Goal: Transaction & Acquisition: Purchase product/service

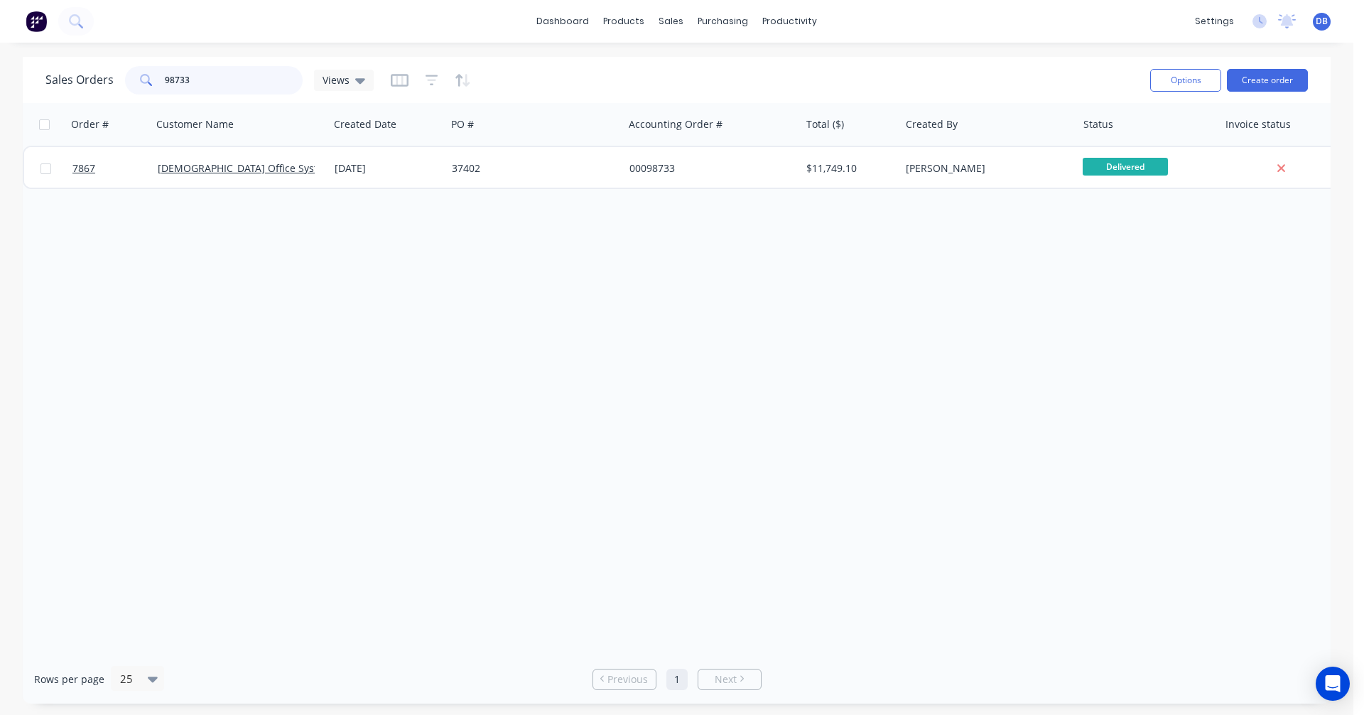
drag, startPoint x: 188, startPoint y: 83, endPoint x: 136, endPoint y: 87, distance: 52.0
click at [137, 87] on div "98733" at bounding box center [214, 80] width 178 height 28
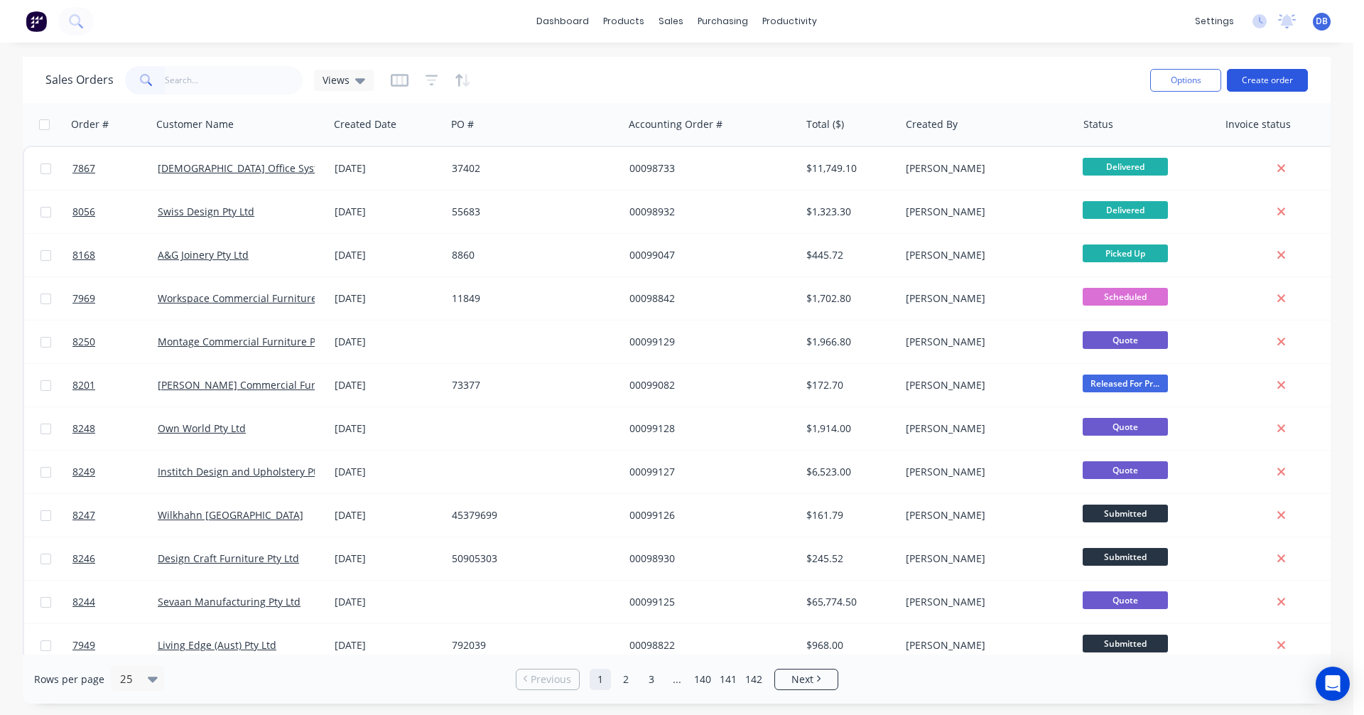
click at [1266, 75] on button "Create order" at bounding box center [1267, 80] width 81 height 23
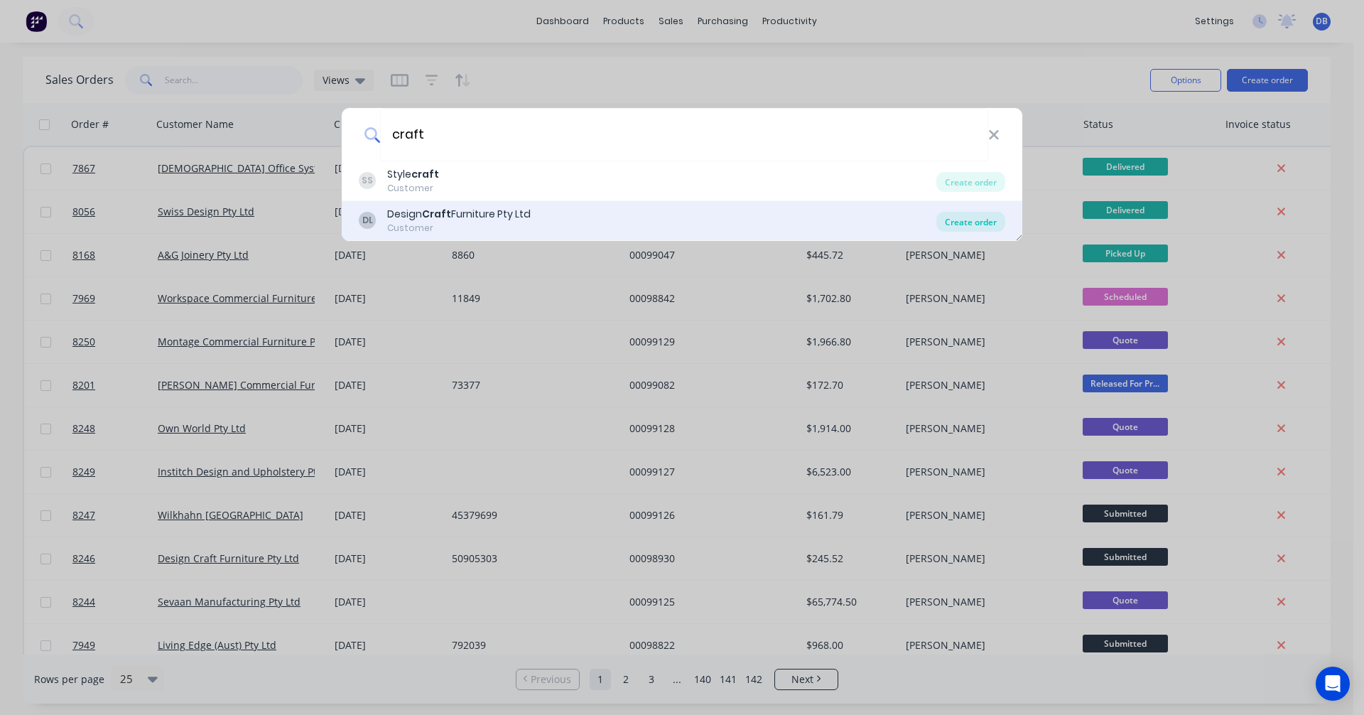
type input "craft"
click at [990, 220] on div "Create order" at bounding box center [971, 222] width 69 height 20
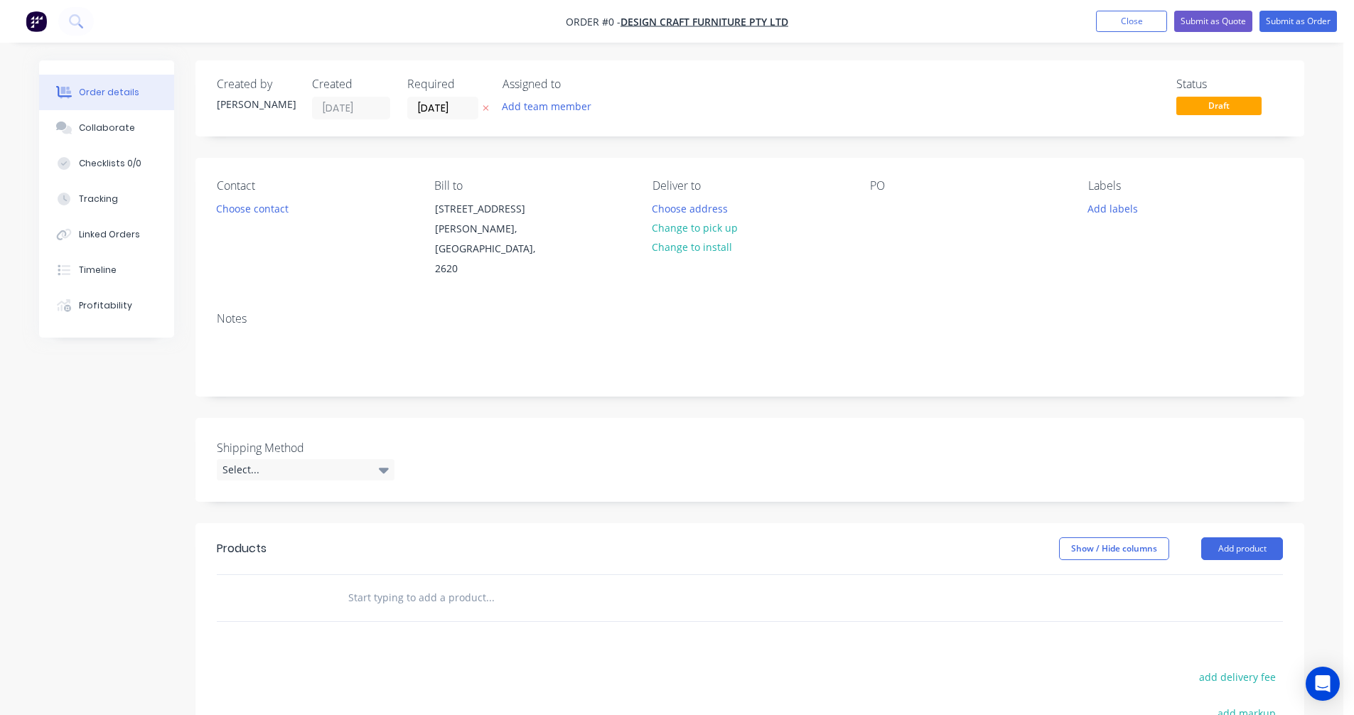
click at [398, 583] on input "text" at bounding box center [489, 597] width 284 height 28
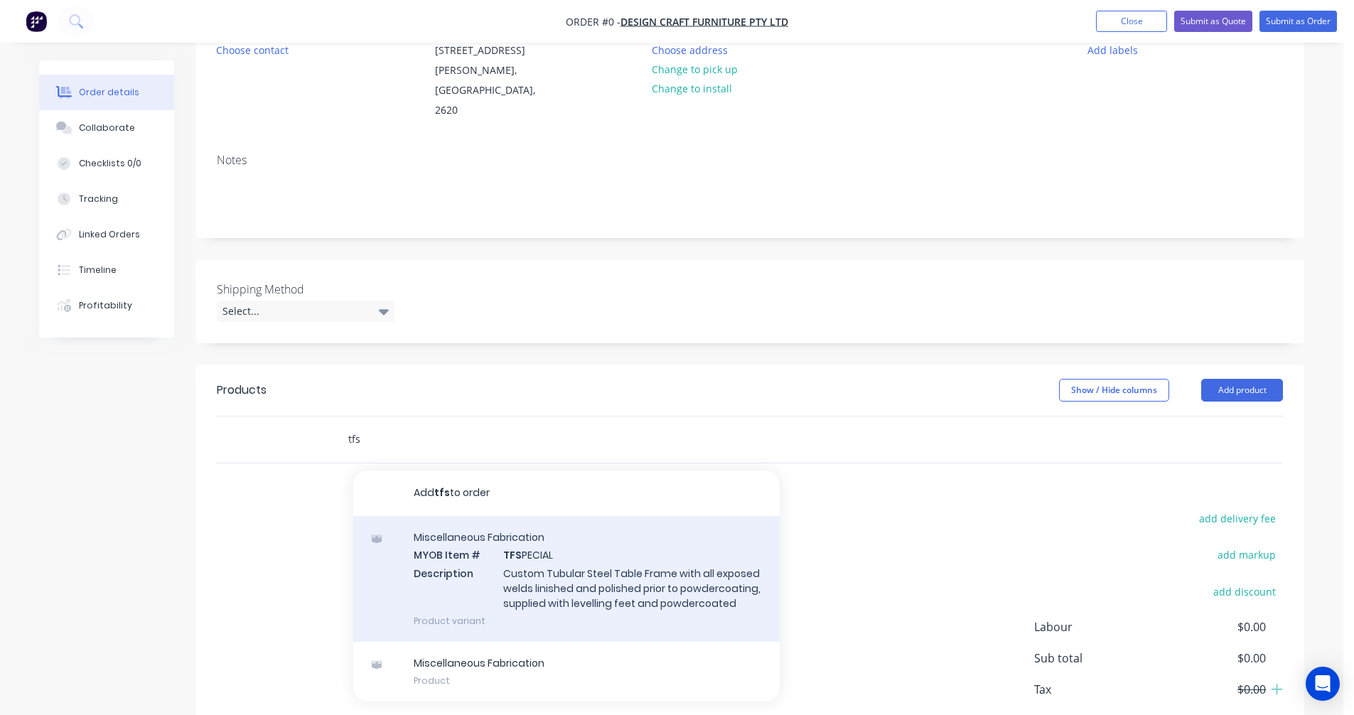
scroll to position [213, 0]
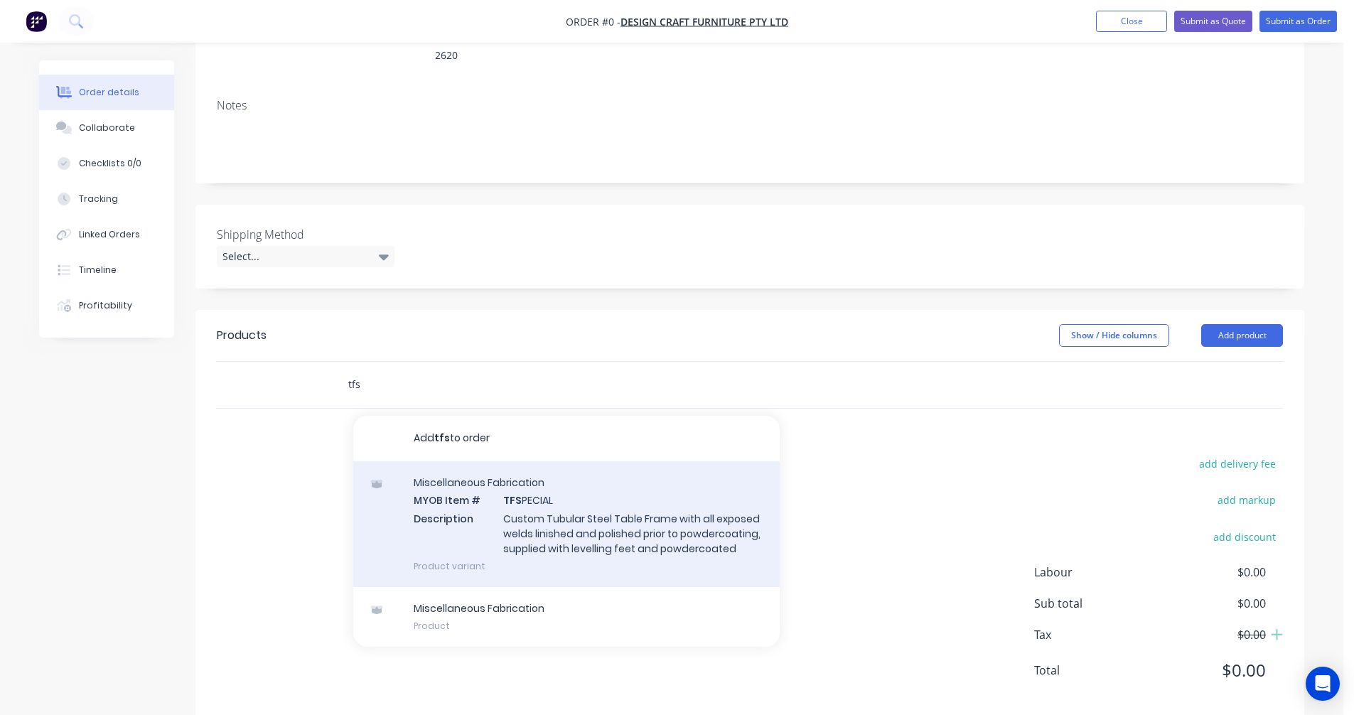
type input "tfs"
click at [564, 515] on div "Miscellaneous Fabrication MYOB Item # TFS PECIAL Description Custom Tubular Ste…" at bounding box center [566, 524] width 426 height 126
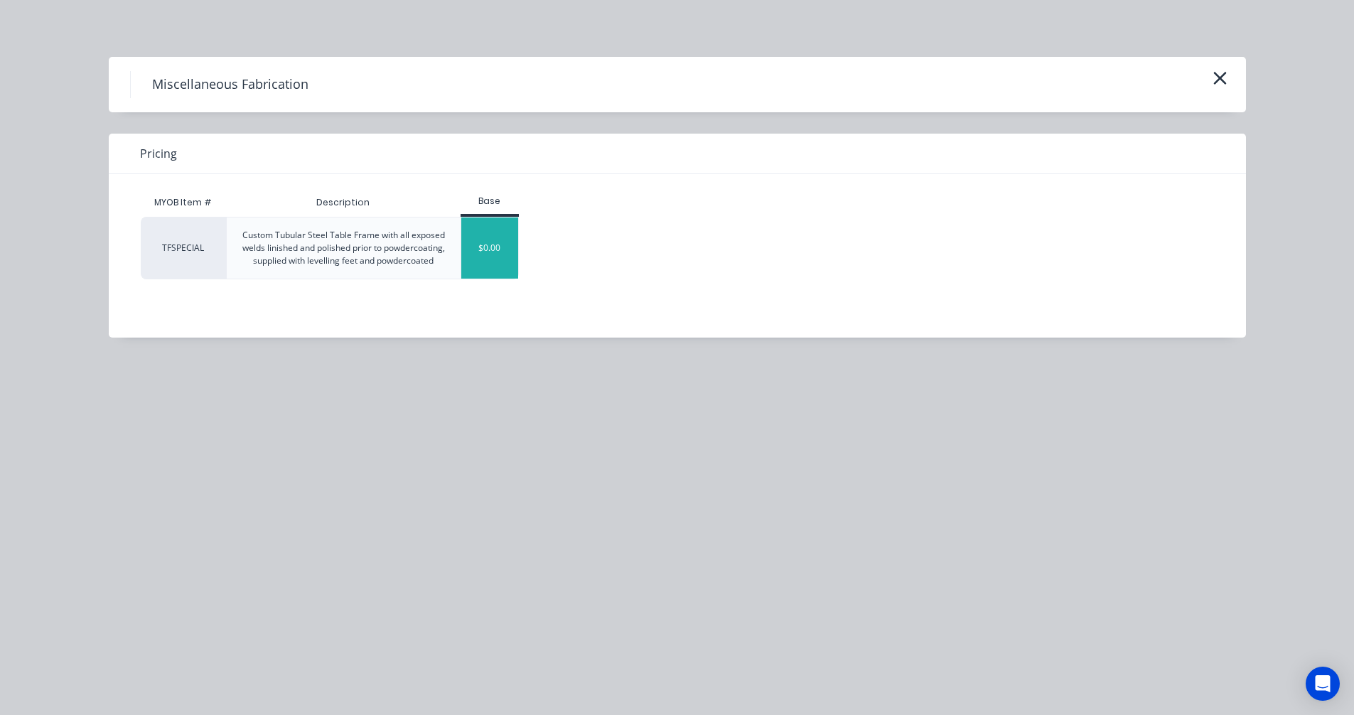
click at [478, 265] on div "$0.00" at bounding box center [490, 247] width 58 height 61
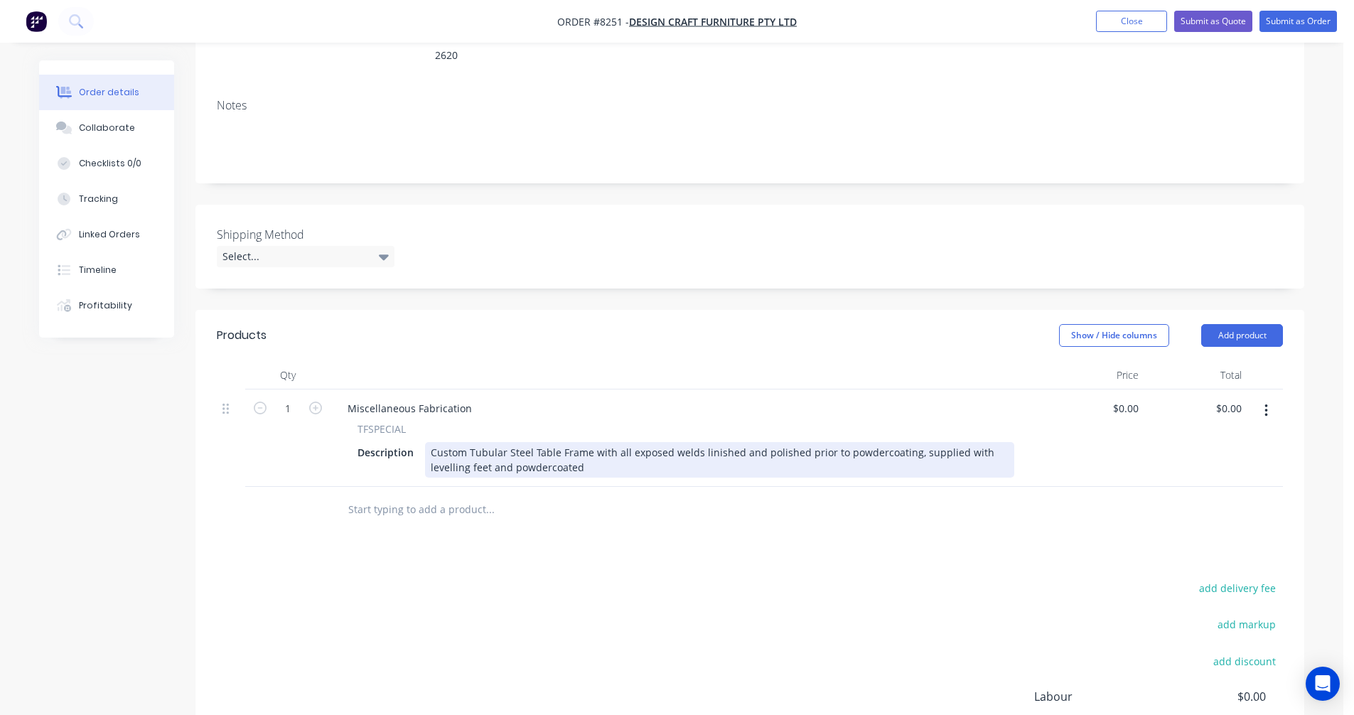
click at [534, 442] on div "Custom Tubular Steel Table Frame with all exposed welds linished and polished p…" at bounding box center [719, 460] width 589 height 36
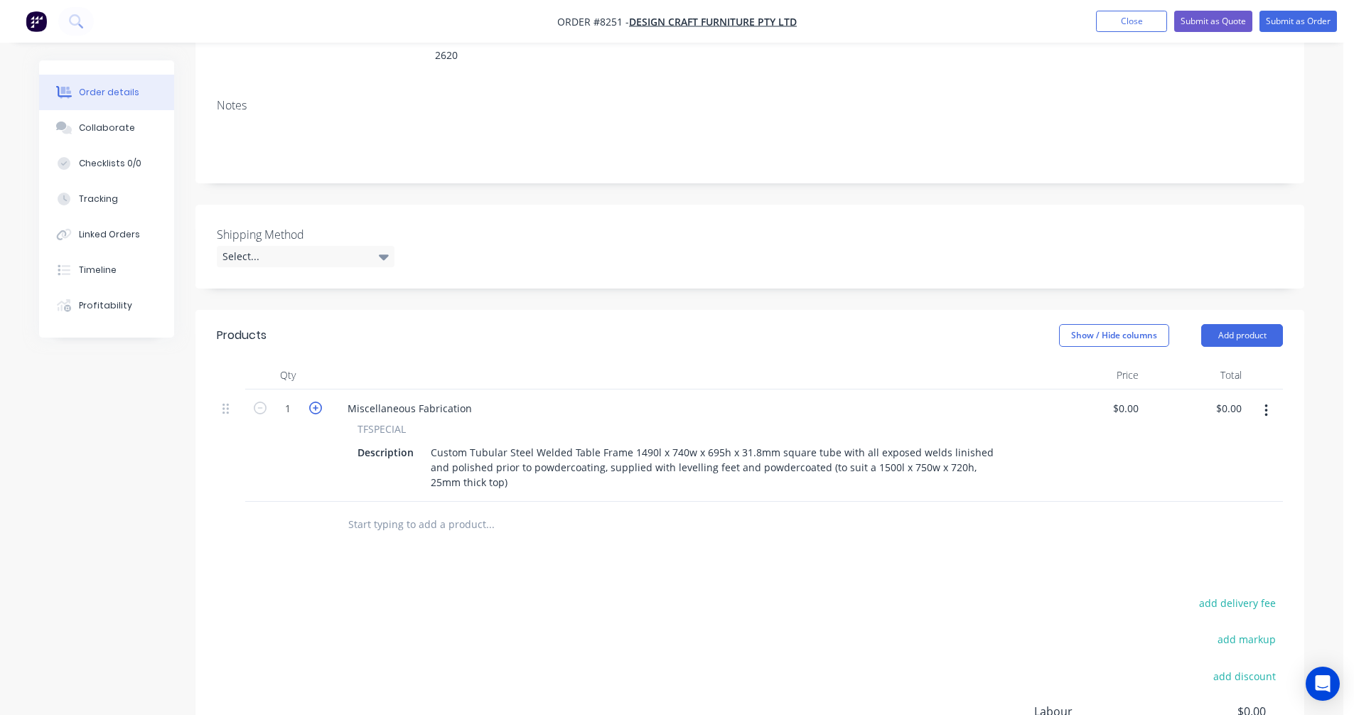
click at [314, 401] on icon "button" at bounding box center [315, 407] width 13 height 13
type input "3"
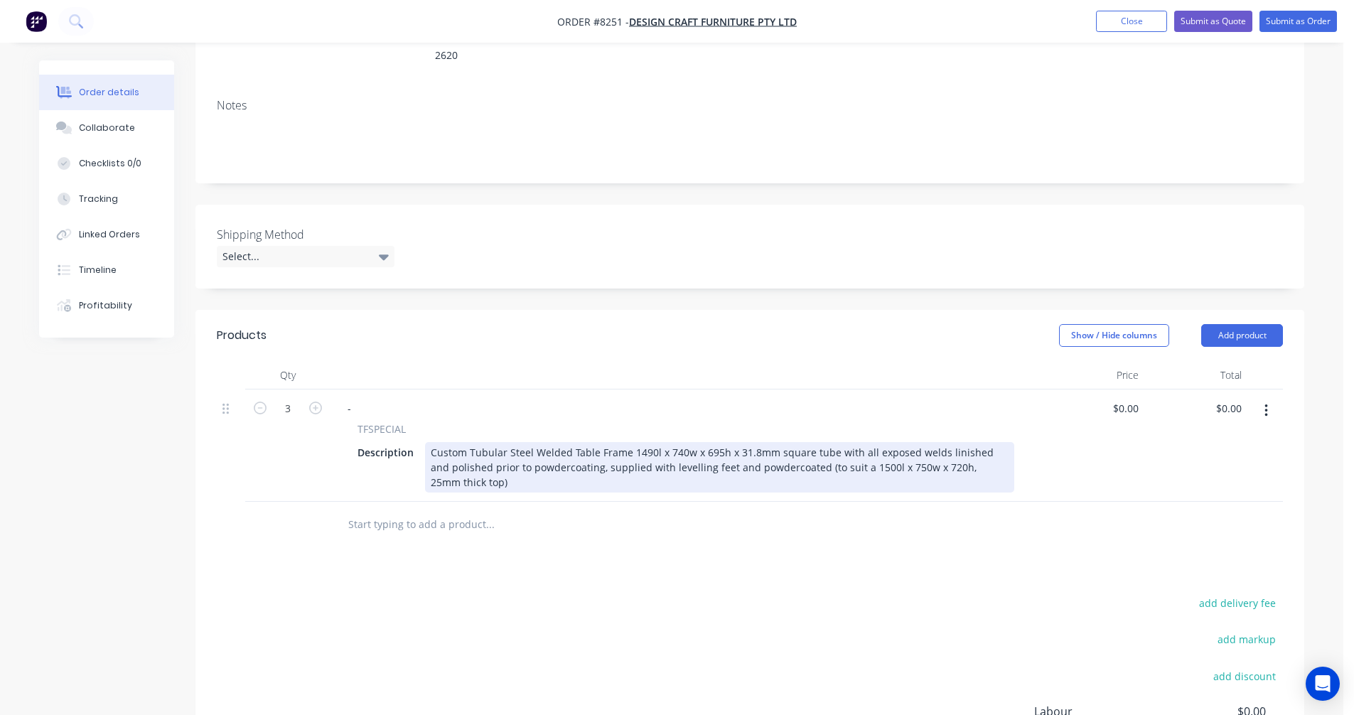
click at [612, 442] on div "Custom Tubular Steel Welded Table Frame 1490l x 740w x 695h x 31.8mm square tub…" at bounding box center [719, 467] width 589 height 50
type input "$476.00"
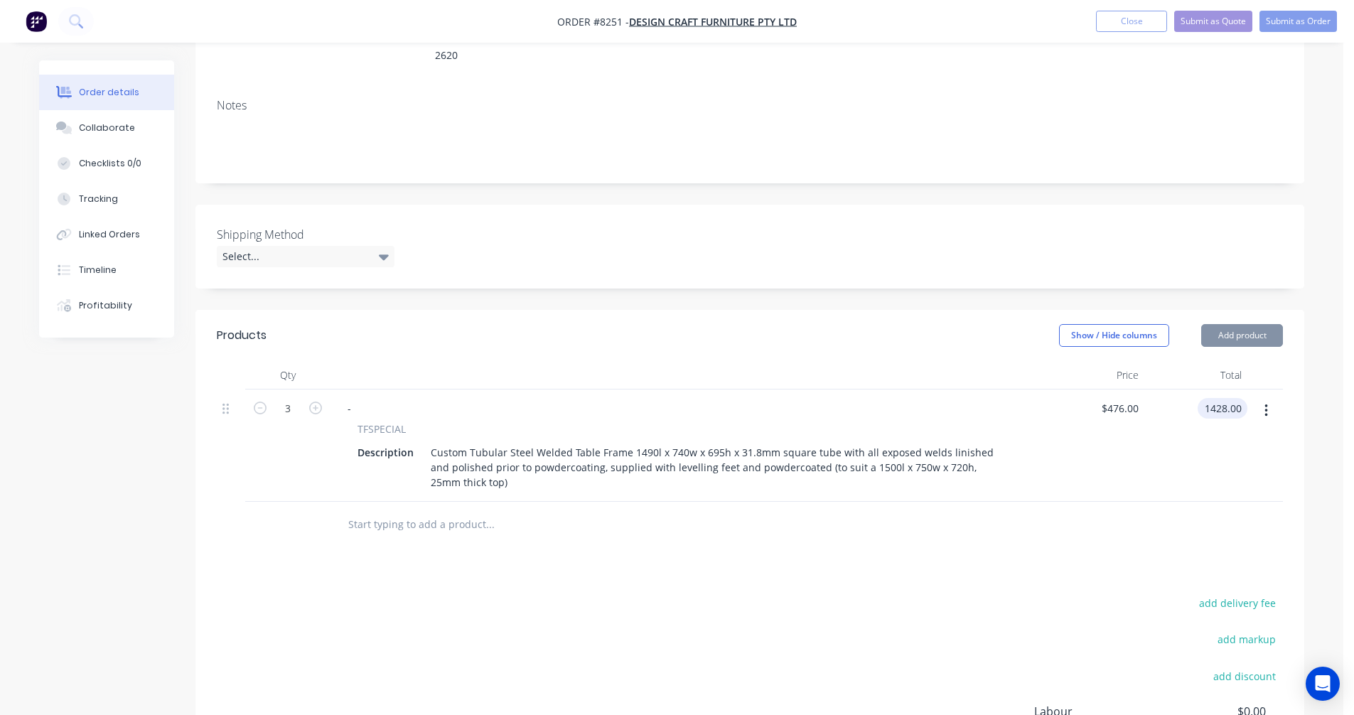
type input "$1,428.00"
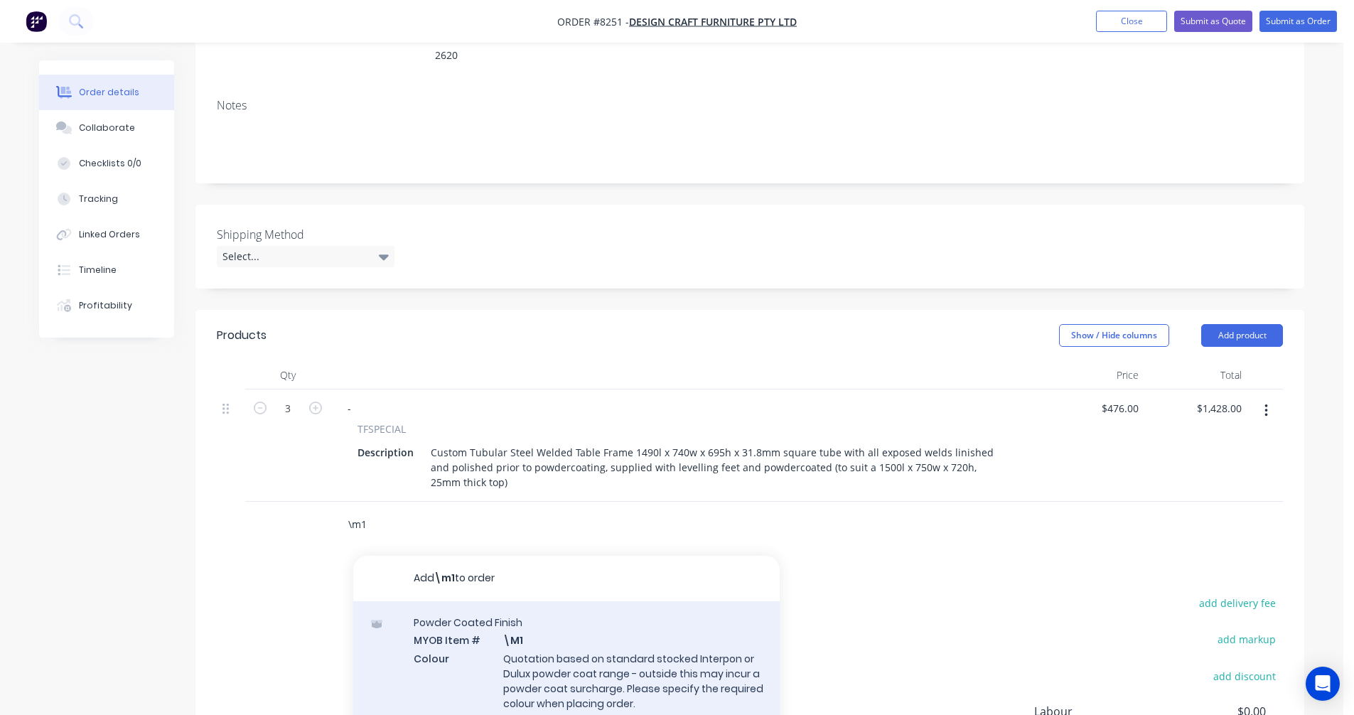
type input "\m1"
click at [586, 652] on div "Powder Coated Finish MYOB Item # \M1 Colour Quotation based on standard stocked…" at bounding box center [566, 671] width 426 height 141
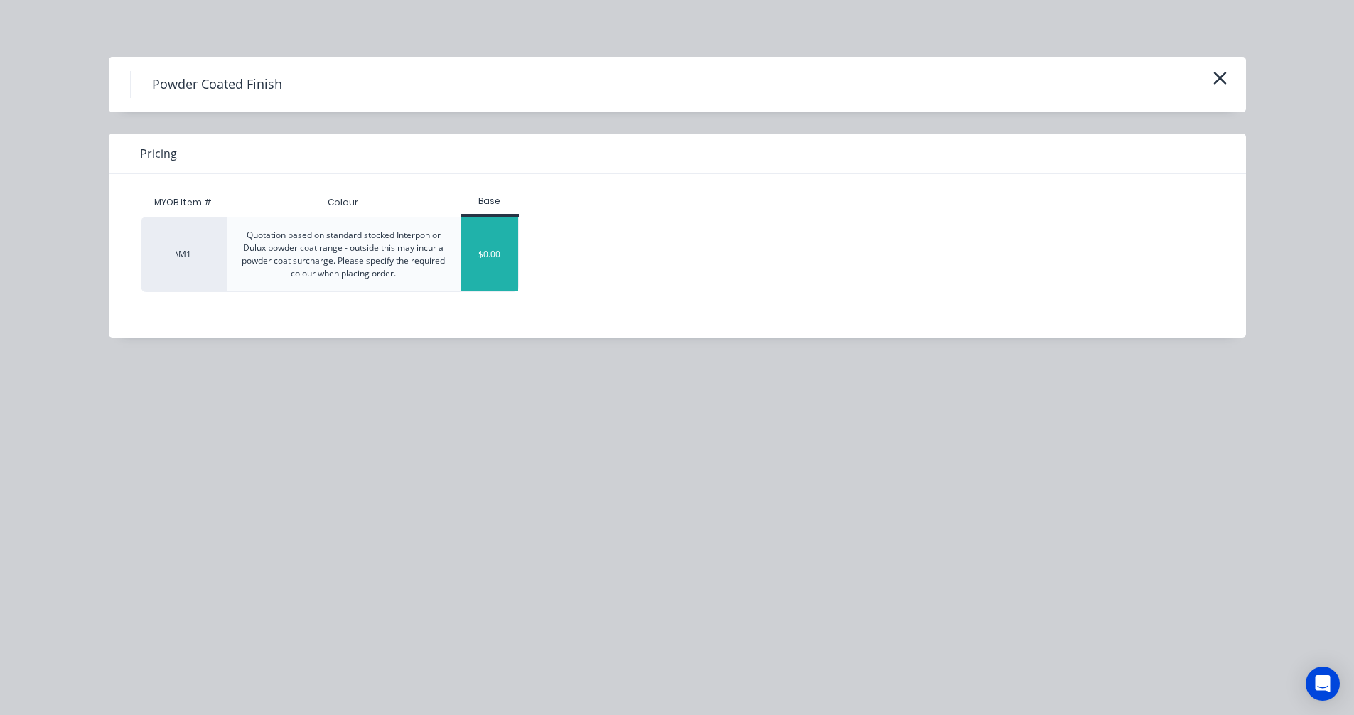
click at [496, 254] on div "$0.00" at bounding box center [490, 254] width 58 height 74
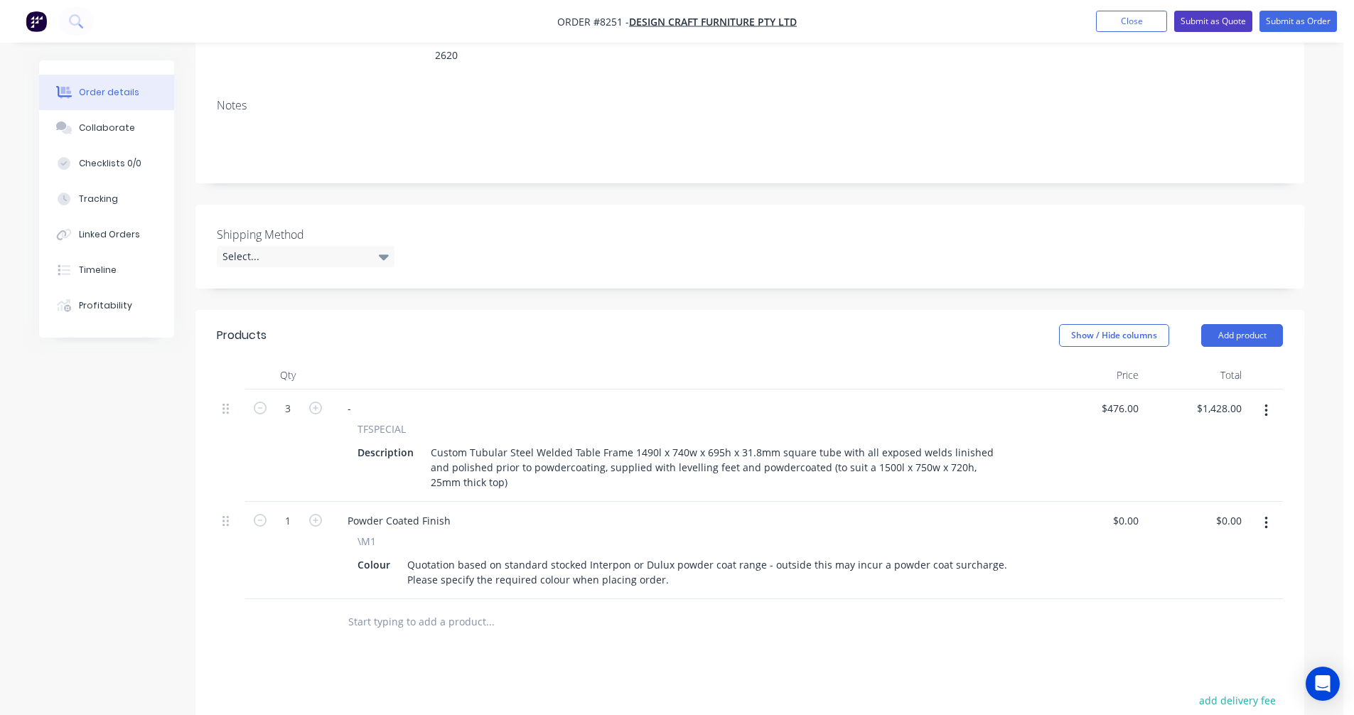
click at [1214, 19] on button "Submit as Quote" at bounding box center [1213, 21] width 78 height 21
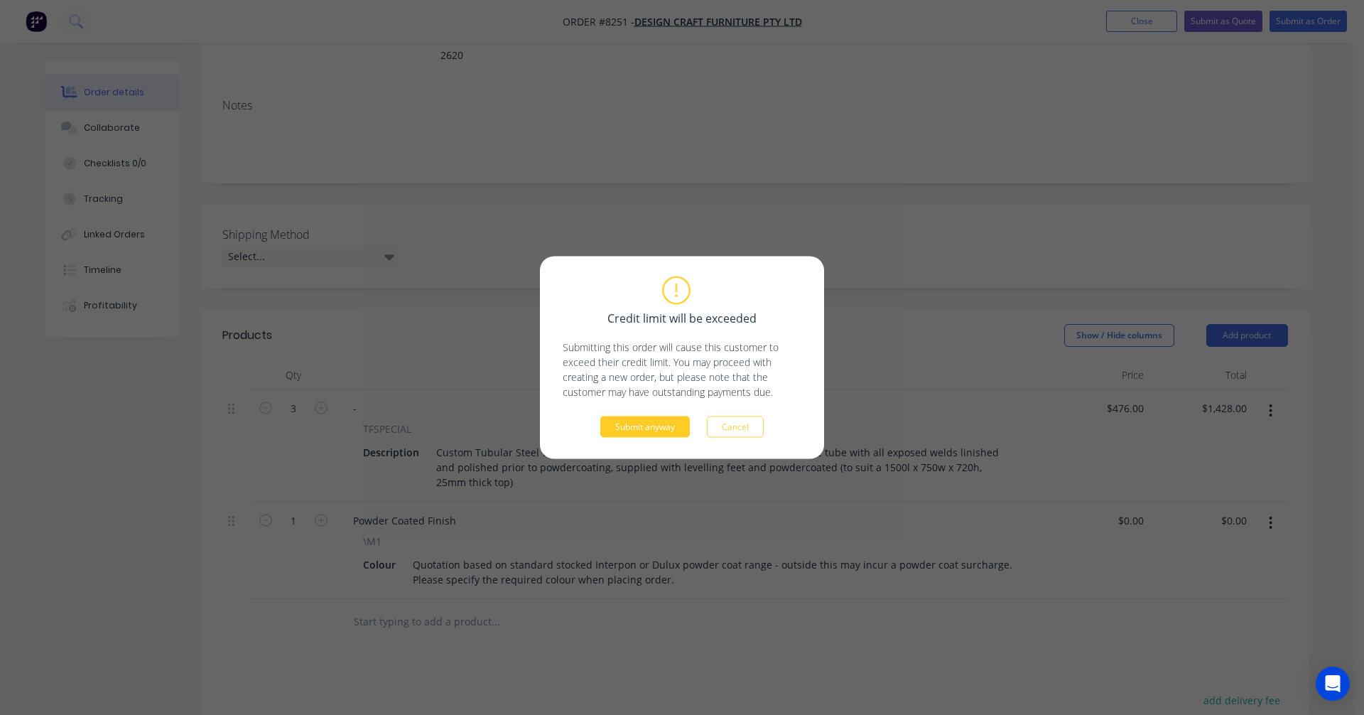
click at [639, 426] on button "Submit anyway" at bounding box center [645, 426] width 90 height 21
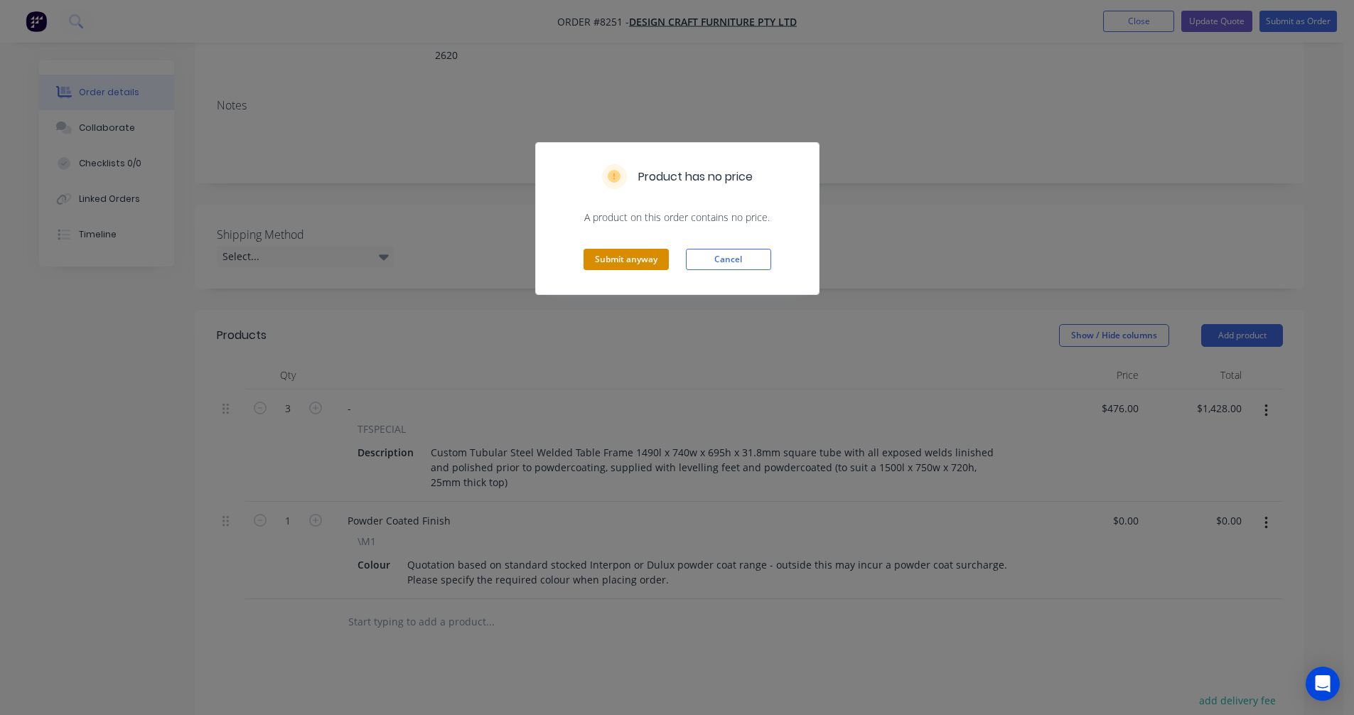
click at [644, 259] on button "Submit anyway" at bounding box center [625, 259] width 85 height 21
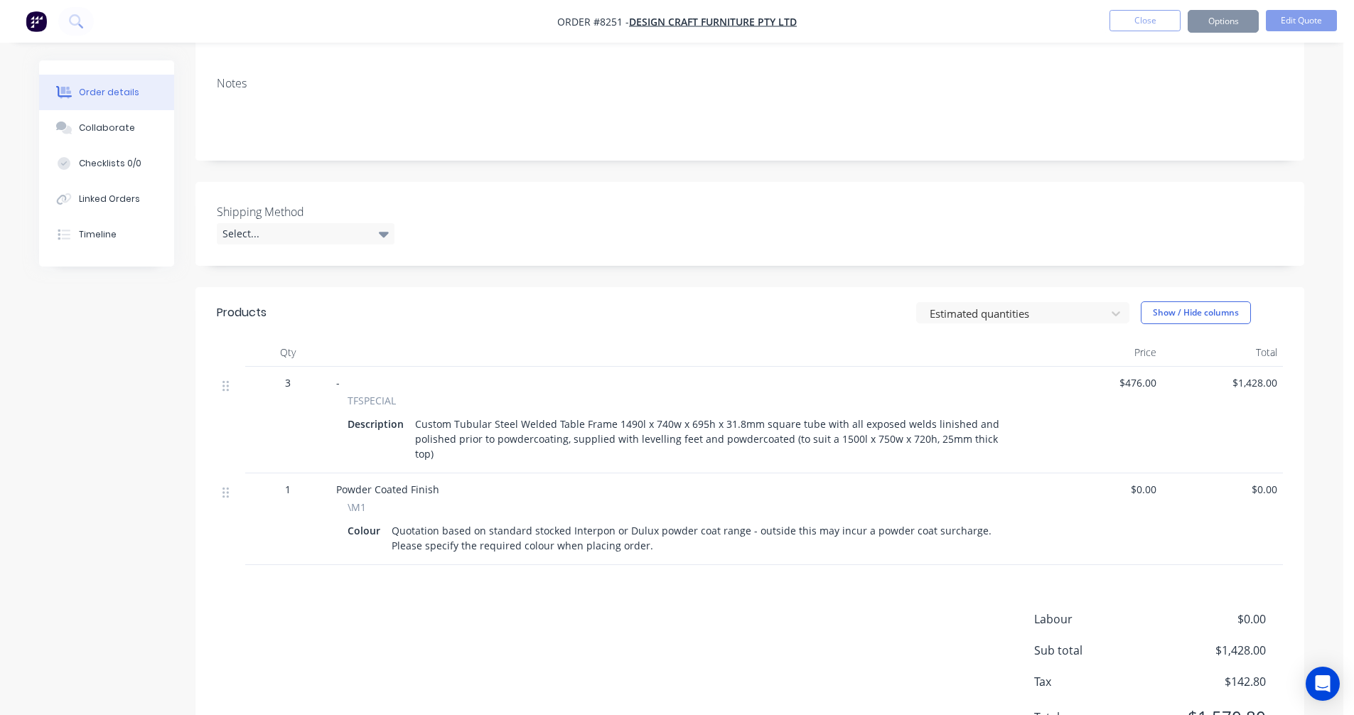
scroll to position [212, 0]
click at [1223, 16] on button "Options" at bounding box center [1222, 21] width 71 height 23
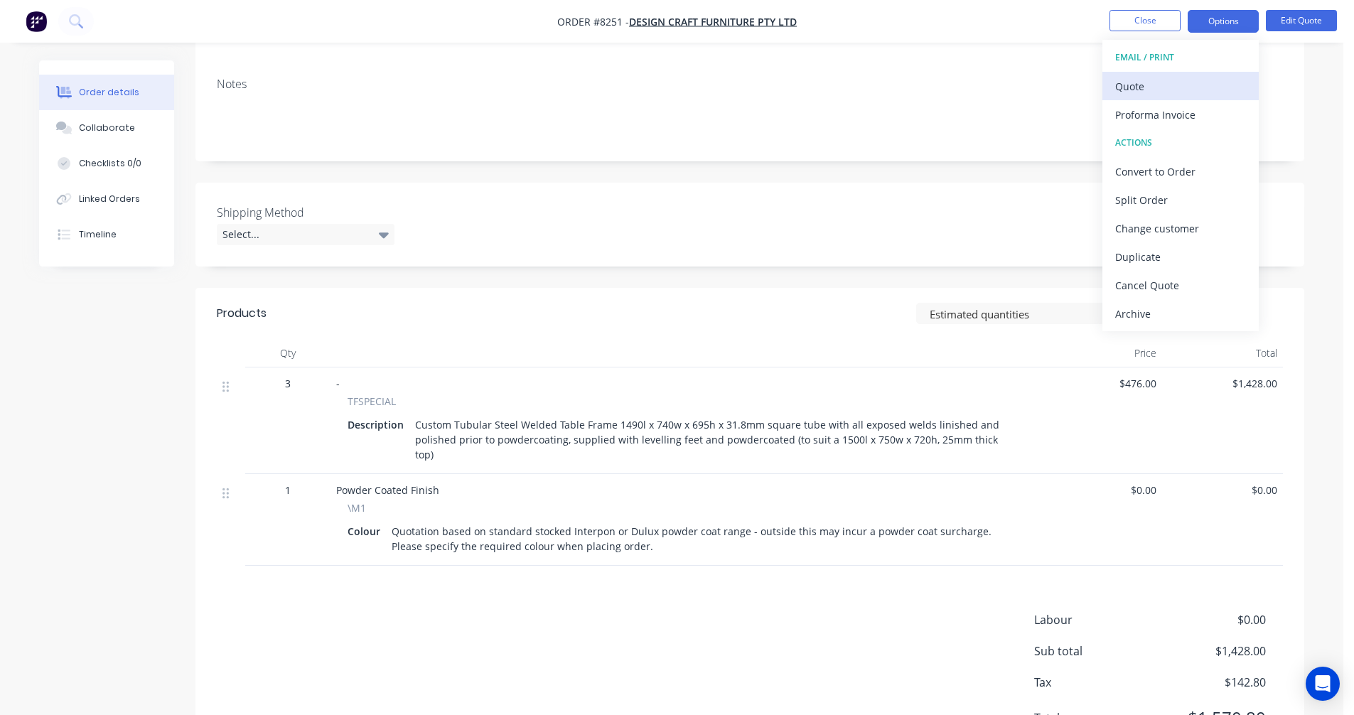
click at [1143, 90] on div "Quote" at bounding box center [1180, 86] width 131 height 21
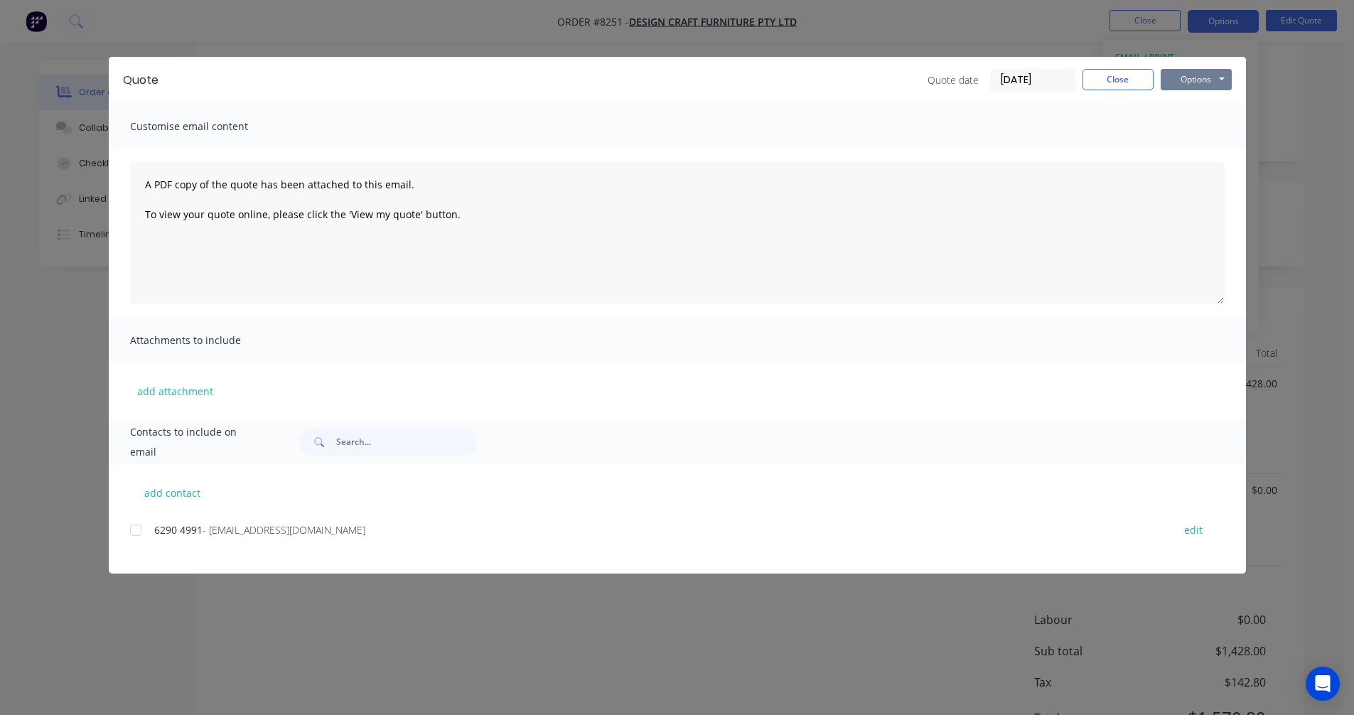
click at [1187, 77] on button "Options" at bounding box center [1195, 79] width 71 height 21
click at [1197, 104] on button "Preview" at bounding box center [1205, 104] width 91 height 23
click at [1185, 122] on div "Customise email content" at bounding box center [677, 126] width 1137 height 46
click at [1113, 77] on button "Close" at bounding box center [1117, 79] width 71 height 21
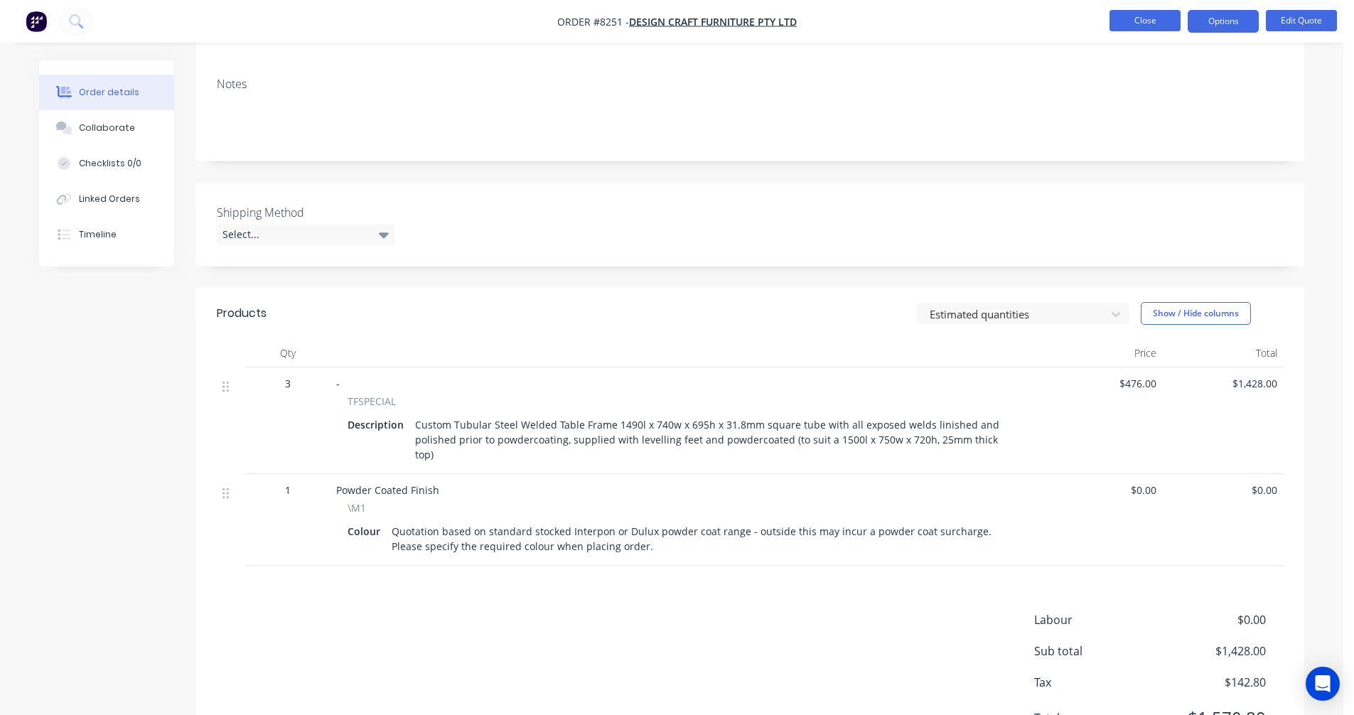
click at [1141, 21] on button "Close" at bounding box center [1144, 20] width 71 height 21
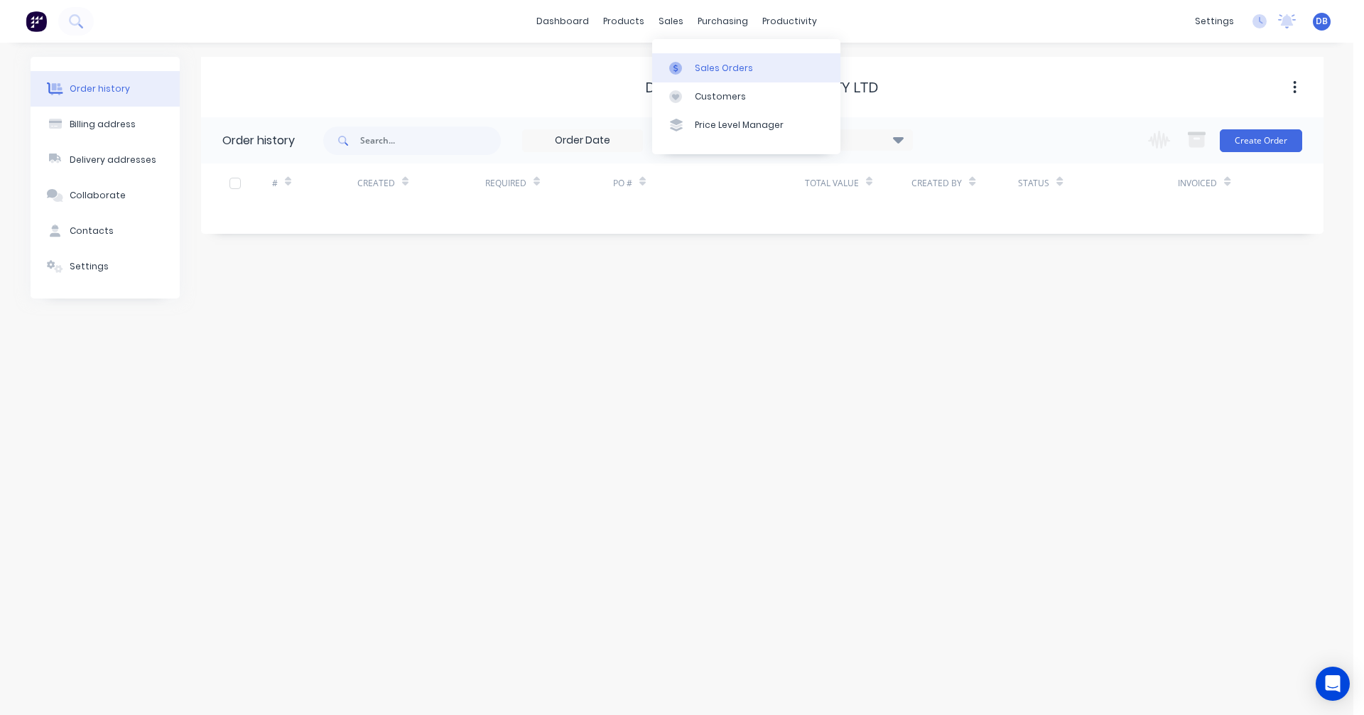
click at [697, 67] on div "Sales Orders" at bounding box center [724, 68] width 58 height 13
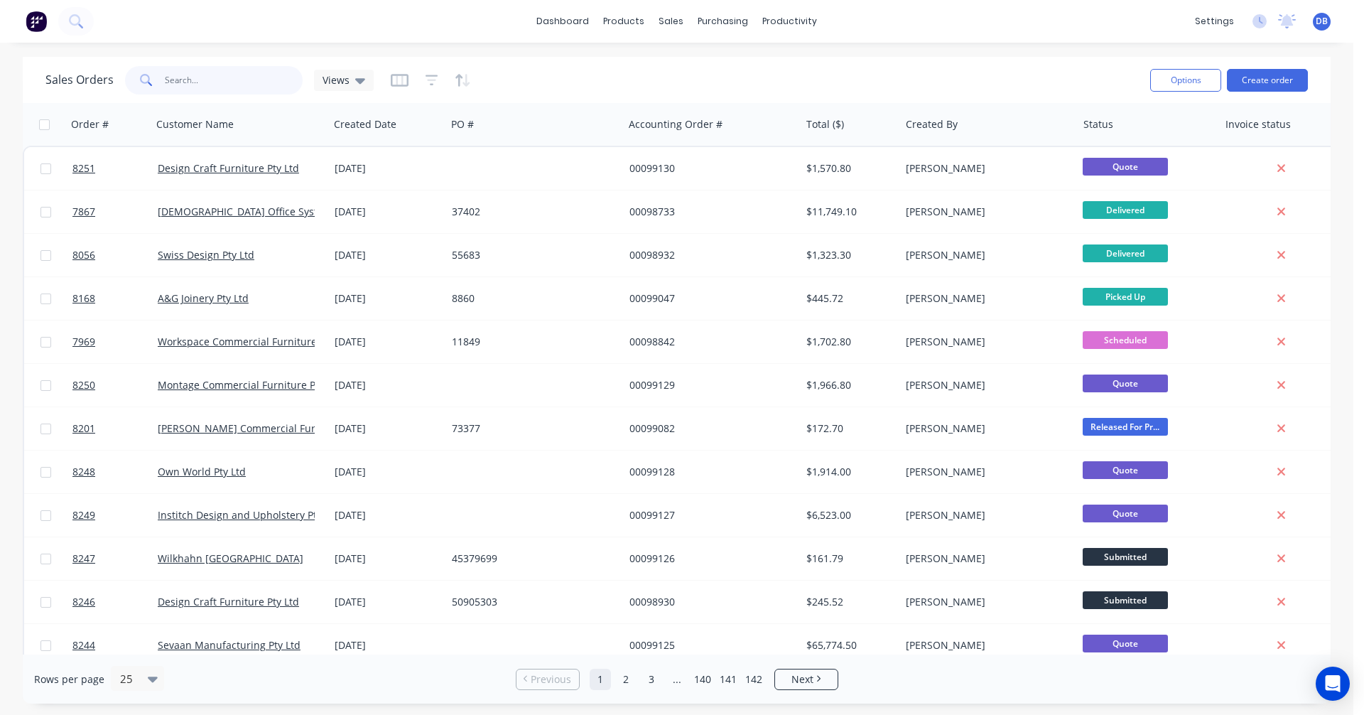
click at [244, 77] on input "text" at bounding box center [234, 80] width 139 height 28
type input "98408"
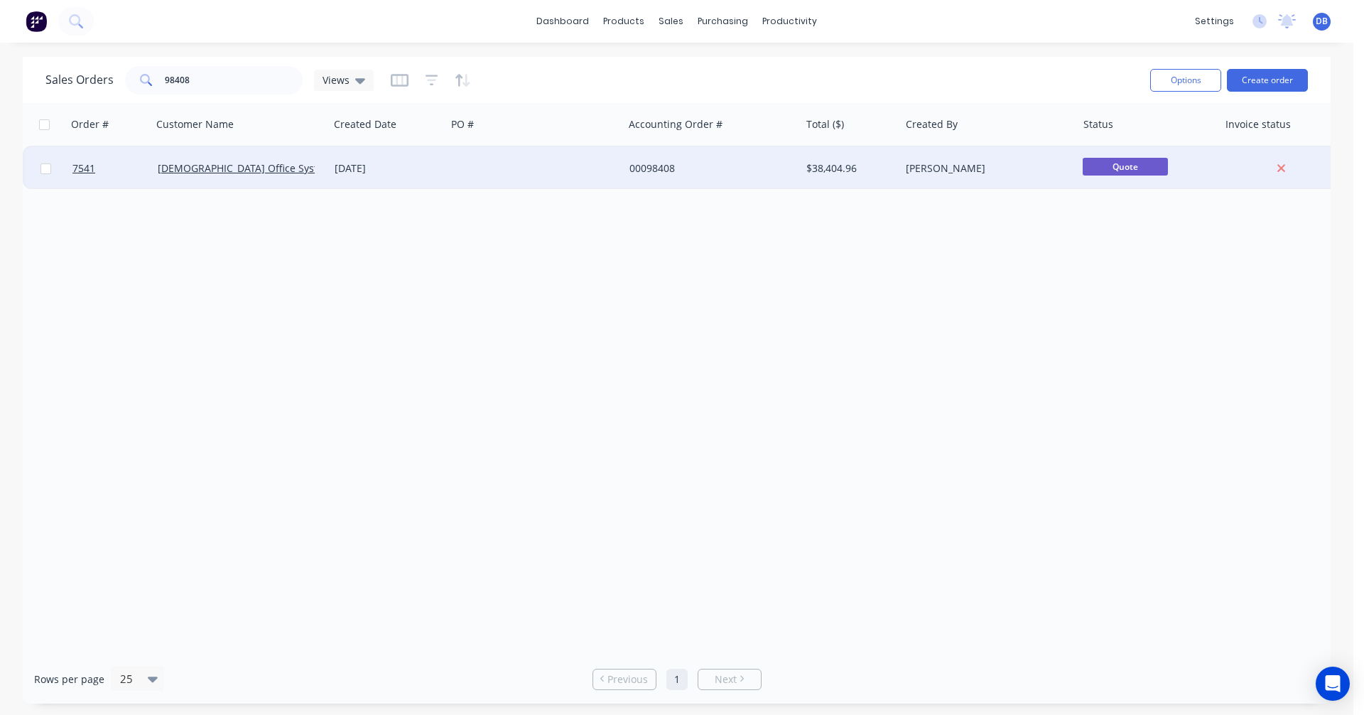
click at [657, 166] on div "00098408" at bounding box center [709, 168] width 158 height 14
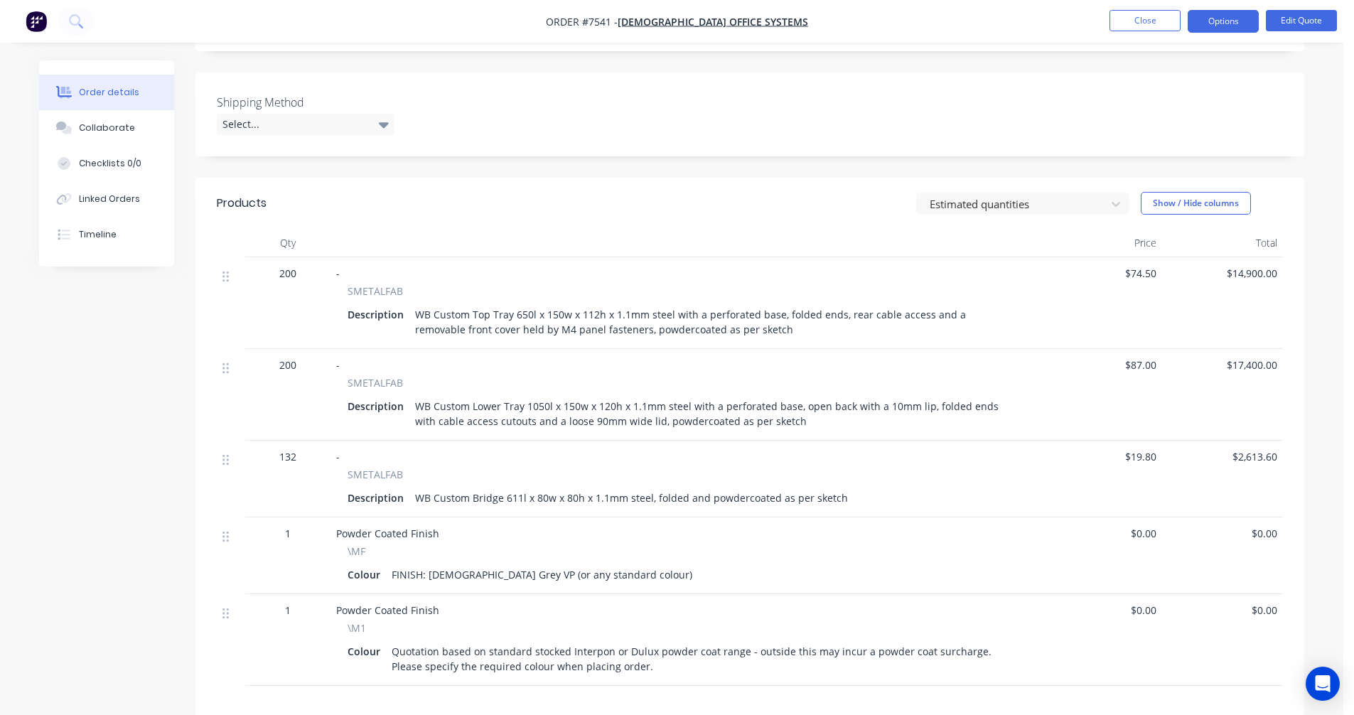
scroll to position [355, 0]
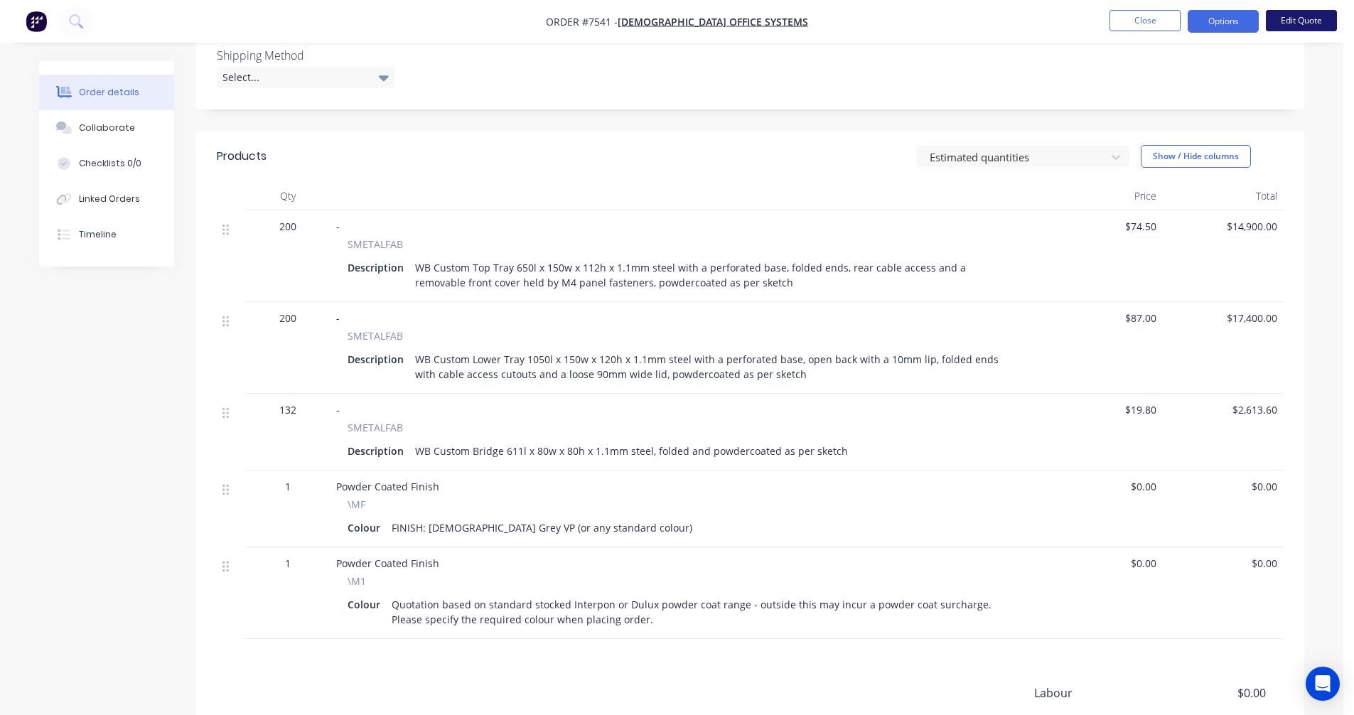
click at [1295, 18] on button "Edit Quote" at bounding box center [1301, 20] width 71 height 21
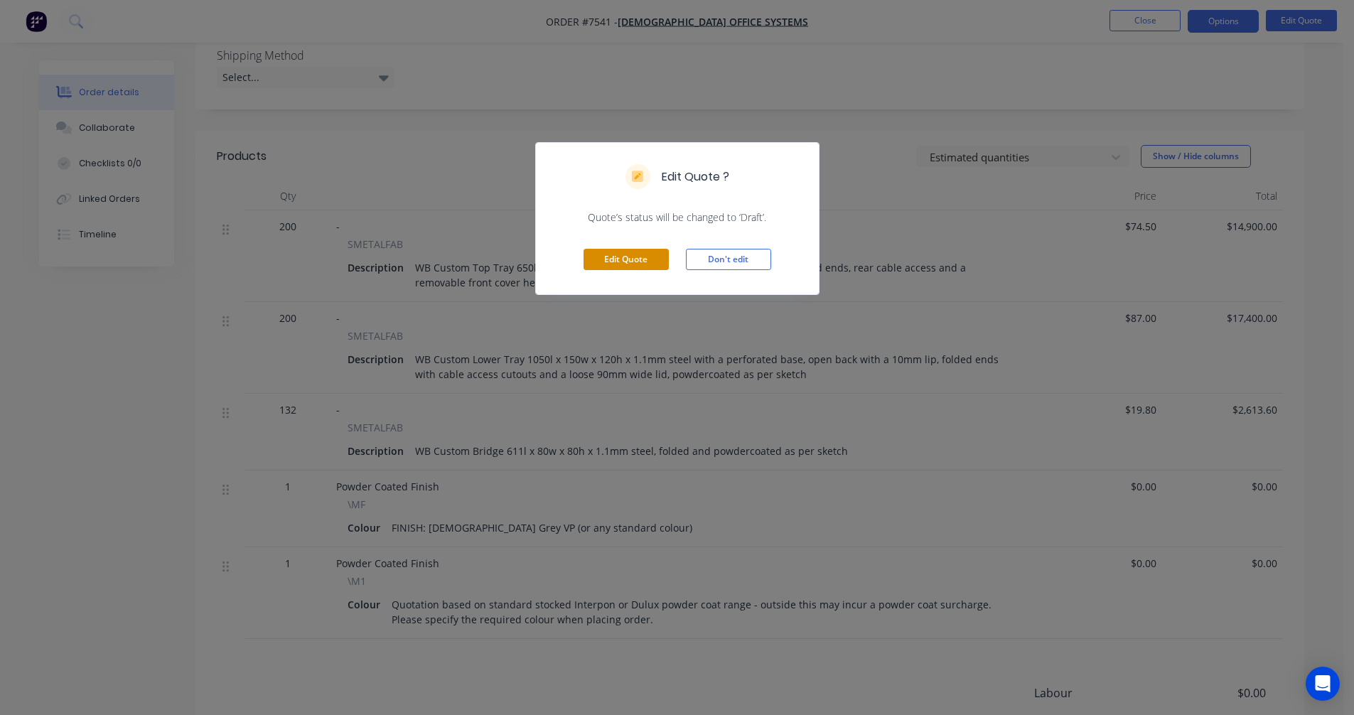
click at [615, 258] on button "Edit Quote" at bounding box center [625, 259] width 85 height 21
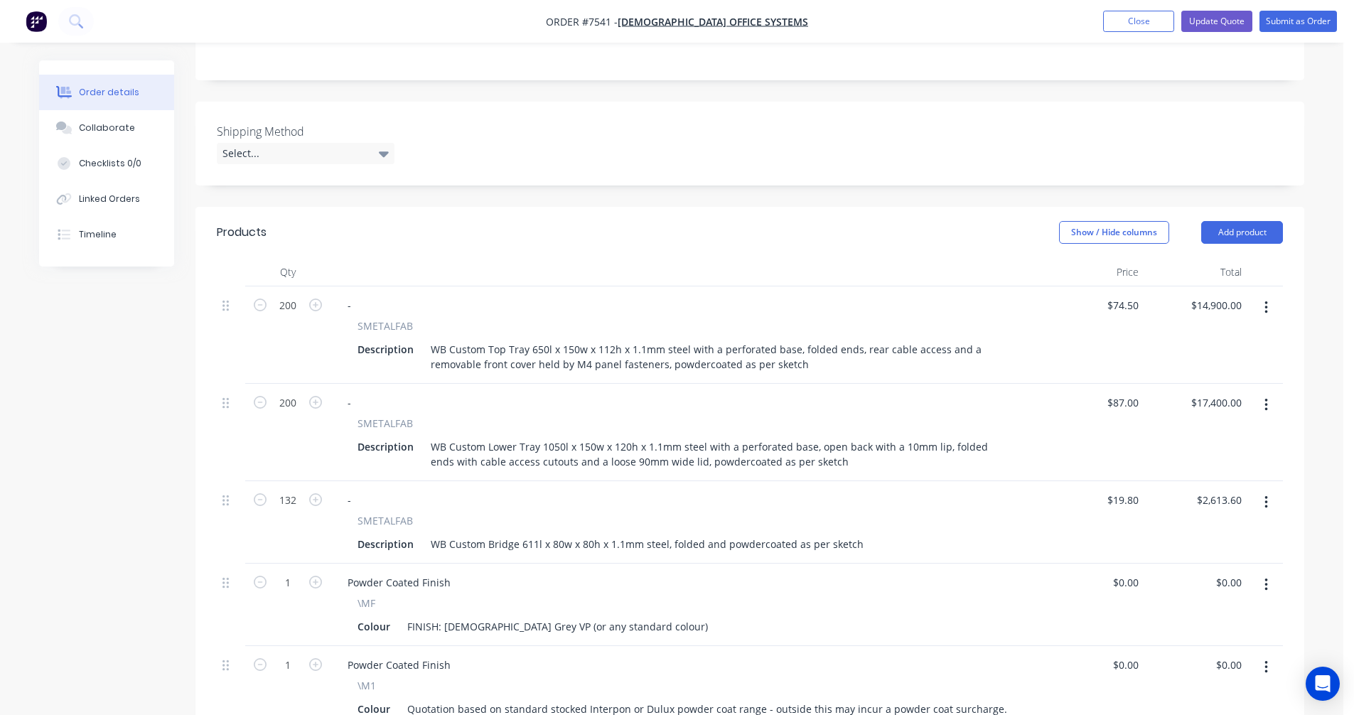
scroll to position [426, 0]
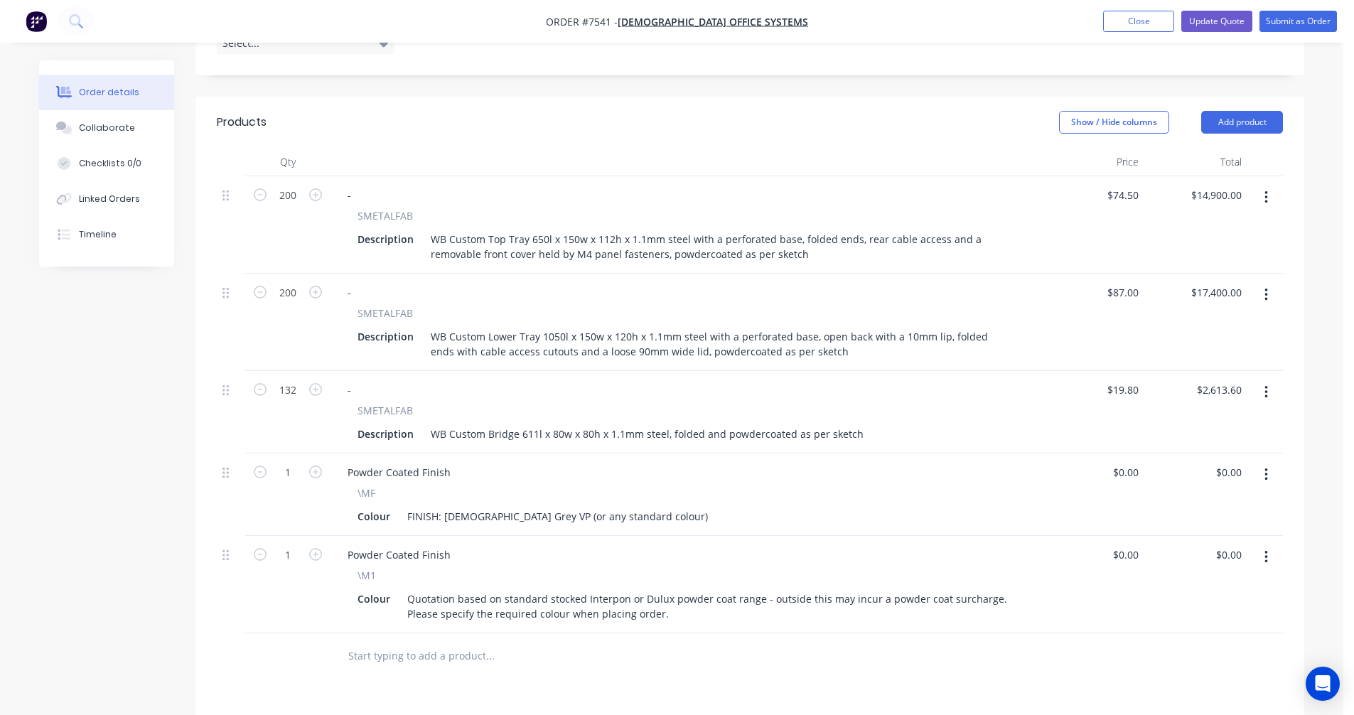
click at [404, 642] on input "text" at bounding box center [489, 656] width 284 height 28
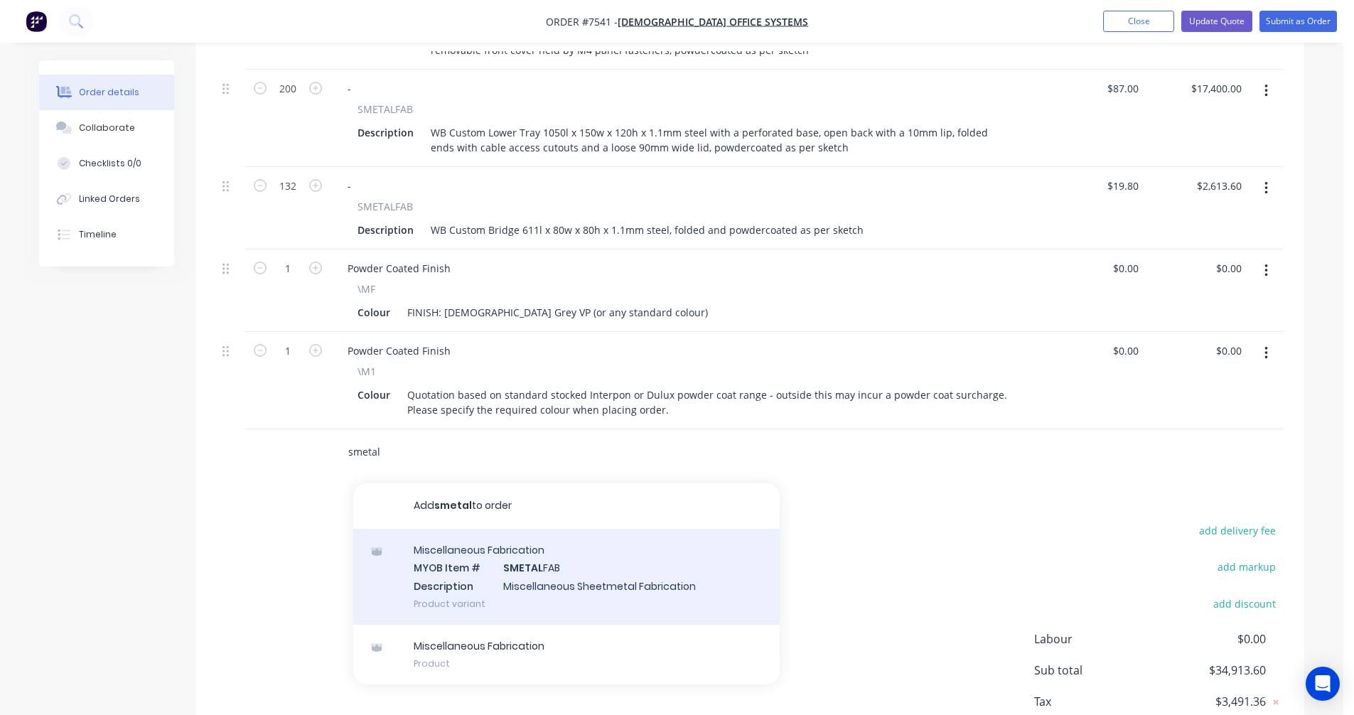
scroll to position [640, 0]
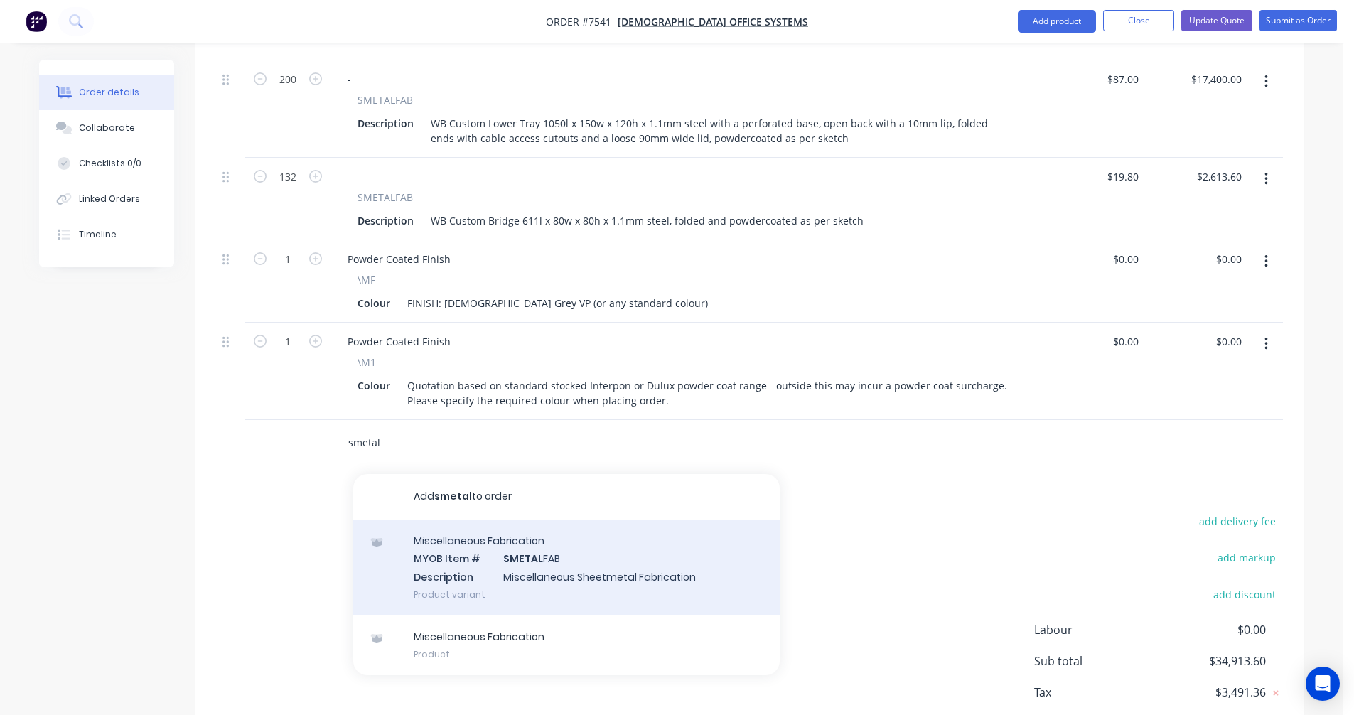
type input "smetal"
click at [549, 546] on div "Miscellaneous Fabrication MYOB Item # SMETAL FAB Description Miscellaneous Shee…" at bounding box center [566, 567] width 426 height 96
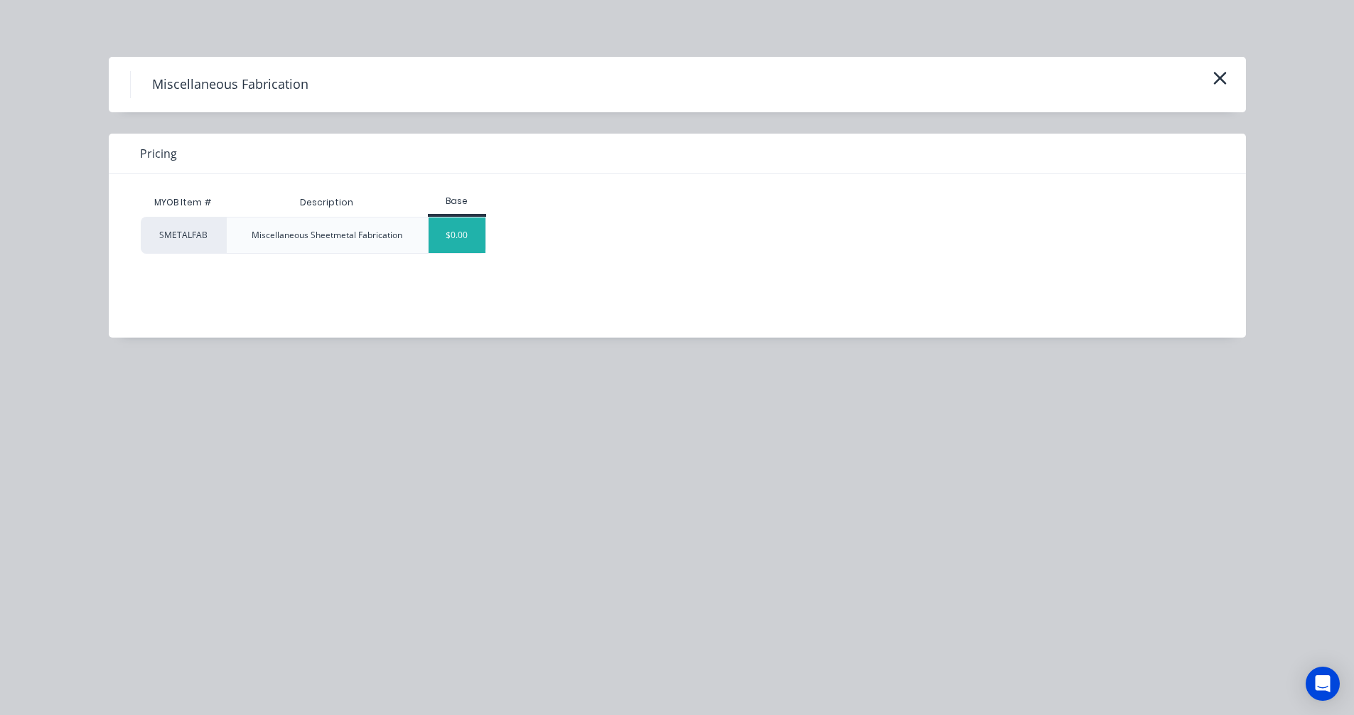
click at [445, 239] on div "$0.00" at bounding box center [457, 235] width 58 height 36
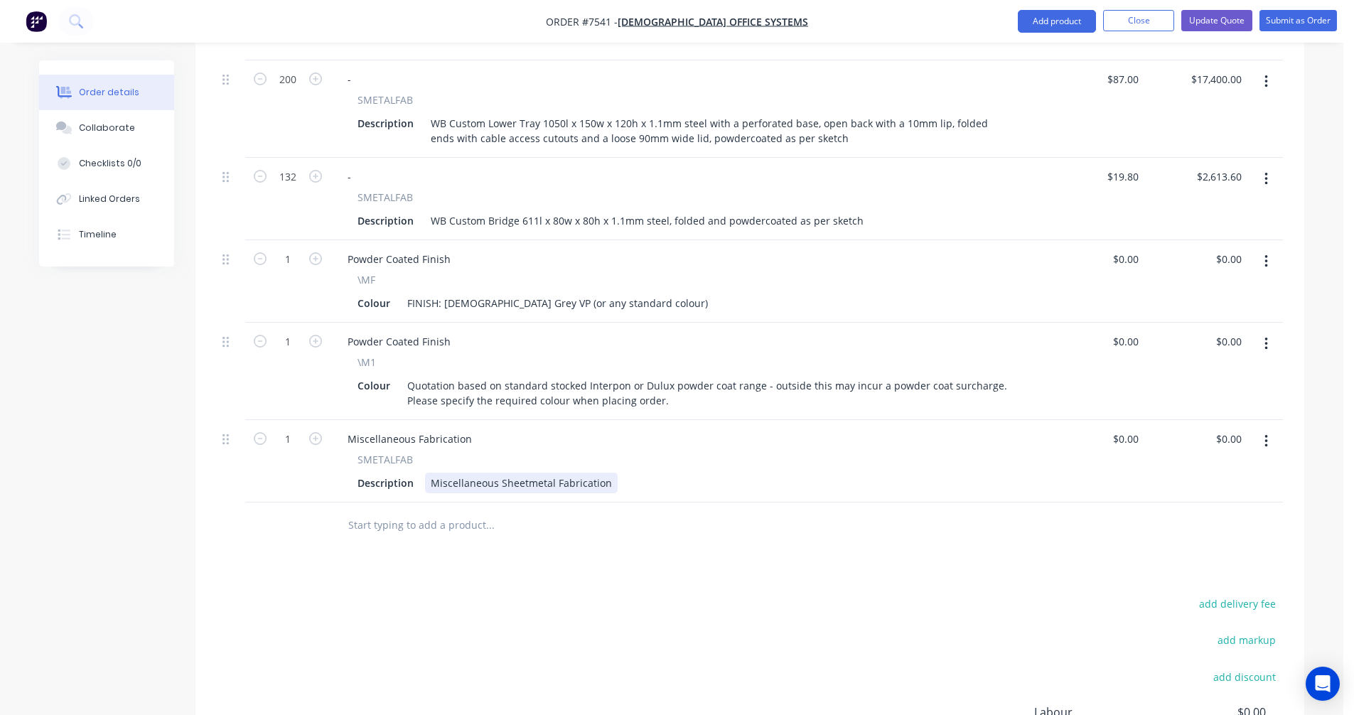
click at [552, 473] on div "Miscellaneous Sheetmetal Fabrication" at bounding box center [521, 483] width 193 height 21
drag, startPoint x: 605, startPoint y: 462, endPoint x: 389, endPoint y: 465, distance: 216.0
click at [389, 473] on div "Description Miscellaneous Sheetmetal Fabrication" at bounding box center [683, 483] width 662 height 21
paste div
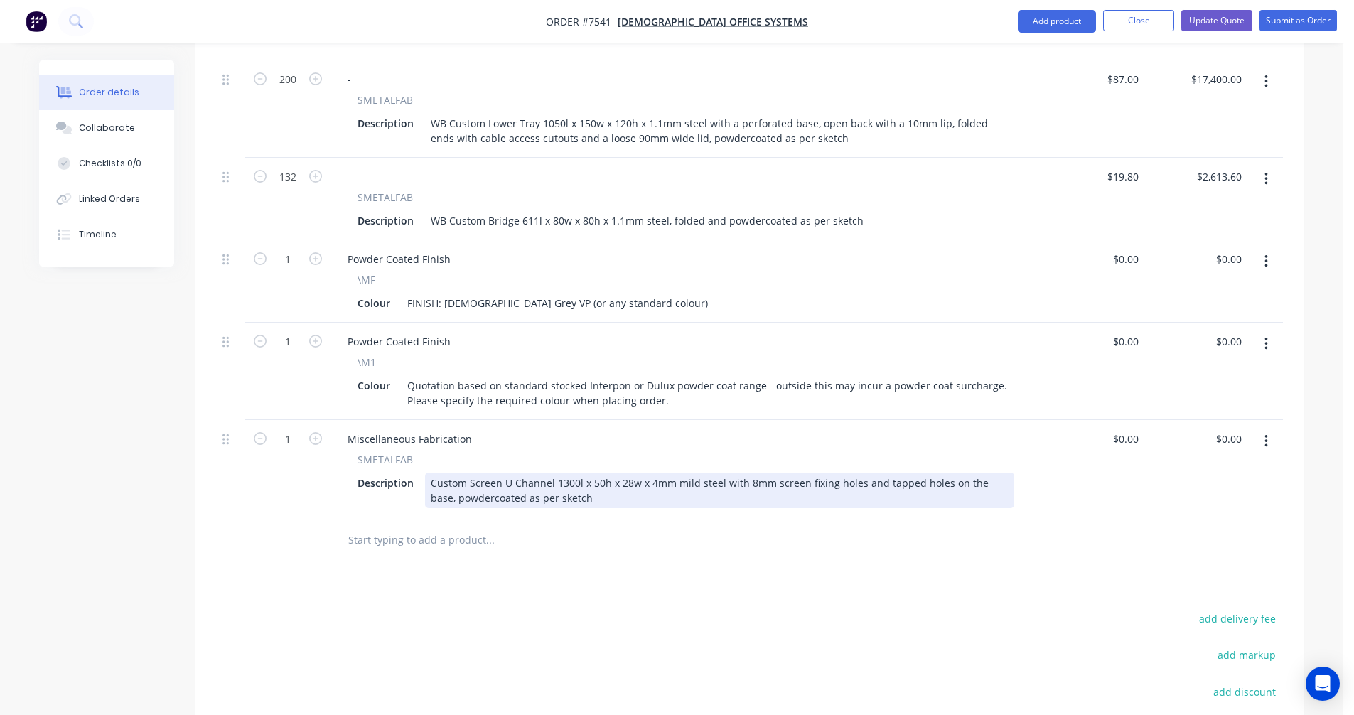
click at [568, 473] on div "Custom Screen U Channel 1300l x 50h x 28w x 4mm mild steel with 8mm screen fixi…" at bounding box center [719, 491] width 589 height 36
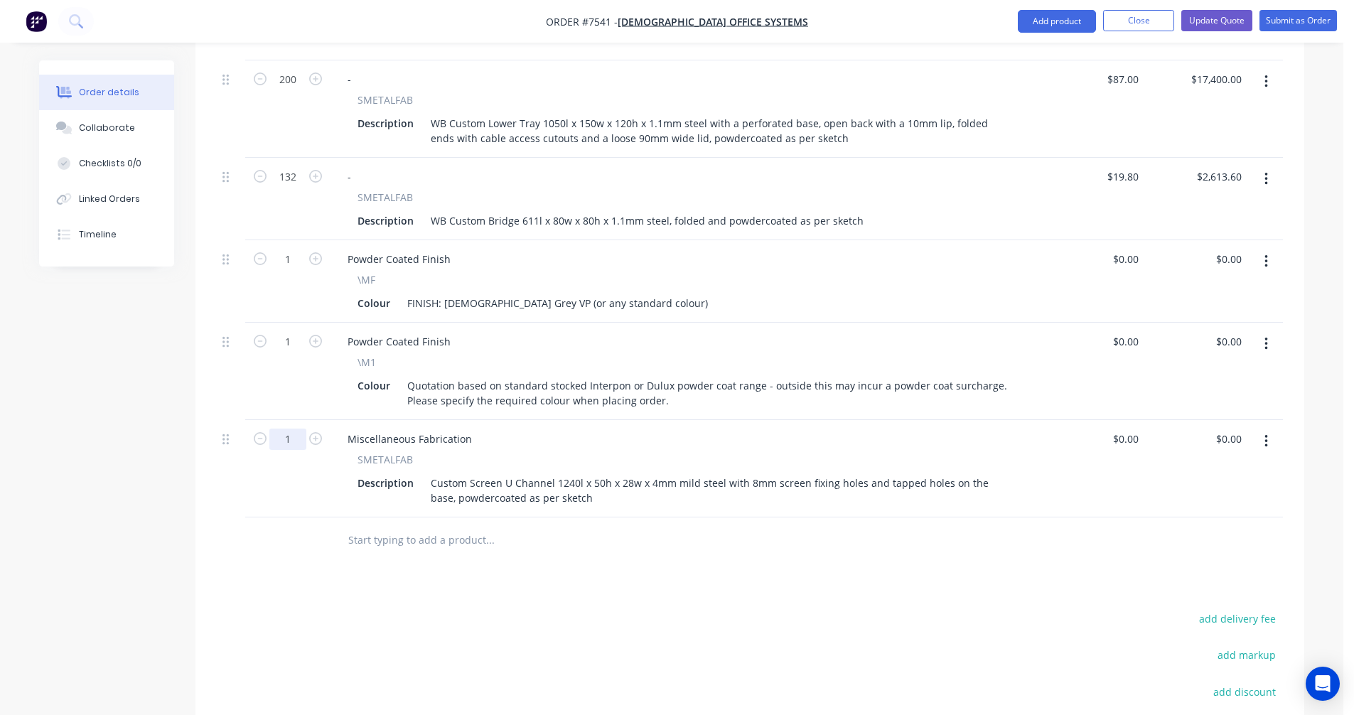
click at [290, 428] on input "1" at bounding box center [287, 438] width 37 height 21
type input "45"
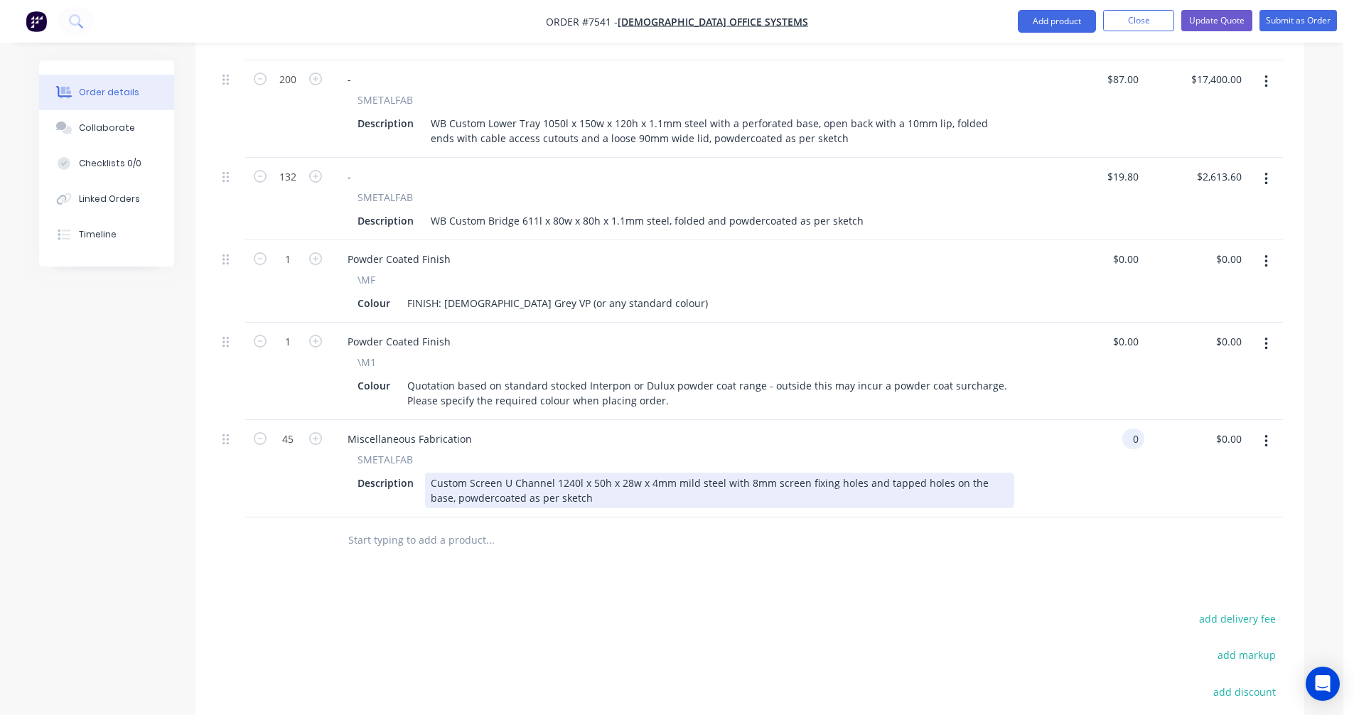
drag, startPoint x: 930, startPoint y: 463, endPoint x: 883, endPoint y: 464, distance: 46.9
click at [883, 473] on div "Custom Screen U Channel 1240l x 50h x 28w x 4mm mild steel with 8mm screen fixi…" at bounding box center [719, 491] width 589 height 36
type input "$0.00"
click at [890, 473] on div "Custom Screen U Channel 1240l x 50h x 28w x 4mm mild steel with 8mm screen fixi…" at bounding box center [719, 491] width 589 height 36
drag, startPoint x: 937, startPoint y: 464, endPoint x: 878, endPoint y: 463, distance: 59.0
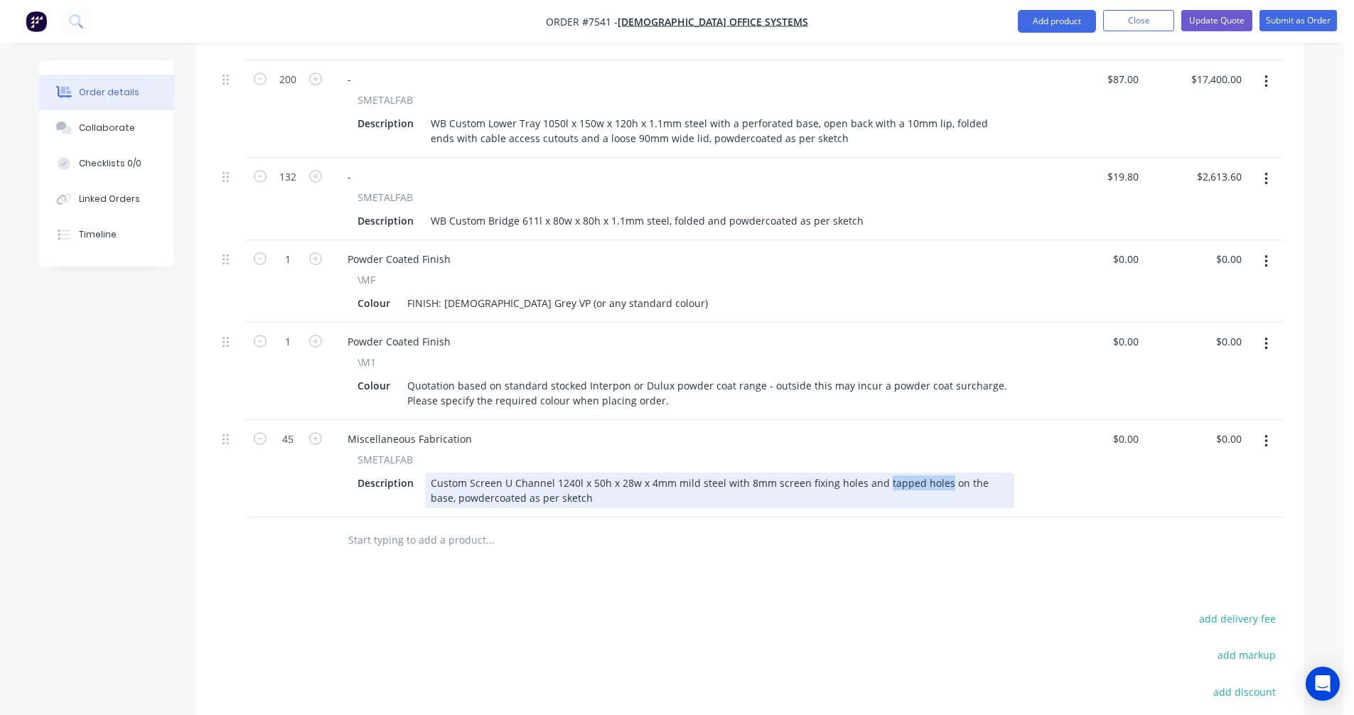
click at [877, 473] on div "Custom Screen U Channel 1240l x 50h x 28w x 4mm mild steel with 8mm screen fixi…" at bounding box center [719, 491] width 589 height 36
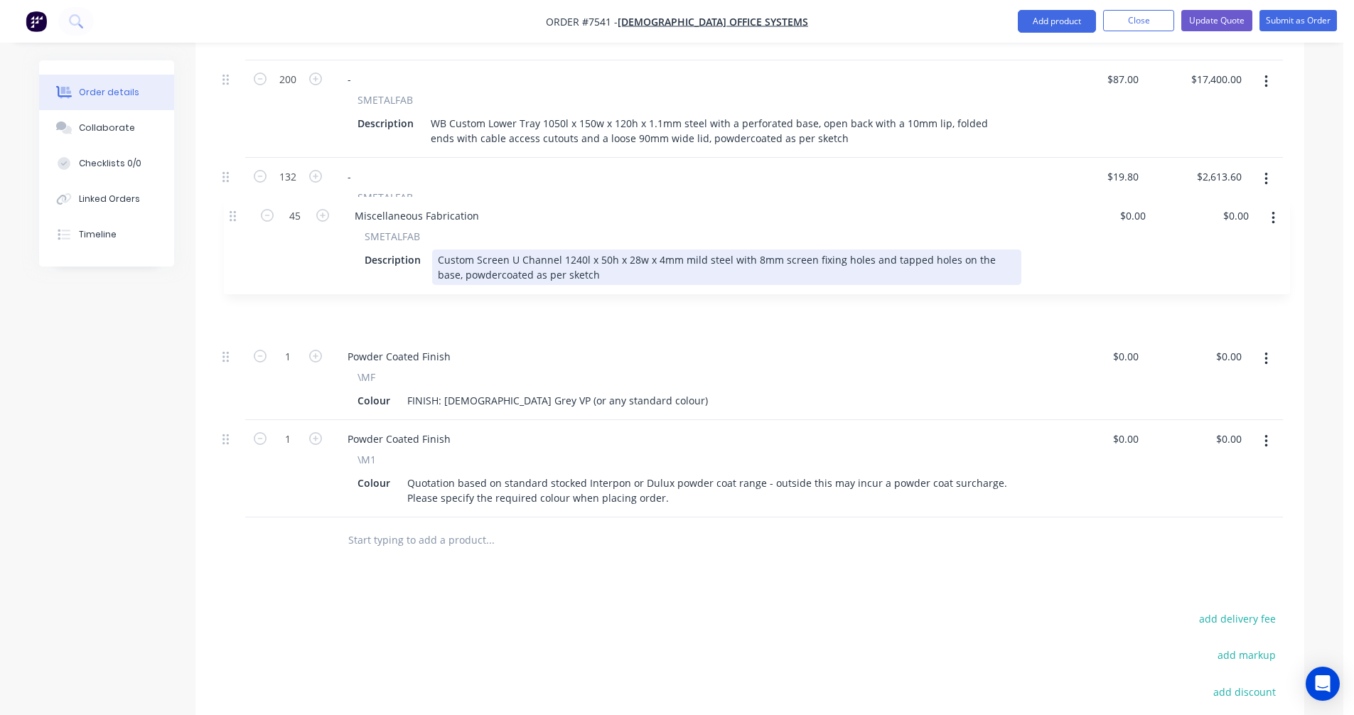
drag, startPoint x: 227, startPoint y: 424, endPoint x: 233, endPoint y: 212, distance: 211.9
click at [233, 212] on div "200 - SMETALFAB Description WB Custom Top Tray 650l x 150w x 112h x 1.1mm steel…" at bounding box center [750, 240] width 1066 height 554
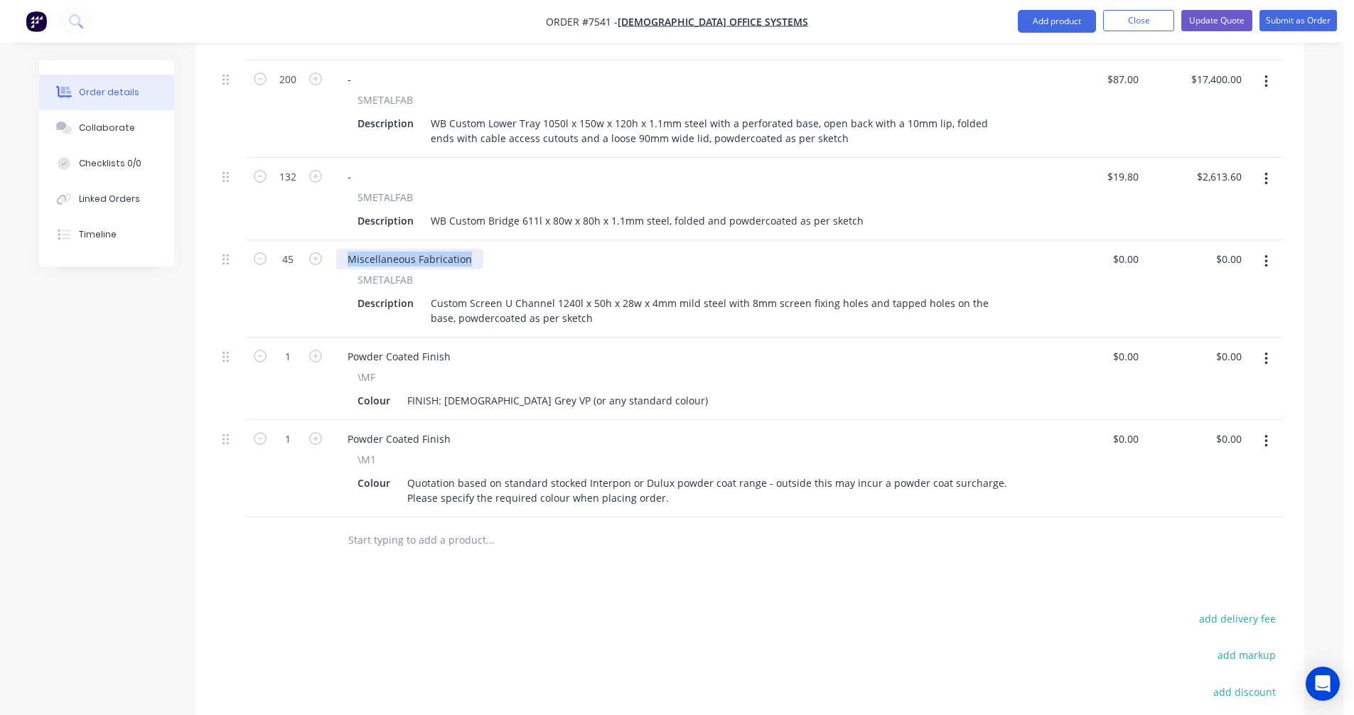
drag, startPoint x: 468, startPoint y: 239, endPoint x: 342, endPoint y: 237, distance: 126.5
click at [342, 249] on div "Miscellaneous Fabrication" at bounding box center [409, 259] width 147 height 21
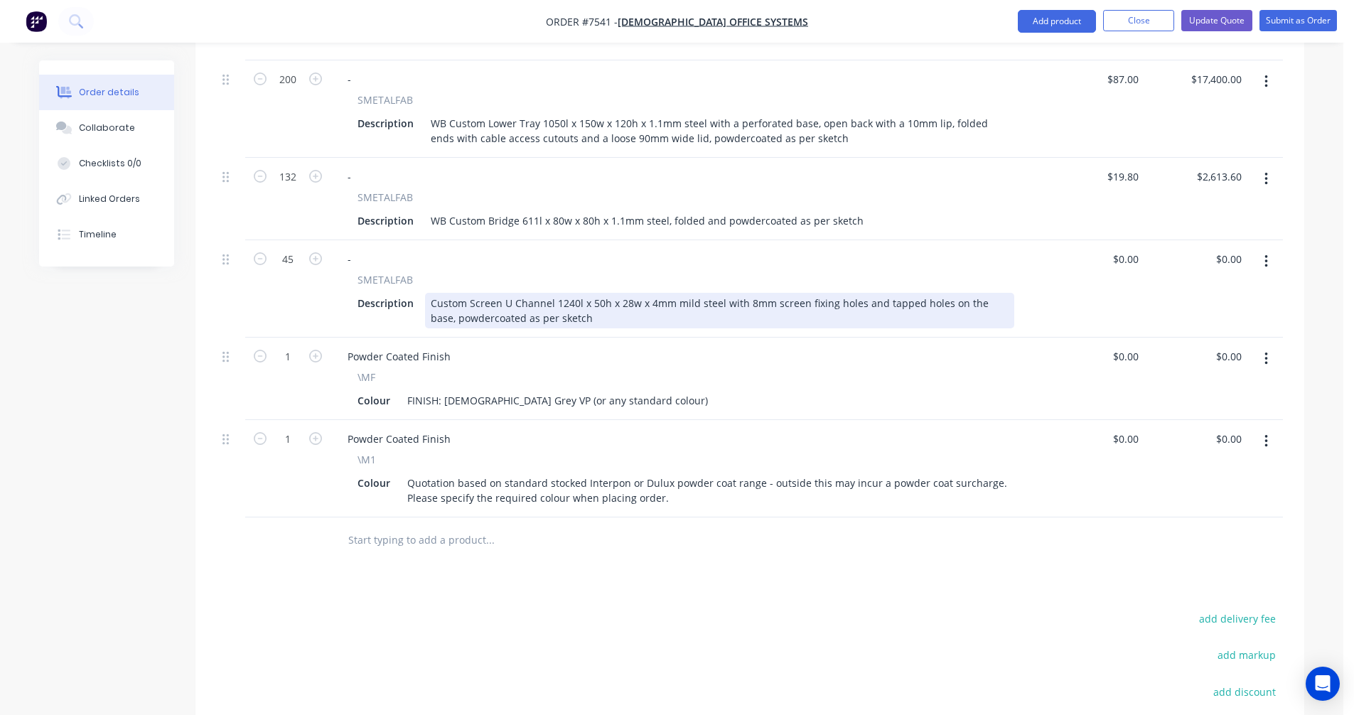
click at [642, 293] on div "Custom Screen U Channel 1240l x 50h x 28w x 4mm mild steel with 8mm screen fixi…" at bounding box center [719, 311] width 589 height 36
type input "$76.20"
type input "$3,429.00"
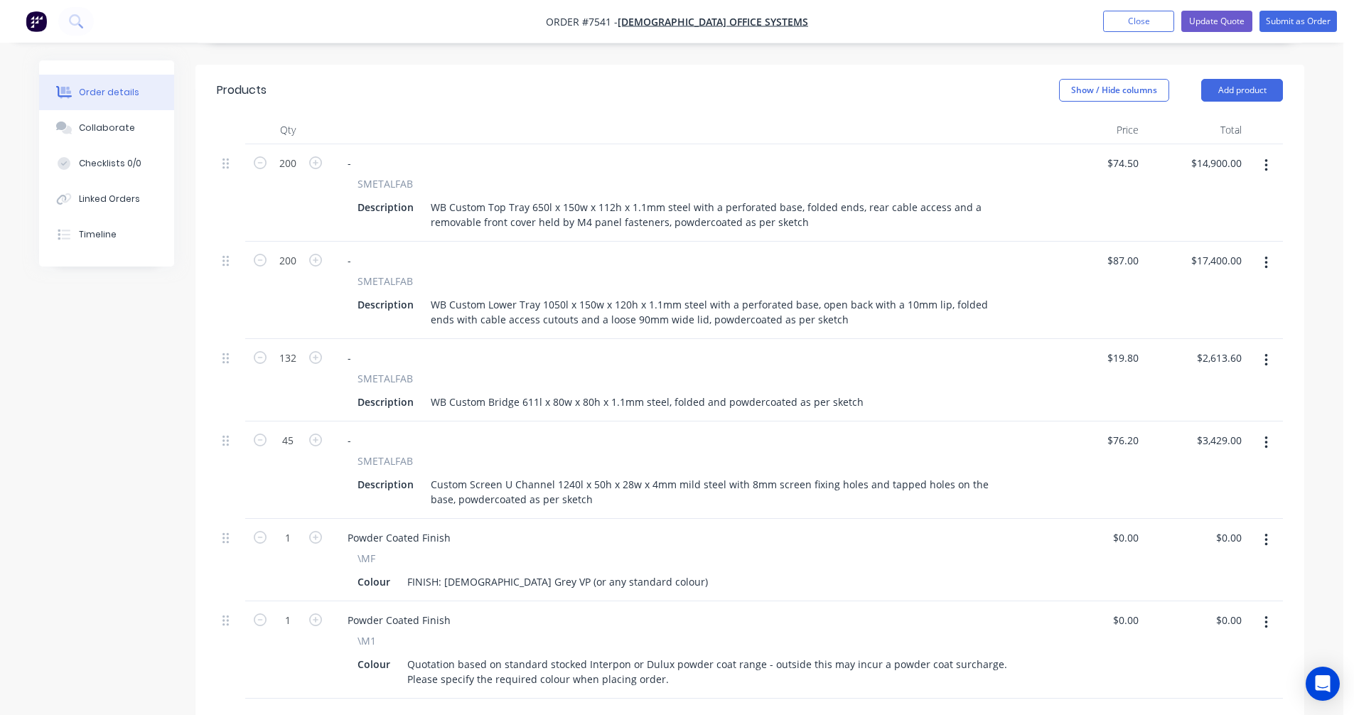
scroll to position [426, 0]
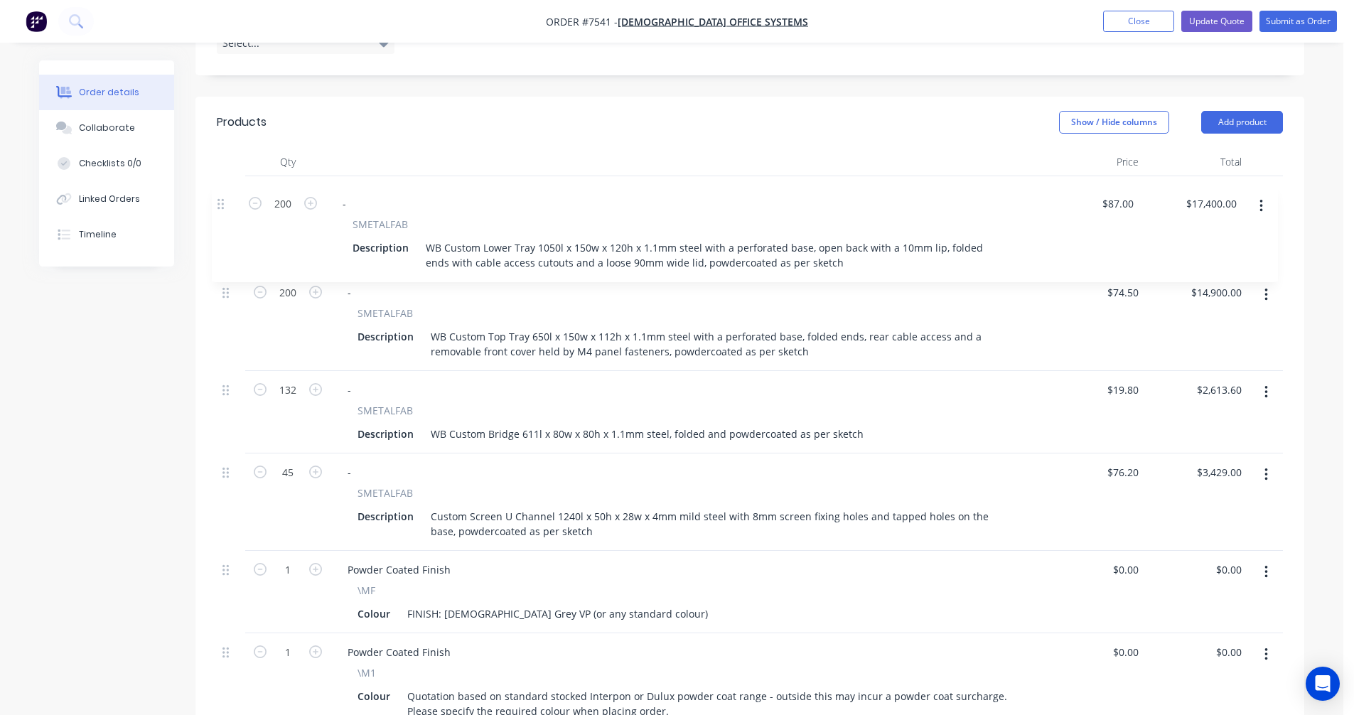
drag, startPoint x: 225, startPoint y: 279, endPoint x: 220, endPoint y: 204, distance: 74.8
click at [220, 204] on div "200 - SMETALFAB Description WB Custom Top Tray 650l x 150w x 112h x 1.1mm steel…" at bounding box center [750, 453] width 1066 height 554
click at [293, 185] on input "200" at bounding box center [287, 195] width 37 height 21
type input "90"
type input "$7,830.00"
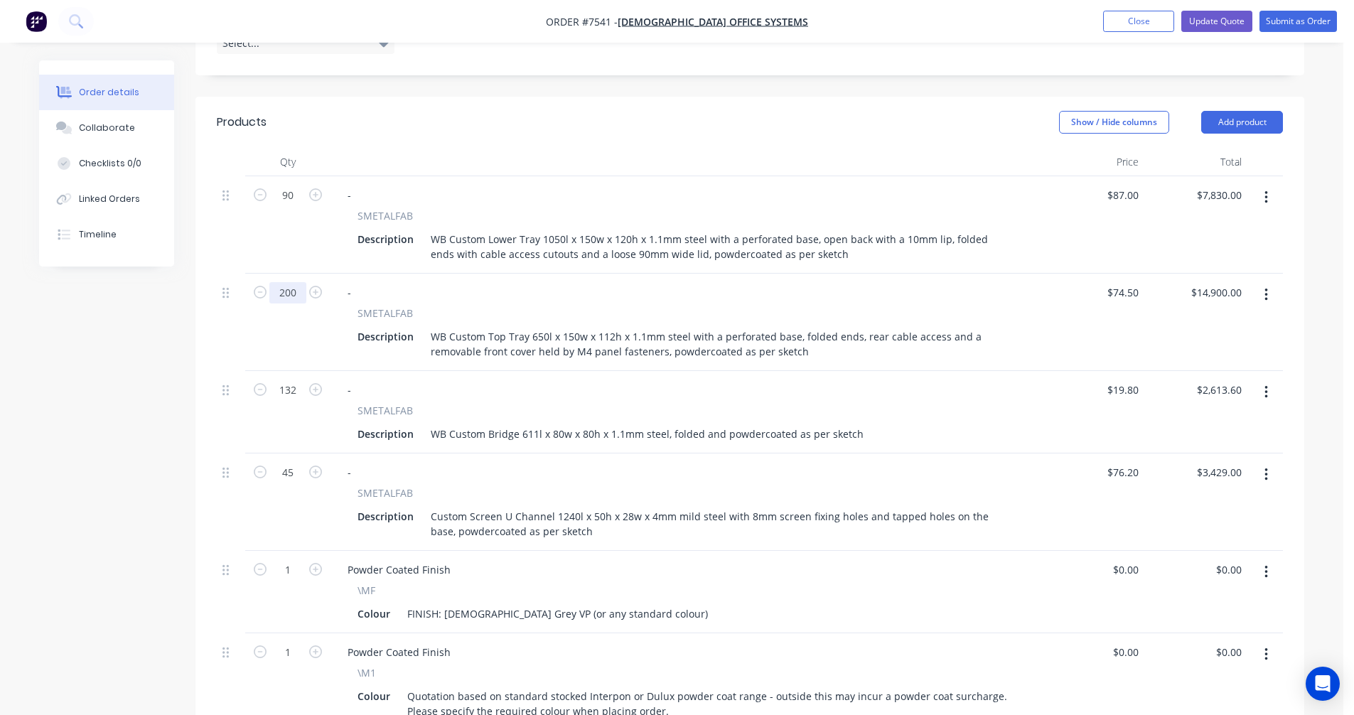
click at [291, 282] on input "200" at bounding box center [287, 292] width 37 height 21
type input "90"
type input "$6,705.00"
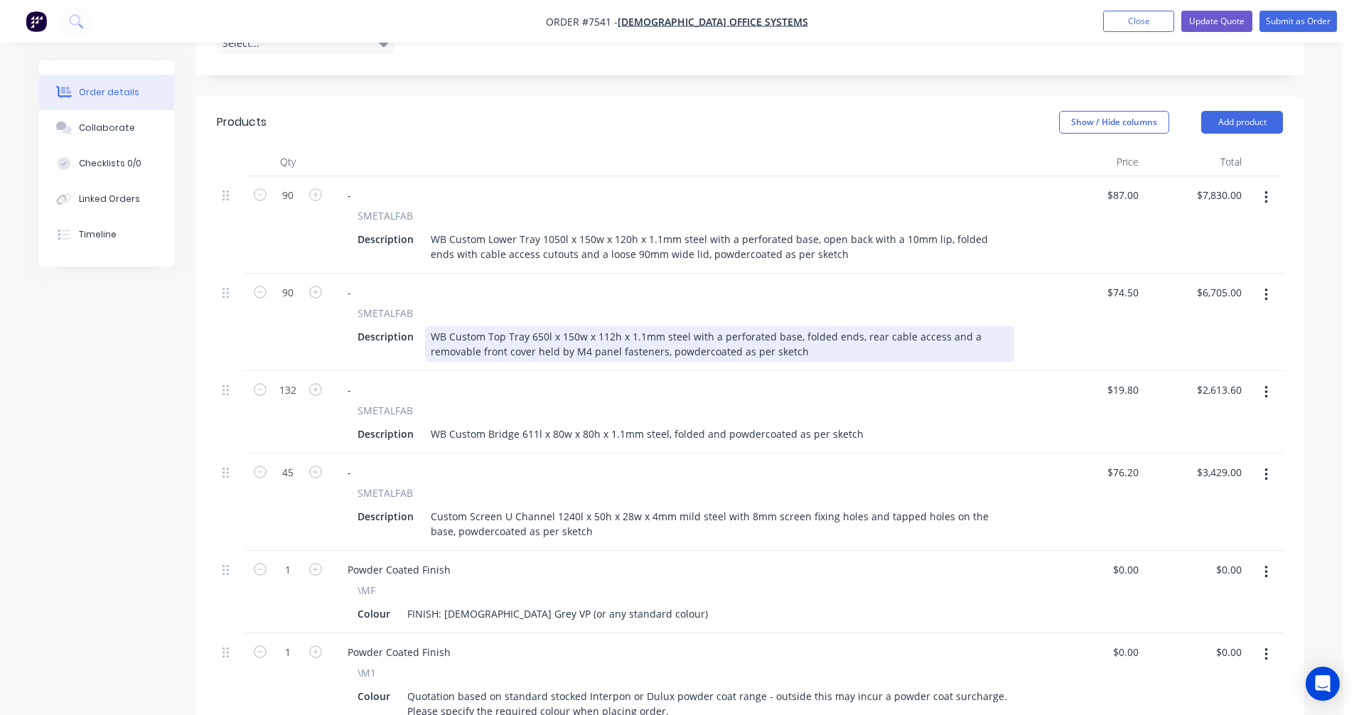
click at [535, 326] on div "WB Custom Top Tray 650l x 150w x 112h x 1.1mm steel with a perforated base, fol…" at bounding box center [719, 344] width 589 height 36
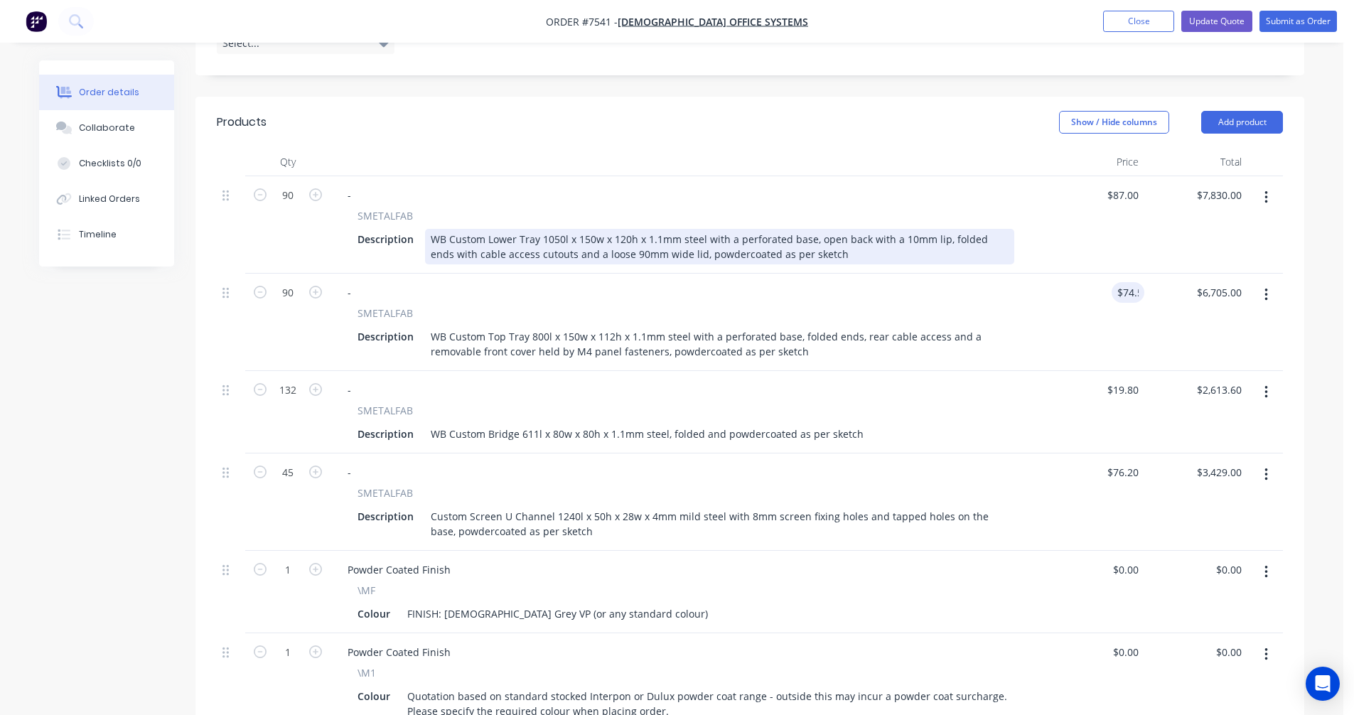
click at [789, 229] on div "WB Custom Lower Tray 1050l x 150w x 120h x 1.1mm steel with a perforated base, …" at bounding box center [719, 247] width 589 height 36
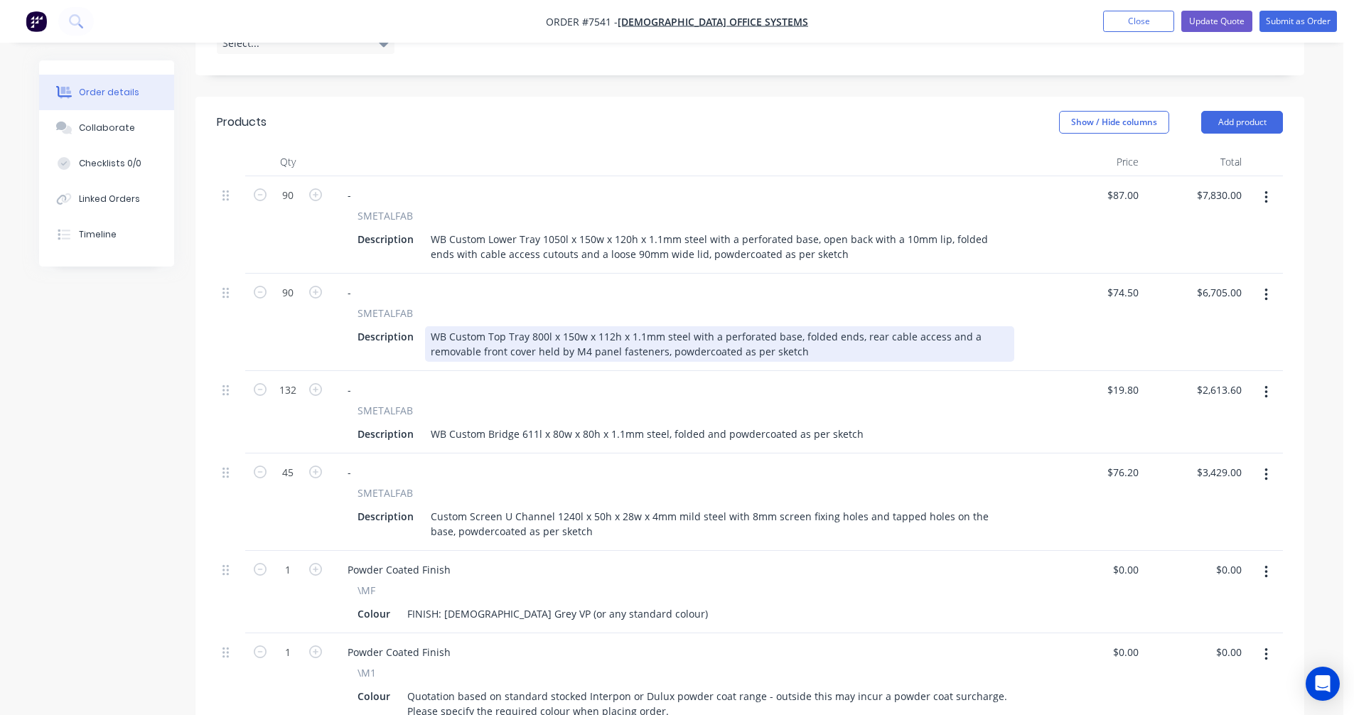
click at [785, 326] on div "WB Custom Top Tray 800l x 150w x 112h x 1.1mm steel with a perforated base, fol…" at bounding box center [719, 344] width 589 height 36
type input "$91.50"
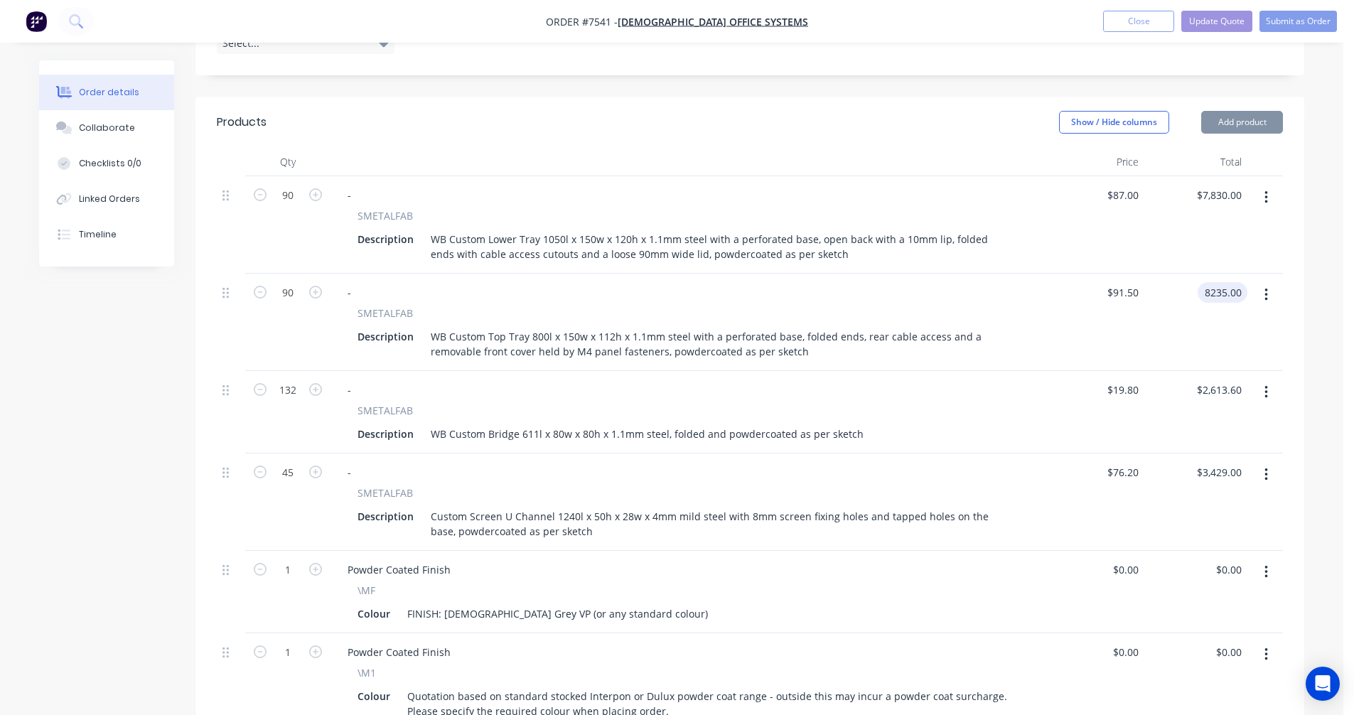
type input "$8,235.00"
click at [1264, 190] on icon "button" at bounding box center [1266, 198] width 4 height 16
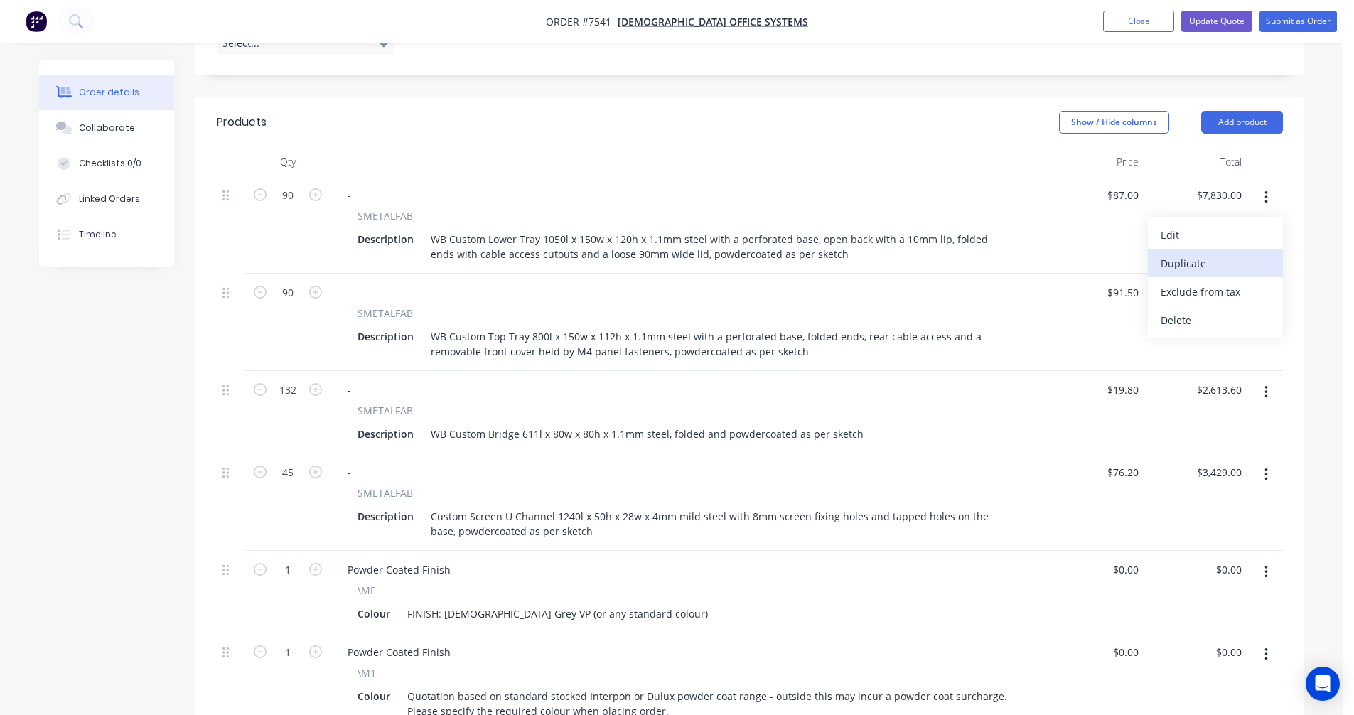
click at [1184, 253] on div "Duplicate" at bounding box center [1214, 263] width 109 height 21
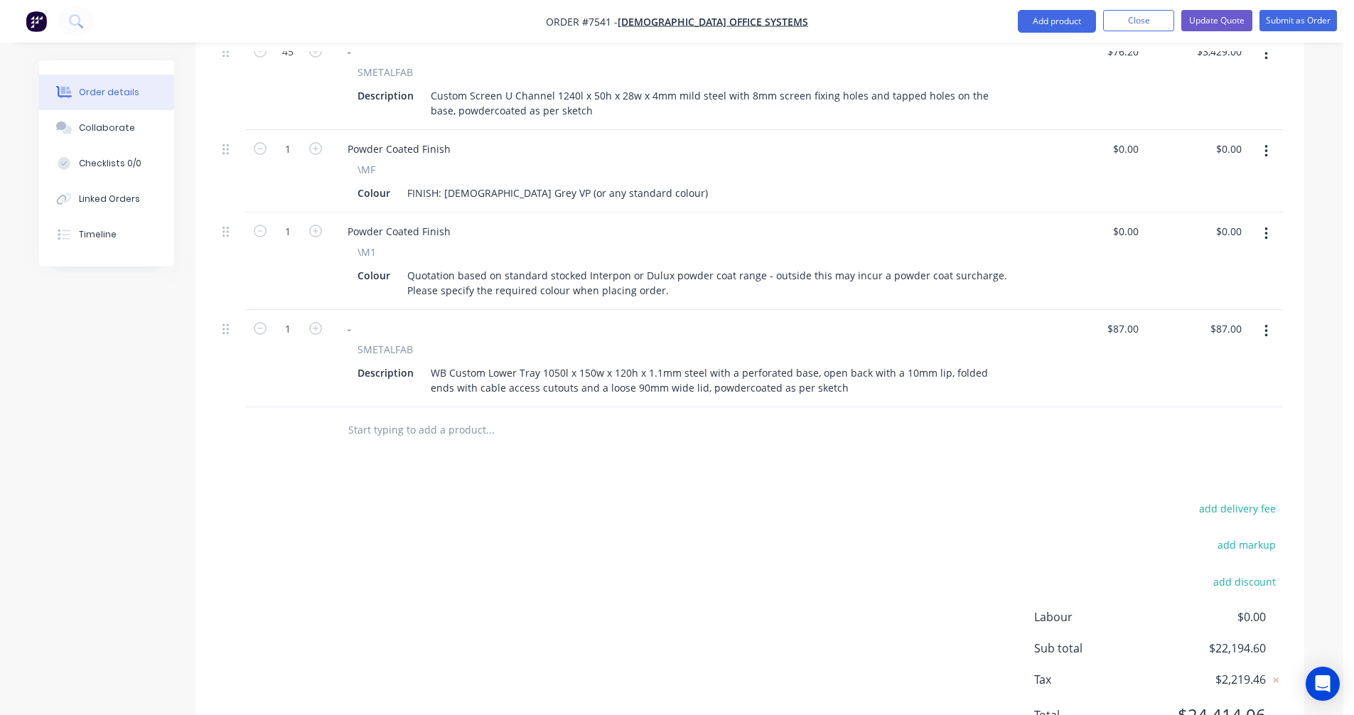
scroll to position [853, 0]
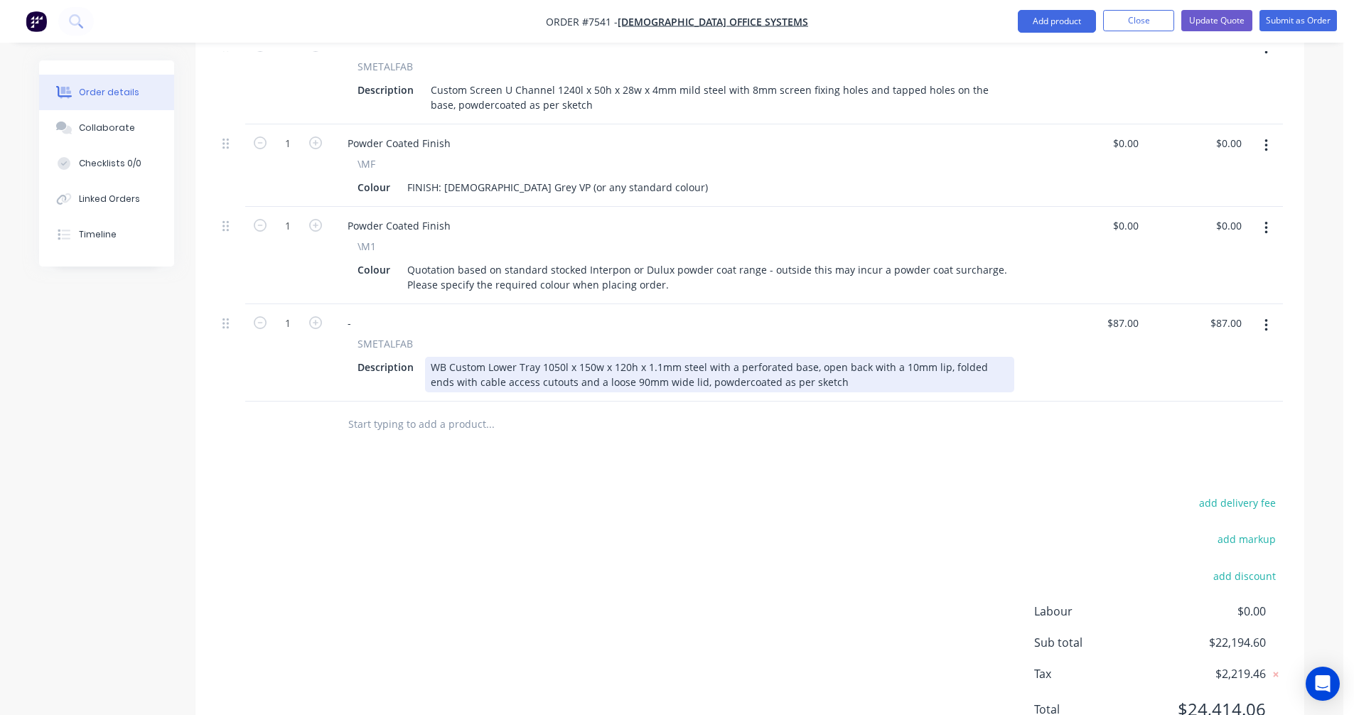
click at [553, 357] on div "WB Custom Lower Tray 1050l x 150w x 120h x 1.1mm steel with a perforated base, …" at bounding box center [719, 375] width 589 height 36
click at [551, 357] on div "WB Custom Lower Tray 450l x 150w x 120h x 1.1mm steel with a perforated base, o…" at bounding box center [719, 375] width 589 height 36
click at [586, 357] on div "WB Custom Lower Tray 460l x 150w x 120h x 1.1mm steel with a perforated base, o…" at bounding box center [719, 375] width 589 height 36
type input "$69.00"
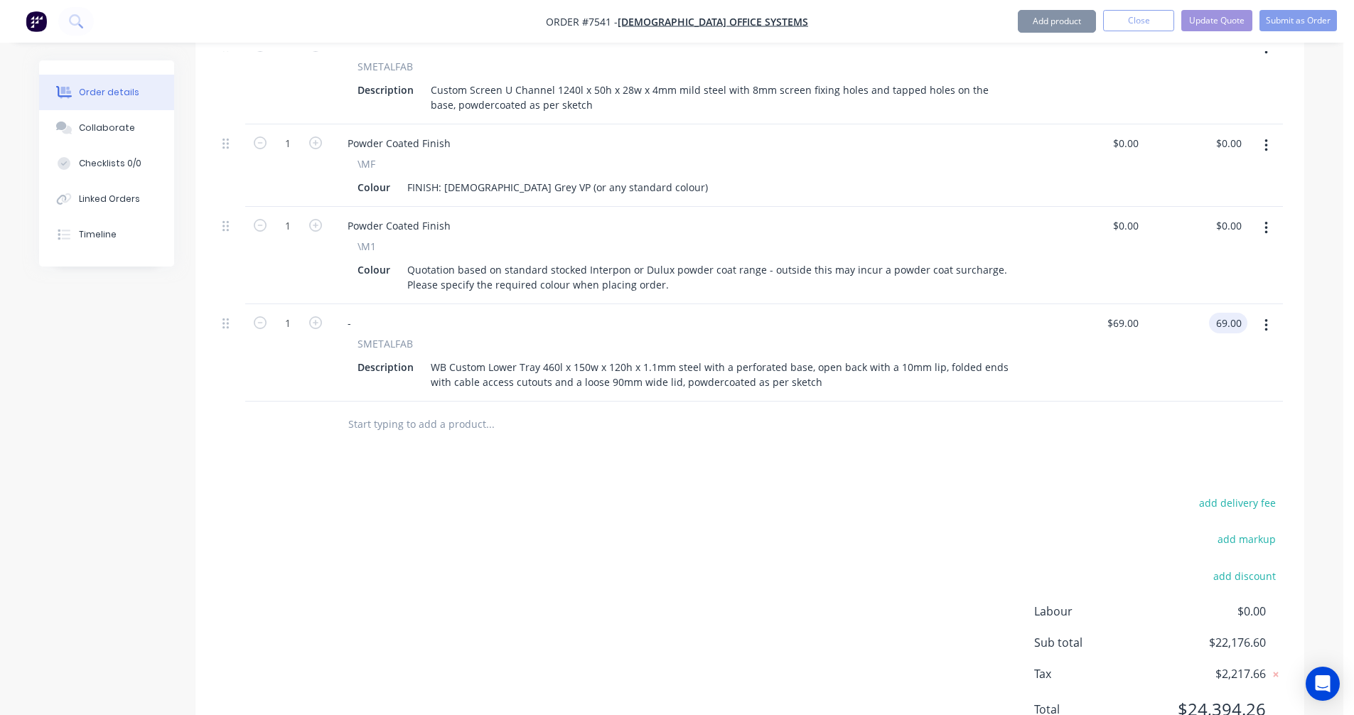
type input "$69.00"
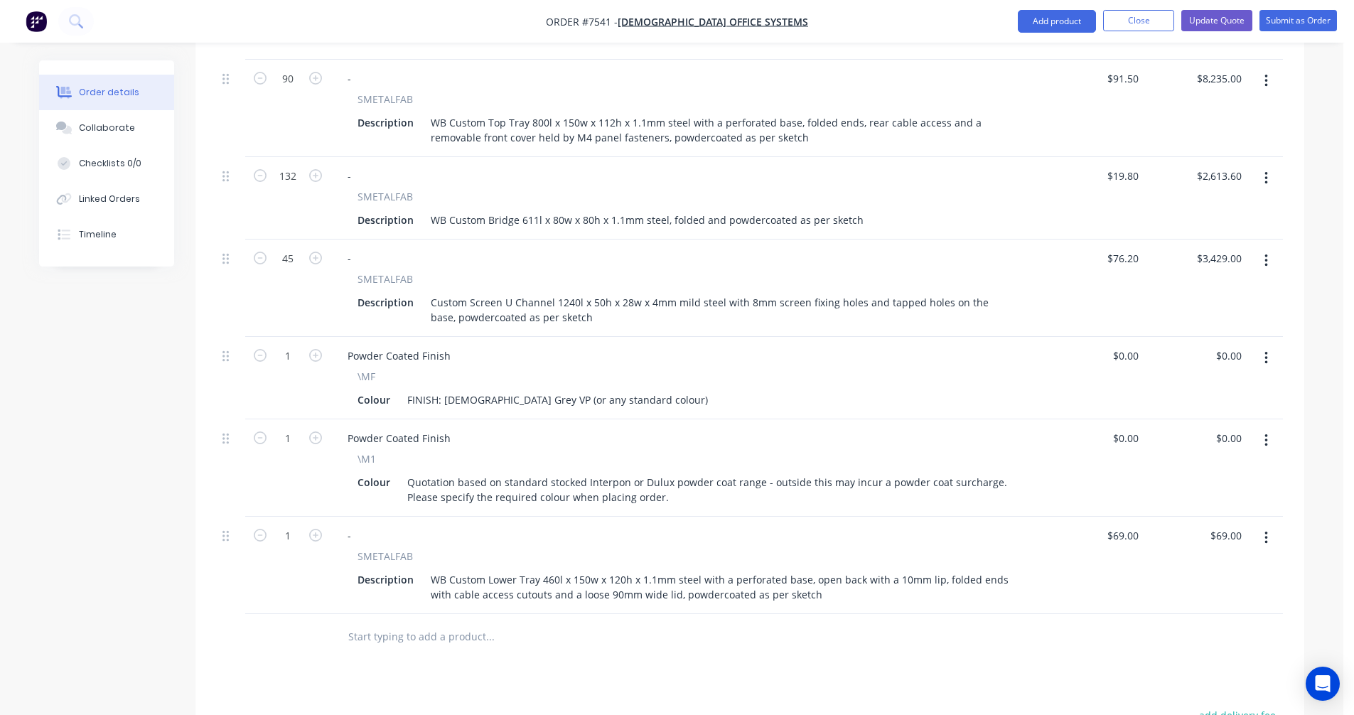
scroll to position [640, 0]
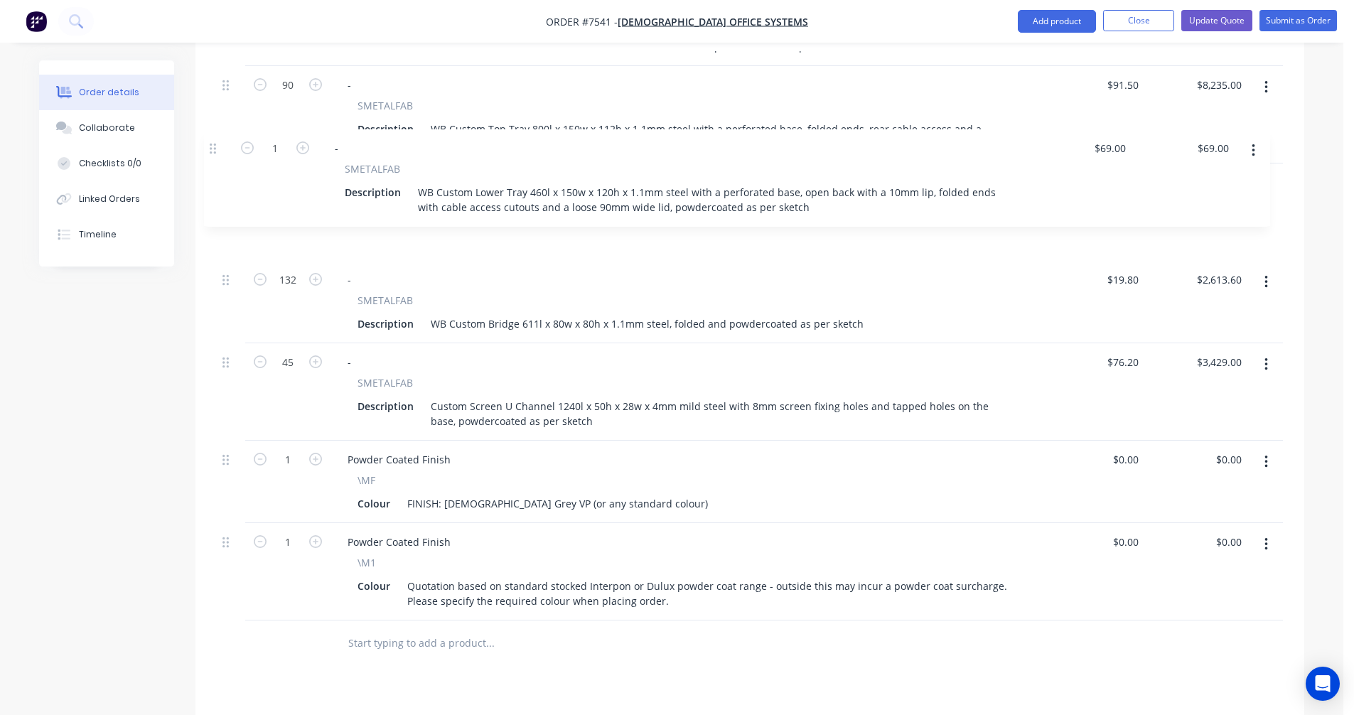
drag, startPoint x: 227, startPoint y: 517, endPoint x: 216, endPoint y: 143, distance: 374.0
click at [216, 143] on div "Qty Price Total 90 - SMETALFAB Description WB Custom Lower Tray 1050l x 150w x …" at bounding box center [749, 303] width 1109 height 726
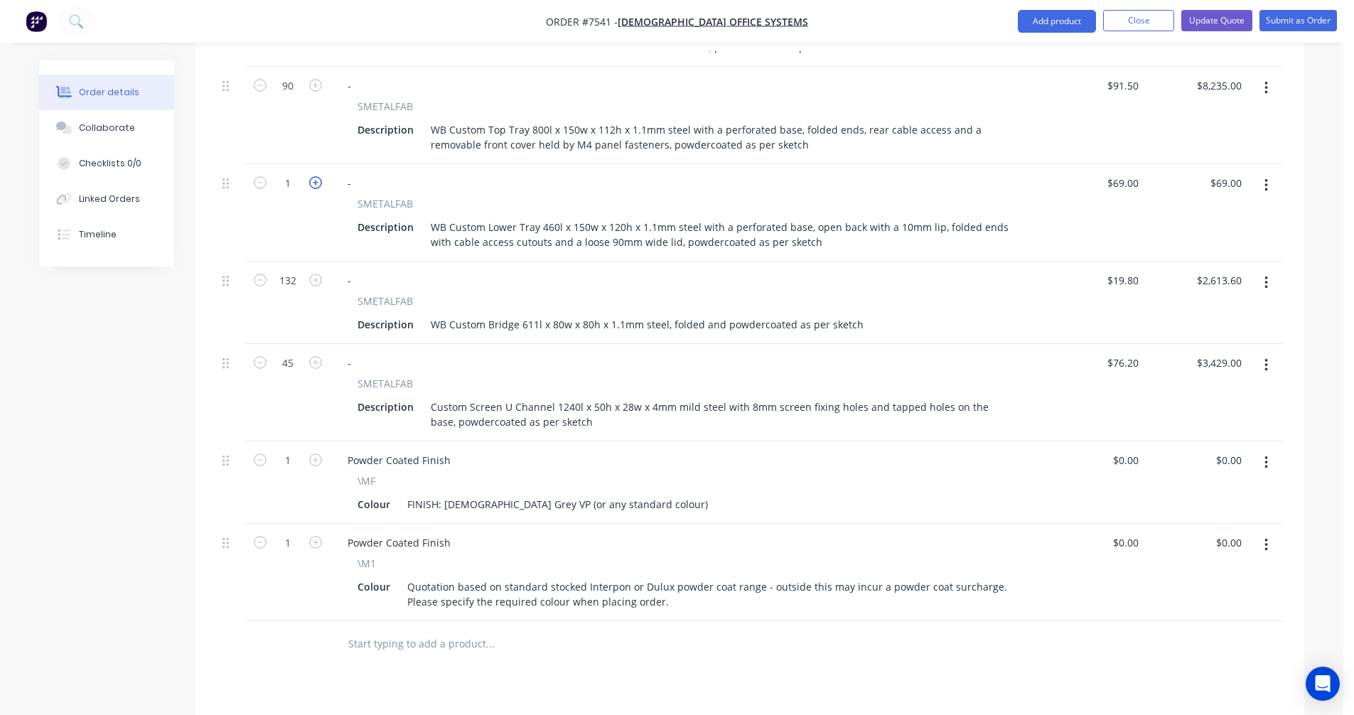
click at [318, 176] on icon "button" at bounding box center [315, 182] width 13 height 13
type input "2"
type input "$138.00"
click at [318, 176] on icon "button" at bounding box center [315, 182] width 13 height 13
type input "3"
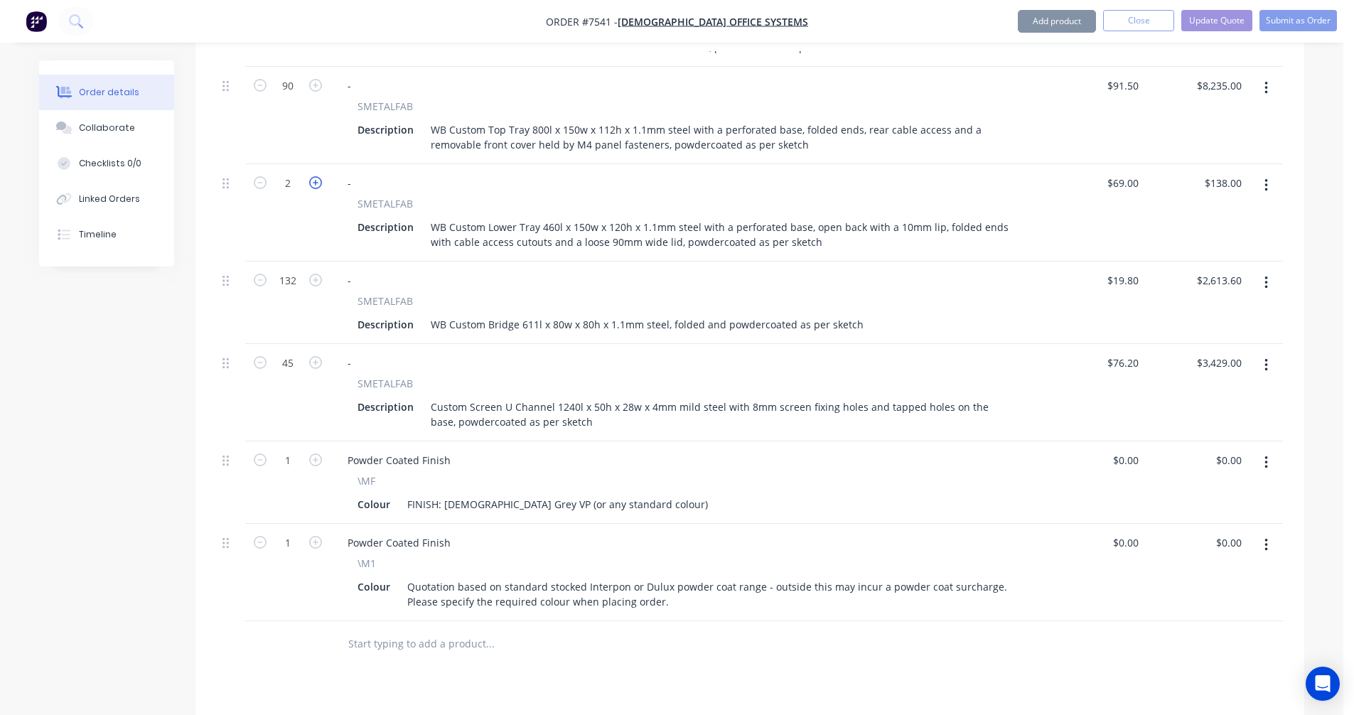
type input "$207.00"
click at [318, 176] on icon "button" at bounding box center [315, 182] width 13 height 13
type input "4"
type input "$276.00"
click at [318, 176] on icon "button" at bounding box center [315, 182] width 13 height 13
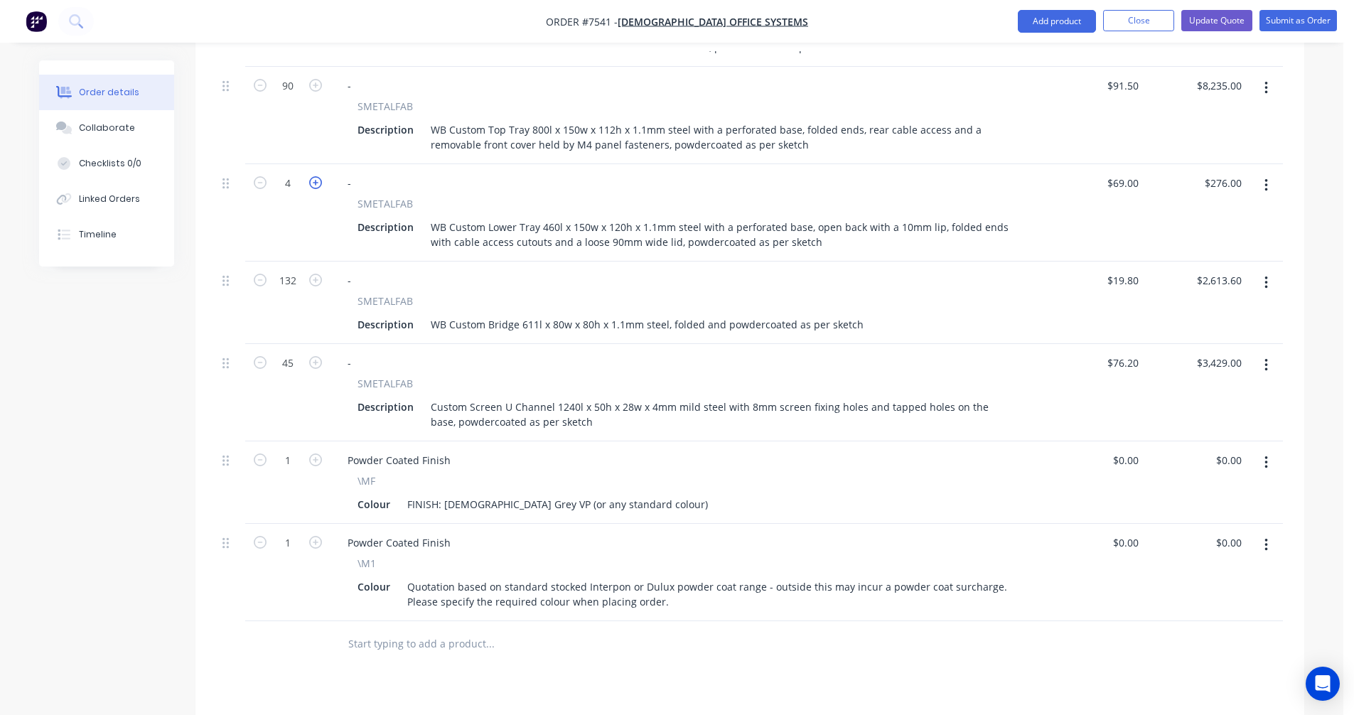
type input "5"
type input "$345.00"
click at [318, 176] on icon "button" at bounding box center [315, 182] width 13 height 13
type input "6"
type input "$414.00"
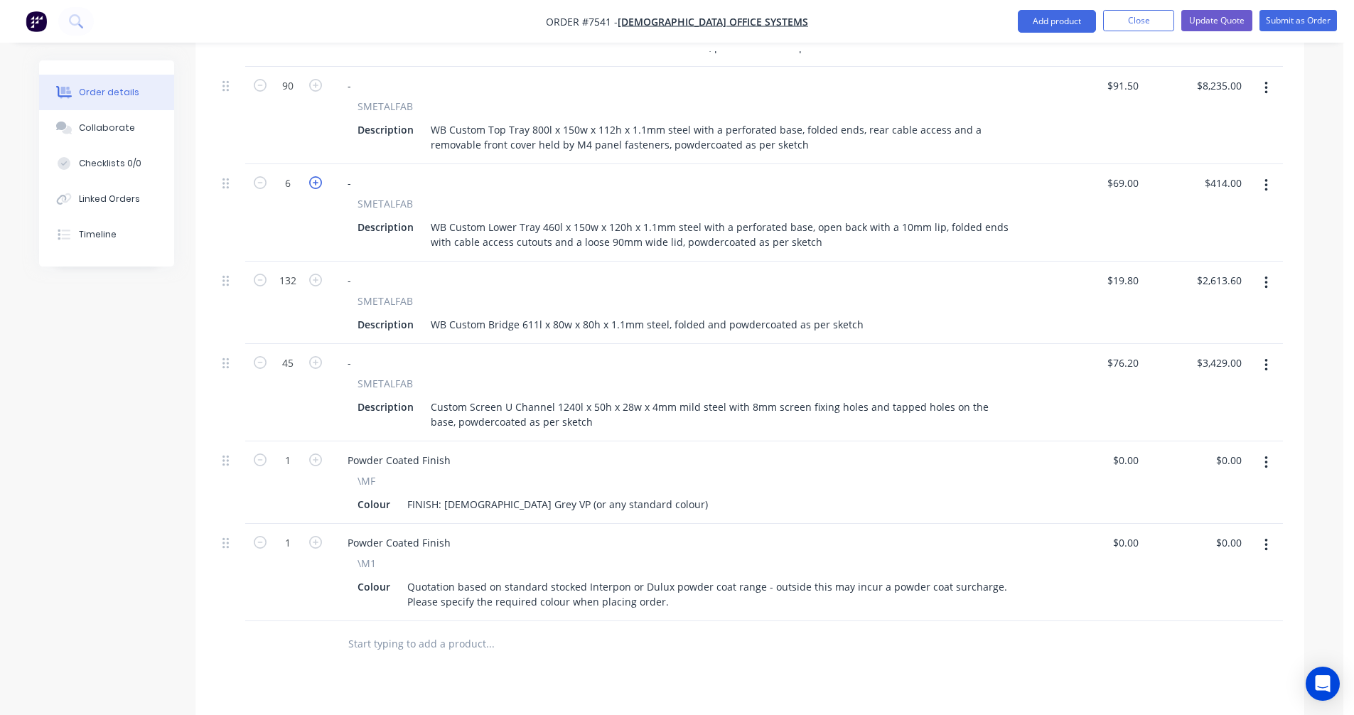
click at [318, 176] on icon "button" at bounding box center [315, 182] width 13 height 13
type input "7"
type input "$483.00"
click at [318, 176] on icon "button" at bounding box center [315, 182] width 13 height 13
type input "8"
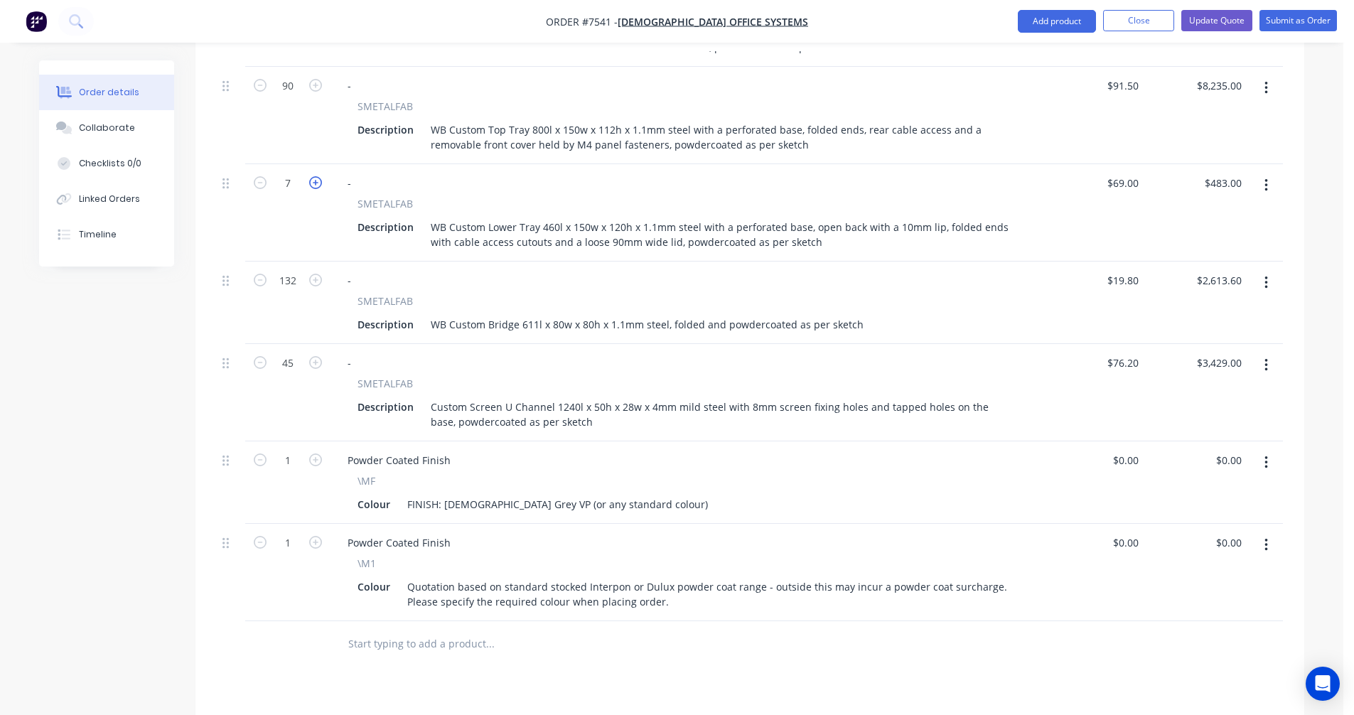
type input "$552.00"
click at [318, 176] on icon "button" at bounding box center [315, 182] width 13 height 13
type input "9"
type input "$621.00"
click at [318, 176] on icon "button" at bounding box center [315, 182] width 13 height 13
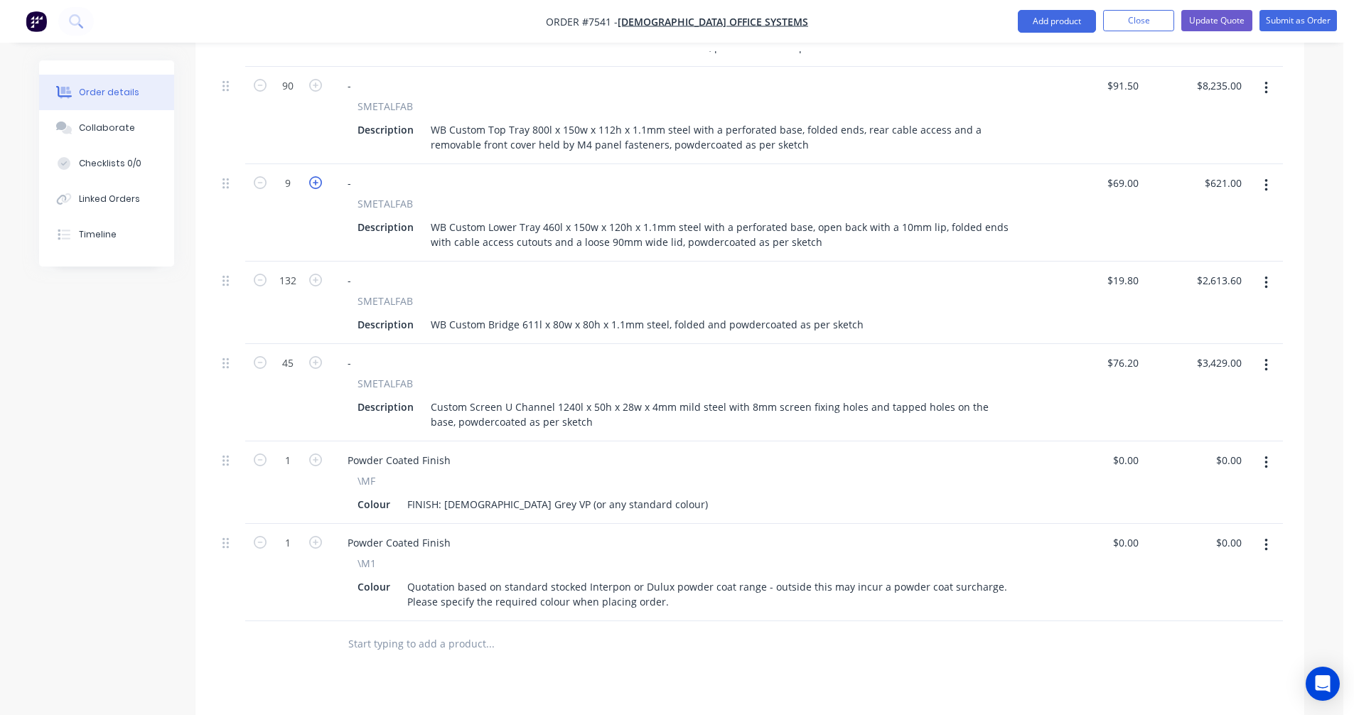
type input "10"
type input "$690.00"
click at [318, 176] on icon "button" at bounding box center [315, 182] width 13 height 13
type input "11"
type input "$759.00"
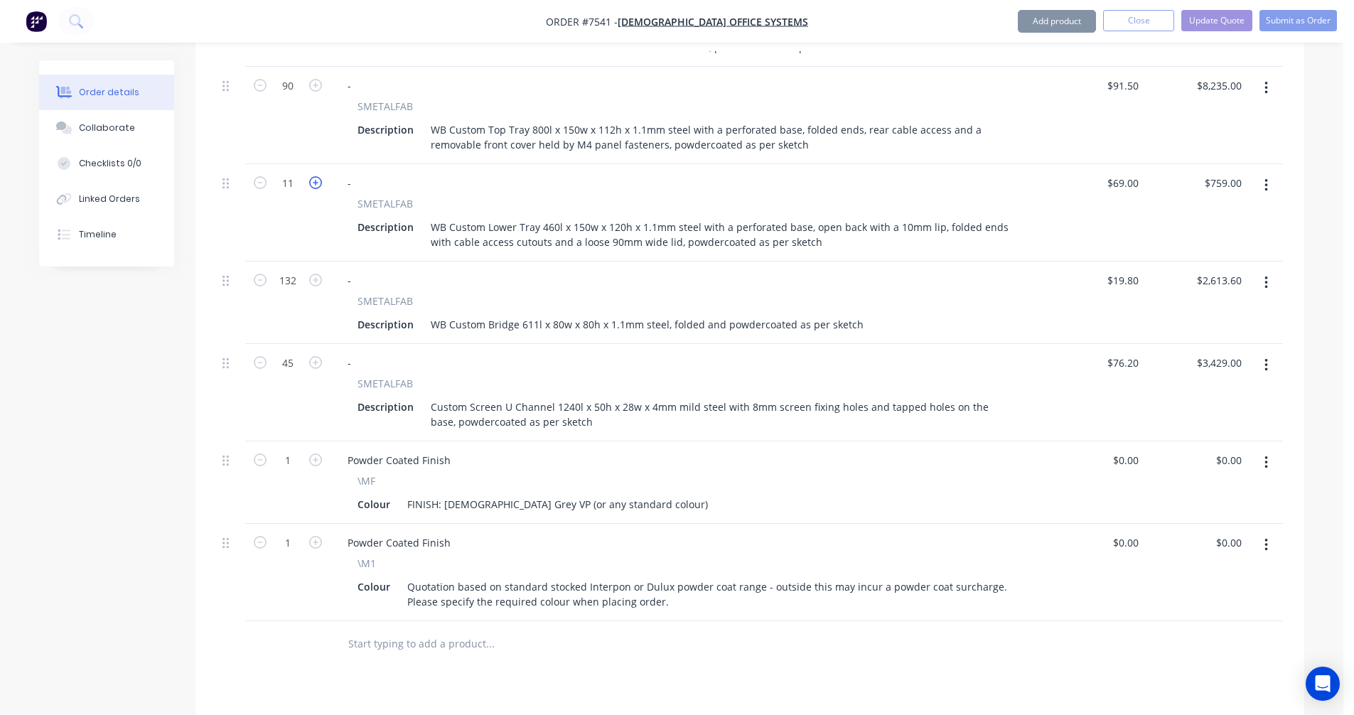
click at [318, 176] on icon "button" at bounding box center [315, 182] width 13 height 13
type input "12"
type input "$828.00"
click at [318, 176] on icon "button" at bounding box center [315, 182] width 13 height 13
type input "13"
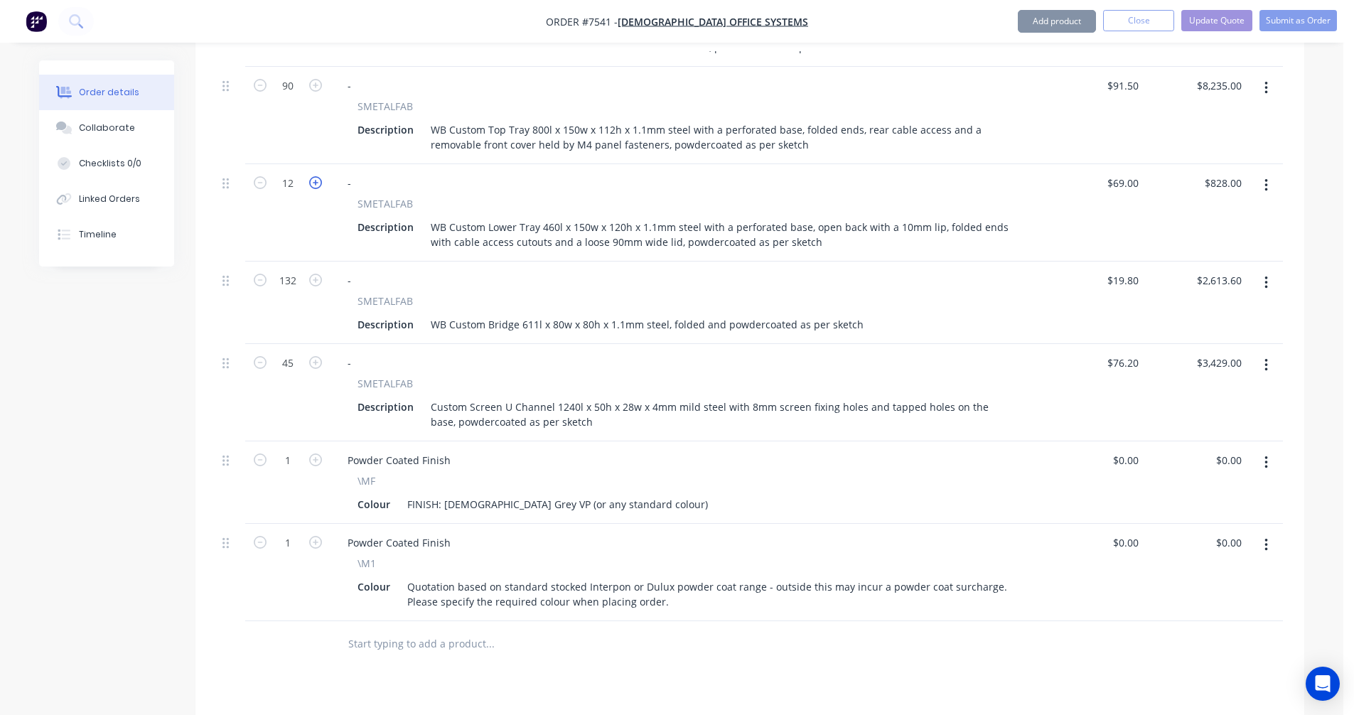
type input "$897.00"
click at [318, 176] on icon "button" at bounding box center [315, 182] width 13 height 13
type input "14"
type input "$966.00"
click at [318, 176] on icon "button" at bounding box center [315, 182] width 13 height 13
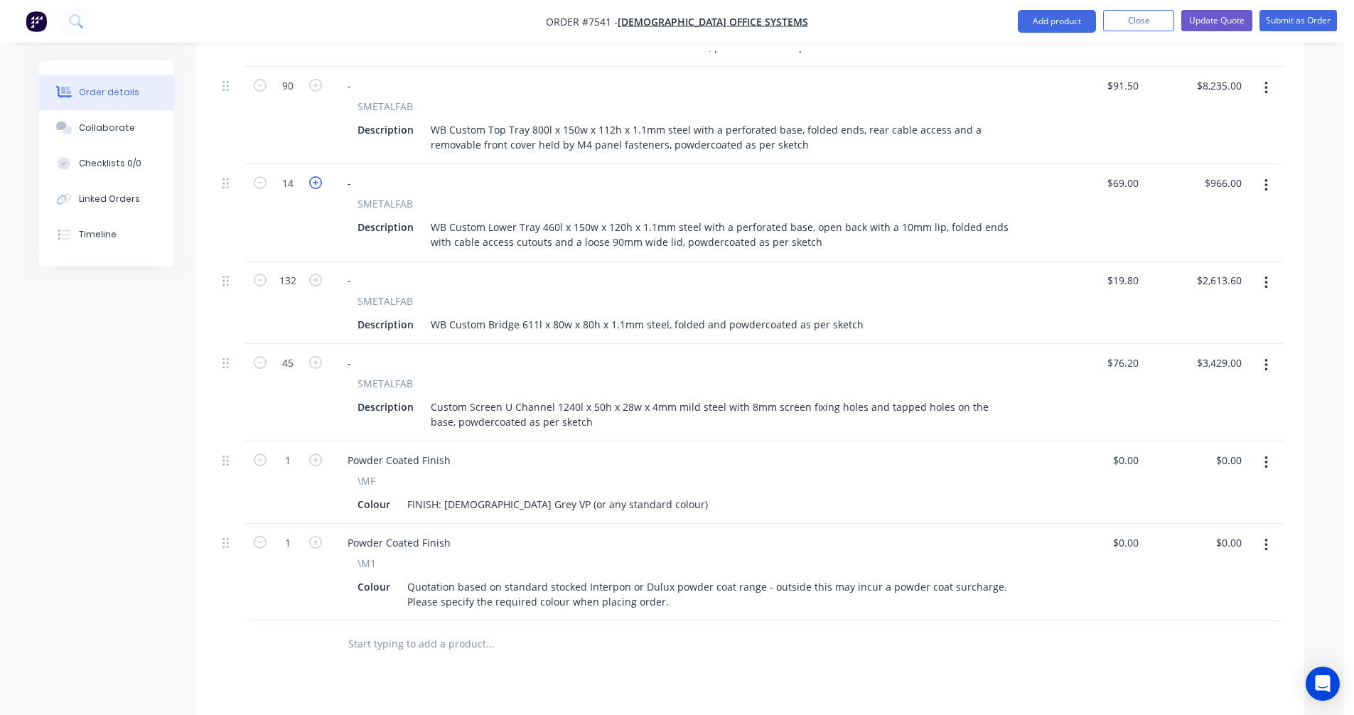
type input "15"
type input "$1,035.00"
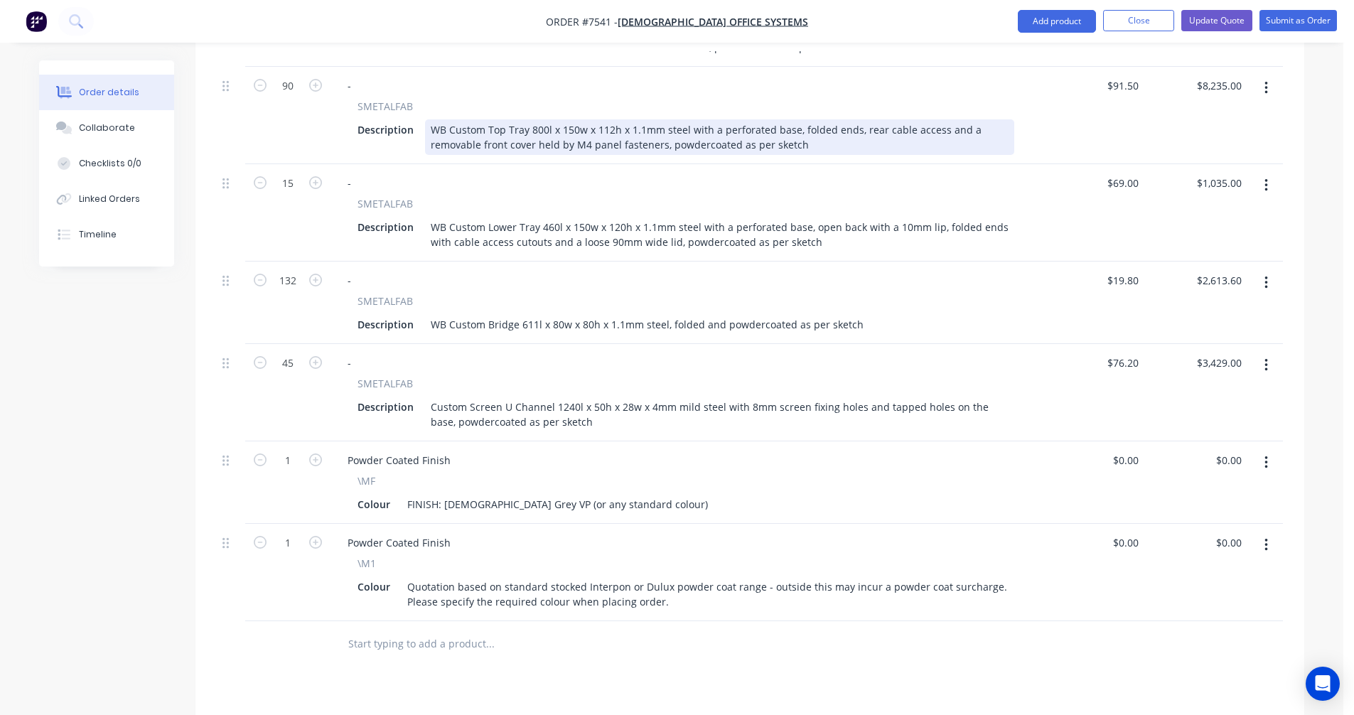
click at [885, 120] on div "WB Custom Top Tray 800l x 150w x 112h x 1.1mm steel with a perforated base, fol…" at bounding box center [719, 137] width 589 height 36
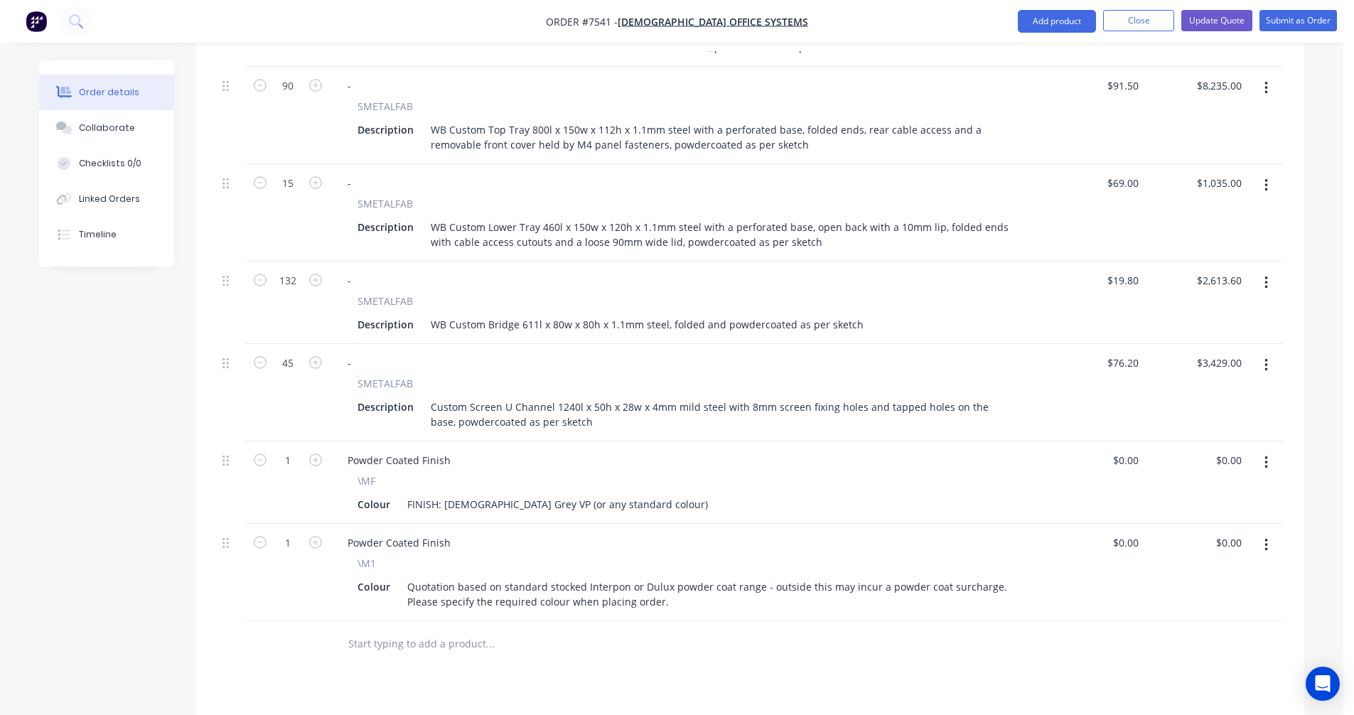
click at [1264, 80] on icon "button" at bounding box center [1266, 88] width 4 height 16
click at [1184, 144] on div "Duplicate" at bounding box center [1214, 154] width 109 height 21
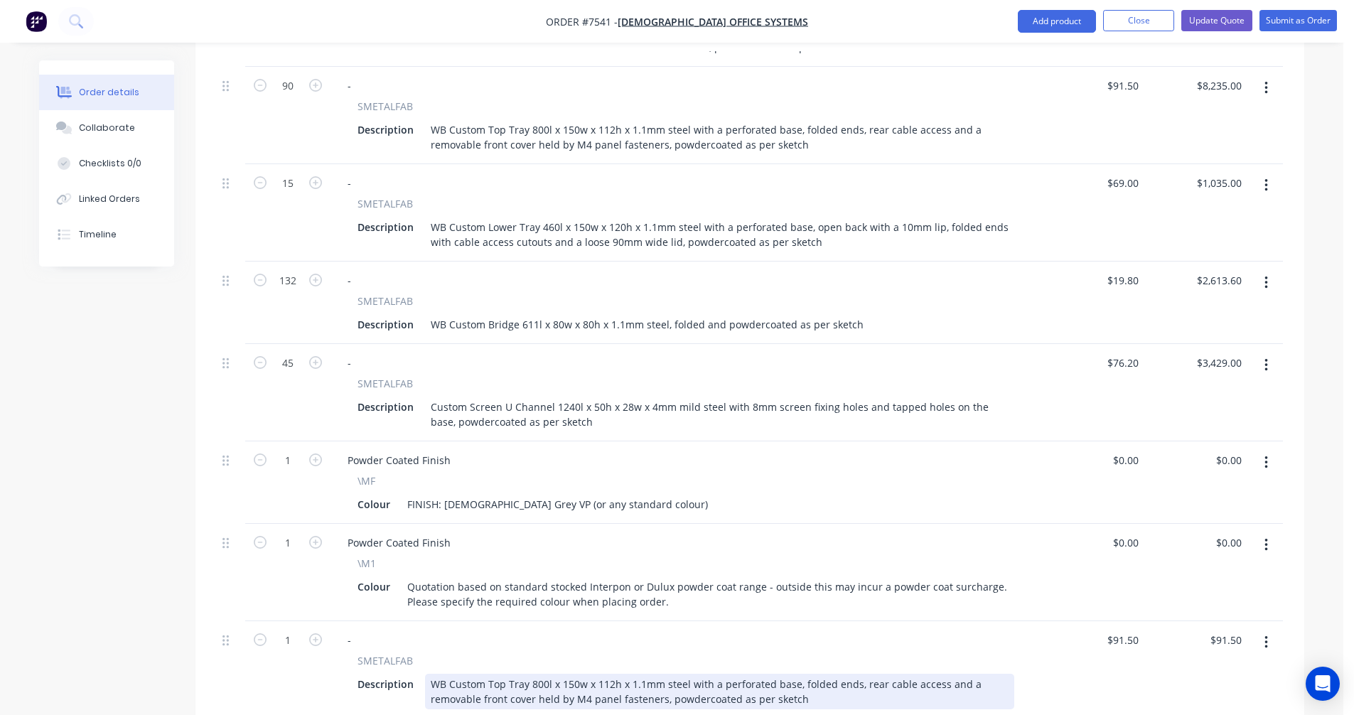
click at [541, 674] on div "WB Custom Top Tray 800l x 150w x 112h x 1.1mm steel with a perforated base, fol…" at bounding box center [719, 692] width 589 height 36
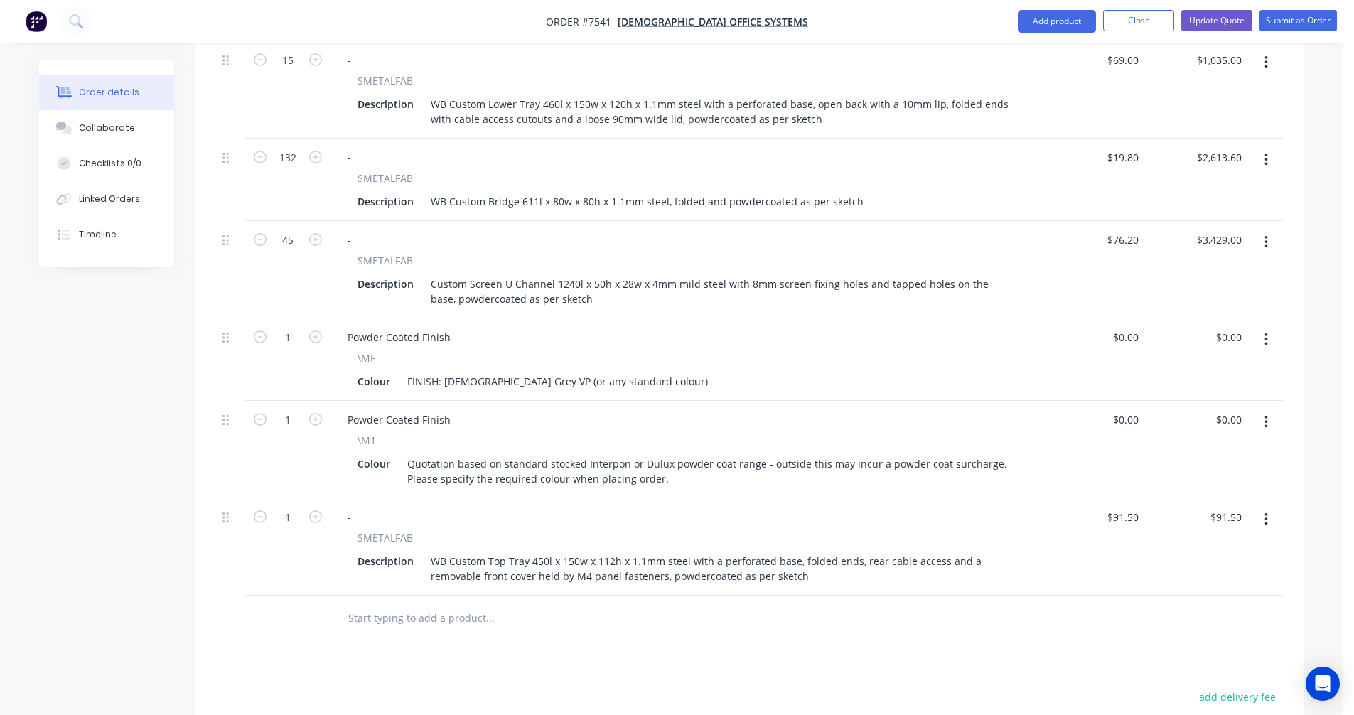
scroll to position [775, 0]
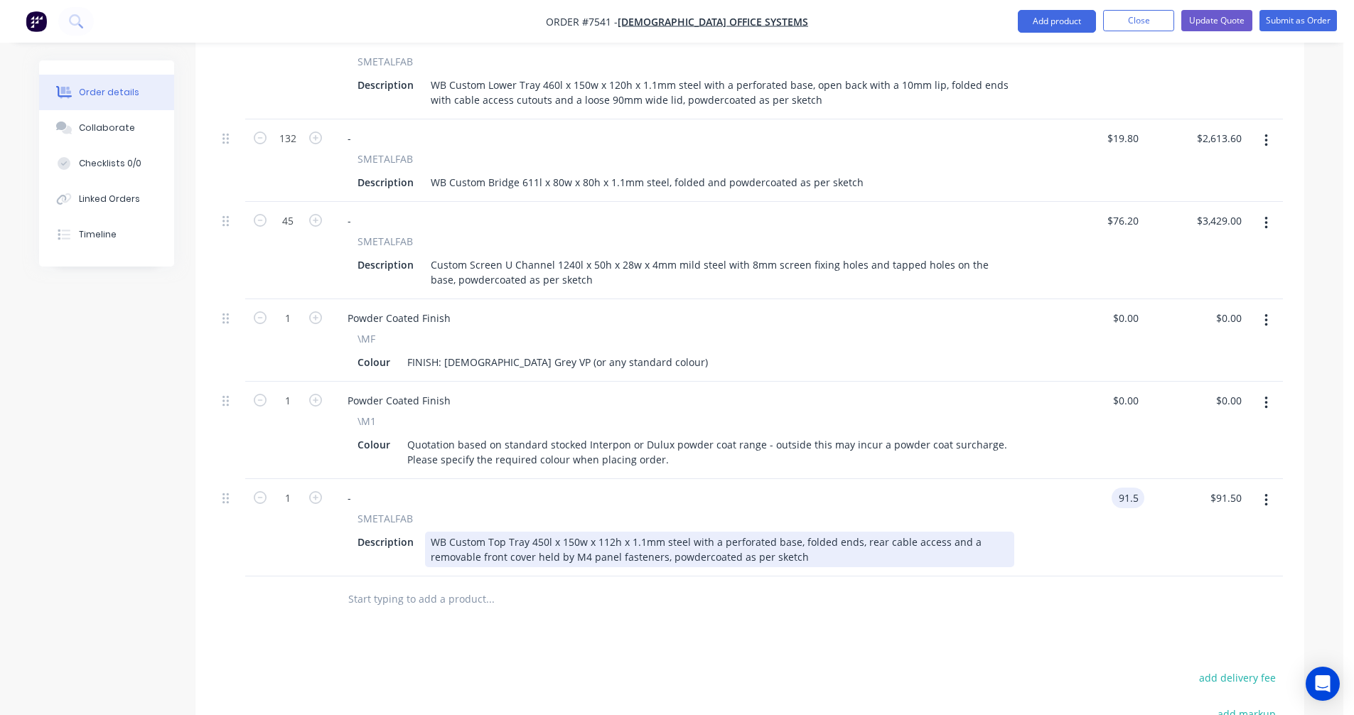
type input "$91.50"
click at [602, 532] on div "WB Custom Top Tray 450l x 150w x 112h x 1.1mm steel with a perforated base, fol…" at bounding box center [719, 550] width 589 height 36
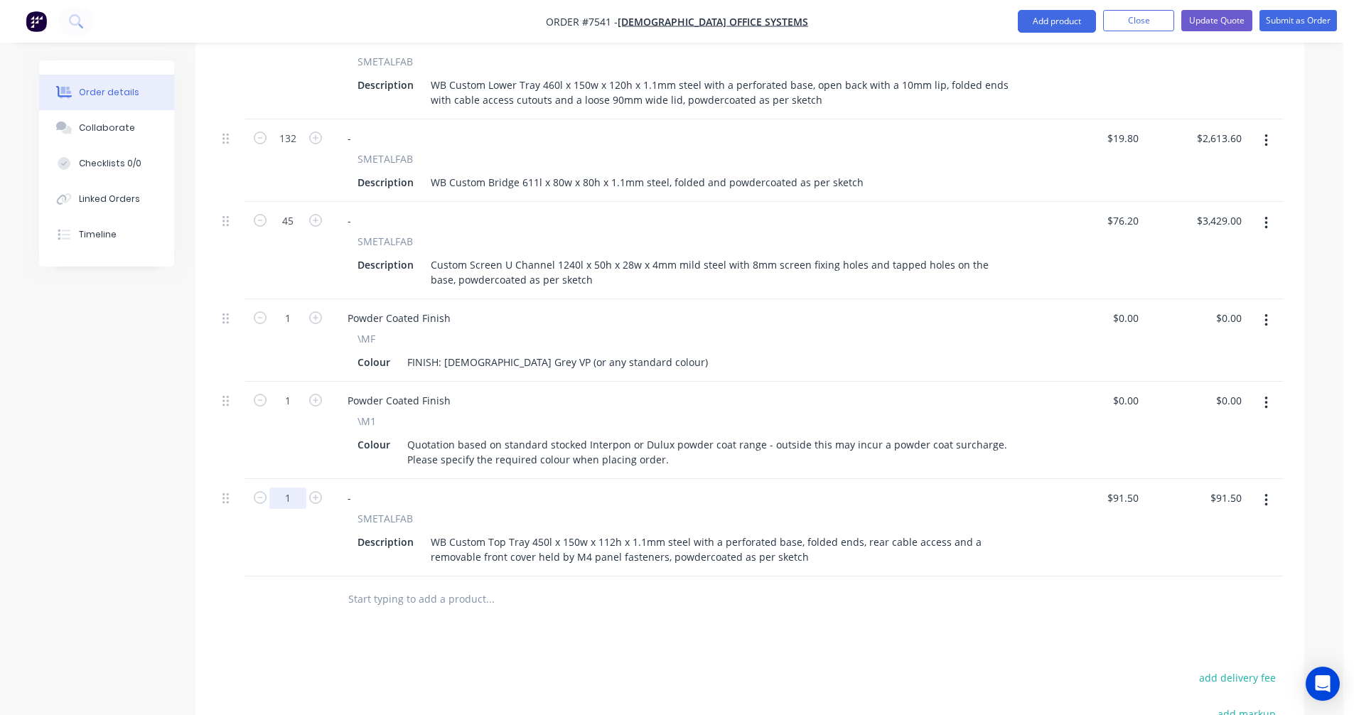
click at [297, 487] on input "1" at bounding box center [287, 497] width 37 height 21
type input "15"
type input "$1,372.50"
type input "$67.70"
type input "$1,015.50"
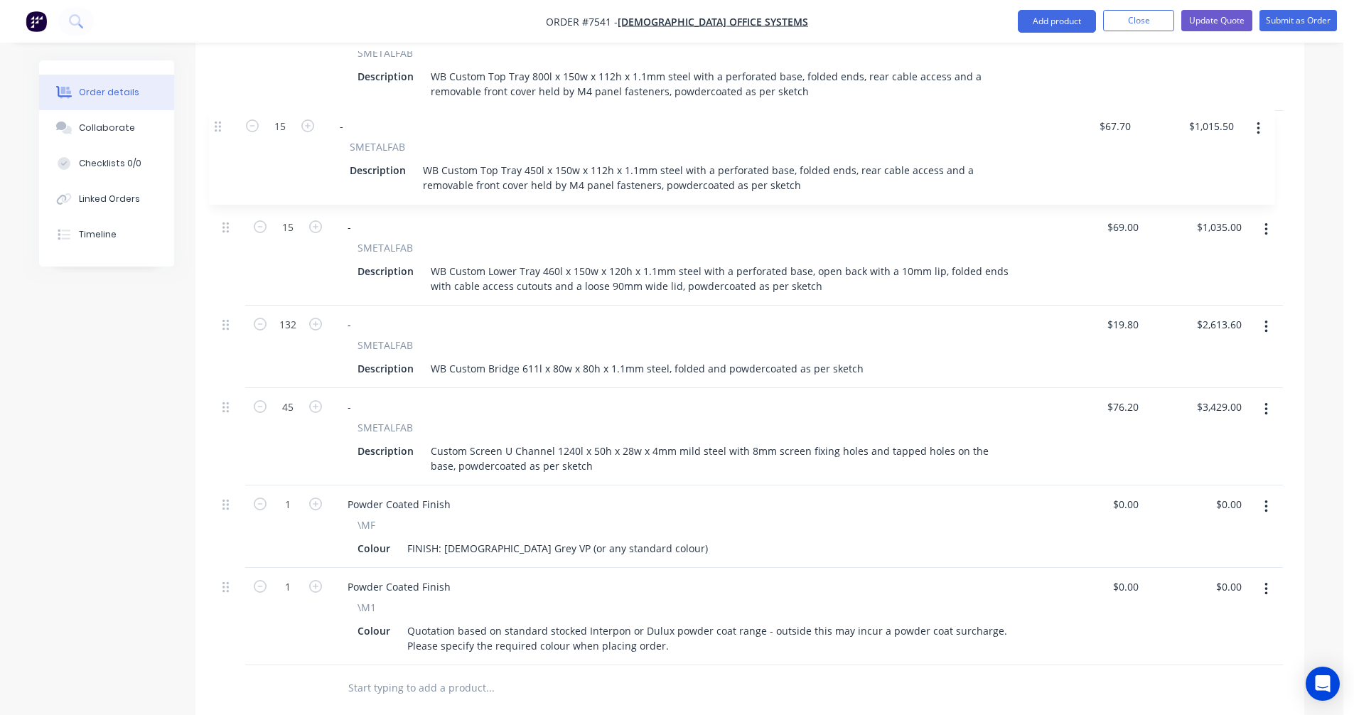
scroll to position [684, 0]
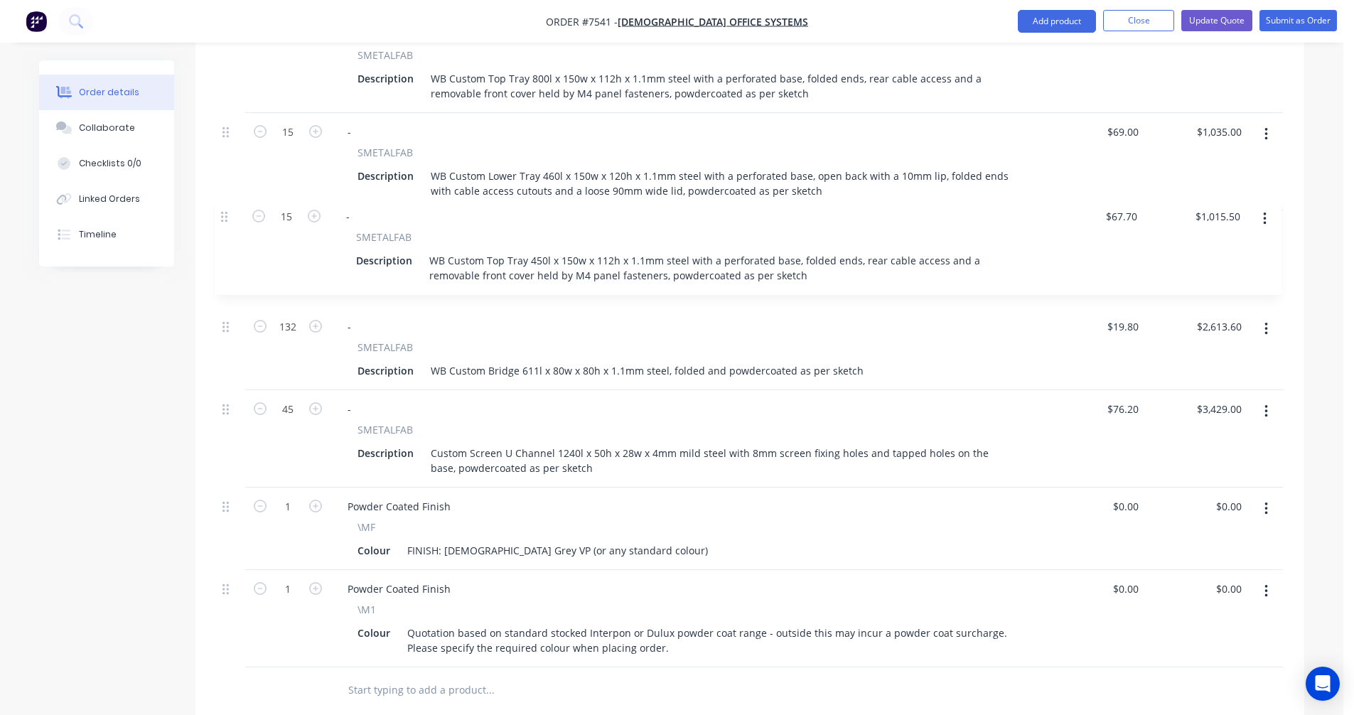
drag, startPoint x: 227, startPoint y: 457, endPoint x: 226, endPoint y: 213, distance: 243.7
click at [226, 213] on div "90 - SMETALFAB Description WB Custom Lower Tray 1050l x 150w x 120h x 1.1mm ste…" at bounding box center [750, 292] width 1066 height 749
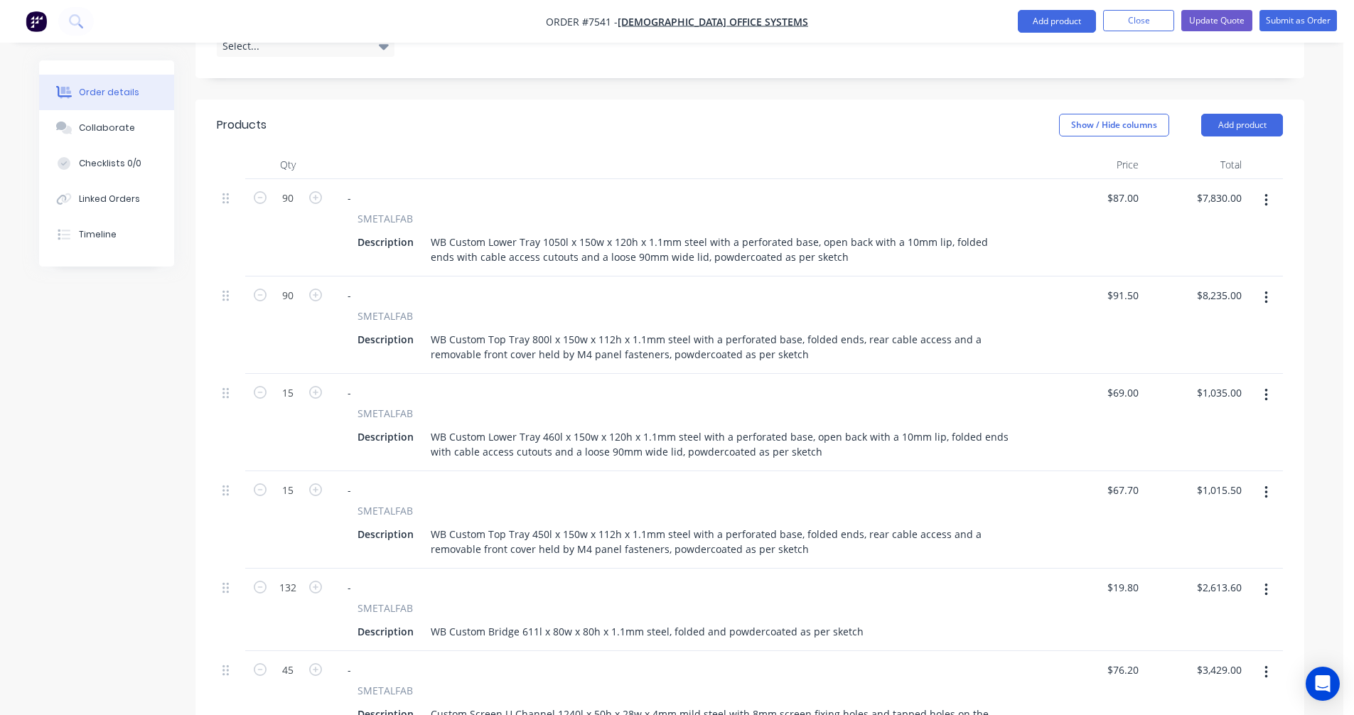
scroll to position [400, 0]
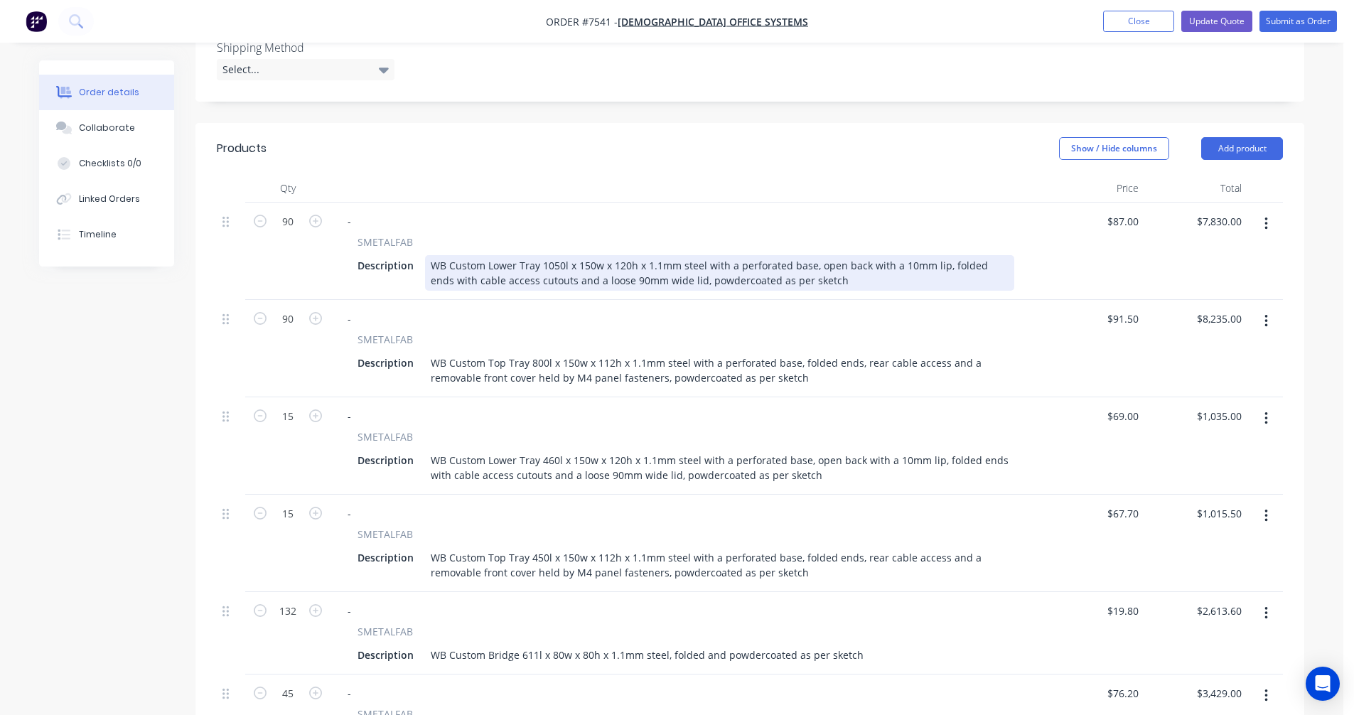
click at [517, 255] on div "WB Custom Lower Tray 1050l x 150w x 120h x 1.1mm steel with a perforated base, …" at bounding box center [719, 273] width 589 height 36
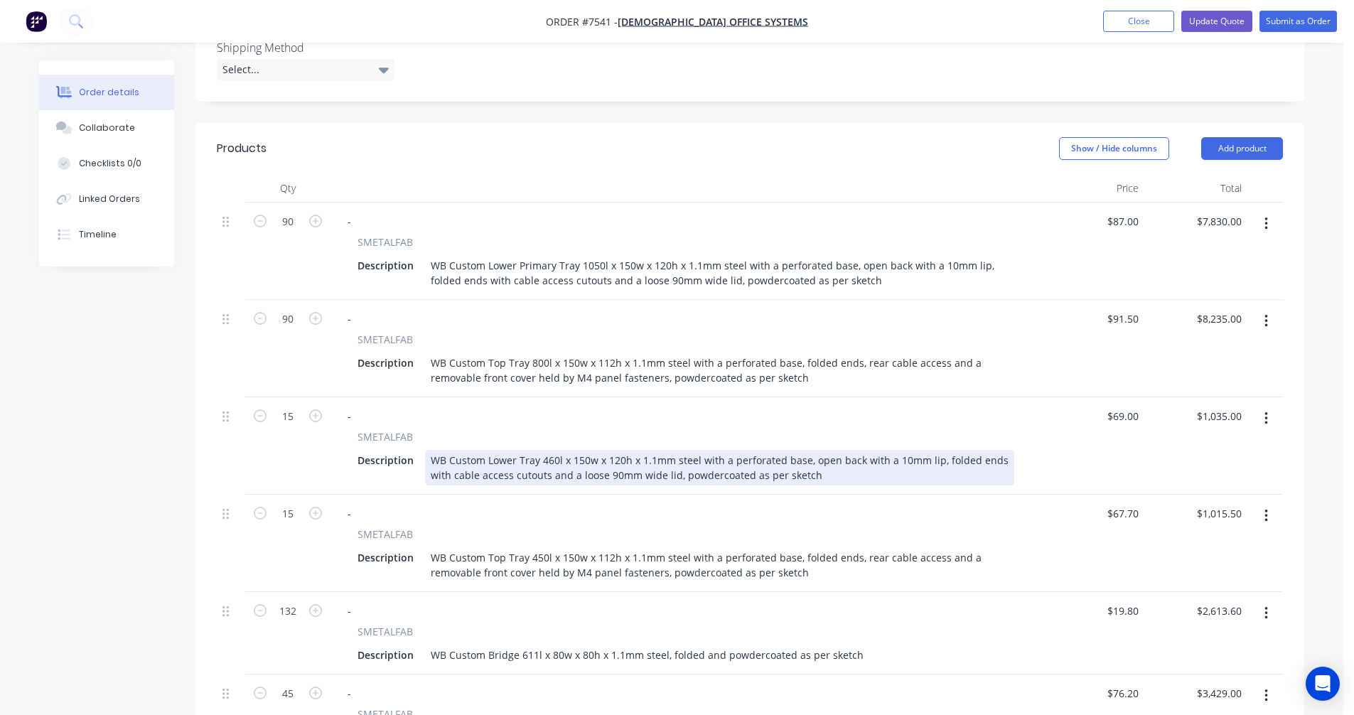
click at [515, 450] on div "WB Custom Lower Tray 460l x 150w x 120h x 1.1mm steel with a perforated base, o…" at bounding box center [719, 468] width 589 height 36
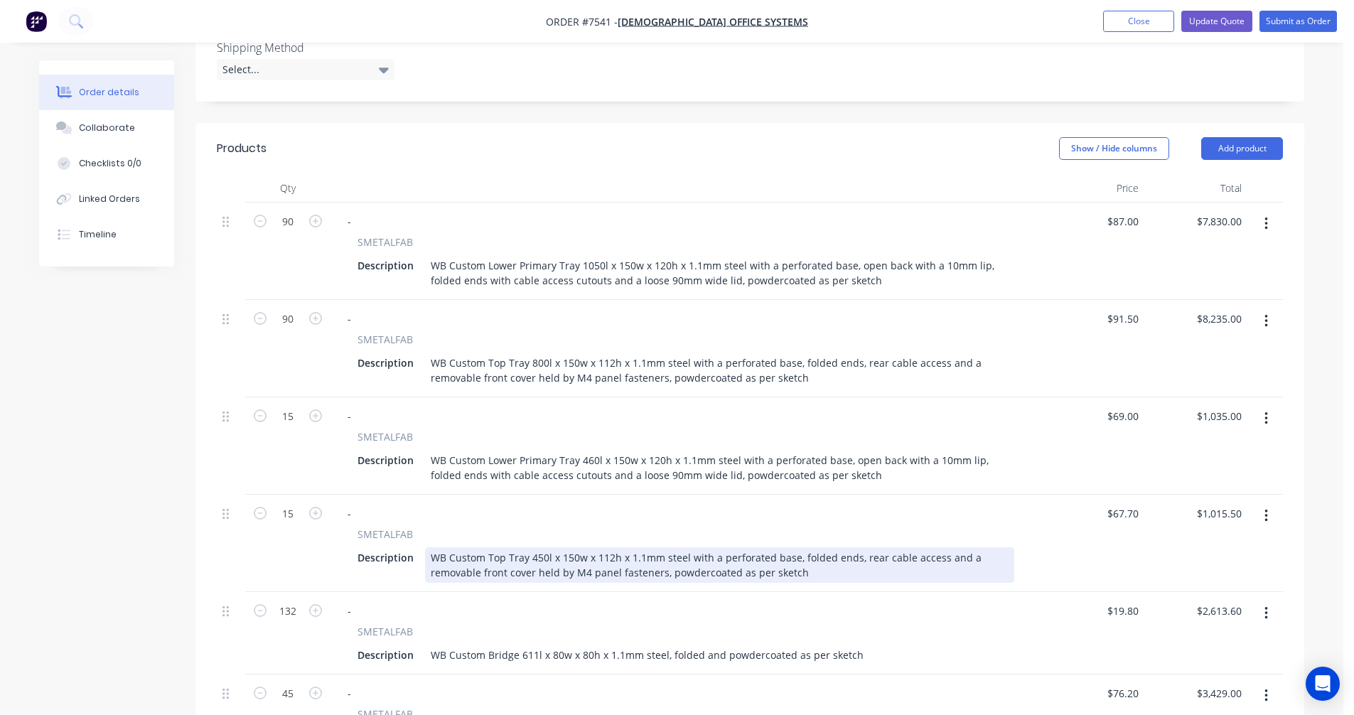
click at [630, 547] on div "WB Custom Top Tray 450l x 150w x 112h x 1.1mm steel with a perforated base, fol…" at bounding box center [719, 565] width 589 height 36
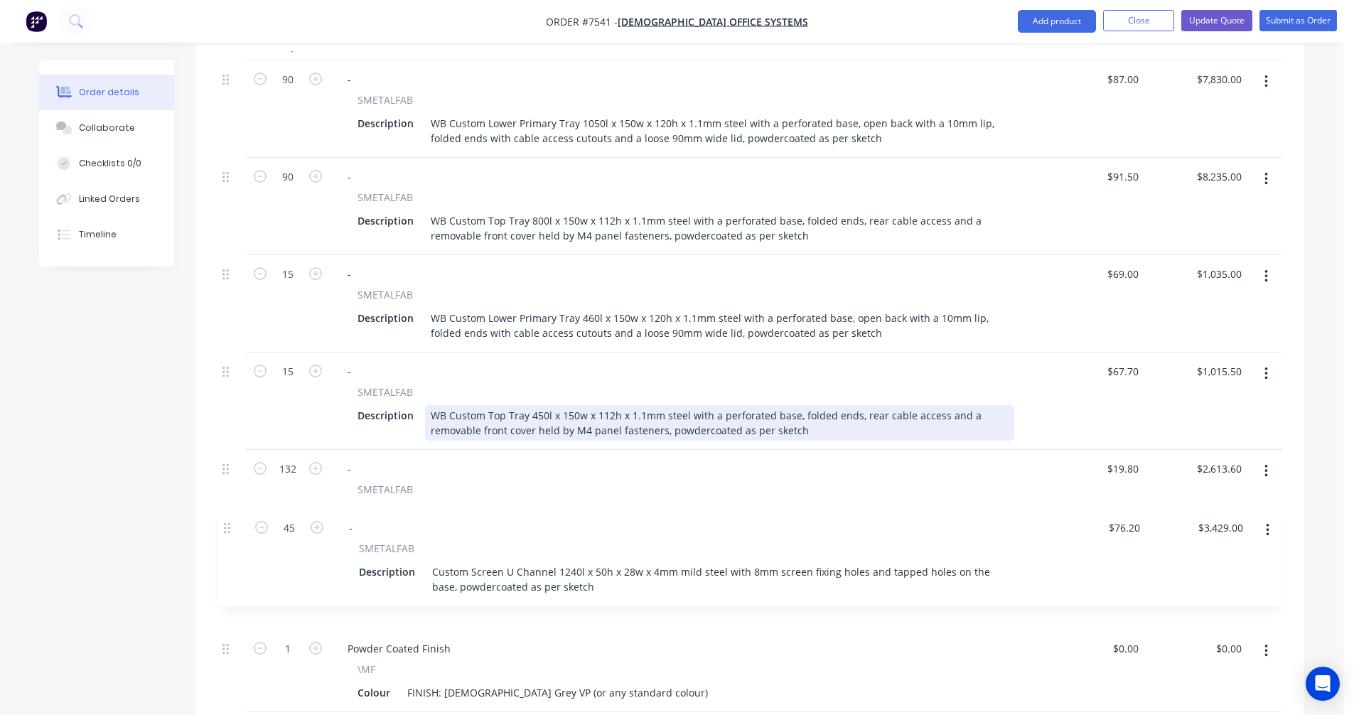
scroll to position [547, 0]
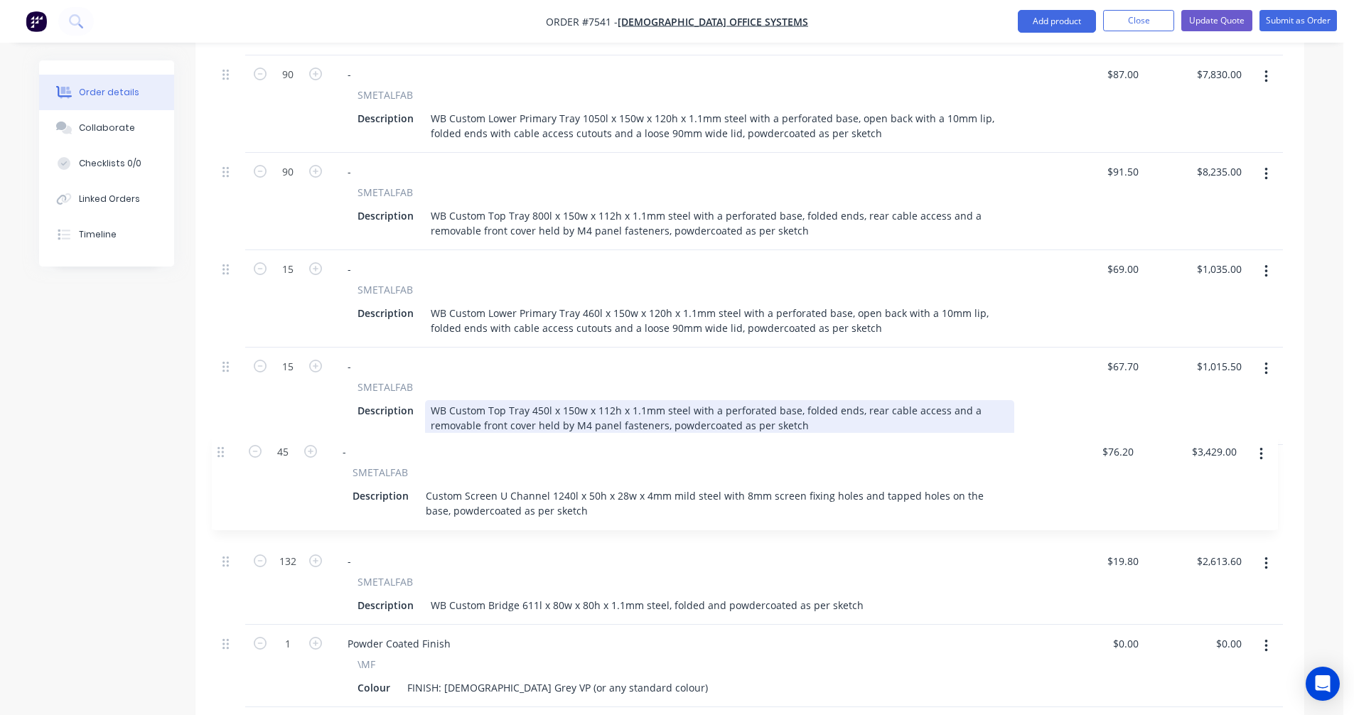
drag, startPoint x: 230, startPoint y: 534, endPoint x: 226, endPoint y: 450, distance: 83.9
click at [226, 450] on div "90 - SMETALFAB Description WB Custom Lower Primary Tray 1050l x 150w x 120h x 1…" at bounding box center [750, 429] width 1066 height 749
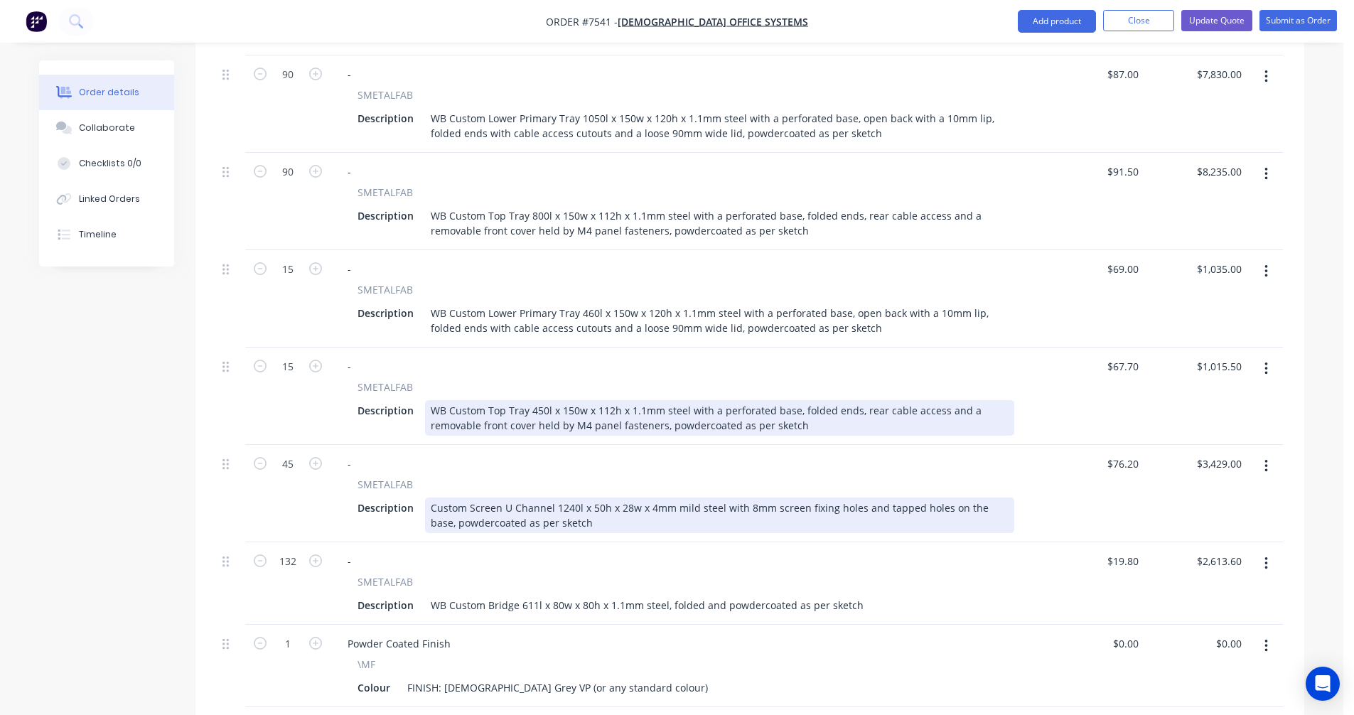
scroll to position [618, 0]
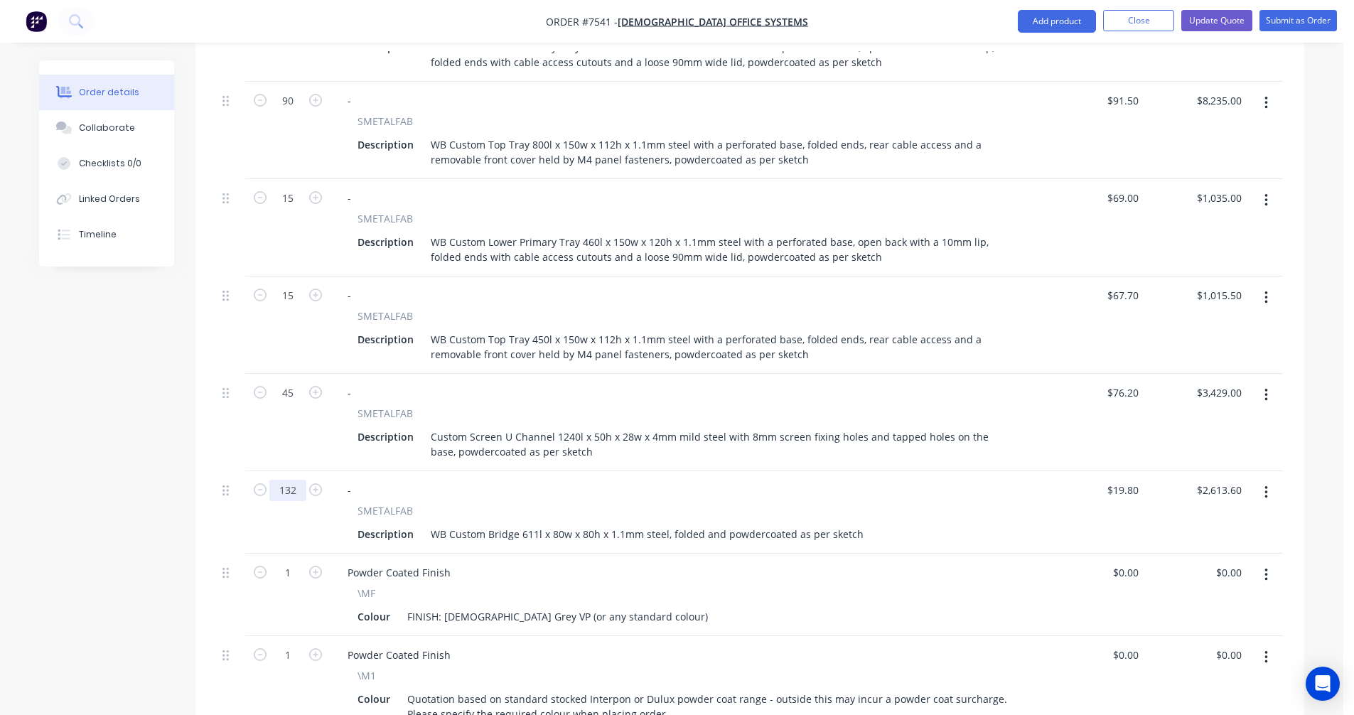
click at [292, 480] on input "132" at bounding box center [287, 490] width 37 height 21
type input "60"
type input "$1,188.00"
click at [642, 524] on div "WB Custom Bridge 611l x 80w x 80h x 1.1mm steel, folded and powdercoated as per…" at bounding box center [647, 534] width 444 height 21
type input "$20.90"
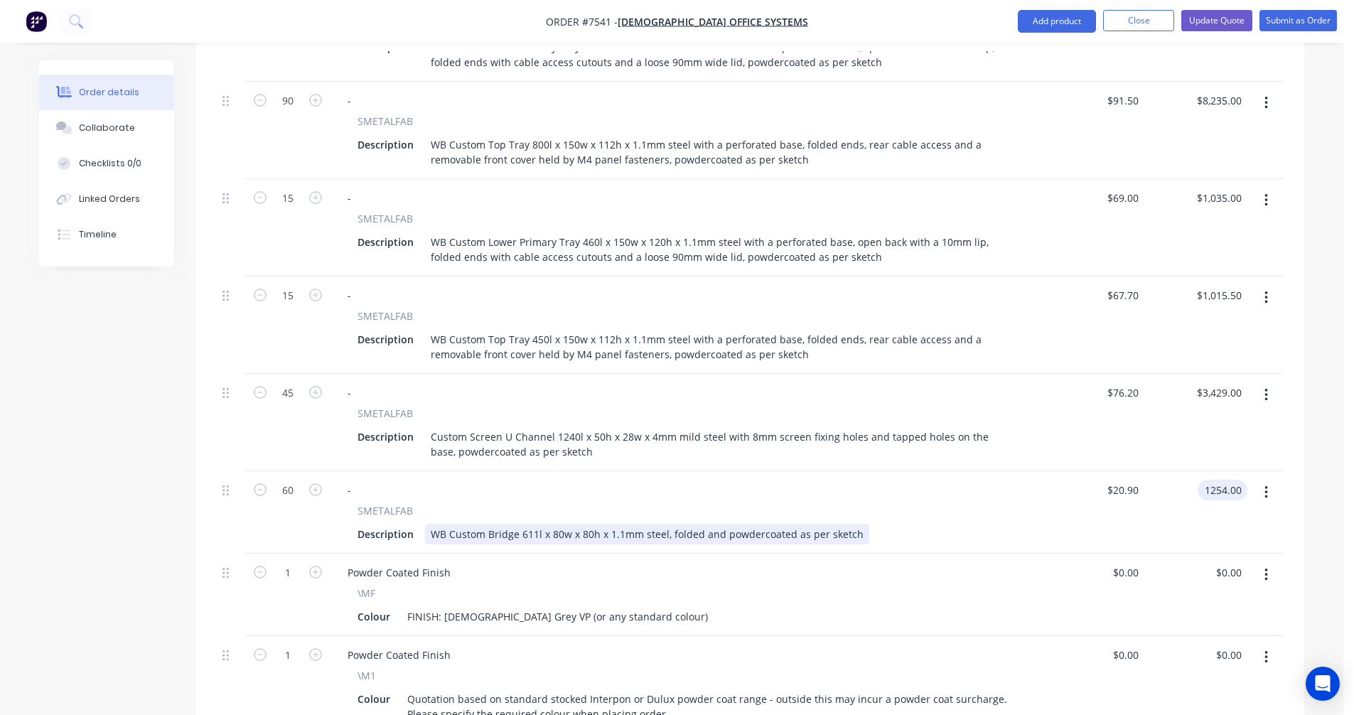
type input "$1,254.00"
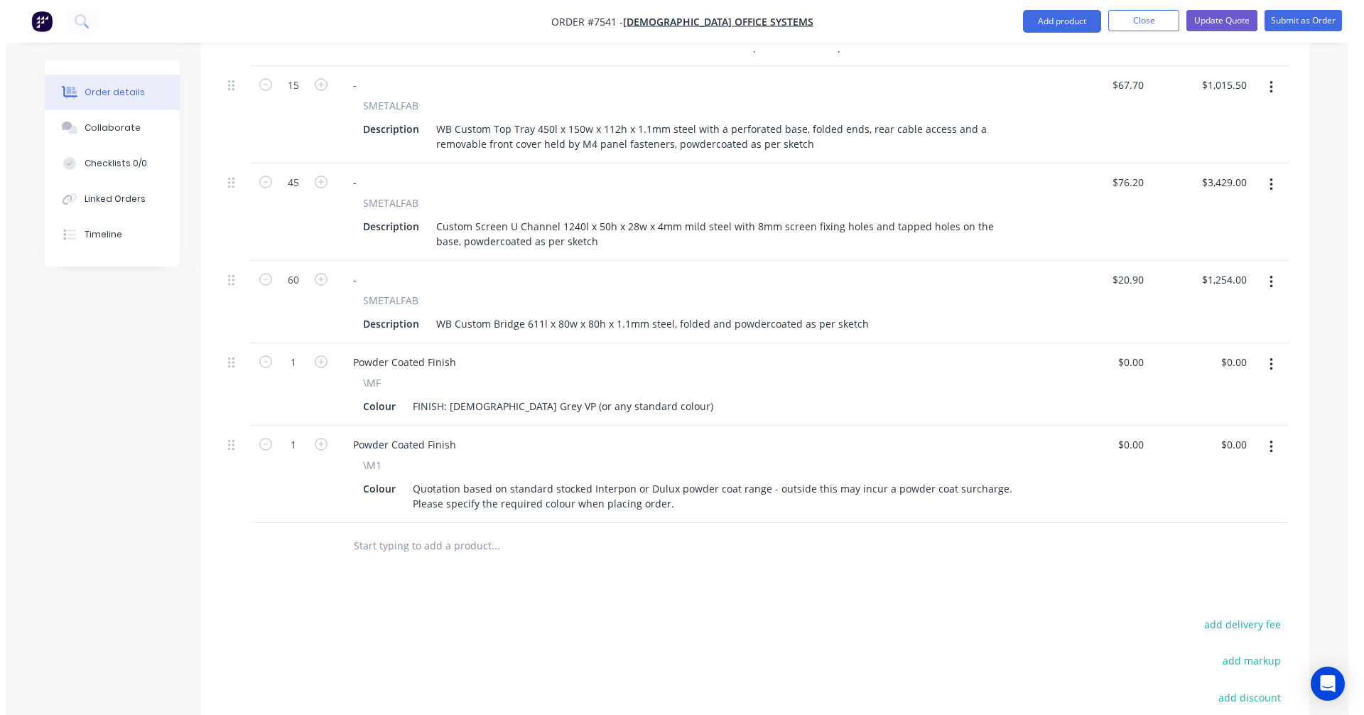
scroll to position [831, 0]
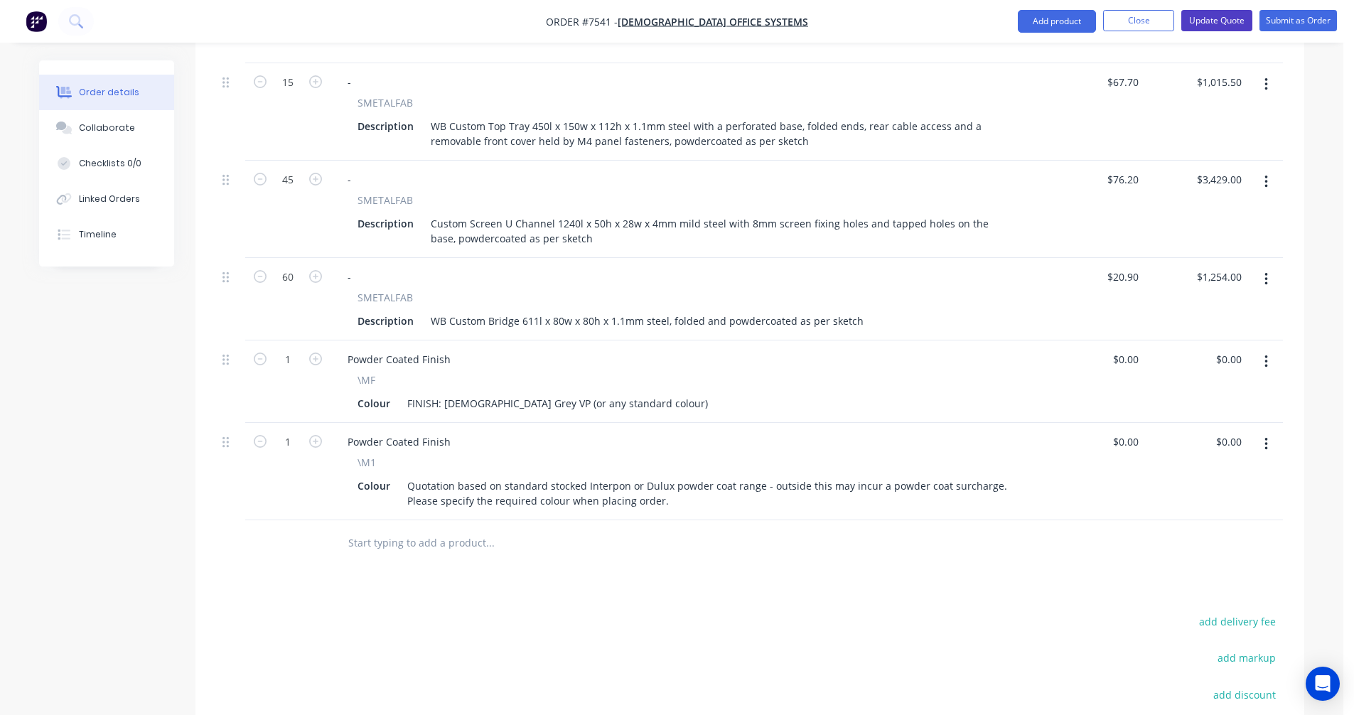
click at [1217, 18] on button "Update Quote" at bounding box center [1216, 20] width 71 height 21
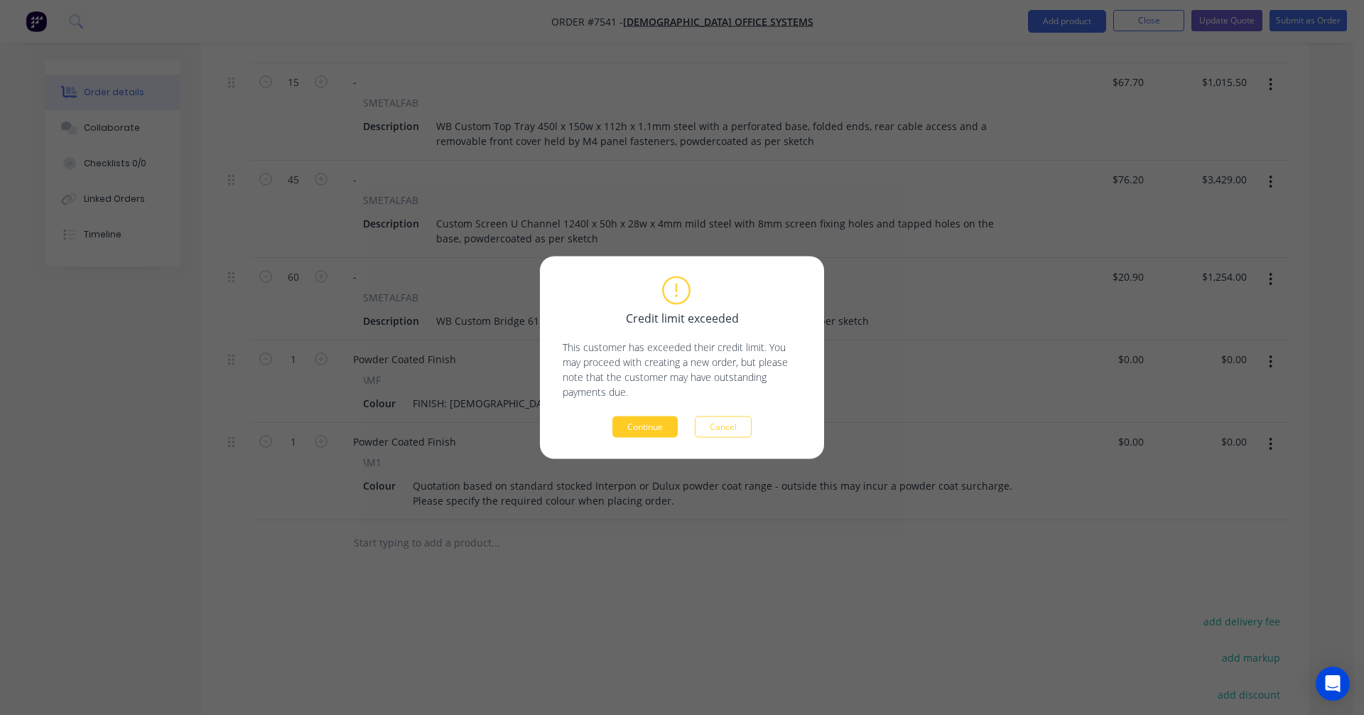
click at [622, 424] on button "Continue" at bounding box center [645, 426] width 65 height 21
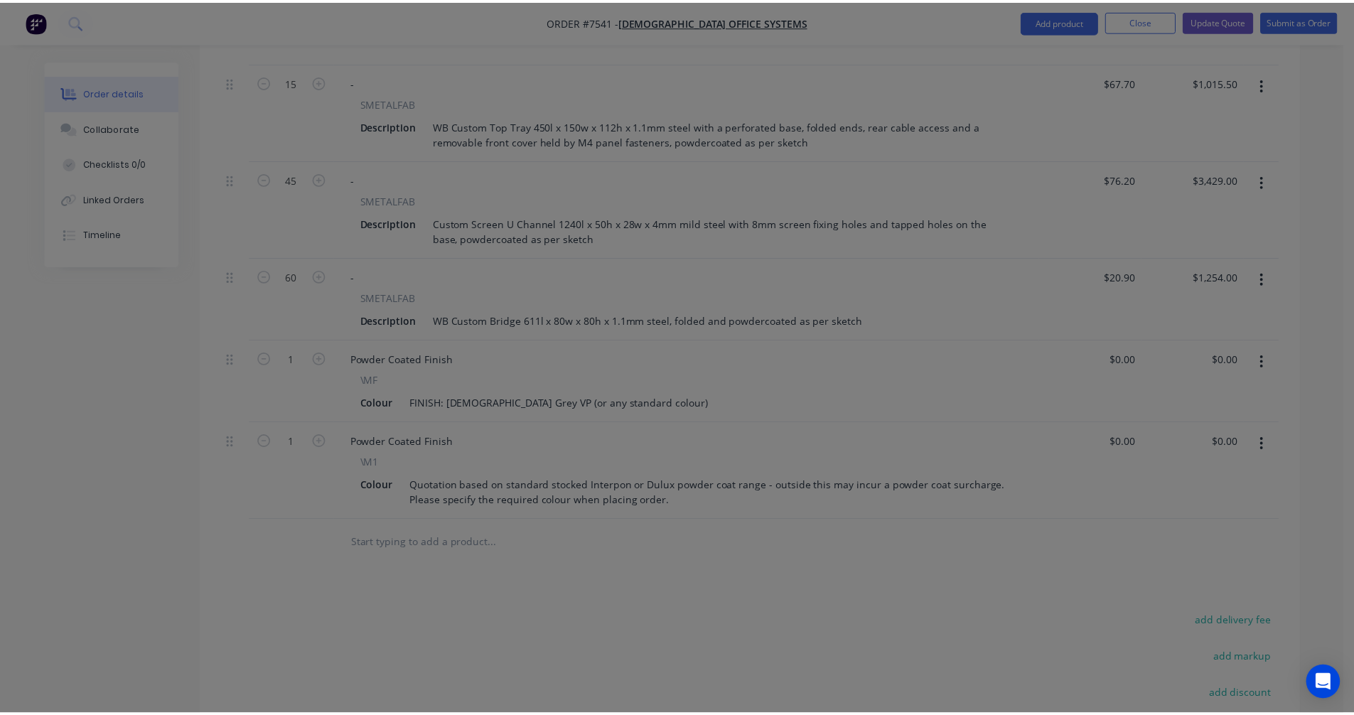
scroll to position [793, 0]
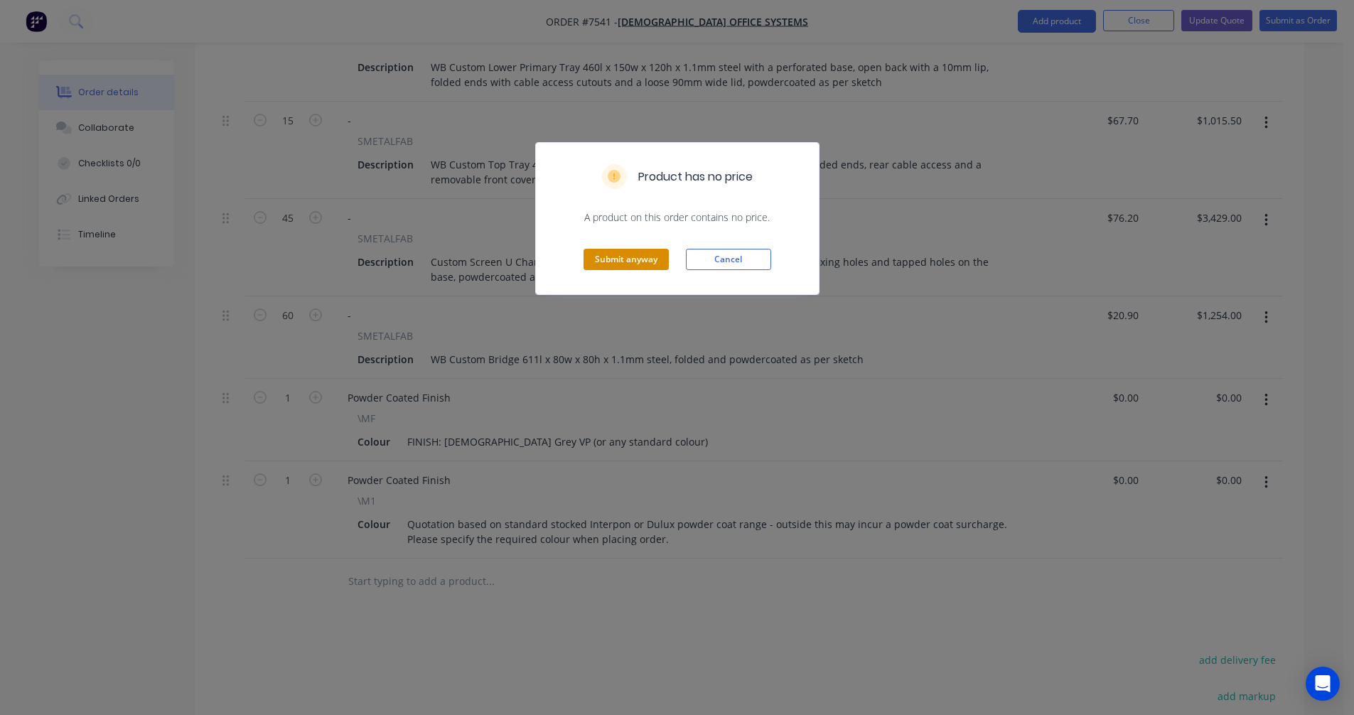
click at [626, 264] on button "Submit anyway" at bounding box center [625, 259] width 85 height 21
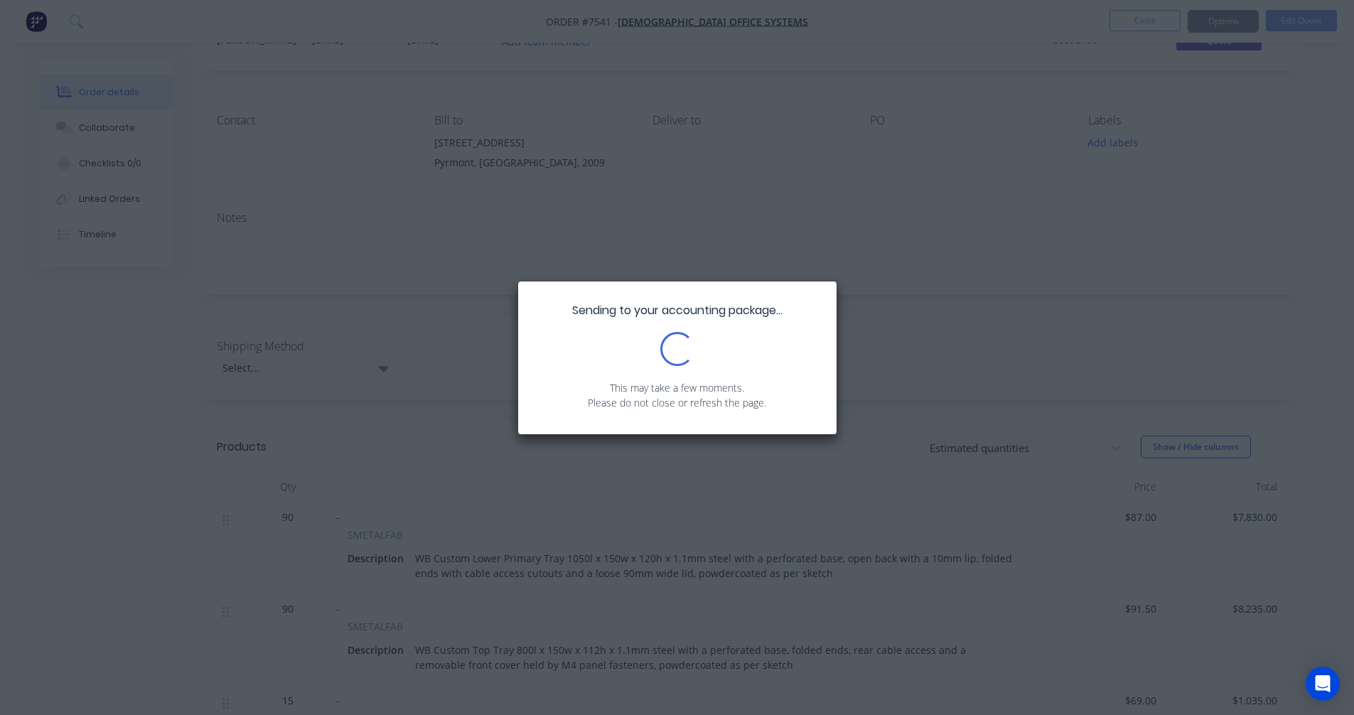
scroll to position [0, 0]
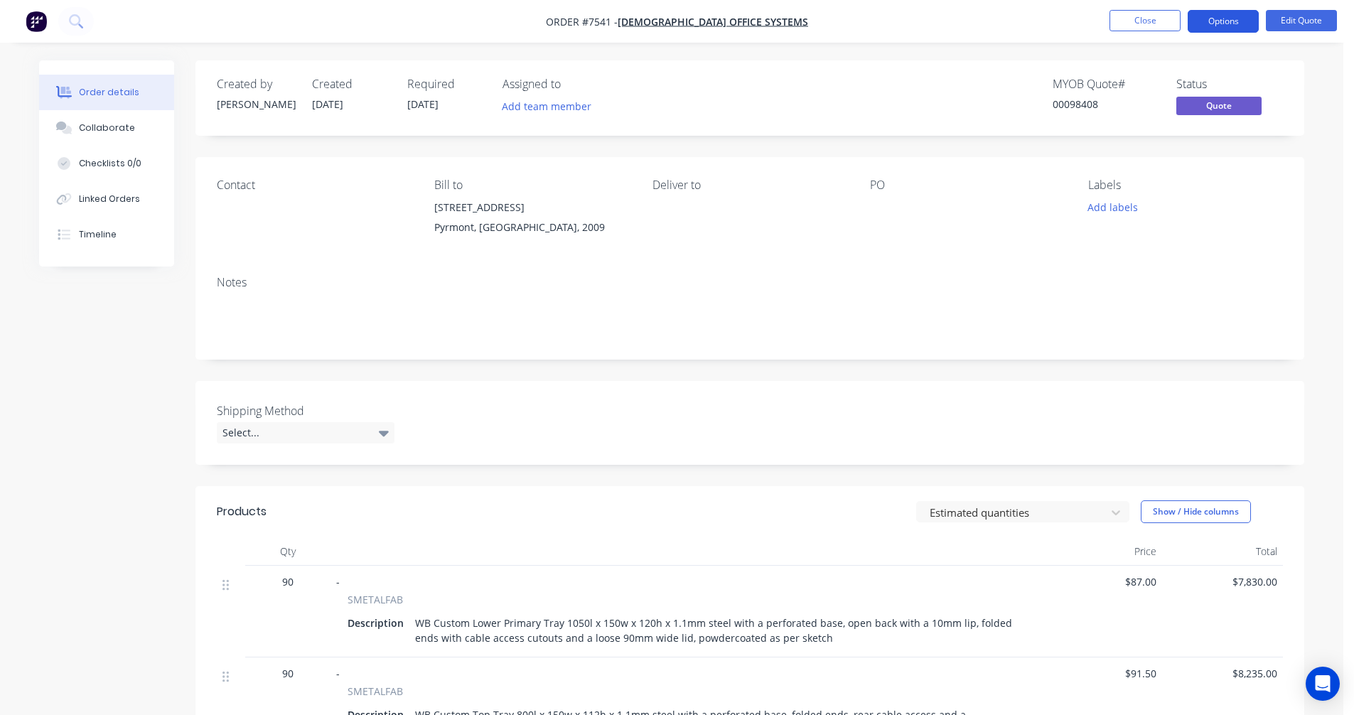
click at [1224, 18] on button "Options" at bounding box center [1222, 21] width 71 height 23
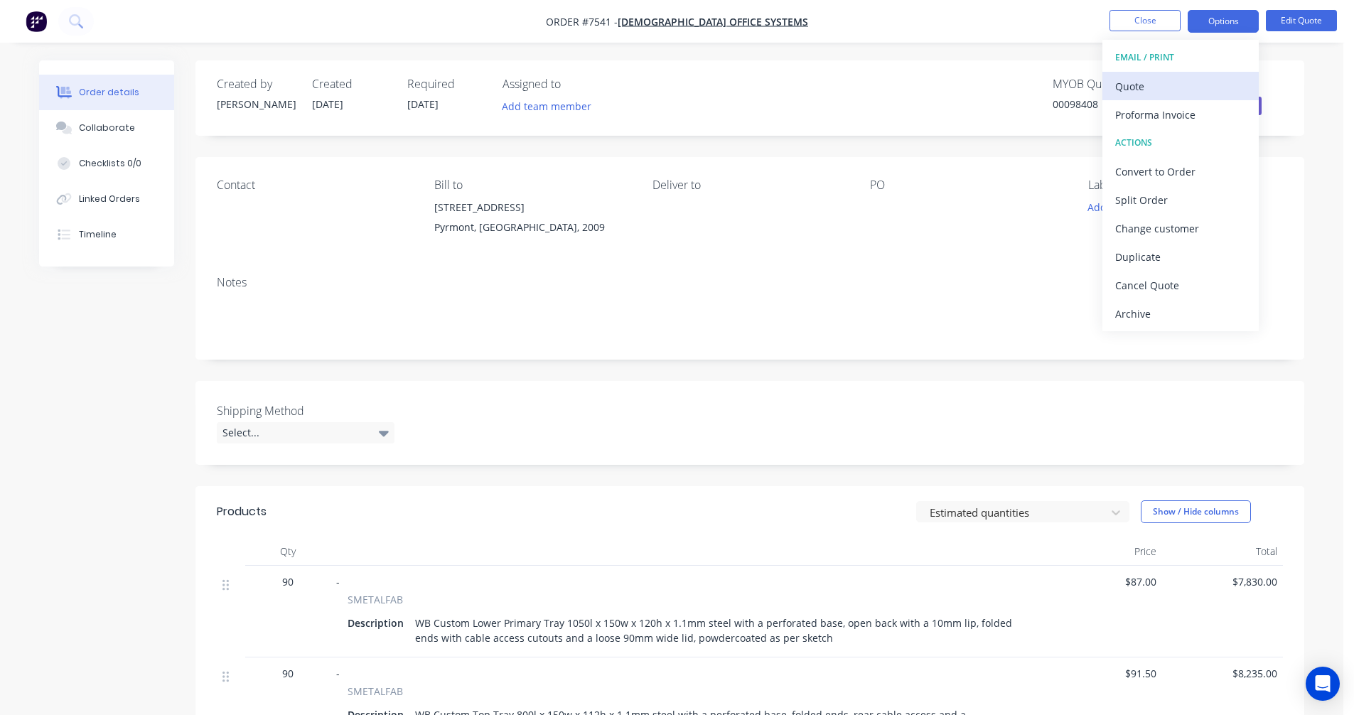
click at [1162, 81] on div "Quote" at bounding box center [1180, 86] width 131 height 21
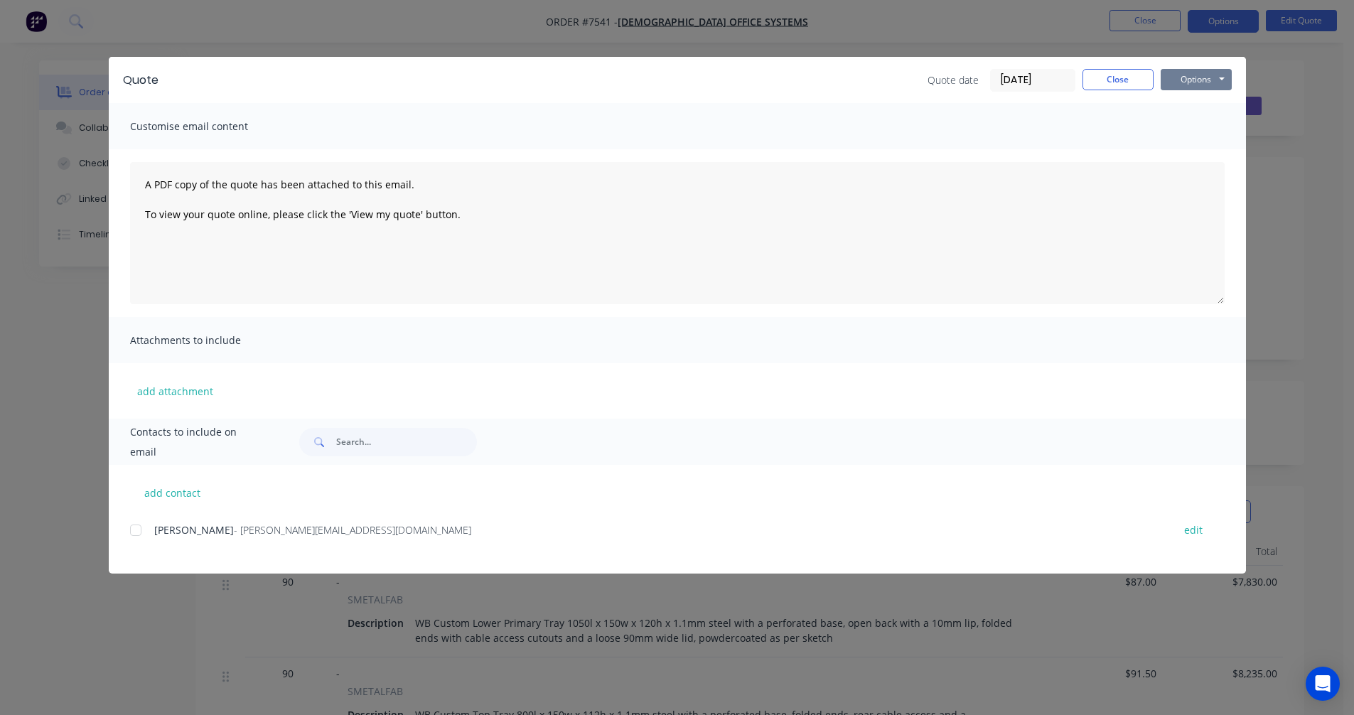
click at [1196, 72] on button "Options" at bounding box center [1195, 79] width 71 height 21
drag, startPoint x: 1201, startPoint y: 90, endPoint x: 1209, endPoint y: 105, distance: 16.8
click at [1209, 105] on button "Preview" at bounding box center [1205, 104] width 91 height 23
drag, startPoint x: 1104, startPoint y: 79, endPoint x: 1109, endPoint y: 70, distance: 10.2
click at [1105, 77] on button "Close" at bounding box center [1117, 79] width 71 height 21
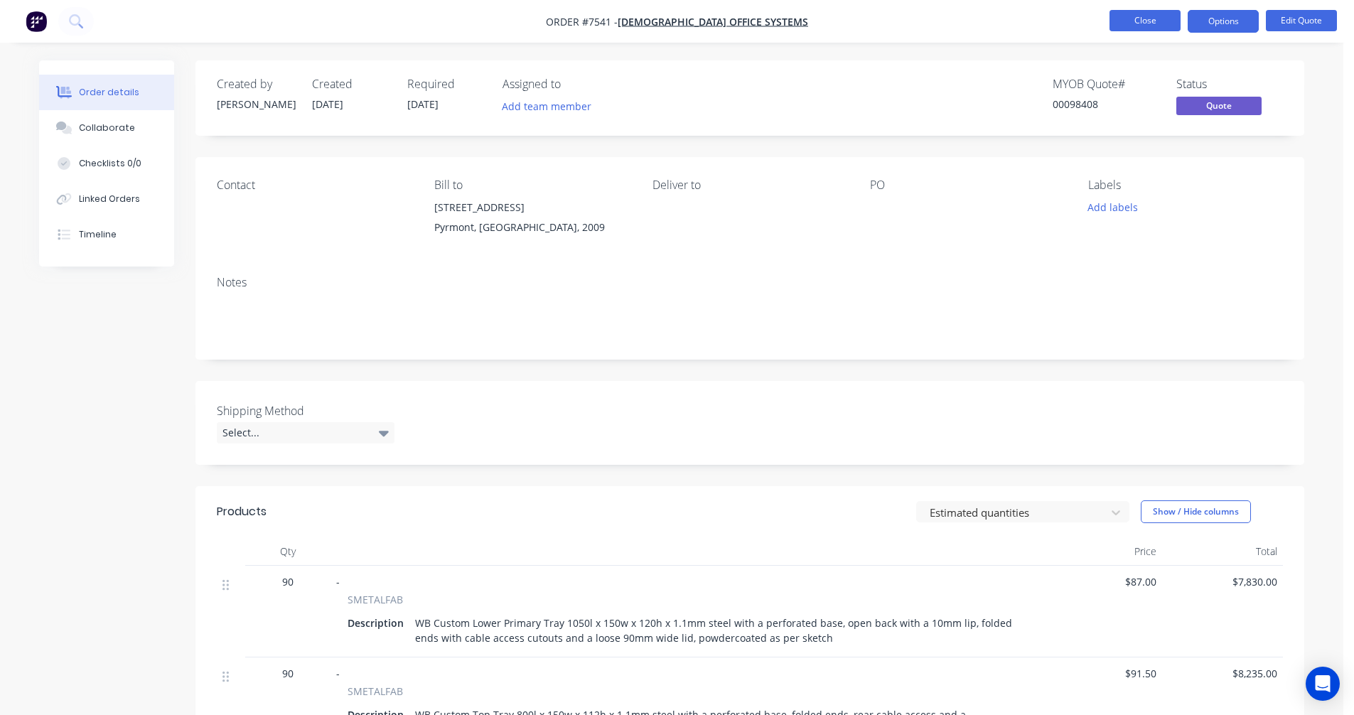
click at [1138, 25] on button "Close" at bounding box center [1144, 20] width 71 height 21
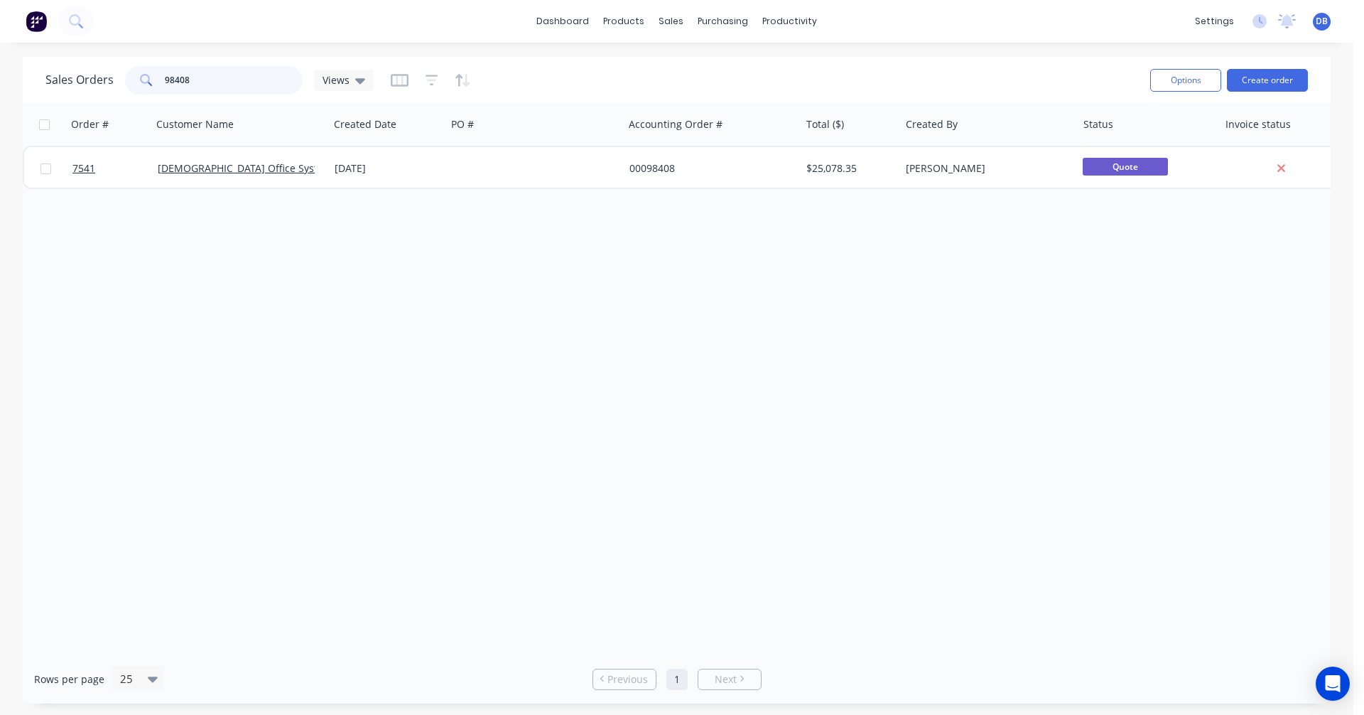
drag, startPoint x: 217, startPoint y: 82, endPoint x: 131, endPoint y: 83, distance: 86.0
click at [131, 83] on div "98408" at bounding box center [214, 80] width 178 height 28
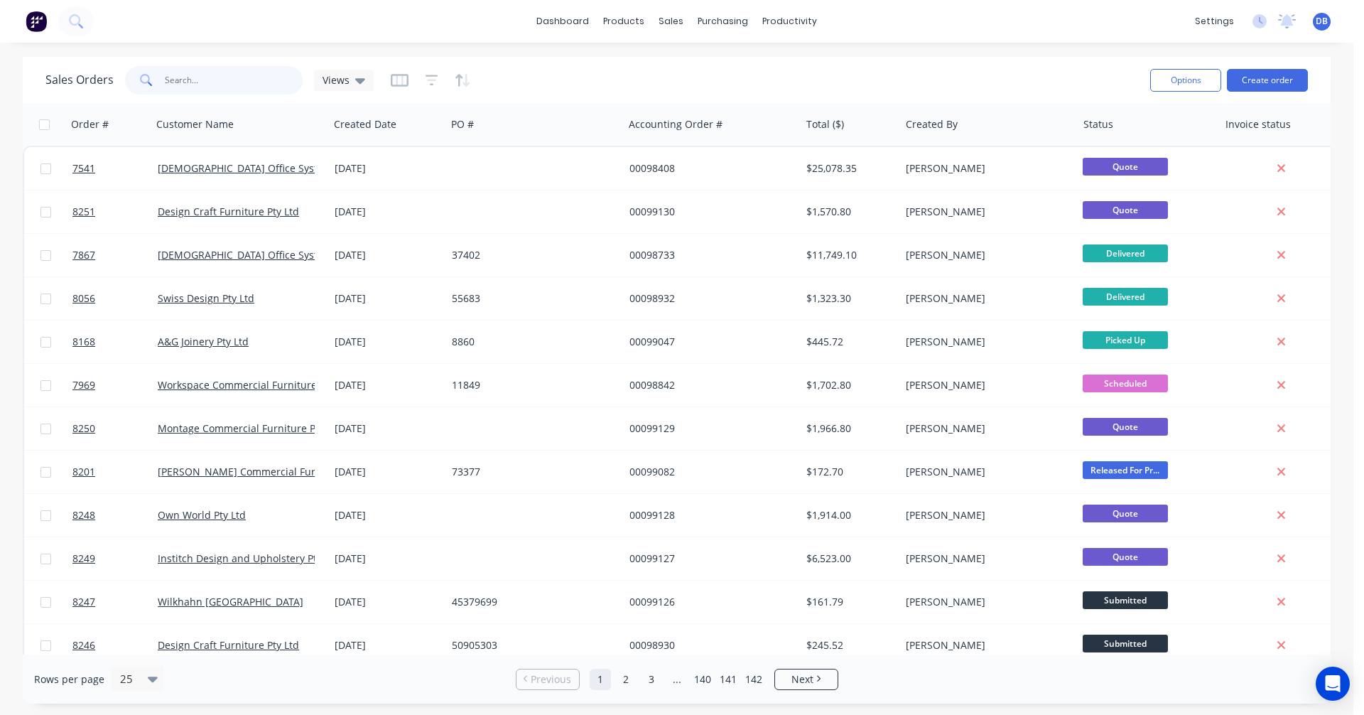
click at [179, 81] on input "text" at bounding box center [234, 80] width 139 height 28
type input "132973"
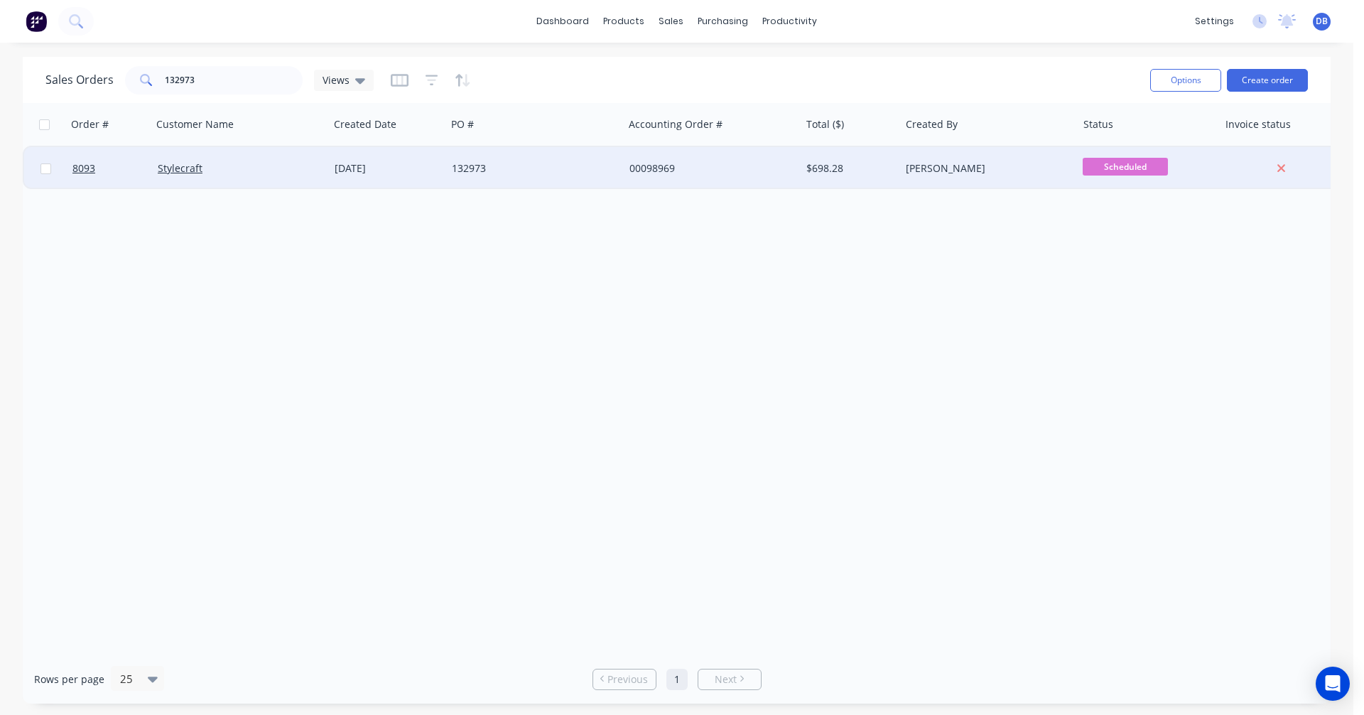
click at [470, 168] on div "132973" at bounding box center [531, 168] width 158 height 14
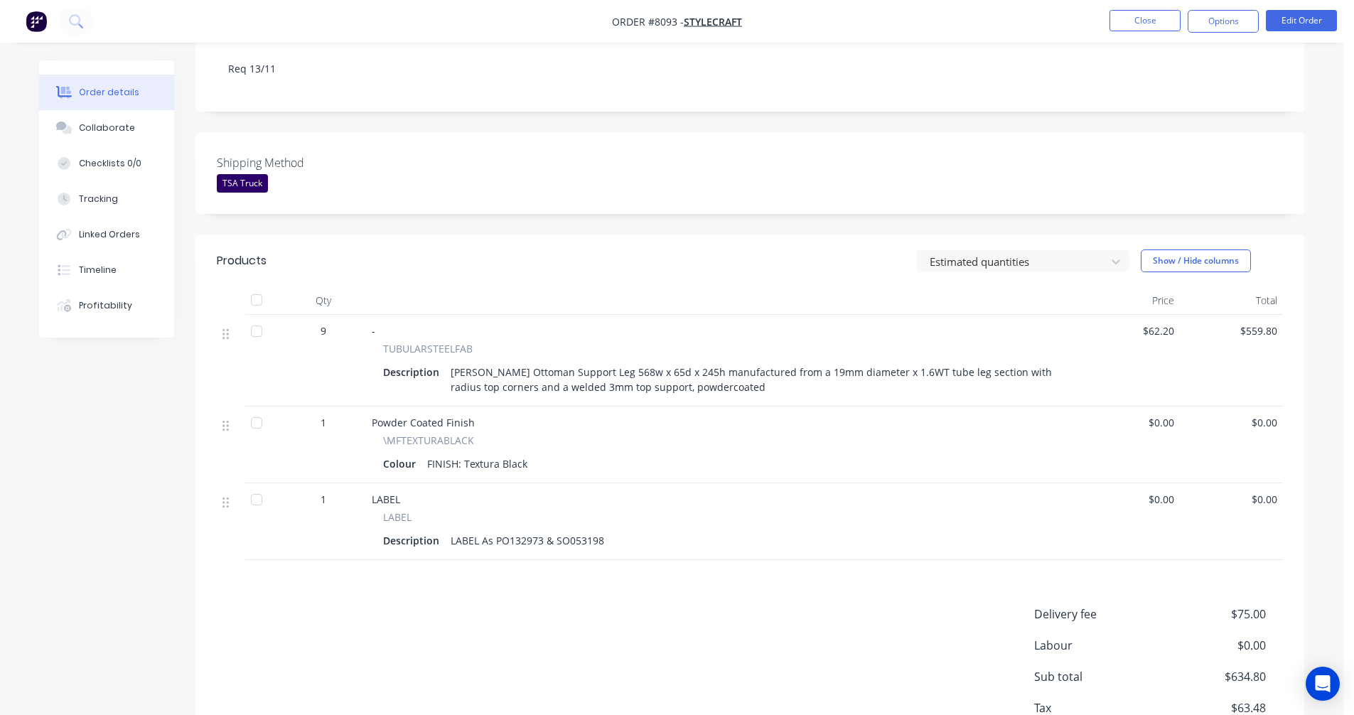
scroll to position [284, 0]
click at [99, 127] on div "Collaborate" at bounding box center [107, 128] width 56 height 13
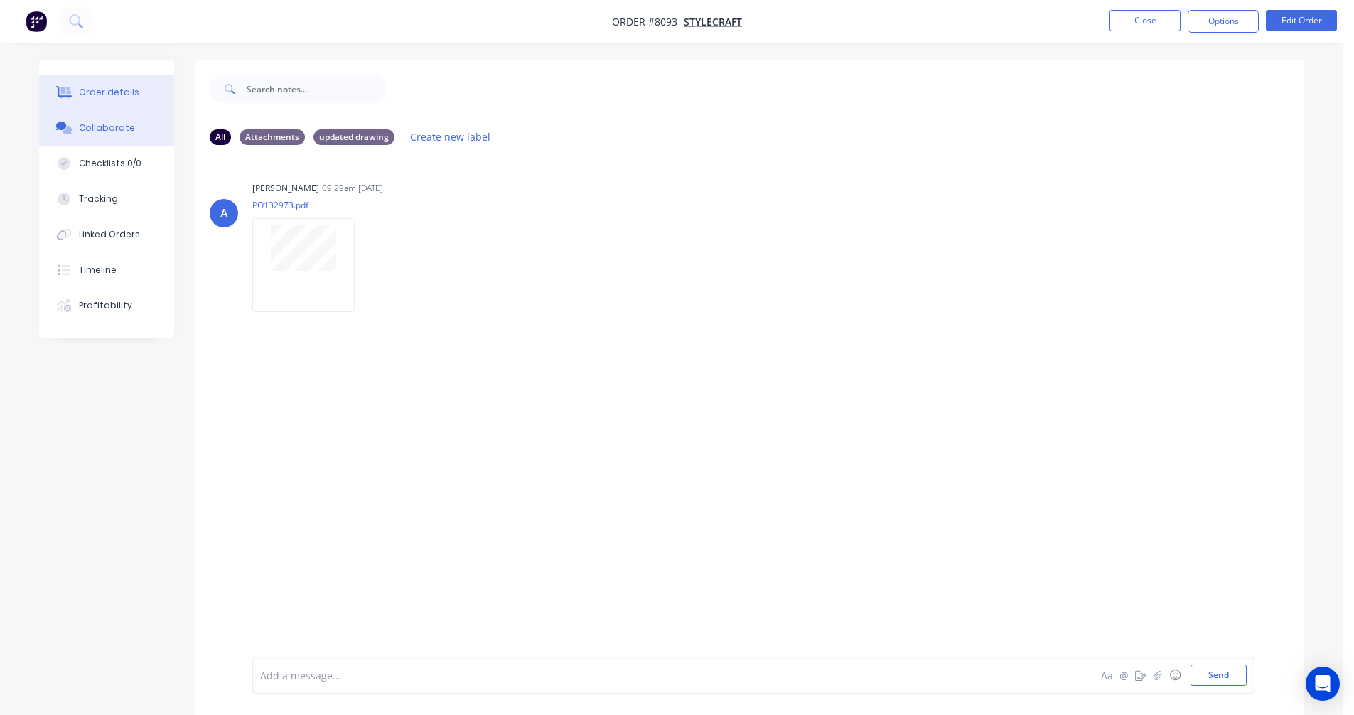
click at [102, 93] on div "Order details" at bounding box center [109, 92] width 60 height 13
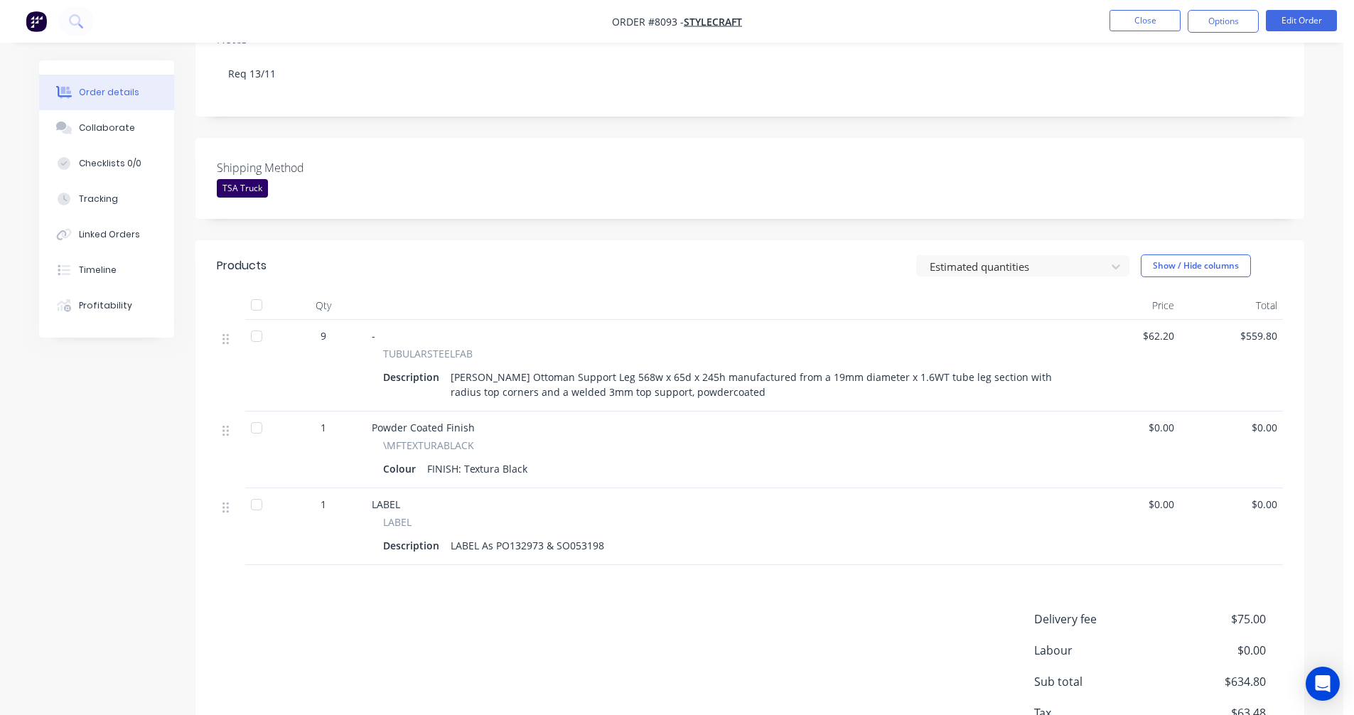
scroll to position [346, 0]
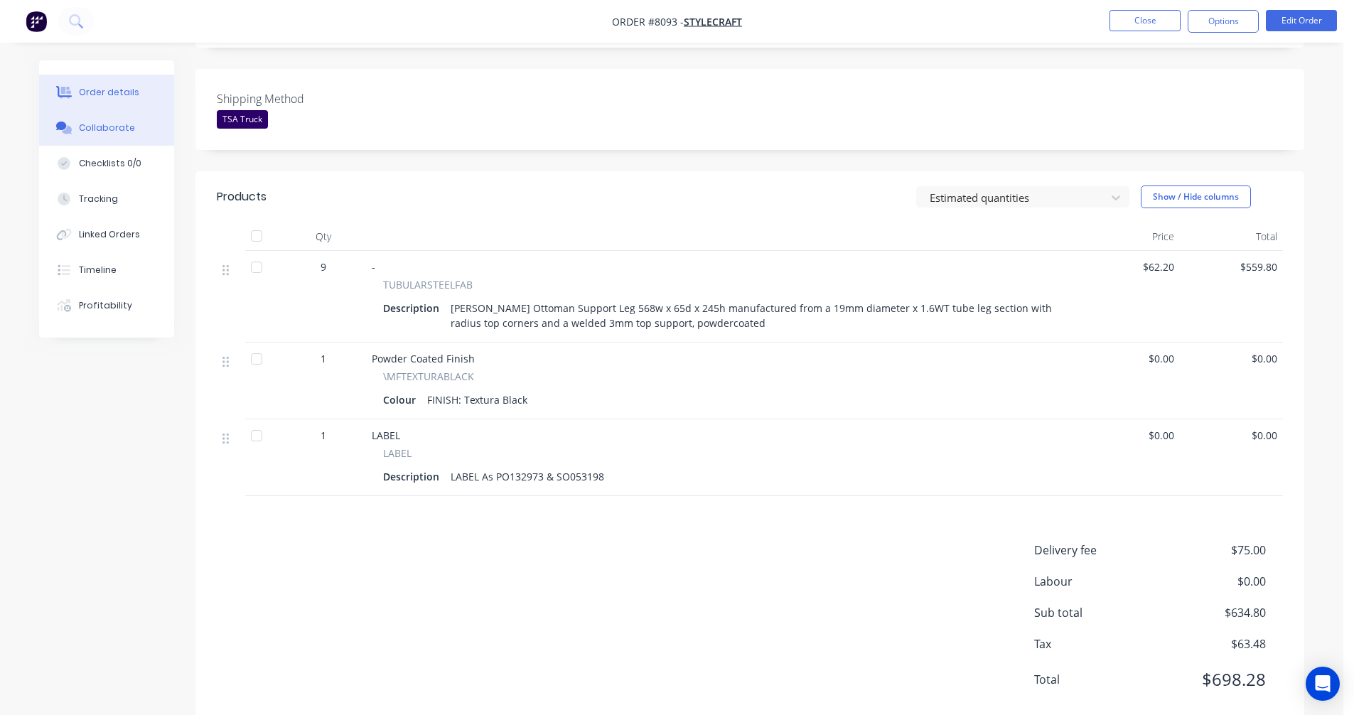
click at [111, 126] on div "Collaborate" at bounding box center [107, 128] width 56 height 13
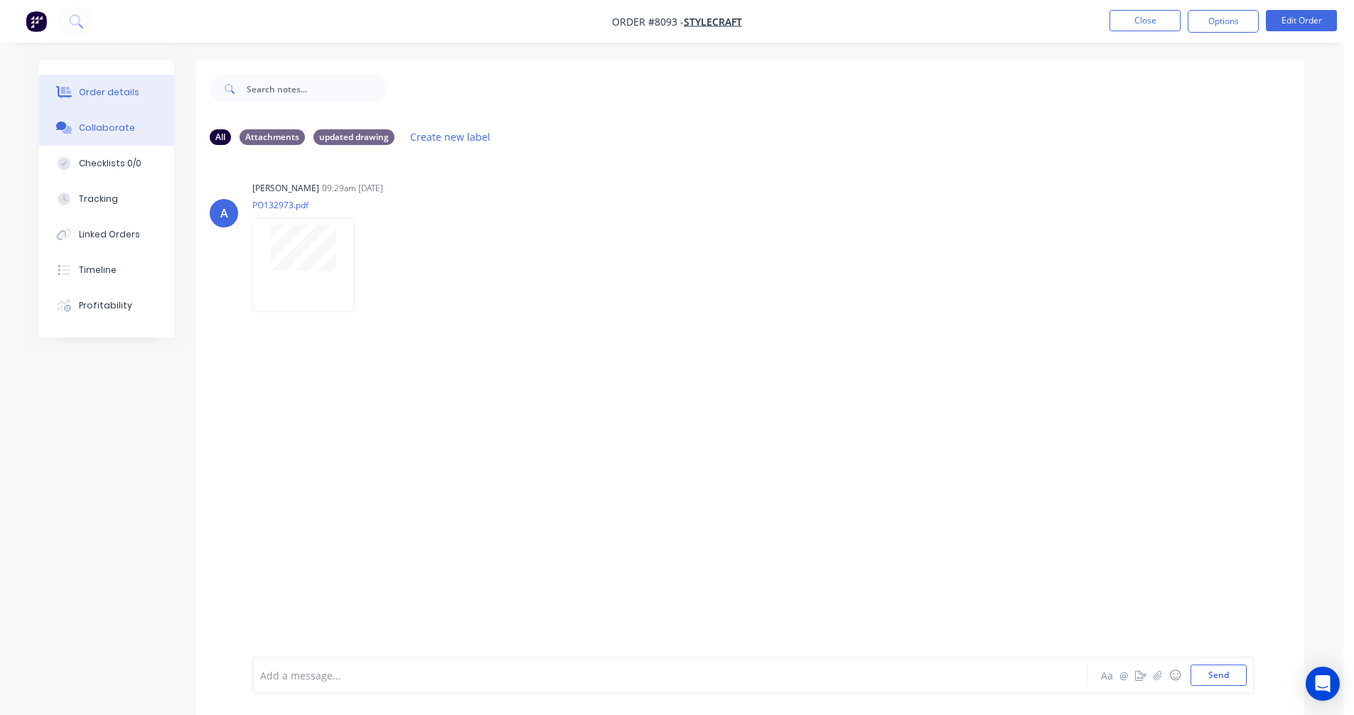
click at [115, 87] on div "Order details" at bounding box center [109, 92] width 60 height 13
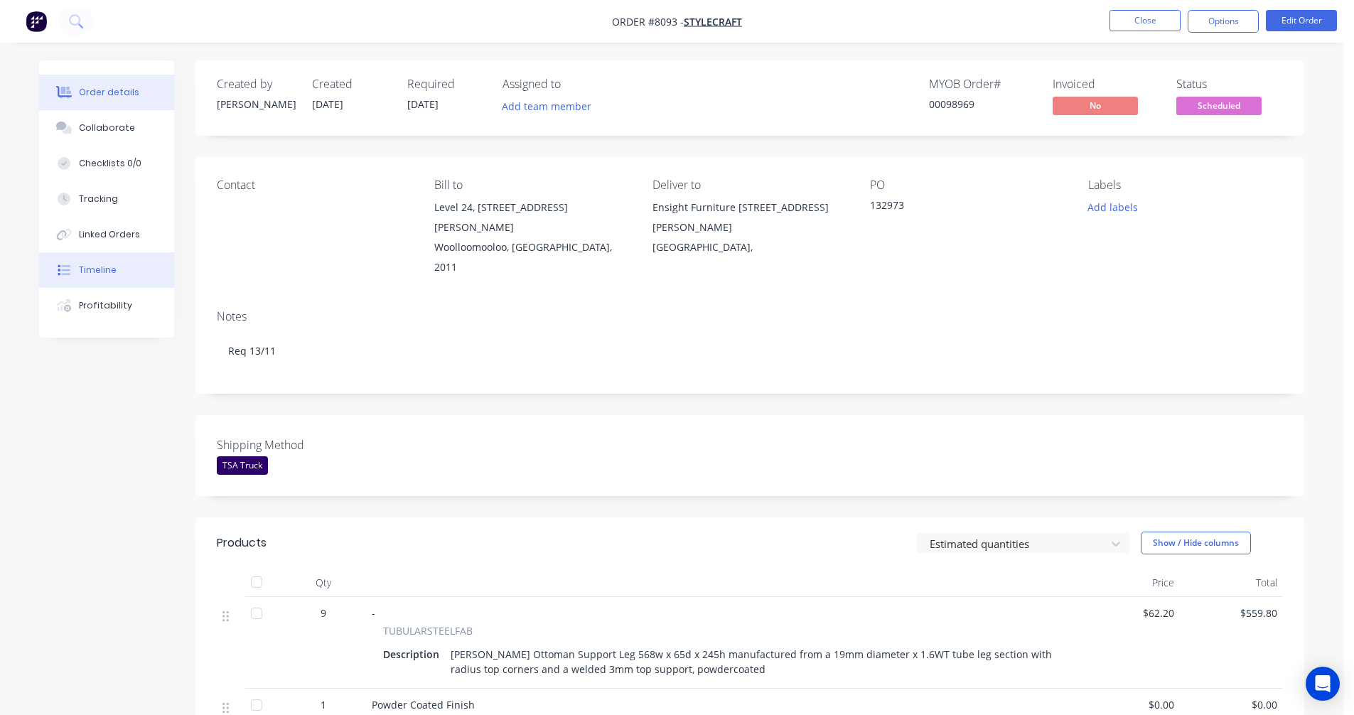
click at [94, 267] on div "Timeline" at bounding box center [98, 270] width 38 height 13
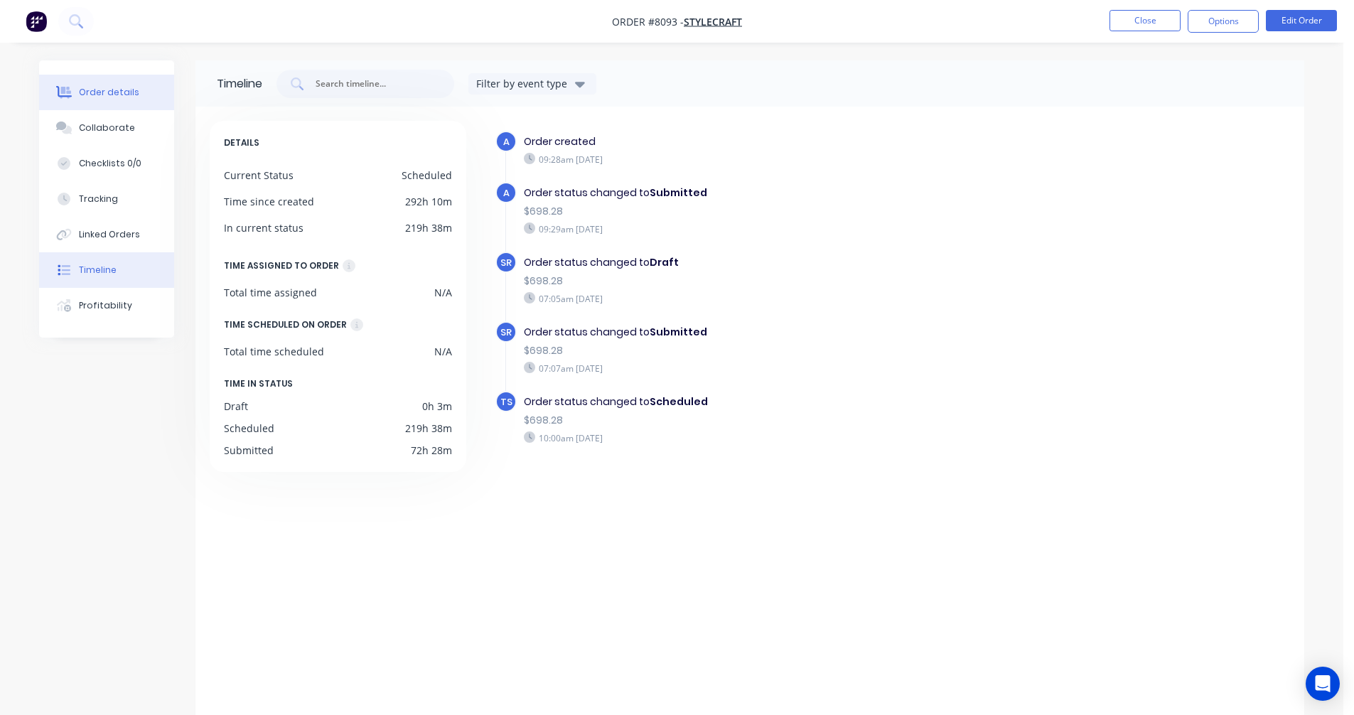
click at [97, 92] on div "Order details" at bounding box center [109, 92] width 60 height 13
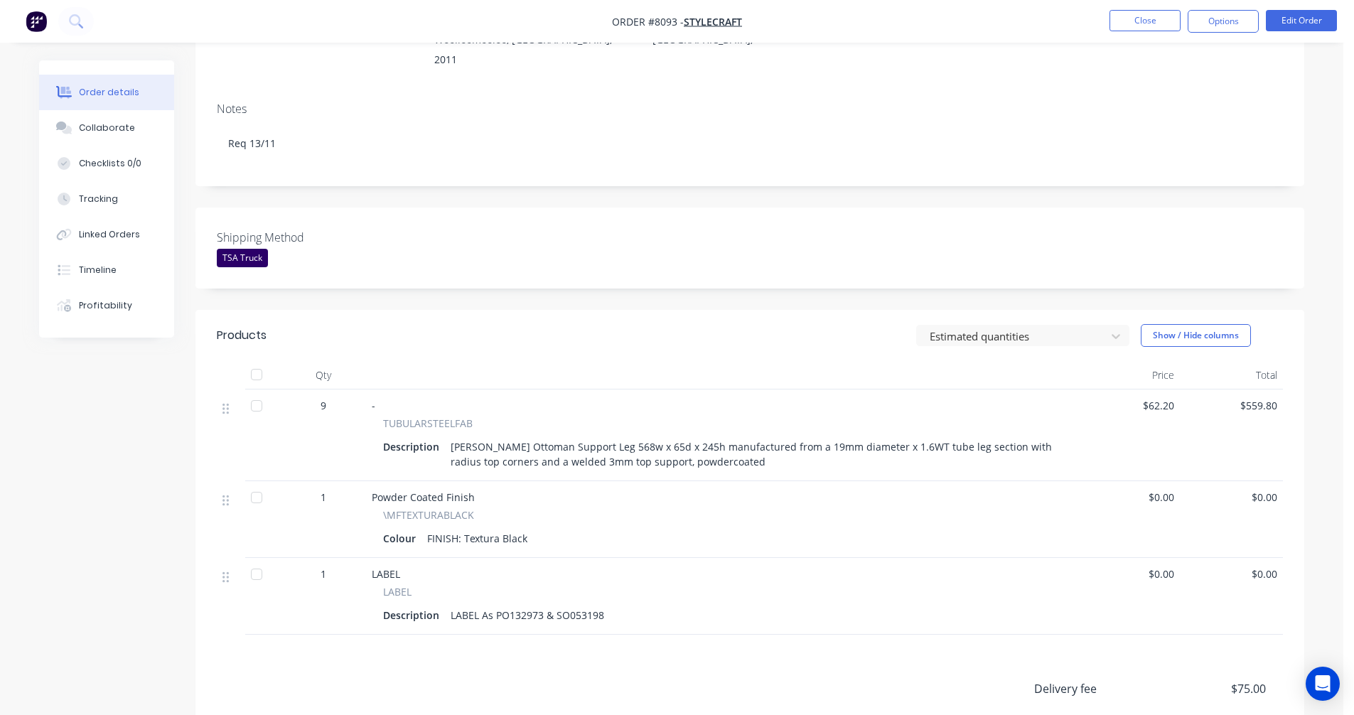
scroll to position [213, 0]
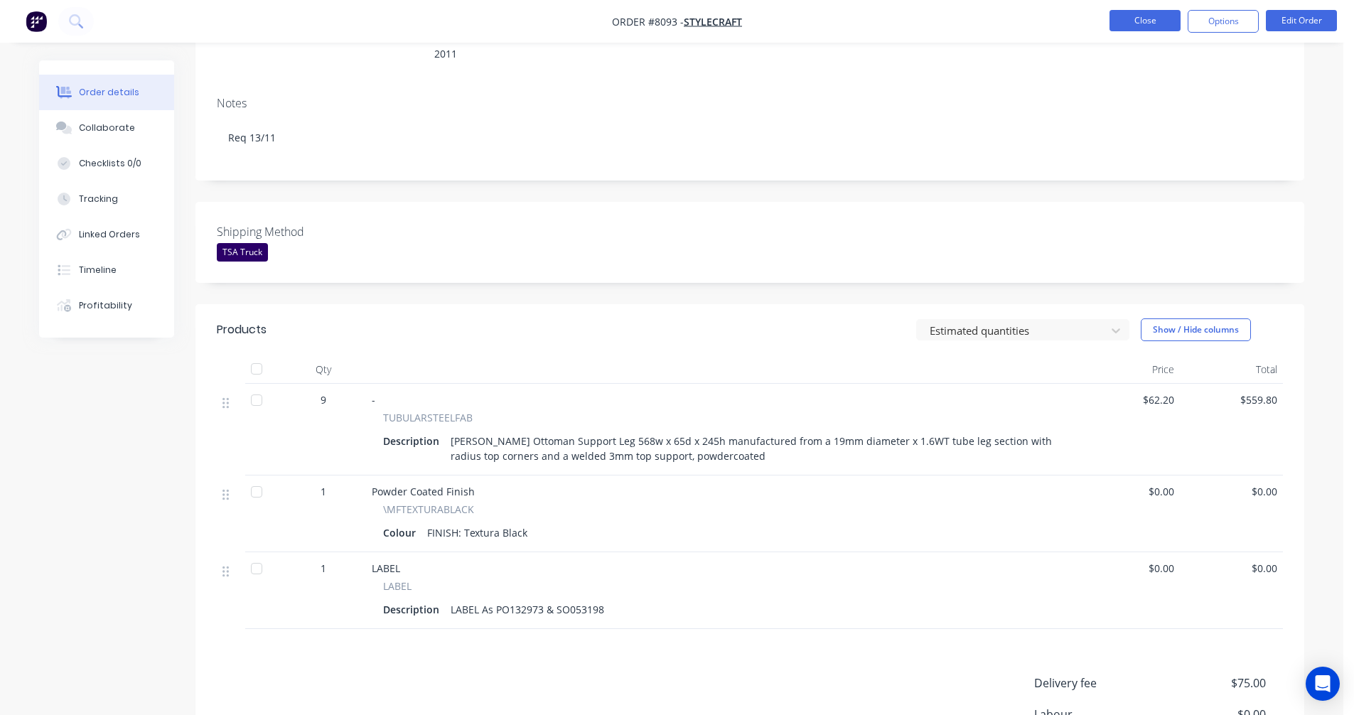
click at [1131, 21] on button "Close" at bounding box center [1144, 20] width 71 height 21
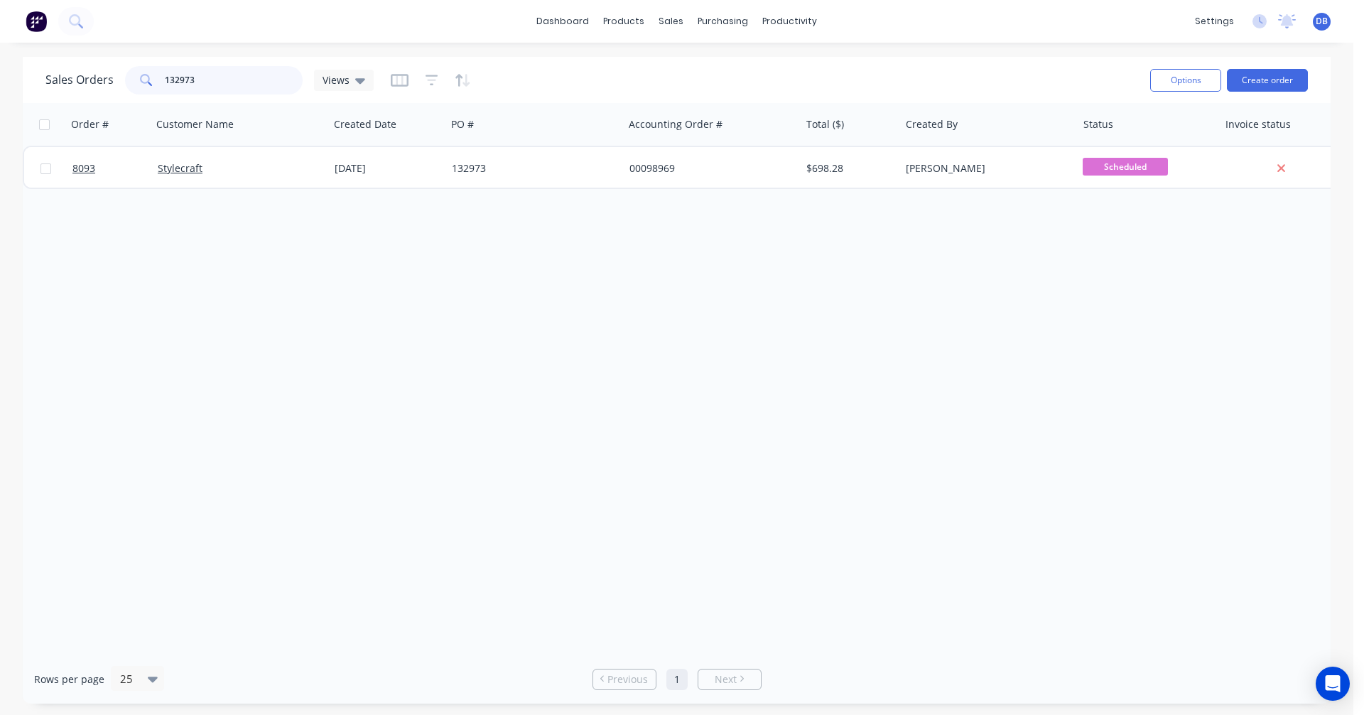
drag, startPoint x: 183, startPoint y: 78, endPoint x: 104, endPoint y: 83, distance: 79.7
click at [104, 83] on div "Sales Orders 132973 Views" at bounding box center [209, 80] width 328 height 28
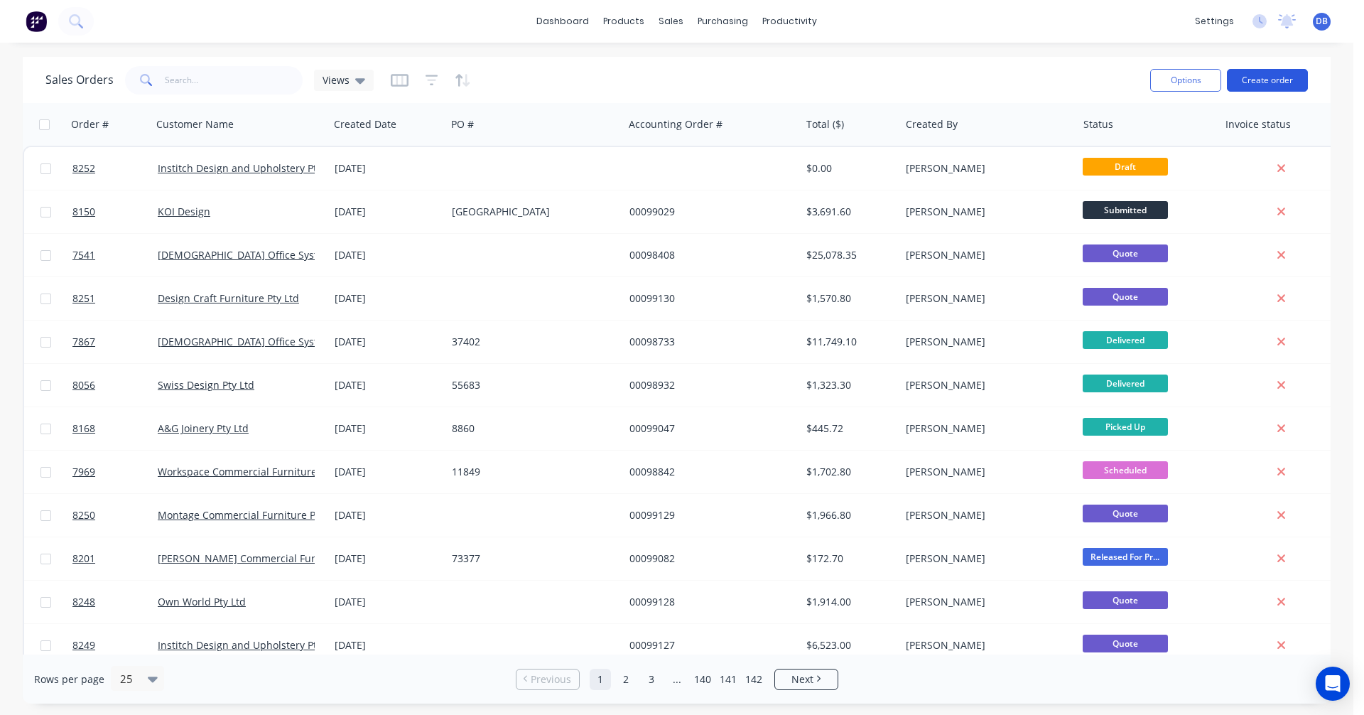
click at [1253, 77] on button "Create order" at bounding box center [1267, 80] width 81 height 23
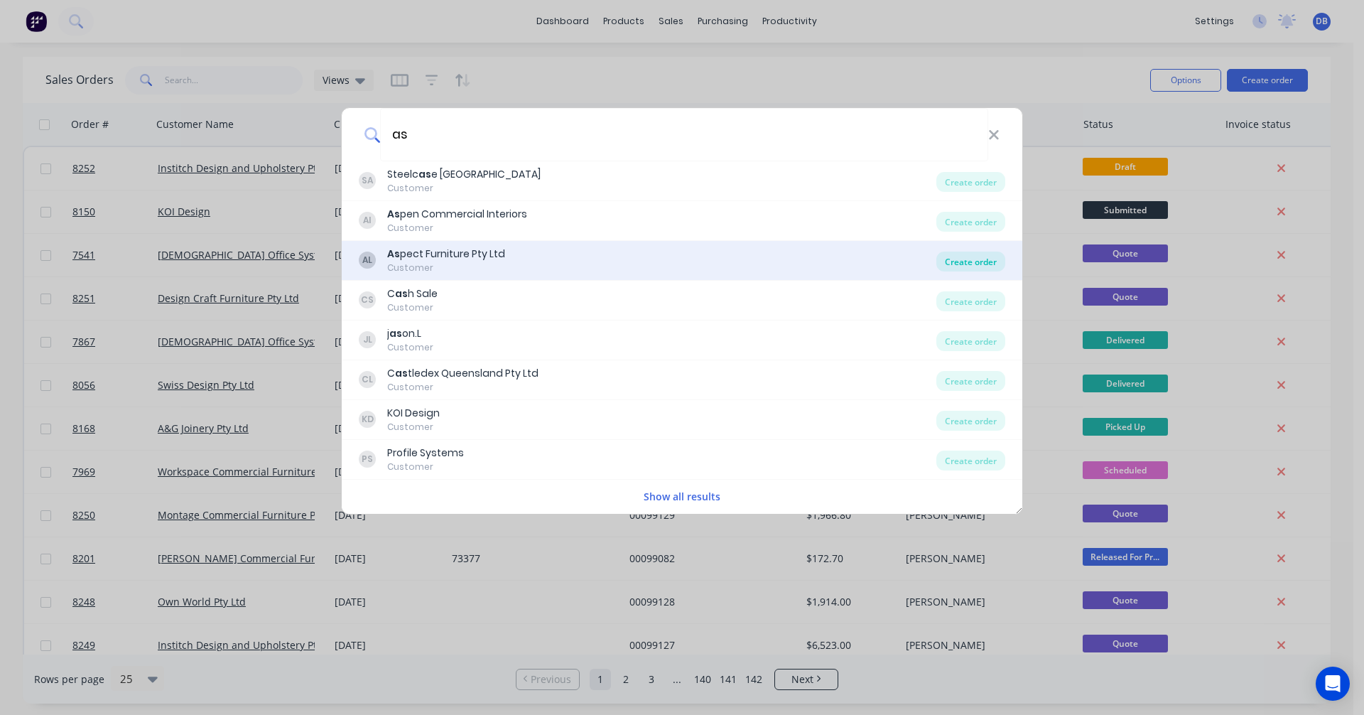
type input "as"
click at [965, 256] on div "Create order" at bounding box center [971, 262] width 69 height 20
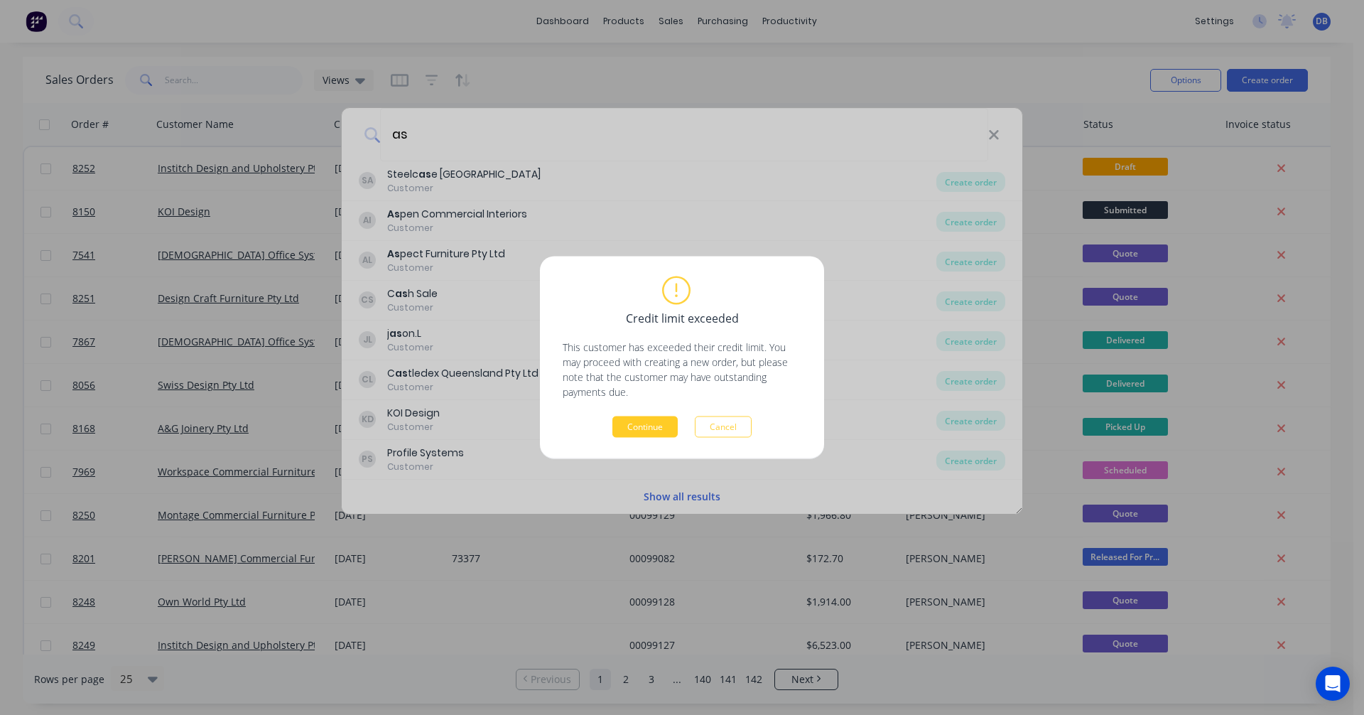
click at [633, 428] on button "Continue" at bounding box center [645, 426] width 65 height 21
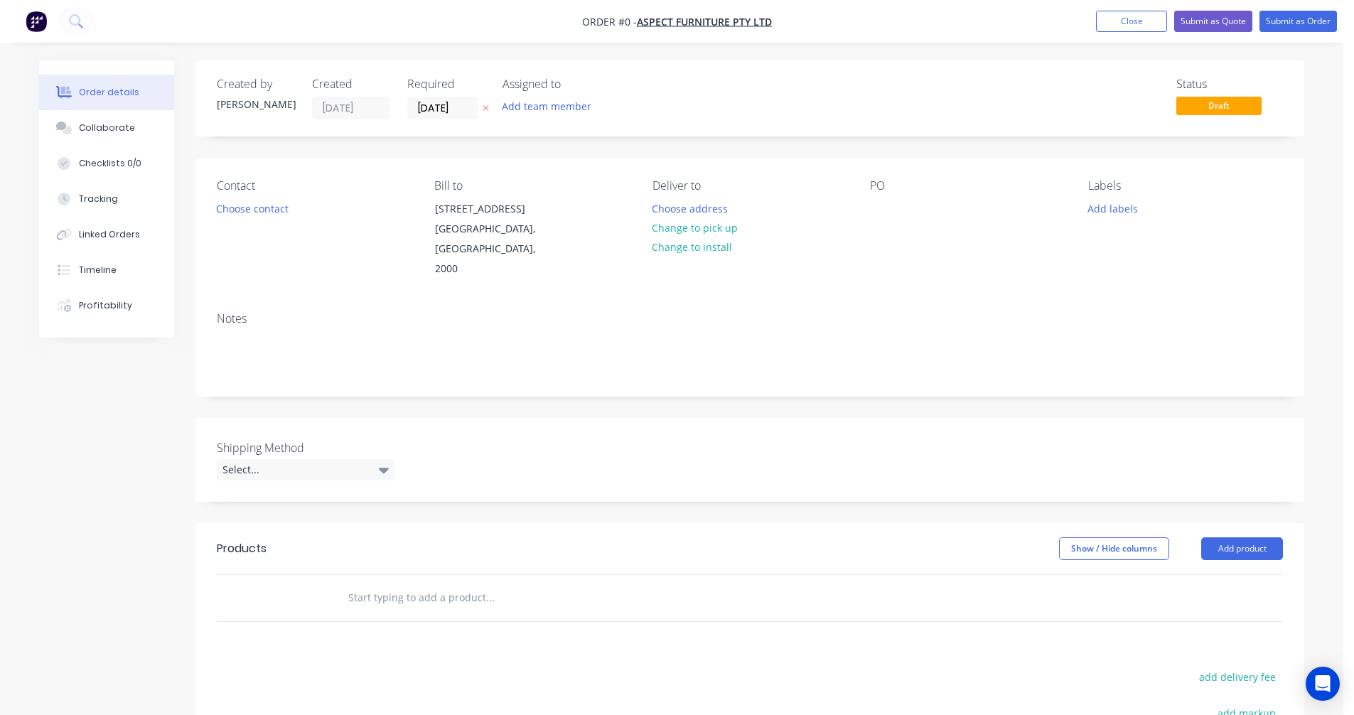
click at [367, 583] on input "text" at bounding box center [489, 597] width 284 height 28
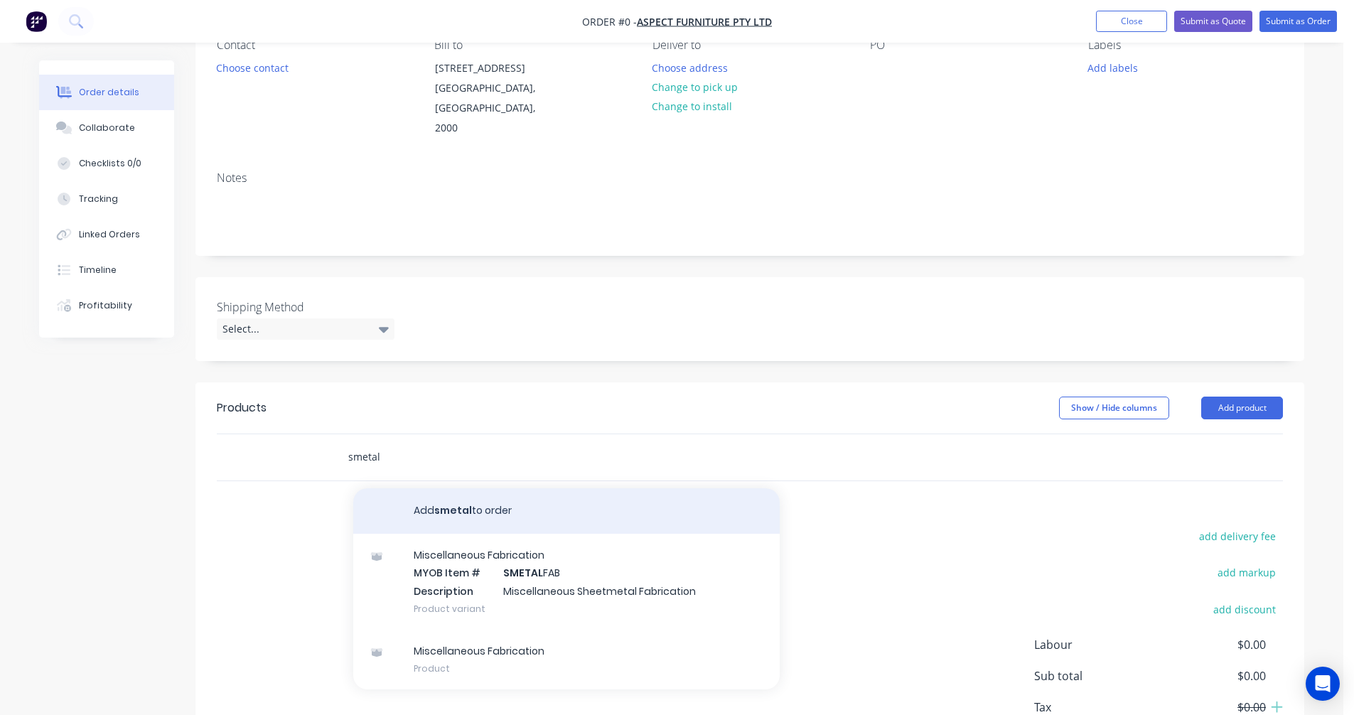
scroll to position [142, 0]
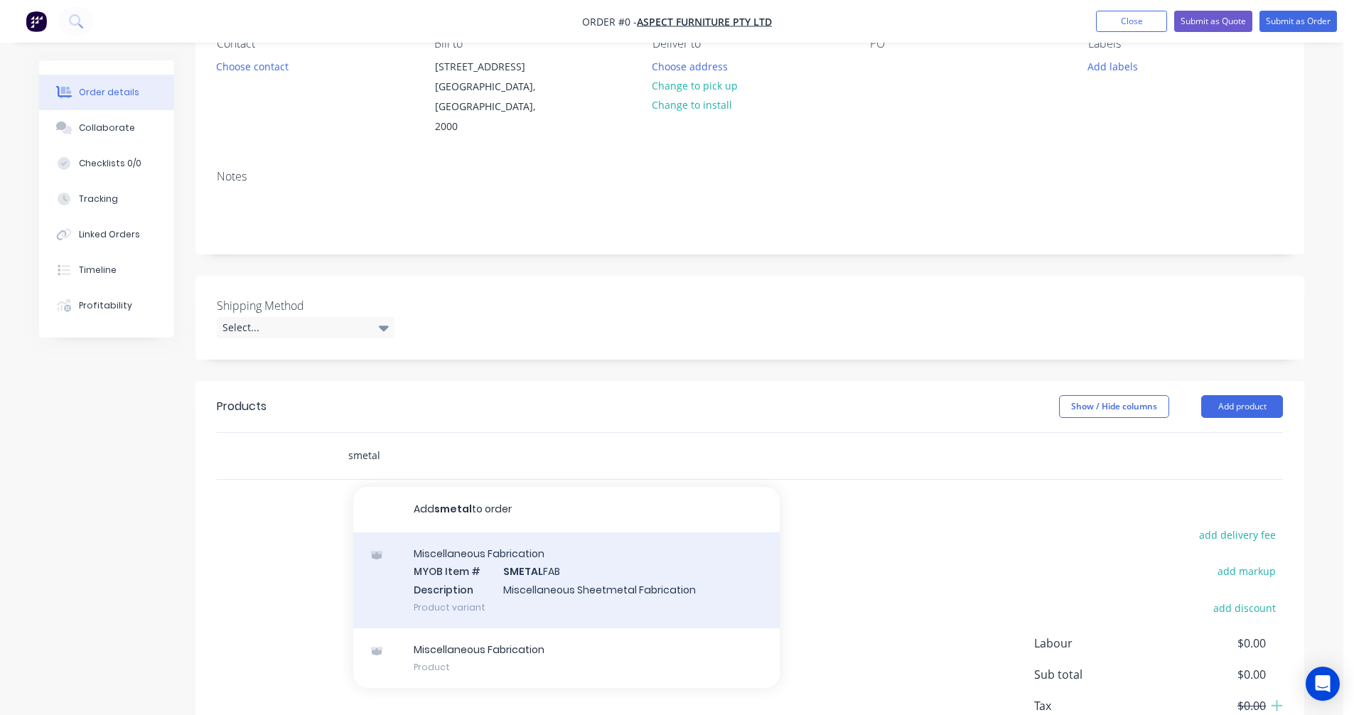
type input "smetal"
click at [540, 548] on div "Miscellaneous Fabrication MYOB Item # SMETAL FAB Description Miscellaneous Shee…" at bounding box center [566, 580] width 426 height 96
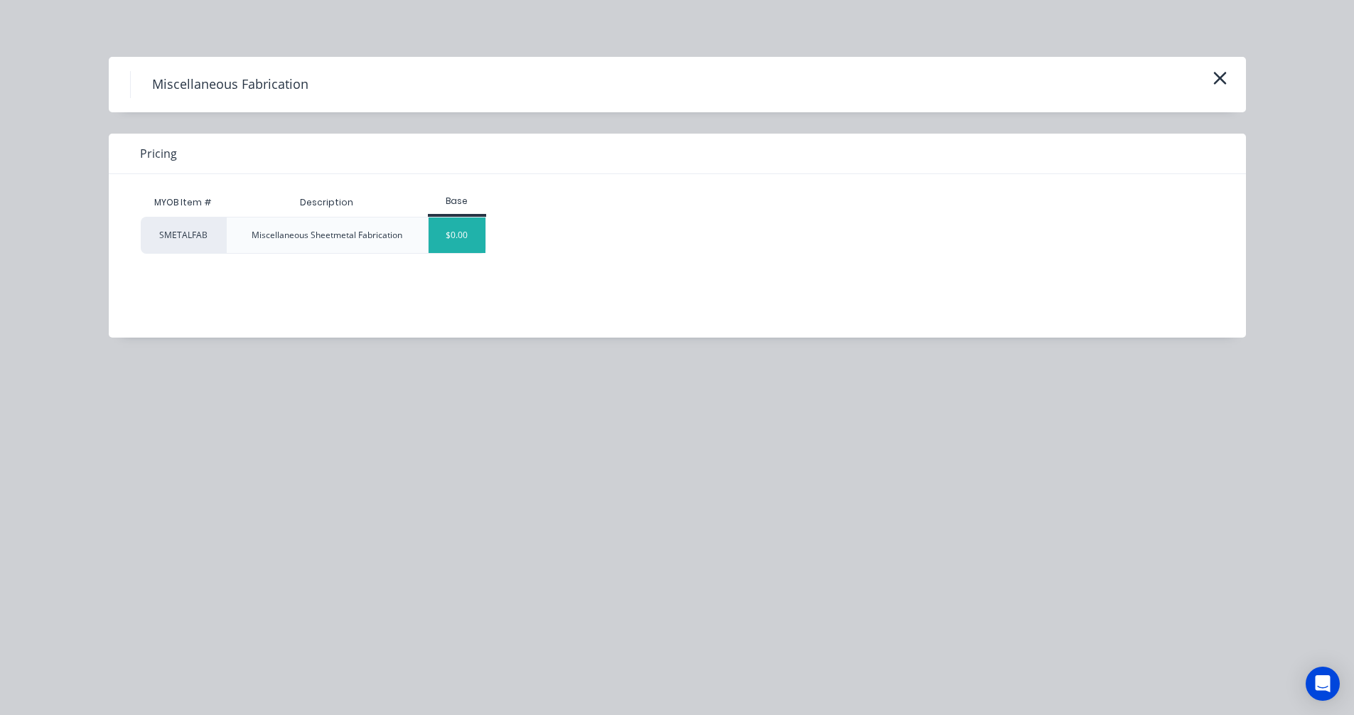
click at [449, 240] on div "$0.00" at bounding box center [457, 235] width 58 height 36
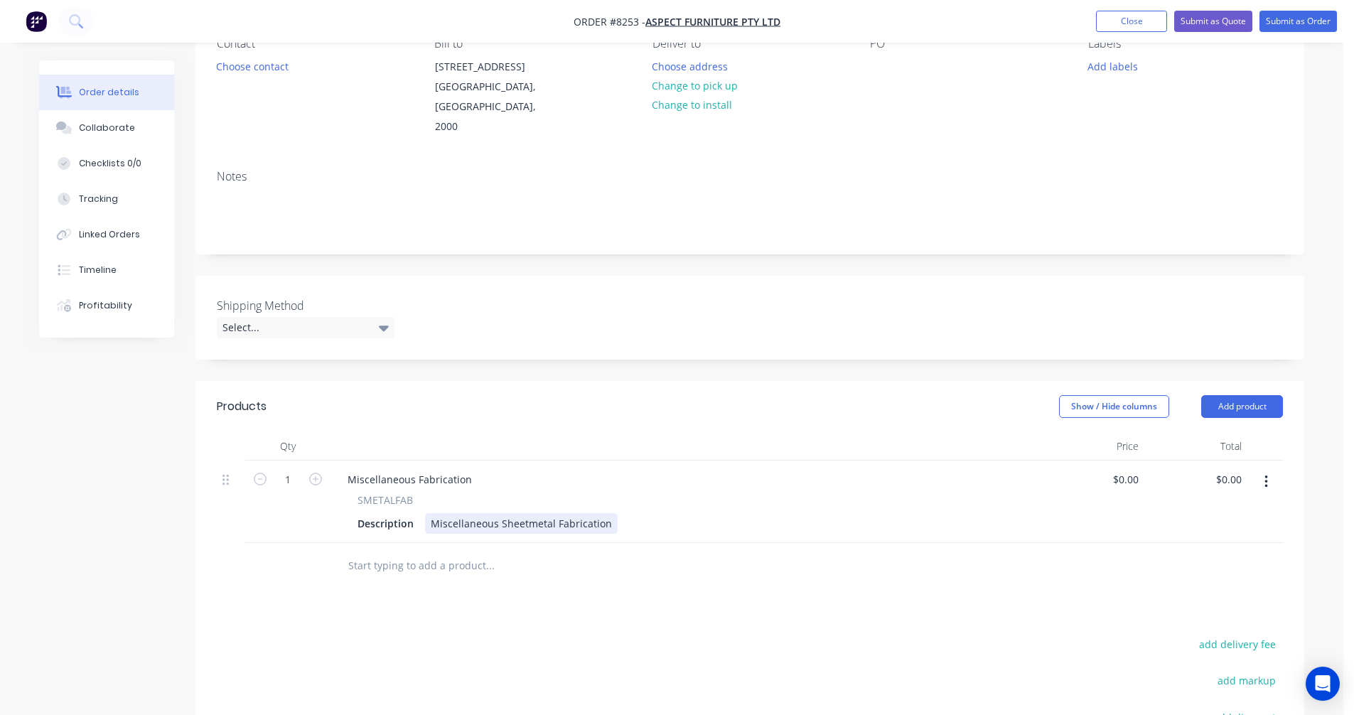
click at [484, 513] on div "Miscellaneous Sheetmetal Fabrication" at bounding box center [521, 523] width 193 height 21
click at [568, 513] on div "Miscellaneous Sheetmetal Fabrication" at bounding box center [521, 523] width 193 height 21
drag, startPoint x: 603, startPoint y: 505, endPoint x: 419, endPoint y: 503, distance: 184.8
click at [419, 513] on div "Description Miscellaneous Sheetmetal Fabrication" at bounding box center [683, 523] width 662 height 21
click at [419, 469] on div "Miscellaneous Fabrication" at bounding box center [409, 479] width 147 height 21
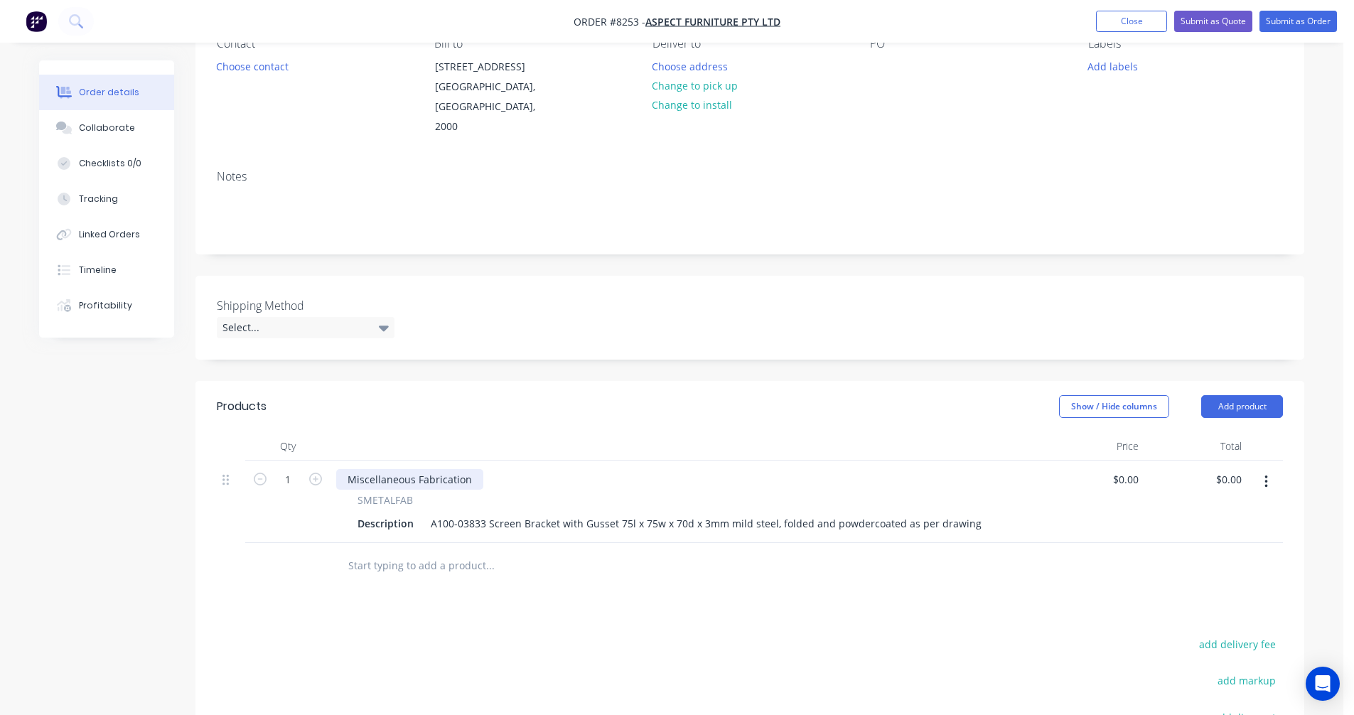
click at [440, 469] on div "Miscellaneous Fabrication" at bounding box center [409, 479] width 147 height 21
drag, startPoint x: 468, startPoint y: 461, endPoint x: 341, endPoint y: 455, distance: 126.6
click at [345, 469] on div "Miscellaneous Fabrication" at bounding box center [409, 479] width 147 height 21
click at [875, 513] on div "A100-03833 Screen Bracket with Gusset 75l x 75w x 70d x 3mm mild steel, folded …" at bounding box center [706, 523] width 562 height 21
type input "$144.10"
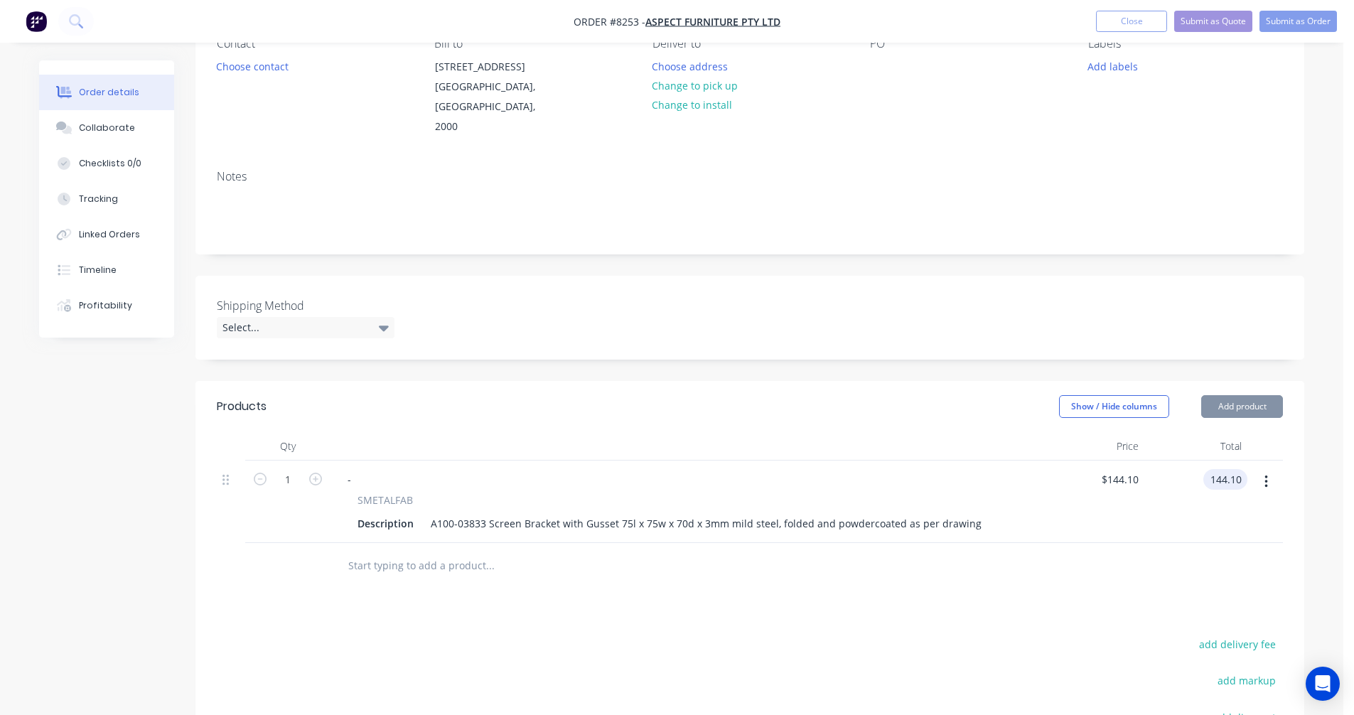
type input "$144.10"
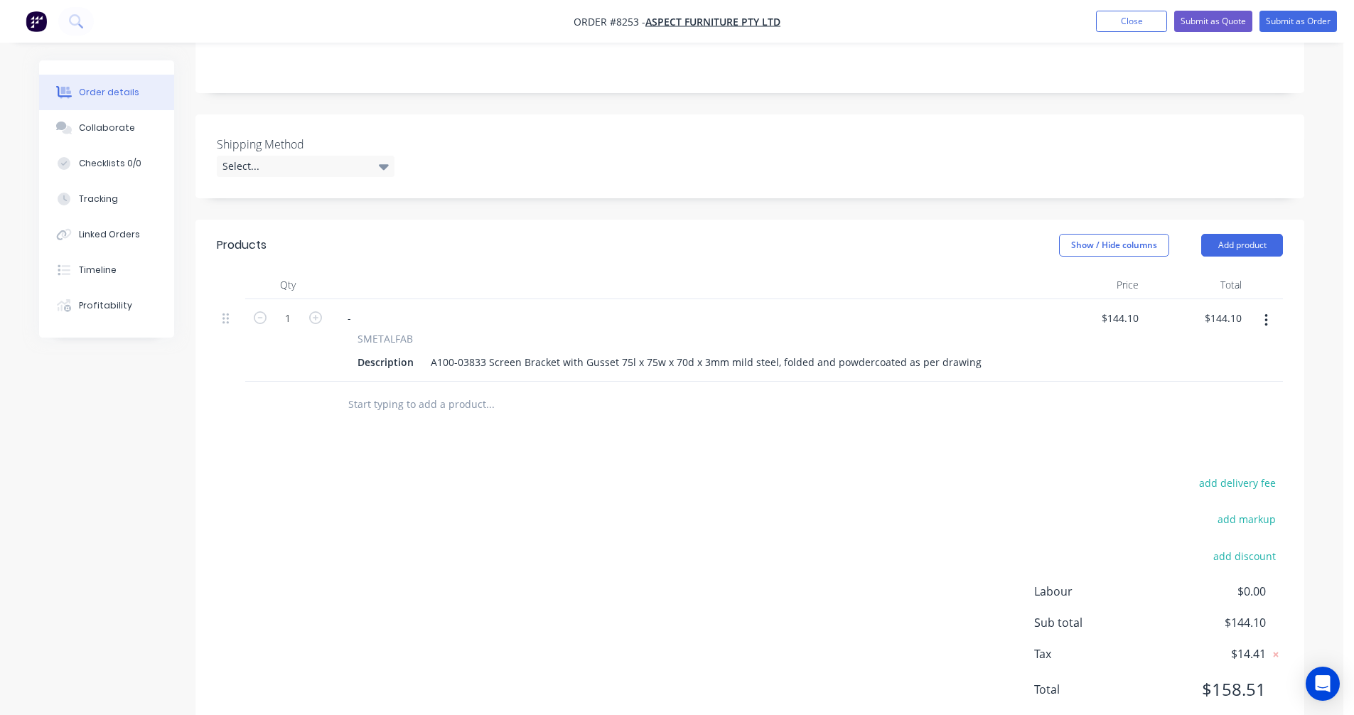
scroll to position [328, 0]
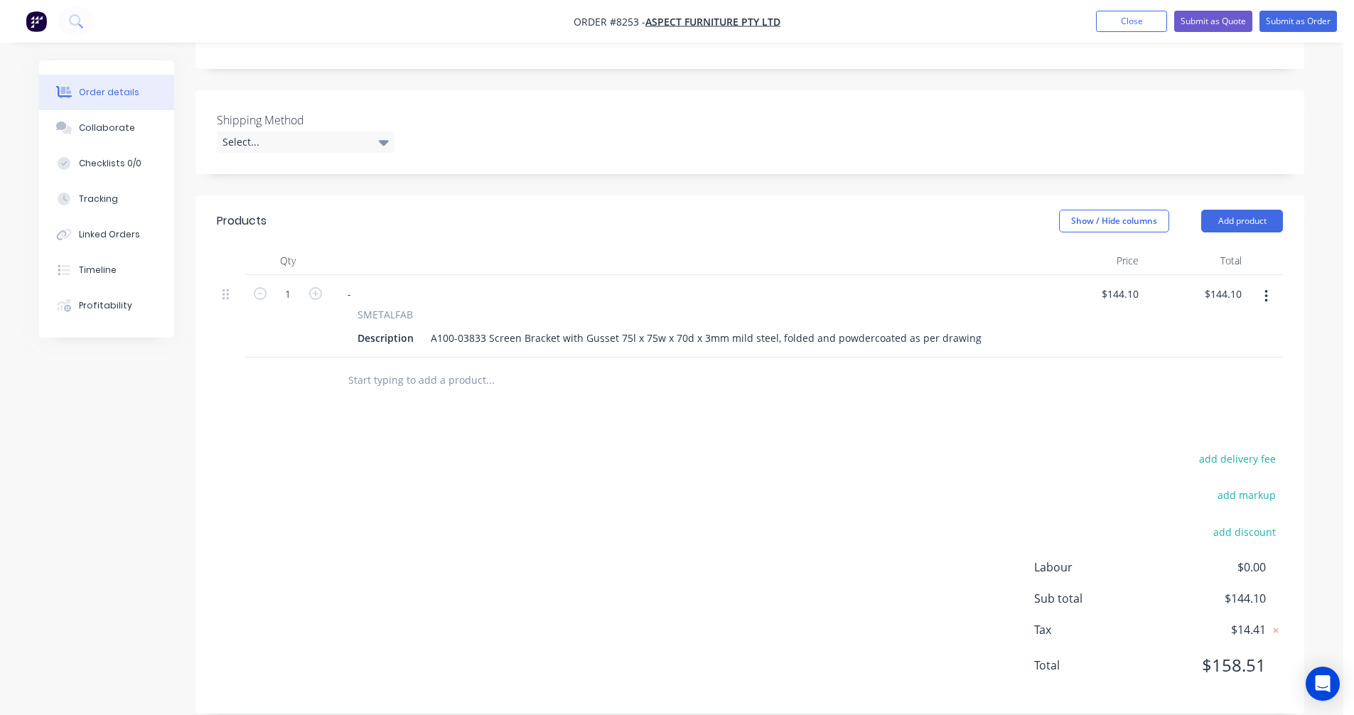
click at [1271, 284] on button "button" at bounding box center [1265, 297] width 33 height 26
click at [1233, 352] on div "Duplicate" at bounding box center [1214, 362] width 109 height 21
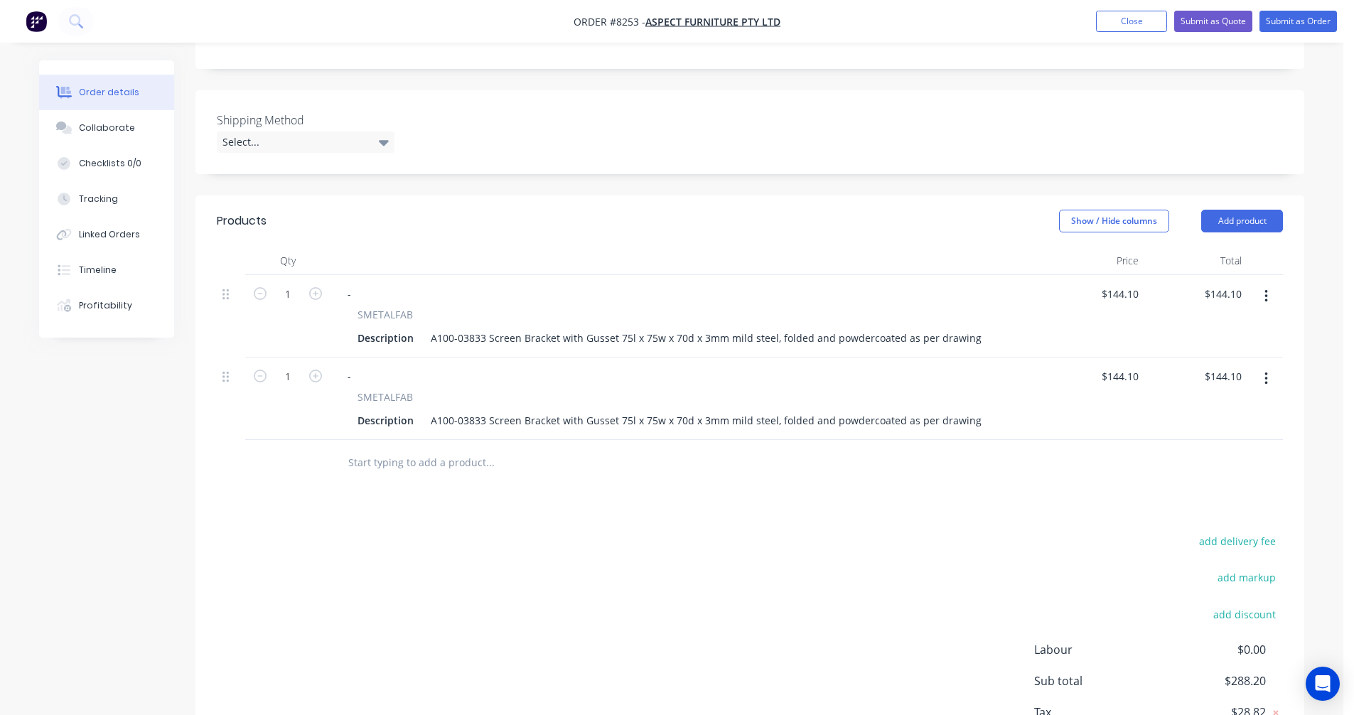
click at [1271, 366] on button "button" at bounding box center [1265, 379] width 33 height 26
click at [1251, 434] on div "Duplicate" at bounding box center [1214, 444] width 109 height 21
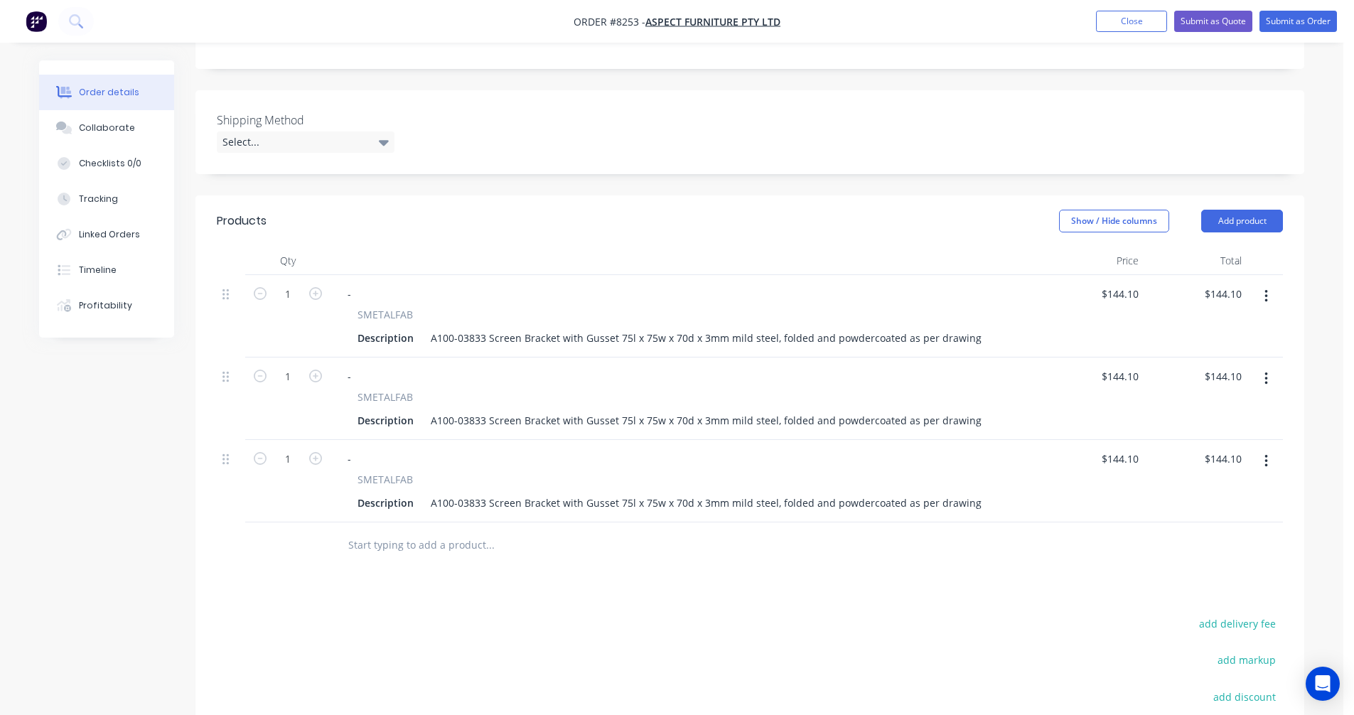
click at [1270, 448] on button "button" at bounding box center [1265, 461] width 33 height 26
click at [1227, 517] on div "Duplicate" at bounding box center [1214, 527] width 109 height 21
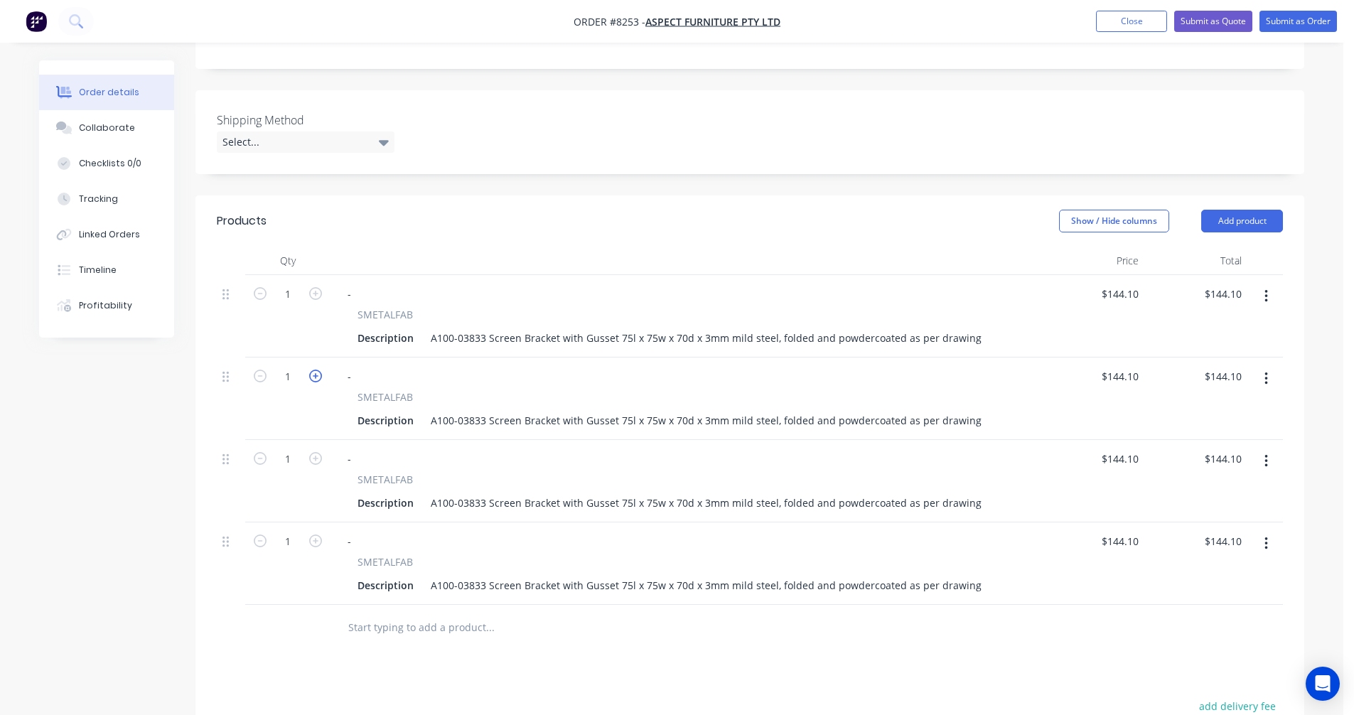
click at [312, 370] on icon "button" at bounding box center [315, 376] width 13 height 13
type input "2"
type input "$288.20"
click at [312, 370] on icon "button" at bounding box center [315, 376] width 13 height 13
type input "3"
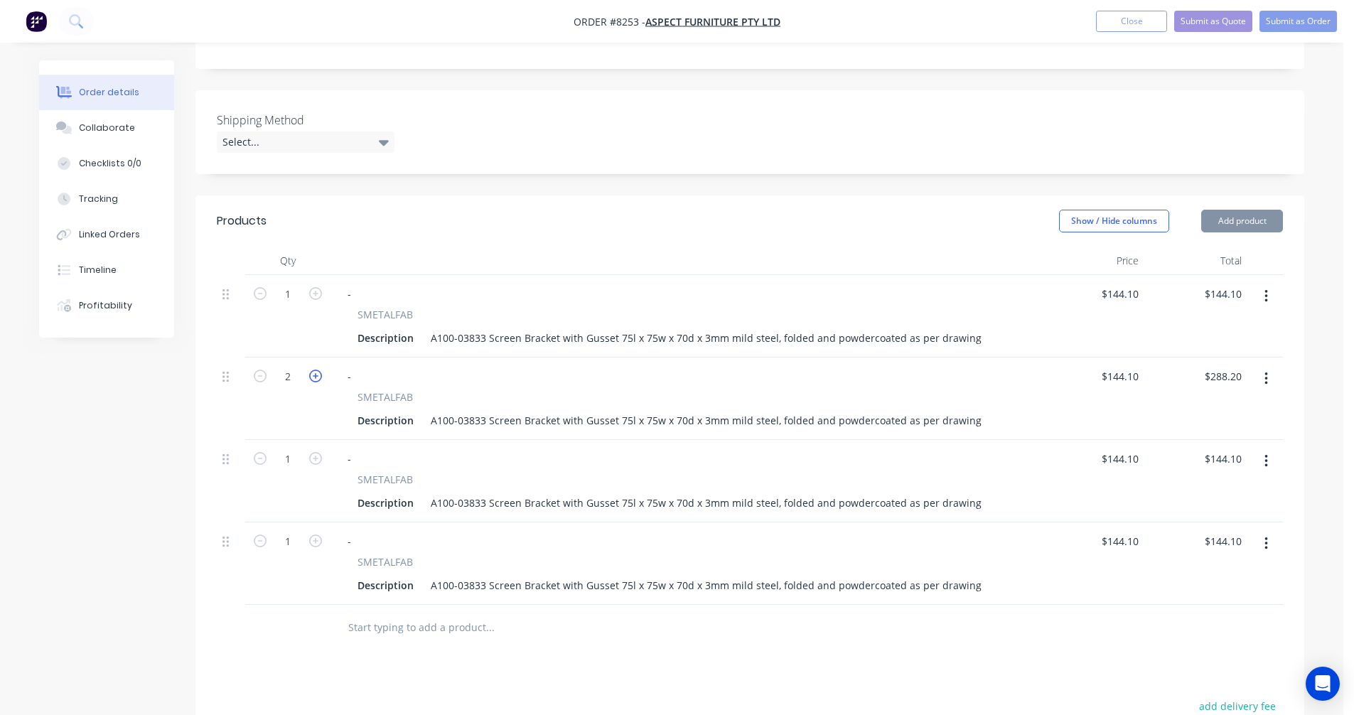
type input "$432.30"
click at [314, 452] on icon "button" at bounding box center [315, 458] width 13 height 13
type input "2"
type input "$288.20"
click at [314, 452] on icon "button" at bounding box center [315, 458] width 13 height 13
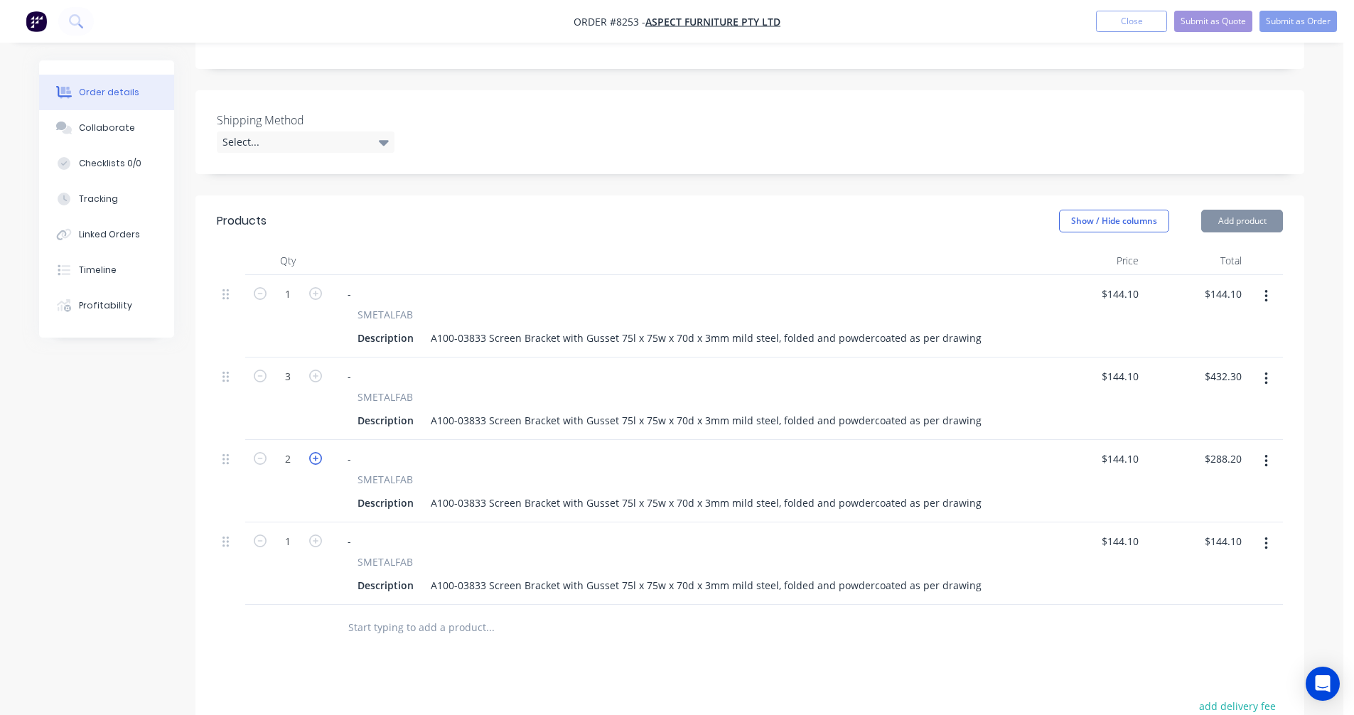
type input "3"
type input "$432.30"
click at [314, 452] on icon "button" at bounding box center [315, 458] width 13 height 13
type input "4"
type input "$576.40"
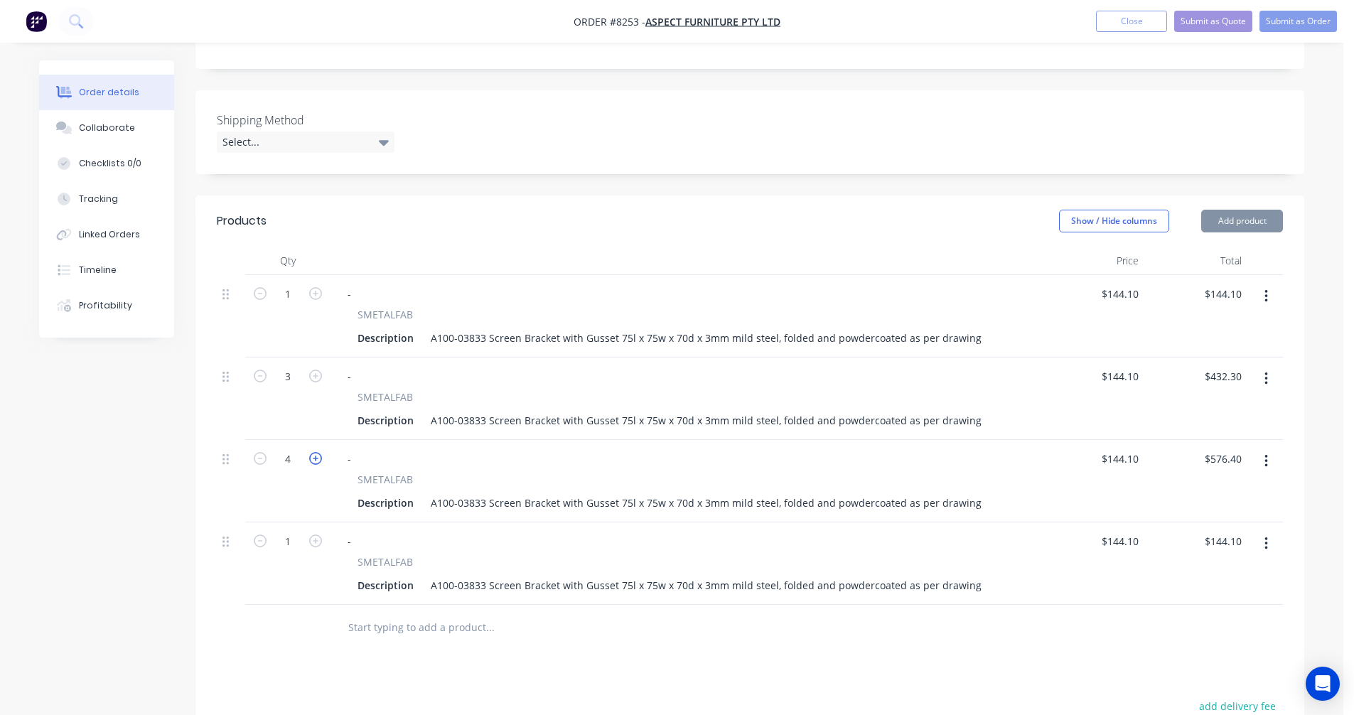
click at [314, 452] on icon "button" at bounding box center [315, 458] width 13 height 13
type input "5"
type input "$720.50"
click at [313, 534] on icon "button" at bounding box center [315, 540] width 13 height 13
type input "2"
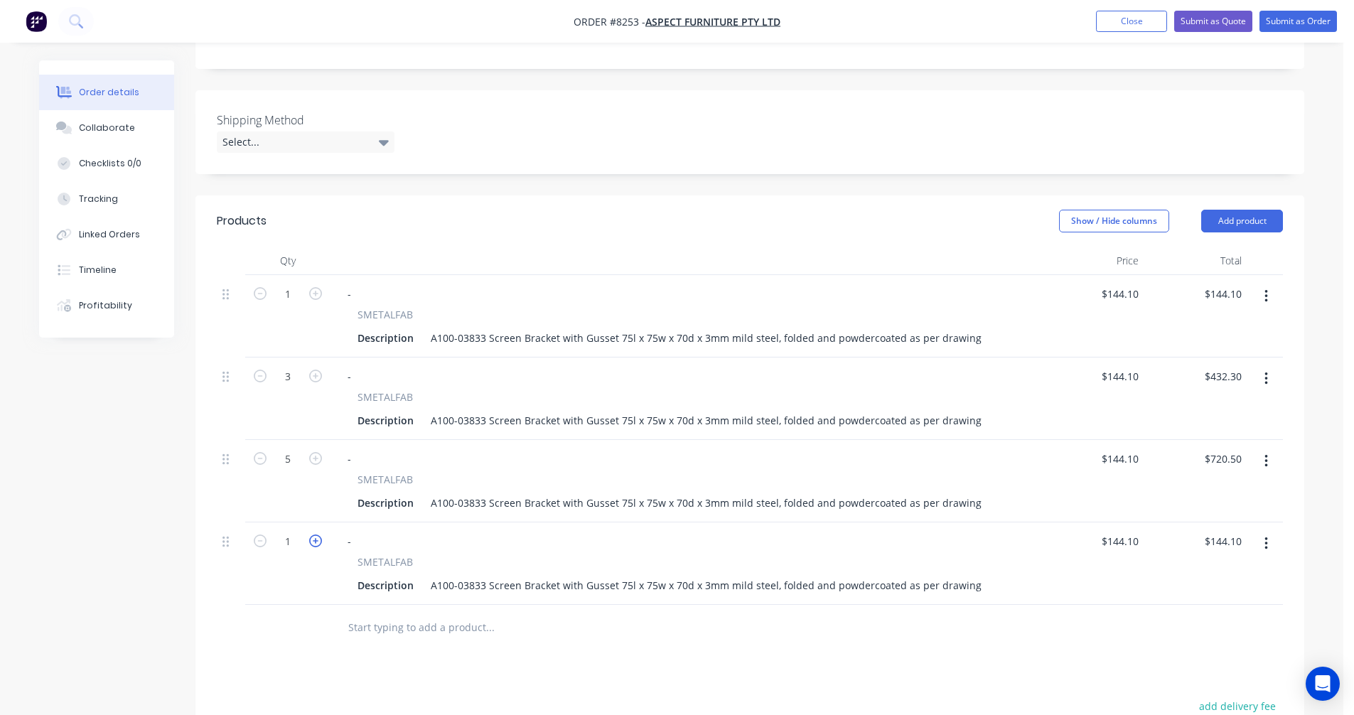
type input "$288.20"
click at [313, 534] on icon "button" at bounding box center [315, 540] width 13 height 13
type input "3"
type input "$432.30"
click at [313, 534] on icon "button" at bounding box center [315, 540] width 13 height 13
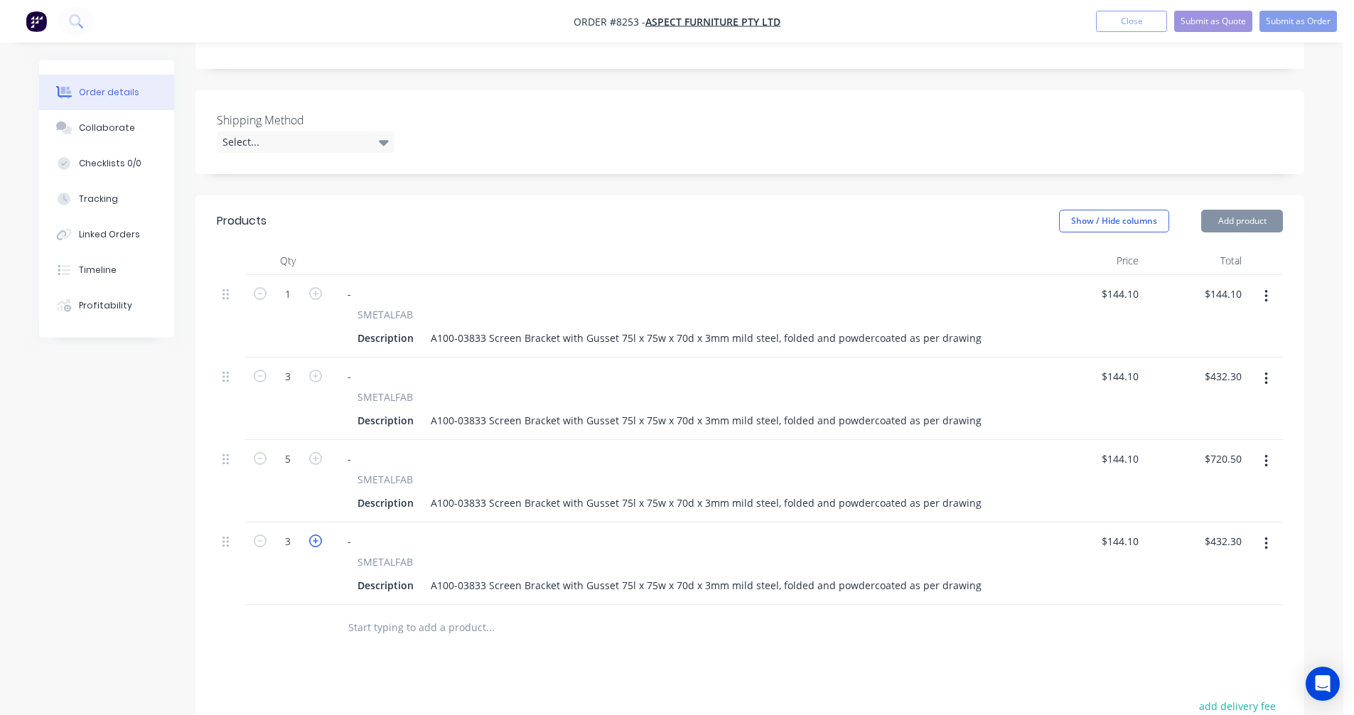
type input "4"
type input "$576.40"
click at [313, 534] on icon "button" at bounding box center [315, 540] width 13 height 13
type input "5"
type input "$720.50"
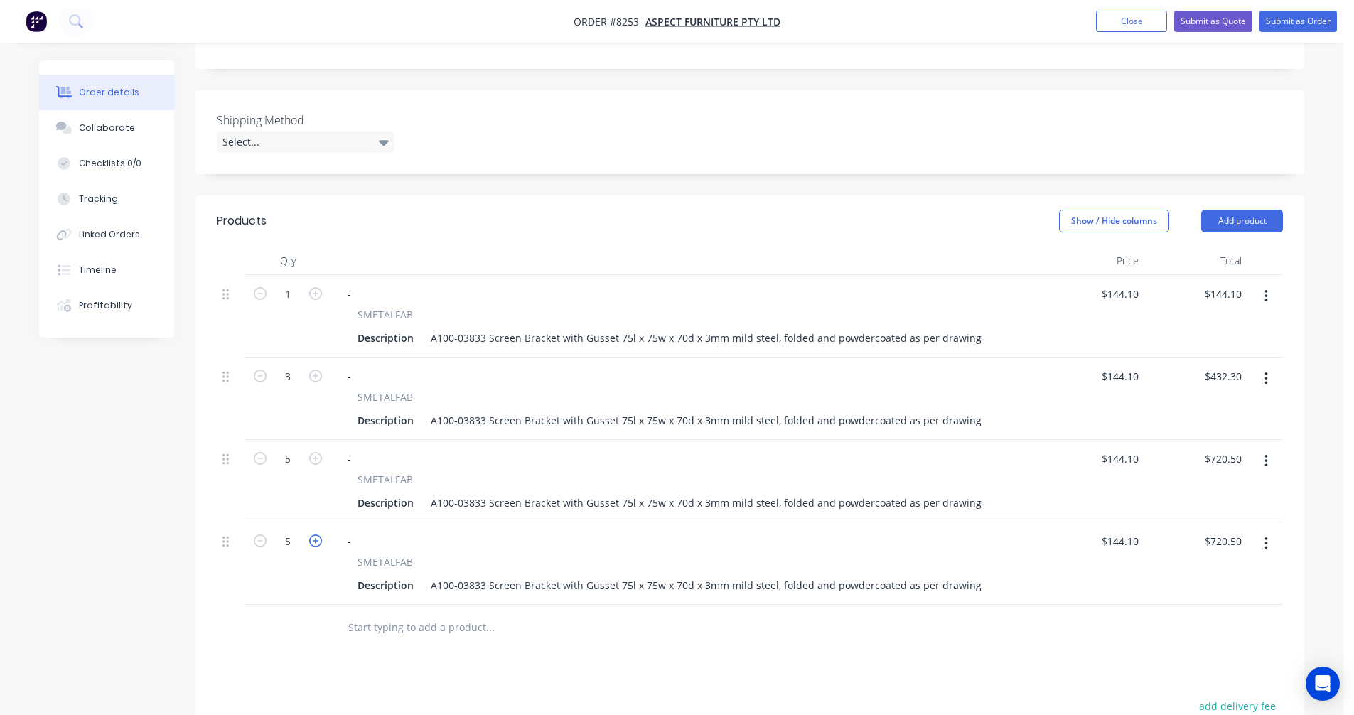
click at [313, 534] on icon "button" at bounding box center [315, 540] width 13 height 13
type input "6"
type input "$864.60"
click at [313, 534] on icon "button" at bounding box center [315, 540] width 13 height 13
type input "7"
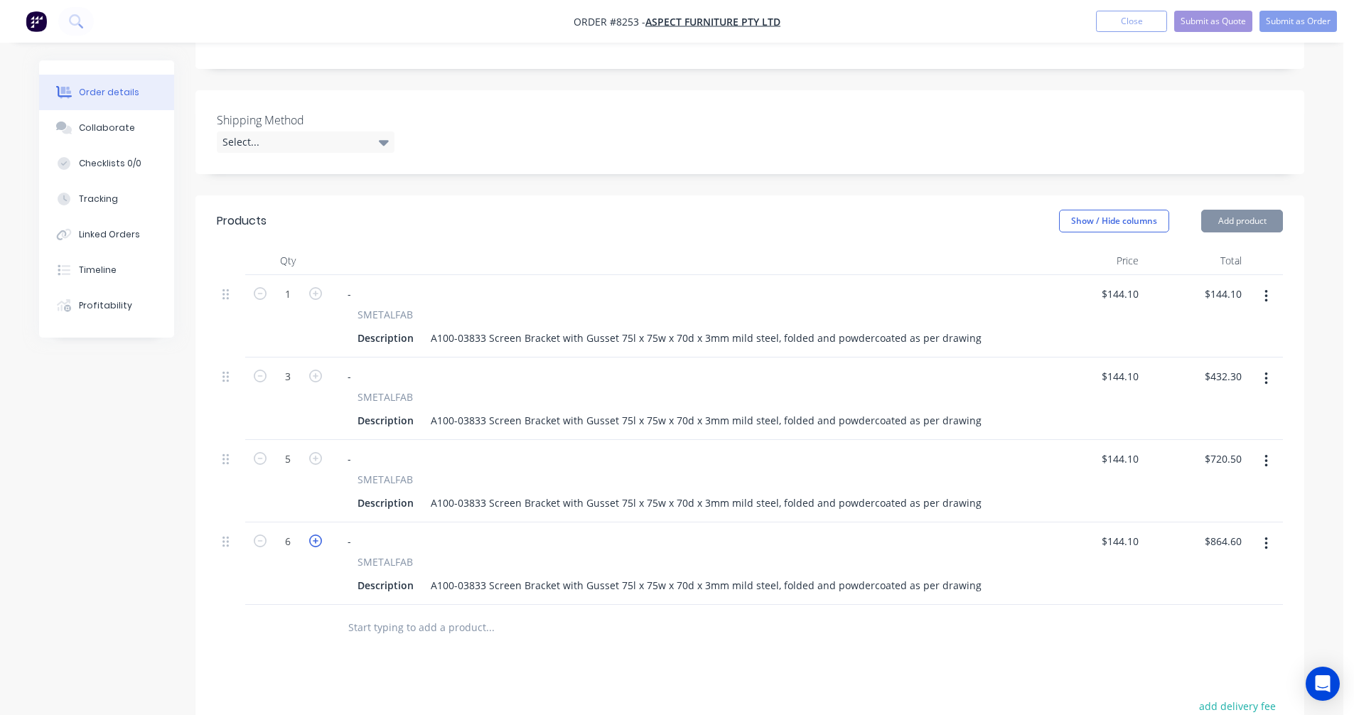
type input "$1,008.70"
click at [313, 534] on icon "button" at bounding box center [315, 540] width 13 height 13
type input "8"
type input "$1,152.80"
click at [313, 534] on icon "button" at bounding box center [315, 540] width 13 height 13
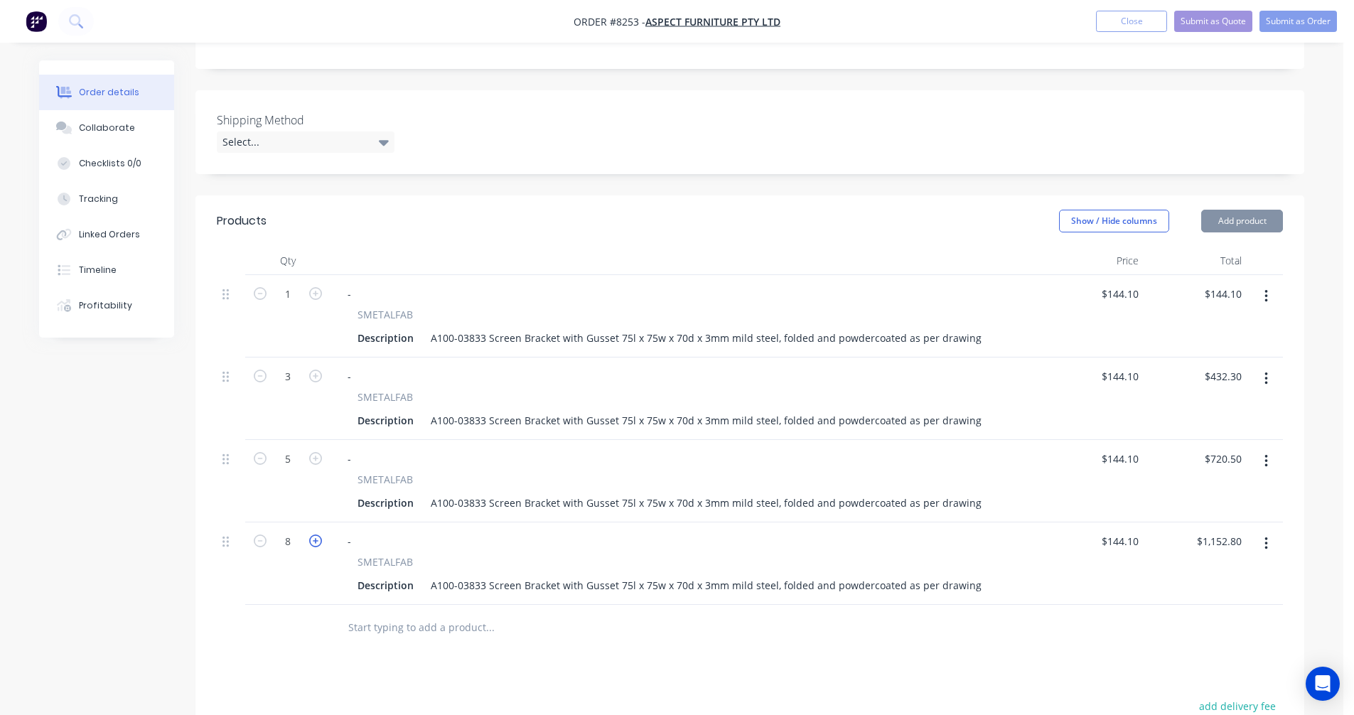
type input "9"
type input "$1,296.90"
click at [313, 534] on icon "button" at bounding box center [315, 540] width 13 height 13
type input "10"
type input "$1,441.00"
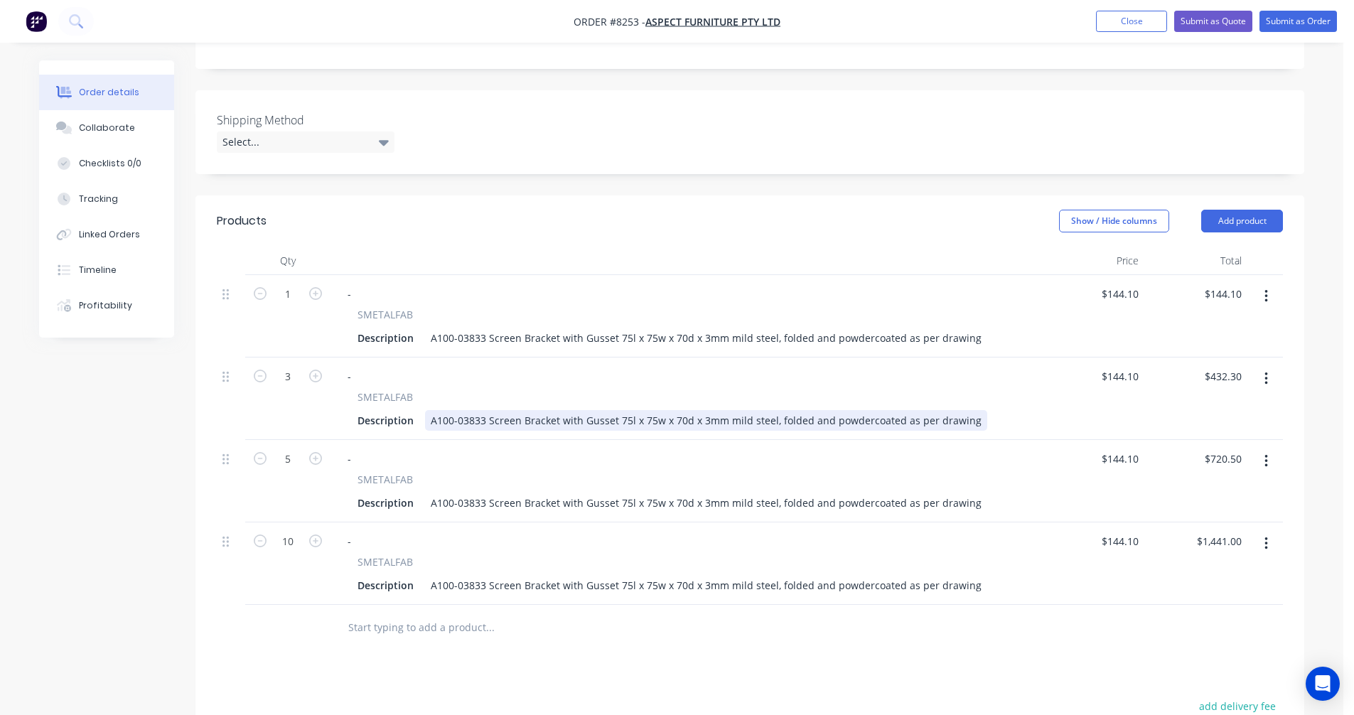
click at [510, 410] on div "A100-03833 Screen Bracket with Gusset 75l x 75w x 70d x 3mm mild steel, folded …" at bounding box center [706, 420] width 562 height 21
type input "$57.40"
type input "$172.20"
type input "$40.10"
type input "$200.50"
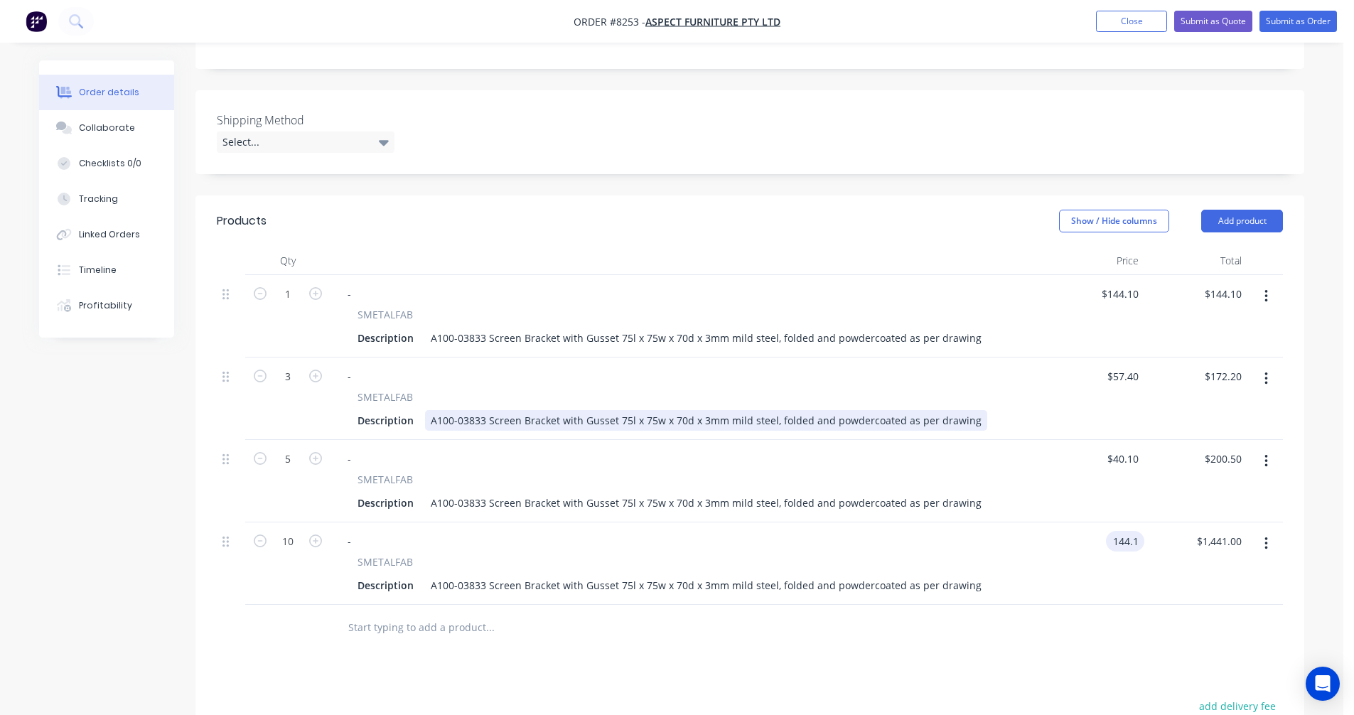
type input "$144.10"
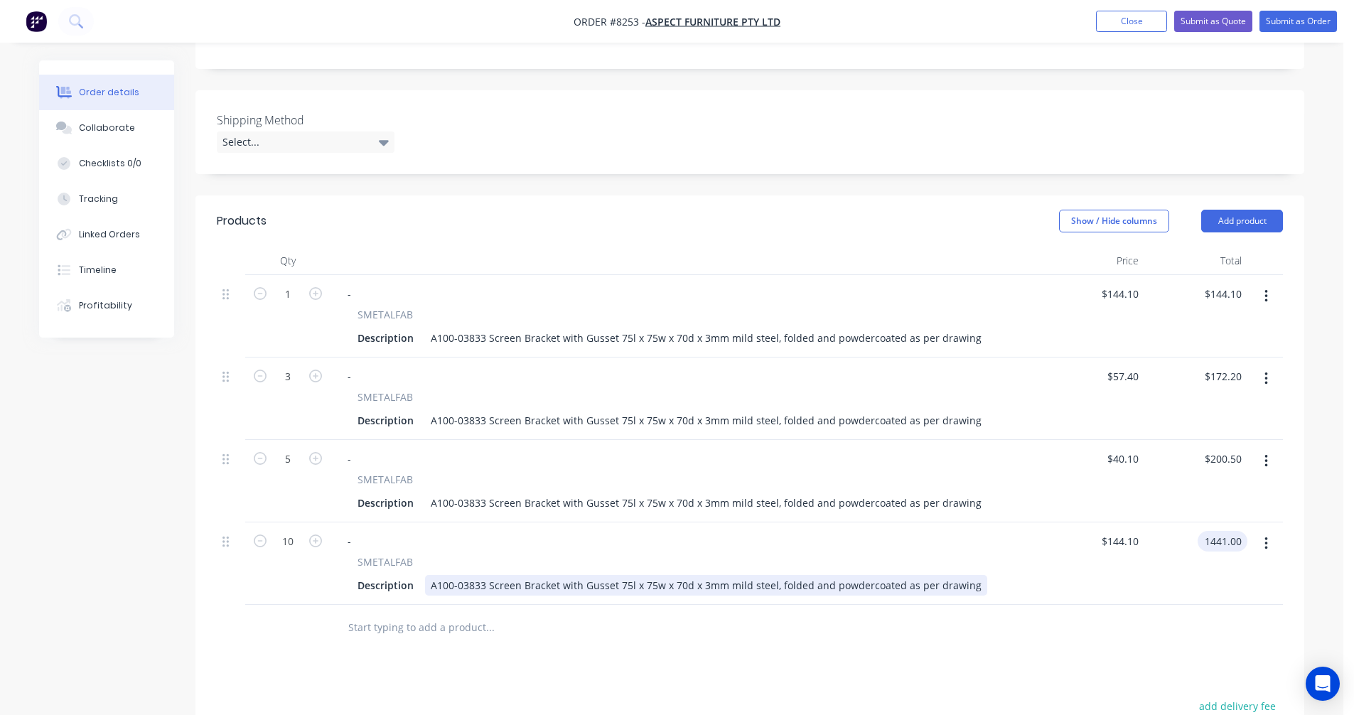
type input "$1,441.00"
click at [858, 575] on div "A100-03833 Screen Bracket with Gusset 75l x 75w x 70d x 3mm mild steel, folded …" at bounding box center [706, 585] width 562 height 21
click at [867, 575] on div "A100-03833 Screen Bracket with Gusset 75l x 75w x 70d x 3mm mild steel, folded …" at bounding box center [706, 585] width 562 height 21
type input "$27.10"
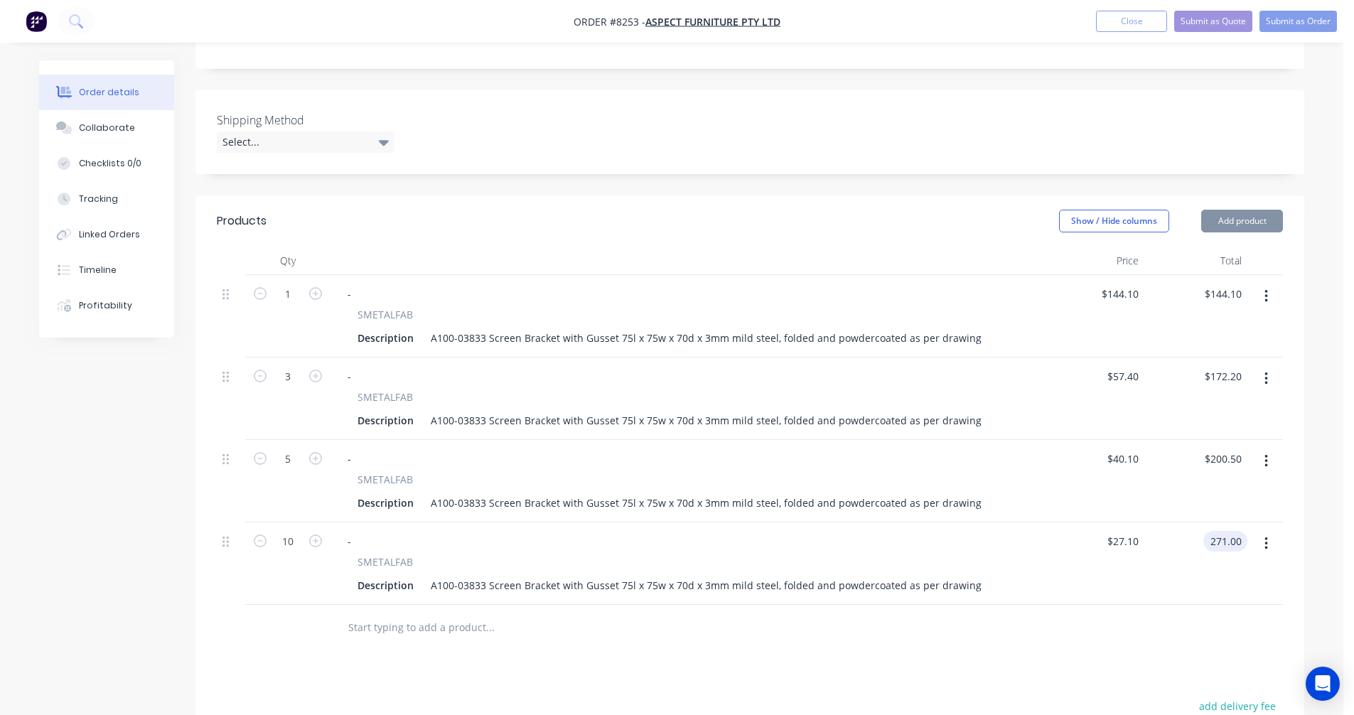
type input "$271.00"
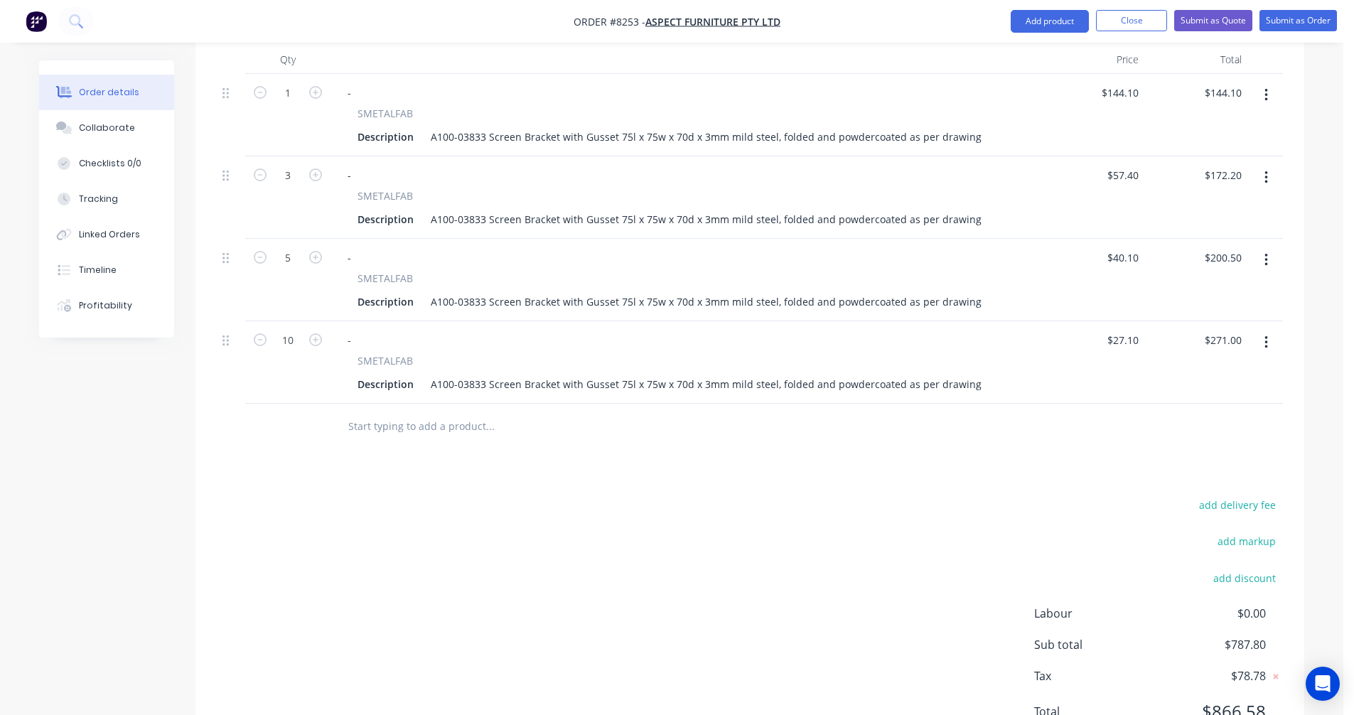
scroll to position [541, 0]
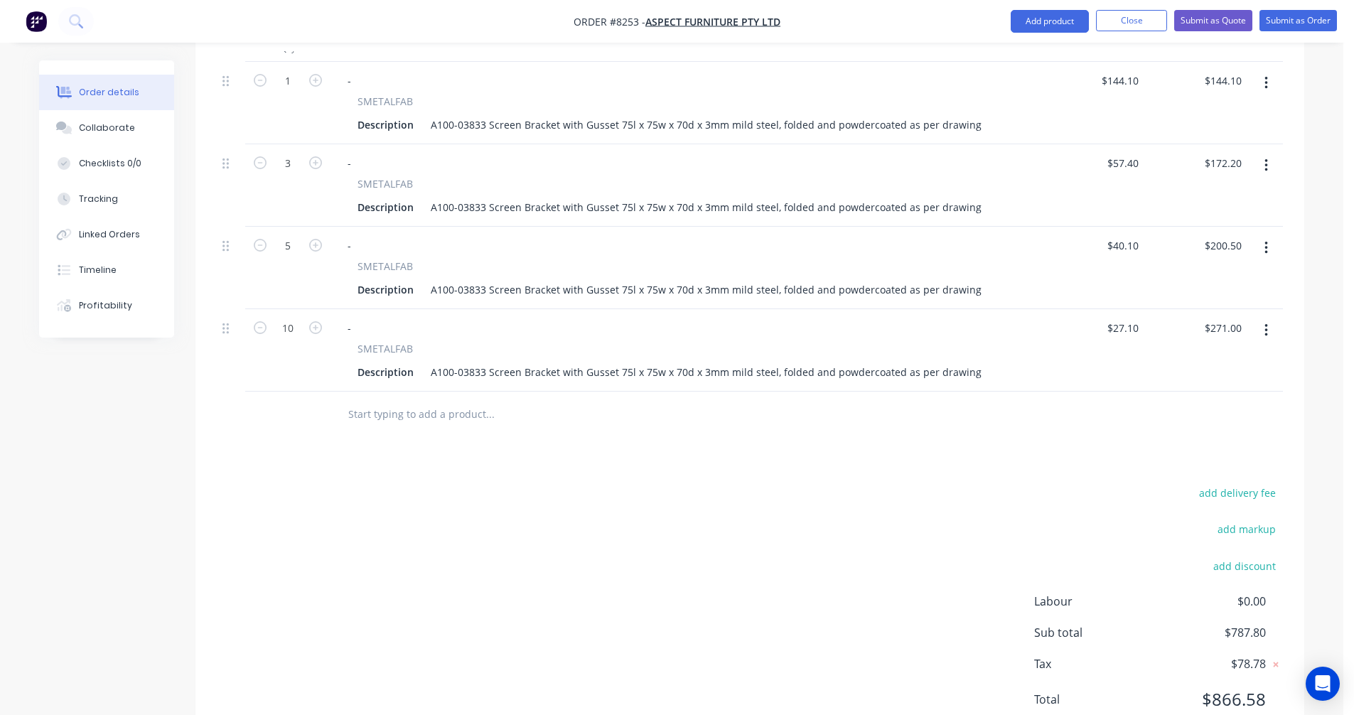
click at [1265, 324] on icon "button" at bounding box center [1265, 330] width 3 height 13
click at [1206, 386] on div "Duplicate" at bounding box center [1214, 396] width 109 height 21
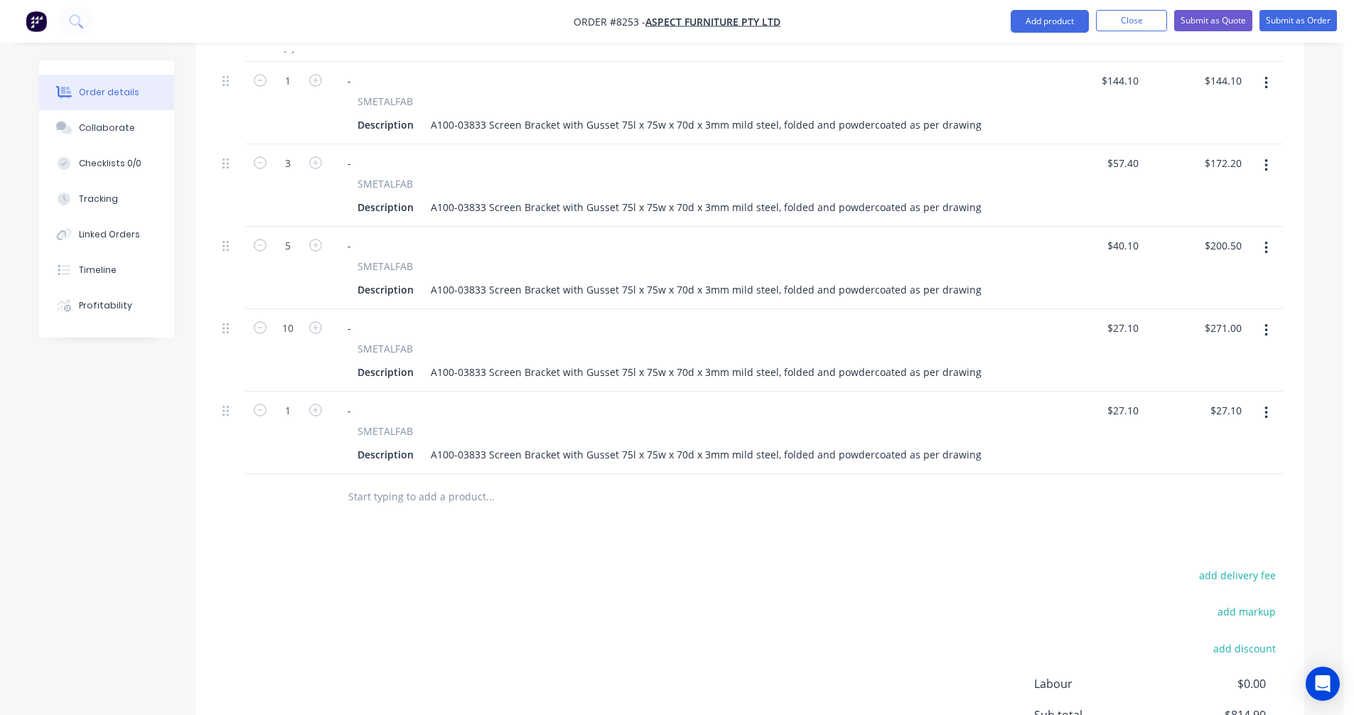
click at [1265, 406] on icon "button" at bounding box center [1265, 412] width 3 height 13
click at [1217, 468] on div "Duplicate" at bounding box center [1214, 478] width 109 height 21
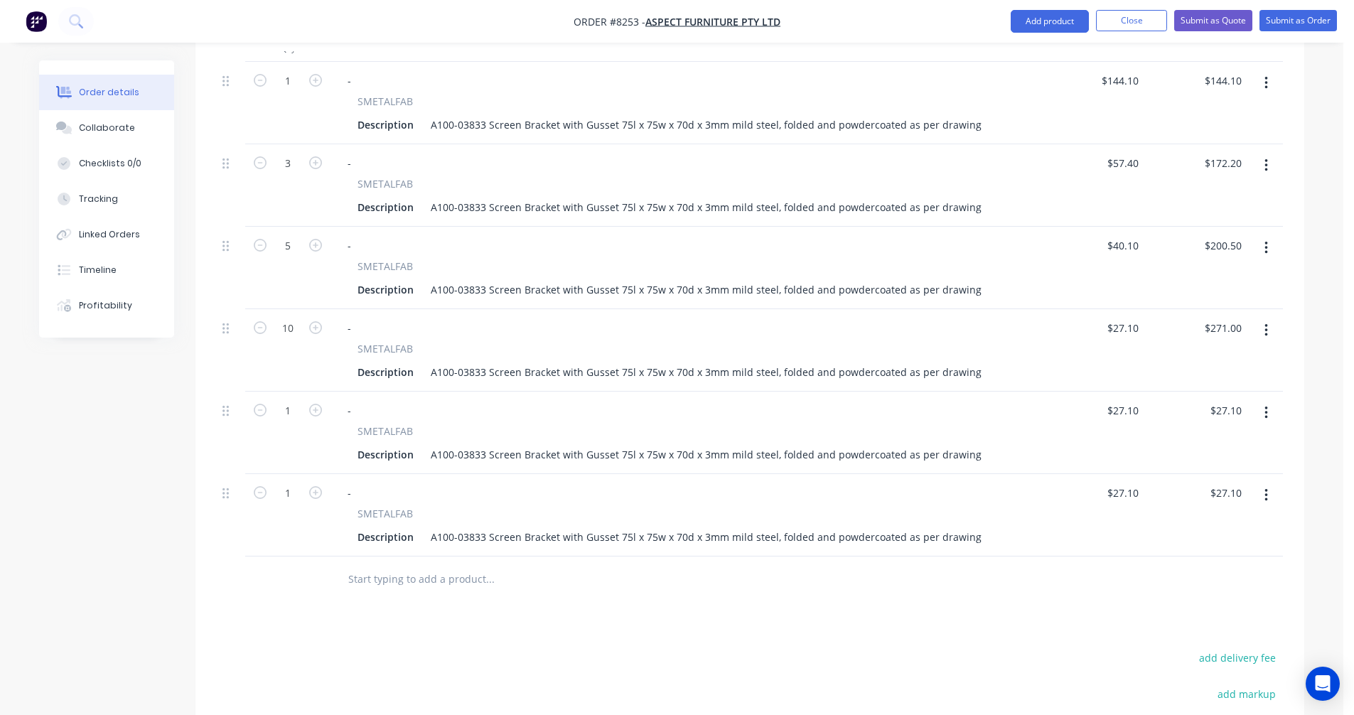
click at [1266, 489] on icon "button" at bounding box center [1265, 495] width 3 height 13
click at [1231, 551] on div "Duplicate" at bounding box center [1214, 561] width 109 height 21
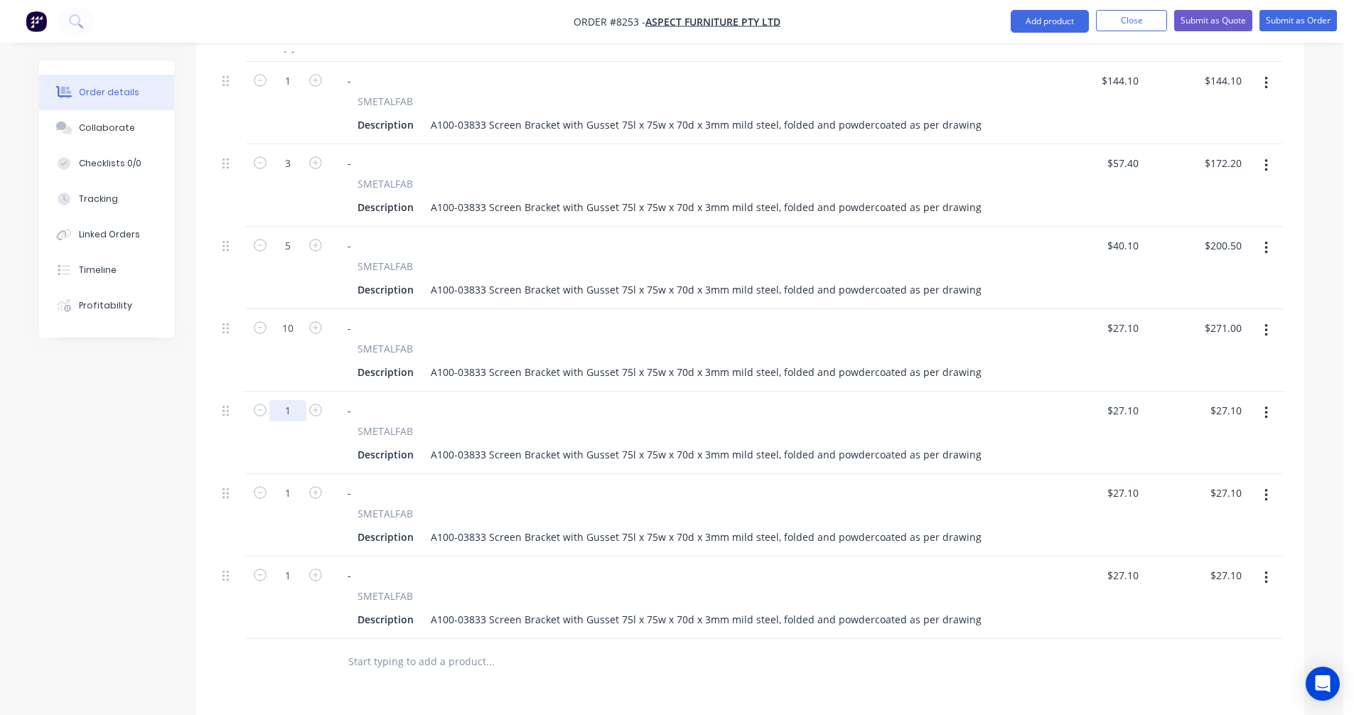
click at [280, 400] on input "1" at bounding box center [287, 410] width 37 height 21
type input "20"
type input "$542.00"
type input "$27.10"
type input "$542.00"
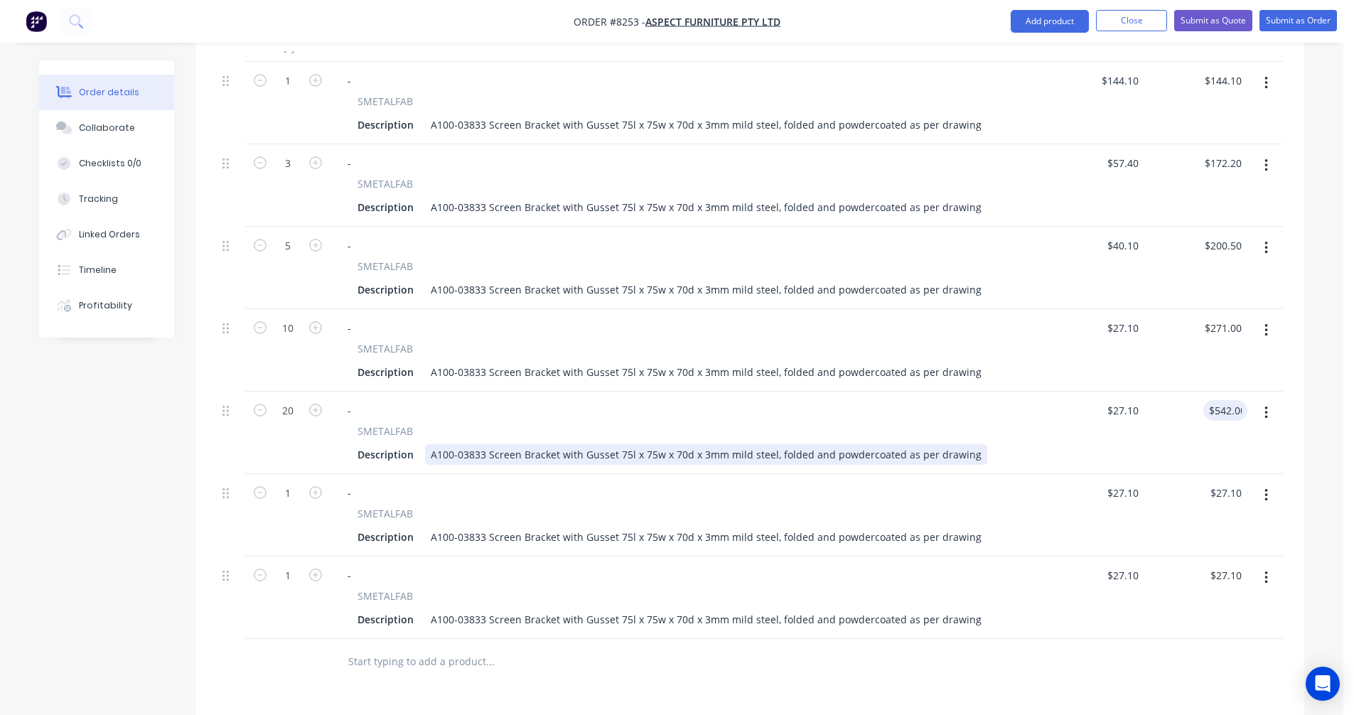
click at [602, 444] on div "A100-03833 Screen Bracket with Gusset 75l x 75w x 70d x 3mm mild steel, folded …" at bounding box center [706, 454] width 562 height 21
type input "$20.60"
type input "$412.00"
type input "50"
type input "$1,355.00"
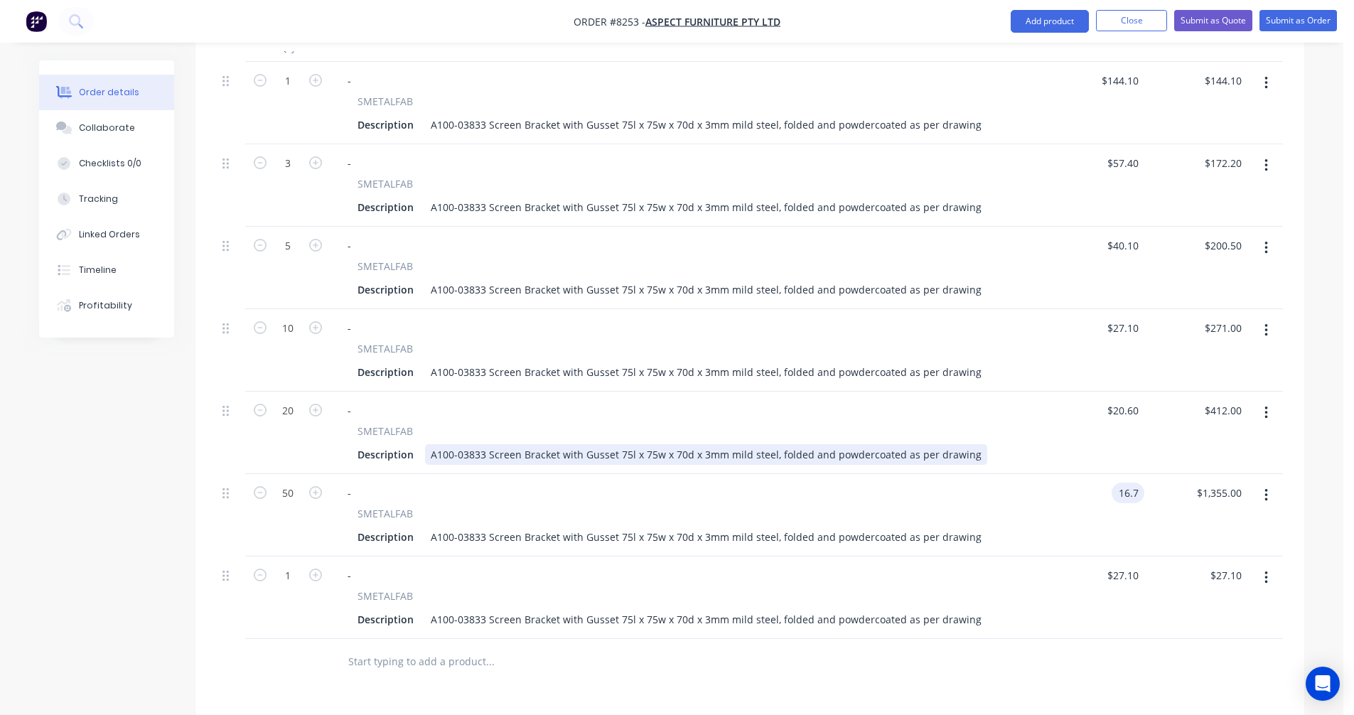
type input "$16.70"
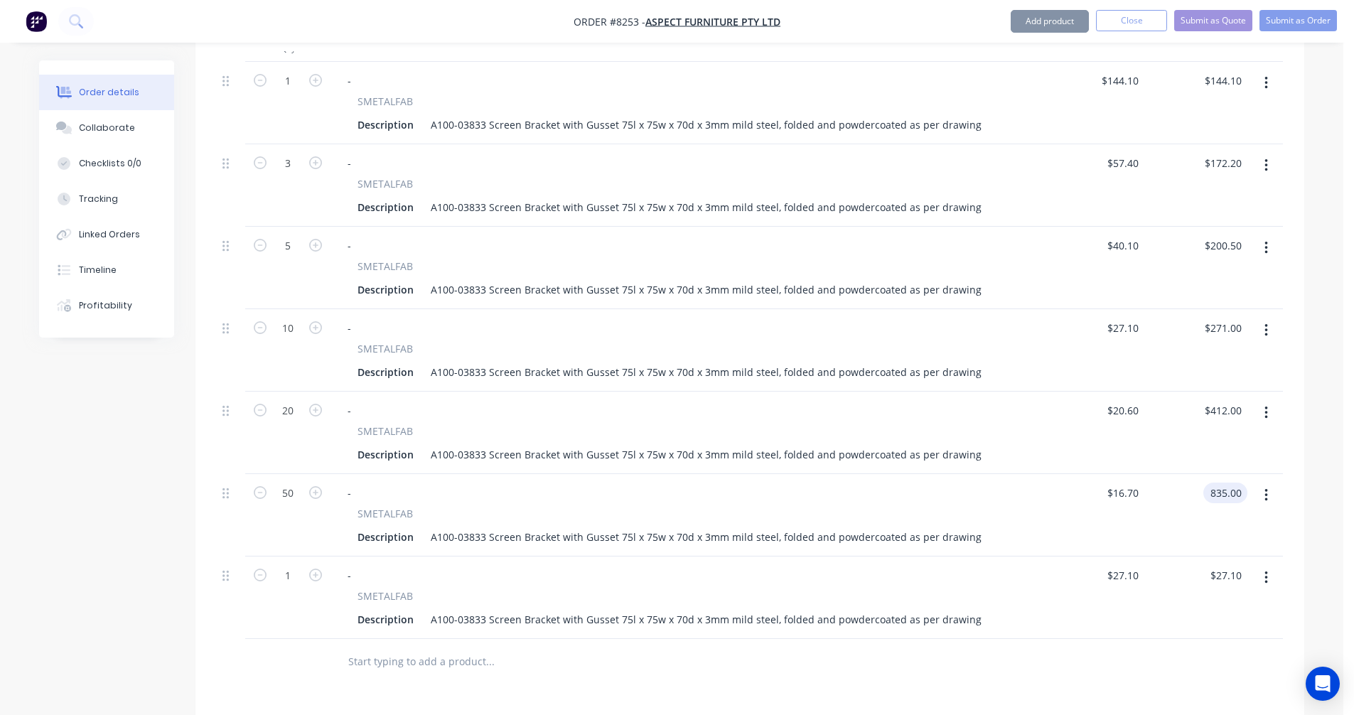
type input "$835.00"
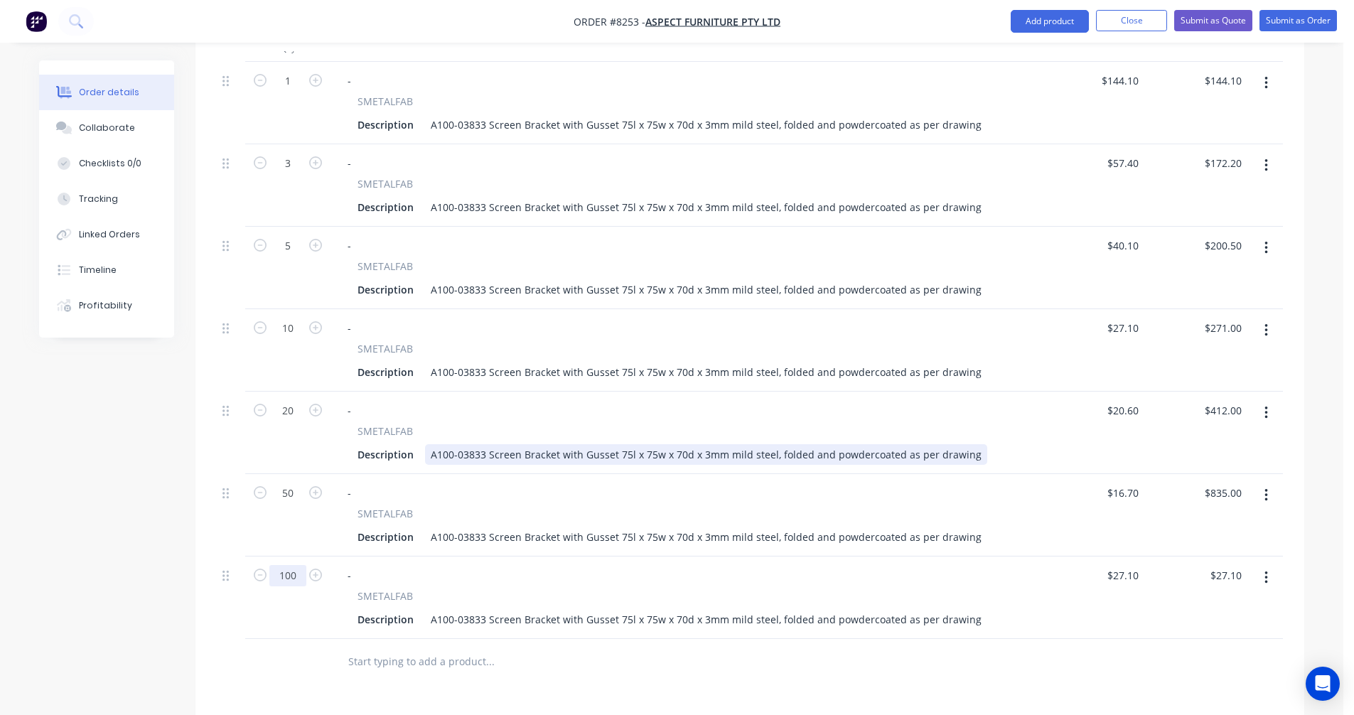
type input "100"
type input "$2,710.00"
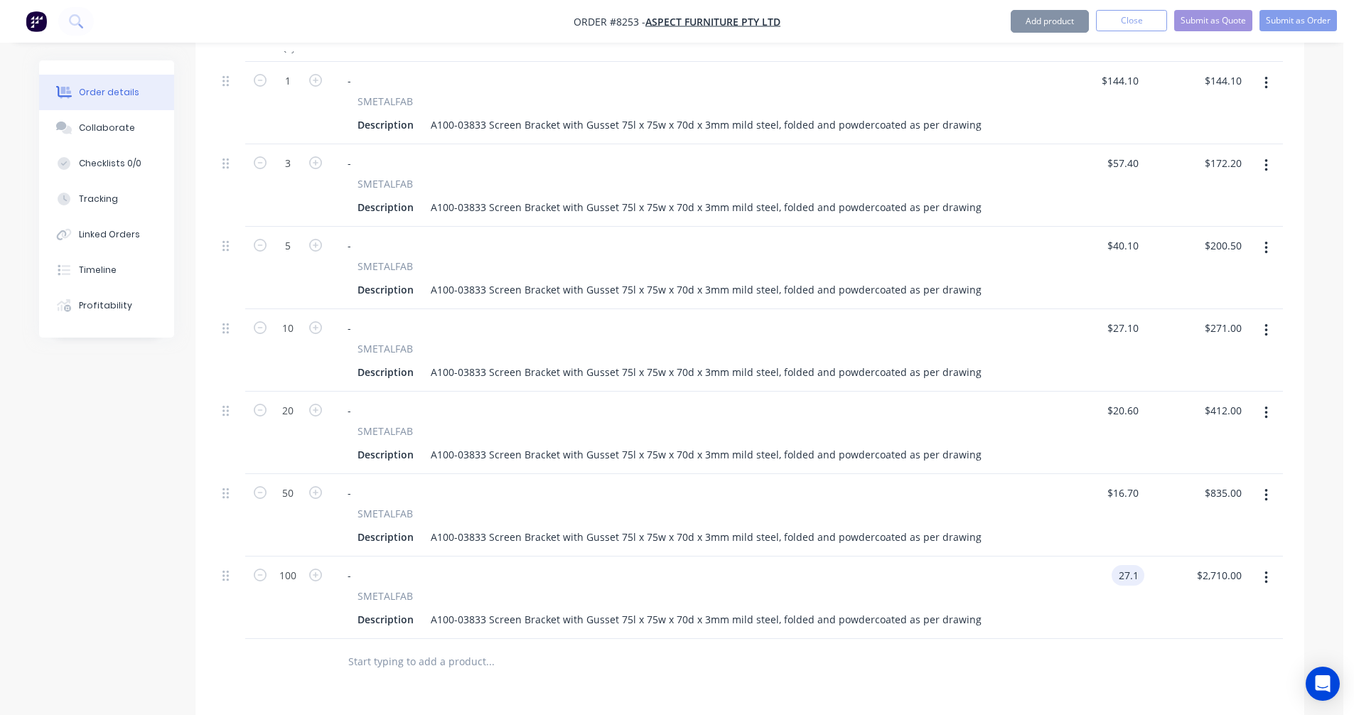
type input "$27.10"
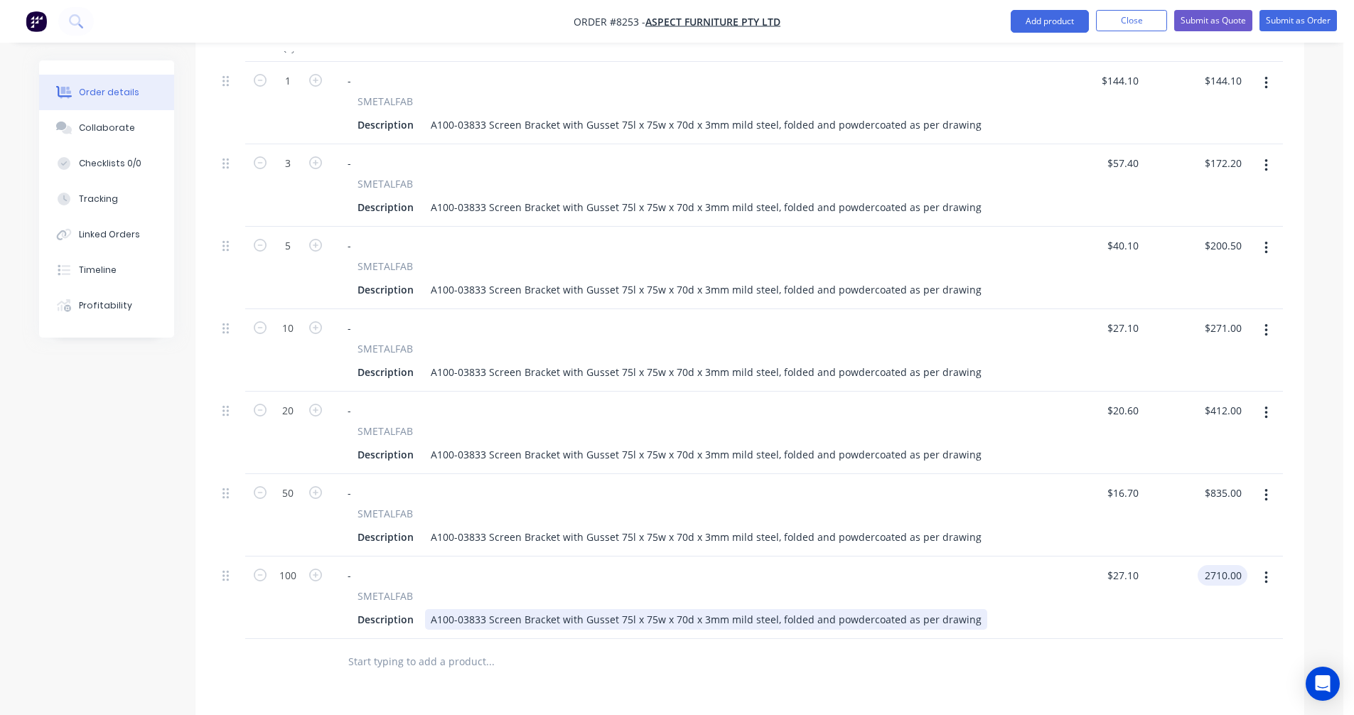
type input "$2,710.00"
click at [814, 609] on div "A100-03833 Screen Bracket with Gusset 75l x 75w x 70d x 3mm mild steel, folded …" at bounding box center [706, 619] width 562 height 21
click at [827, 609] on div "A100-03833 Screen Bracket with Gusset 75l x 75w x 70d x 3mm mild steel, folded …" at bounding box center [706, 619] width 562 height 21
type input "$15.40"
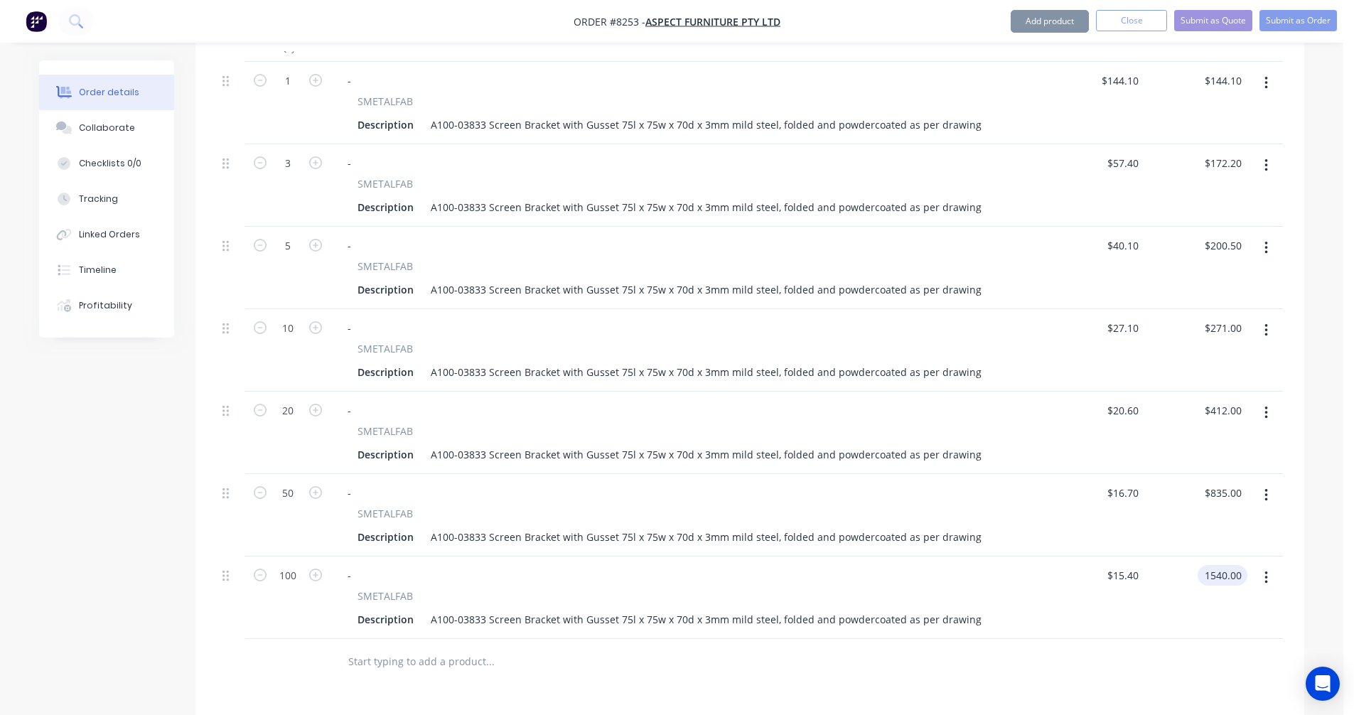
type input "$1,540.00"
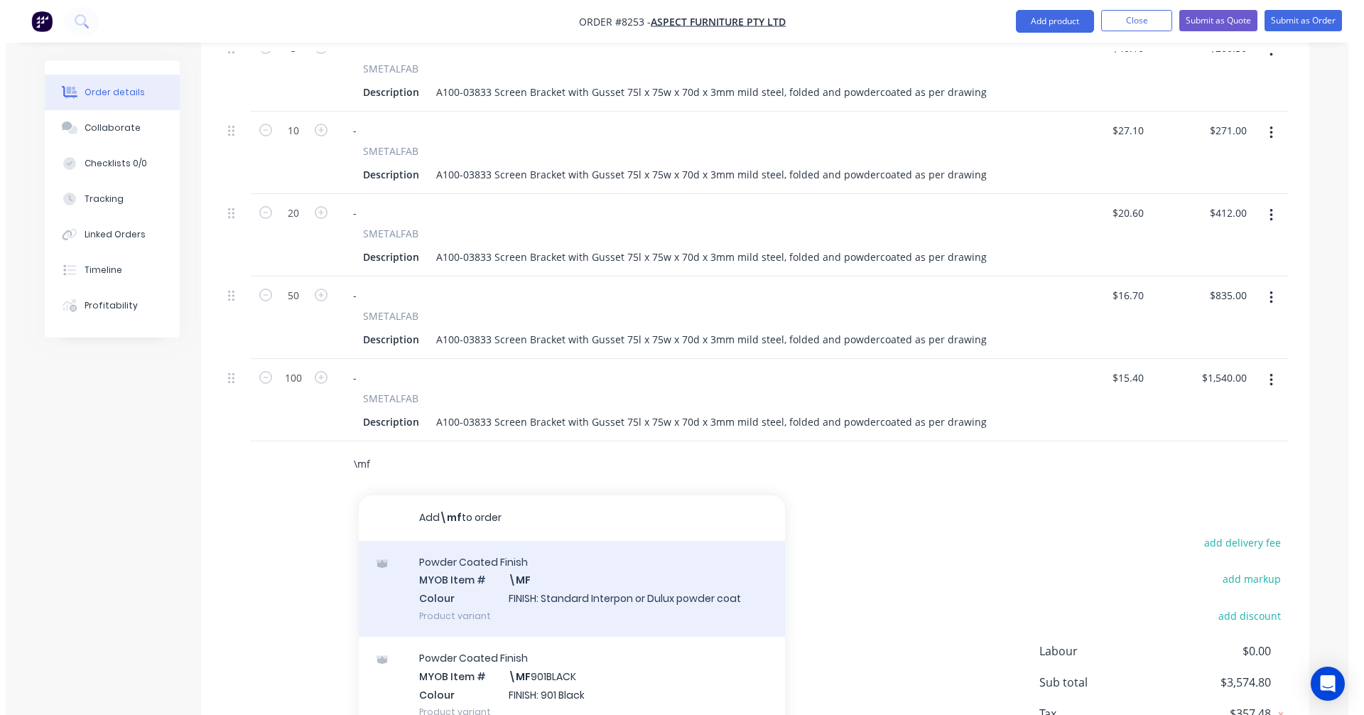
scroll to position [822, 0]
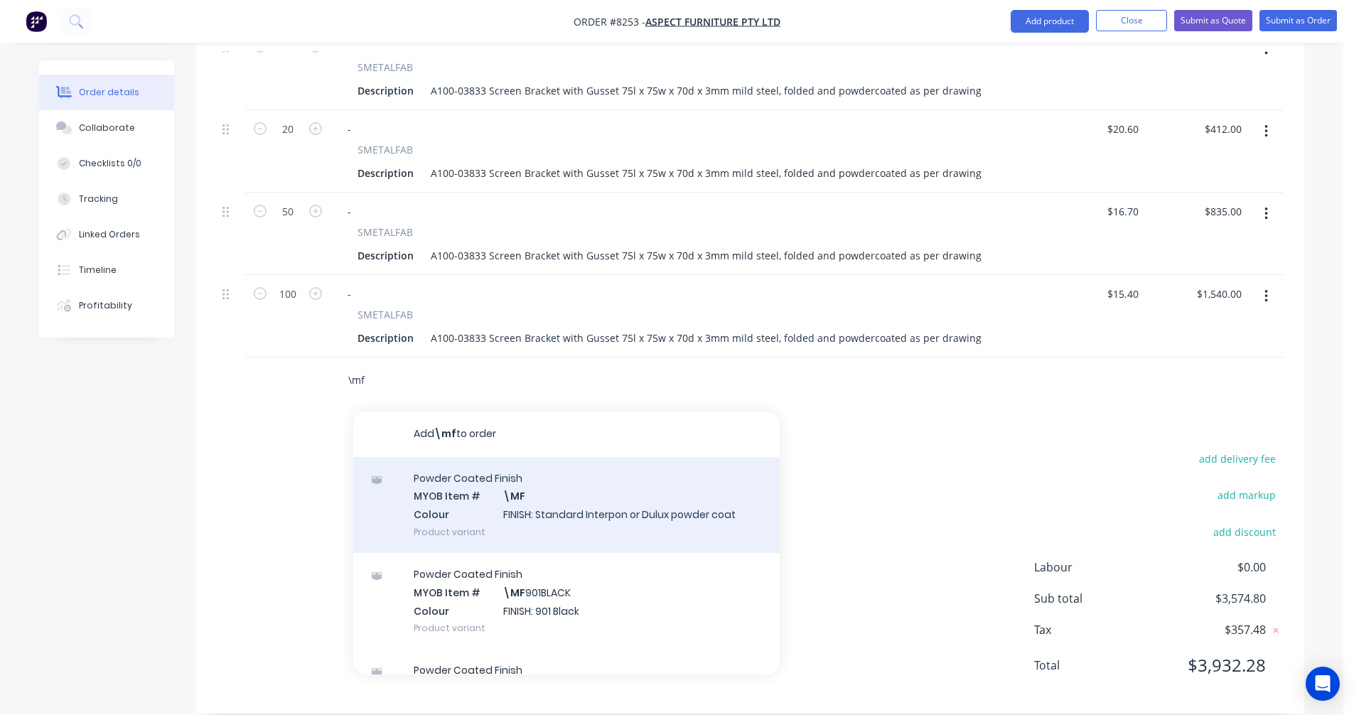
type input "\mf"
click at [517, 476] on div "Powder Coated Finish MYOB Item # \MF Colour FINISH: Standard Interpon or Dulux …" at bounding box center [566, 505] width 426 height 96
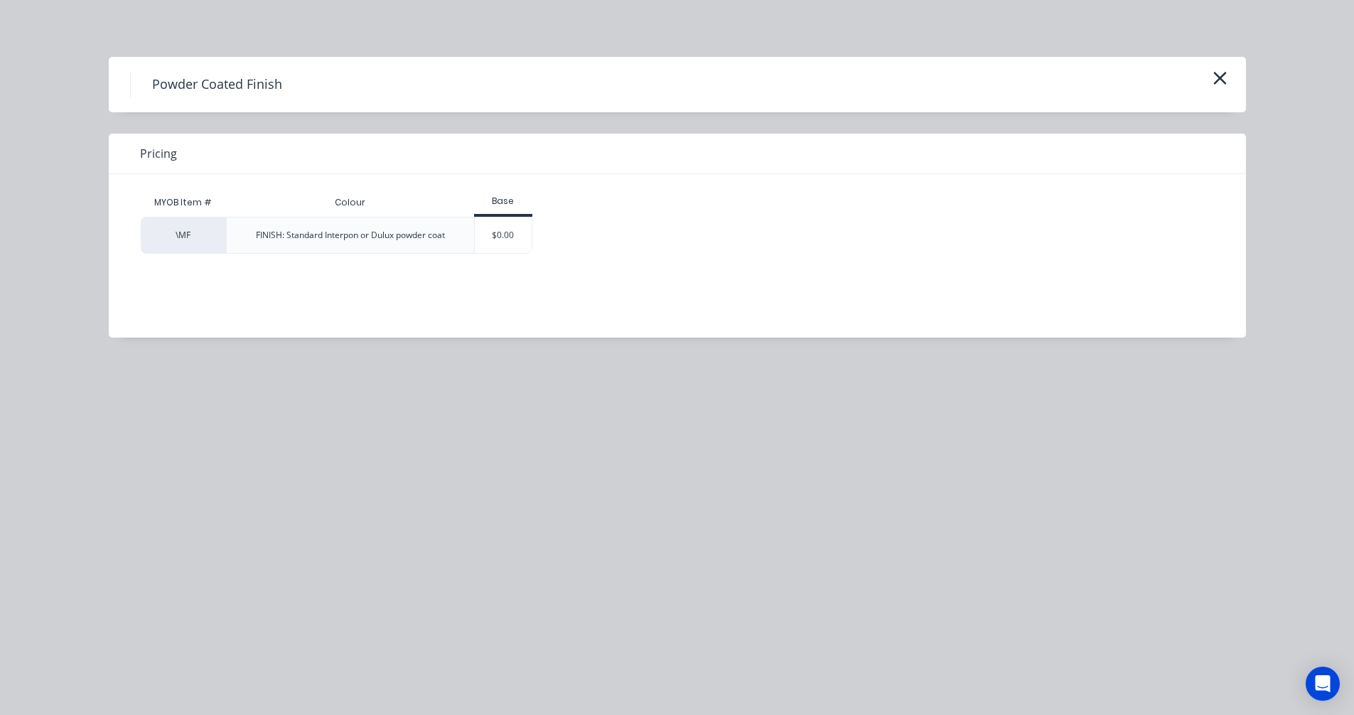
click at [506, 239] on div "$0.00" at bounding box center [504, 235] width 58 height 36
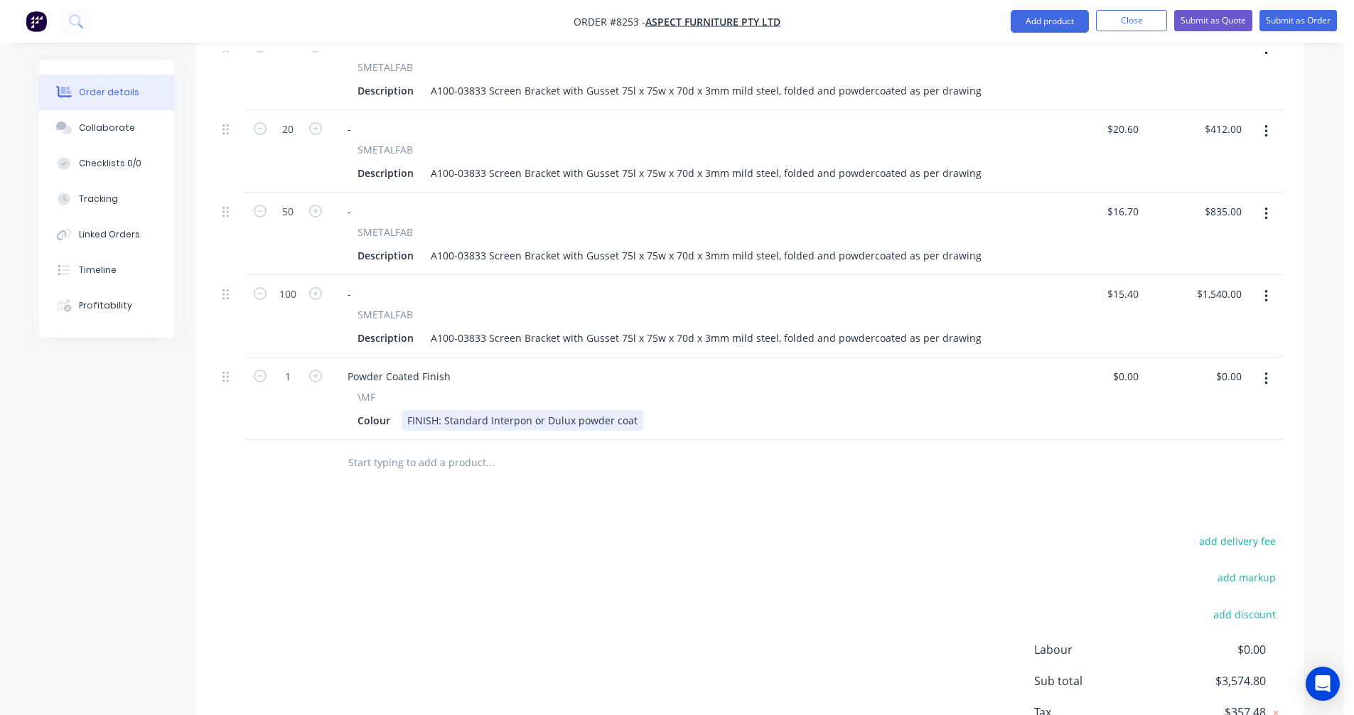
click at [583, 414] on div "Powder Coated Finish \MF Colour FINISH: Standard Interpon or Dulux powder coat" at bounding box center [685, 398] width 711 height 82
click at [588, 410] on div "FINISH: Standard Interpon or Dulux powder coat" at bounding box center [522, 420] width 242 height 21
drag, startPoint x: 631, startPoint y: 401, endPoint x: 442, endPoint y: 398, distance: 189.1
click at [442, 410] on div "FINISH: Standard Interpon or Dulux powder coat" at bounding box center [522, 420] width 242 height 21
type input "$0.00"
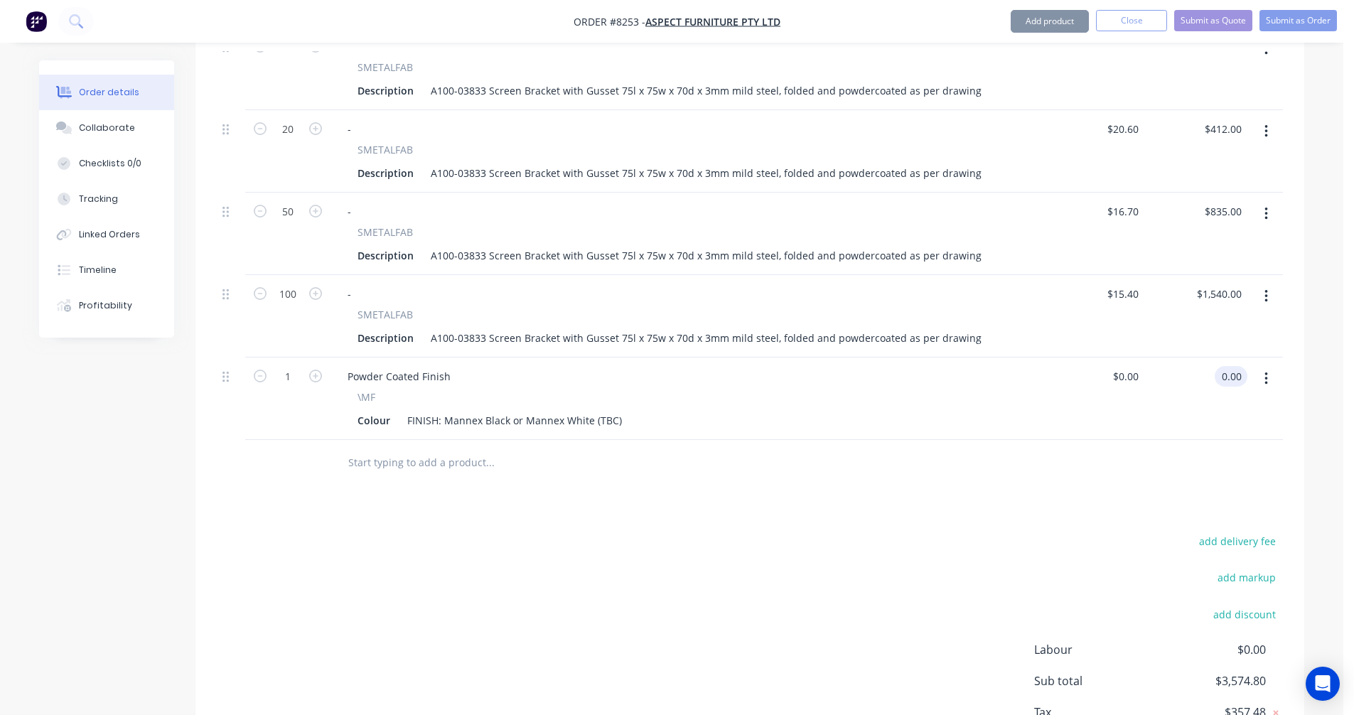
type input "$0.00"
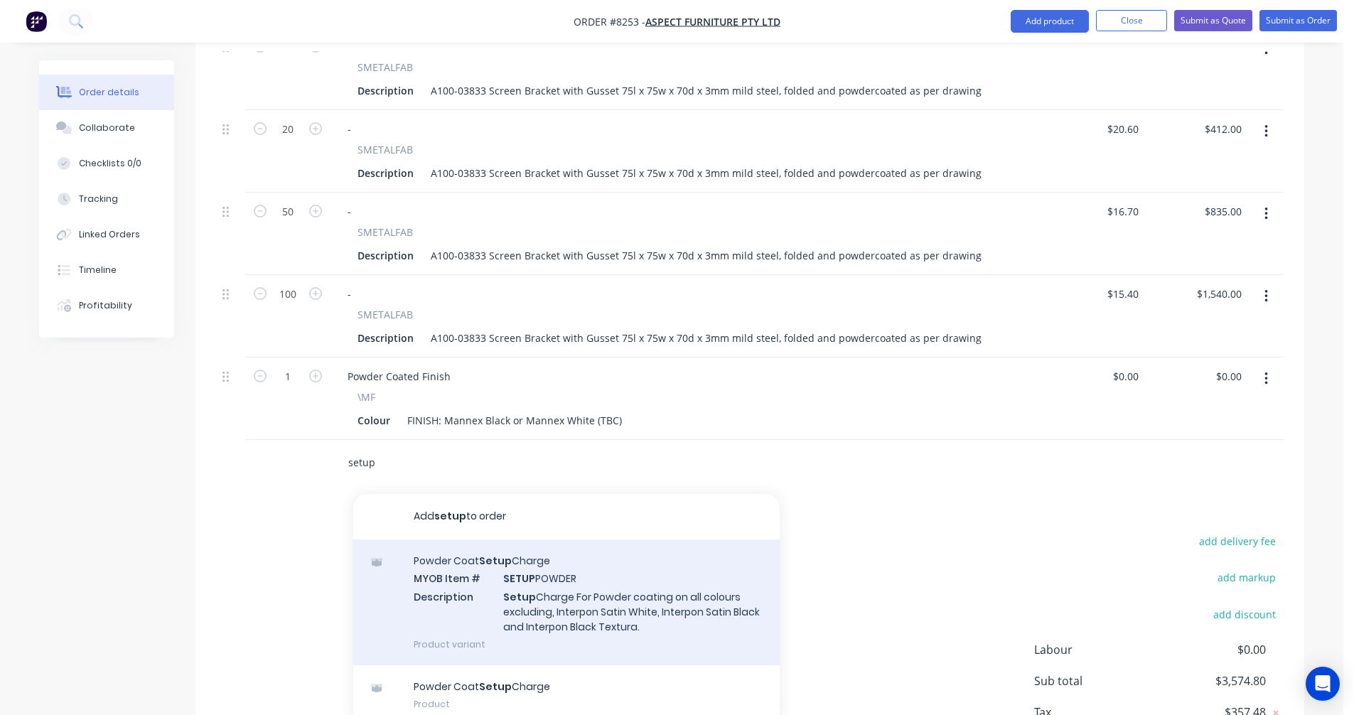
type input "setup"
click at [534, 589] on div "Powder Coat Setup Charge MYOB Item # SETUP POWDER Description Setup Charge For …" at bounding box center [566, 602] width 426 height 126
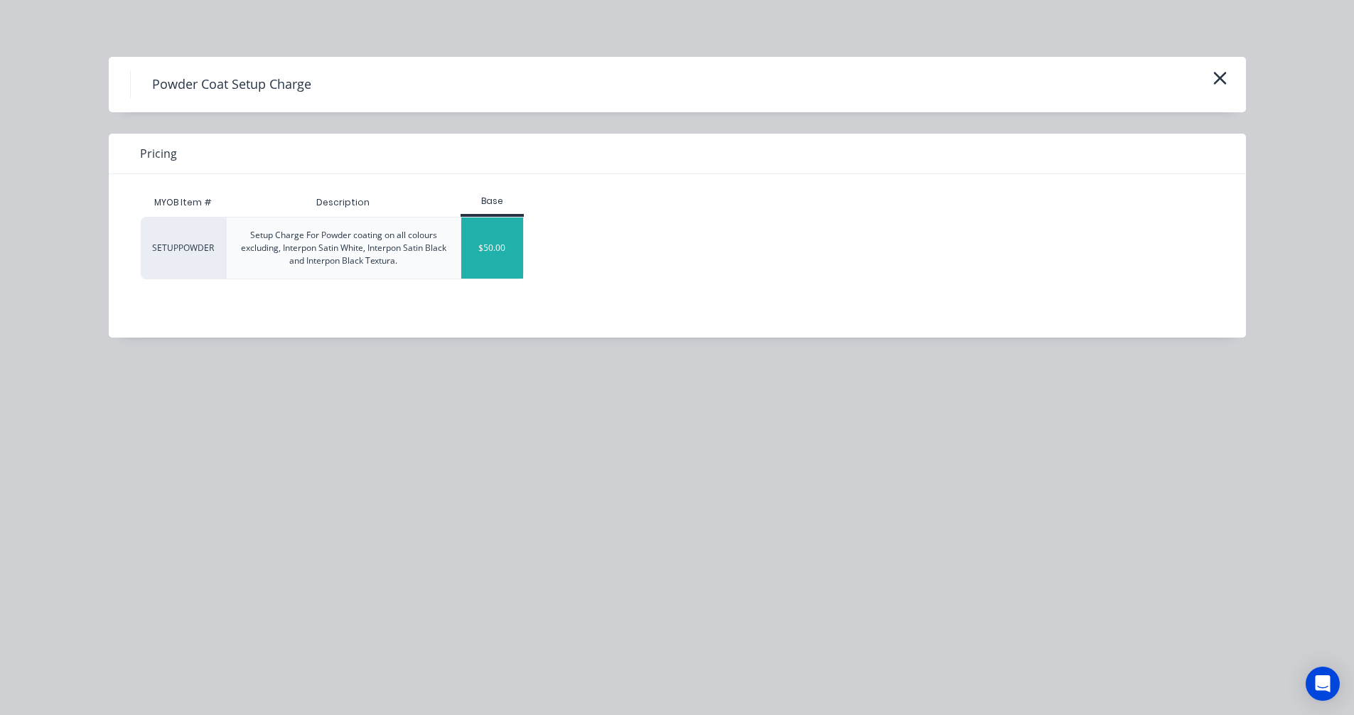
click at [493, 255] on div "$50.00" at bounding box center [492, 247] width 62 height 61
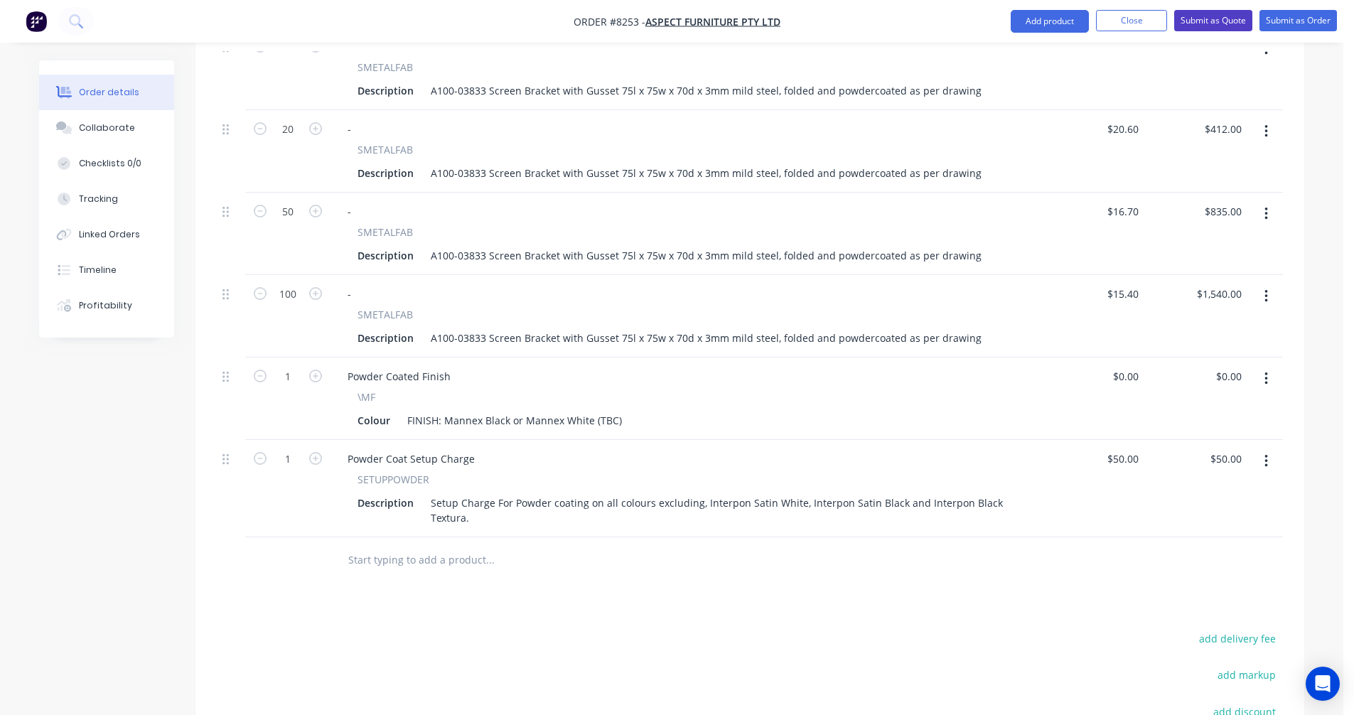
click at [1210, 14] on button "Submit as Quote" at bounding box center [1213, 20] width 78 height 21
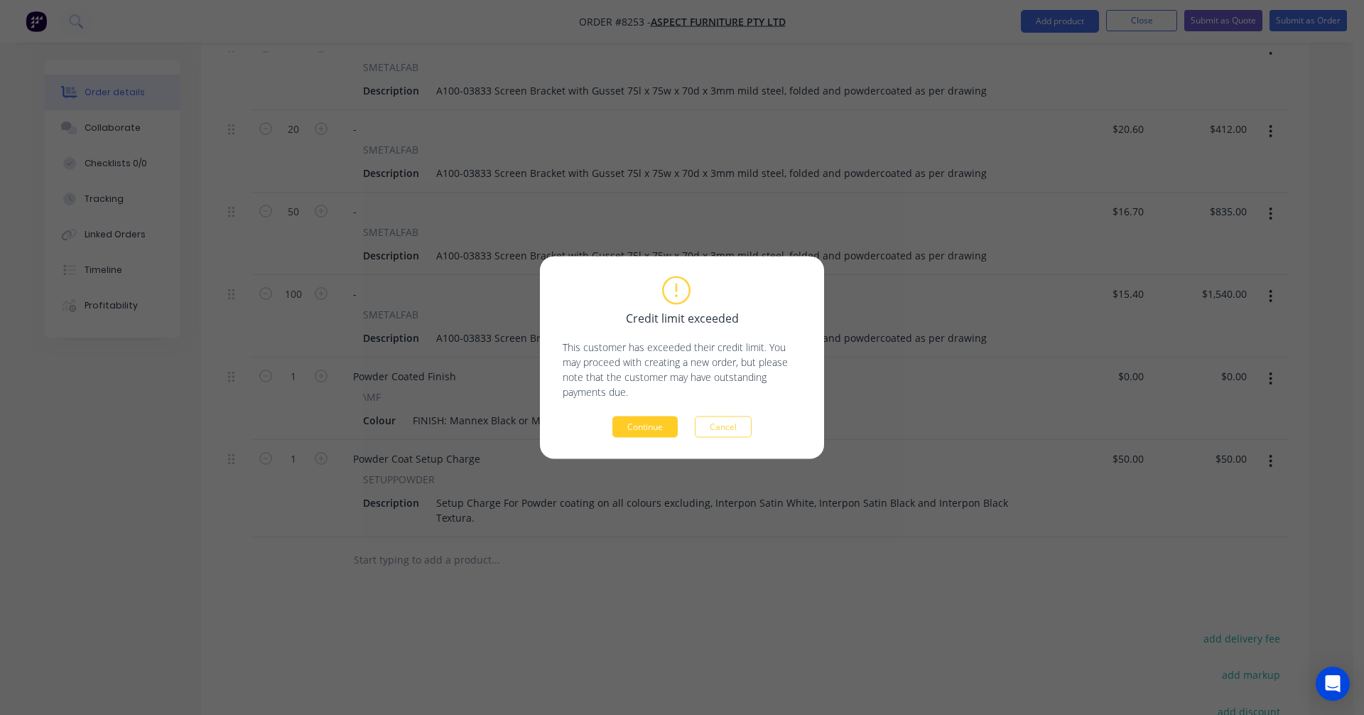
click at [659, 424] on button "Continue" at bounding box center [645, 426] width 65 height 21
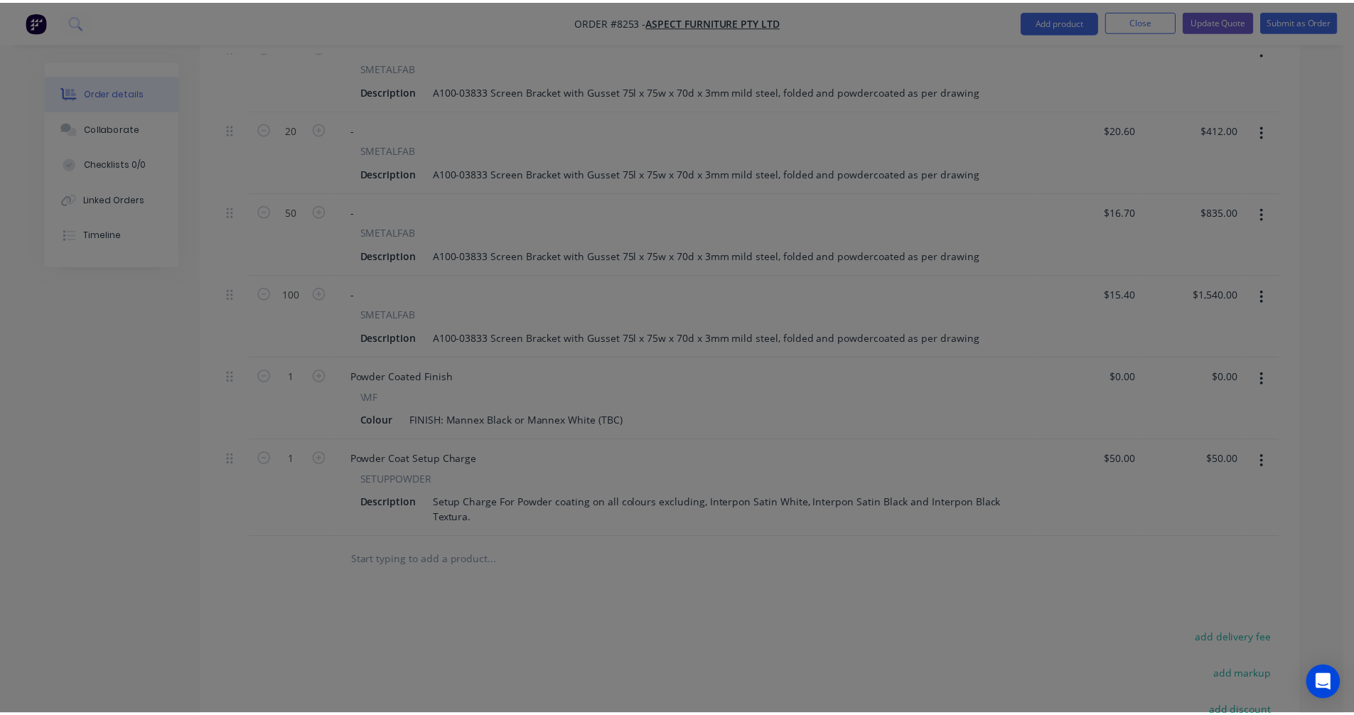
scroll to position [780, 0]
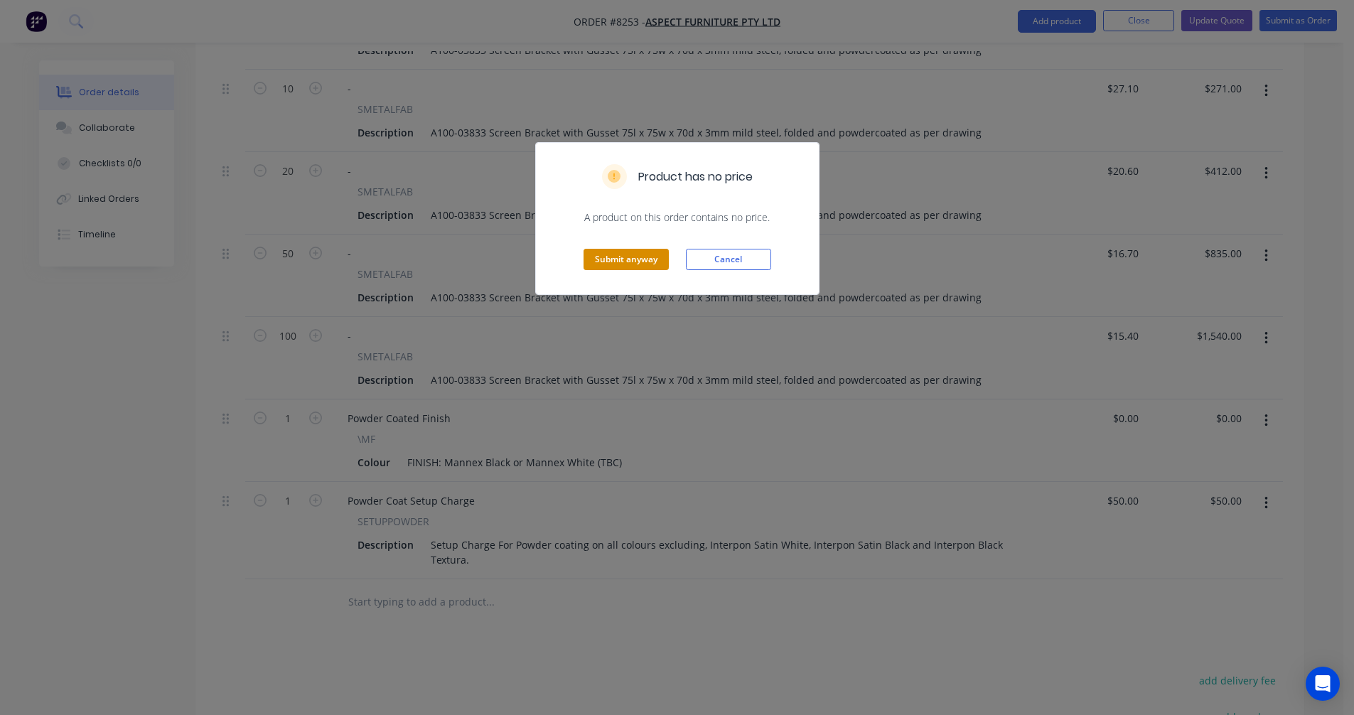
click at [630, 257] on button "Submit anyway" at bounding box center [625, 259] width 85 height 21
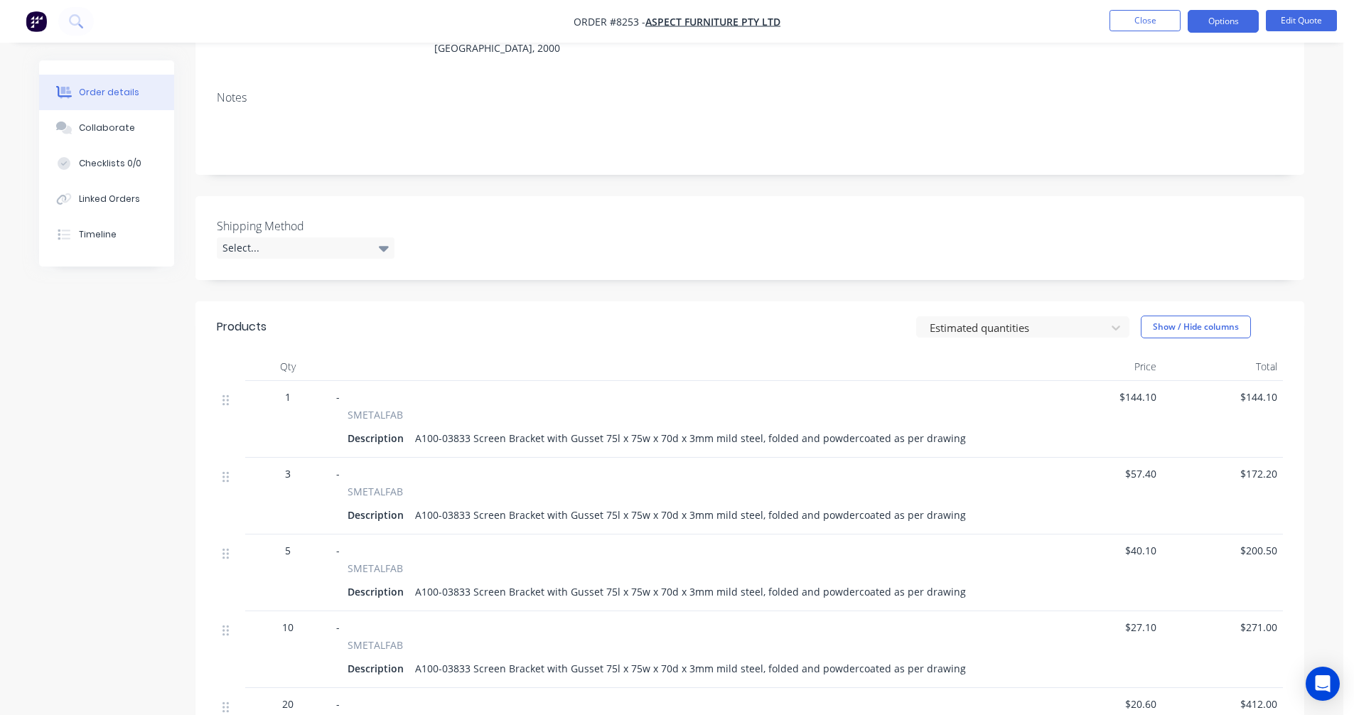
scroll to position [0, 0]
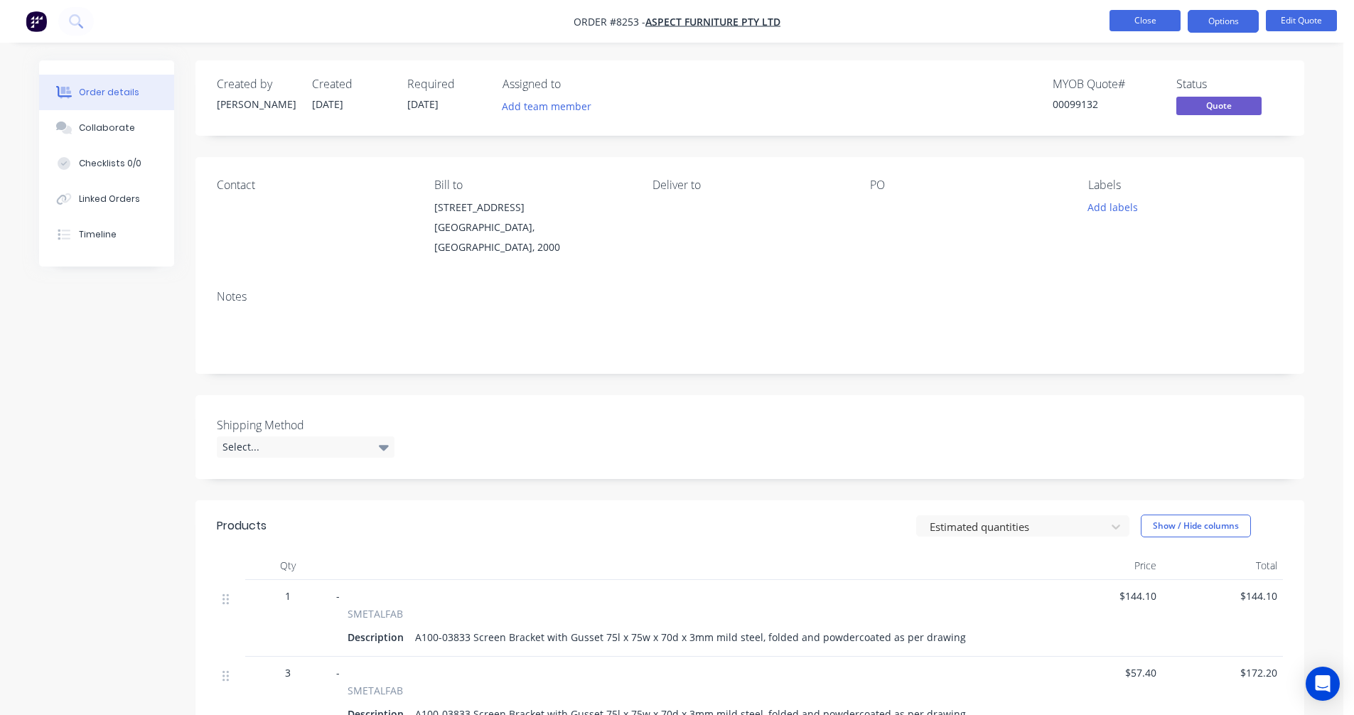
click at [1148, 23] on button "Close" at bounding box center [1144, 20] width 71 height 21
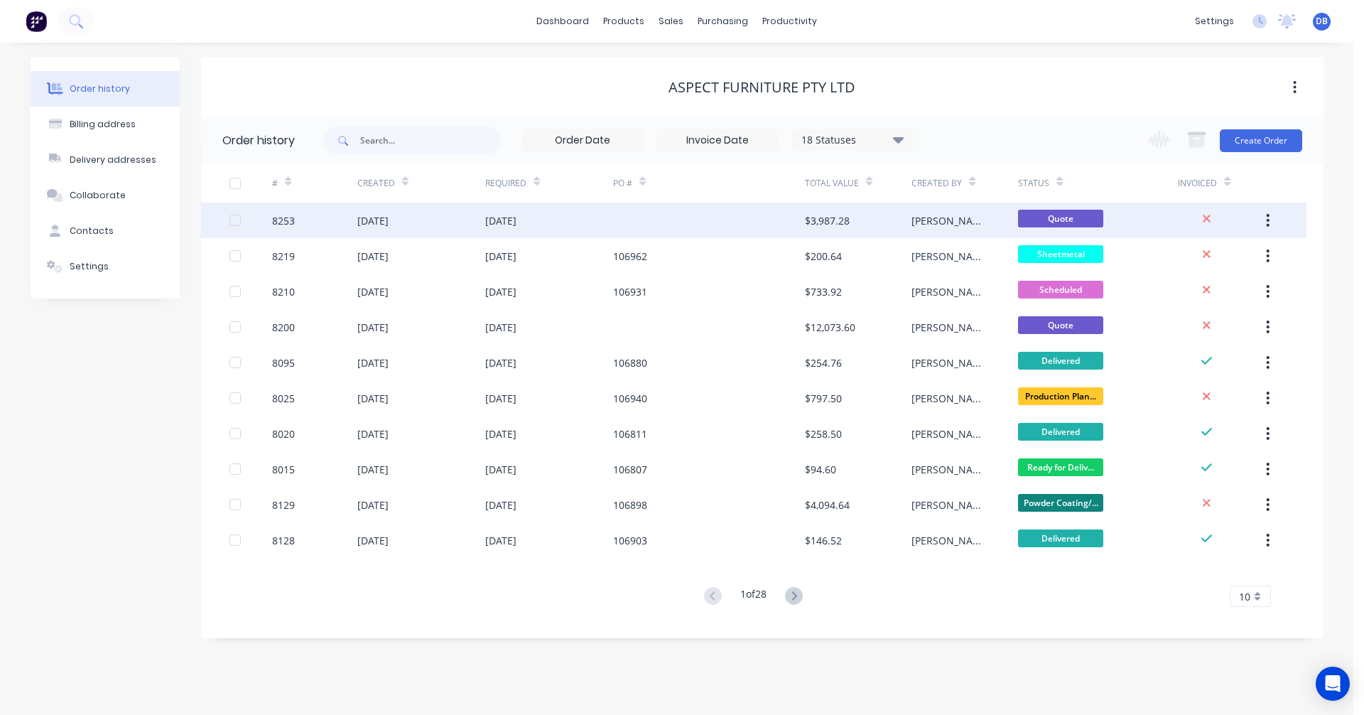
click at [512, 220] on div "[DATE]" at bounding box center [500, 220] width 31 height 15
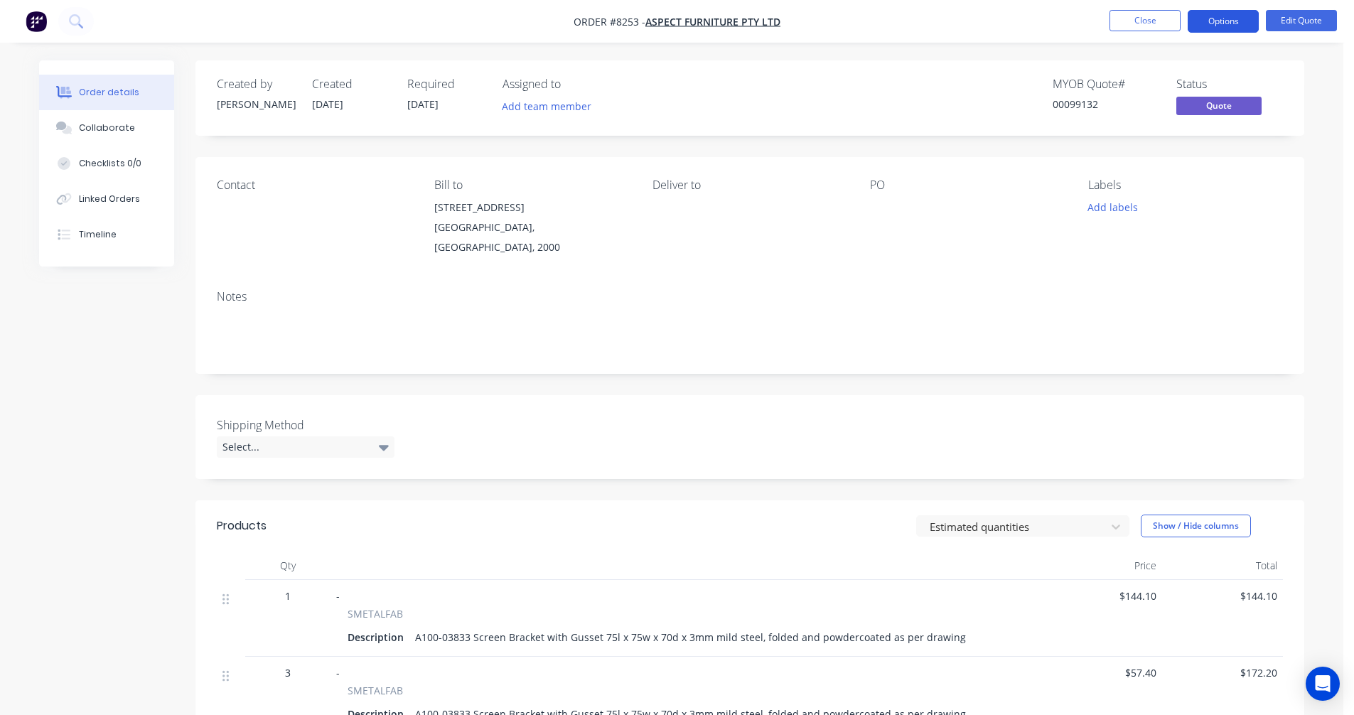
click at [1212, 14] on button "Options" at bounding box center [1222, 21] width 71 height 23
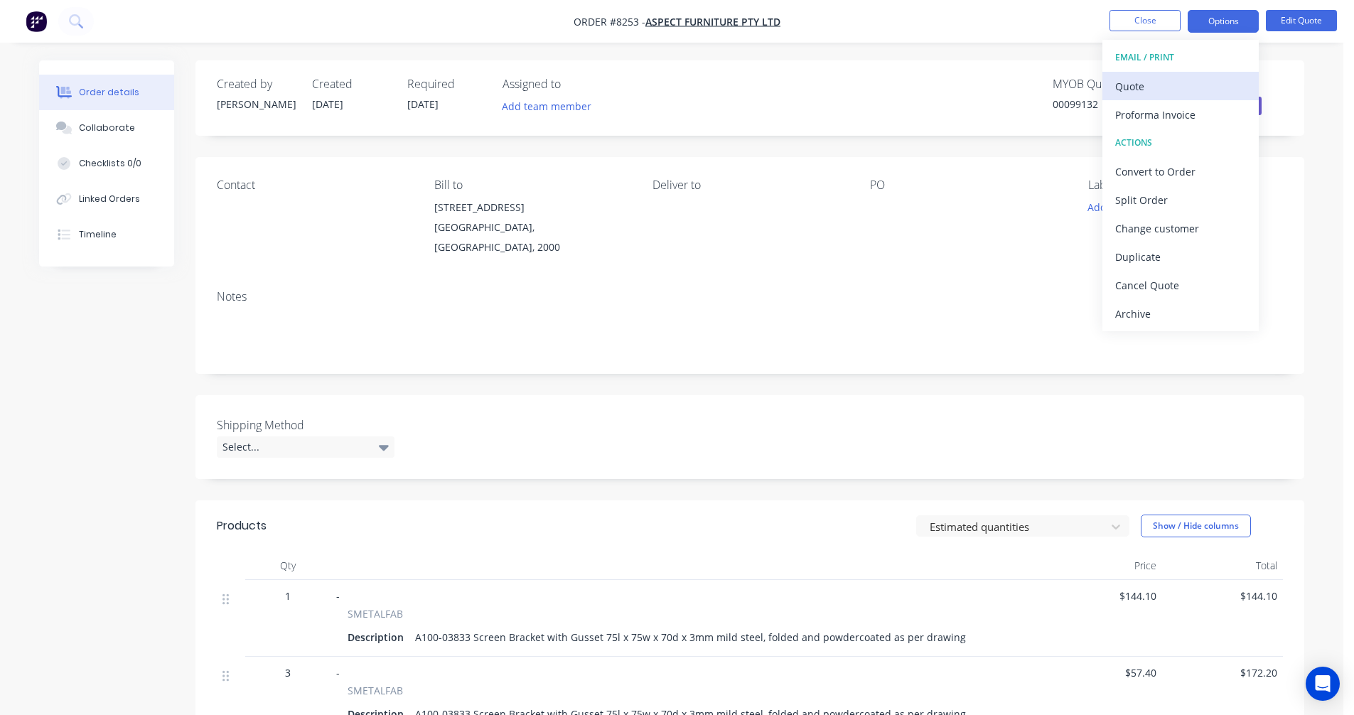
click at [1143, 82] on div "Quote" at bounding box center [1180, 86] width 131 height 21
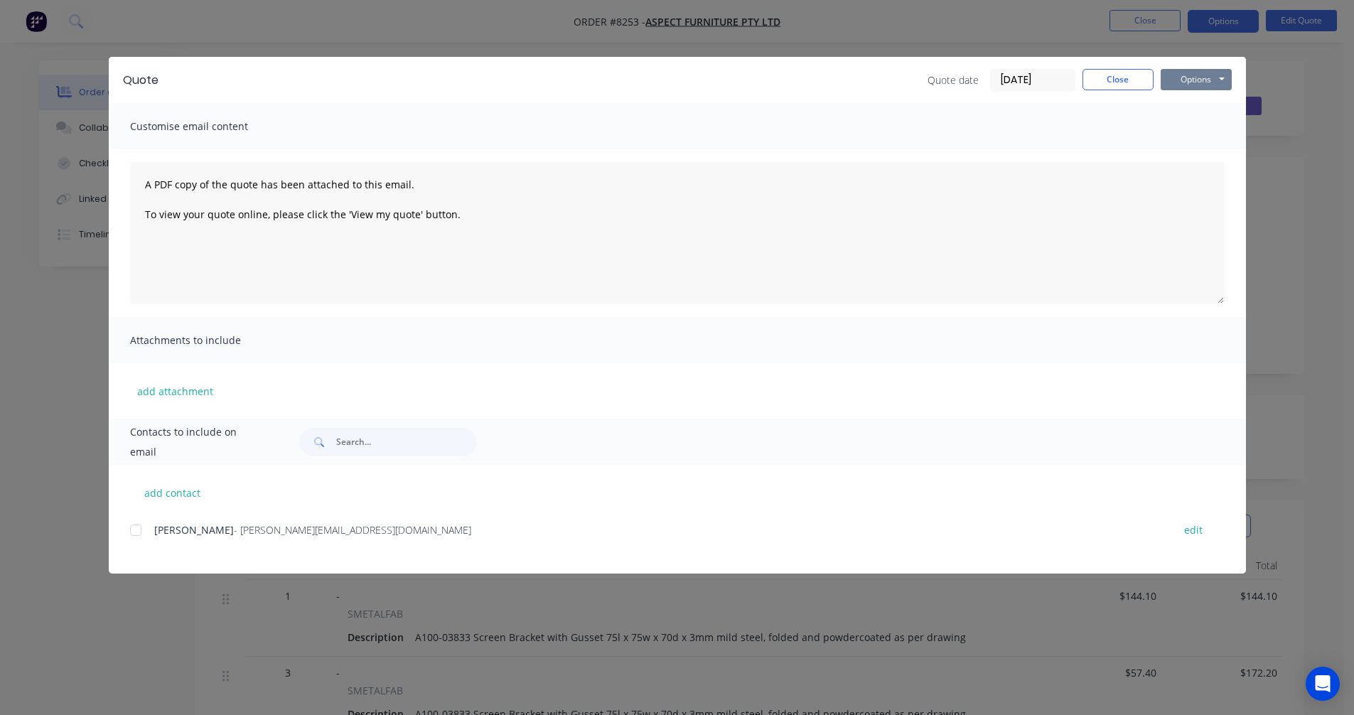
click at [1210, 76] on button "Options" at bounding box center [1195, 79] width 71 height 21
click at [1204, 100] on button "Preview" at bounding box center [1205, 104] width 91 height 23
click at [1129, 80] on button "Close" at bounding box center [1117, 79] width 71 height 21
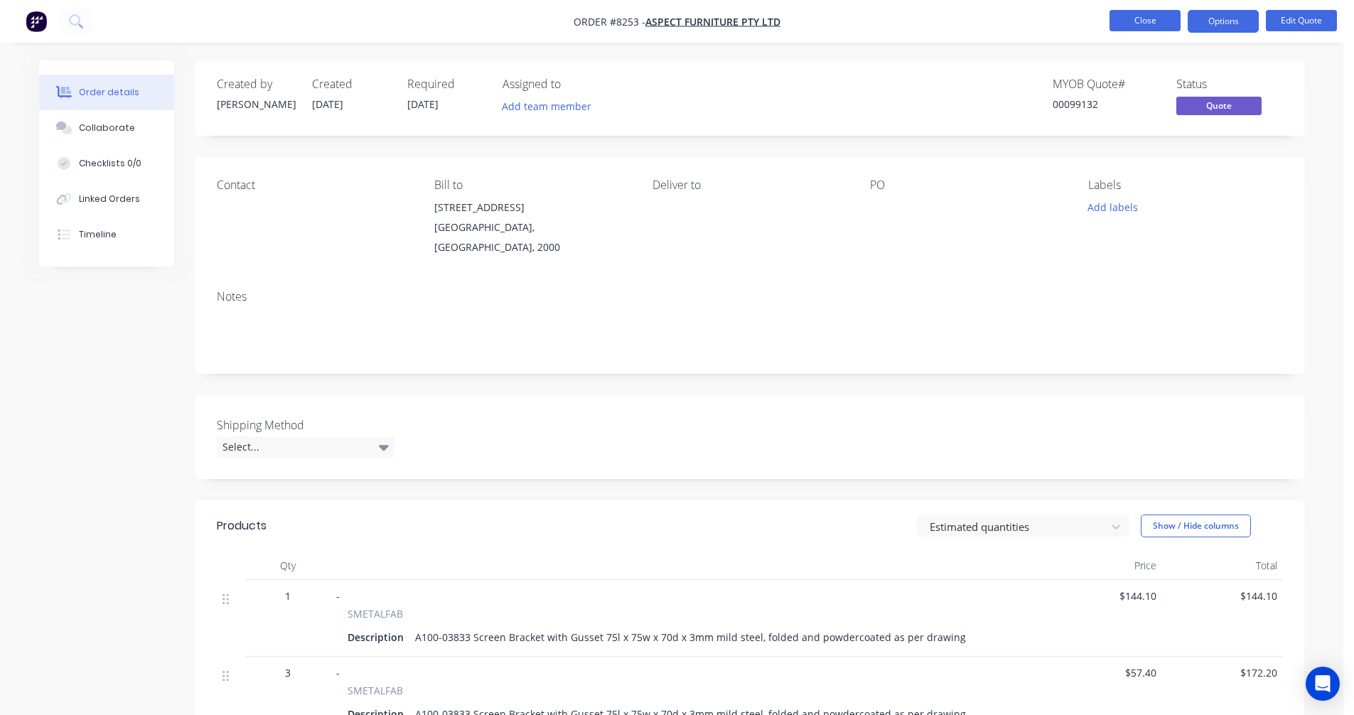
click at [1138, 25] on button "Close" at bounding box center [1144, 20] width 71 height 21
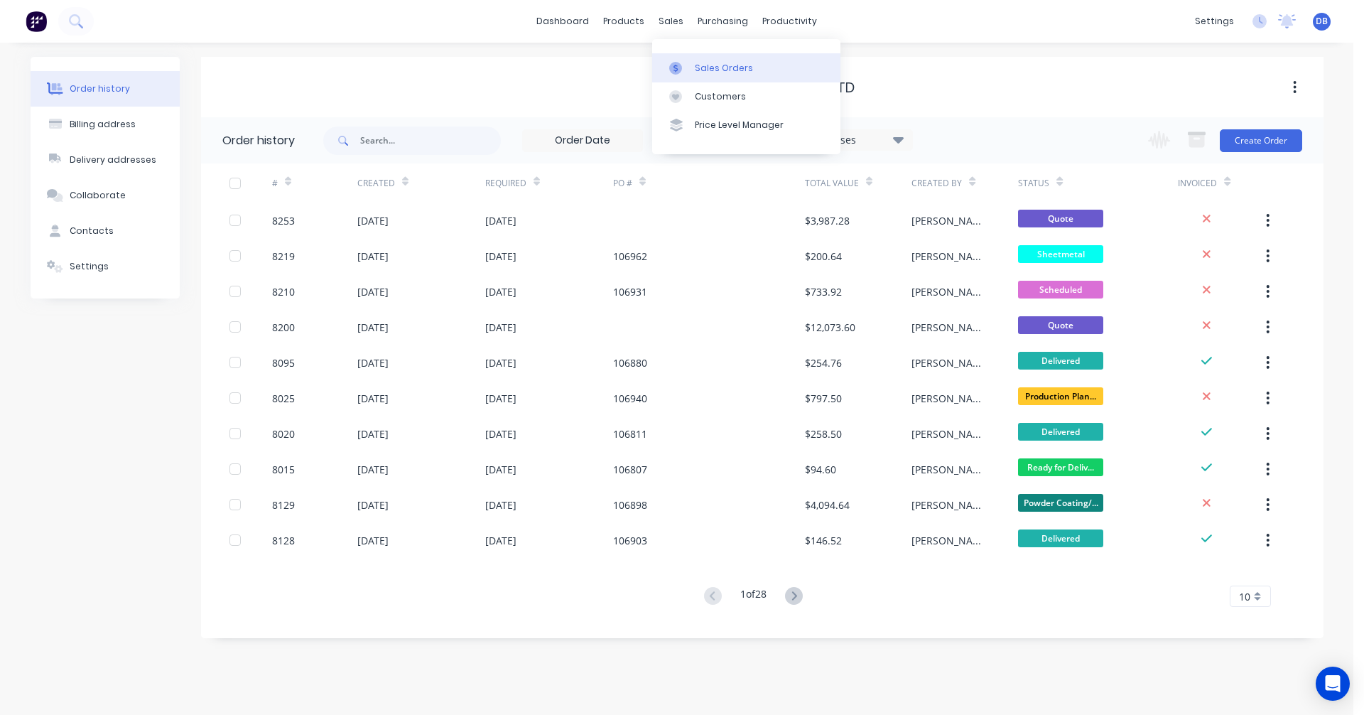
click at [699, 67] on div "Sales Orders" at bounding box center [724, 68] width 58 height 13
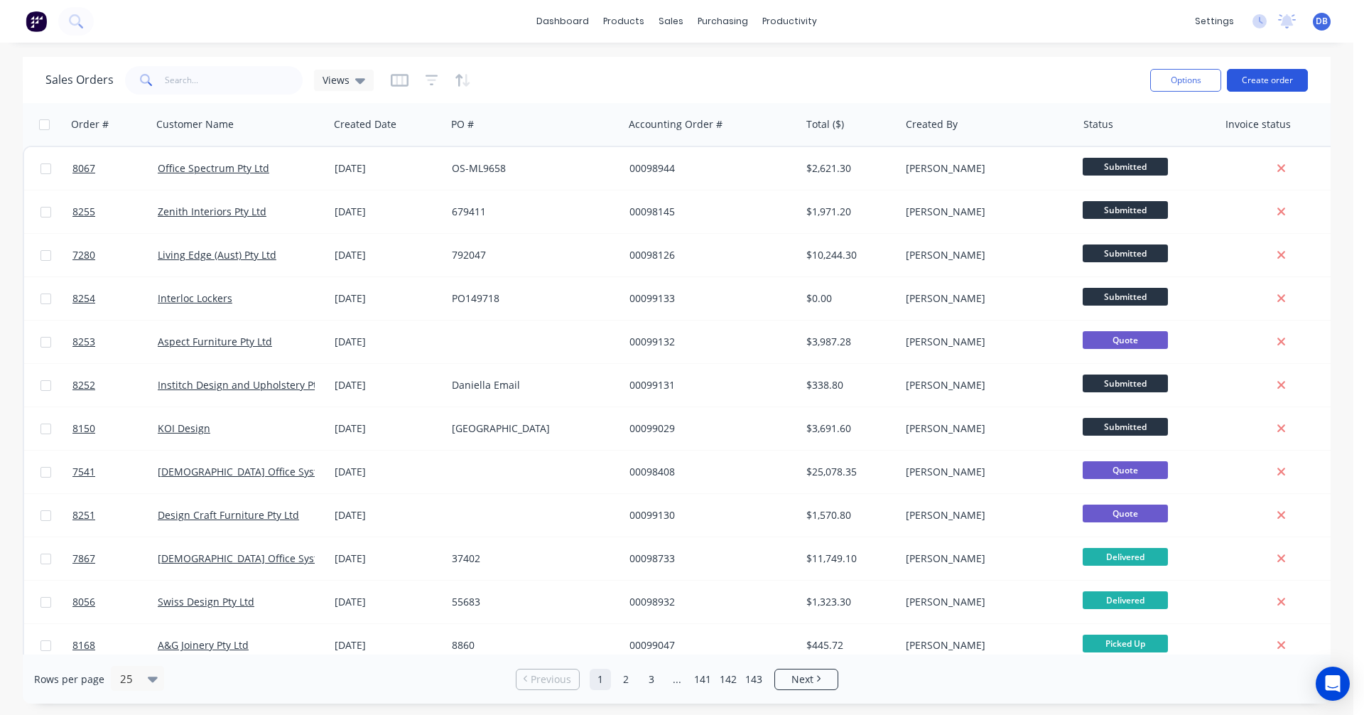
click at [1261, 80] on button "Create order" at bounding box center [1267, 80] width 81 height 23
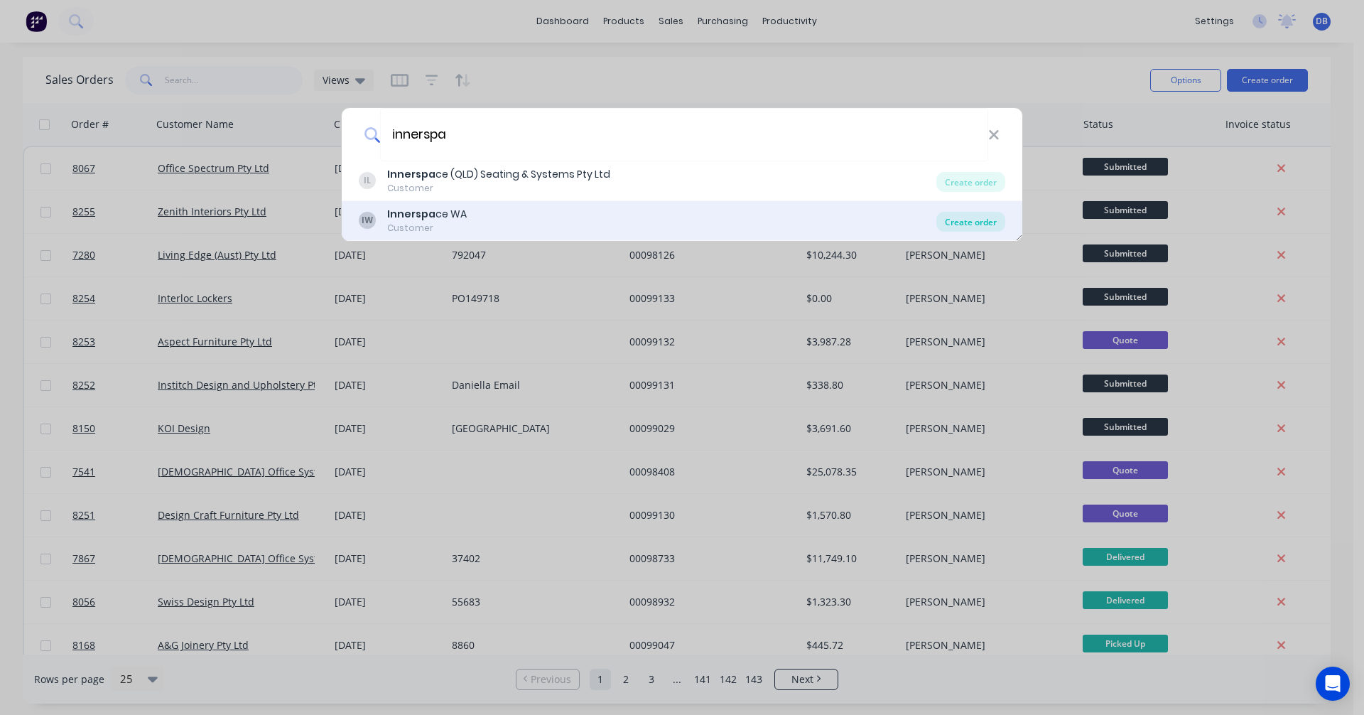
type input "innerspa"
click at [973, 222] on div "Create order" at bounding box center [971, 222] width 69 height 20
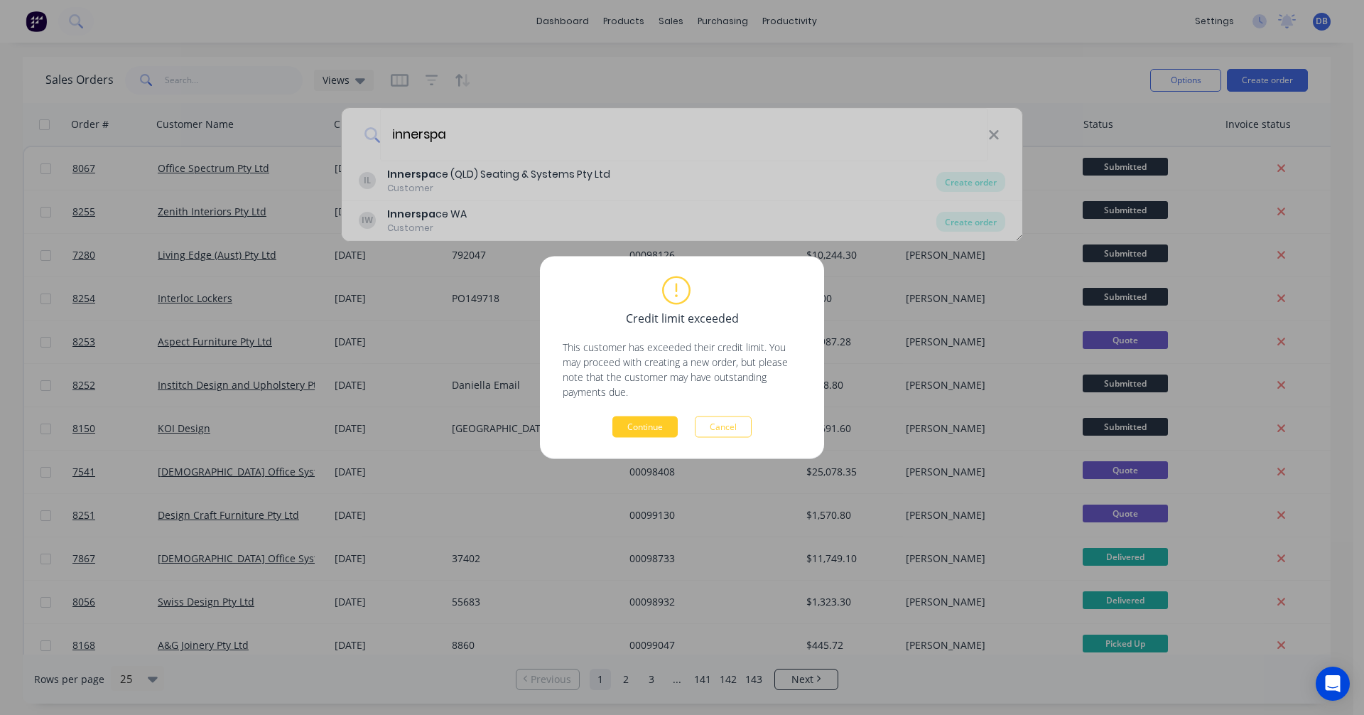
click at [644, 430] on button "Continue" at bounding box center [645, 426] width 65 height 21
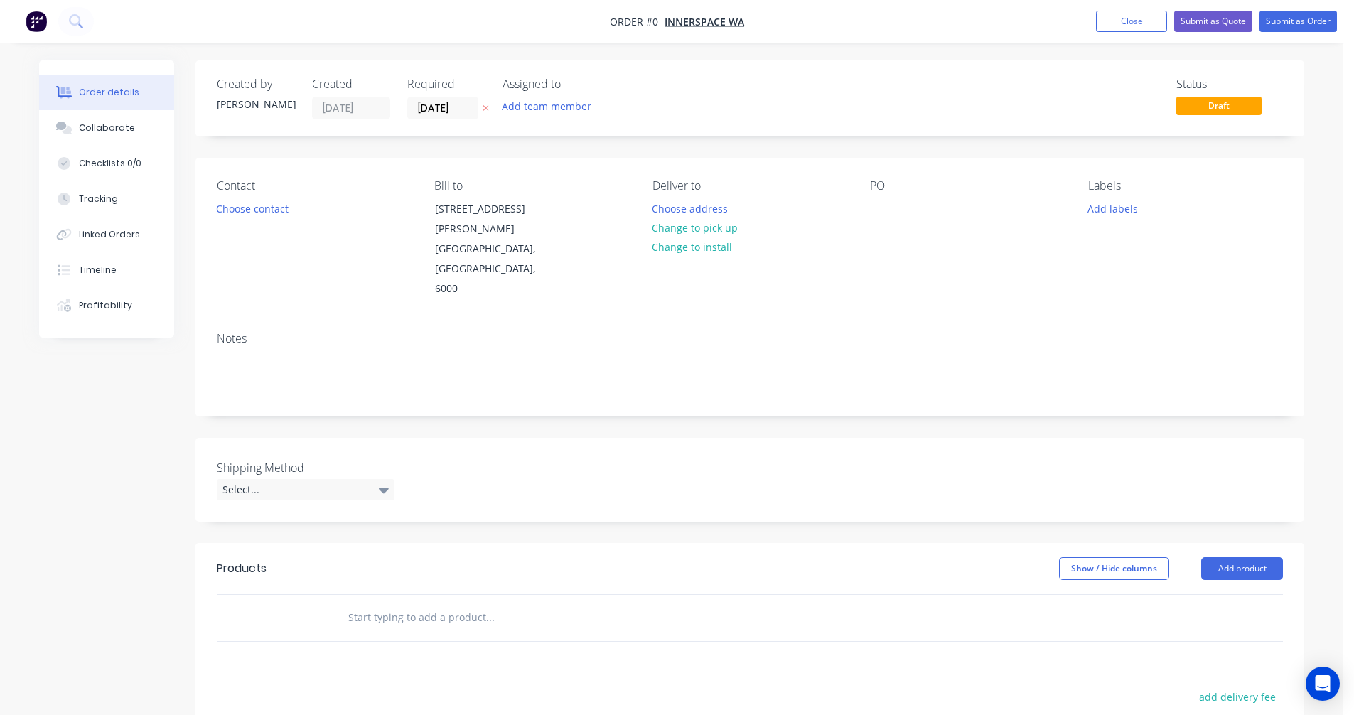
click at [381, 603] on input "text" at bounding box center [489, 617] width 284 height 28
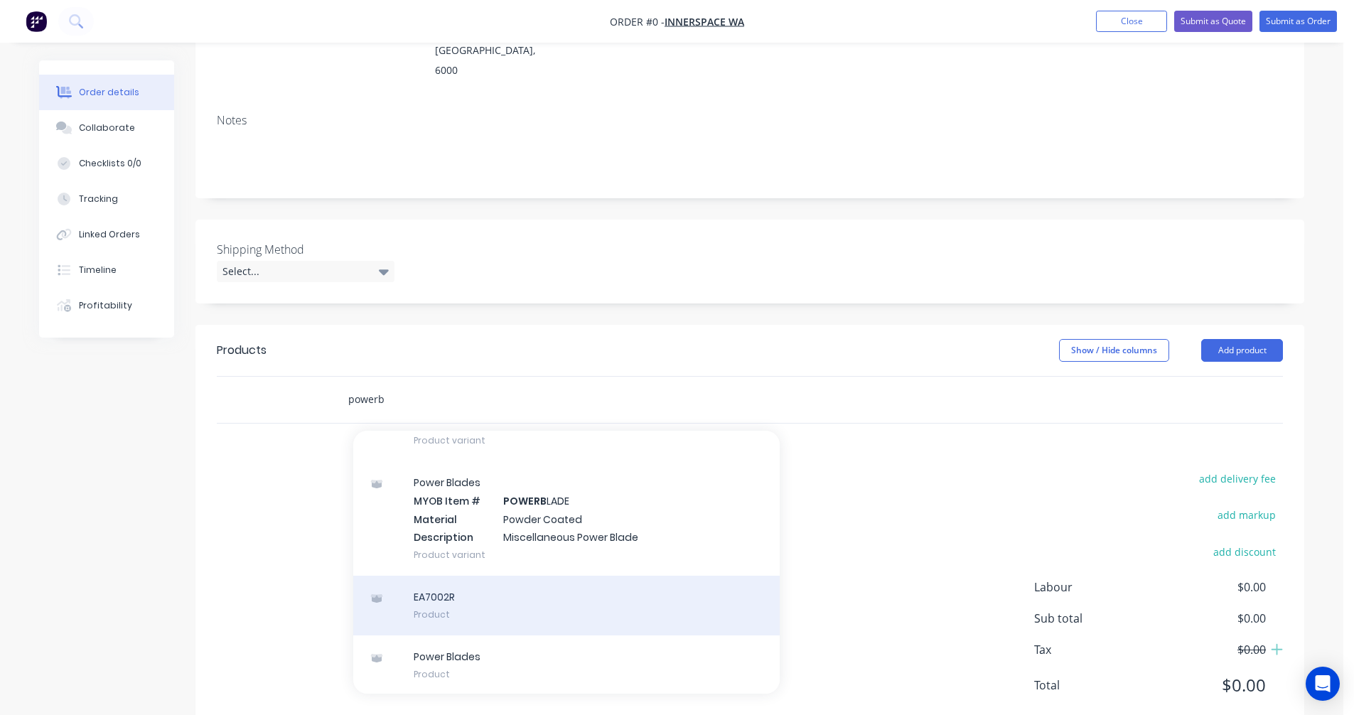
scroll to position [142, 0]
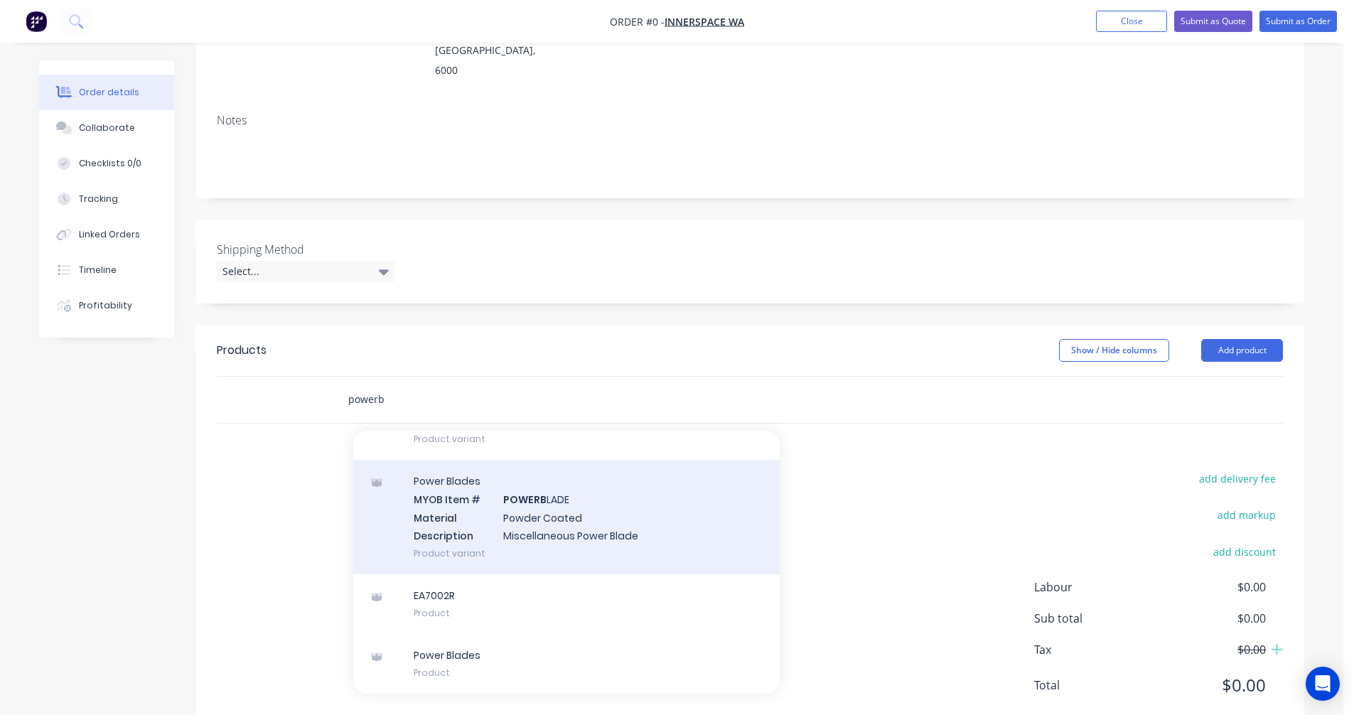
type input "powerb"
click at [538, 483] on div "Power Blades MYOB Item # POWERB LADE Material Powder Coated Description Miscell…" at bounding box center [566, 517] width 426 height 114
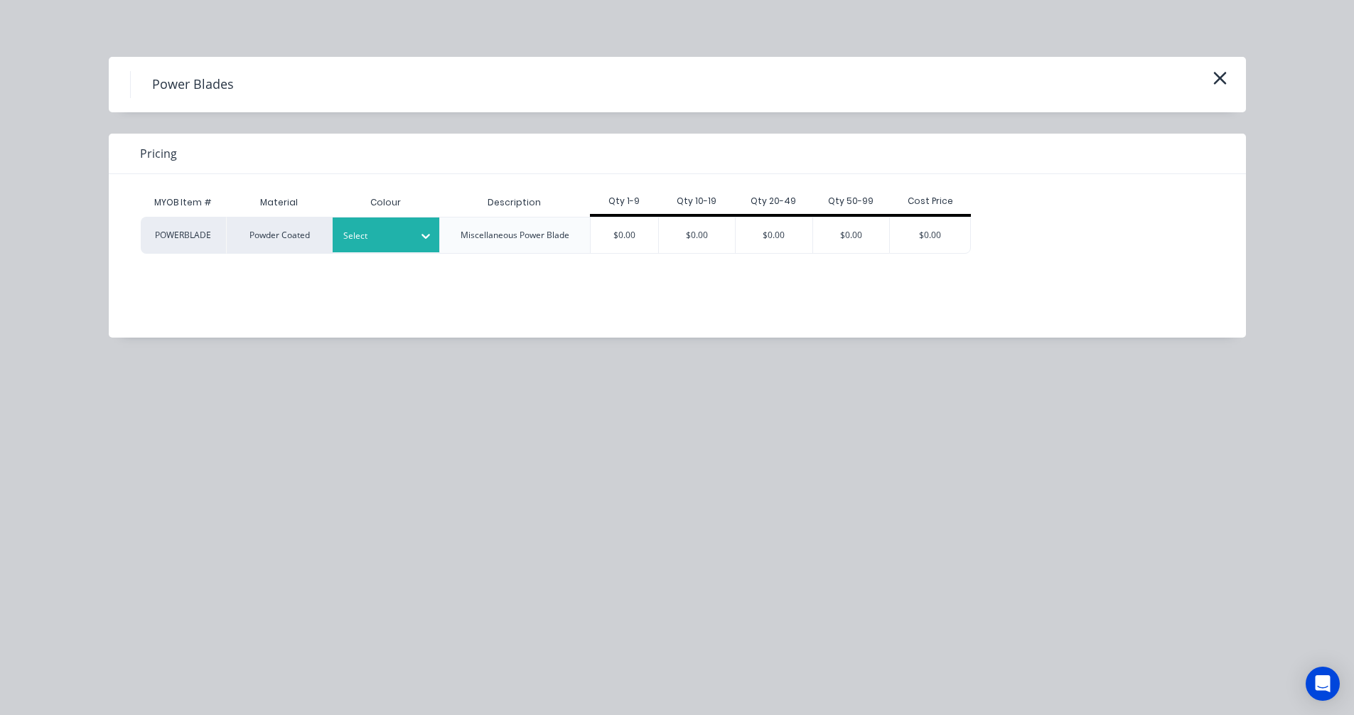
click at [412, 232] on div "Select" at bounding box center [373, 236] width 80 height 18
type input "sat"
click at [178, 517] on div "Satin White" at bounding box center [89, 530] width 178 height 26
click at [626, 228] on div "$0.00" at bounding box center [625, 235] width 68 height 36
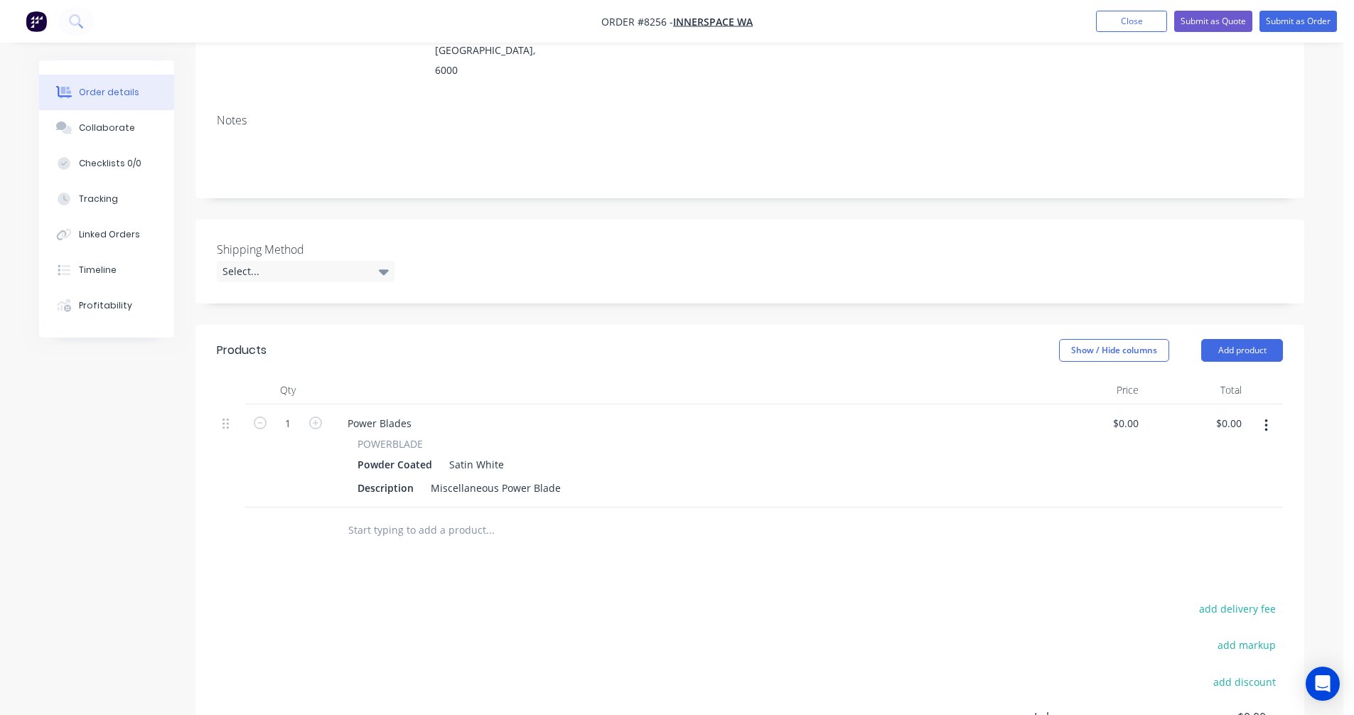
click at [431, 516] on input "text" at bounding box center [489, 530] width 284 height 28
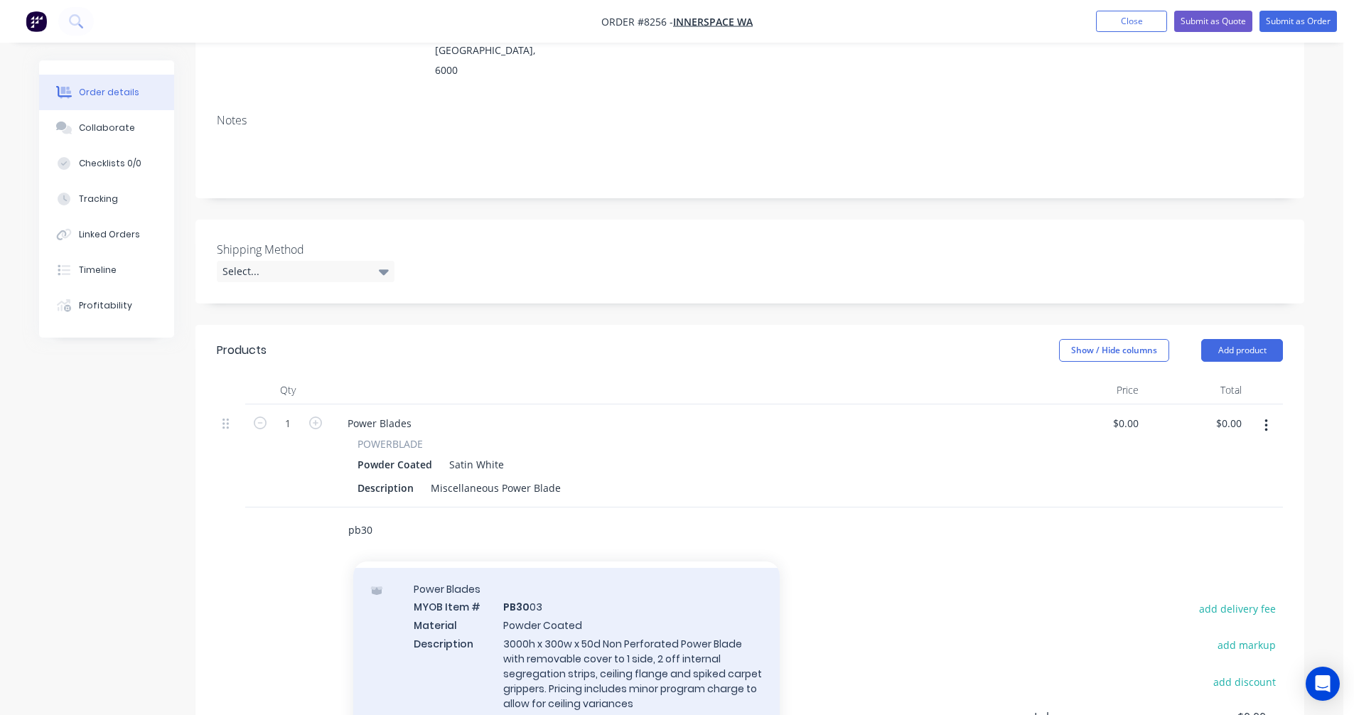
scroll to position [71, 0]
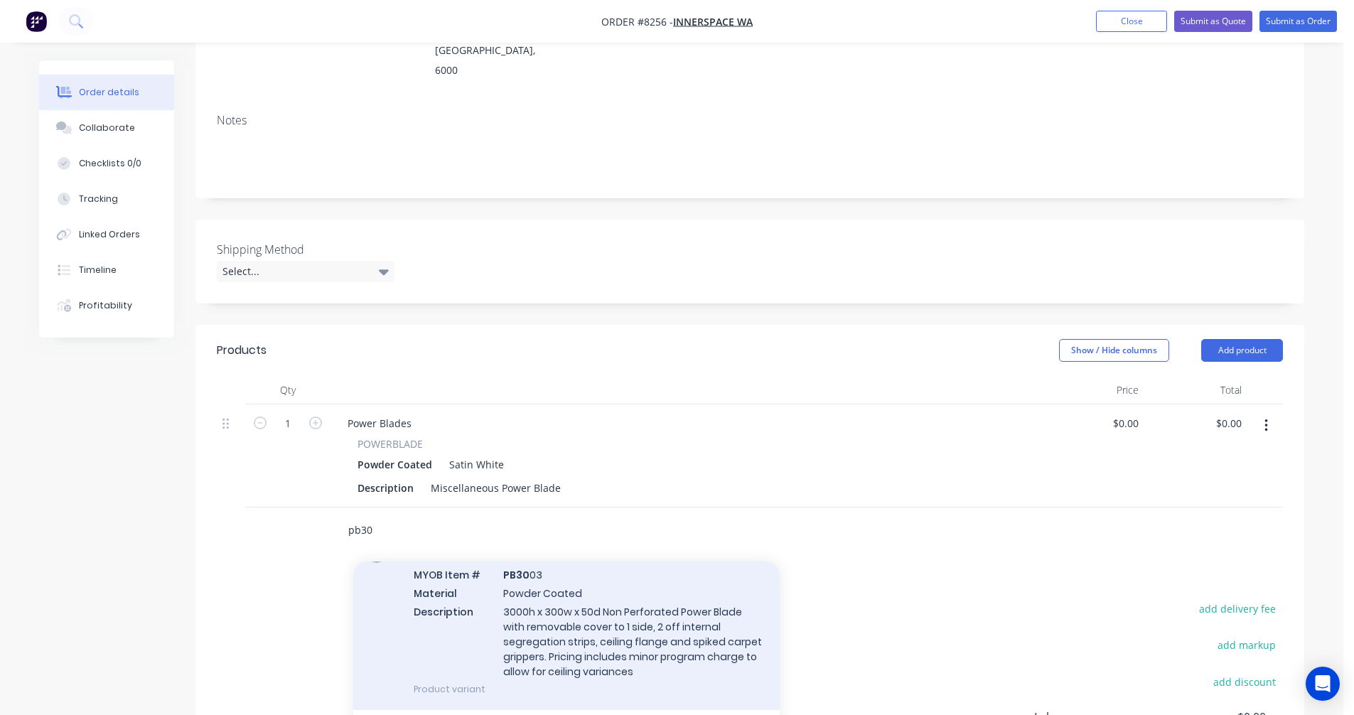
type input "pb30"
click at [570, 605] on div "Power Blades MYOB Item # PB30 03 Material Powder Coated Description 3000h x 300…" at bounding box center [566, 623] width 426 height 174
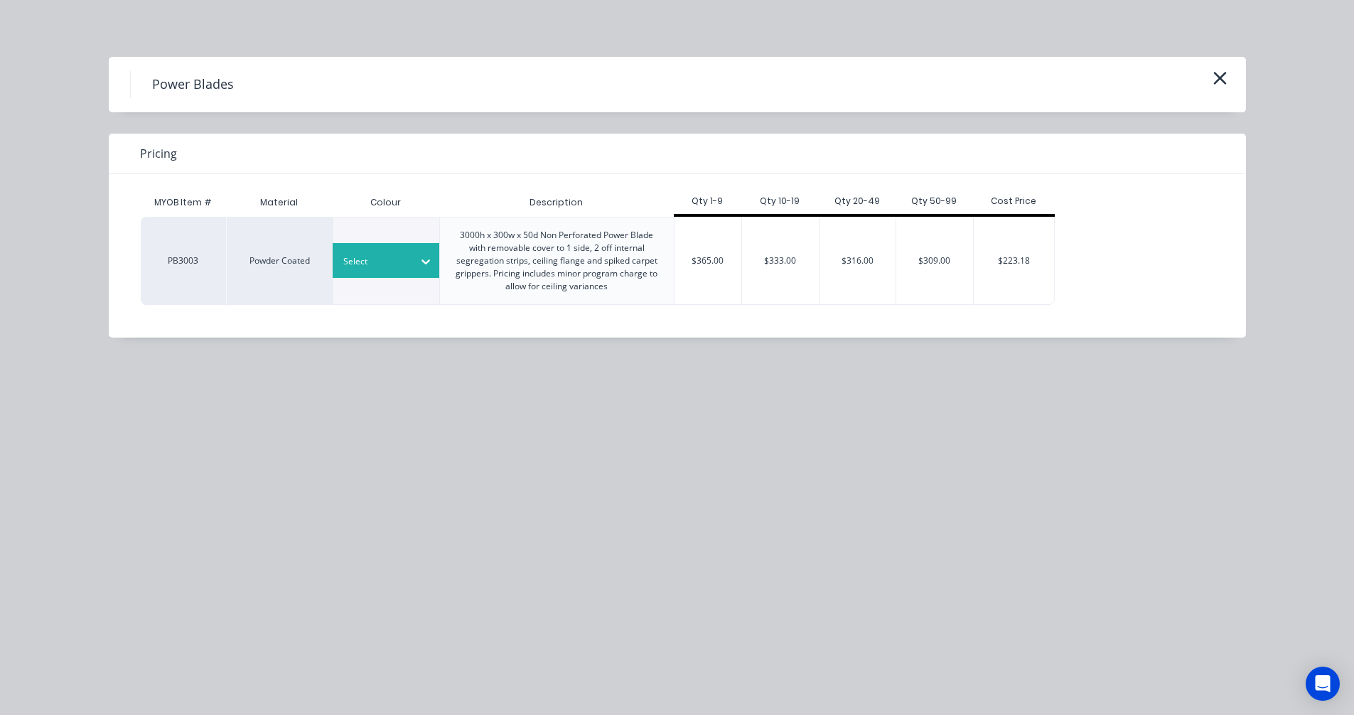
click at [386, 265] on div at bounding box center [375, 262] width 64 height 16
click at [178, 637] on div "Anodic Silver Grey" at bounding box center [89, 650] width 178 height 26
click at [694, 255] on div "$365.00" at bounding box center [708, 260] width 68 height 87
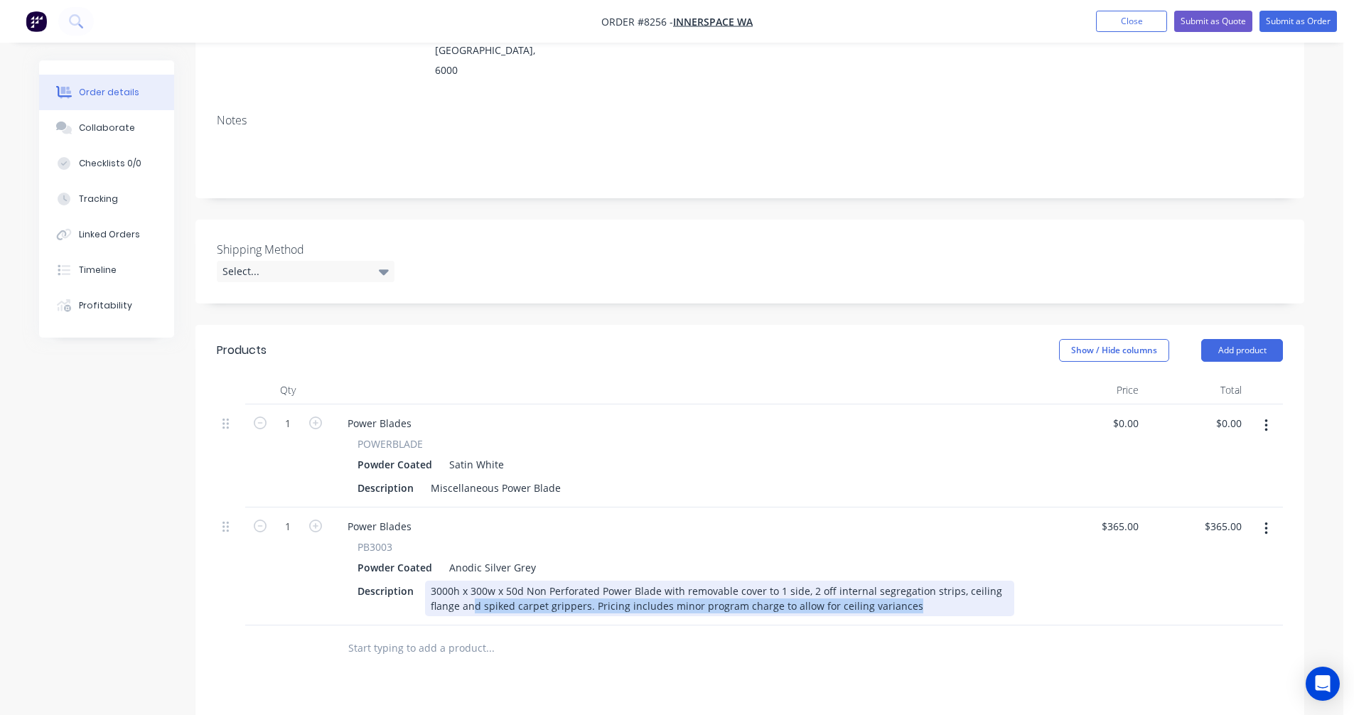
drag, startPoint x: 906, startPoint y: 566, endPoint x: 543, endPoint y: 562, distance: 363.1
click at [473, 581] on div "3000h x 300w x 50d Non Perforated Power Blade with removable cover to 1 side, 2…" at bounding box center [719, 599] width 589 height 36
click at [557, 581] on div "3000h x 300w x 50d Non Perforated Power Blade with removable cover to 1 side, 2…" at bounding box center [719, 599] width 589 height 36
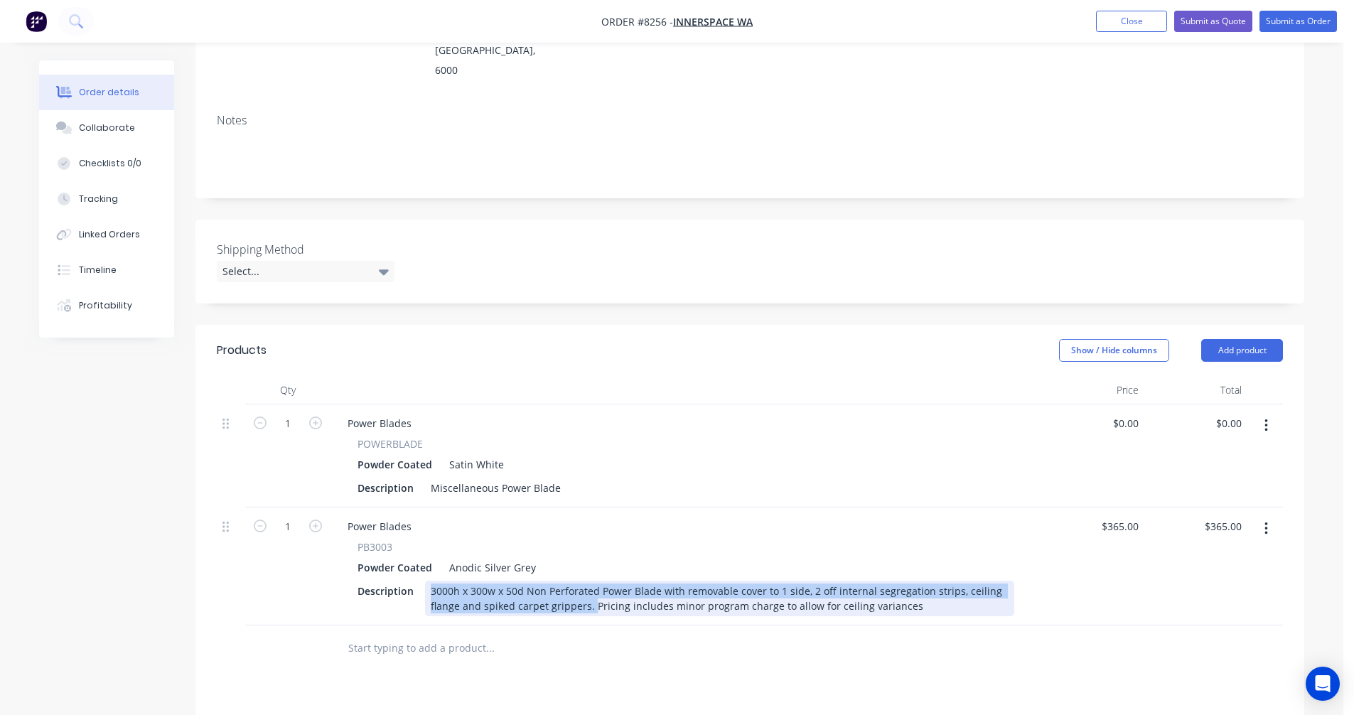
drag, startPoint x: 590, startPoint y: 568, endPoint x: 426, endPoint y: 546, distance: 165.5
click at [426, 581] on div "3000h x 300w x 50d Non Perforated Power Blade with removable cover to 1 side, 2…" at bounding box center [719, 599] width 589 height 36
copy div "3000h x 300w x 50d Non Perforated Power Blade with removable cover to 1 side, 2…"
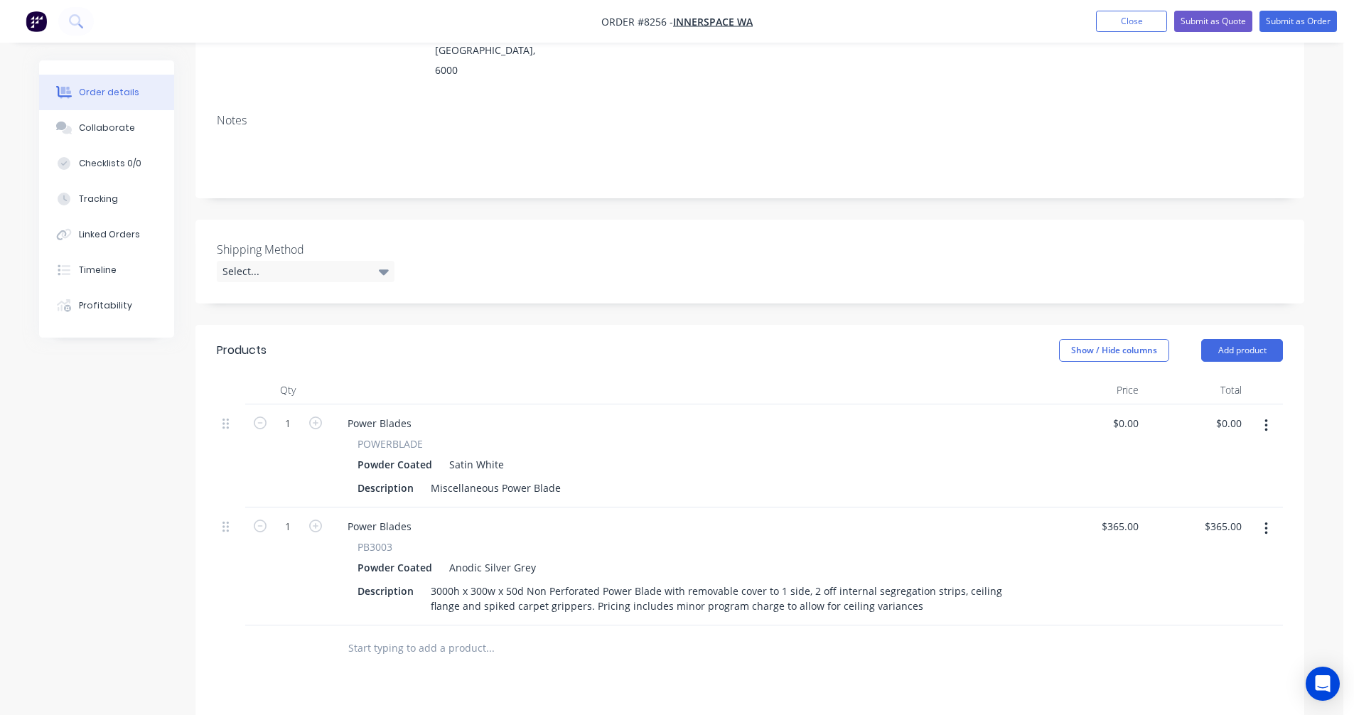
click at [479, 454] on div "Satin White" at bounding box center [473, 464] width 60 height 21
click at [522, 478] on div "Miscellaneous Power Blade" at bounding box center [495, 488] width 141 height 21
drag, startPoint x: 556, startPoint y: 448, endPoint x: 424, endPoint y: 454, distance: 132.3
click at [420, 478] on div "Description Miscellaneous Power Blade" at bounding box center [683, 488] width 662 height 21
paste div
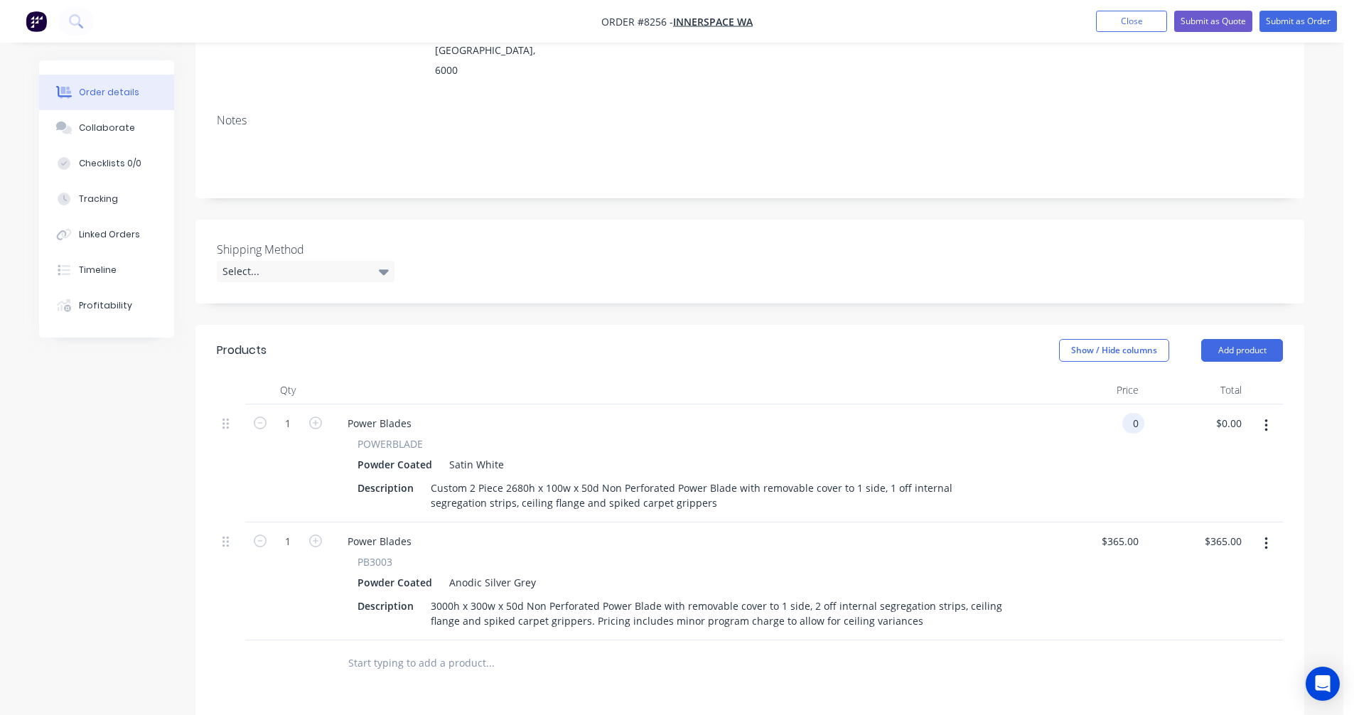
type input "$0.00"
click at [1266, 536] on icon "button" at bounding box center [1266, 544] width 4 height 16
click at [1196, 656] on div "Delete" at bounding box center [1214, 666] width 109 height 21
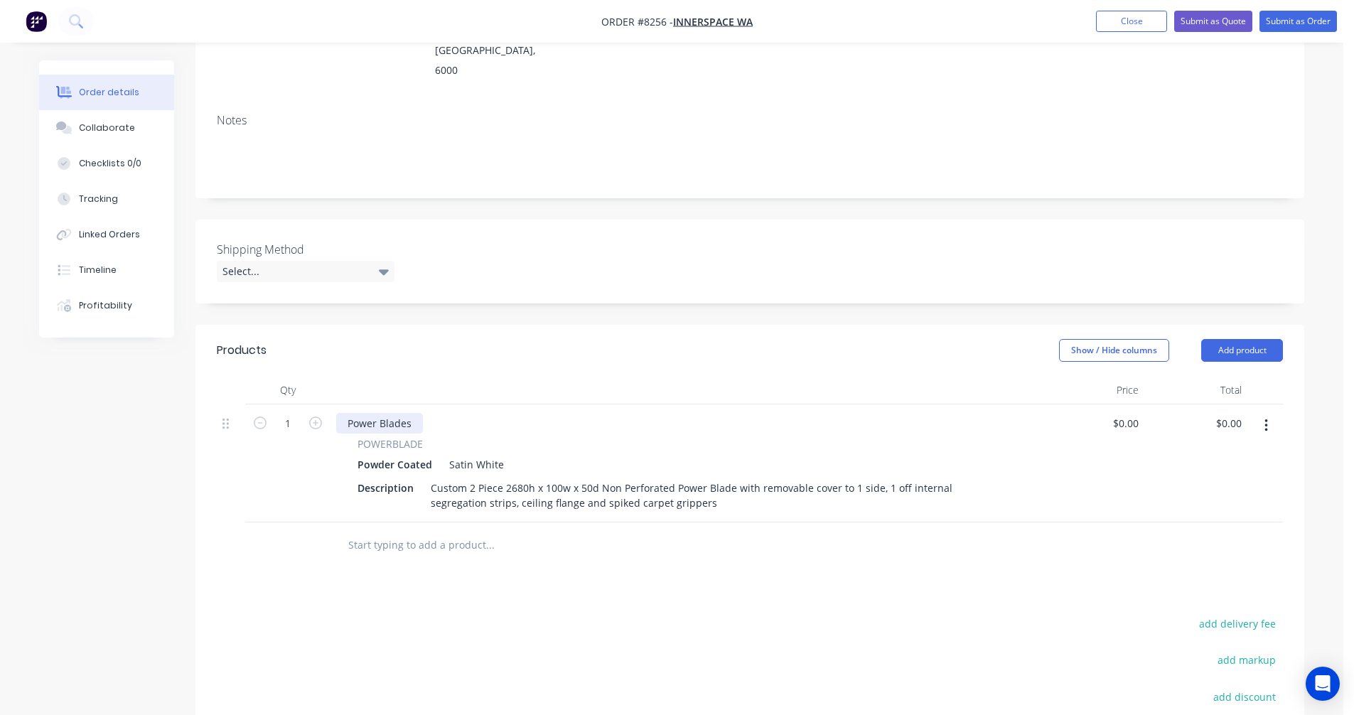
click at [397, 413] on div "Power Blades" at bounding box center [379, 423] width 87 height 21
drag, startPoint x: 415, startPoint y: 382, endPoint x: 333, endPoint y: 382, distance: 81.7
click at [335, 404] on div "Power Blades POWERBLADE Powder Coated Satin White Description Custom 2 Piece 26…" at bounding box center [685, 463] width 711 height 118
click at [316, 416] on icon "button" at bounding box center [315, 422] width 13 height 13
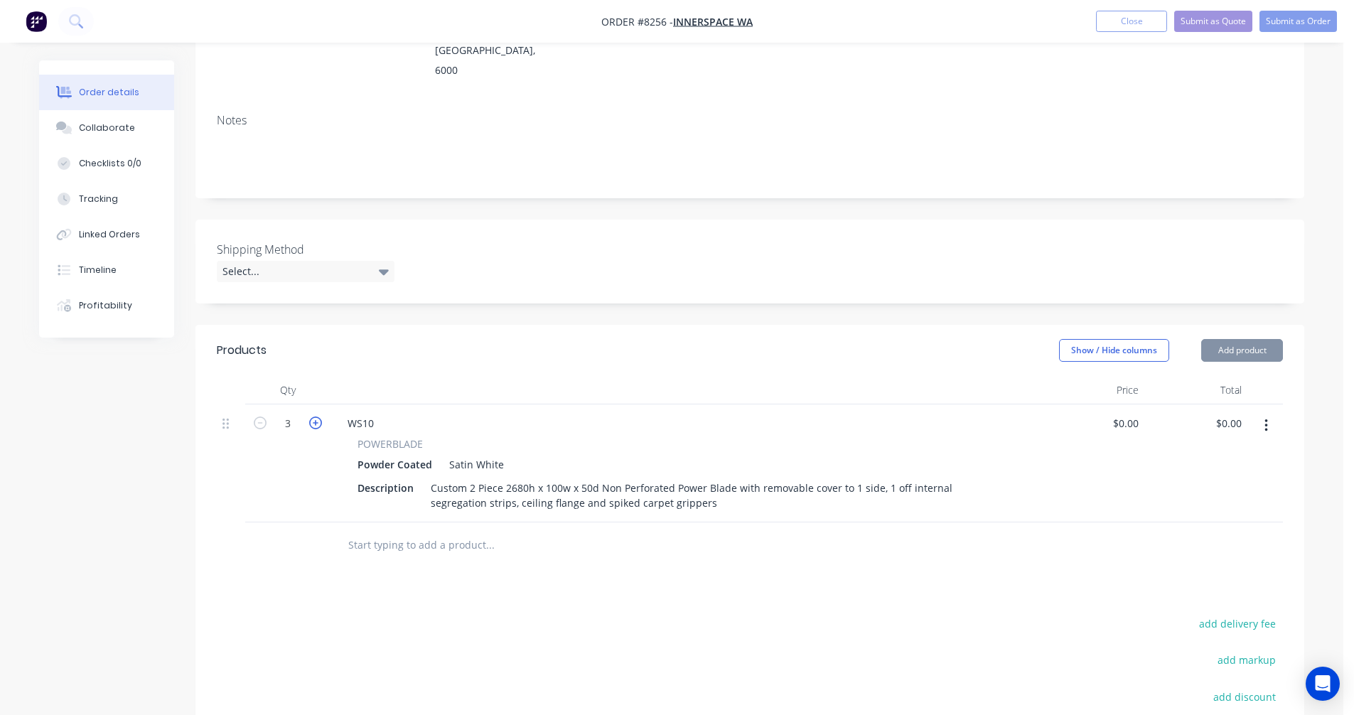
click at [316, 416] on icon "button" at bounding box center [315, 422] width 13 height 13
type input "4"
click at [1268, 413] on button "button" at bounding box center [1265, 426] width 33 height 26
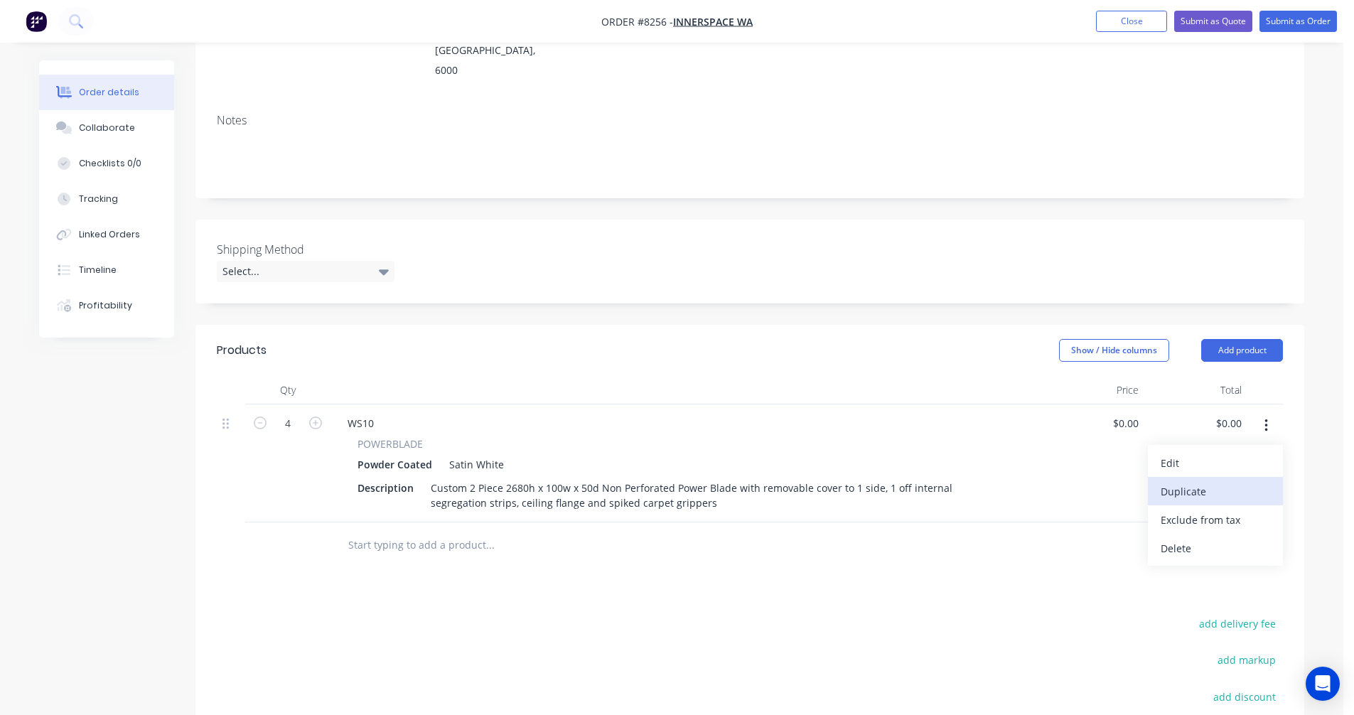
click at [1226, 481] on div "Duplicate" at bounding box center [1214, 491] width 109 height 21
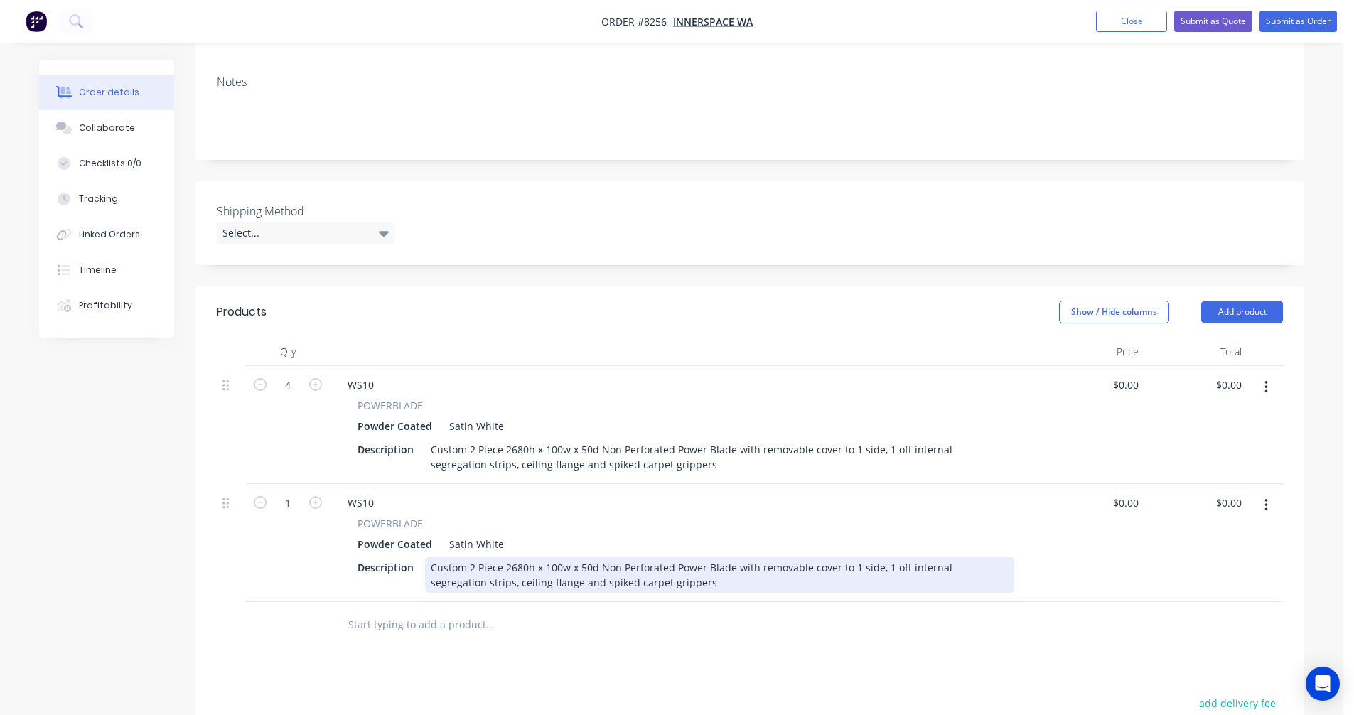
scroll to position [289, 0]
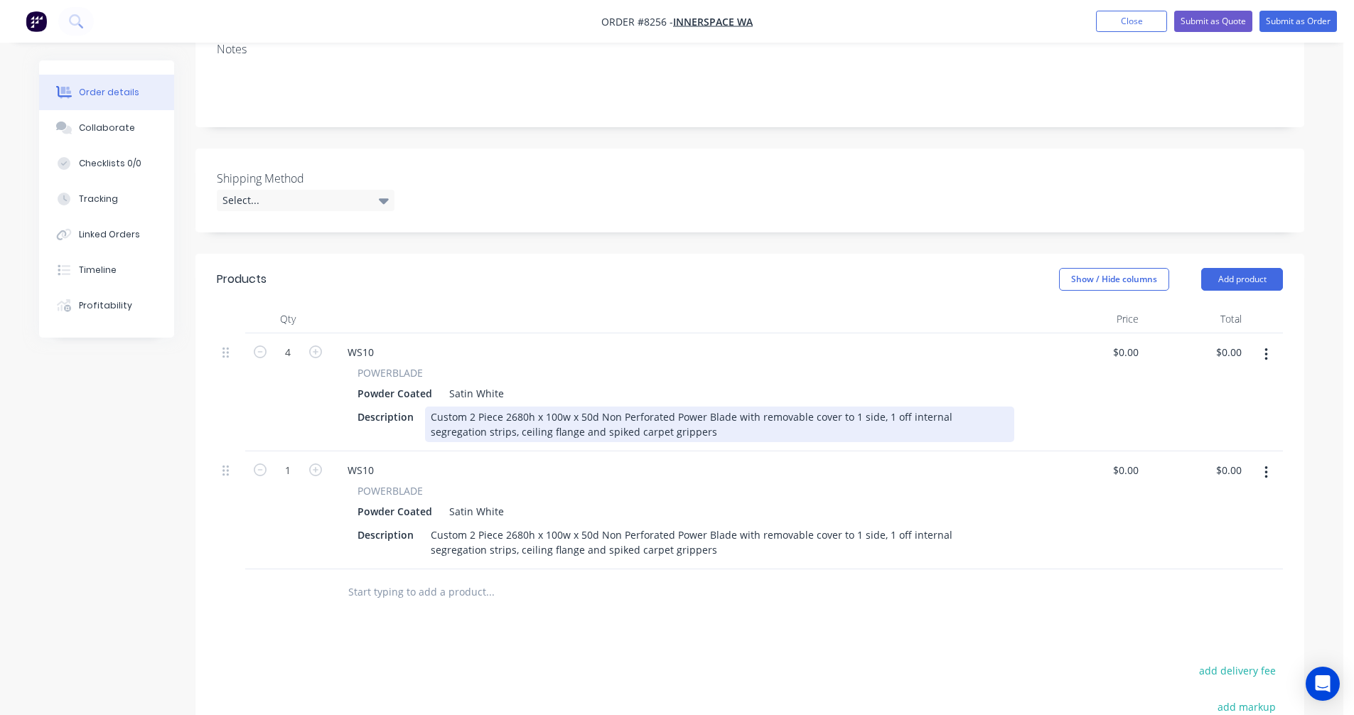
click at [474, 406] on div "Custom 2 Piece 2680h x 100w x 50d Non Perforated Power Blade with removable cov…" at bounding box center [719, 424] width 589 height 36
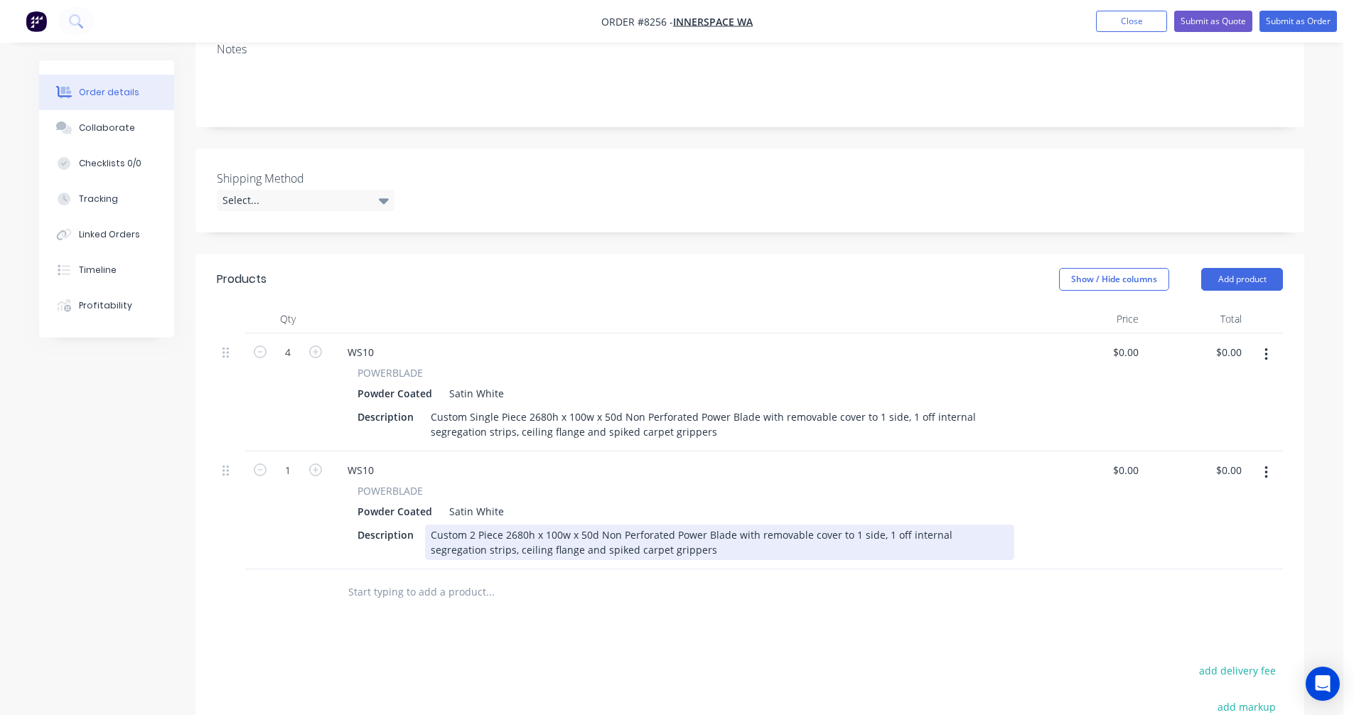
click at [505, 524] on div "Custom 2 Piece 2680h x 100w x 50d Non Perforated Power Blade with removable cov…" at bounding box center [719, 542] width 589 height 36
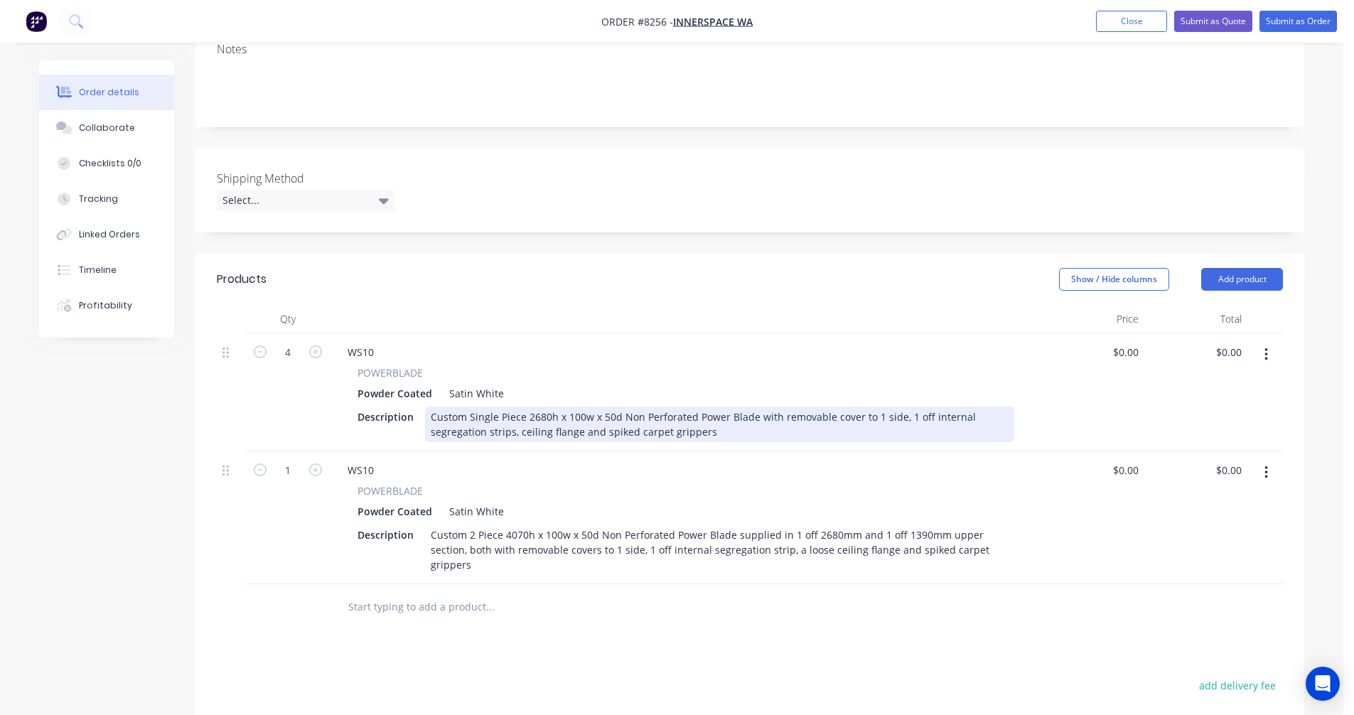
click at [519, 406] on div "Custom Single Piece 2680h x 100w x 50d Non Perforated Power Blade with removabl…" at bounding box center [719, 424] width 589 height 36
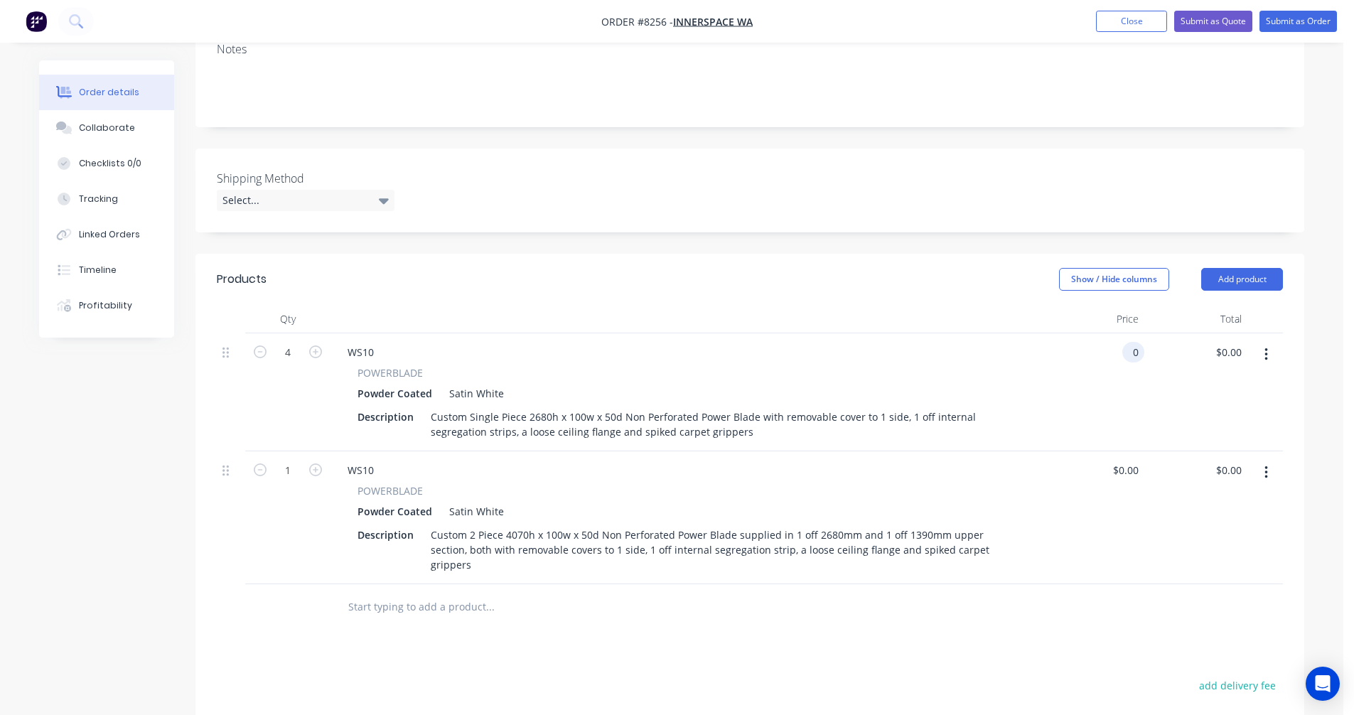
type input "$0.00"
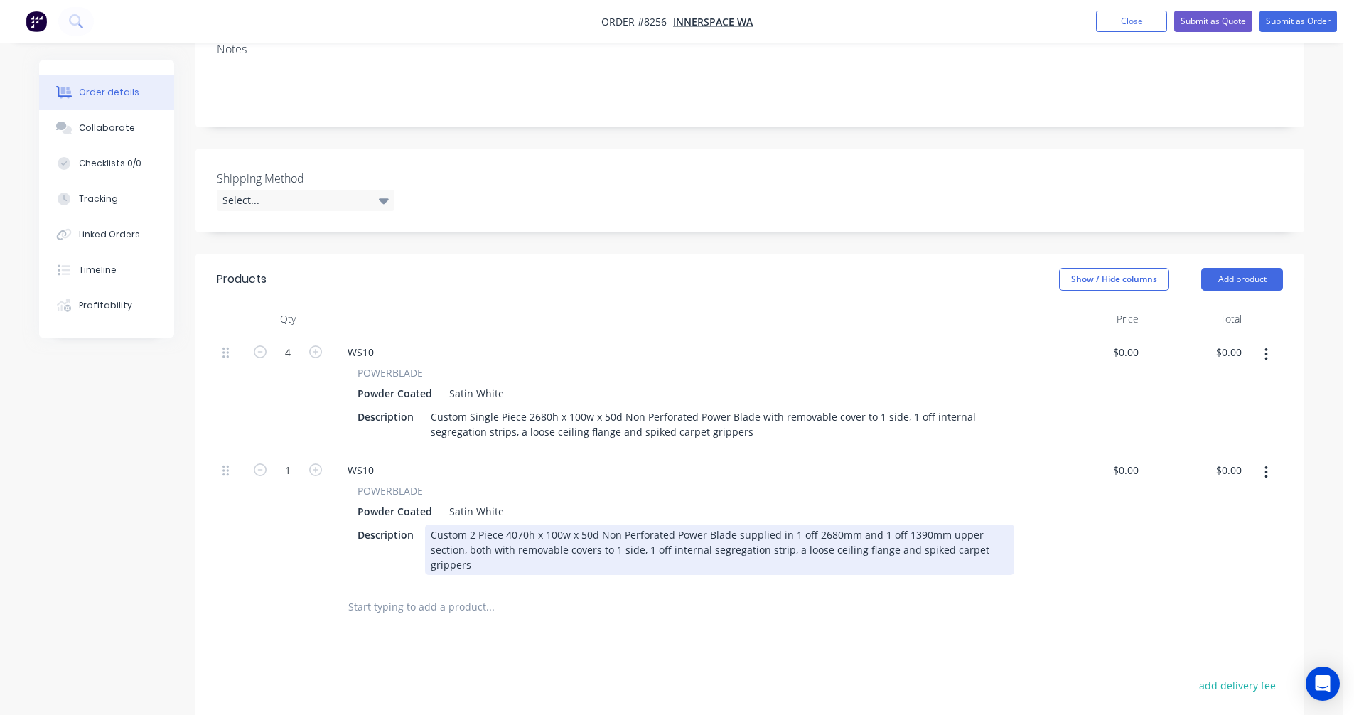
click at [690, 524] on div "Custom 2 Piece 4070h x 100w x 50d Non Perforated Power Blade supplied in 1 off …" at bounding box center [719, 549] width 589 height 50
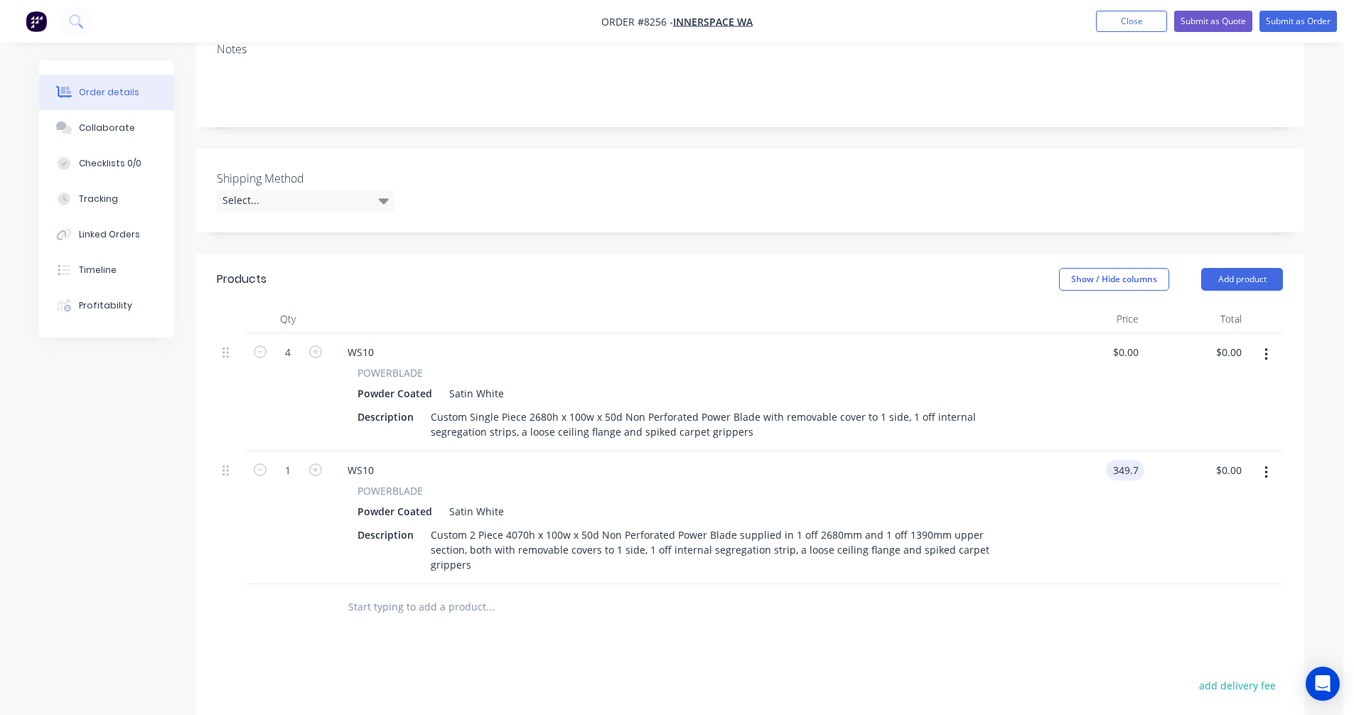
type input "$349.70"
click at [379, 460] on div "WS10" at bounding box center [360, 470] width 49 height 21
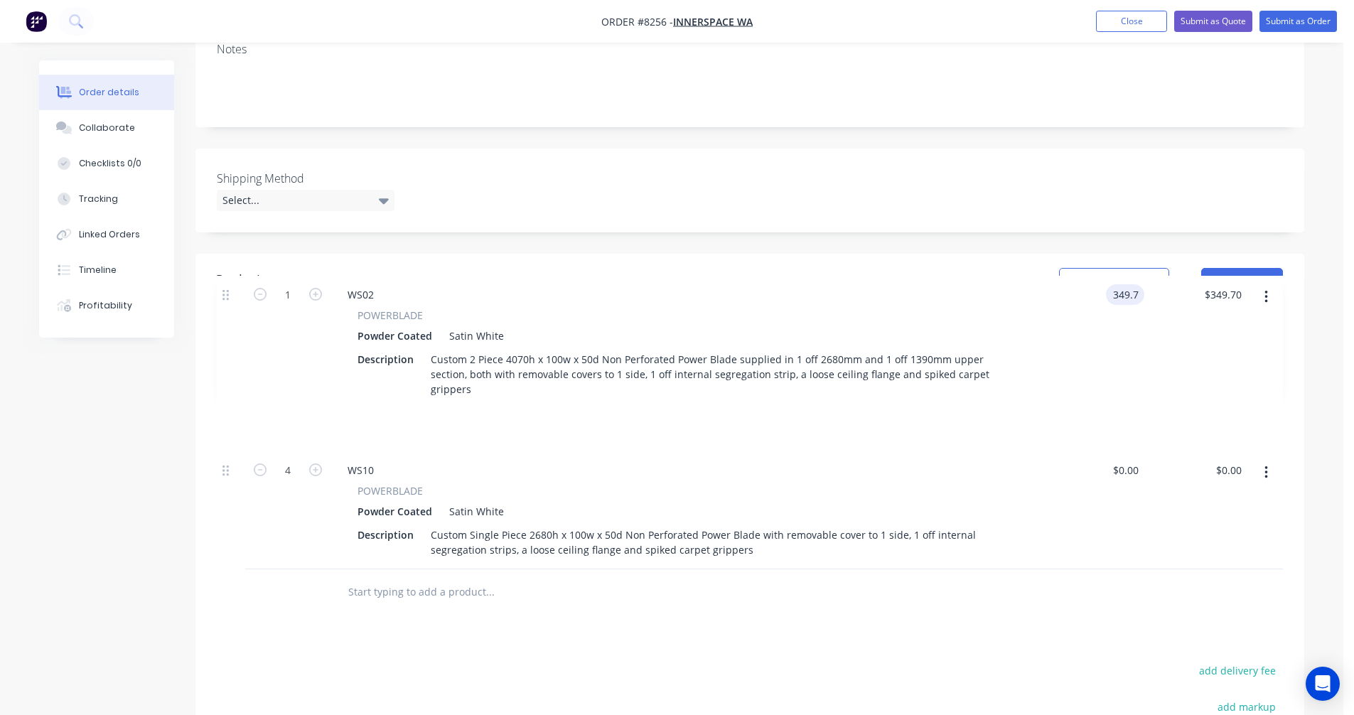
drag, startPoint x: 226, startPoint y: 432, endPoint x: 228, endPoint y: 291, distance: 140.7
click at [228, 305] on div "Qty Price Total 4 WS10 POWERBLADE Powder Coated Satin White Description Custom …" at bounding box center [750, 437] width 1066 height 264
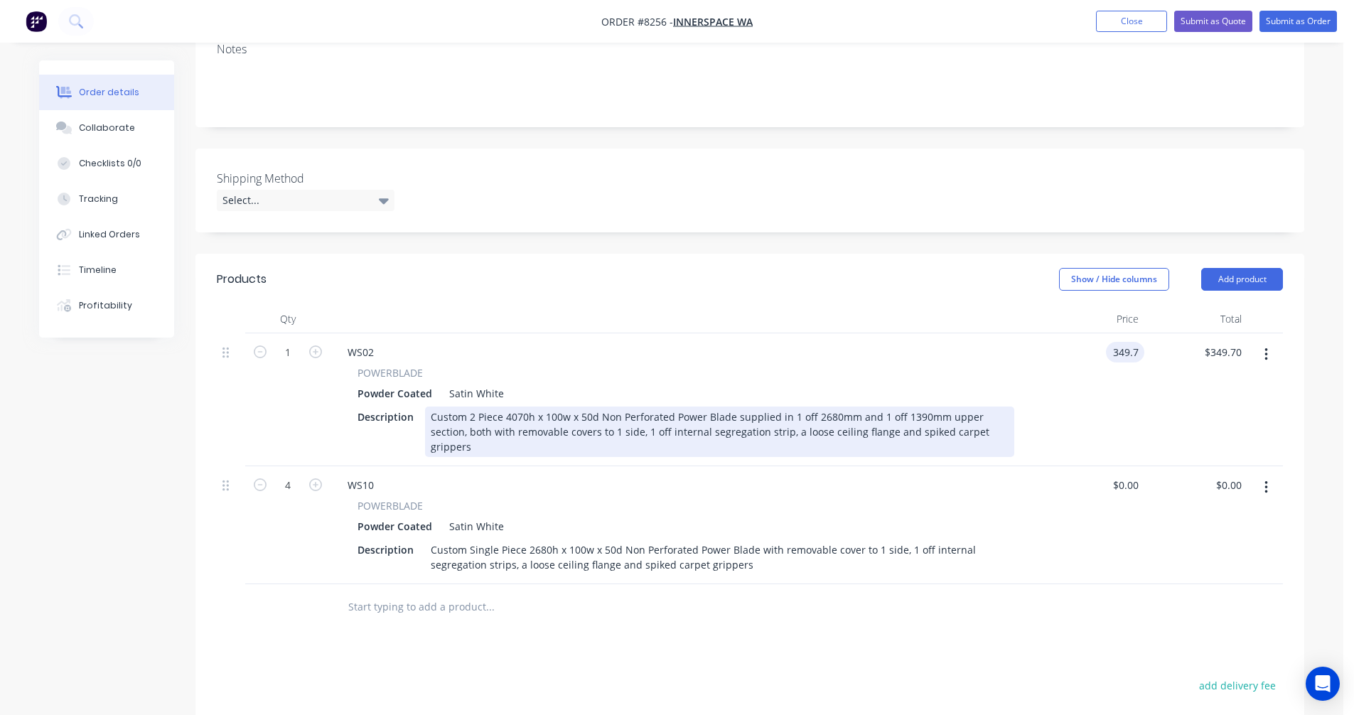
type input "$349.70"
click at [748, 406] on div "Custom 2 Piece 4070h x 100w x 50d Non Perforated Power Blade supplied in 1 off …" at bounding box center [719, 431] width 589 height 50
click at [750, 406] on div "Custom 2 Piece 4070h x 100w x 50d Non Perforated Power Blade supplied in 1 off …" at bounding box center [719, 431] width 589 height 50
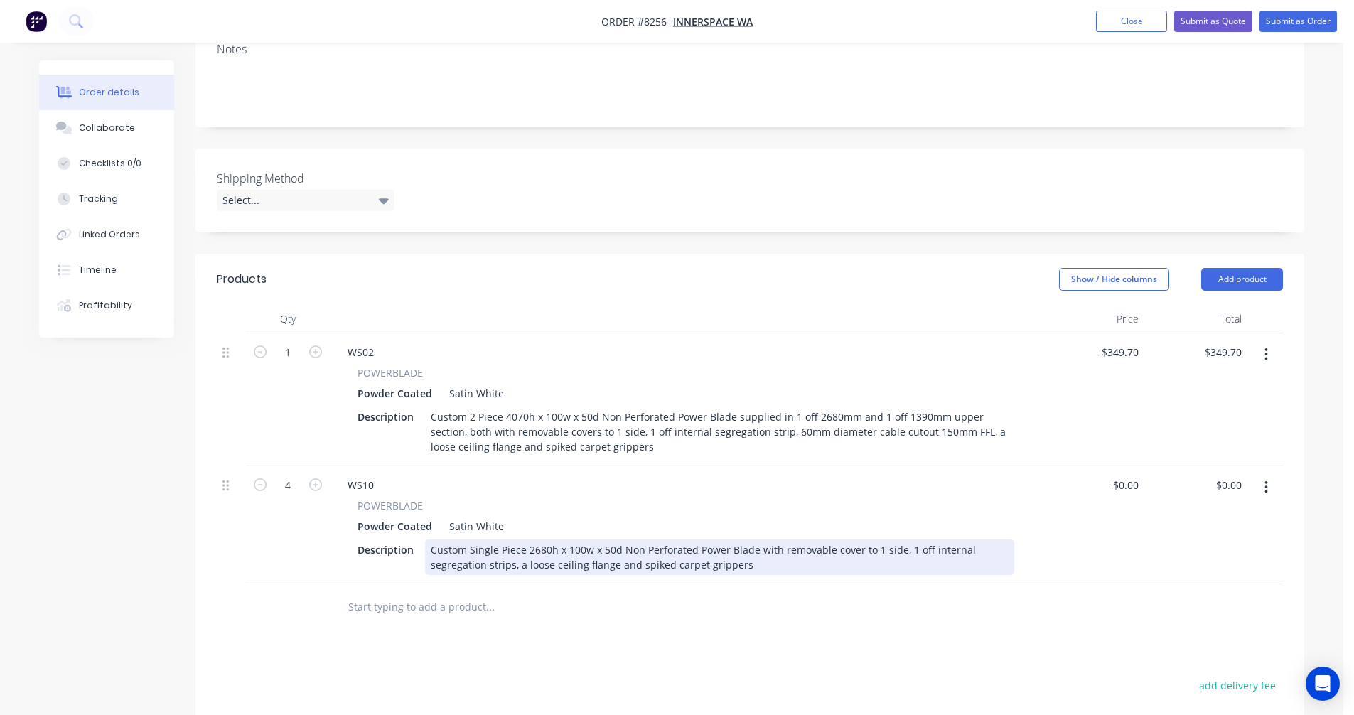
click at [516, 539] on div "Custom Single Piece 2680h x 100w x 50d Non Perforated Power Blade with removabl…" at bounding box center [719, 557] width 589 height 36
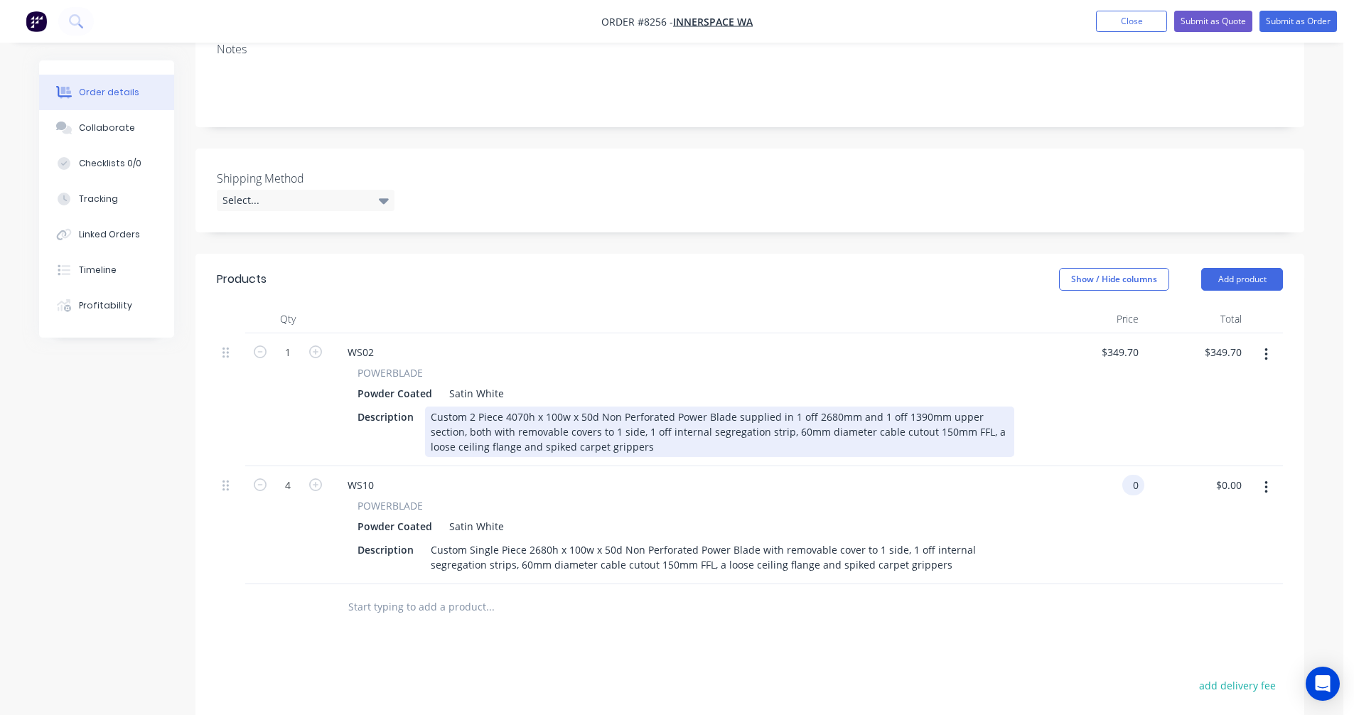
type input "$0.00"
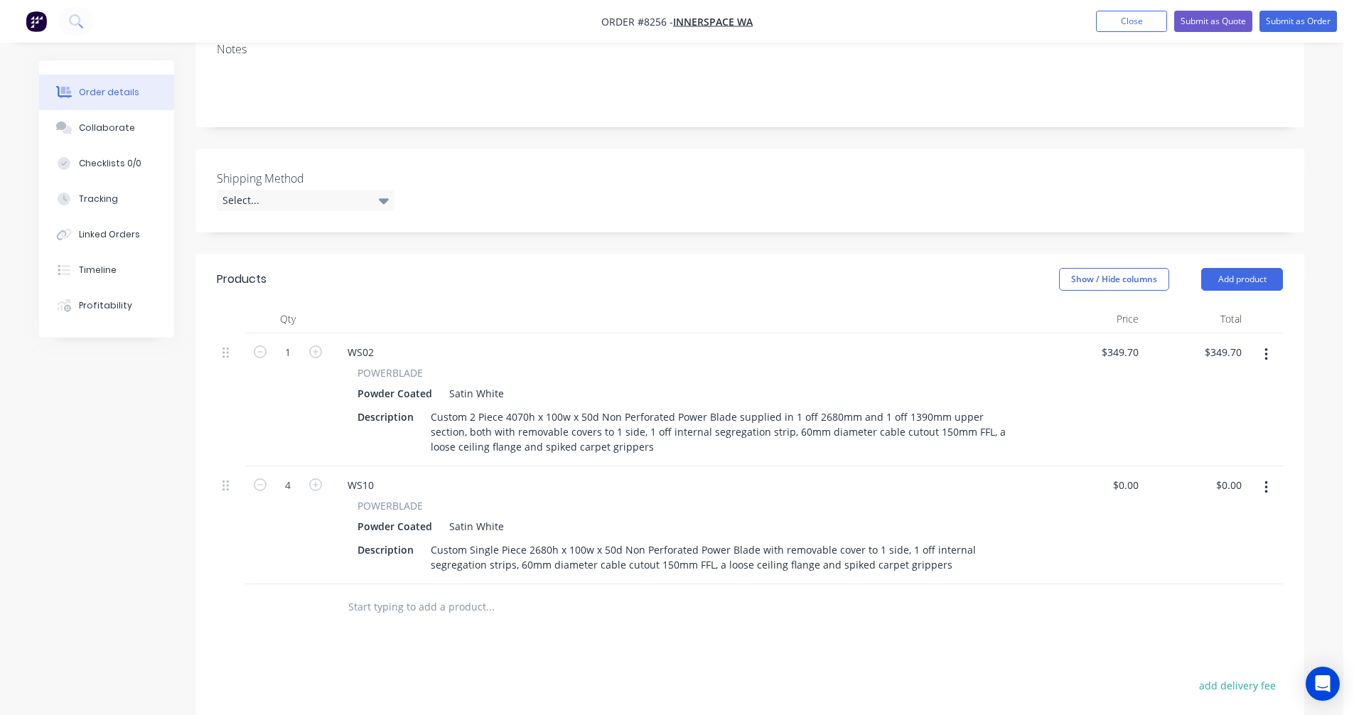
click at [1266, 348] on icon "button" at bounding box center [1265, 354] width 3 height 13
click at [1189, 410] on div "Duplicate" at bounding box center [1214, 420] width 109 height 21
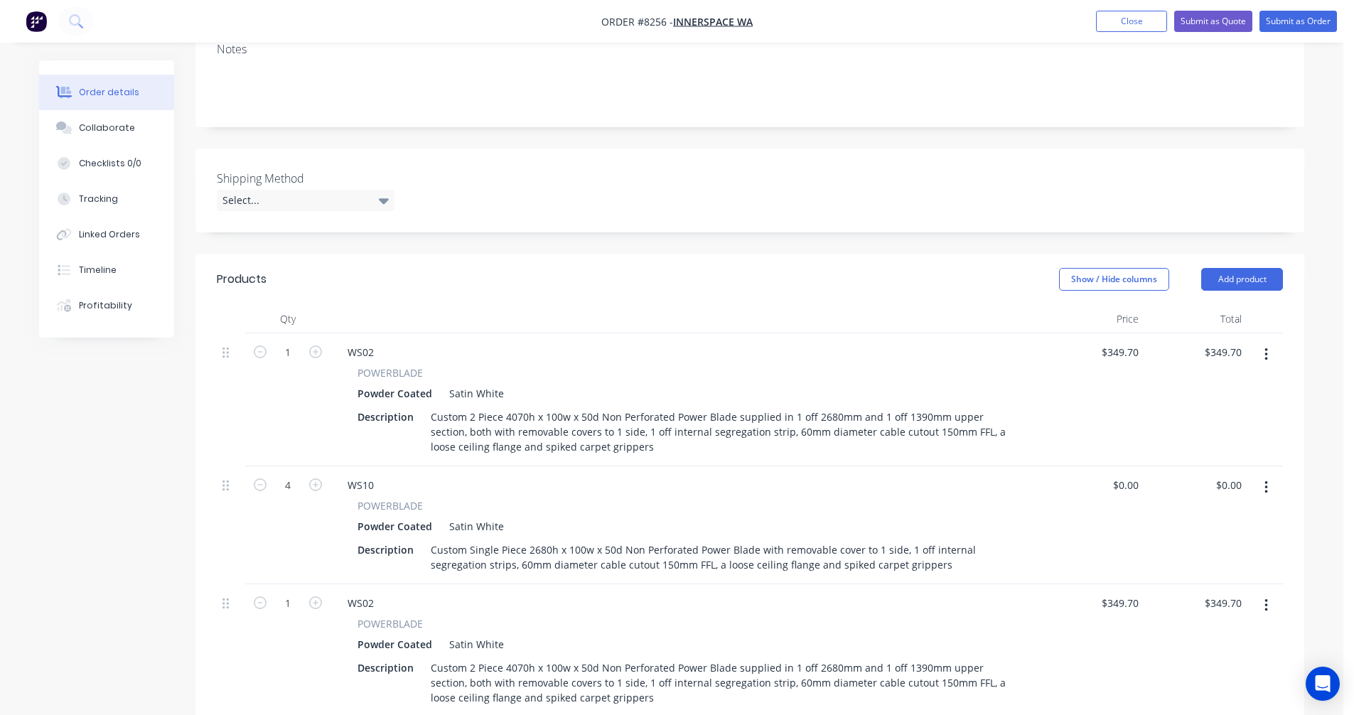
scroll to position [293, 0]
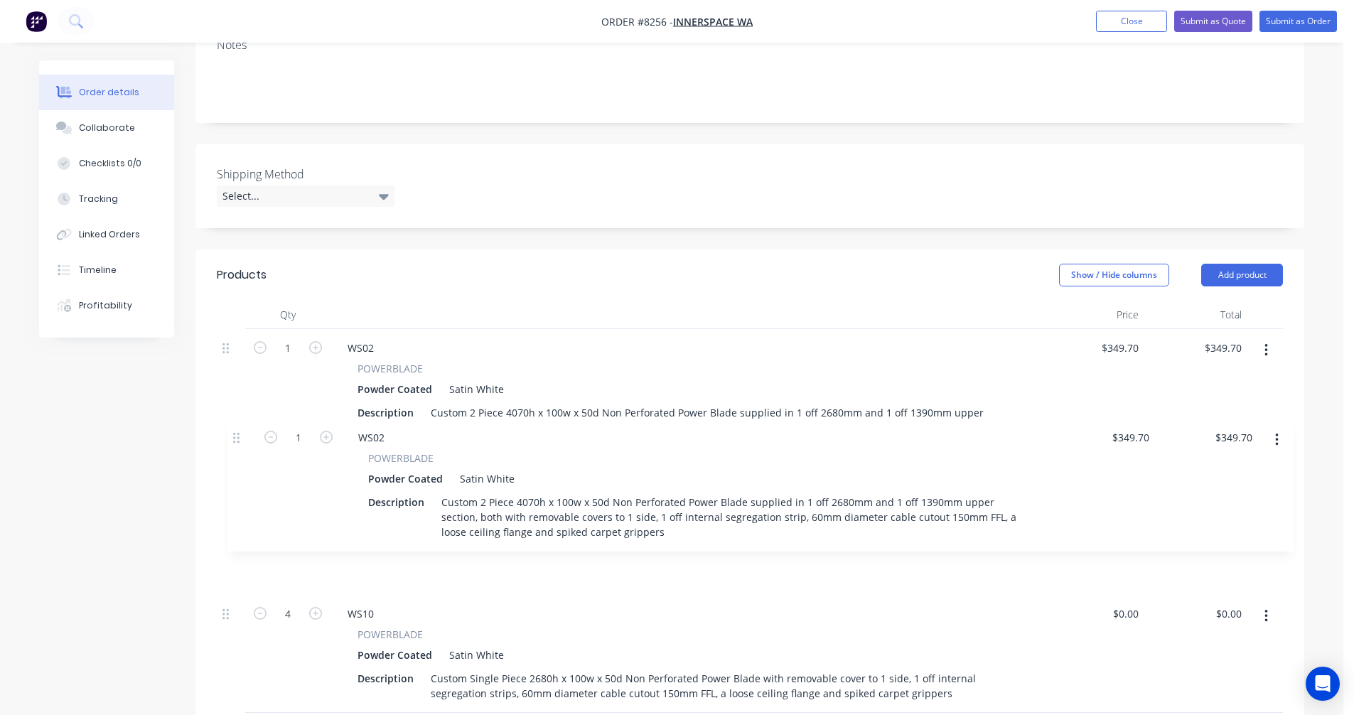
drag, startPoint x: 226, startPoint y: 567, endPoint x: 241, endPoint y: 436, distance: 131.6
click at [241, 436] on div "1 WS02 POWERBLADE Powder Coated Satin White Description Custom 2 Piece 4070h x …" at bounding box center [750, 521] width 1066 height 384
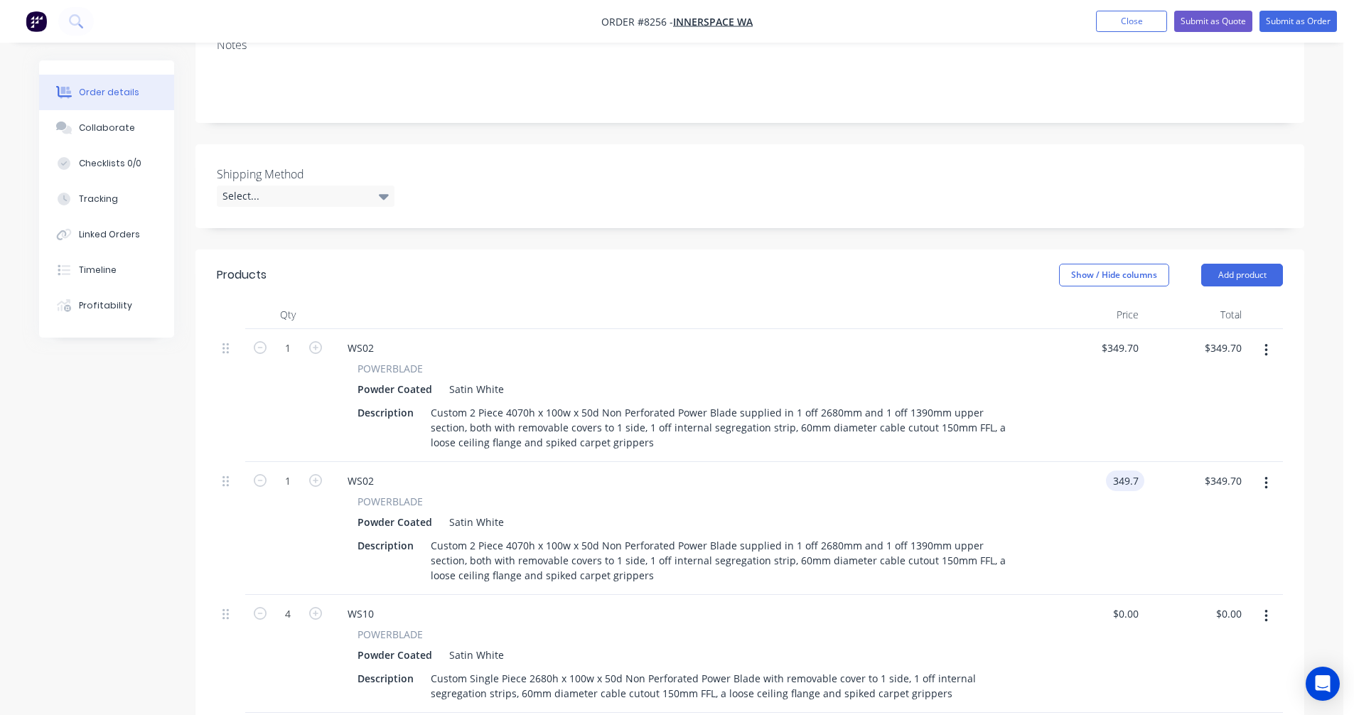
click at [1138, 470] on input "349.7" at bounding box center [1127, 480] width 33 height 21
type input "$0.00"
click at [374, 470] on div "WS02" at bounding box center [360, 480] width 49 height 21
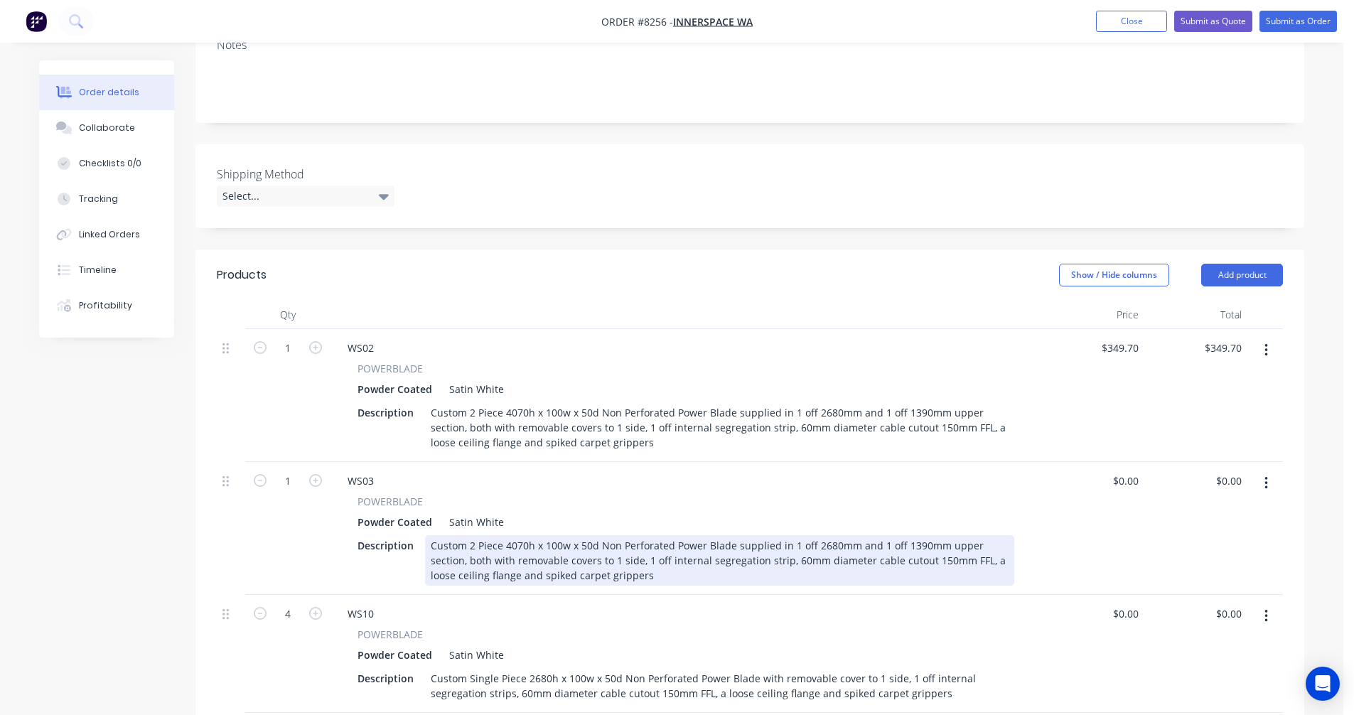
click at [510, 535] on div "Custom 2 Piece 4070h x 100w x 50d Non Perforated Power Blade supplied in 1 off …" at bounding box center [719, 560] width 589 height 50
click at [514, 535] on div "Custom 2 Piece 4070h x 100w x 50d Non Perforated Power Blade supplied in 1 off …" at bounding box center [719, 560] width 589 height 50
click at [915, 535] on div "Custom 2 Piece 4460h x 100w x 50d Non Perforated Power Blade supplied in 1 off …" at bounding box center [719, 560] width 589 height 50
type input "$0.00"
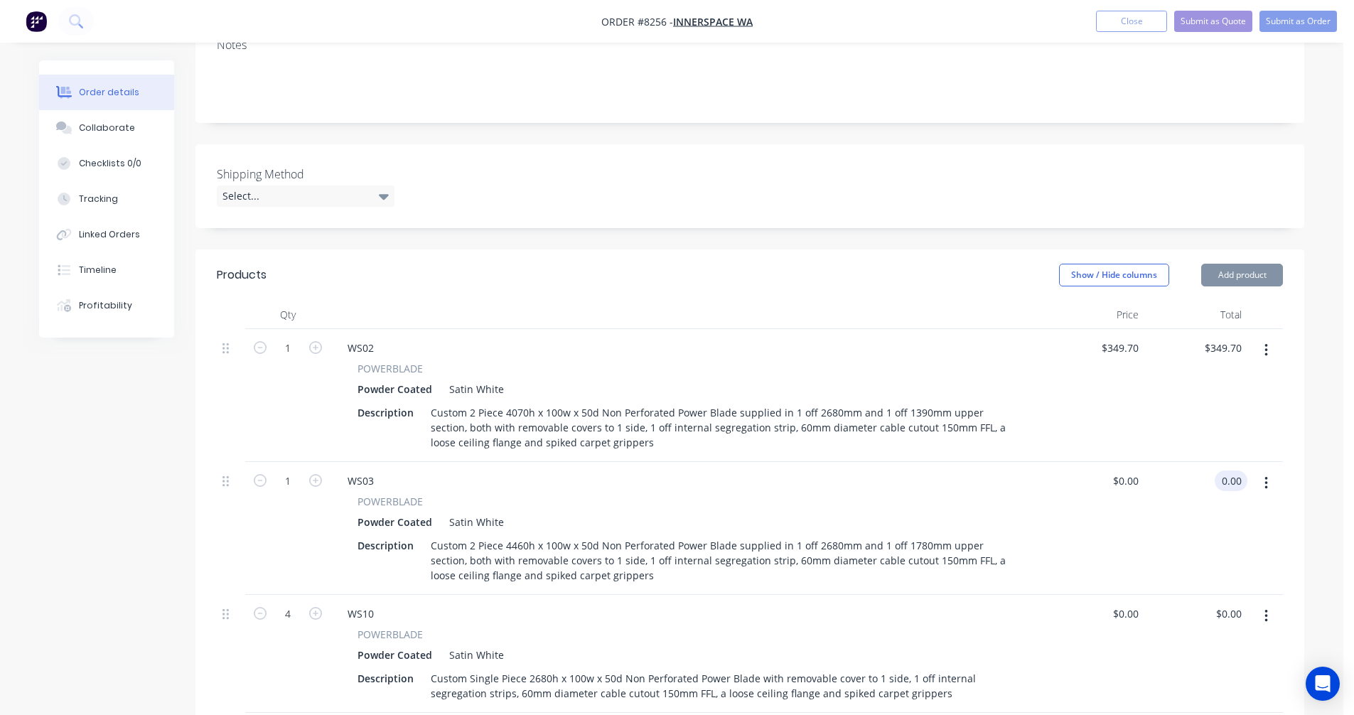
type input "$0.00"
click at [1270, 470] on button "button" at bounding box center [1265, 483] width 33 height 26
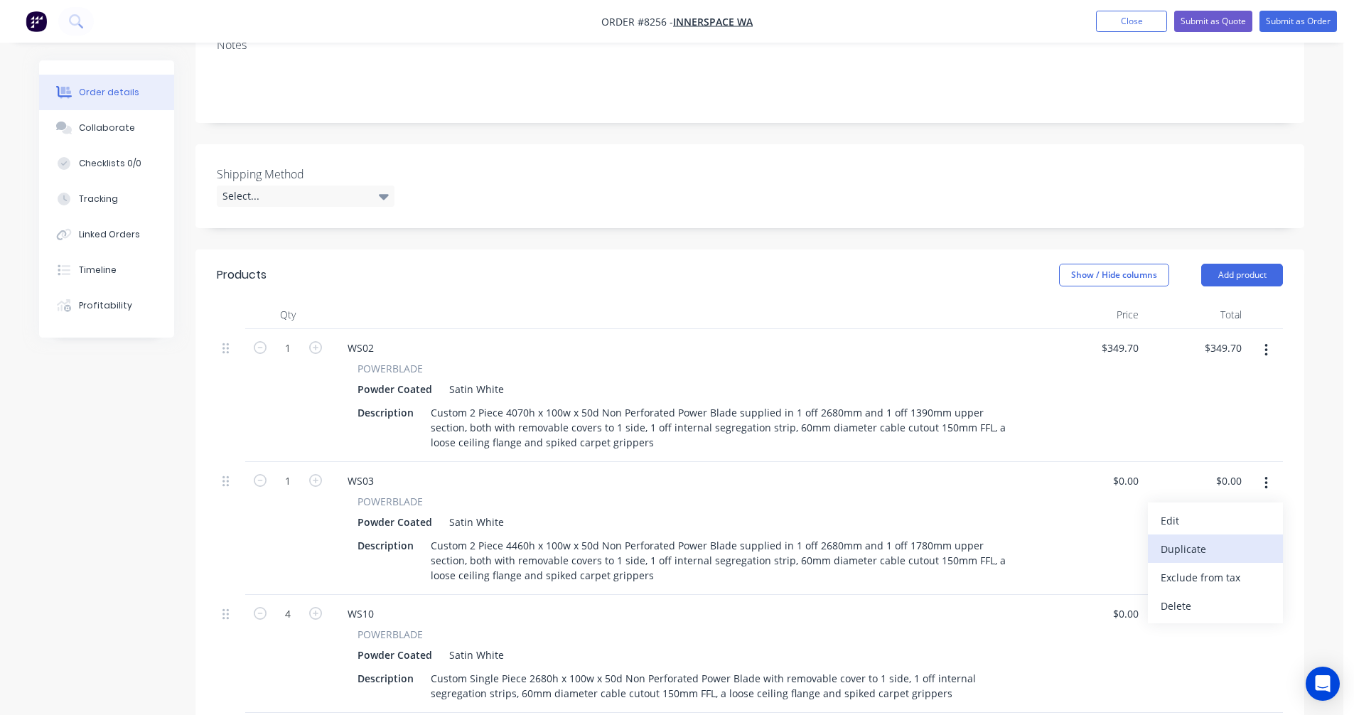
click at [1215, 539] on div "Duplicate" at bounding box center [1214, 549] width 109 height 21
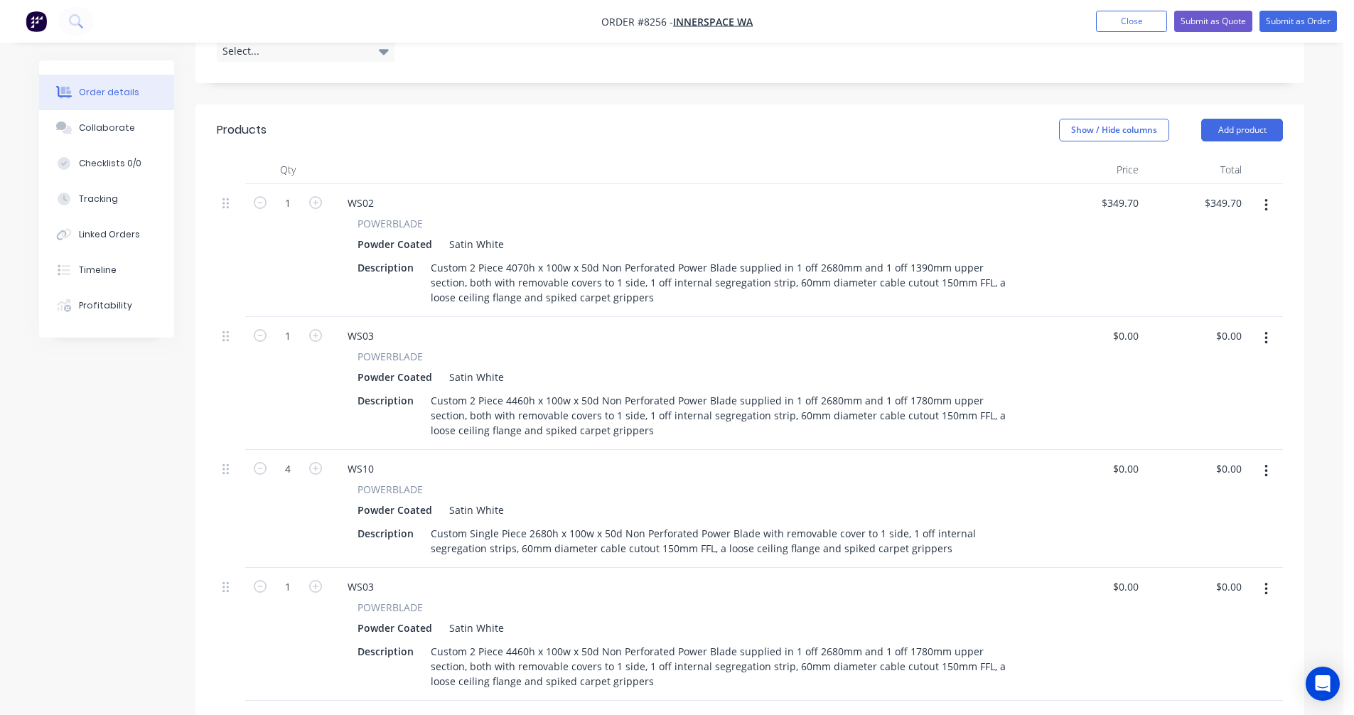
scroll to position [441, 0]
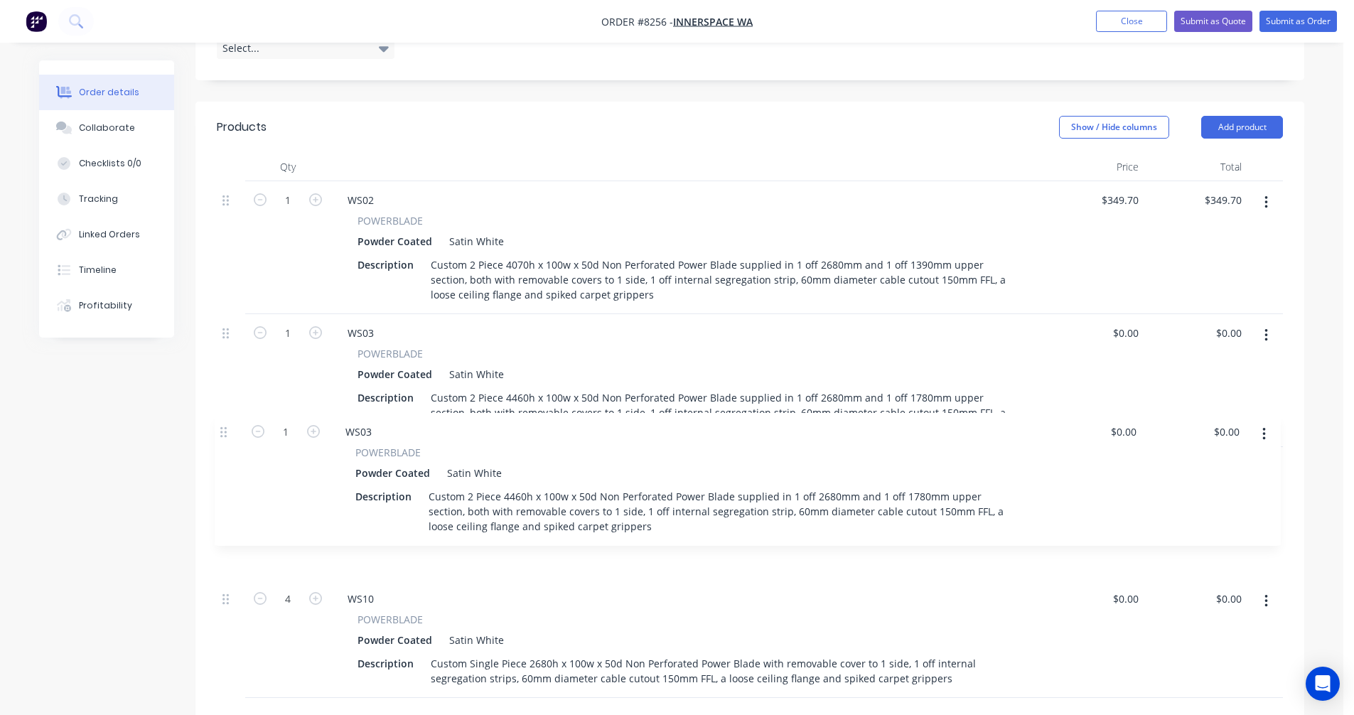
drag, startPoint x: 227, startPoint y: 552, endPoint x: 224, endPoint y: 414, distance: 138.6
click at [224, 414] on div "1 WS02 POWERBLADE Powder Coated Satin White Description Custom 2 Piece 4070h x …" at bounding box center [750, 439] width 1066 height 517
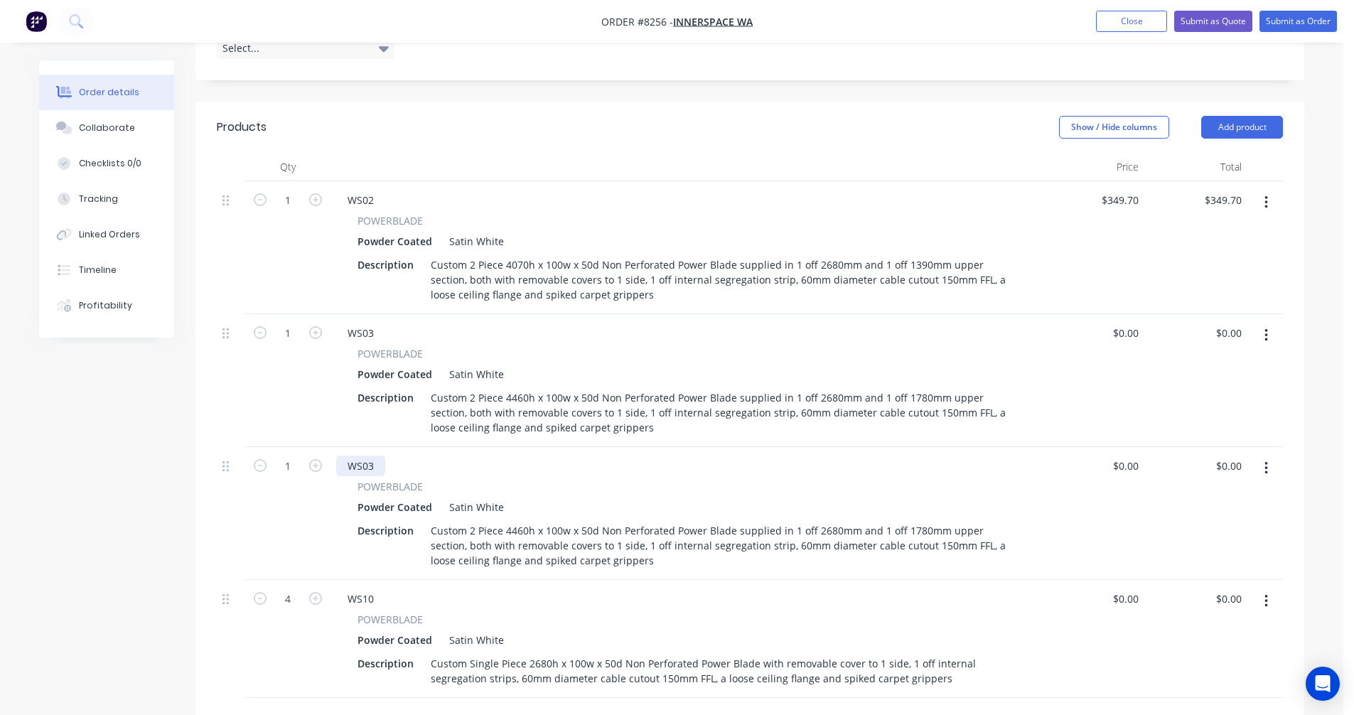
click at [375, 455] on div "WS03" at bounding box center [360, 465] width 49 height 21
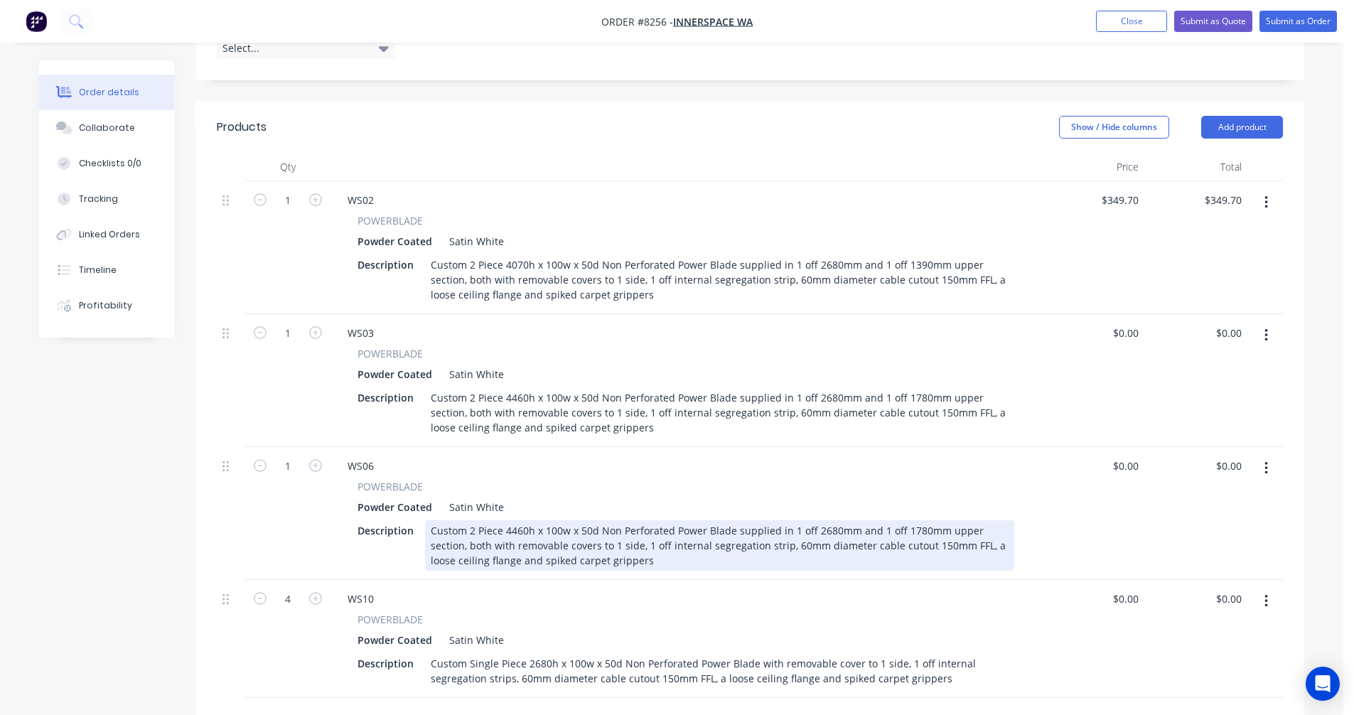
click at [522, 520] on div "Custom 2 Piece 4460h x 100w x 50d Non Perforated Power Blade supplied in 1 off …" at bounding box center [719, 545] width 589 height 50
click at [826, 520] on div "Custom 2 Piece 5120h x 100w x 50d Non Perforated Power Blade supplied in 1 off …" at bounding box center [719, 545] width 589 height 50
click at [869, 520] on div "Custom 2 Piece 5120h x 100w x 50d Non Perforated Power Blade supplied in 1 off …" at bounding box center [719, 545] width 589 height 50
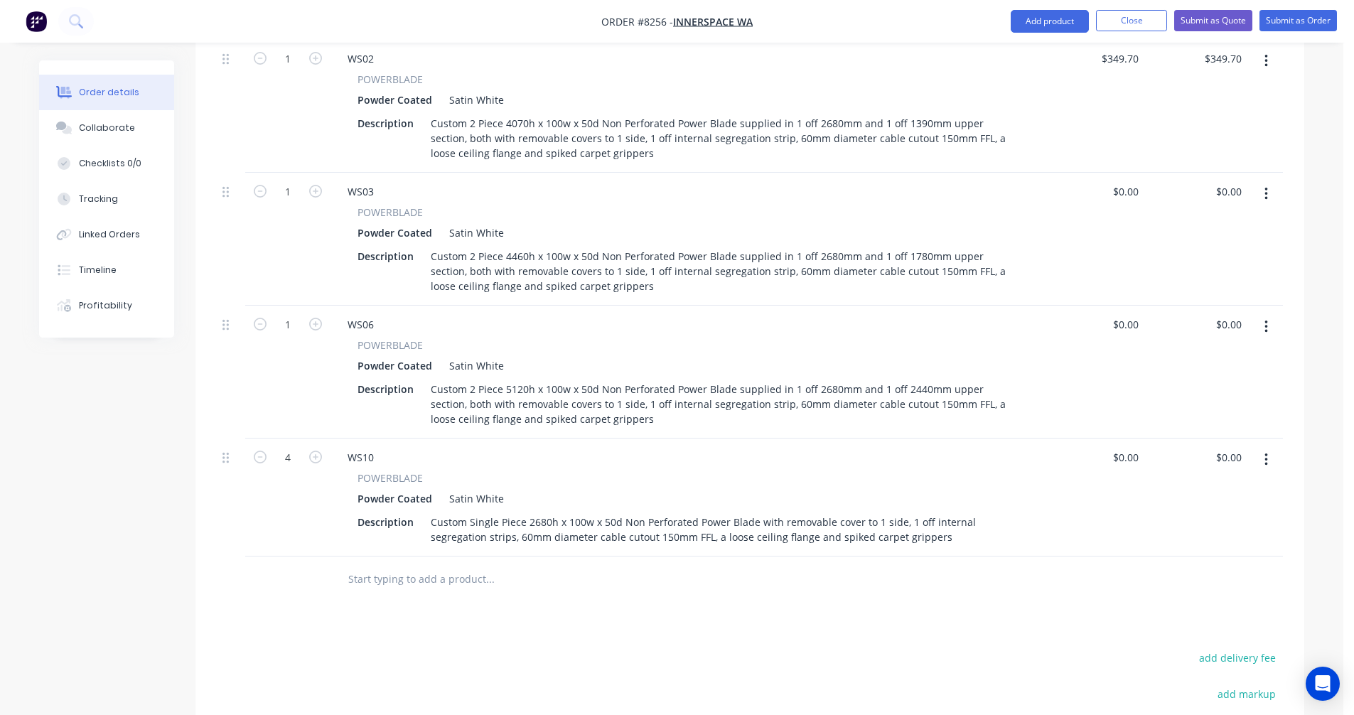
scroll to position [583, 0]
click at [1268, 313] on button "button" at bounding box center [1265, 326] width 33 height 26
click at [1188, 382] on div "Duplicate" at bounding box center [1214, 392] width 109 height 21
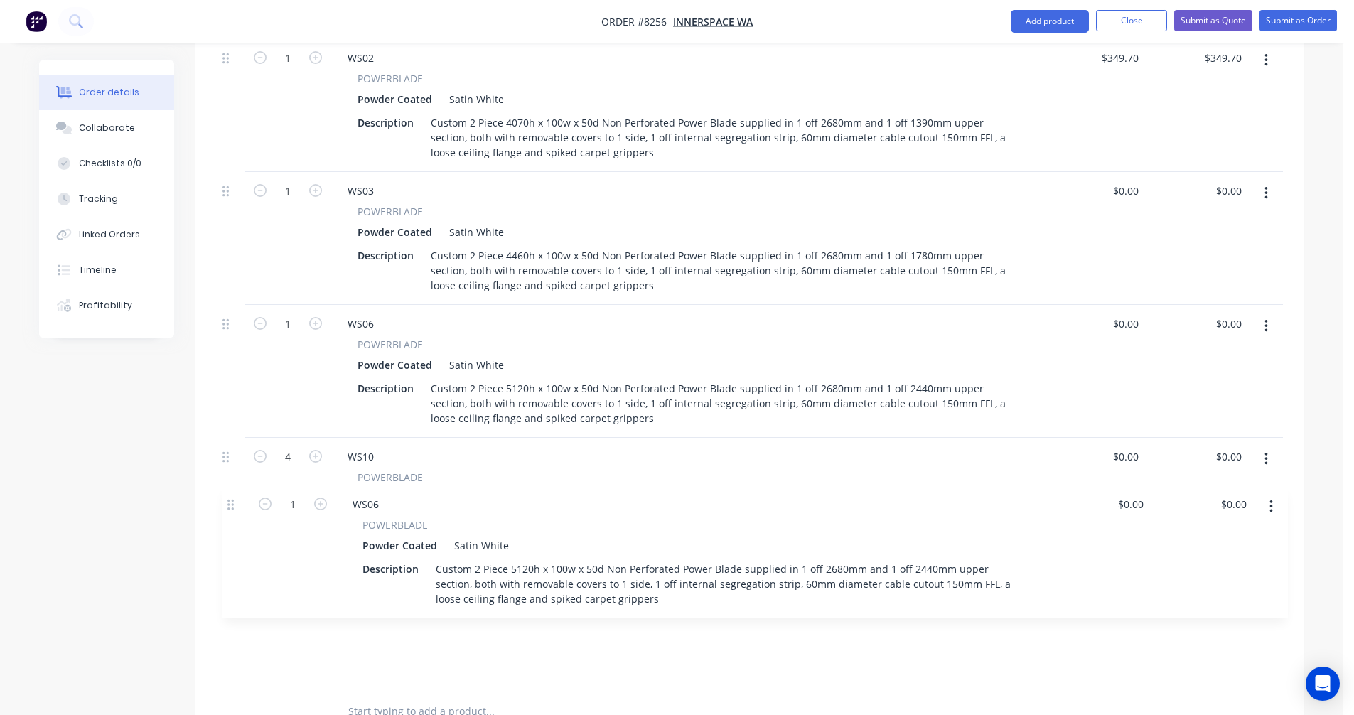
scroll to position [587, 0]
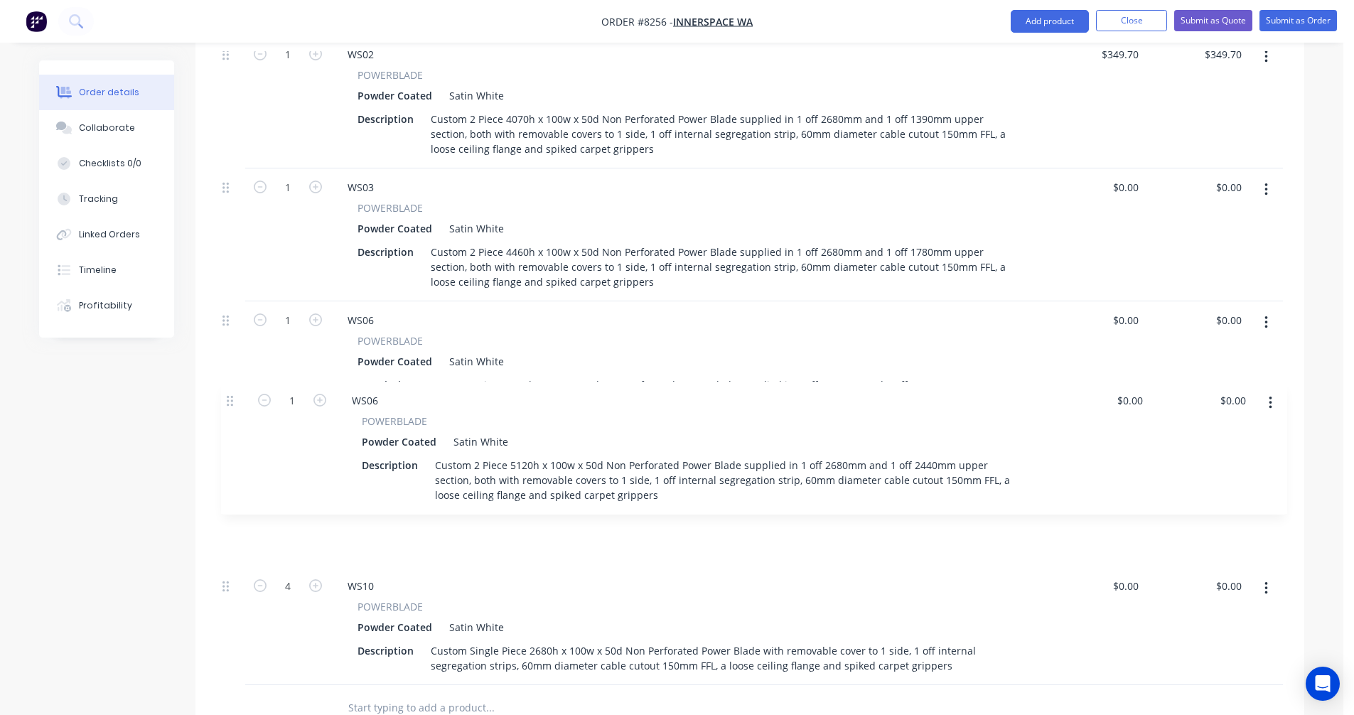
drag, startPoint x: 230, startPoint y: 536, endPoint x: 234, endPoint y: 394, distance: 142.2
click at [234, 394] on div "1 WS02 POWERBLADE Powder Coated Satin White Description Custom 2 Piece 4070h x …" at bounding box center [750, 360] width 1066 height 649
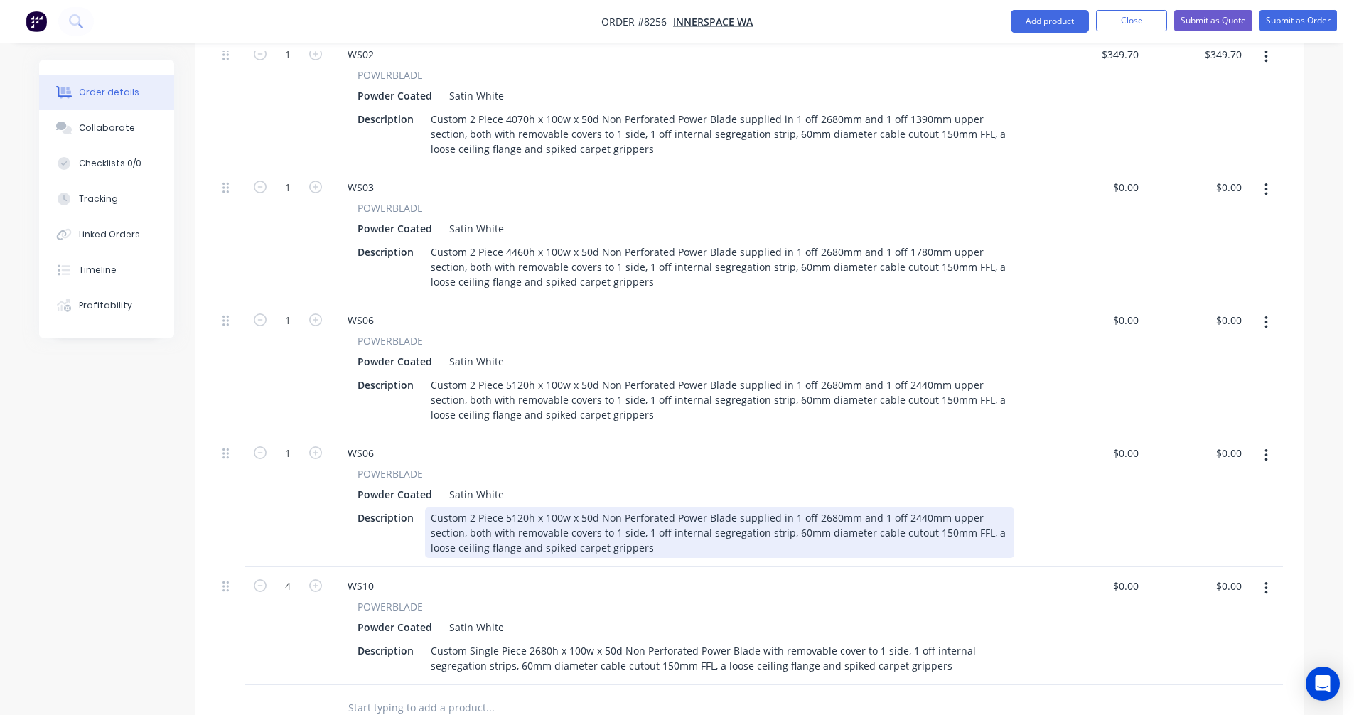
click at [522, 507] on div "Custom 2 Piece 5120h x 100w x 50d Non Perforated Power Blade supplied in 1 off …" at bounding box center [719, 532] width 589 height 50
click at [915, 507] on div "Custom 2 Piece 3600h x 100w x 50d Non Perforated Power Blade supplied in 1 off …" at bounding box center [719, 532] width 589 height 50
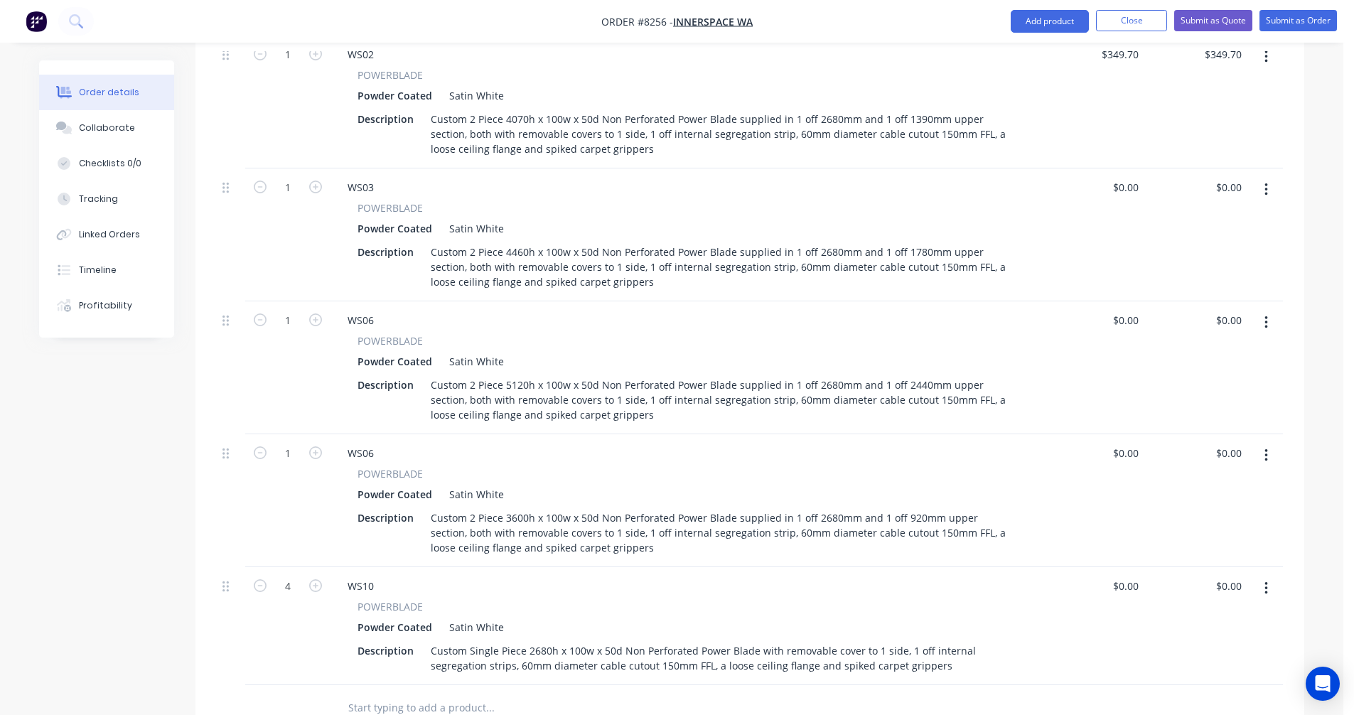
click at [1266, 449] on icon "button" at bounding box center [1265, 455] width 3 height 13
click at [1205, 511] on div "Duplicate" at bounding box center [1214, 521] width 109 height 21
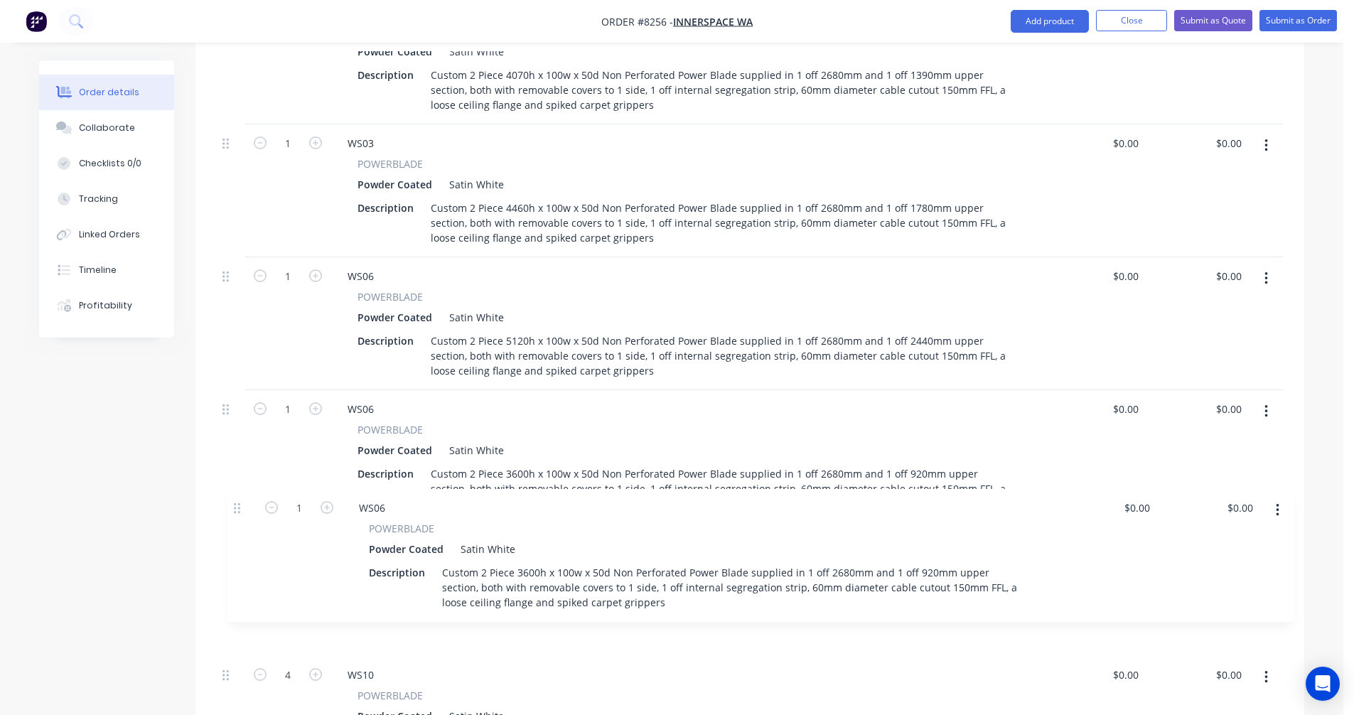
drag, startPoint x: 227, startPoint y: 659, endPoint x: 241, endPoint y: 497, distance: 162.6
click at [241, 497] on div "1 WS02 POWERBLADE Powder Coated Satin White Description Custom 2 Piece 4070h x …" at bounding box center [750, 382] width 1066 height 782
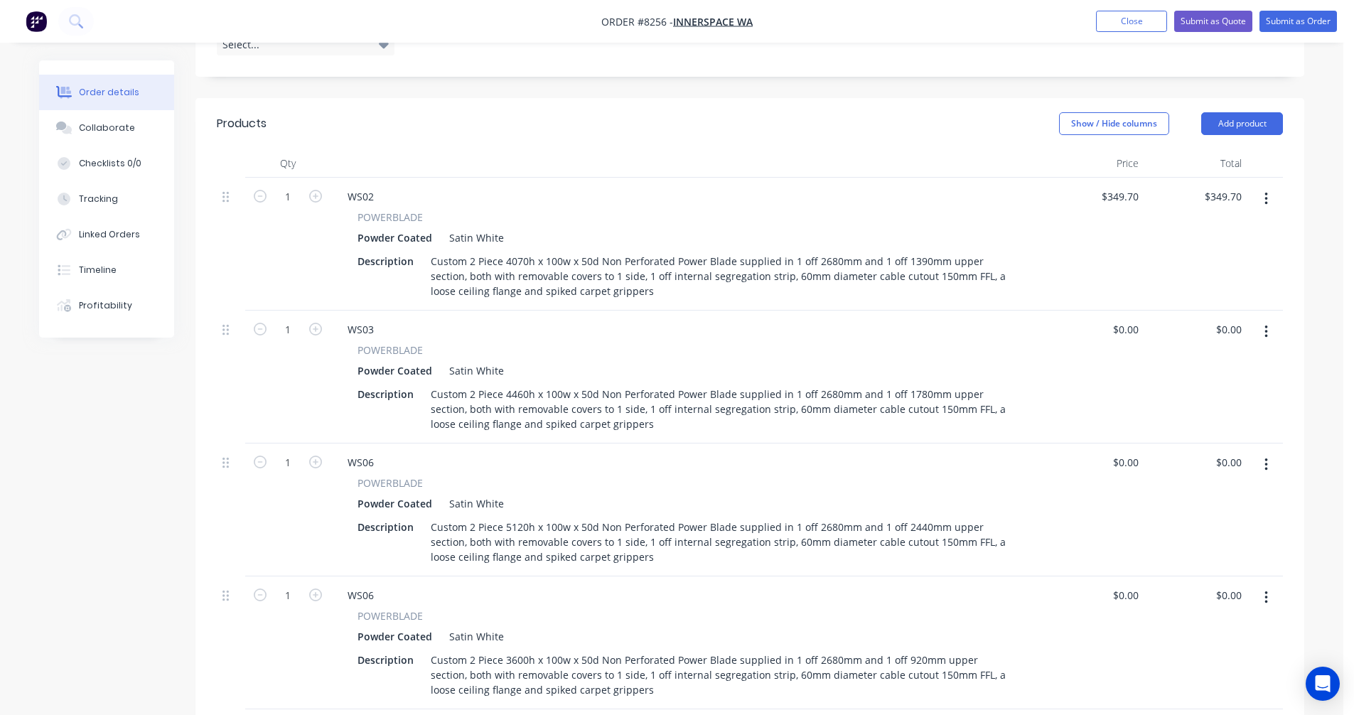
scroll to position [419, 0]
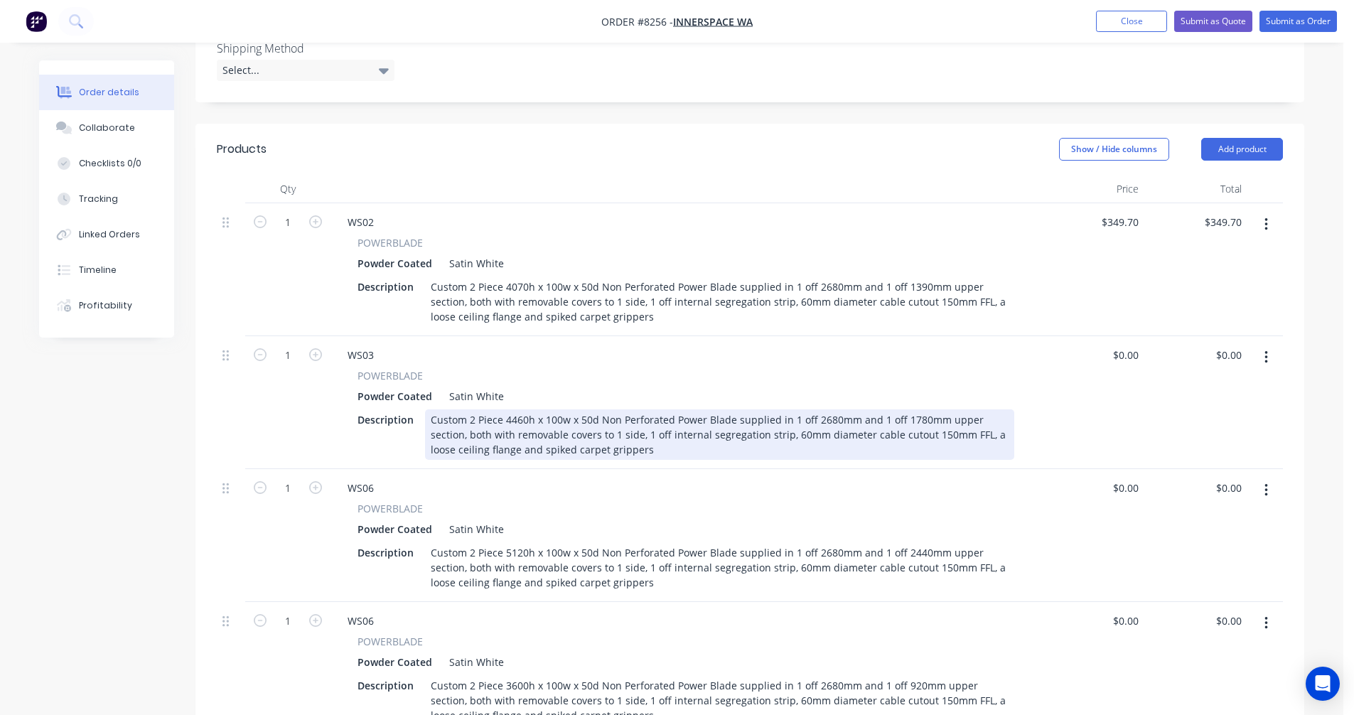
click at [841, 409] on div "Custom 2 Piece 4460h x 100w x 50d Non Perforated Power Blade supplied in 1 off …" at bounding box center [719, 434] width 589 height 50
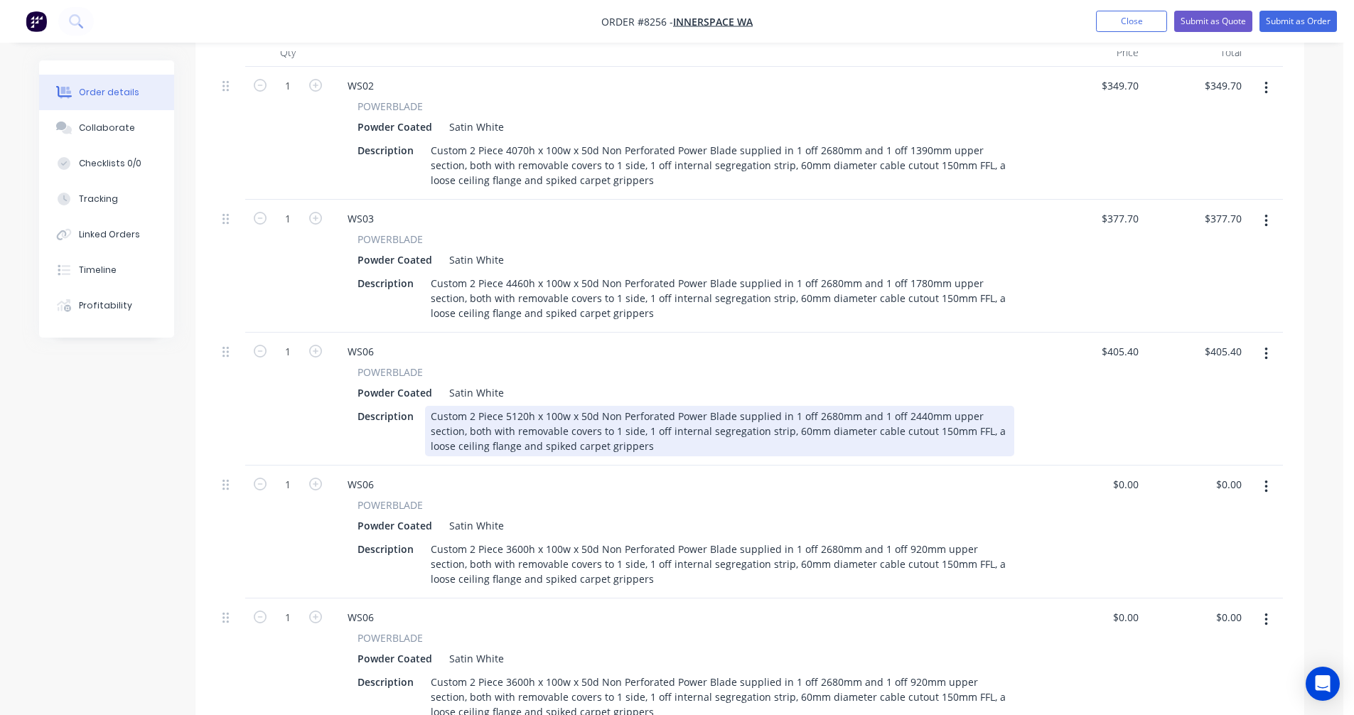
scroll to position [561, 0]
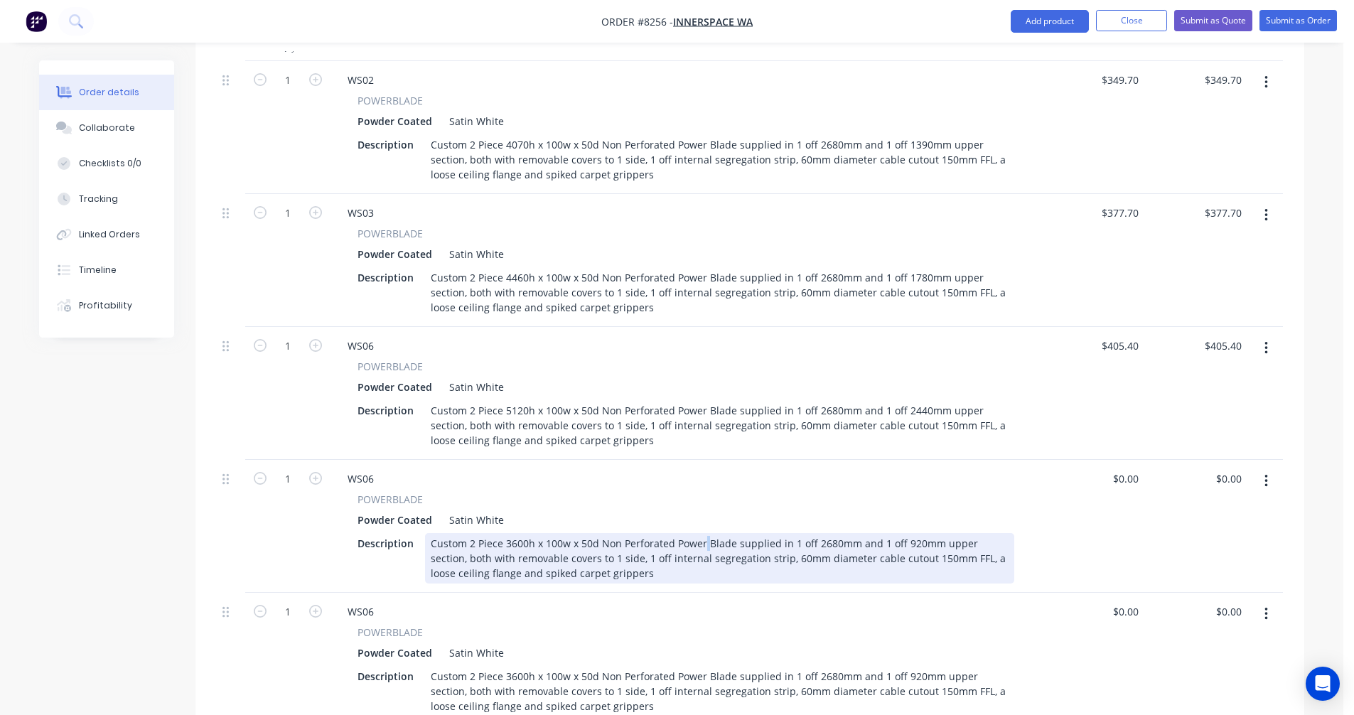
click at [703, 533] on div "Custom 2 Piece 3600h x 100w x 50d Non Perforated Power Blade supplied in 1 off …" at bounding box center [719, 558] width 589 height 50
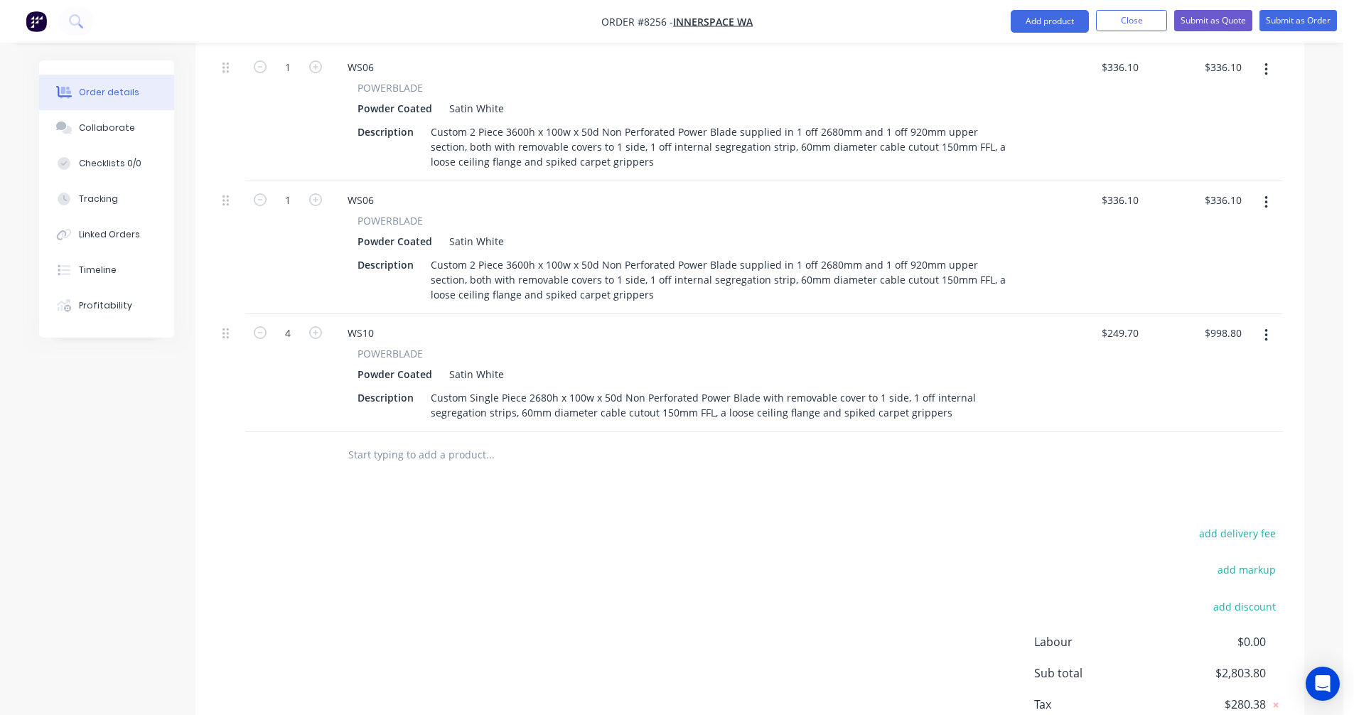
click at [1261, 190] on button "button" at bounding box center [1265, 203] width 33 height 26
click at [1185, 258] on div "Duplicate" at bounding box center [1214, 268] width 109 height 21
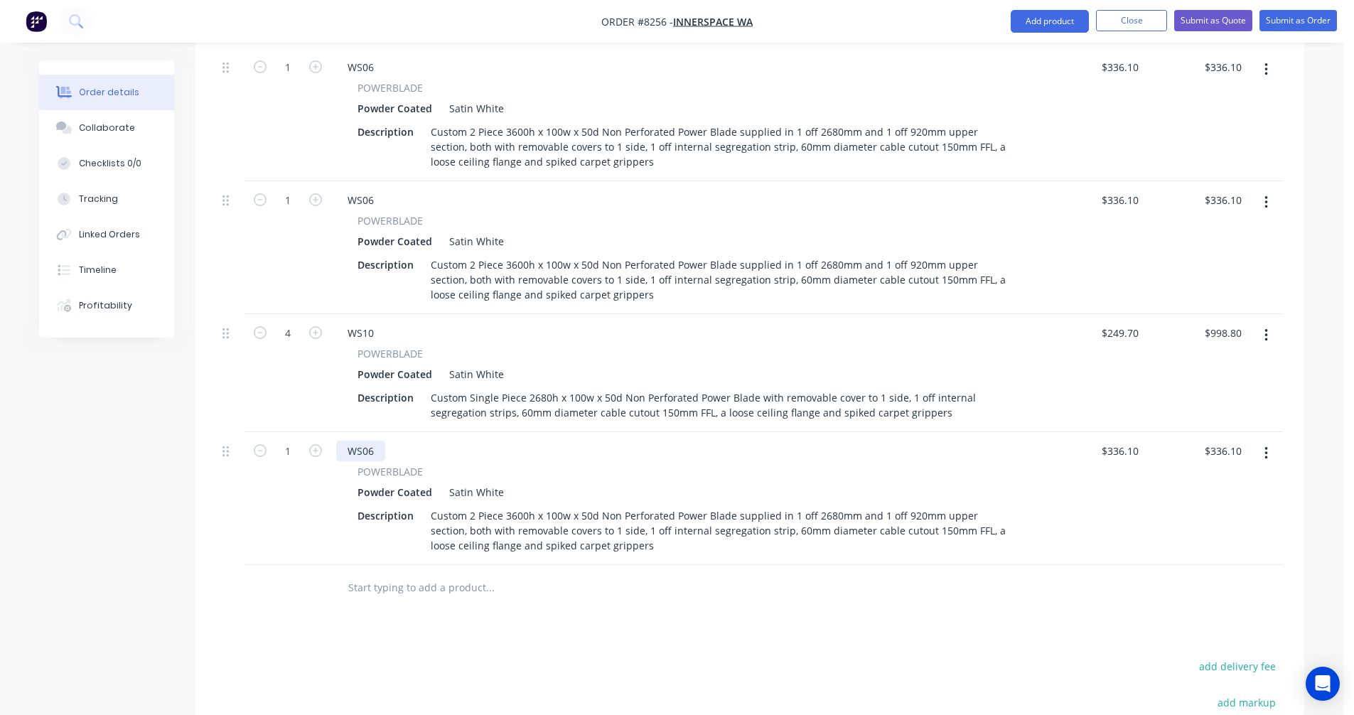
click at [372, 441] on div "WS06" at bounding box center [360, 451] width 49 height 21
click at [314, 444] on icon "button" at bounding box center [315, 450] width 13 height 13
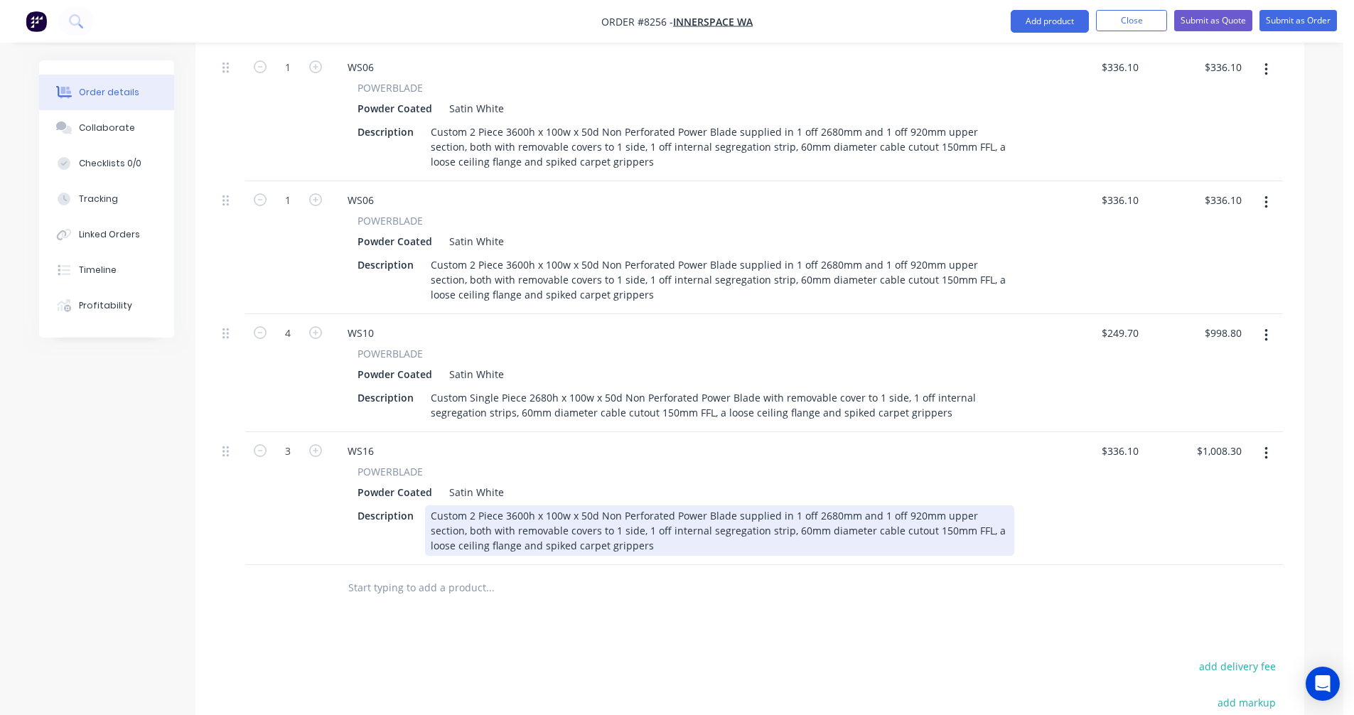
click at [521, 505] on div "Custom 2 Piece 3600h x 100w x 50d Non Perforated Power Blade supplied in 1 off …" at bounding box center [719, 530] width 589 height 50
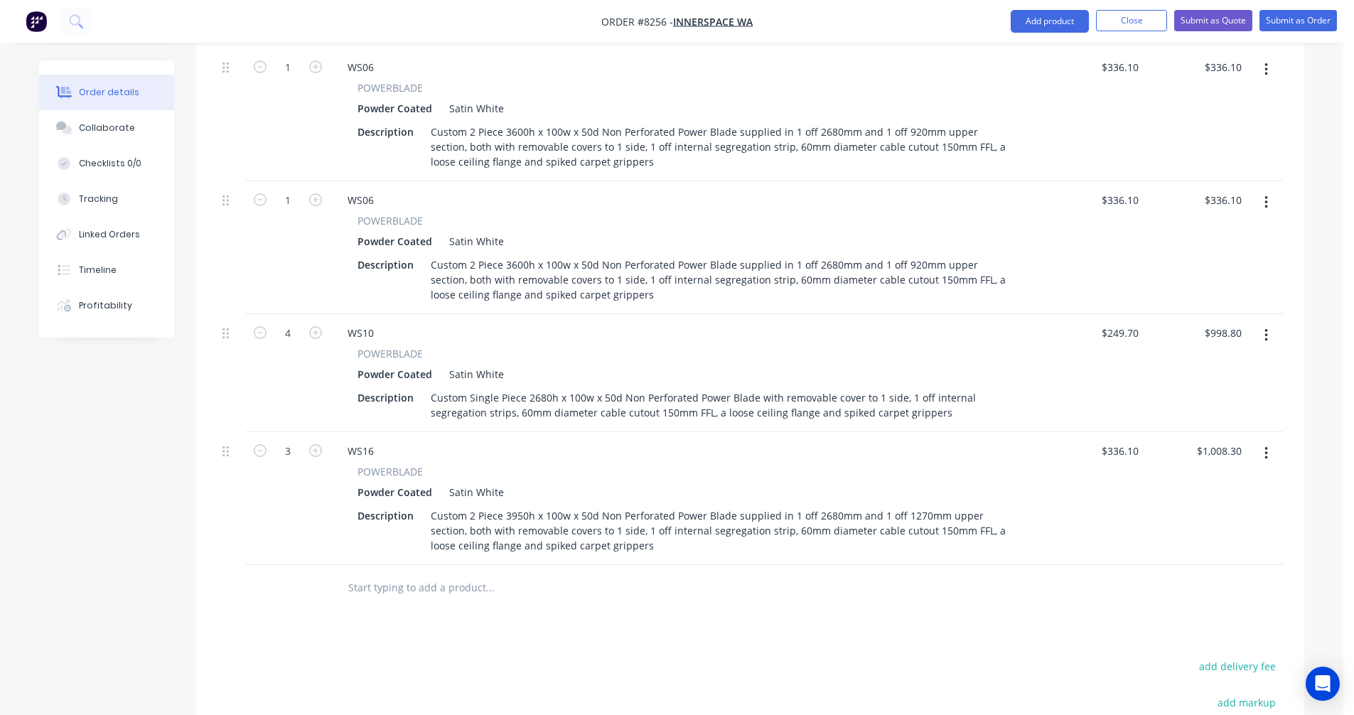
click at [1266, 447] on icon "button" at bounding box center [1265, 453] width 3 height 13
click at [1204, 509] on div "Duplicate" at bounding box center [1214, 519] width 109 height 21
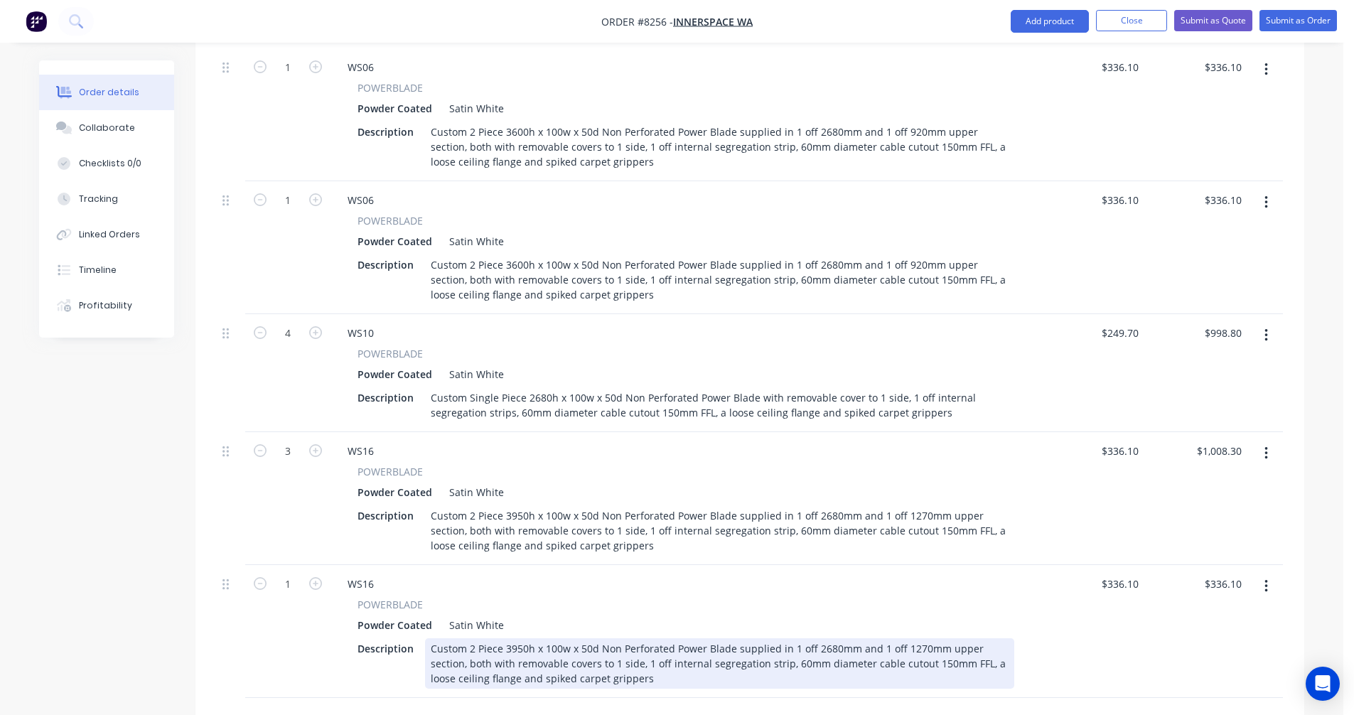
click at [517, 638] on div "Custom 2 Piece 3950h x 100w x 50d Non Perforated Power Blade supplied in 1 off …" at bounding box center [719, 663] width 589 height 50
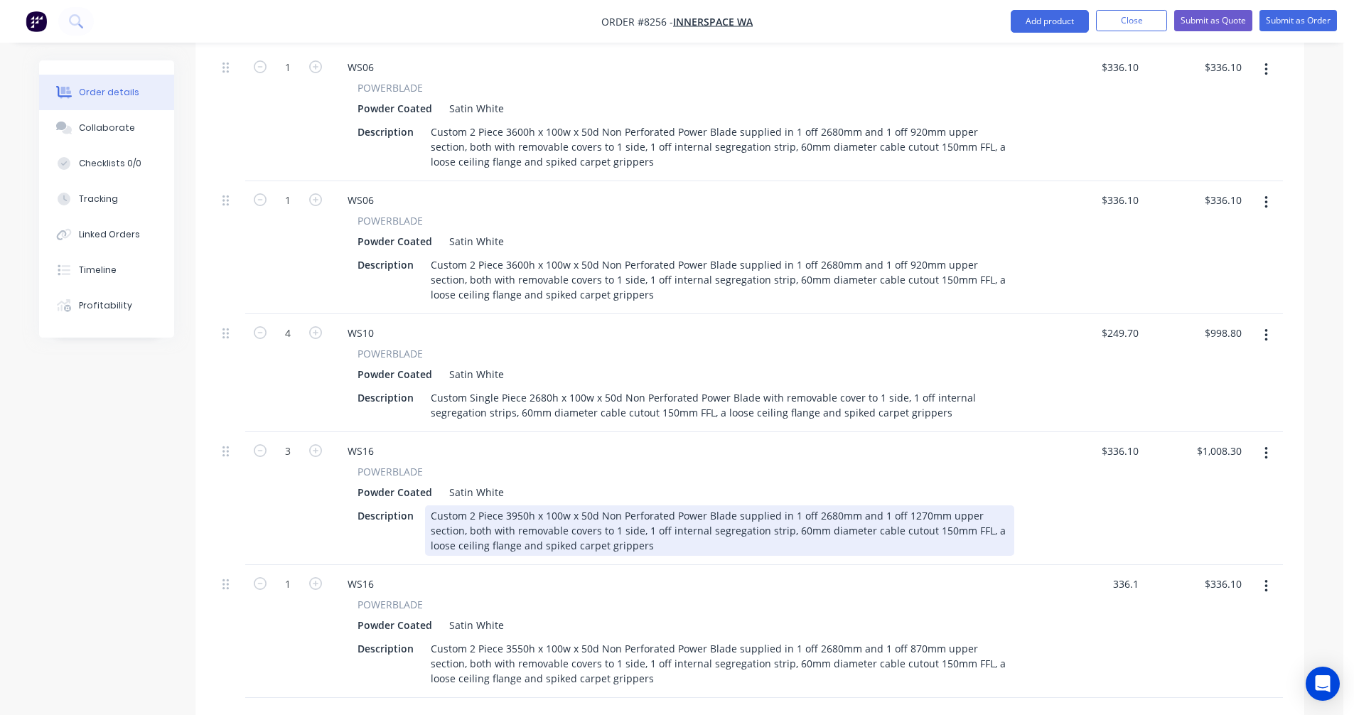
click at [875, 505] on div "Custom 2 Piece 3950h x 100w x 50d Non Perforated Power Blade supplied in 1 off …" at bounding box center [719, 530] width 589 height 50
click at [852, 505] on div "Custom 2 Piece 3950h x 100w x 50d Non Perforated Power Blade supplied in 1 off …" at bounding box center [719, 530] width 589 height 50
click at [862, 505] on div "Custom 2 Piece 3950h x 100w x 50d Non Perforated Power Blade supplied in 1 off …" at bounding box center [719, 530] width 589 height 50
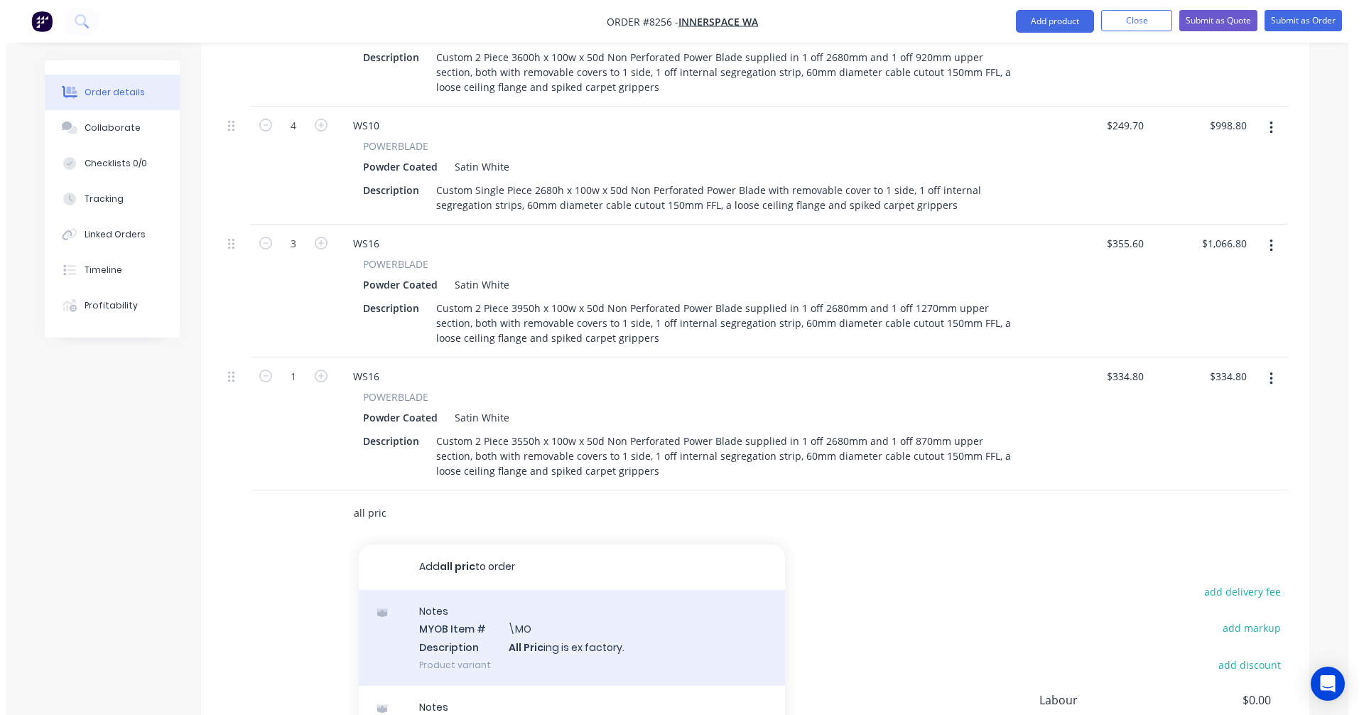
scroll to position [1186, 0]
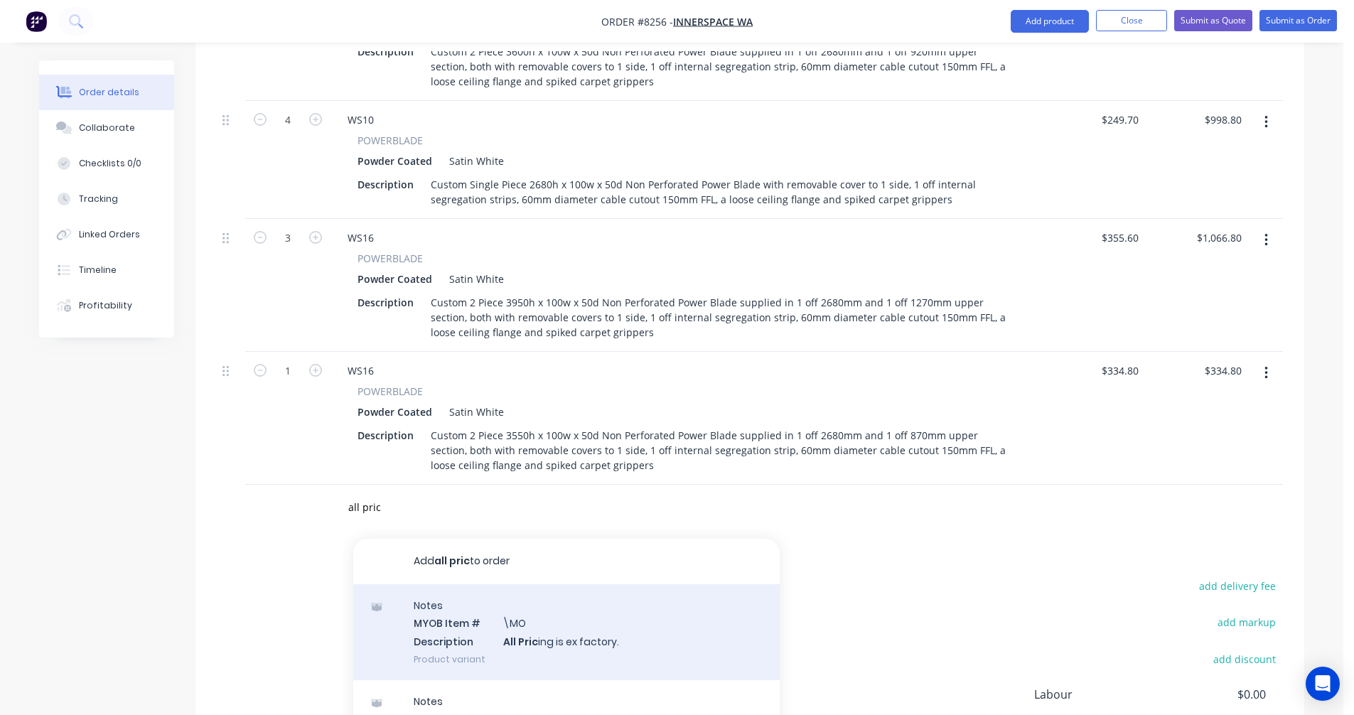
click at [543, 598] on div "Notes MYOB Item # \MO Description All Pric ing is ex factory. Product variant" at bounding box center [566, 632] width 426 height 96
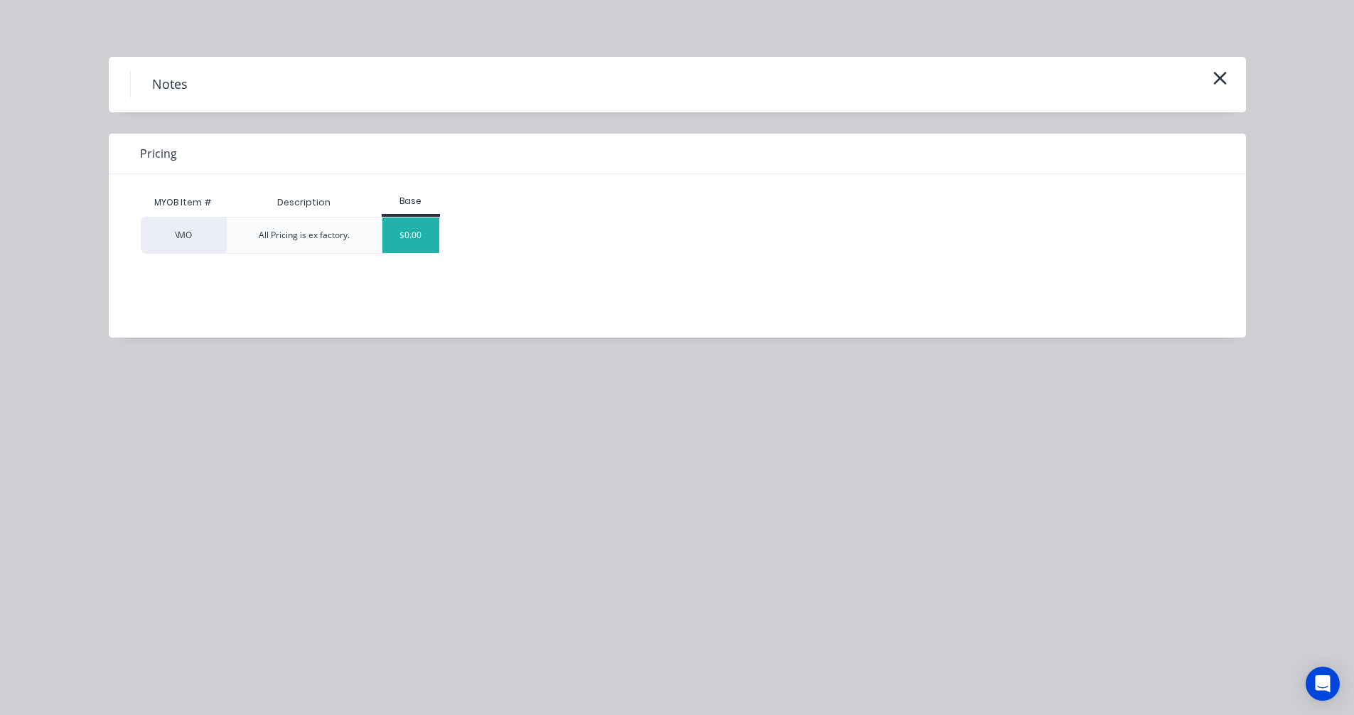
click at [414, 232] on div "$0.00" at bounding box center [411, 235] width 58 height 36
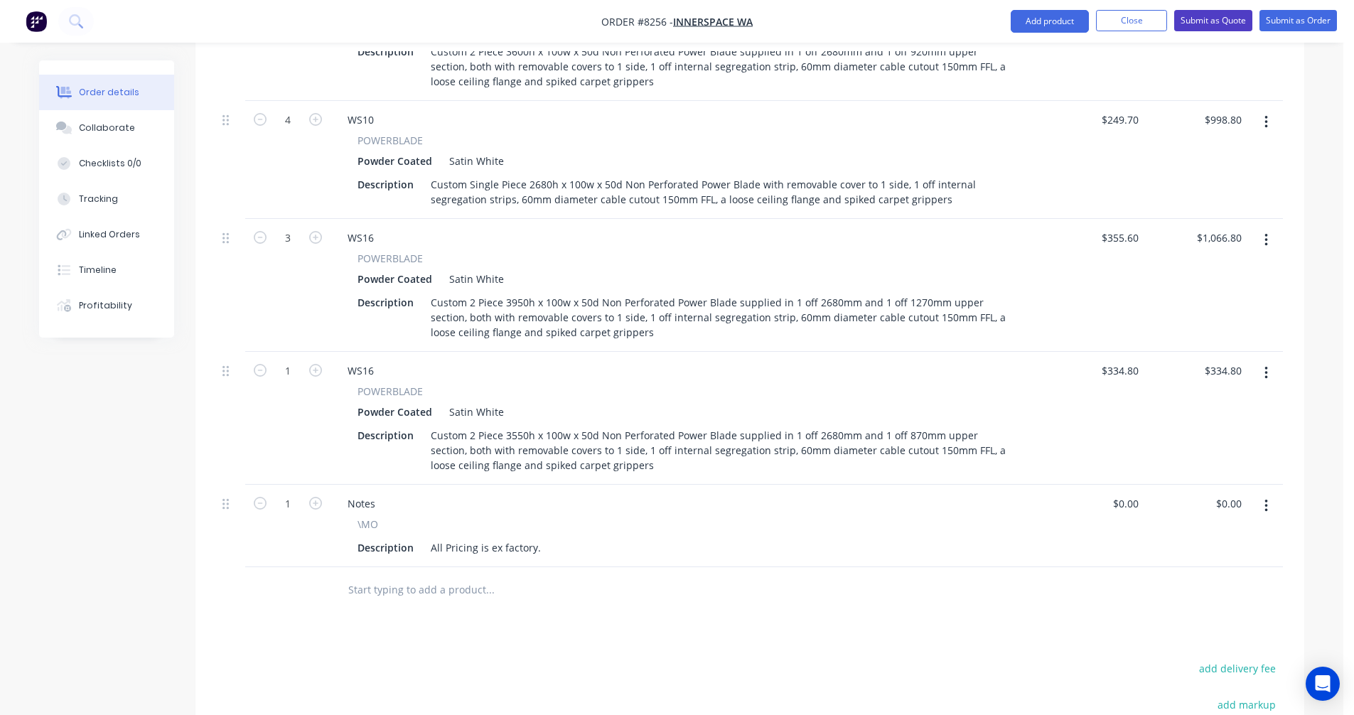
click at [1212, 19] on button "Submit as Quote" at bounding box center [1213, 20] width 78 height 21
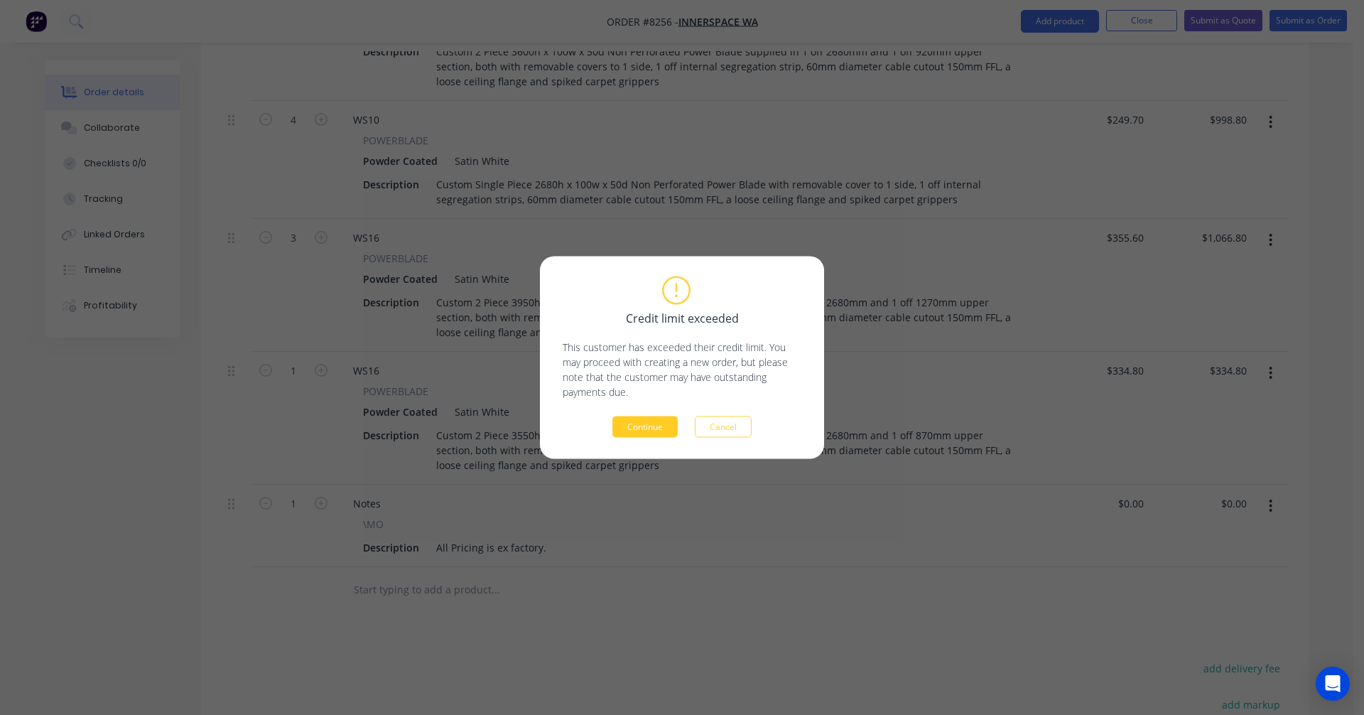
click at [659, 423] on button "Continue" at bounding box center [645, 426] width 65 height 21
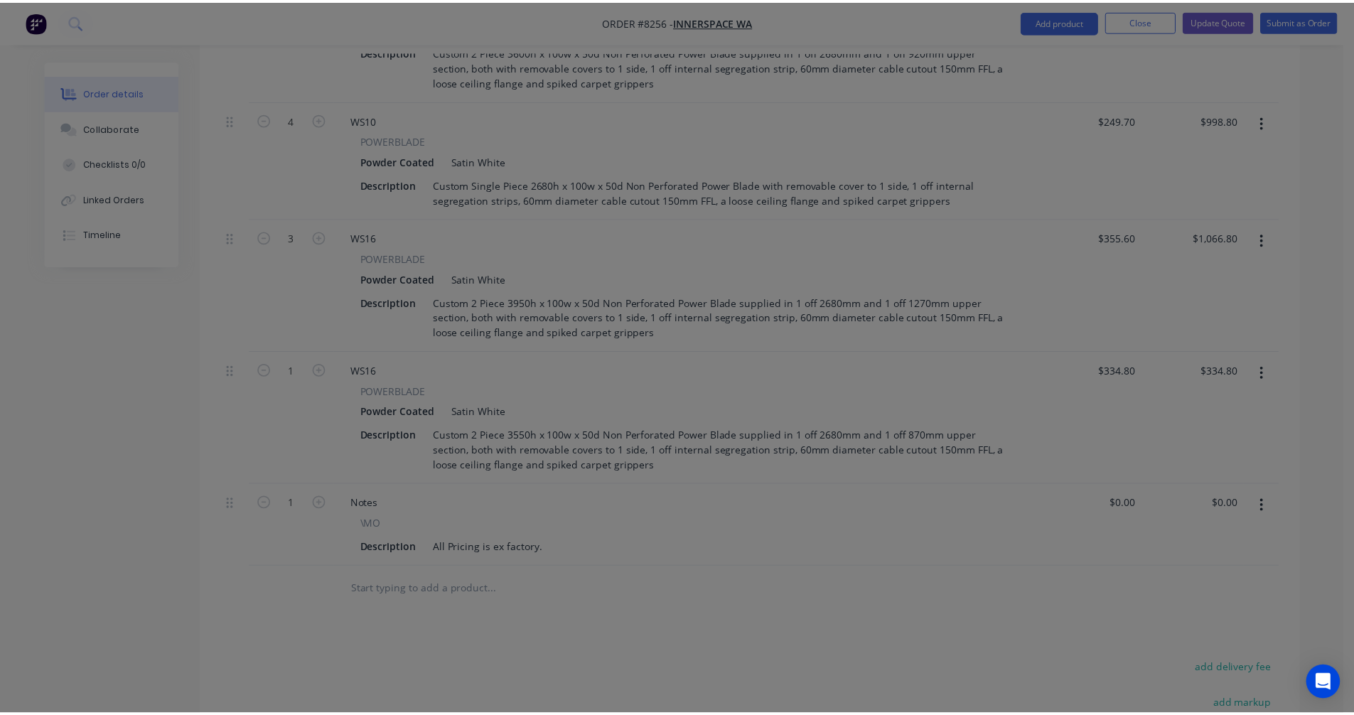
scroll to position [1169, 0]
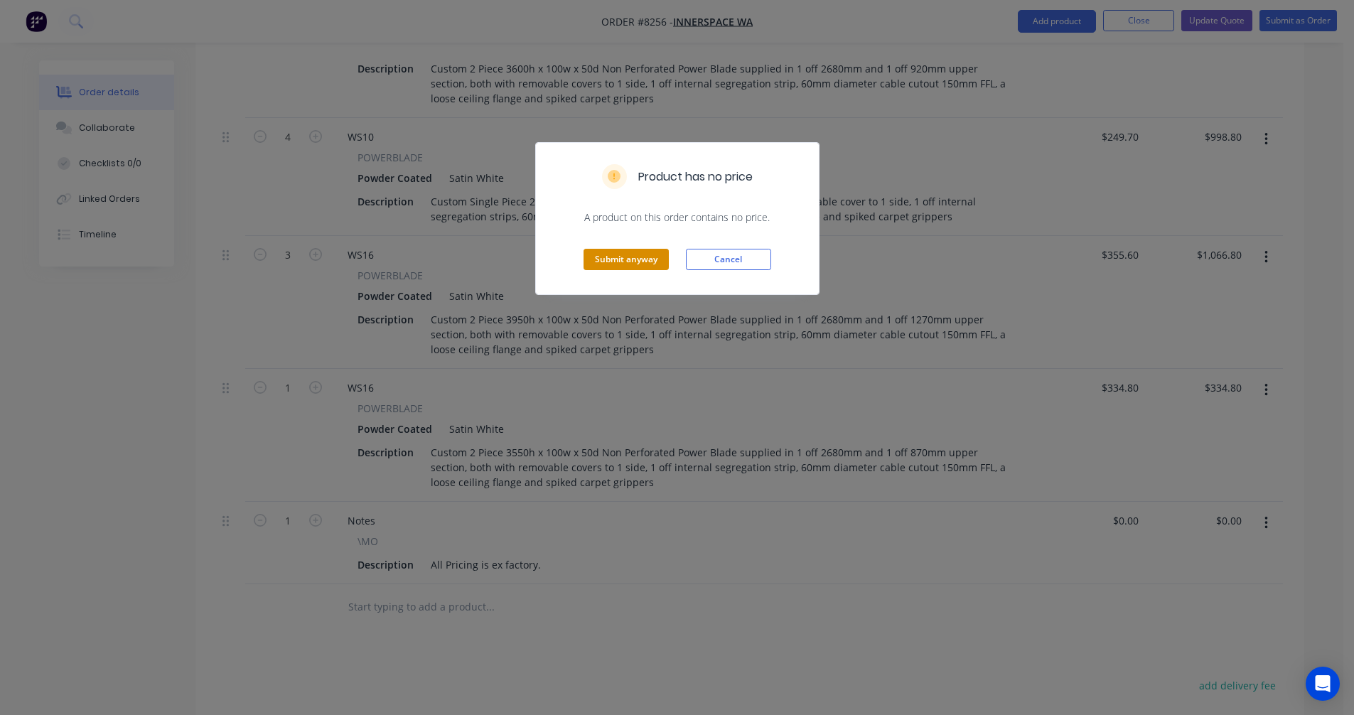
click at [648, 257] on button "Submit anyway" at bounding box center [625, 259] width 85 height 21
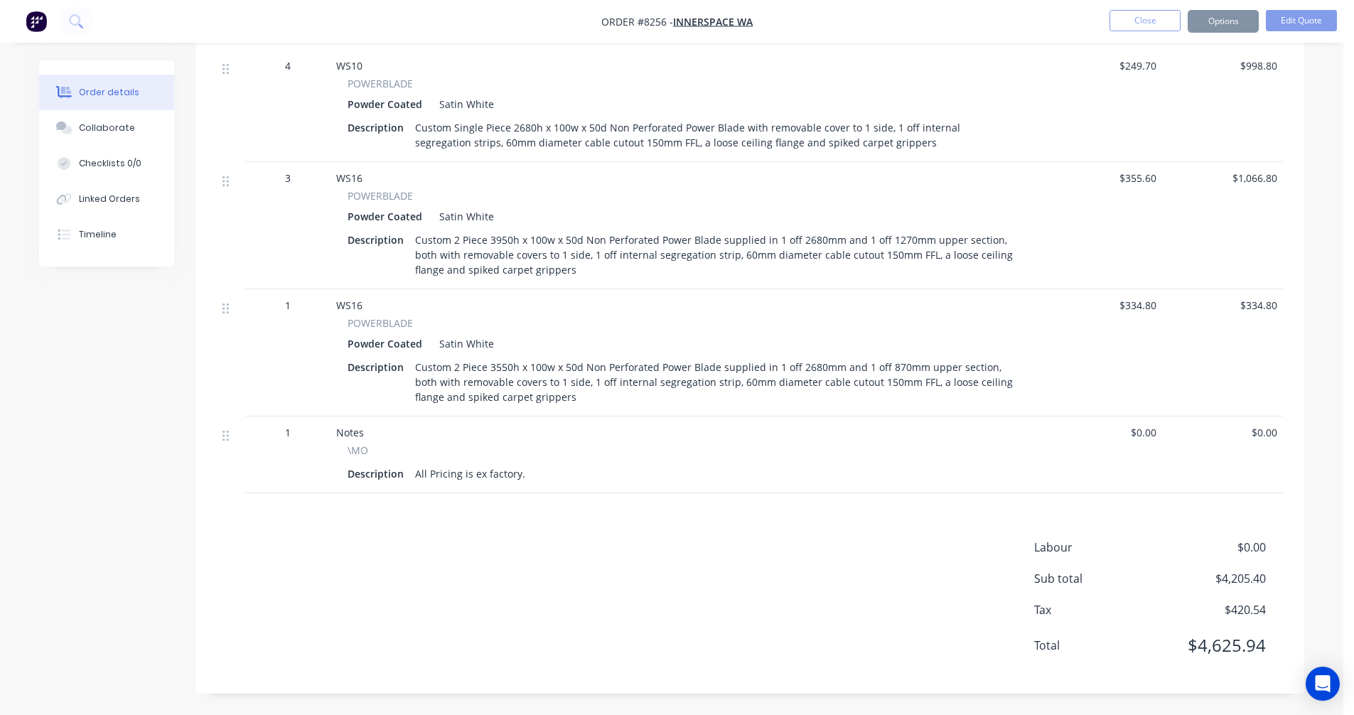
scroll to position [1152, 0]
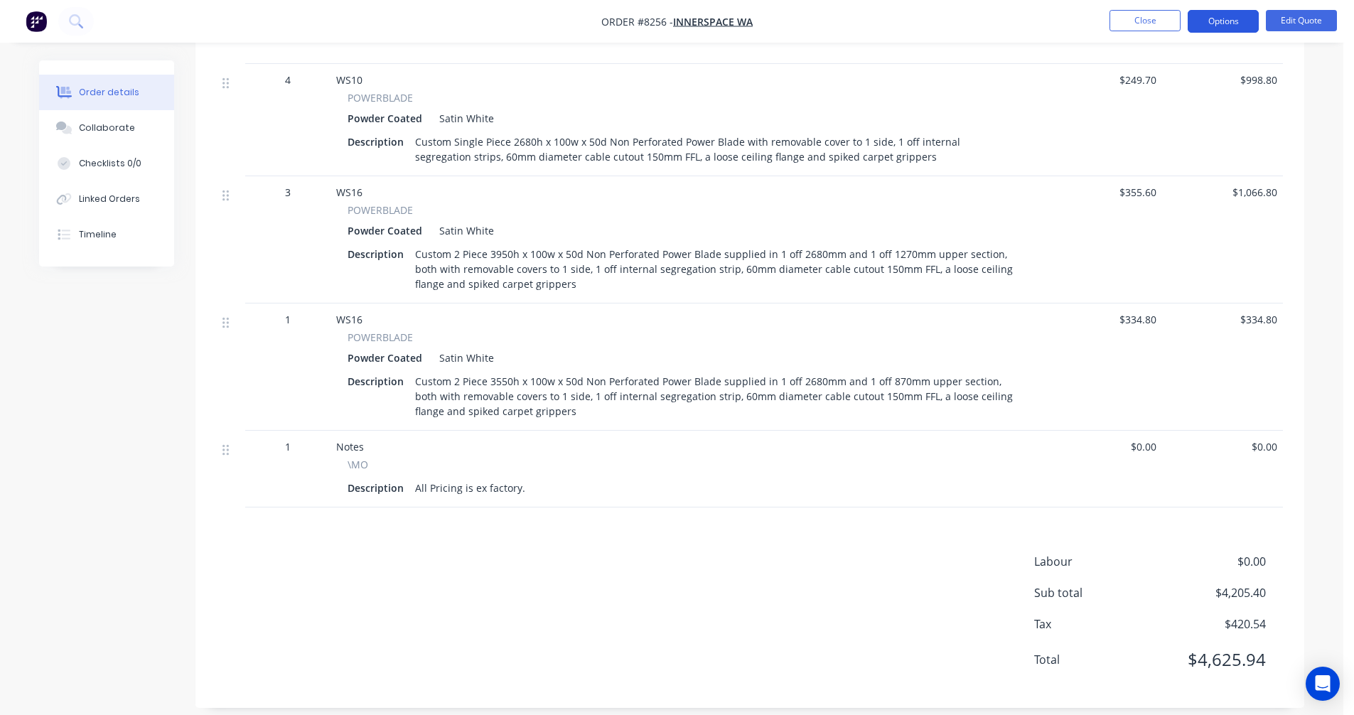
click at [1224, 15] on button "Options" at bounding box center [1222, 21] width 71 height 23
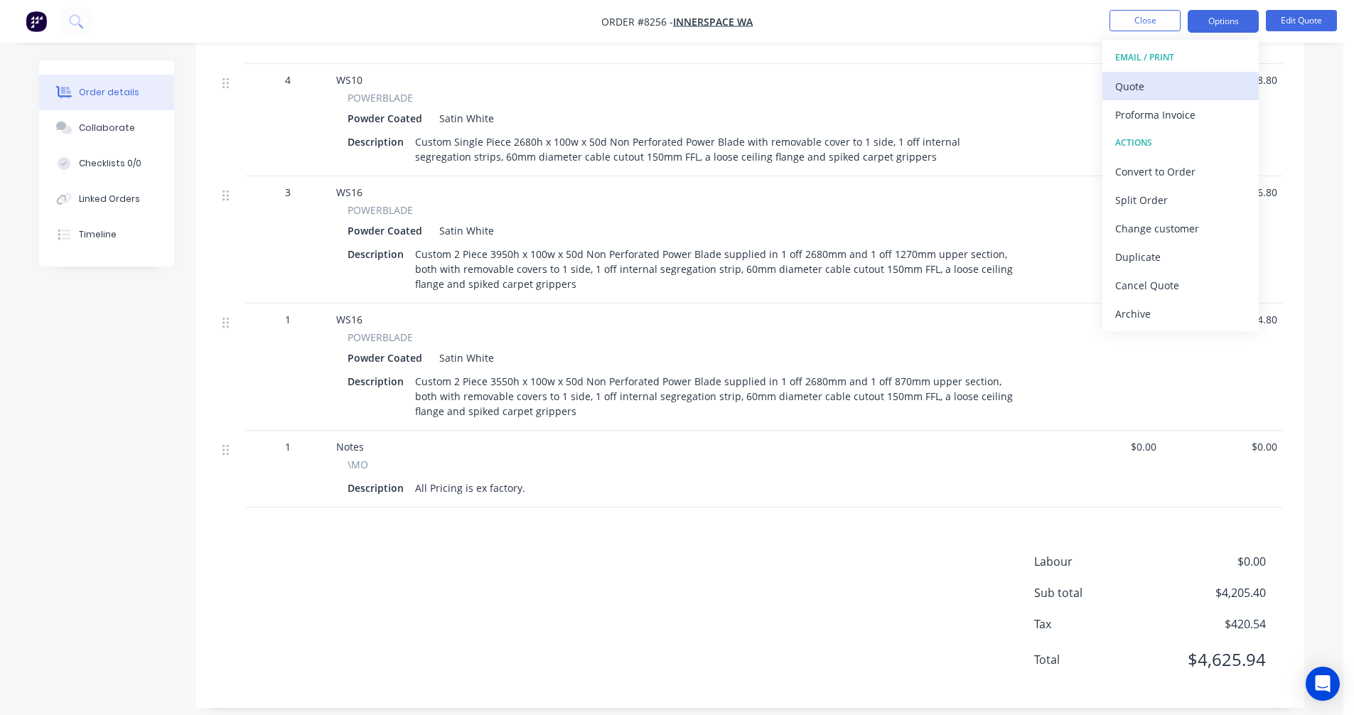
click at [1128, 78] on div "Quote" at bounding box center [1180, 86] width 131 height 21
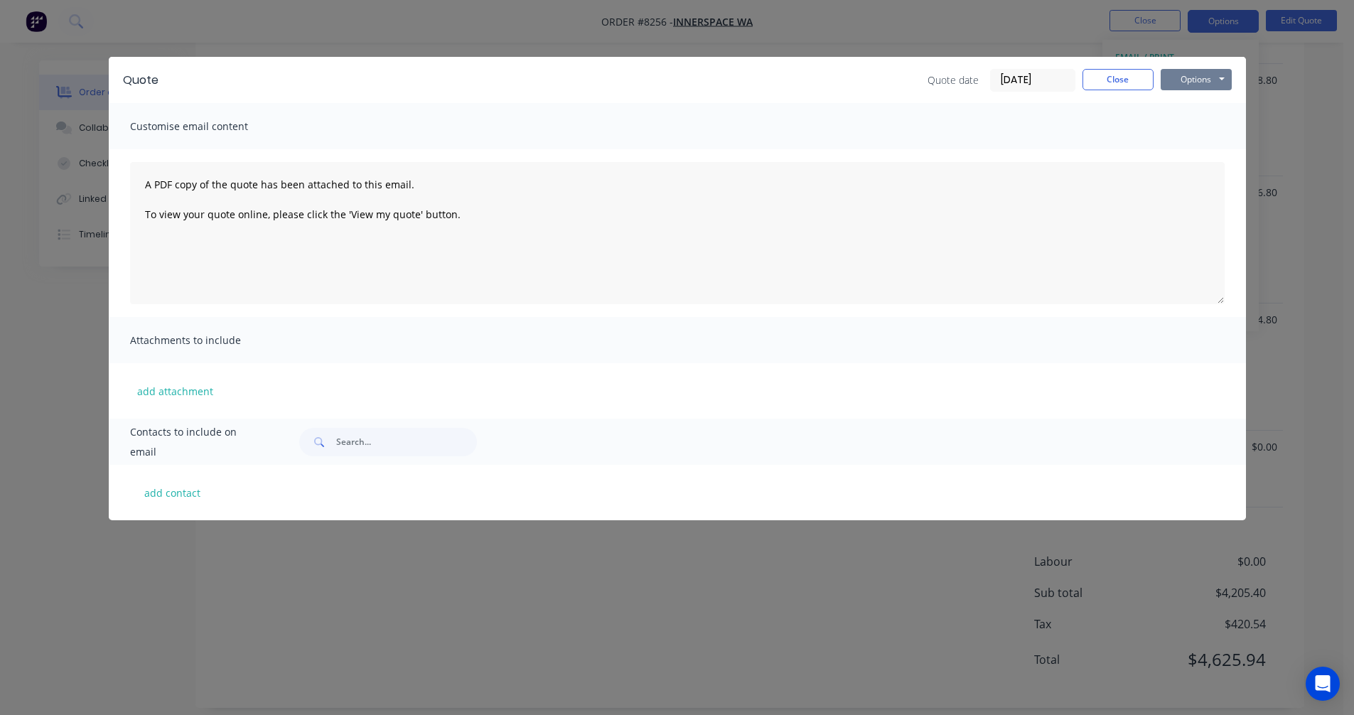
click at [1204, 80] on button "Options" at bounding box center [1195, 79] width 71 height 21
click at [1207, 102] on button "Preview" at bounding box center [1205, 104] width 91 height 23
click at [1145, 122] on div "Customise email content" at bounding box center [677, 126] width 1137 height 46
click at [1112, 86] on button "Close" at bounding box center [1117, 79] width 71 height 21
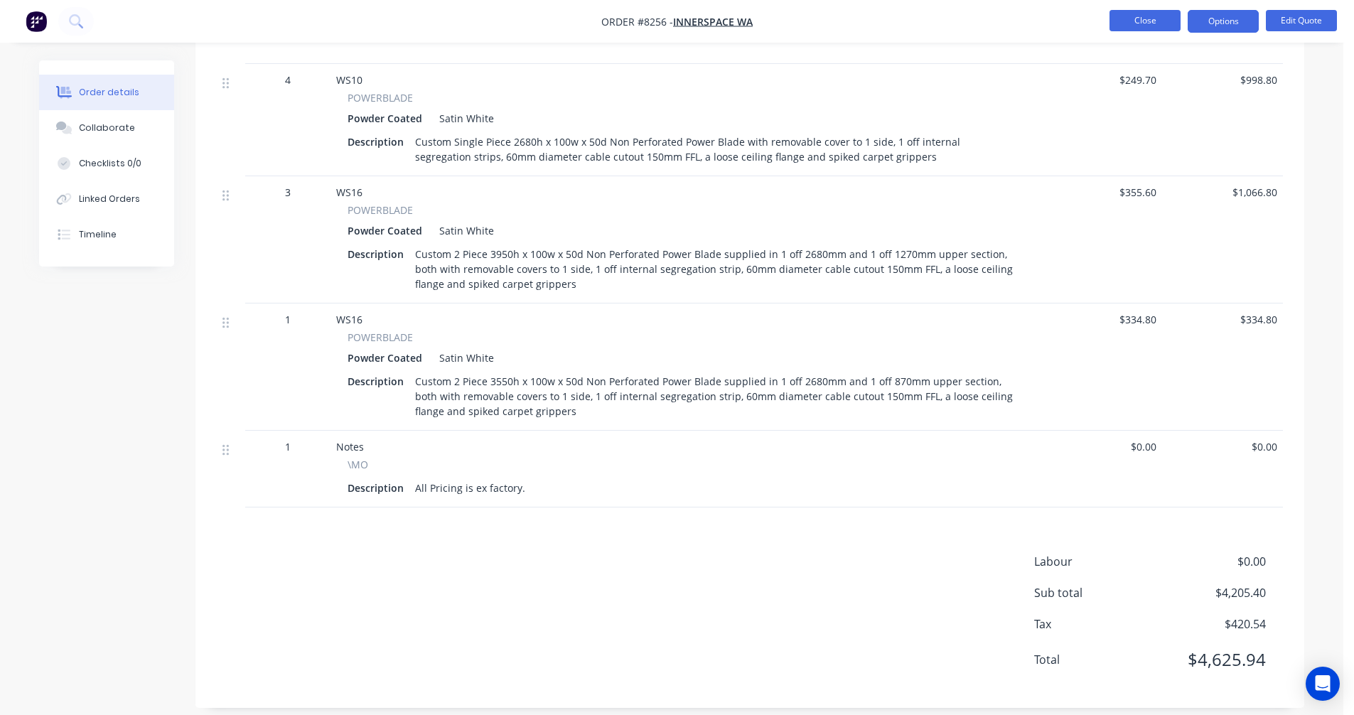
click at [1128, 27] on button "Close" at bounding box center [1144, 20] width 71 height 21
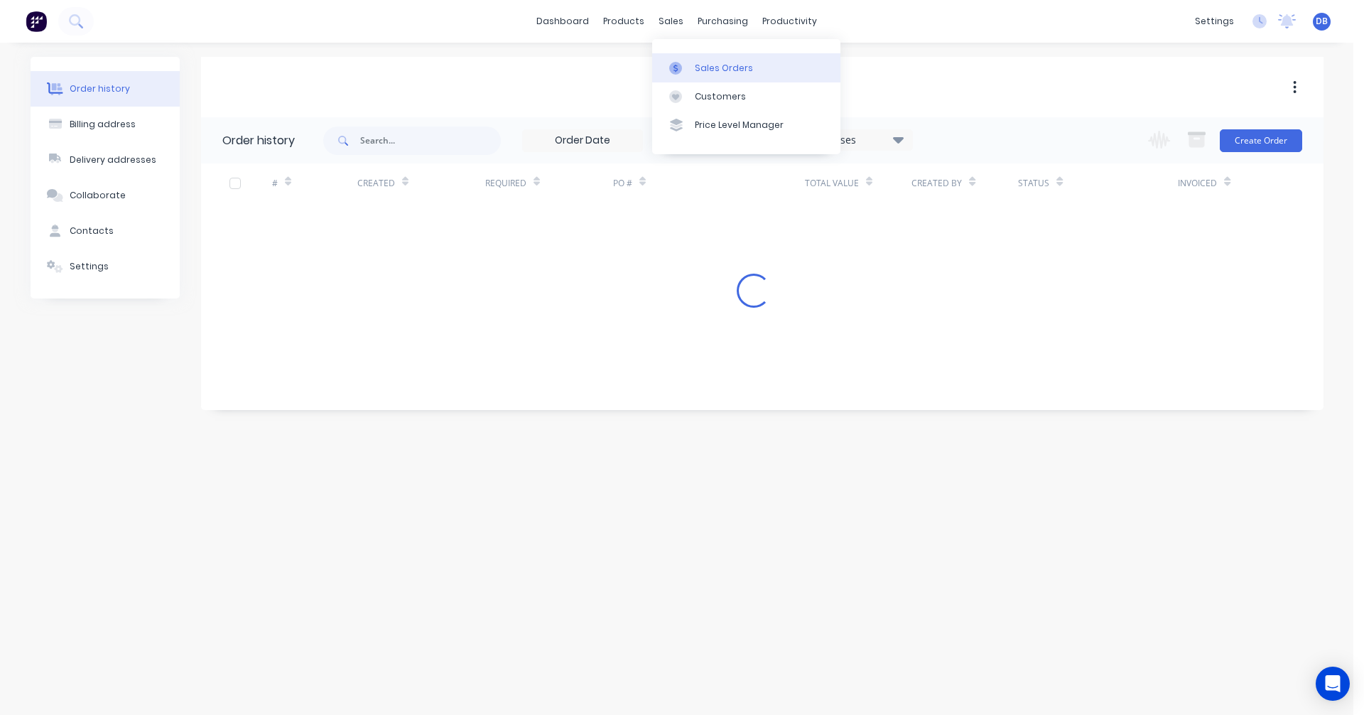
click at [715, 66] on div "Sales Orders" at bounding box center [724, 68] width 58 height 13
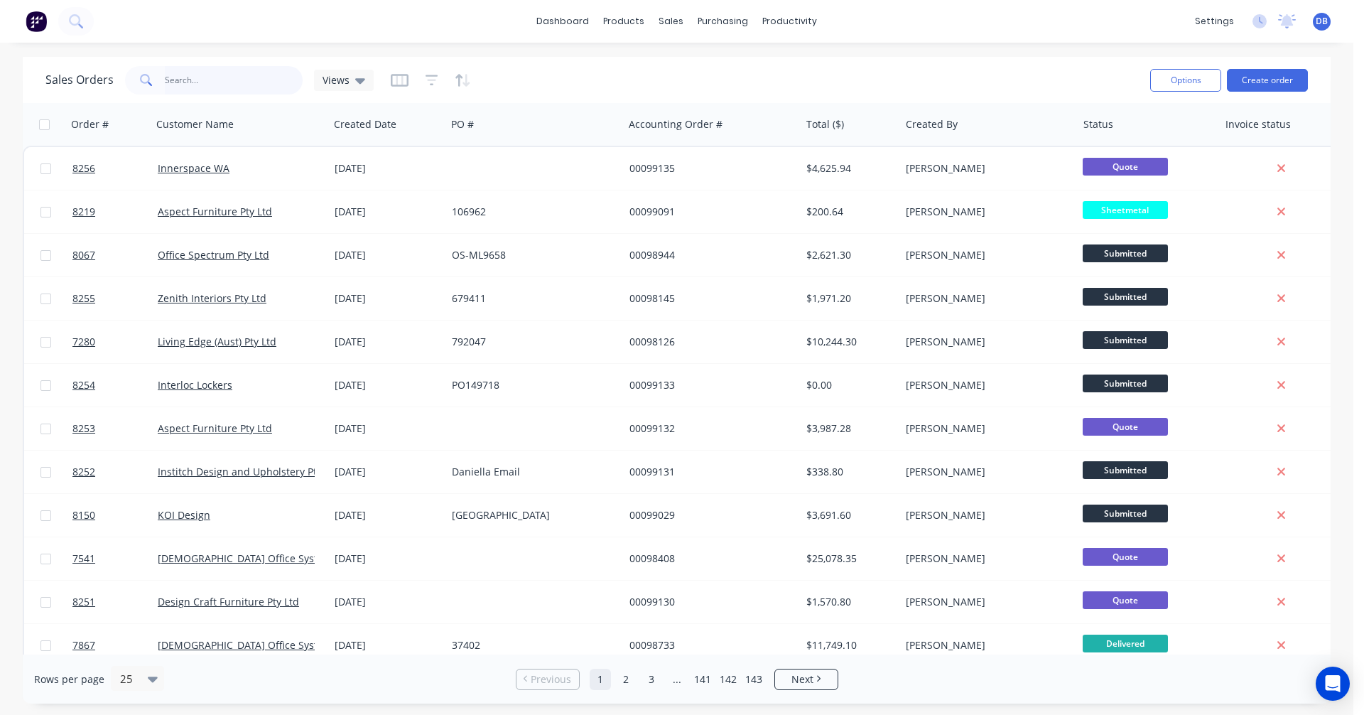
click at [194, 81] on input "text" at bounding box center [234, 80] width 139 height 28
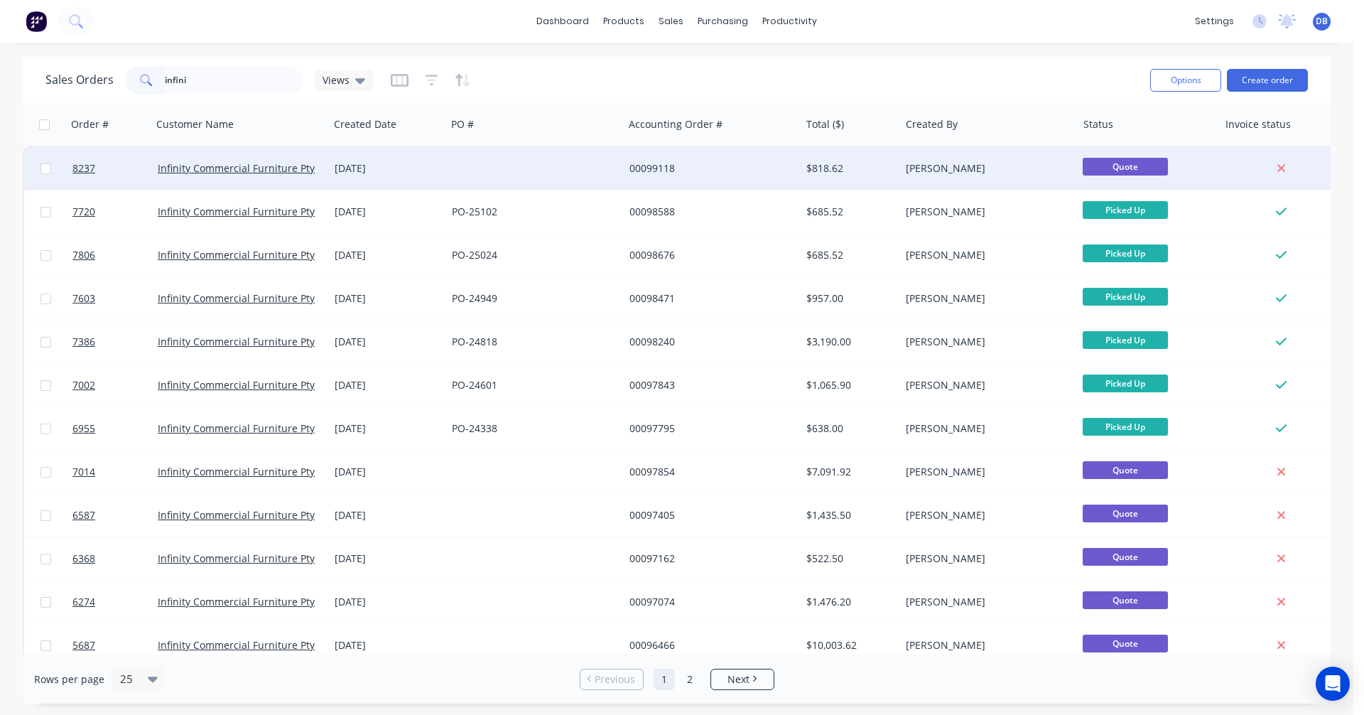
click at [663, 164] on div "00099118" at bounding box center [709, 168] width 158 height 14
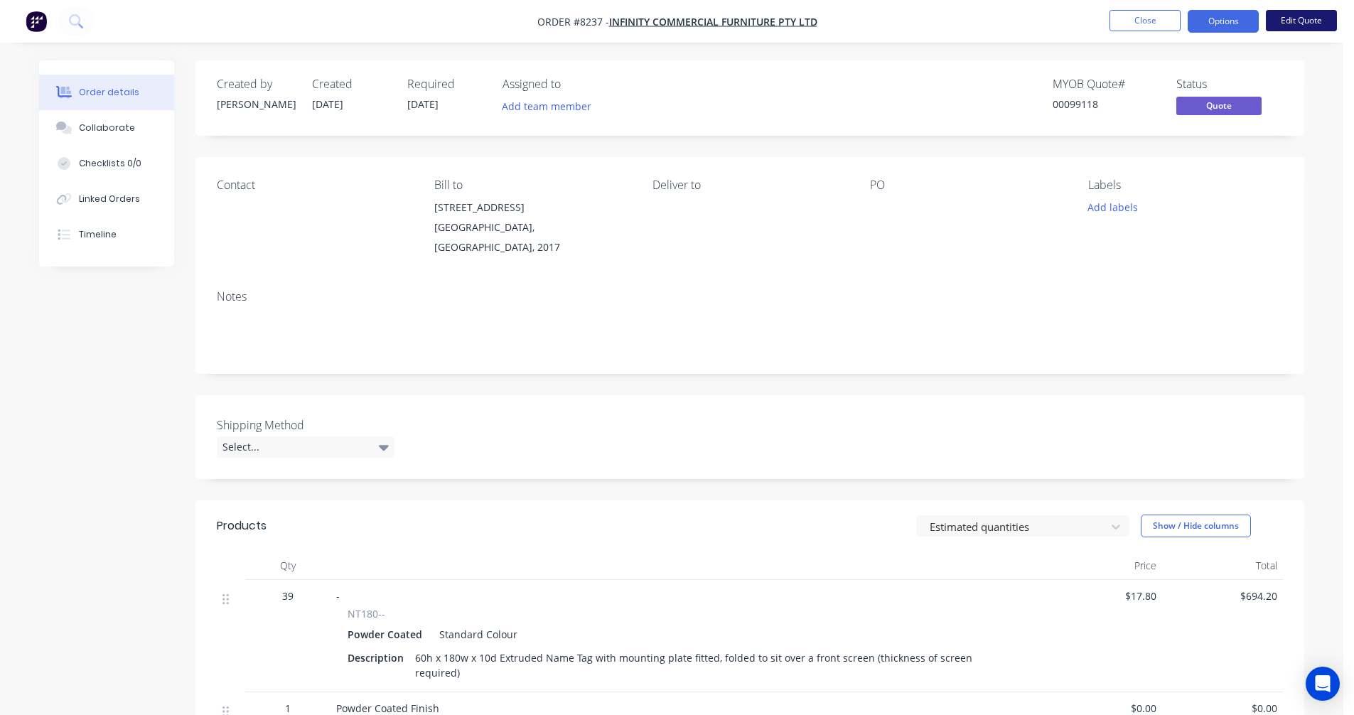
click at [1303, 19] on button "Edit Quote" at bounding box center [1301, 20] width 71 height 21
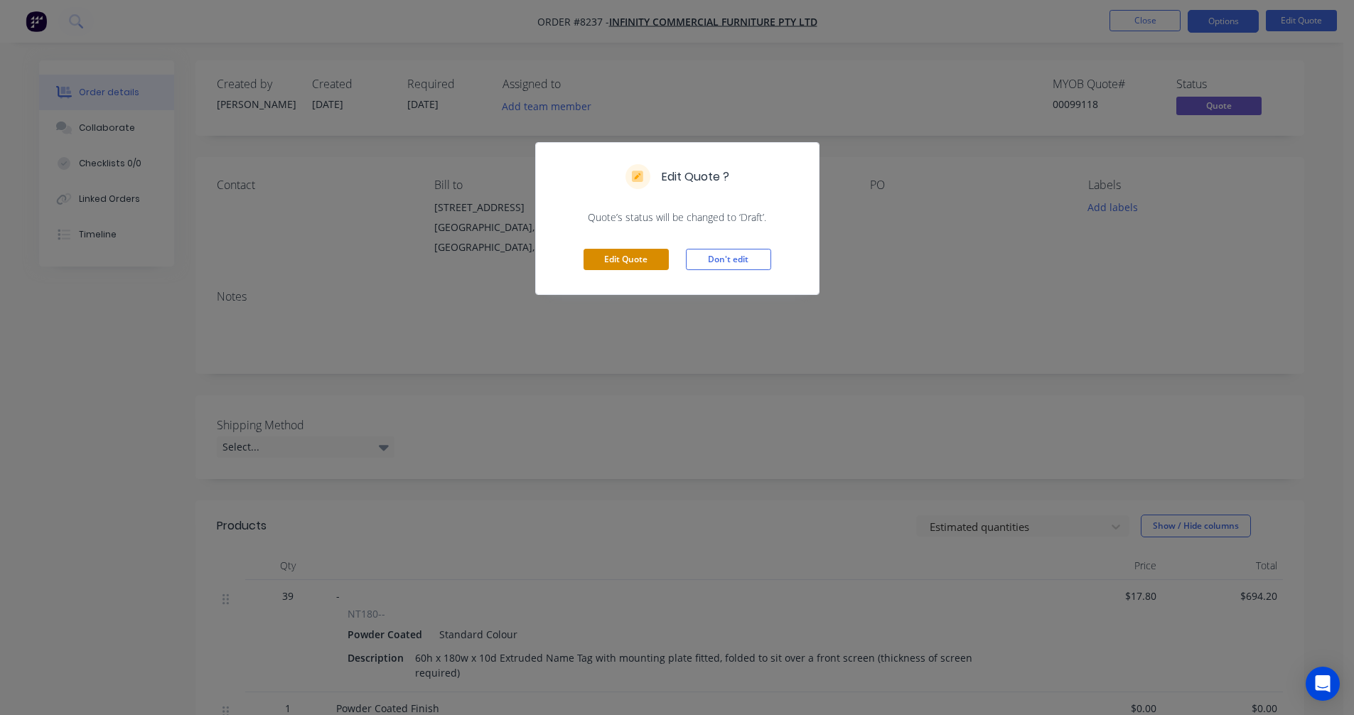
click at [635, 264] on button "Edit Quote" at bounding box center [625, 259] width 85 height 21
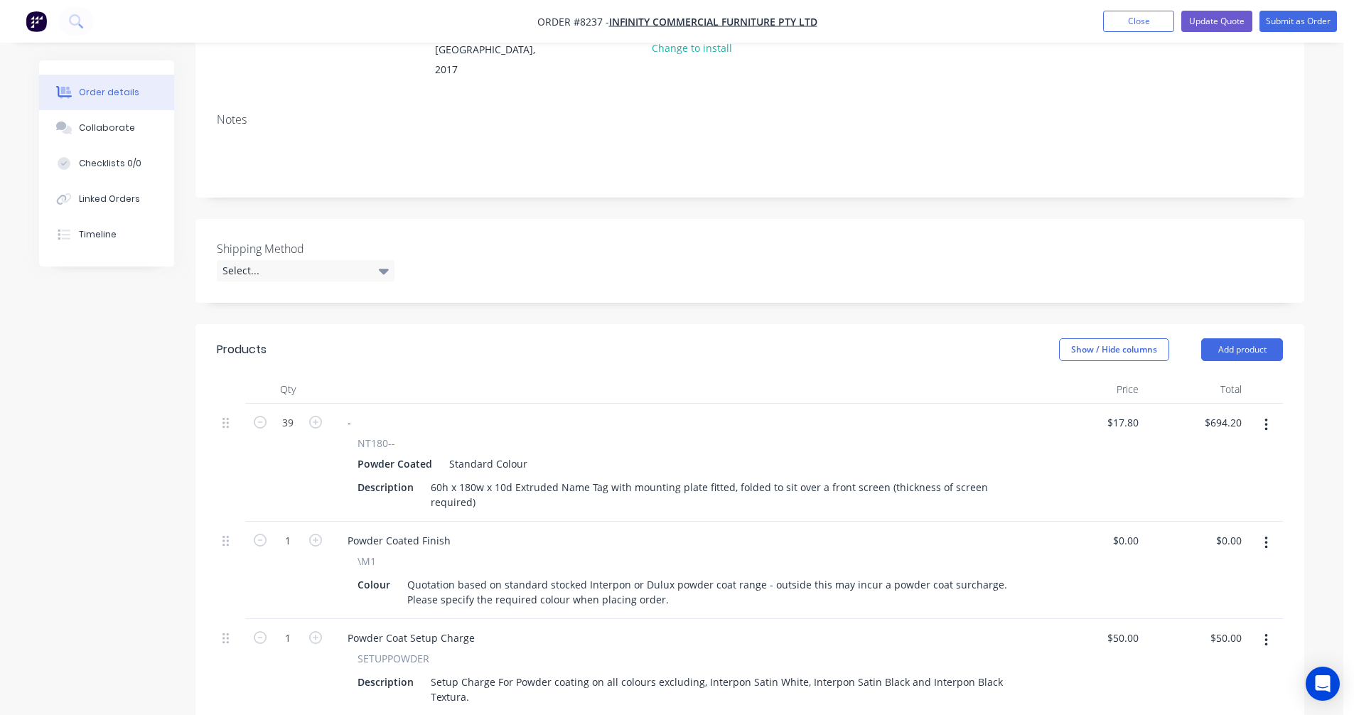
scroll to position [213, 0]
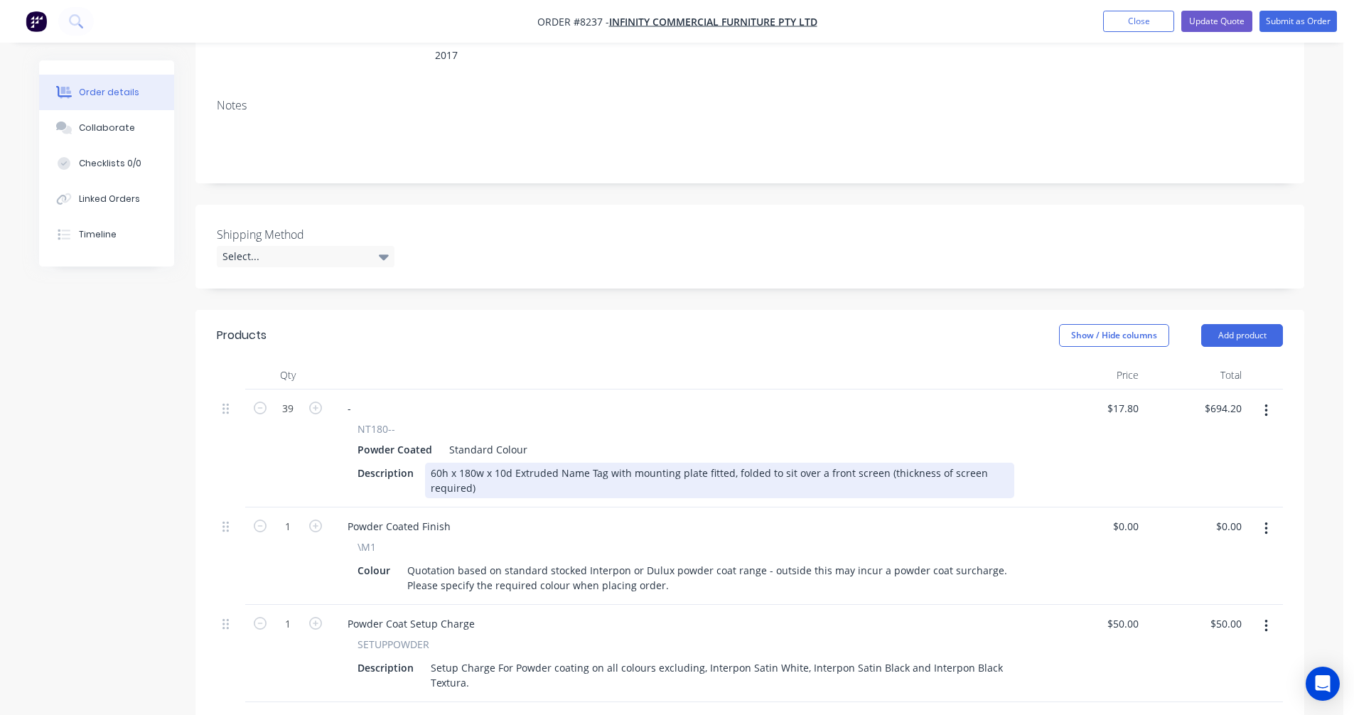
drag, startPoint x: 514, startPoint y: 453, endPoint x: 524, endPoint y: 451, distance: 10.8
click at [514, 463] on div "60h x 180w x 10d Extruded Name Tag with mounting plate fitted, folded to sit ov…" at bounding box center [719, 481] width 589 height 36
click at [556, 463] on div "60h x 180w x 10d Extruded Name Tag with mounting plate fitted, folded to sit ov…" at bounding box center [719, 481] width 589 height 36
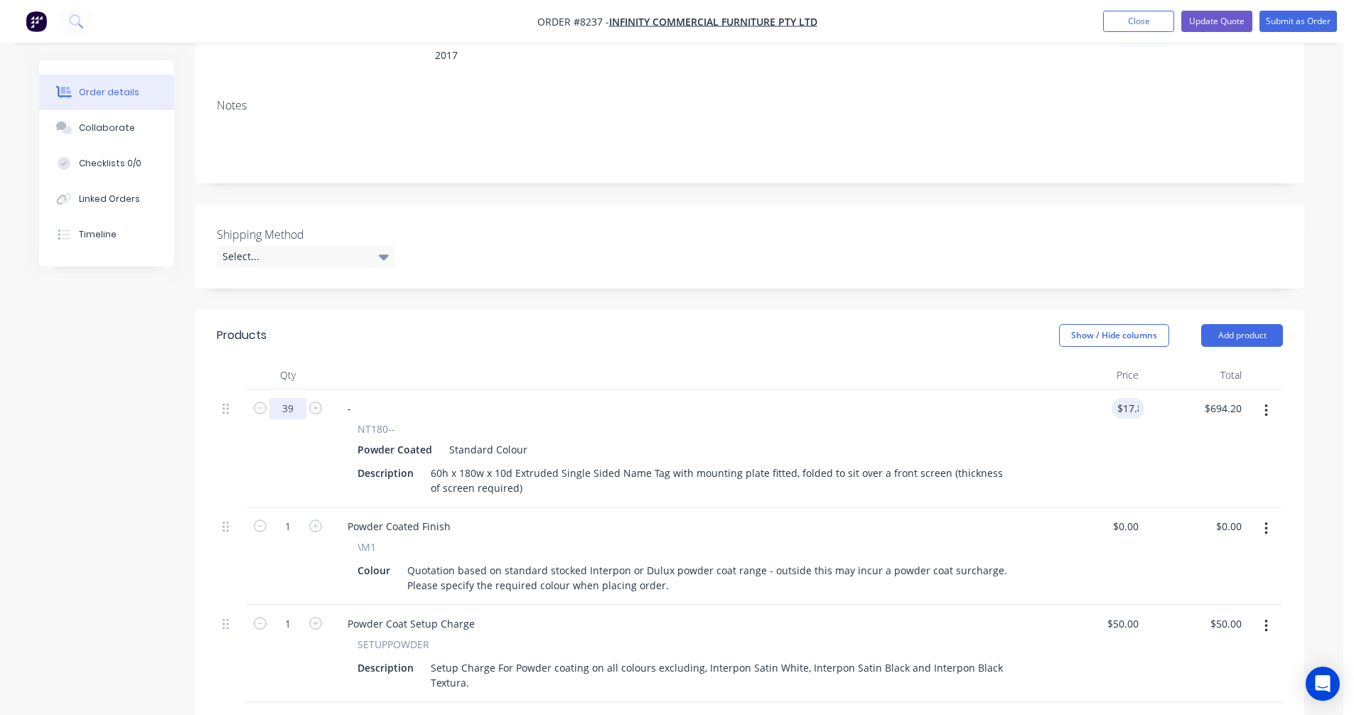
click at [290, 398] on input "39" at bounding box center [287, 408] width 37 height 21
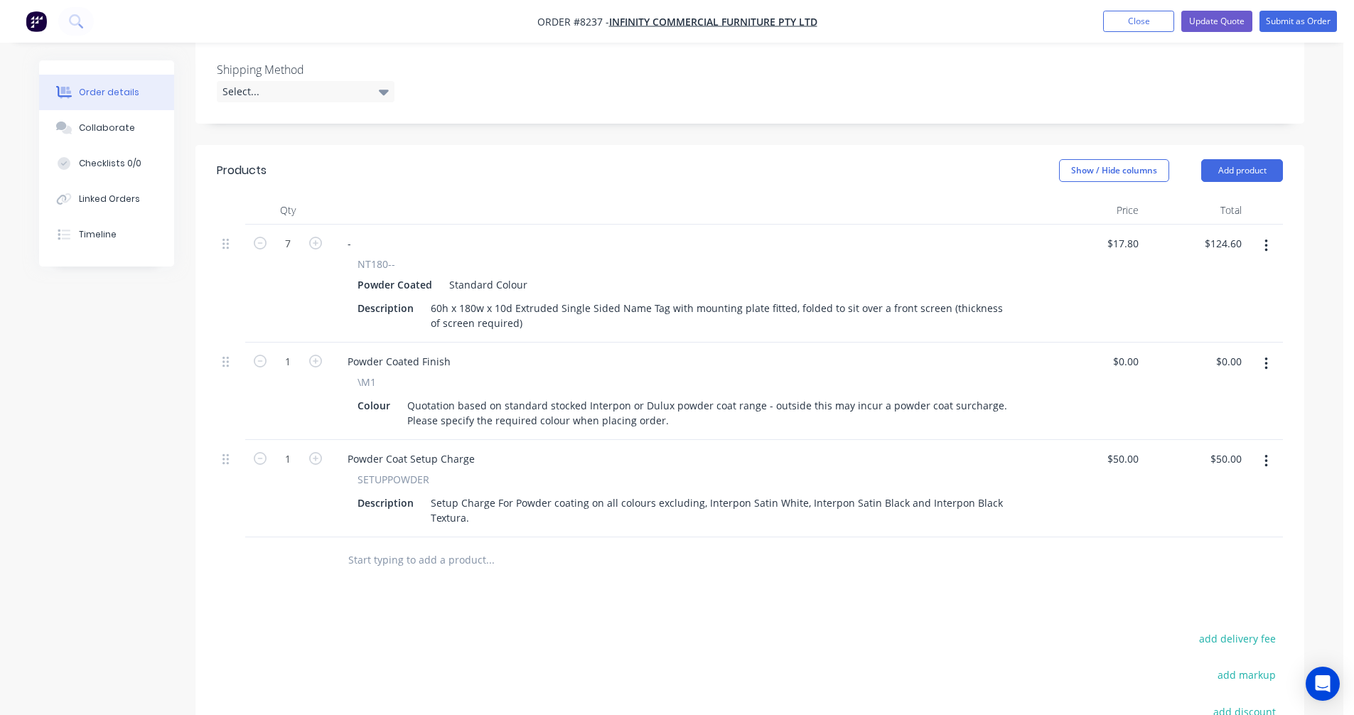
scroll to position [426, 0]
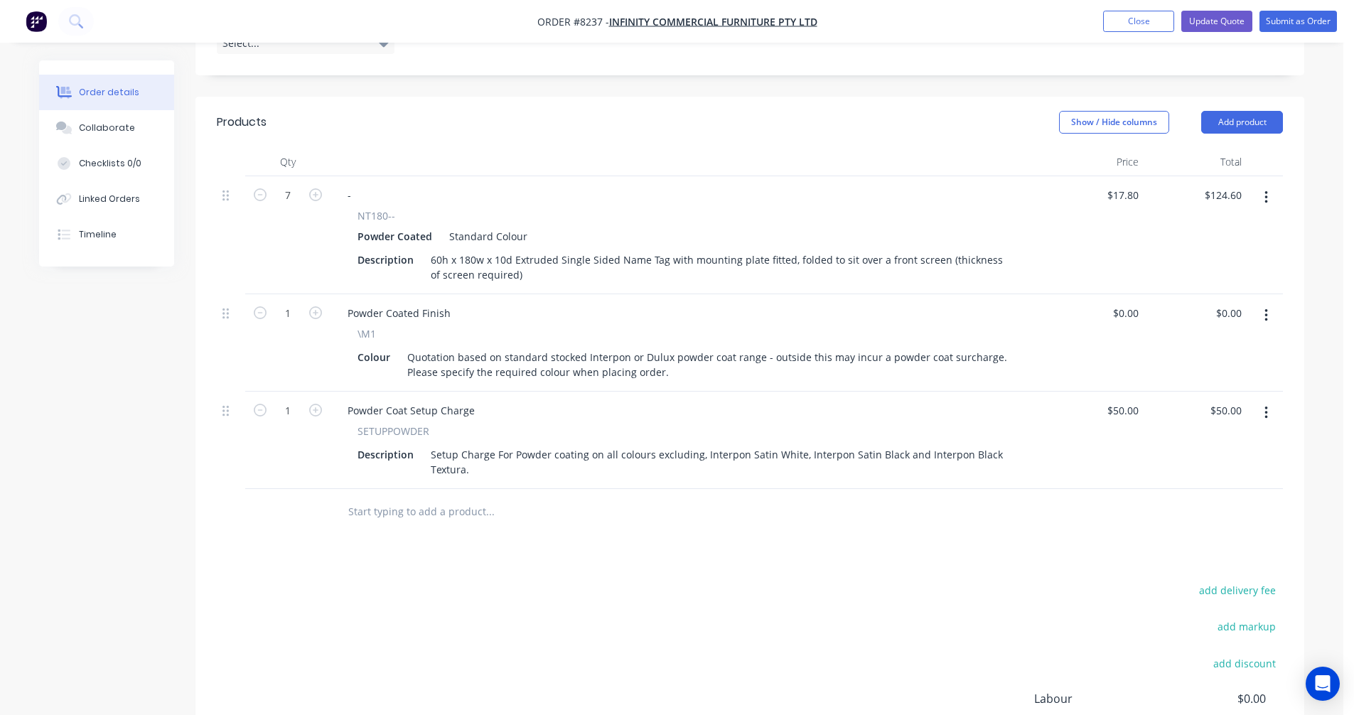
click at [406, 497] on input "text" at bounding box center [489, 511] width 284 height 28
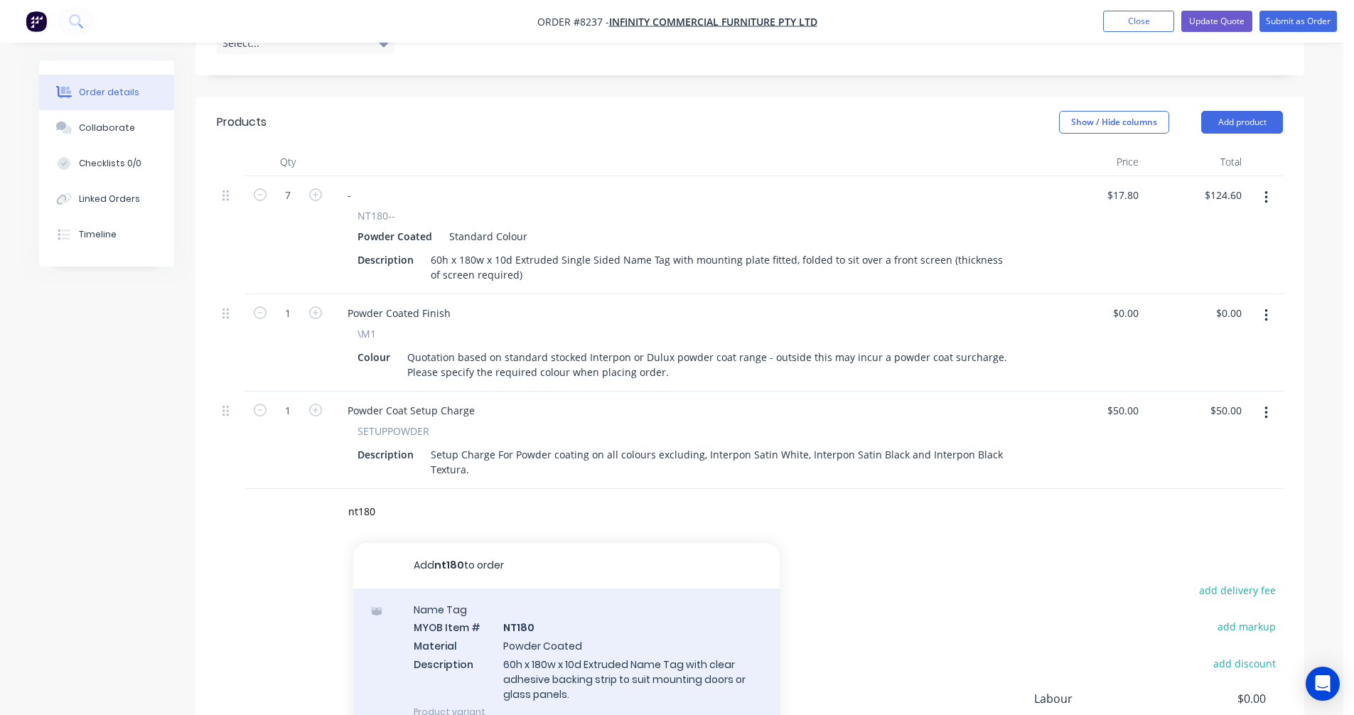
drag, startPoint x: 406, startPoint y: 495, endPoint x: 608, endPoint y: 605, distance: 229.6
click at [608, 605] on div "Name Tag MYOB Item # NT180 Material Powder Coated Description 60h x 180w x 10d …" at bounding box center [566, 660] width 426 height 144
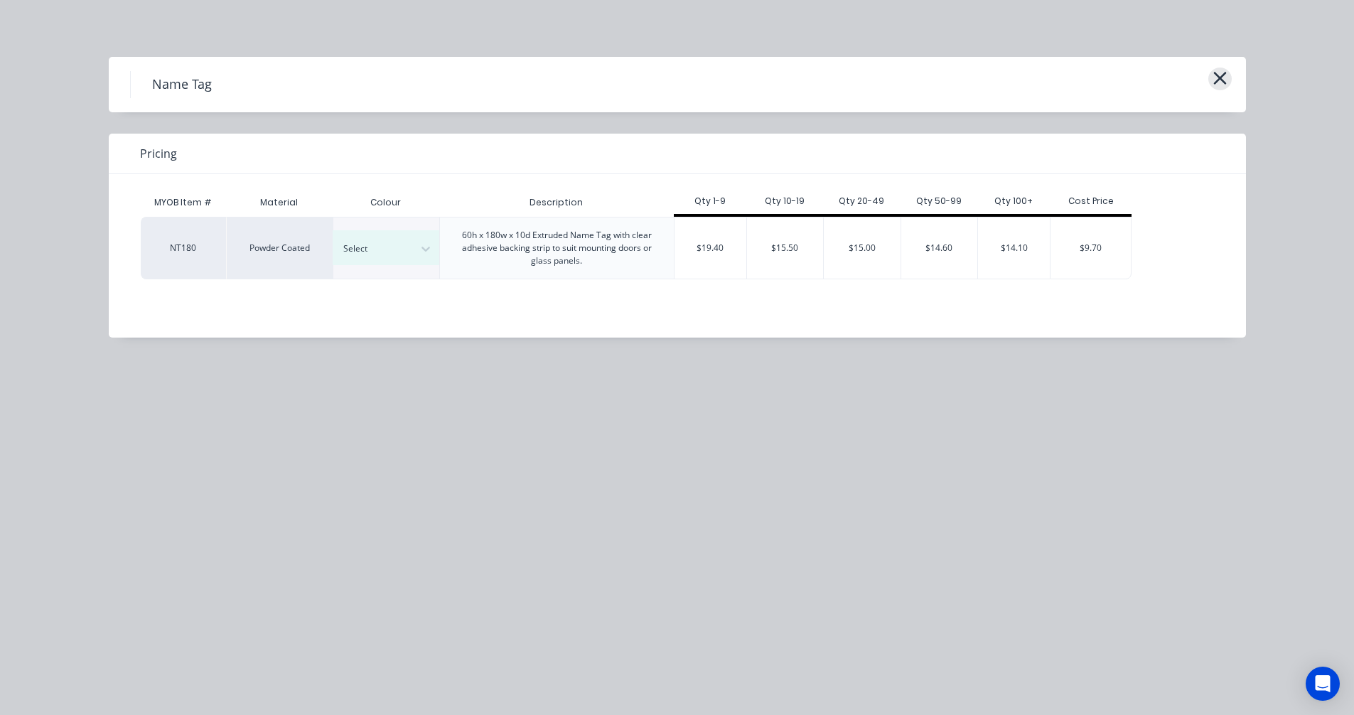
click at [1219, 82] on icon "button" at bounding box center [1219, 78] width 15 height 20
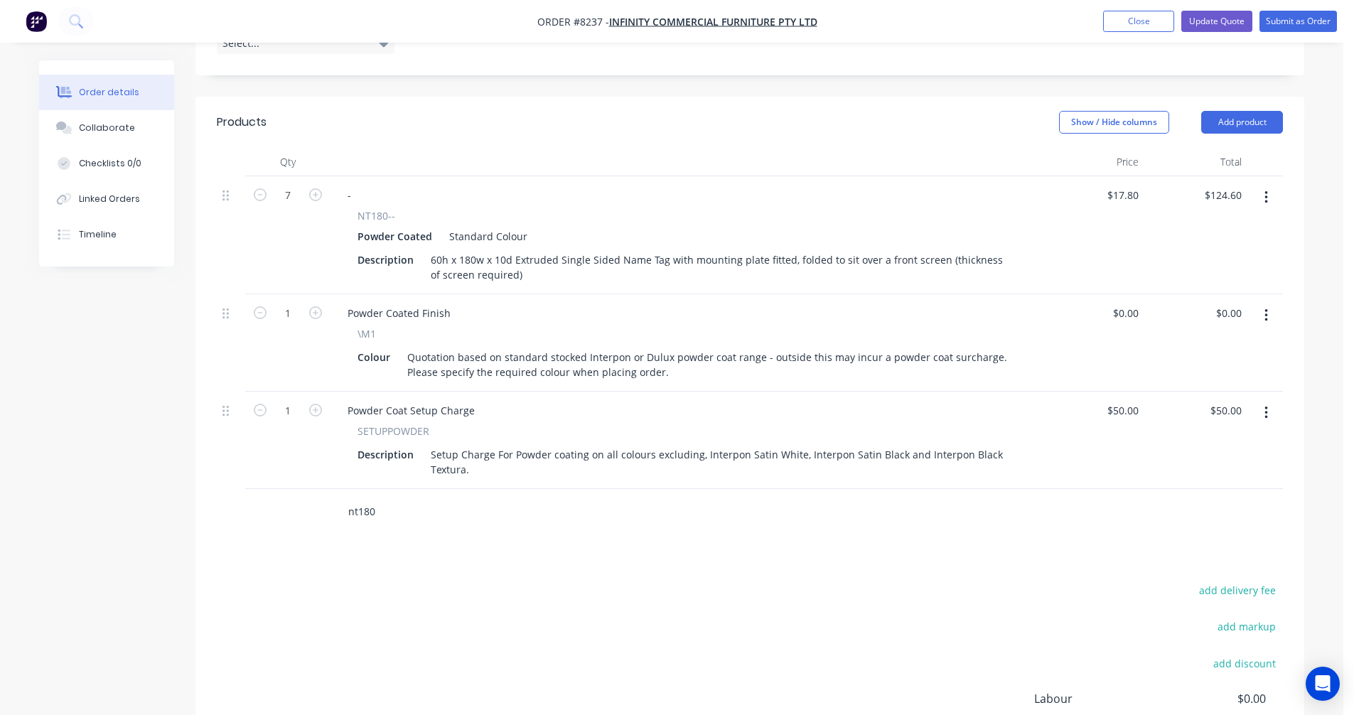
click at [380, 497] on input "nt180" at bounding box center [489, 511] width 284 height 28
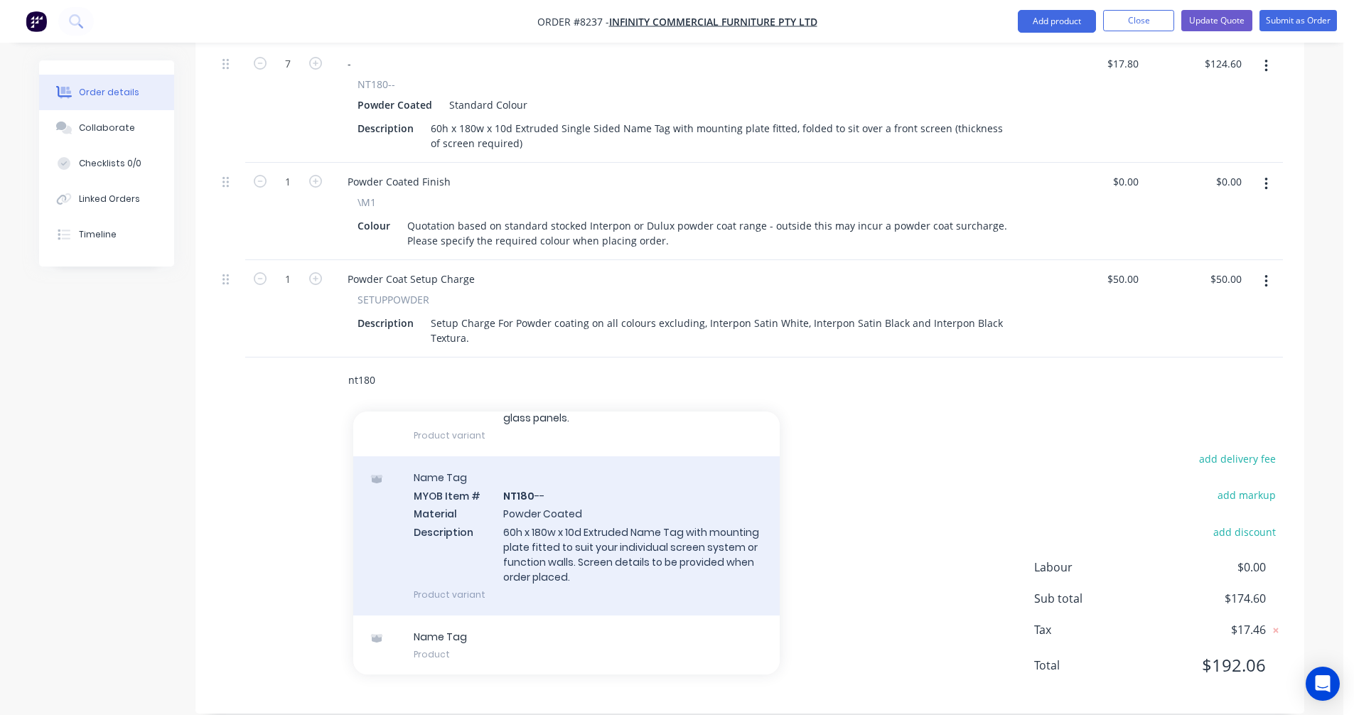
scroll to position [146, 0]
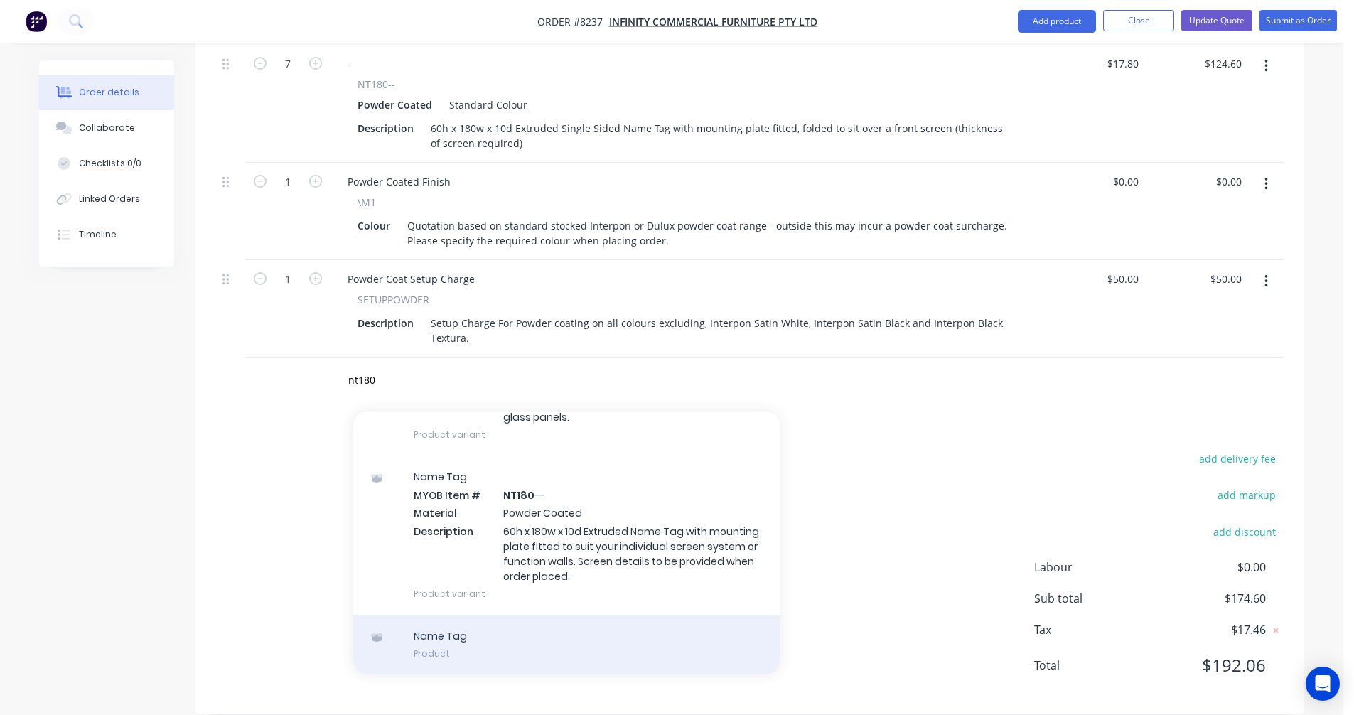
click at [435, 619] on div "Name Tag Product" at bounding box center [566, 645] width 426 height 60
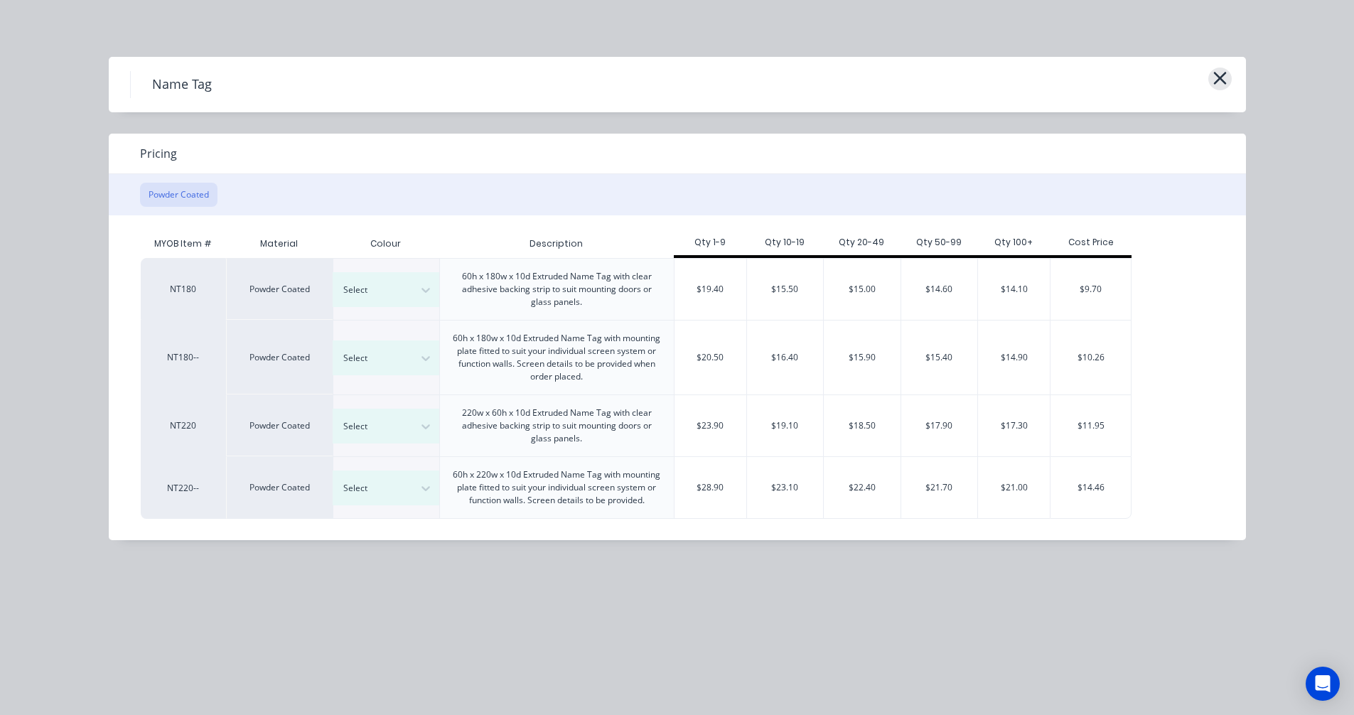
click at [1222, 77] on icon "button" at bounding box center [1219, 78] width 13 height 13
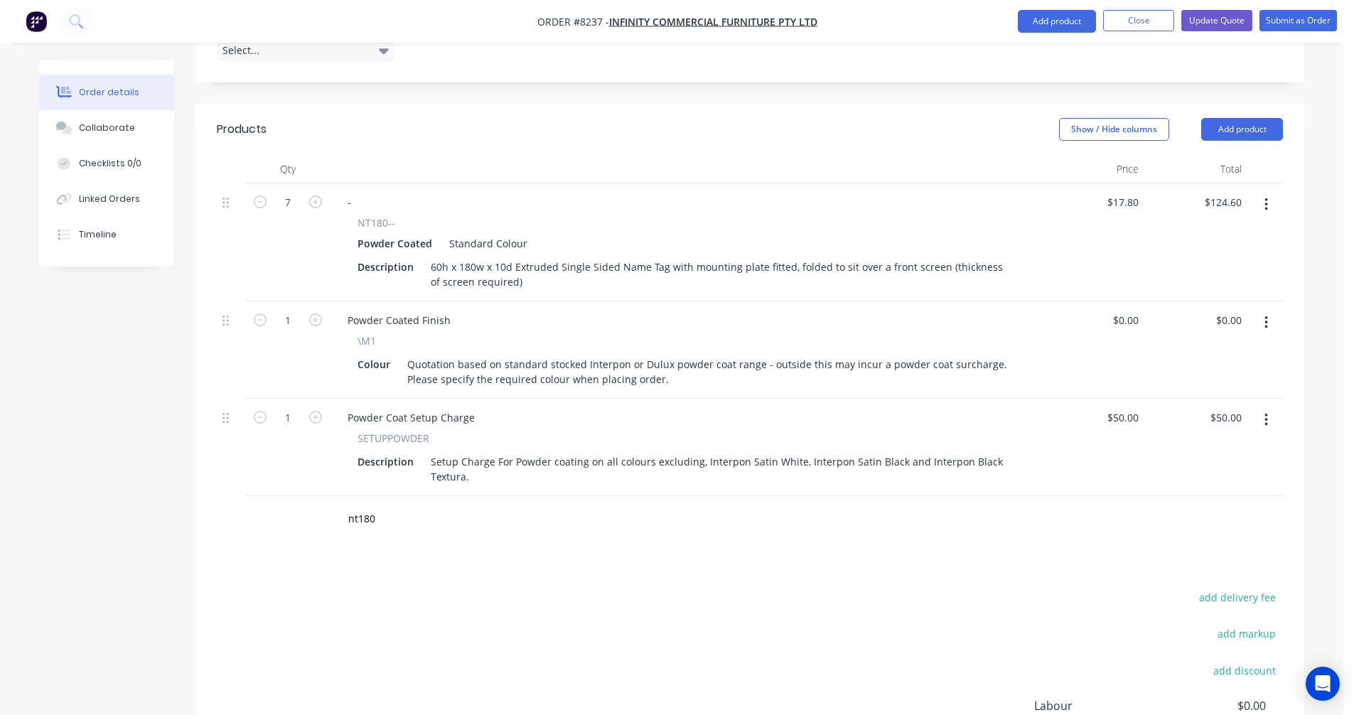
scroll to position [416, 0]
click at [1265, 202] on icon "button" at bounding box center [1265, 208] width 3 height 13
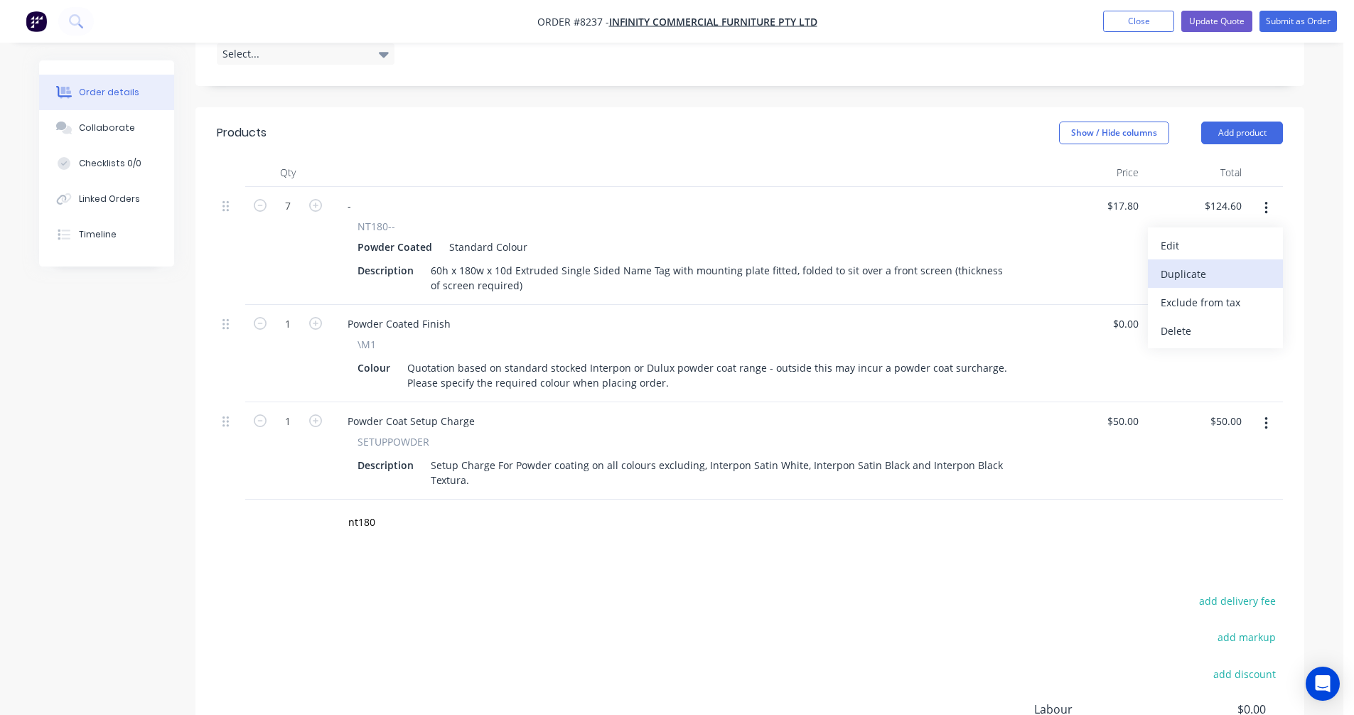
click at [1213, 264] on div "Duplicate" at bounding box center [1214, 274] width 109 height 21
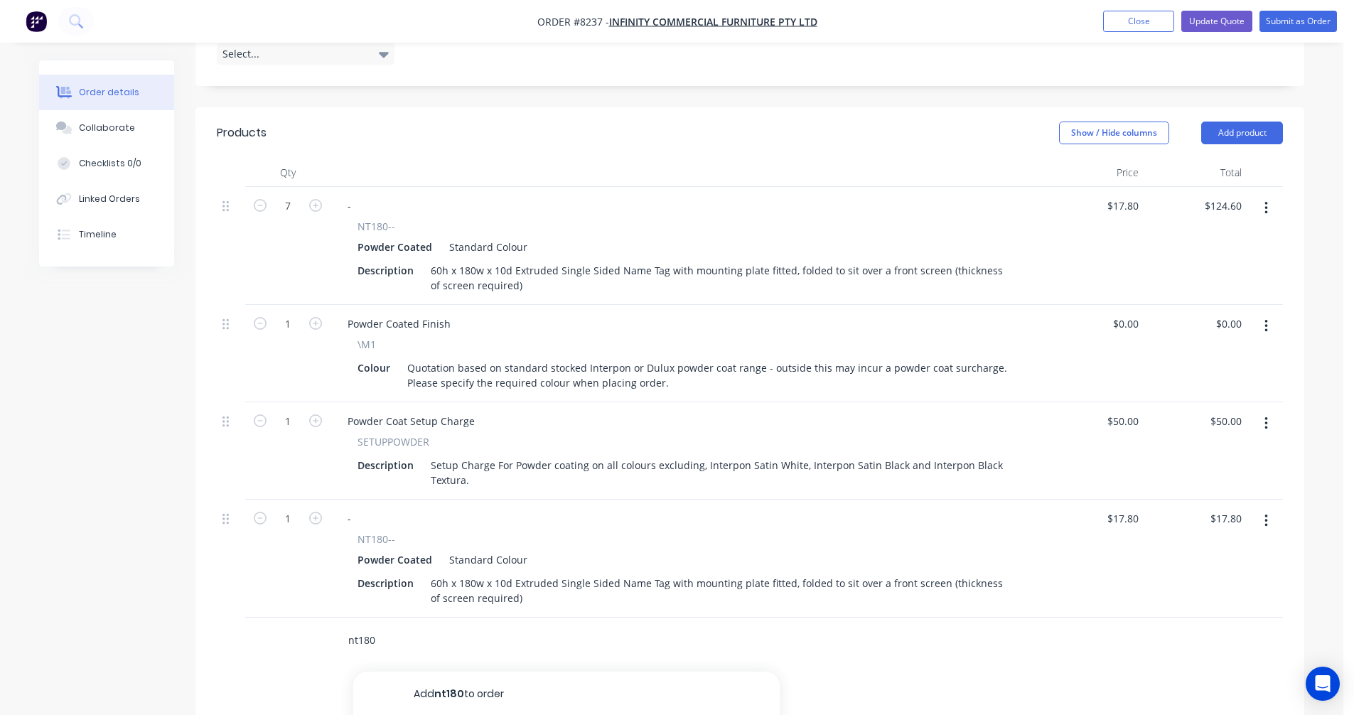
drag, startPoint x: 379, startPoint y: 626, endPoint x: 311, endPoint y: 623, distance: 67.6
click at [311, 623] on div "nt180 Add nt180 to order Name Tag MYOB Item # NT180 Material Powder Coated Desc…" at bounding box center [750, 641] width 1066 height 46
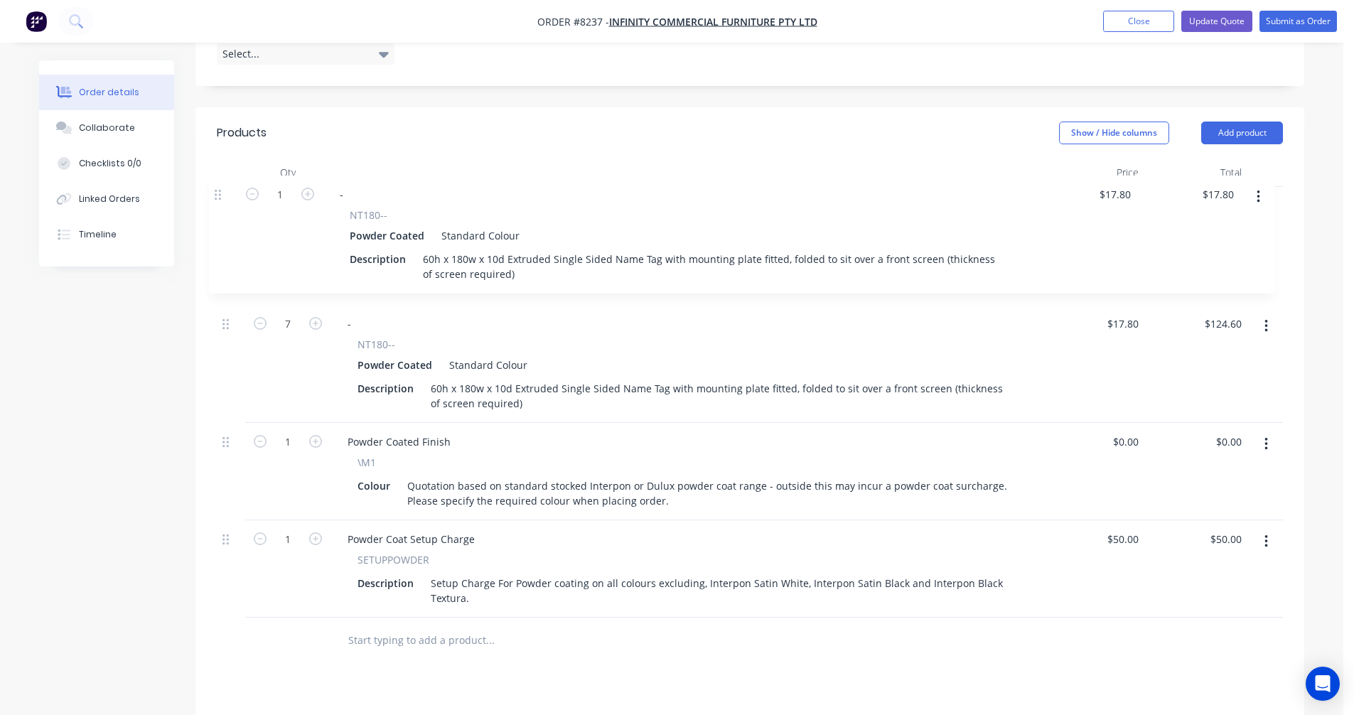
drag, startPoint x: 224, startPoint y: 500, endPoint x: 219, endPoint y: 190, distance: 310.6
click at [219, 190] on div "7 - NT180-- Powder Coated Standard Colour Description 60h x 180w x 10d Extruded…" at bounding box center [750, 402] width 1066 height 431
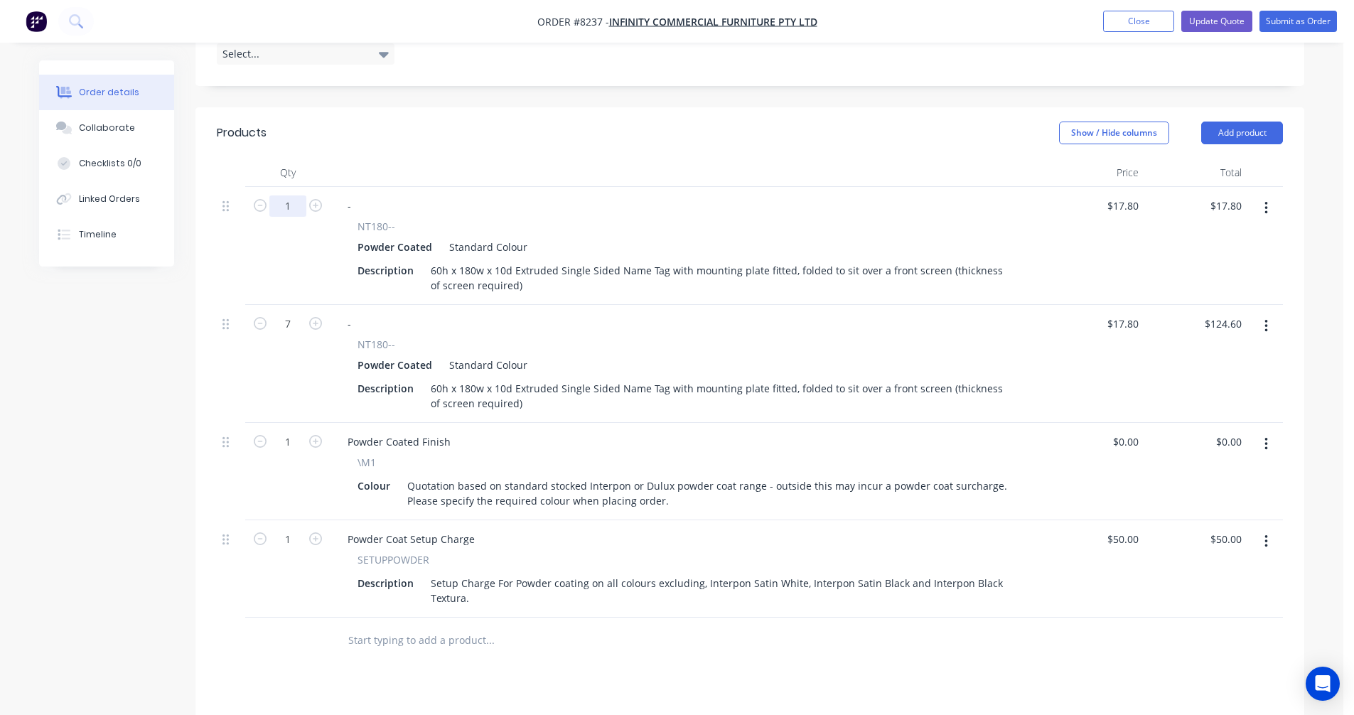
click at [301, 195] on input "1" at bounding box center [287, 205] width 37 height 21
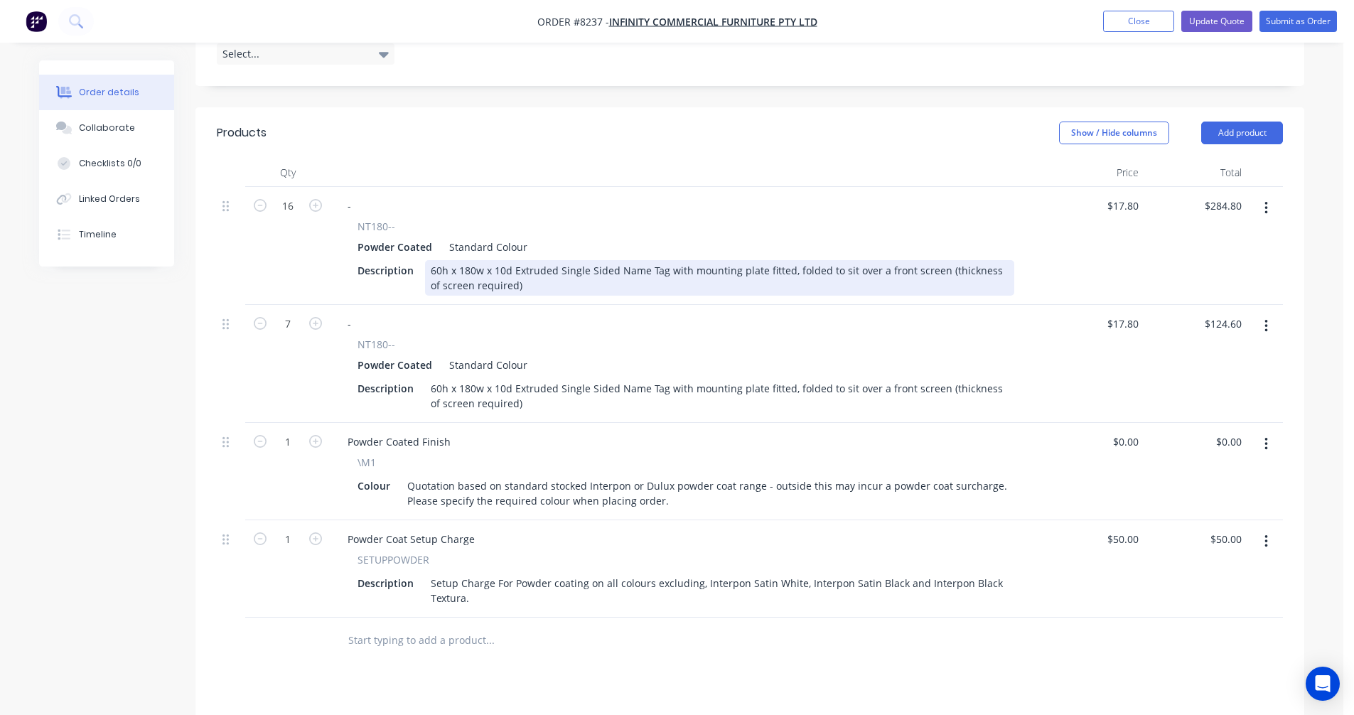
click at [583, 260] on div "60h x 180w x 10d Extruded Single Sided Name Tag with mounting plate fitted, fol…" at bounding box center [719, 278] width 589 height 36
click at [529, 269] on div "60h x 180w x 10d Extruded Double Sided Name Tag with mounting plate fitted, fol…" at bounding box center [719, 278] width 589 height 36
click at [821, 260] on div "60h x 180w x 10d Extruded Double Sided Name Tag with mounting plate fitted, fol…" at bounding box center [719, 278] width 589 height 36
drag, startPoint x: 716, startPoint y: 270, endPoint x: 510, endPoint y: 271, distance: 205.4
click at [507, 271] on div "60h x 180w x 10d Extruded Double Sided Name Tag with mounting plate fitted, fol…" at bounding box center [719, 278] width 589 height 36
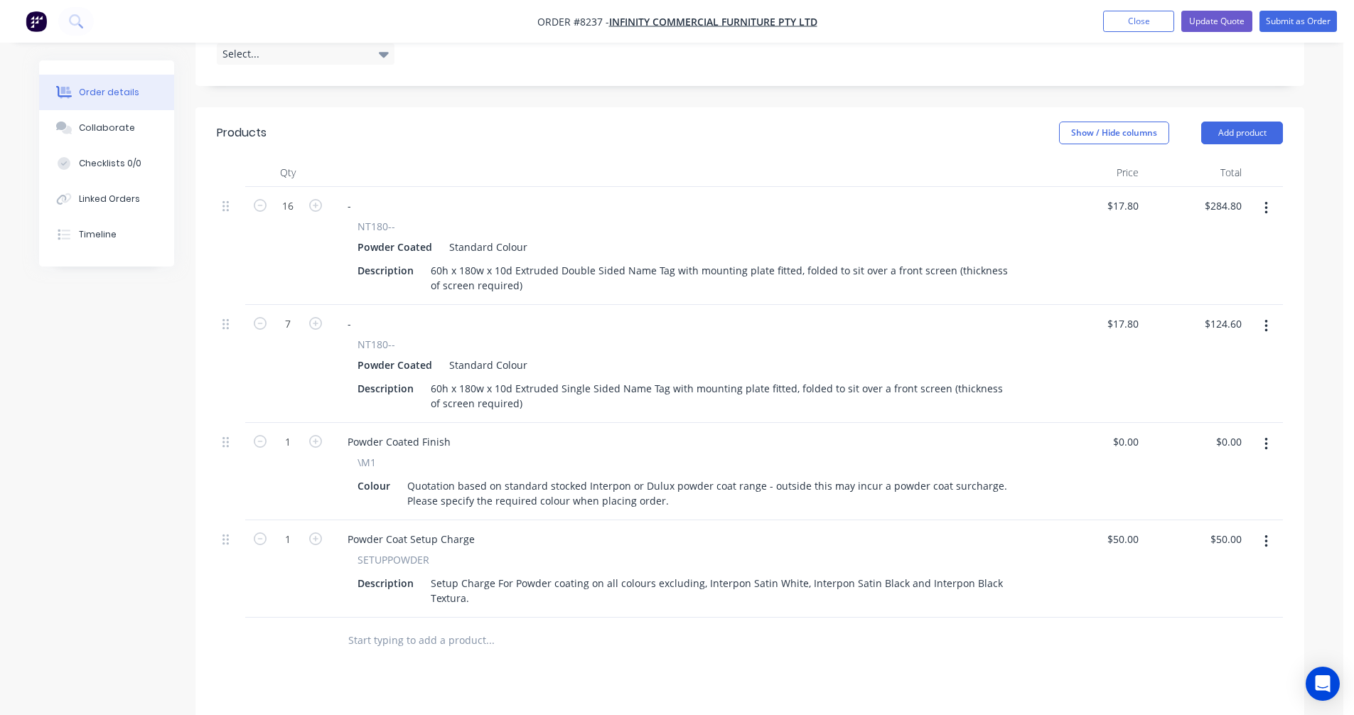
click at [378, 626] on input "text" at bounding box center [489, 640] width 284 height 28
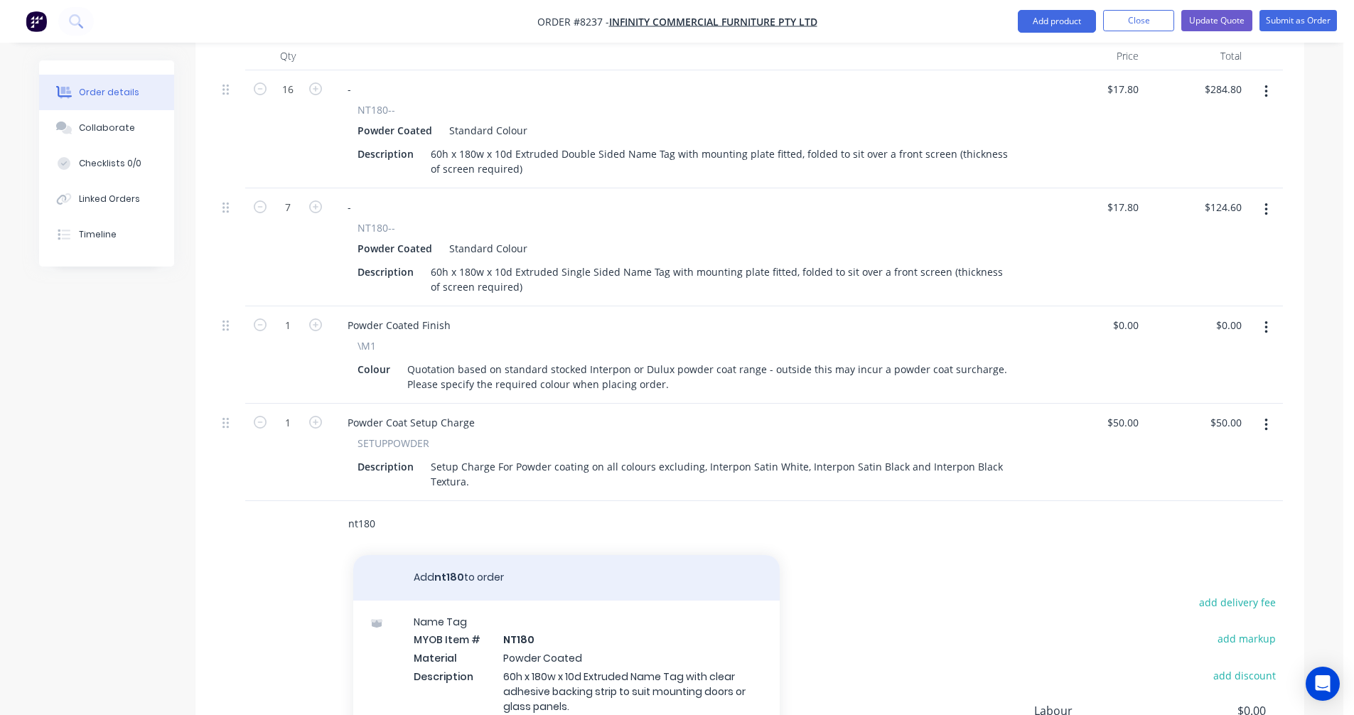
scroll to position [558, 0]
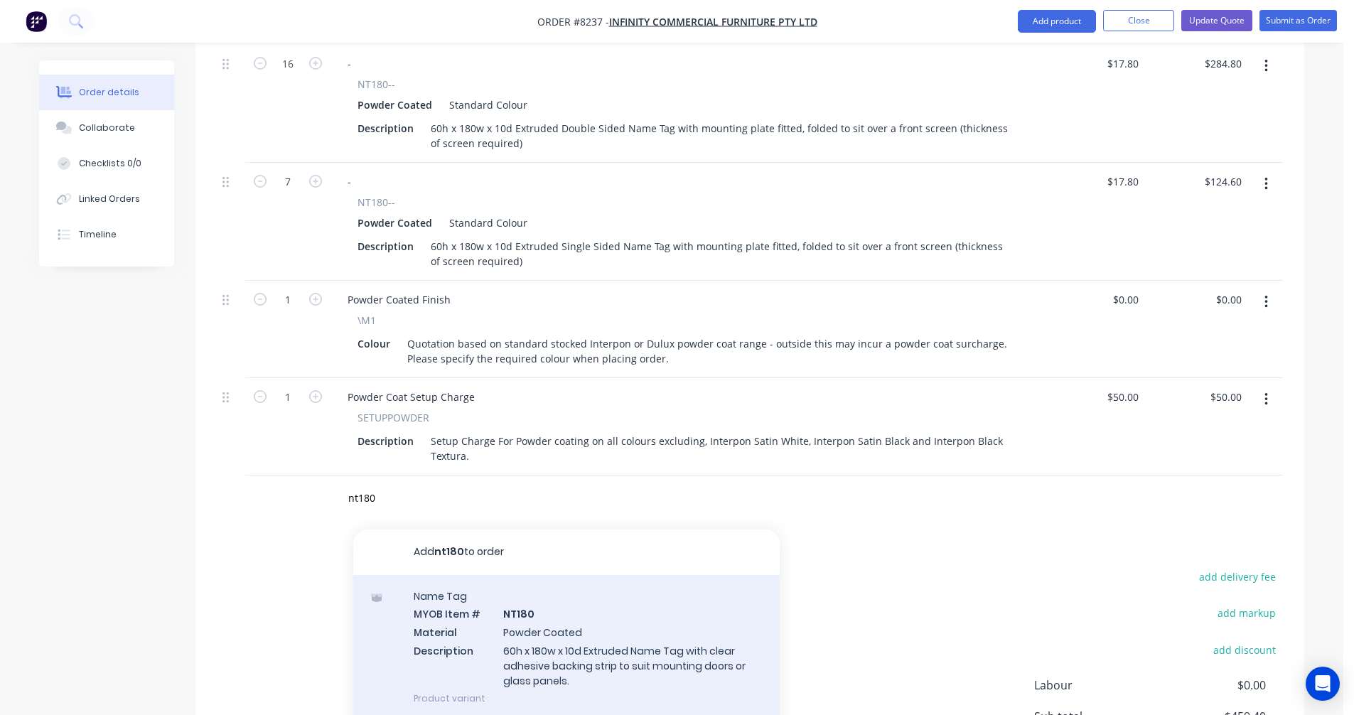
click at [582, 637] on div "Name Tag MYOB Item # NT180 Material Powder Coated Description 60h x 180w x 10d …" at bounding box center [566, 647] width 426 height 144
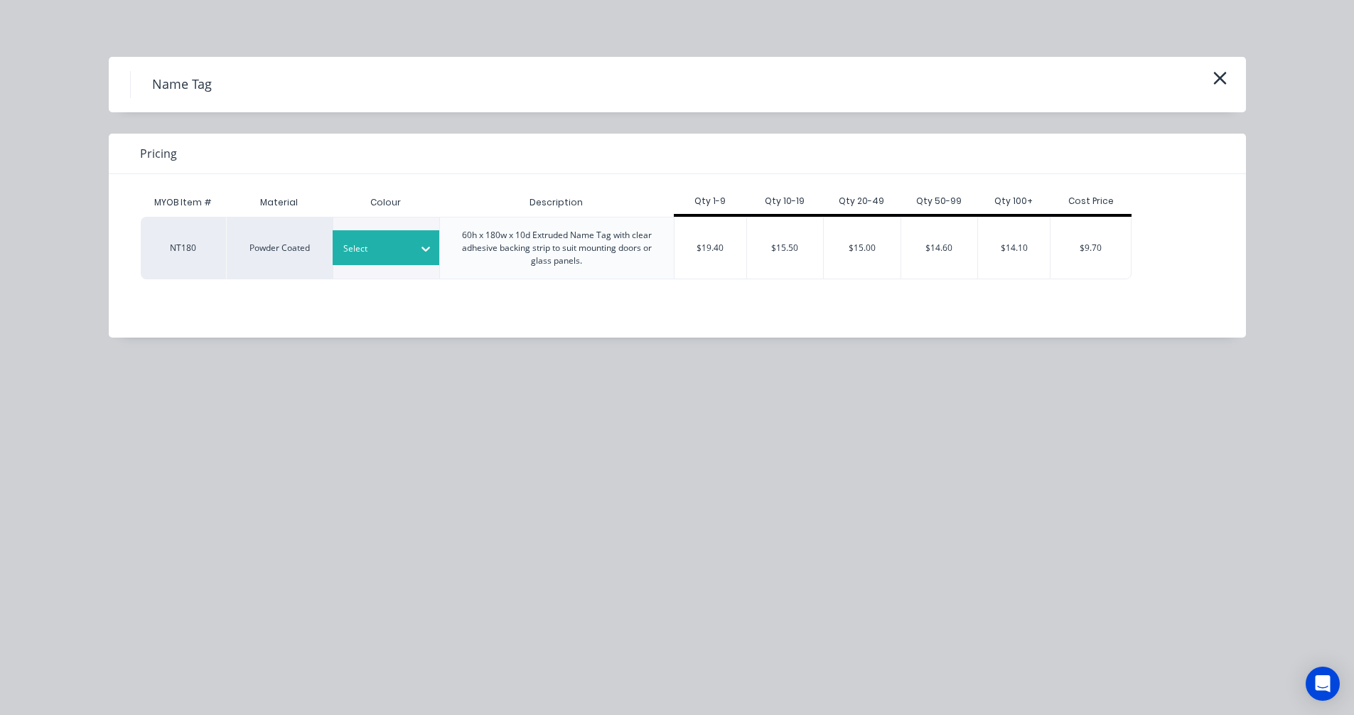
click at [401, 251] on div at bounding box center [375, 249] width 64 height 16
click at [178, 271] on div "Anodic Dark Grey Matt" at bounding box center [89, 257] width 178 height 26
click at [852, 247] on div "$15.00" at bounding box center [862, 247] width 77 height 61
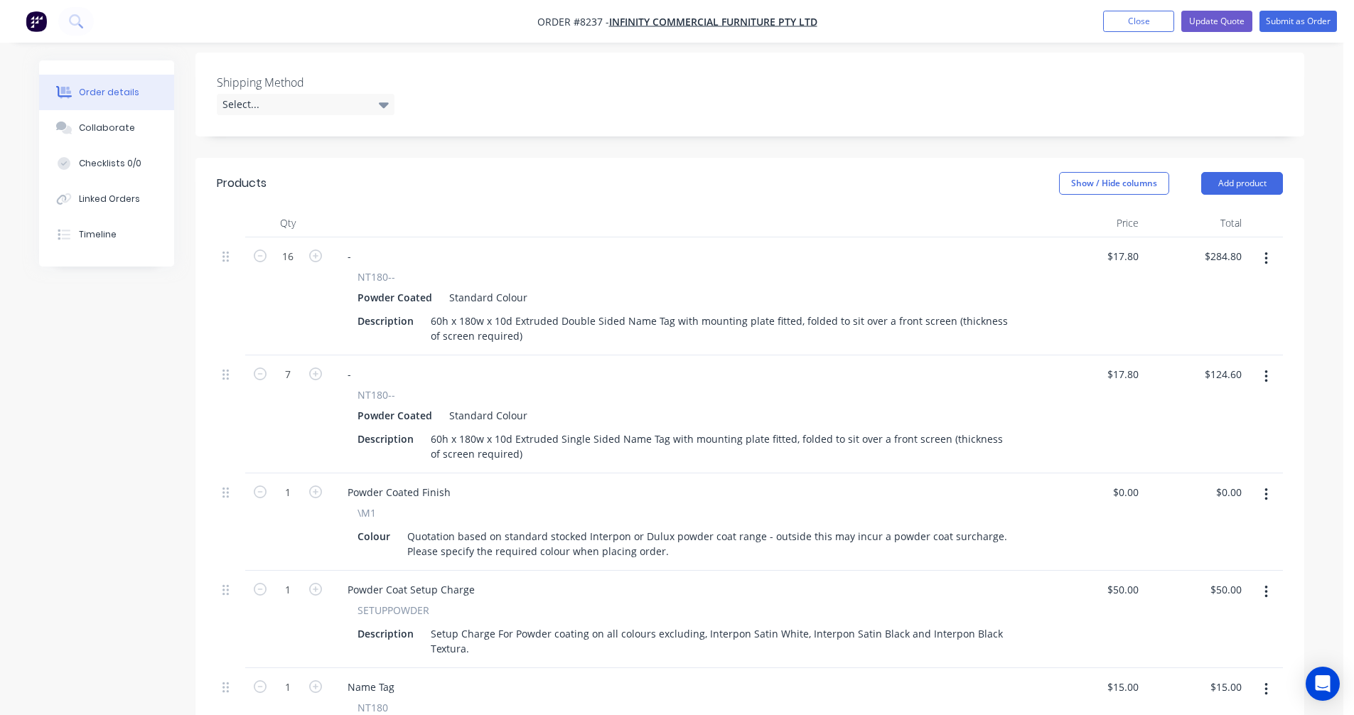
scroll to position [345, 0]
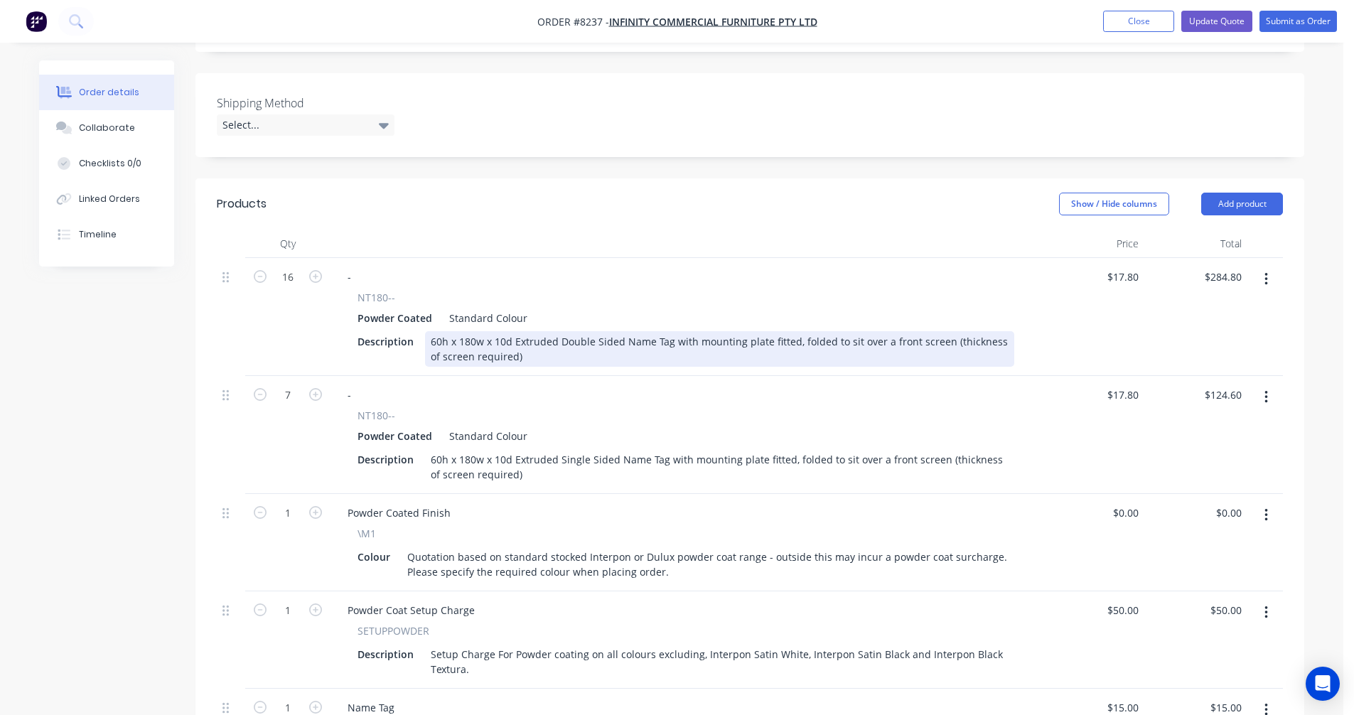
click at [928, 331] on div "60h x 180w x 10d Extruded Double Sided Name Tag with mounting plate fitted, fol…" at bounding box center [719, 349] width 589 height 36
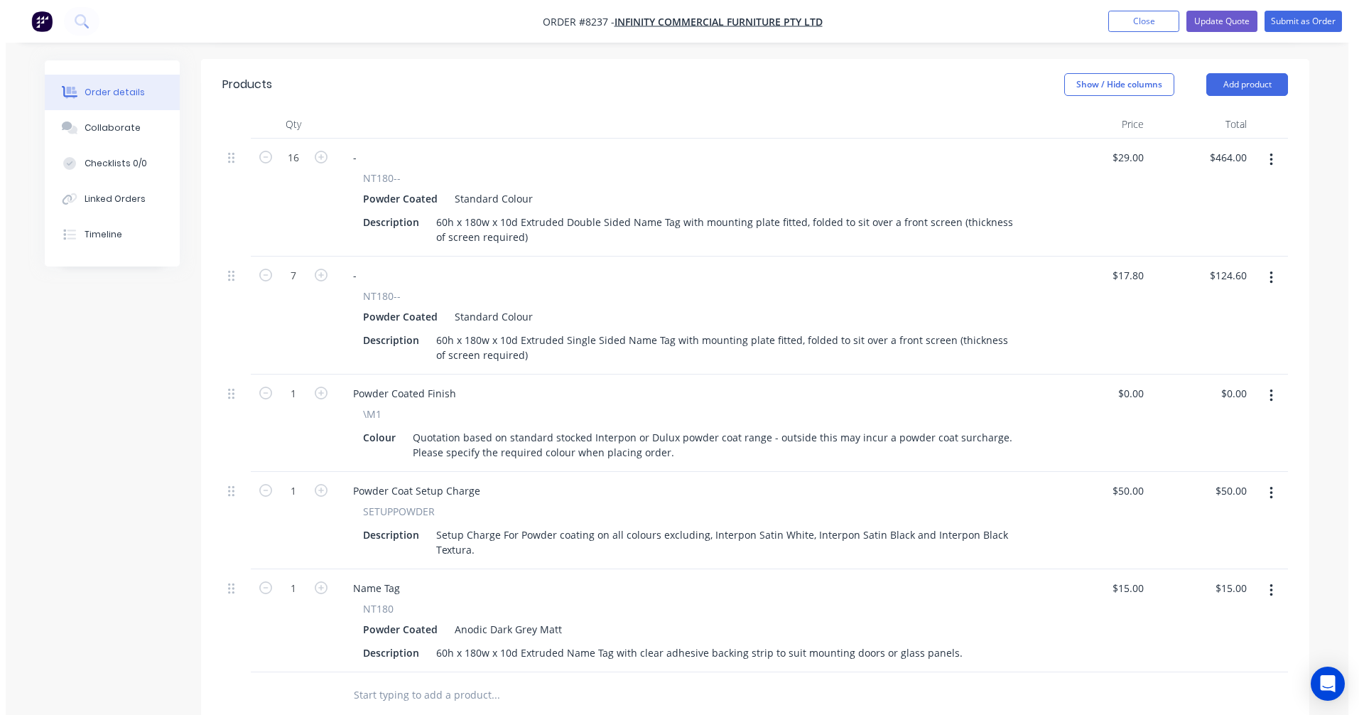
scroll to position [487, 0]
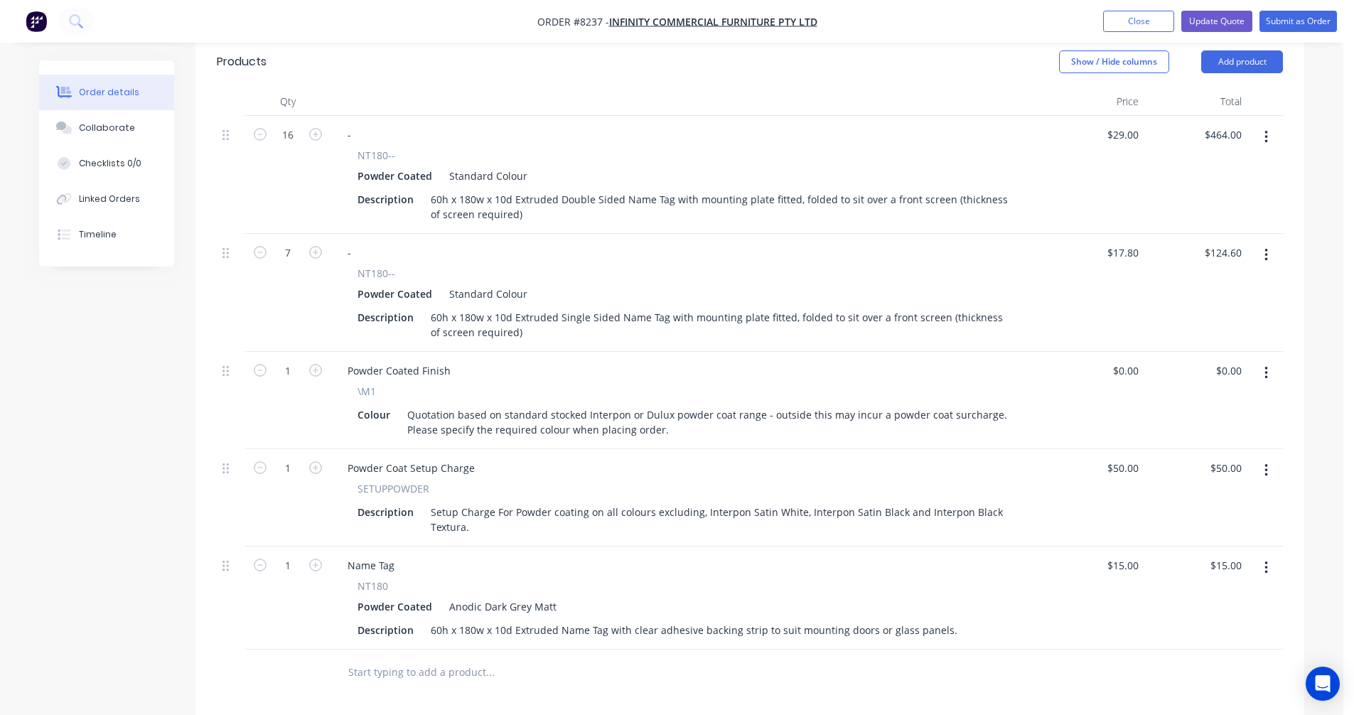
click at [1267, 561] on icon "button" at bounding box center [1265, 567] width 3 height 13
click at [1192, 680] on div "Delete" at bounding box center [1214, 690] width 109 height 21
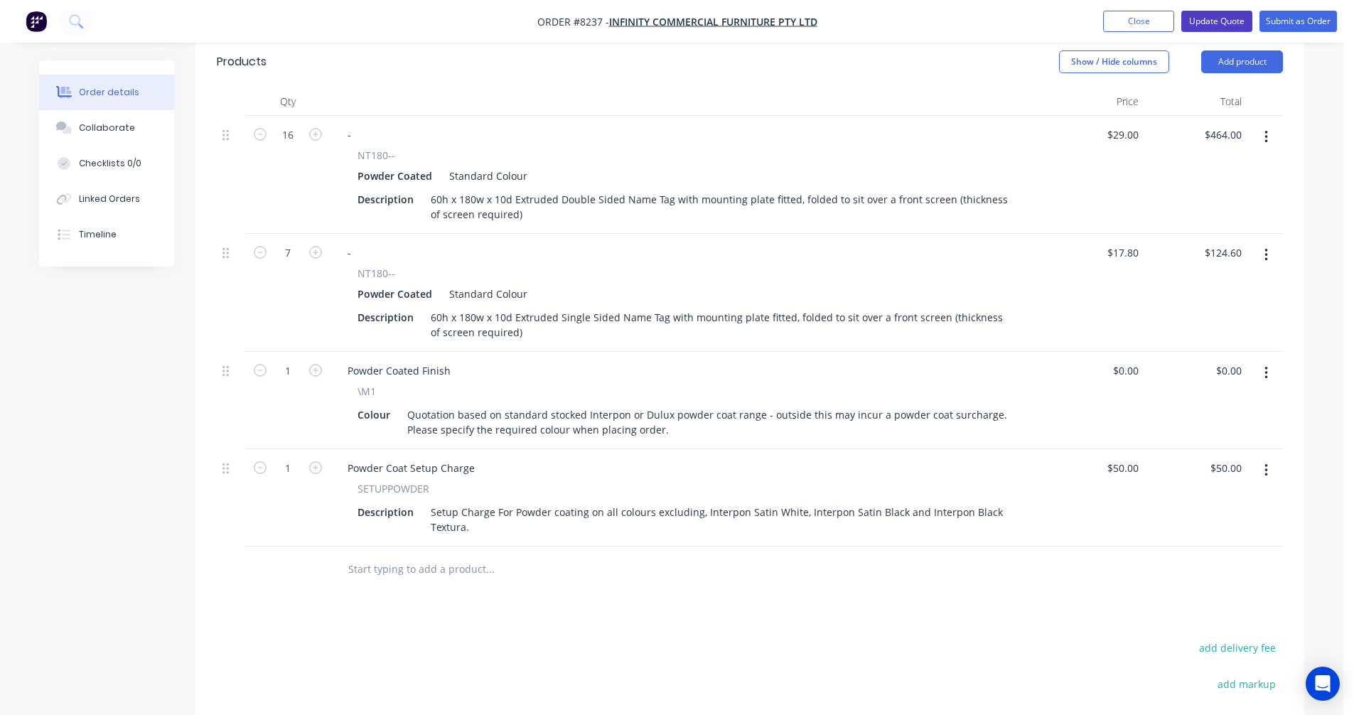
click at [1221, 19] on button "Update Quote" at bounding box center [1216, 21] width 71 height 21
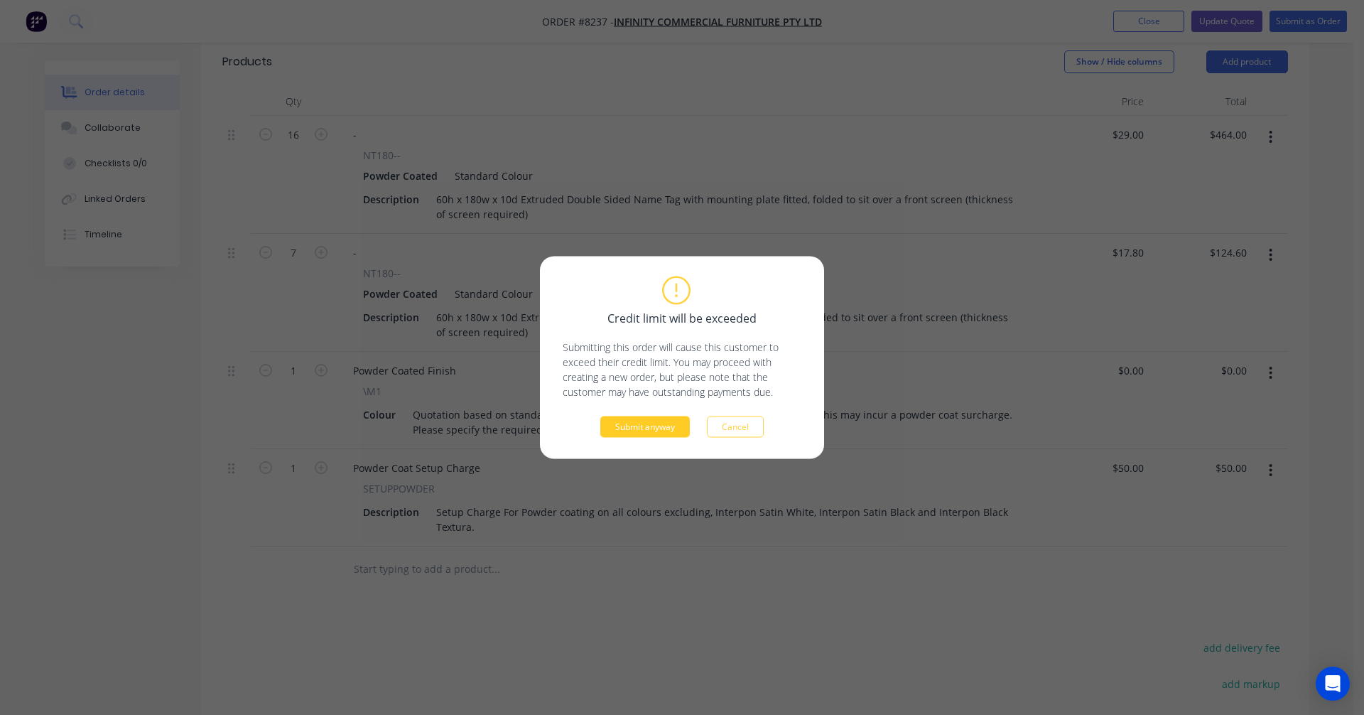
click at [669, 424] on button "Submit anyway" at bounding box center [645, 426] width 90 height 21
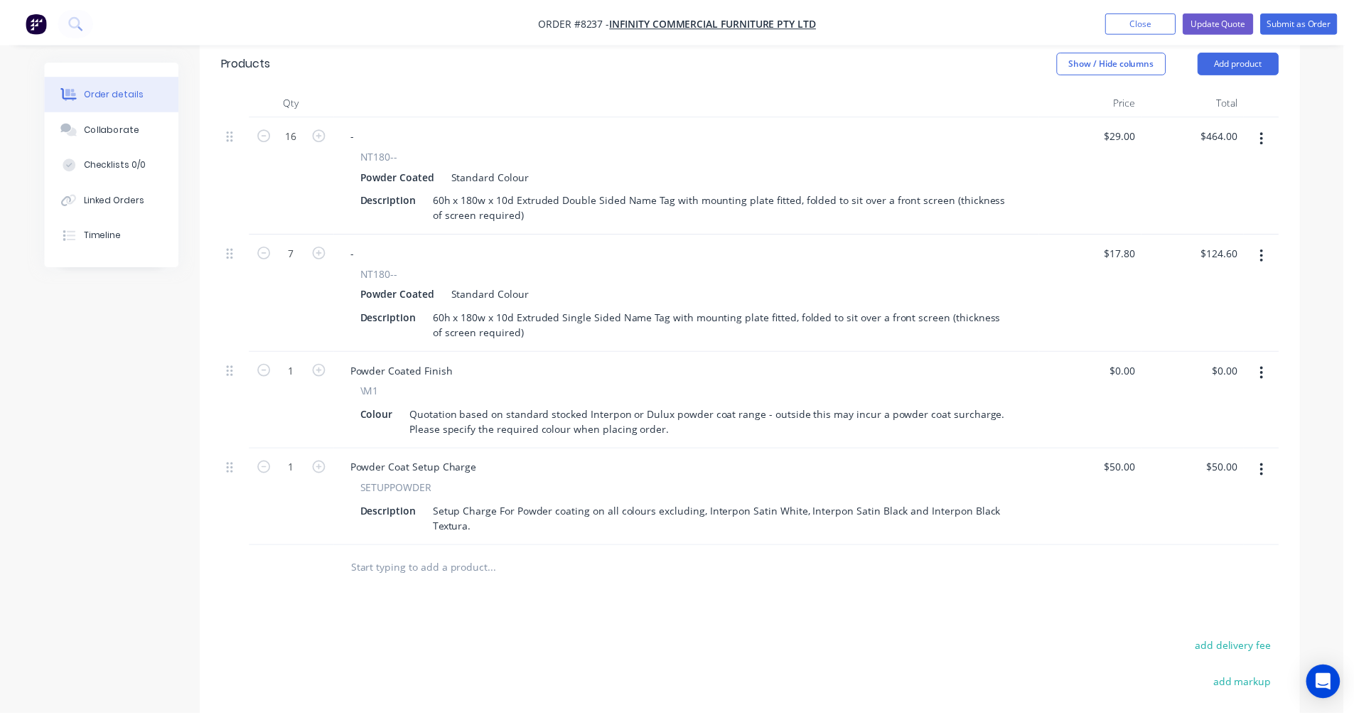
scroll to position [483, 0]
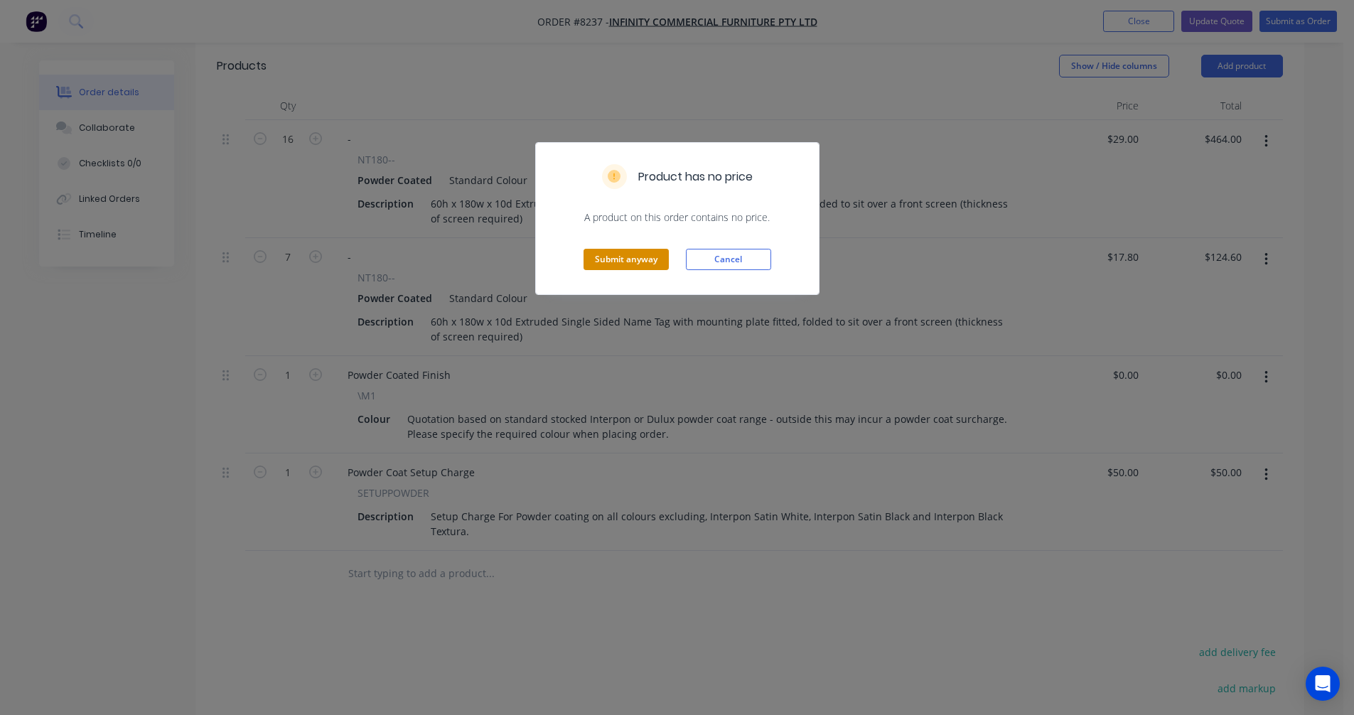
click at [651, 259] on button "Submit anyway" at bounding box center [625, 259] width 85 height 21
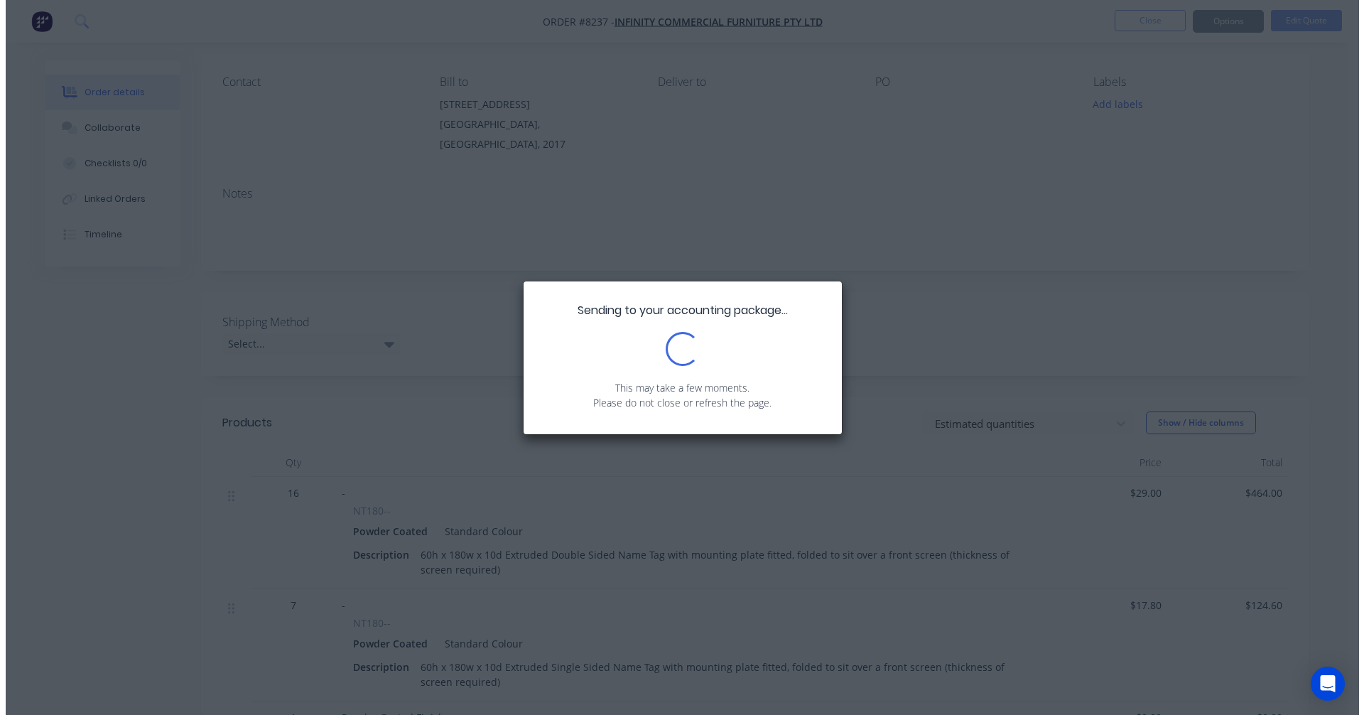
scroll to position [0, 0]
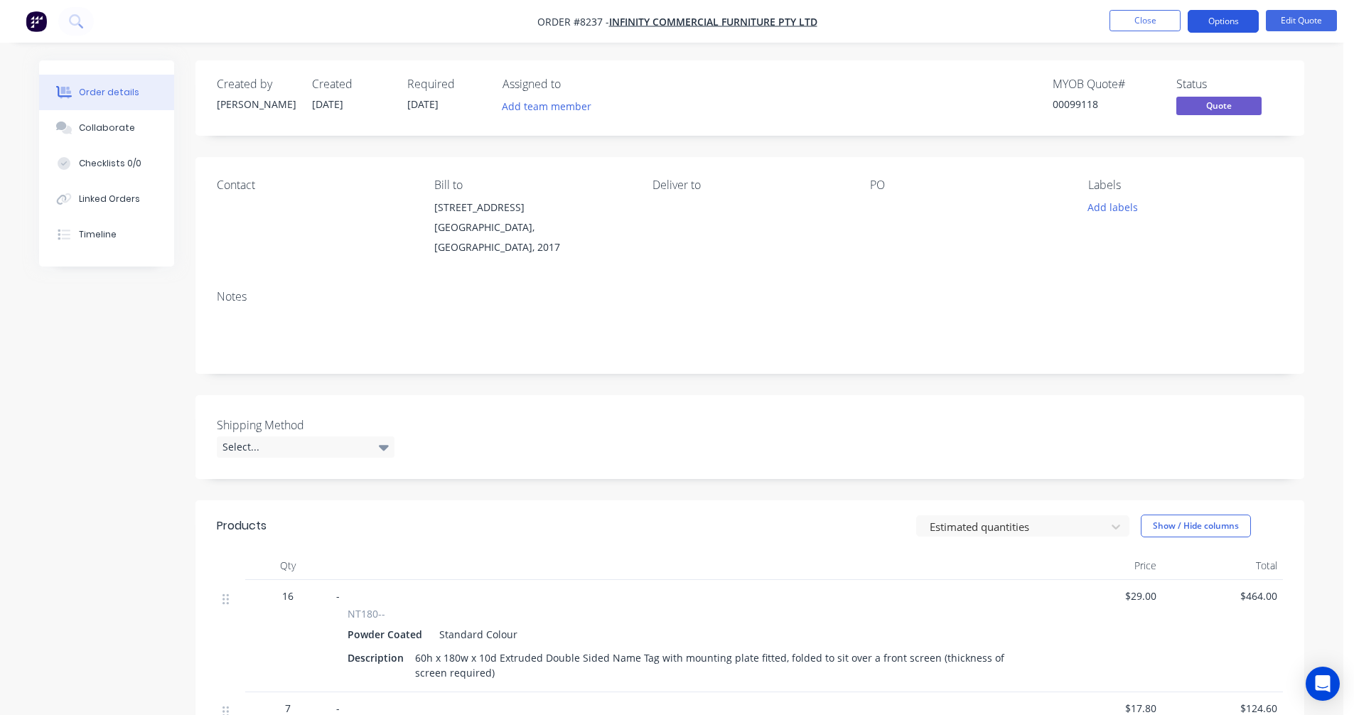
click at [1222, 22] on button "Options" at bounding box center [1222, 21] width 71 height 23
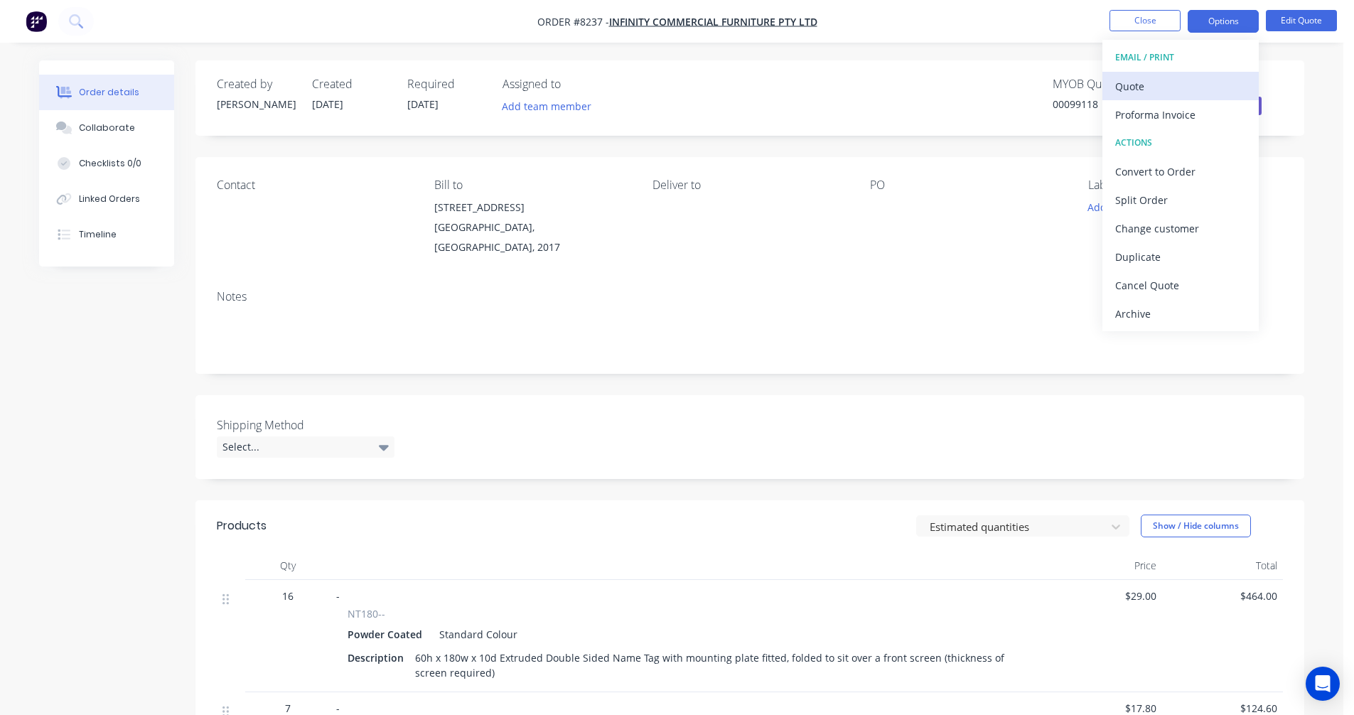
click at [1155, 88] on div "Quote" at bounding box center [1180, 86] width 131 height 21
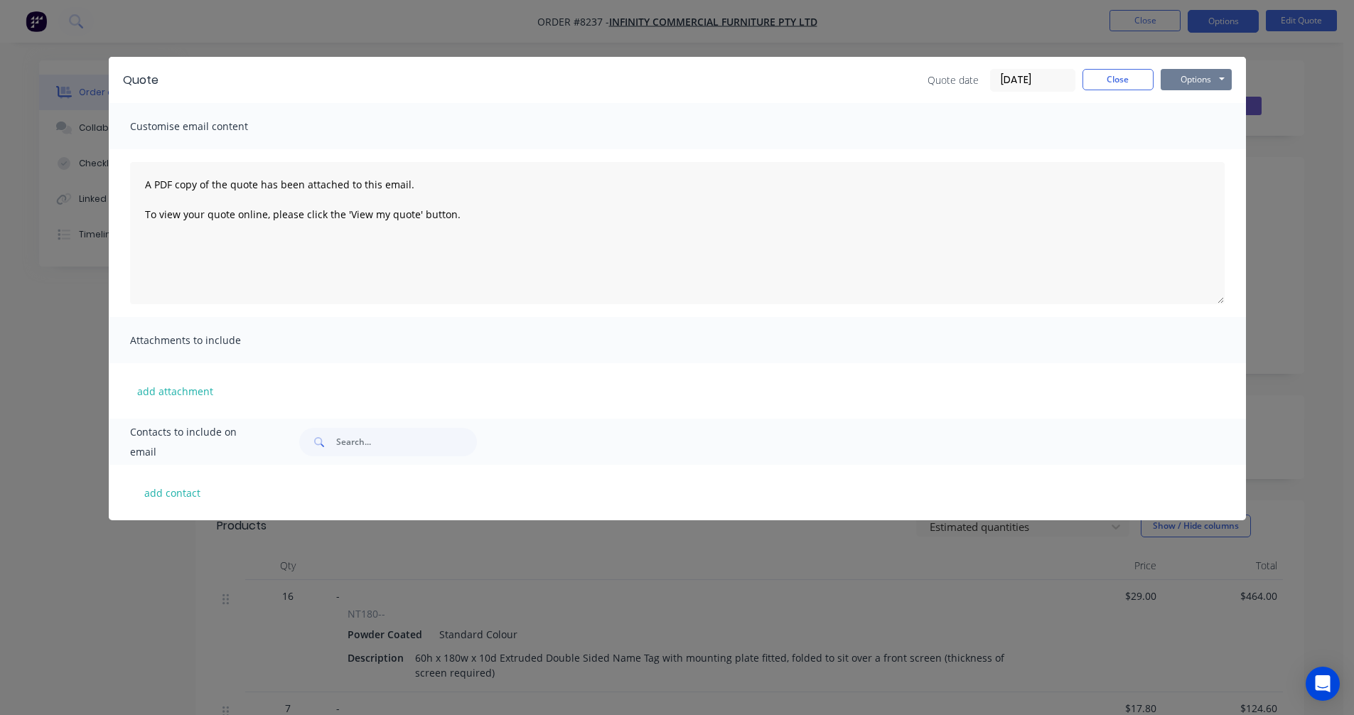
click at [1200, 77] on button "Options" at bounding box center [1195, 79] width 71 height 21
click at [1206, 102] on button "Preview" at bounding box center [1205, 104] width 91 height 23
click at [1188, 76] on button "Options" at bounding box center [1195, 79] width 71 height 21
click at [1202, 109] on button "Preview" at bounding box center [1205, 104] width 91 height 23
click at [1156, 125] on div "Customise email content" at bounding box center [677, 126] width 1137 height 46
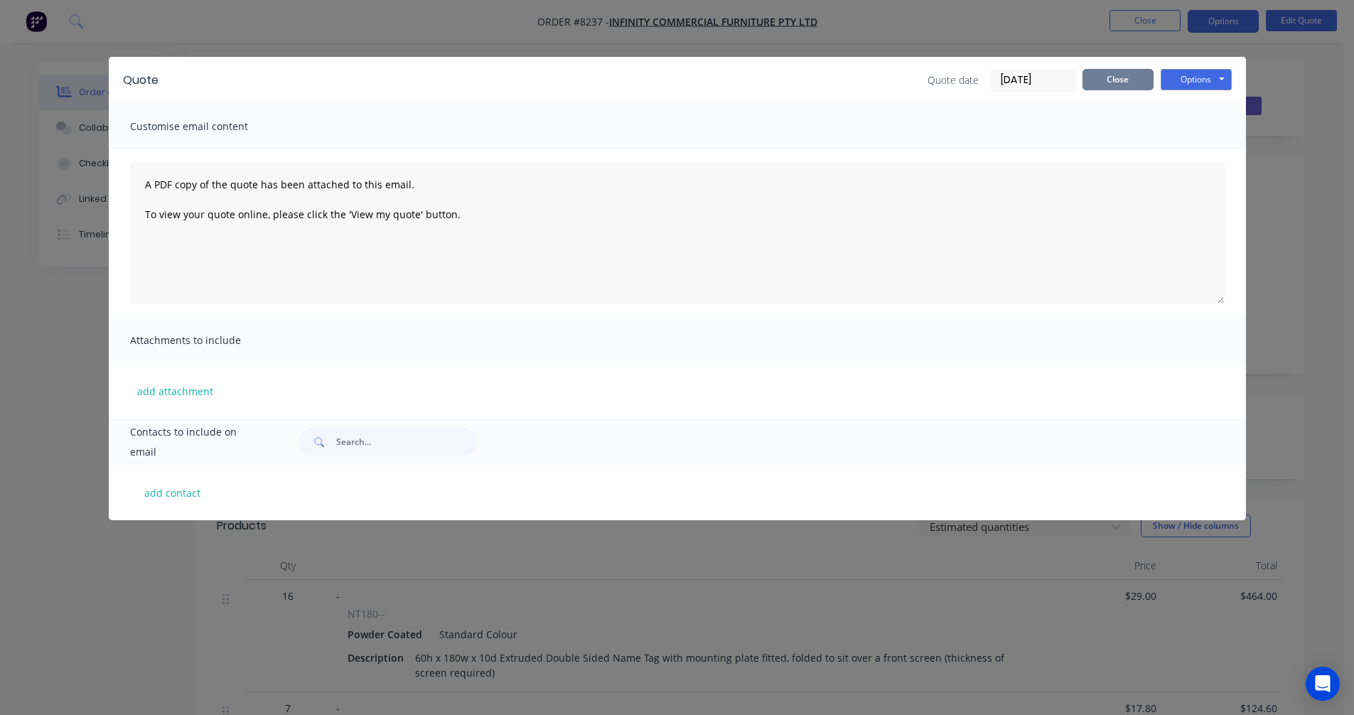
drag, startPoint x: 1096, startPoint y: 84, endPoint x: 1145, endPoint y: 16, distance: 83.6
click at [1097, 83] on button "Close" at bounding box center [1117, 79] width 71 height 21
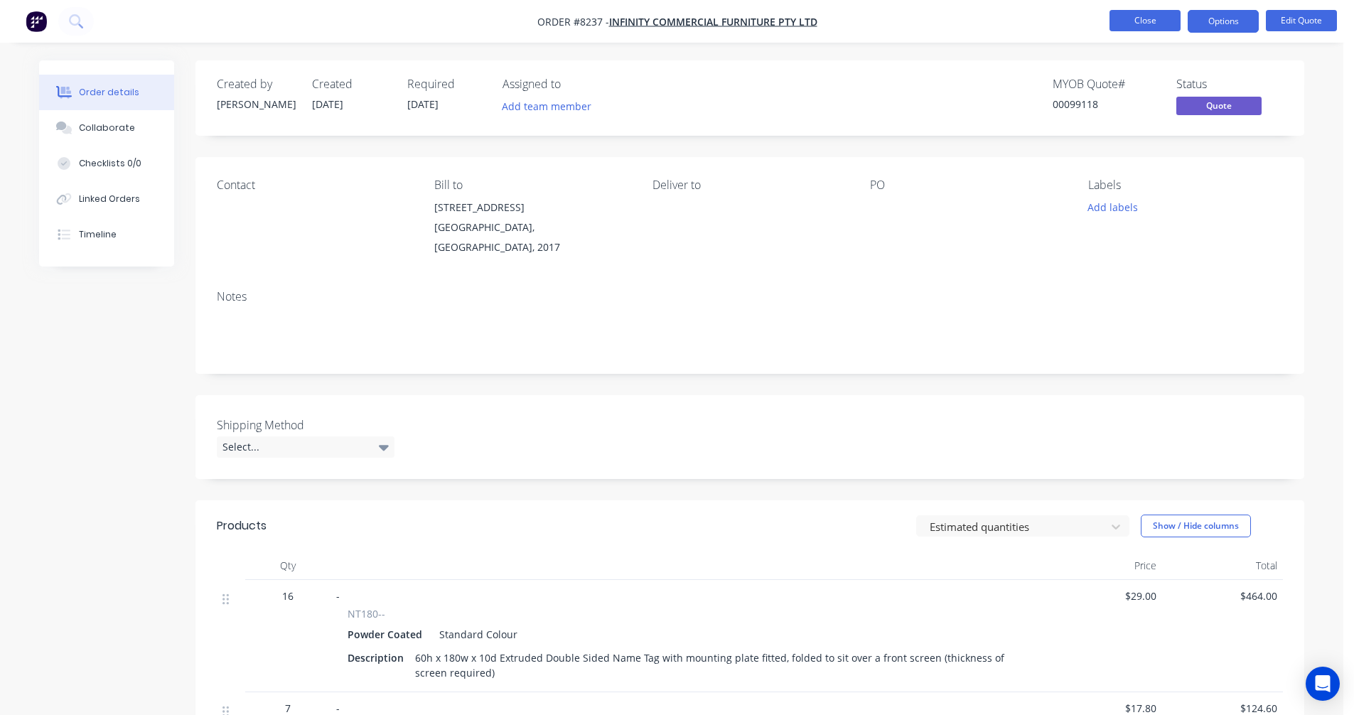
click at [1143, 17] on button "Close" at bounding box center [1144, 20] width 71 height 21
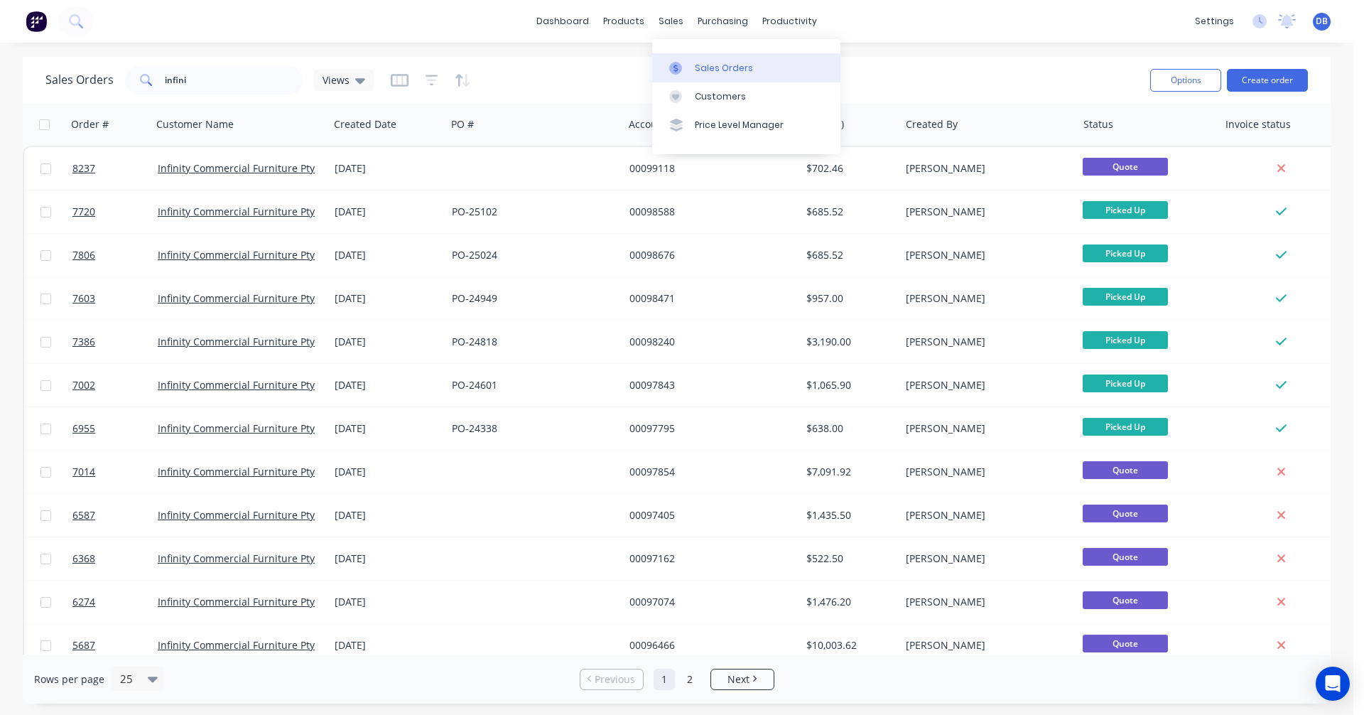
click at [711, 73] on div "Sales Orders" at bounding box center [724, 68] width 58 height 13
drag, startPoint x: 210, startPoint y: 78, endPoint x: 119, endPoint y: 79, distance: 90.2
click at [121, 78] on div "Sales Orders infini Views" at bounding box center [209, 80] width 328 height 28
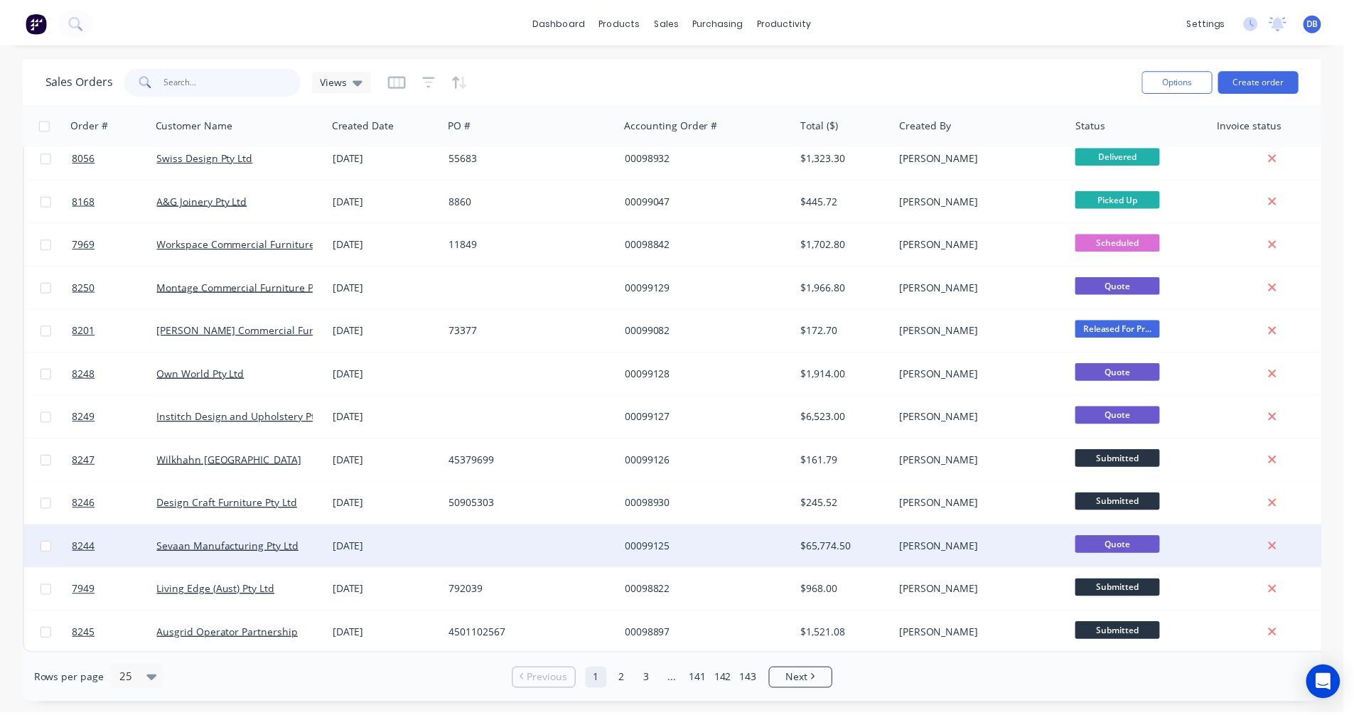
scroll to position [582, 0]
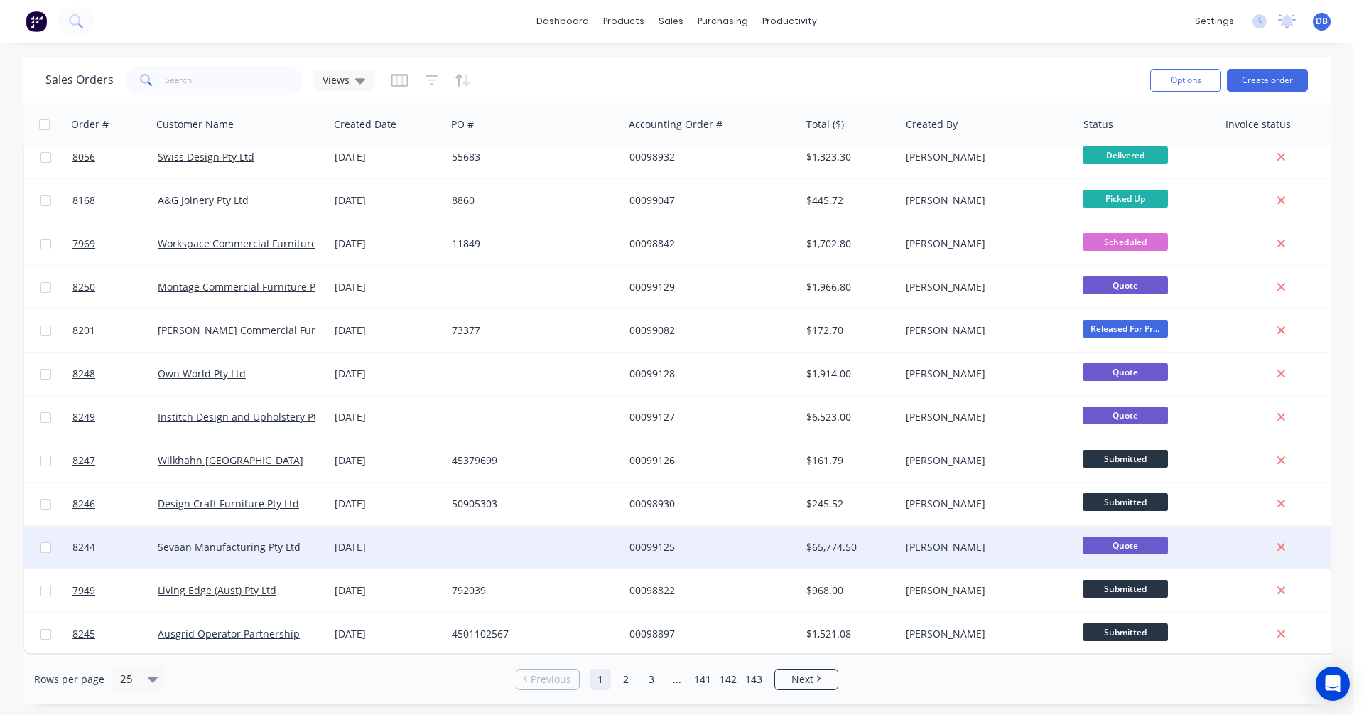
click at [651, 540] on div "00099125" at bounding box center [709, 547] width 158 height 14
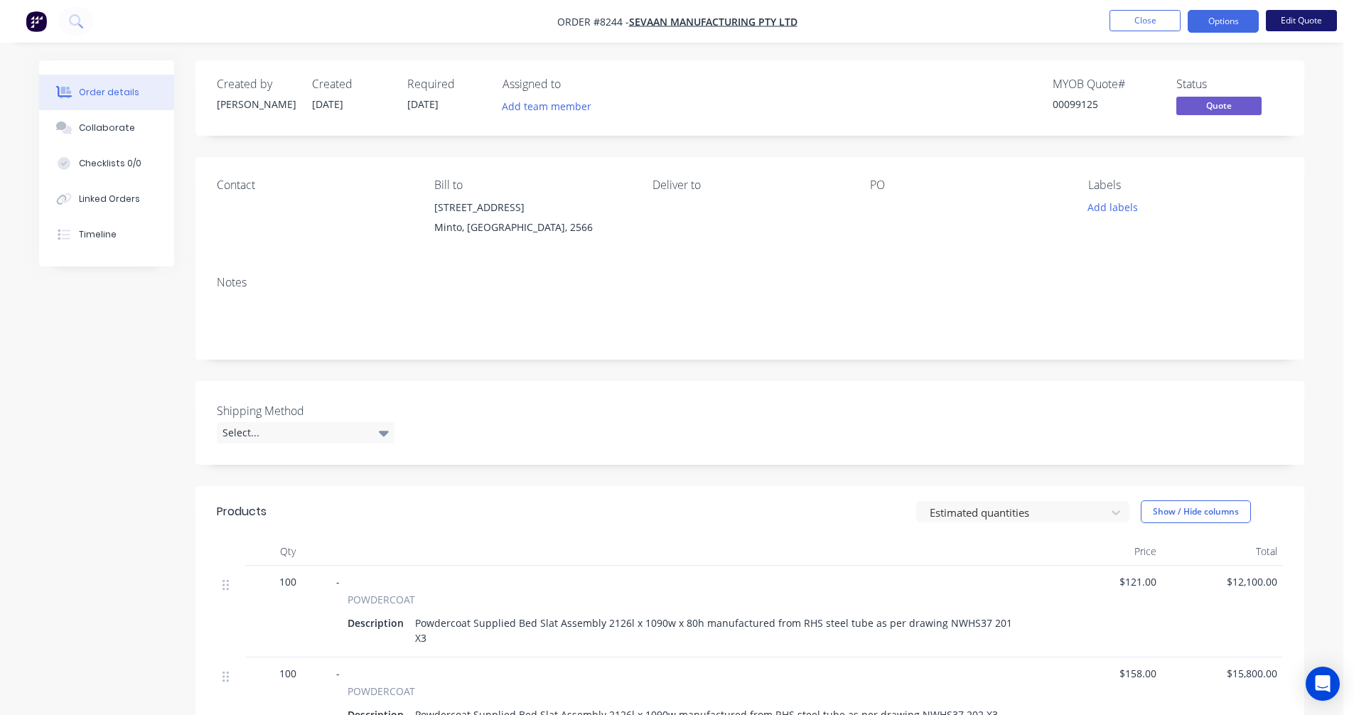
click at [1310, 18] on button "Edit Quote" at bounding box center [1301, 20] width 71 height 21
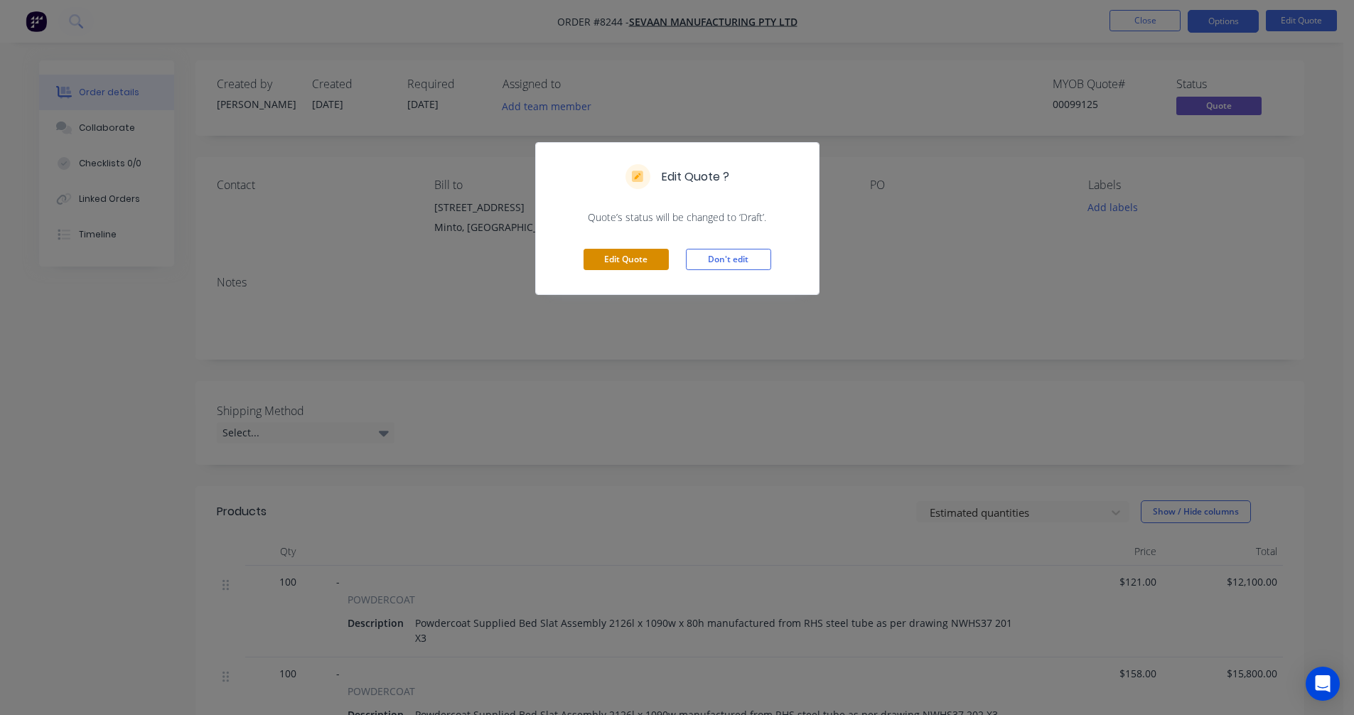
click at [625, 262] on button "Edit Quote" at bounding box center [625, 259] width 85 height 21
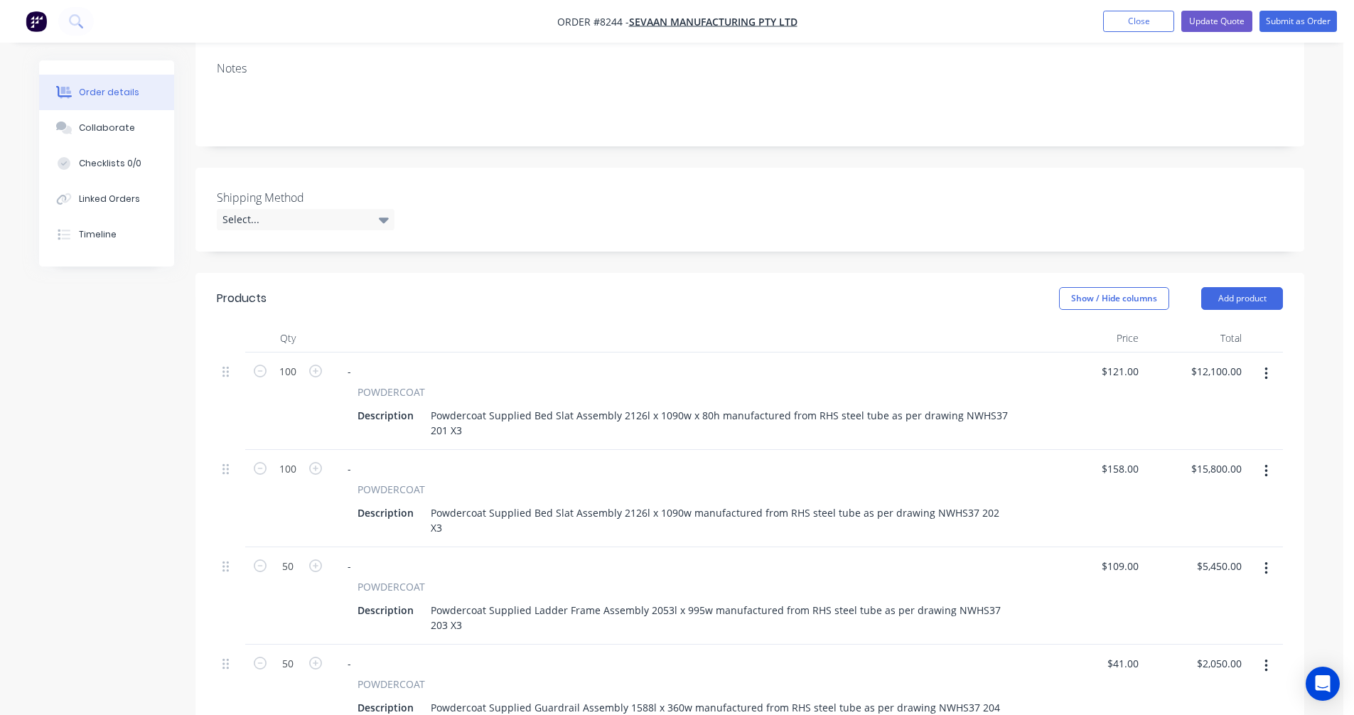
scroll to position [284, 0]
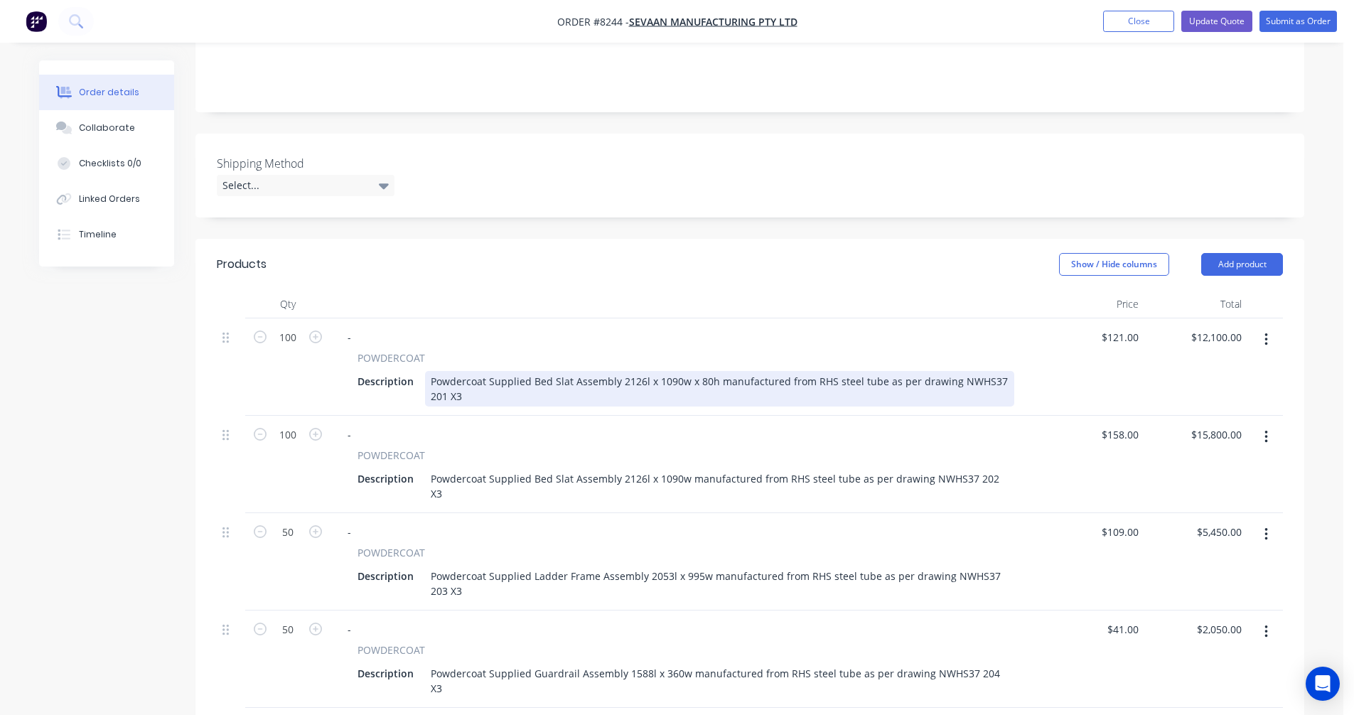
click at [582, 378] on div "Powdercoat Supplied Bed Slat Assembly 2126l x 1090w x 80h manufactured from RHS…" at bounding box center [719, 389] width 589 height 36
click at [786, 380] on div "Powdercoat Supplied Bed Slat Assembly 2126l x 1090w x 80h manufactured from RHS…" at bounding box center [719, 389] width 589 height 36
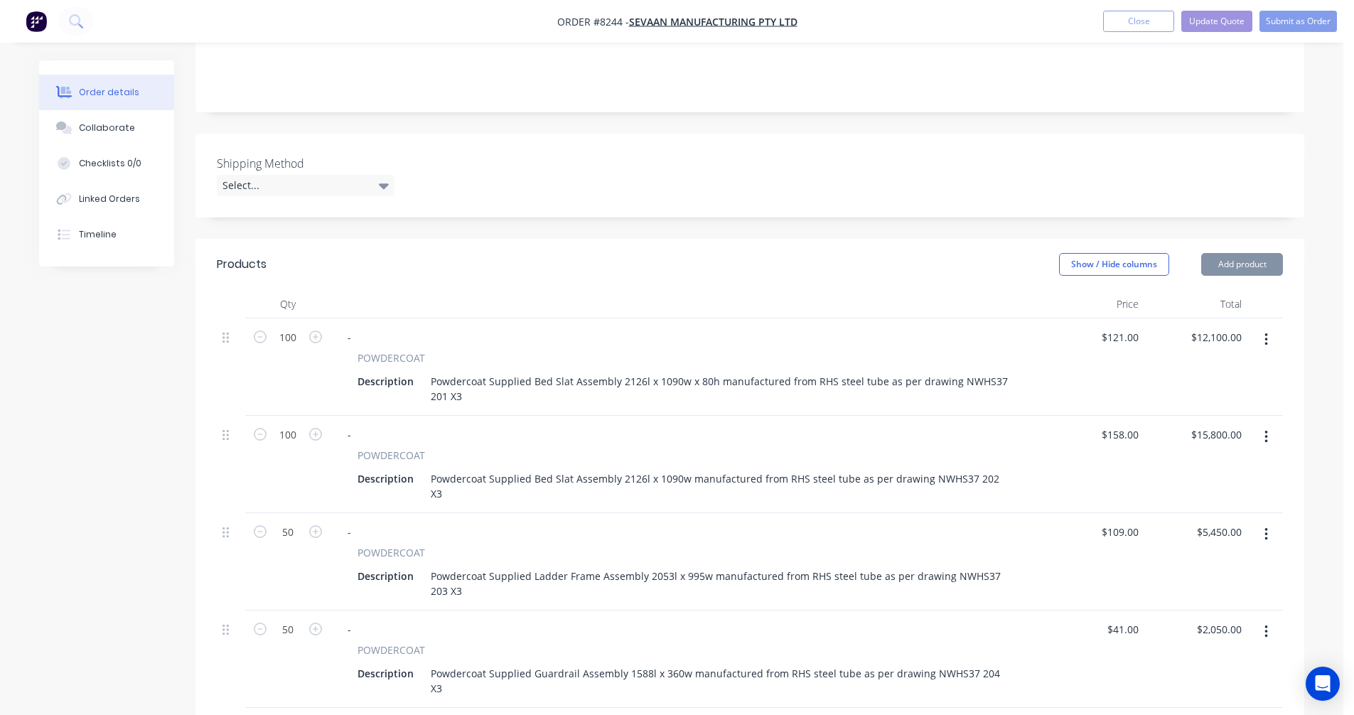
click at [804, 381] on div "Powdercoat Supplied Bed Slat Assembly 2126l x 1090w x 80h manufactured from RHS…" at bounding box center [719, 389] width 589 height 36
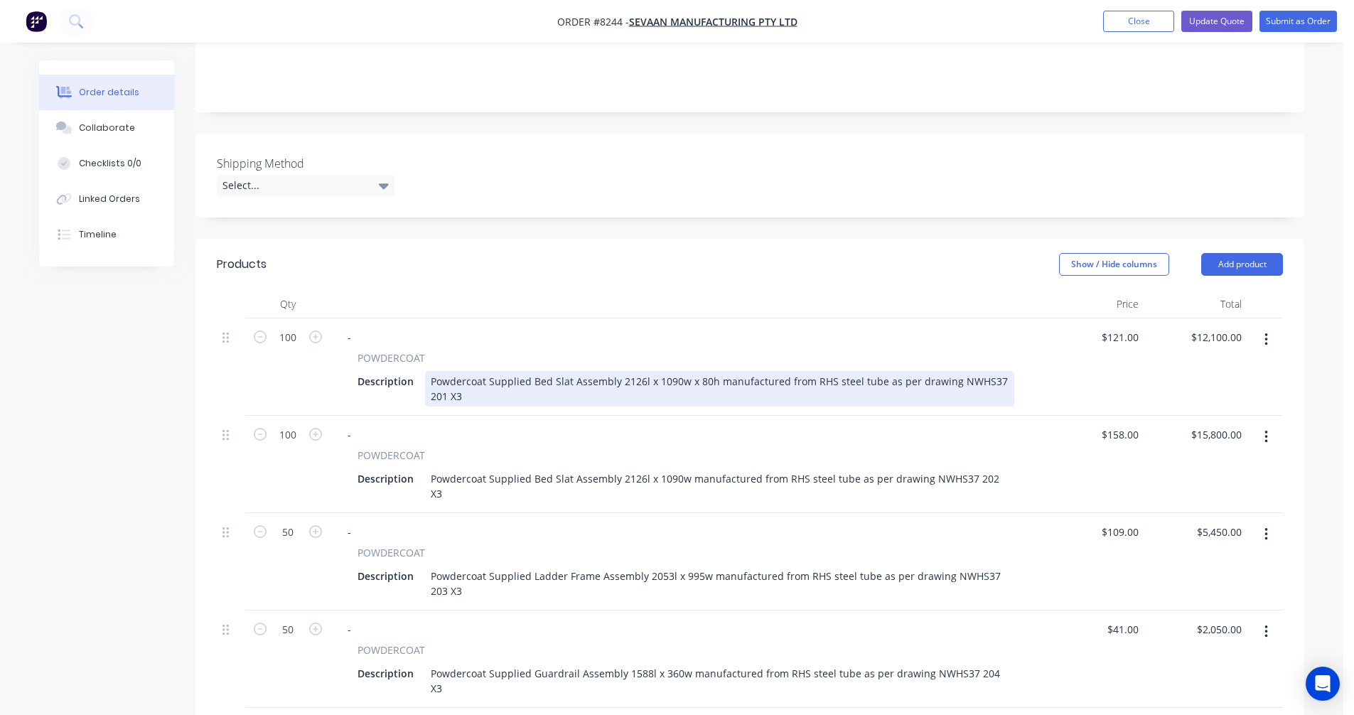
click at [844, 381] on div "Powdercoat Supplied Bed Slat Assembly 2126l x 1090w x 80h manufactured from RHS…" at bounding box center [719, 389] width 589 height 36
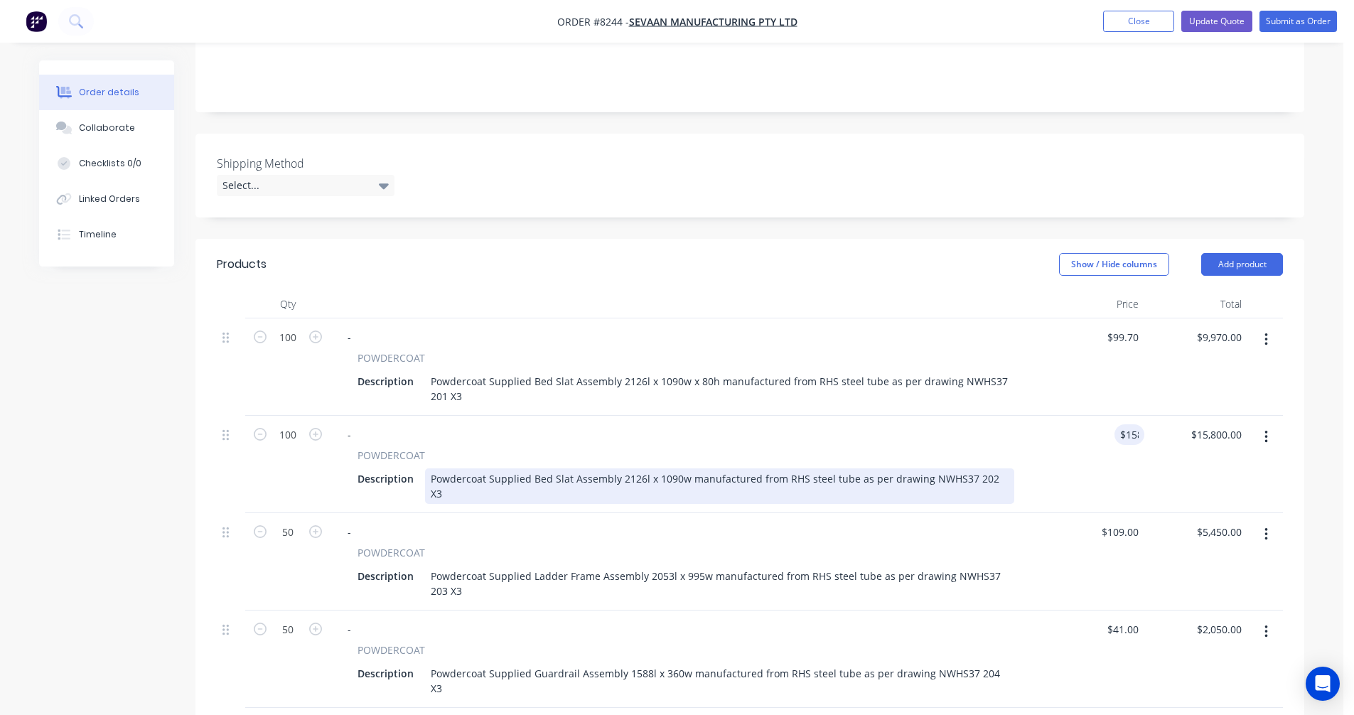
click at [719, 478] on div "Powdercoat Supplied Bed Slat Assembly 2126l x 1090w manufactured from RHS steel…" at bounding box center [719, 486] width 589 height 36
click at [567, 478] on div "Powdercoat Supplied Bed Slat Assembly 2126l x 1090w manufactured from RHS steel…" at bounding box center [719, 486] width 589 height 36
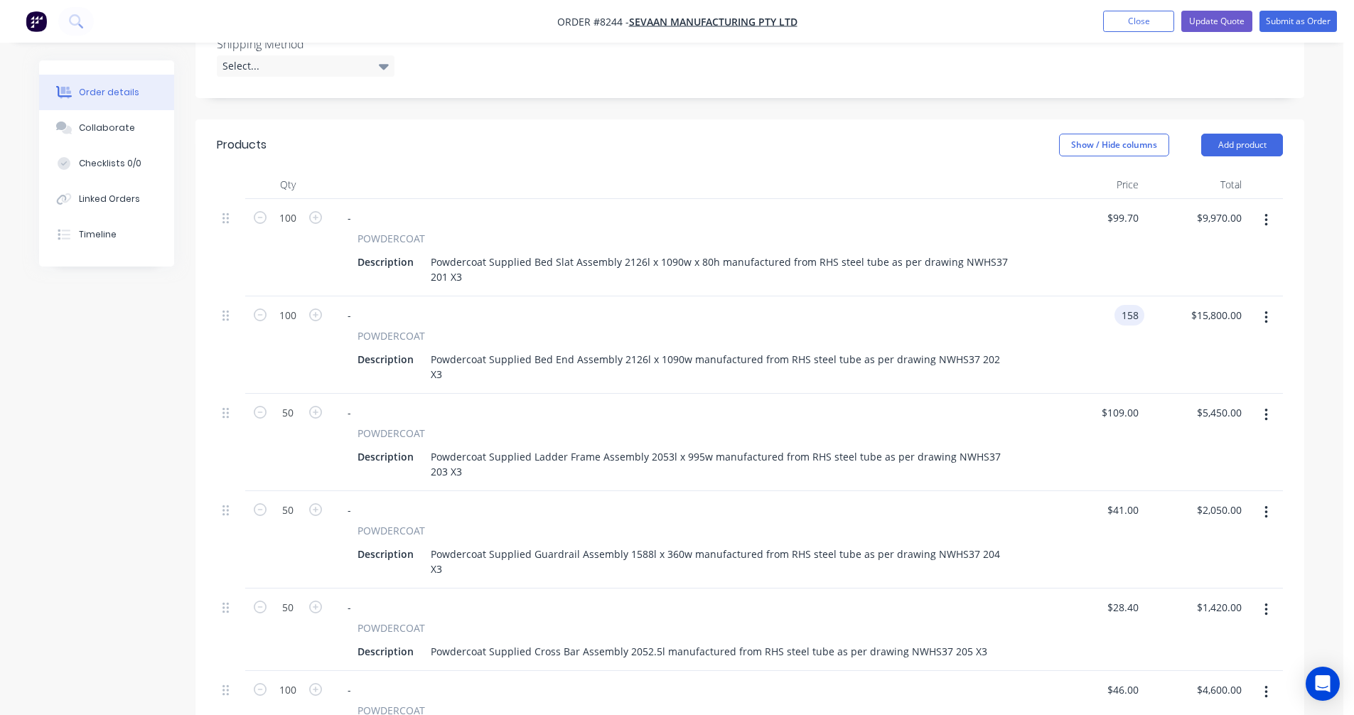
scroll to position [426, 0]
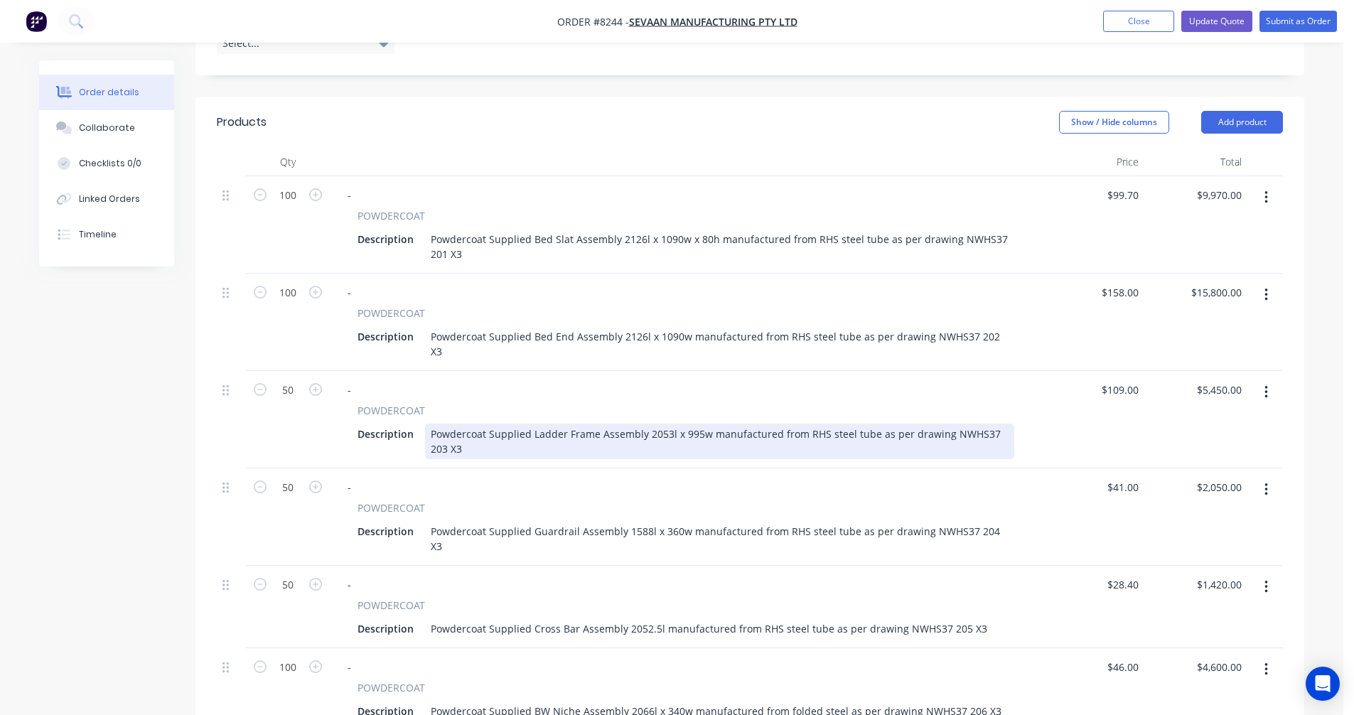
click at [580, 424] on div "Powdercoat Supplied Ladder Frame Assembly 2053l x 995w manufactured from RHS st…" at bounding box center [719, 442] width 589 height 36
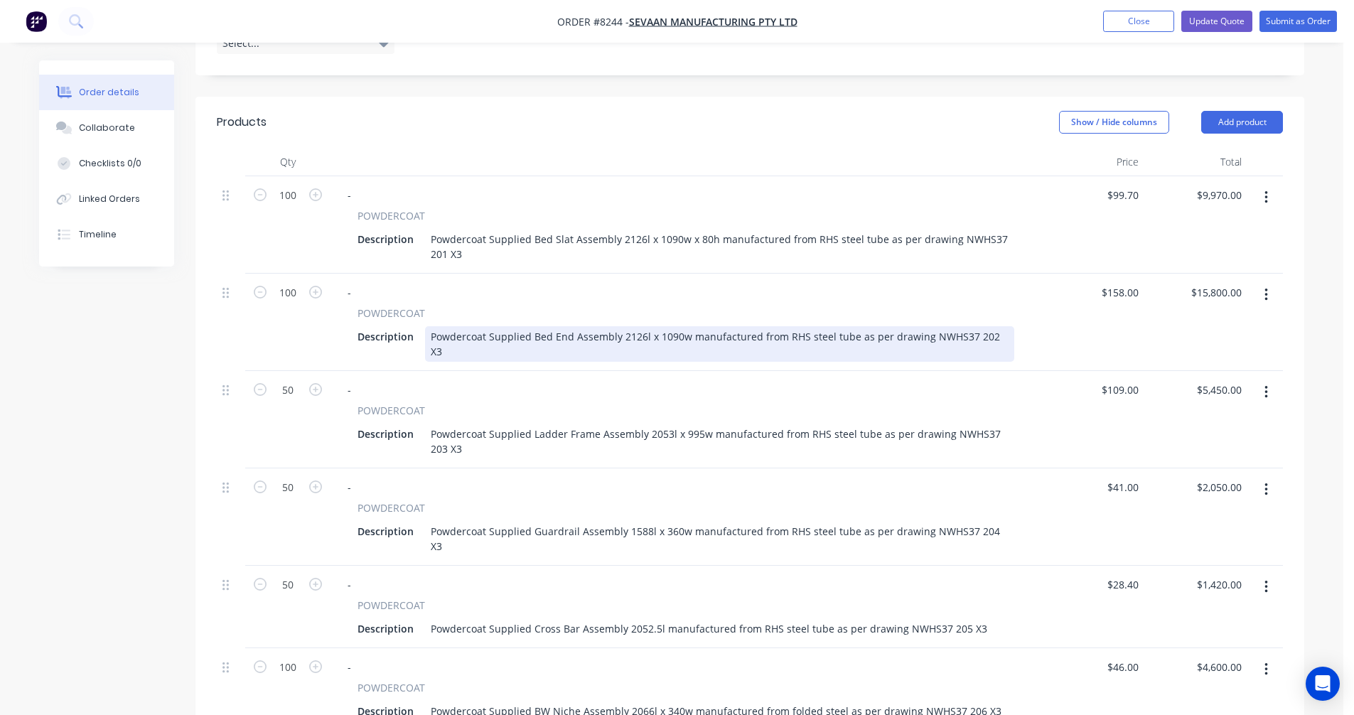
click at [616, 339] on div "Powdercoat Supplied Bed End Assembly 2126l x 1090w manufactured from RHS steel …" at bounding box center [719, 344] width 589 height 36
drag, startPoint x: 568, startPoint y: 339, endPoint x: 532, endPoint y: 335, distance: 35.7
click at [532, 335] on div "Powdercoat Supplied Bed End Assembly 2126l x 1090w manufactured from RHS steel …" at bounding box center [719, 344] width 589 height 36
click at [635, 335] on div "Powdercoat Supplied Side Frame Assembly 2l x 1090w manufactured from RHS steel …" at bounding box center [719, 344] width 589 height 36
click at [805, 335] on div "Powdercoat Supplied Side Frame Assembly 2335l x 1357w manufactured from RHS ste…" at bounding box center [719, 344] width 589 height 36
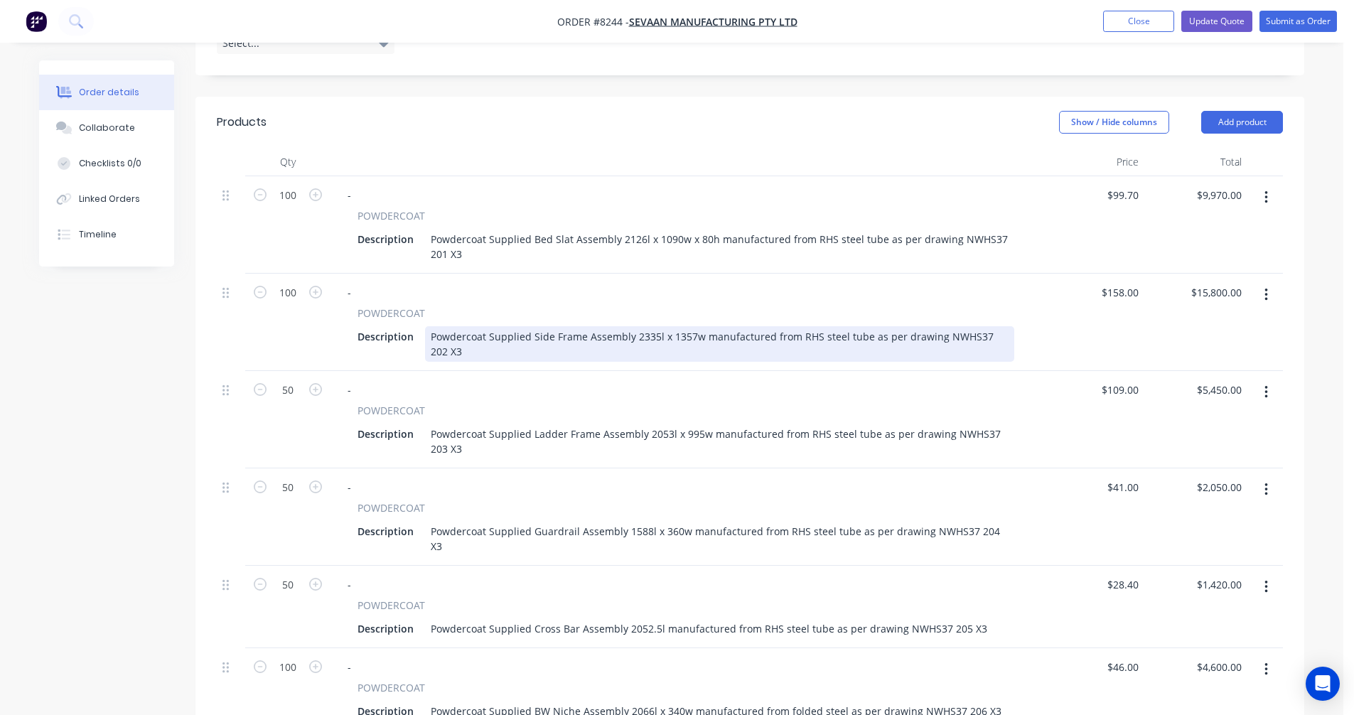
click at [805, 335] on div "Powdercoat Supplied Side Frame Assembly 2335l x 1357w manufactured from RHS ste…" at bounding box center [719, 344] width 589 height 36
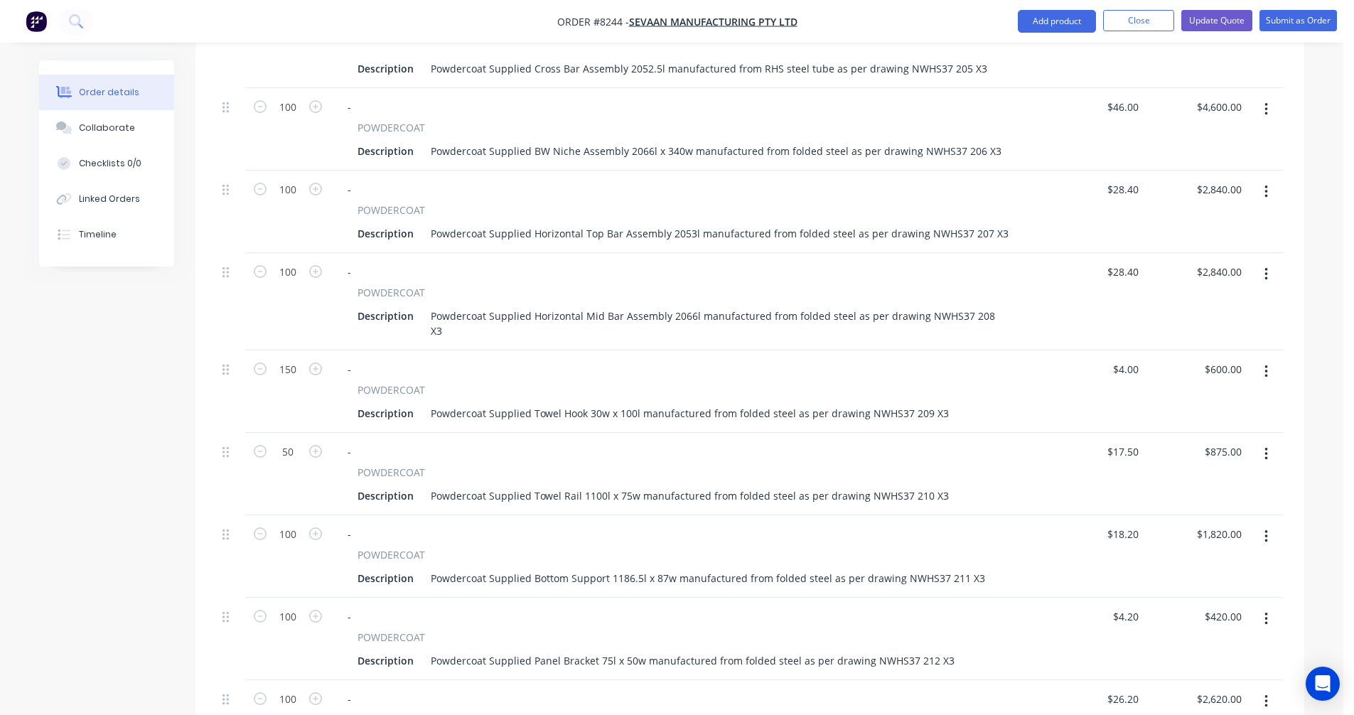
scroll to position [995, 0]
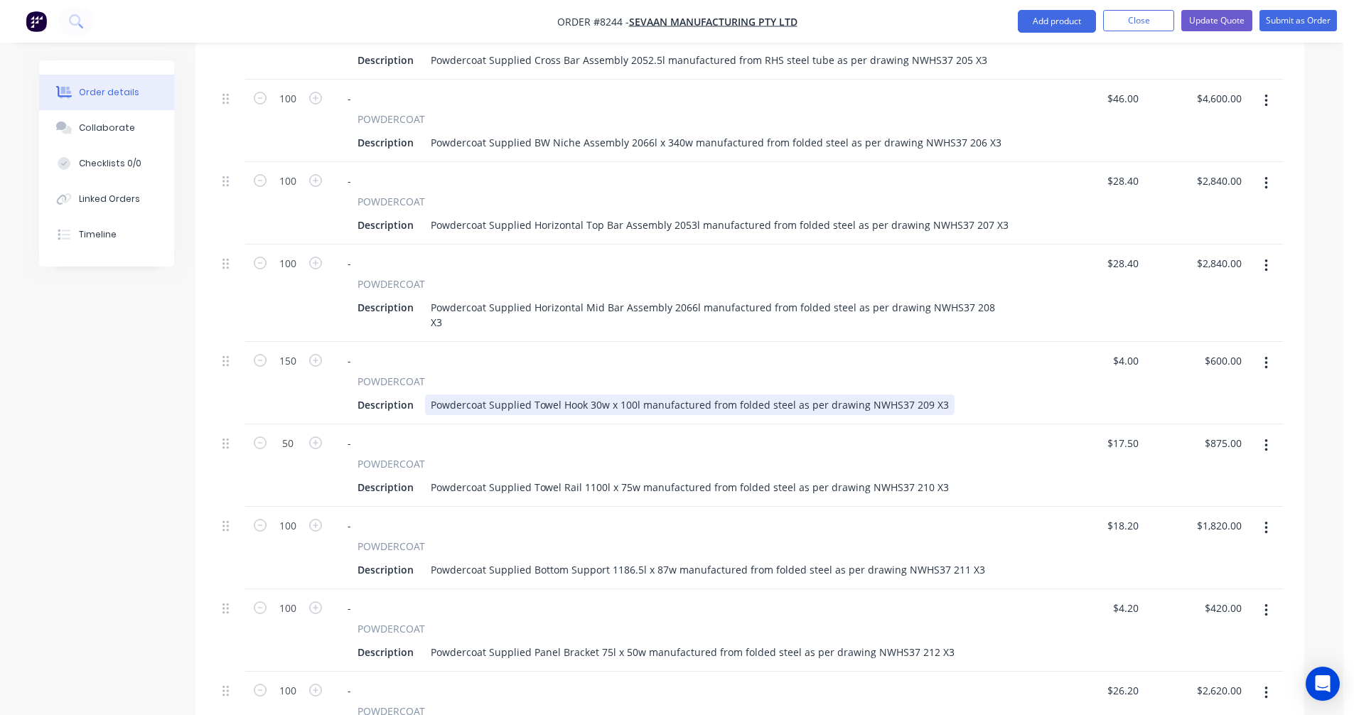
click at [713, 394] on div "Powdercoat Supplied Towel Hook 30w x 100l manufactured from folded steel as per…" at bounding box center [689, 404] width 529 height 21
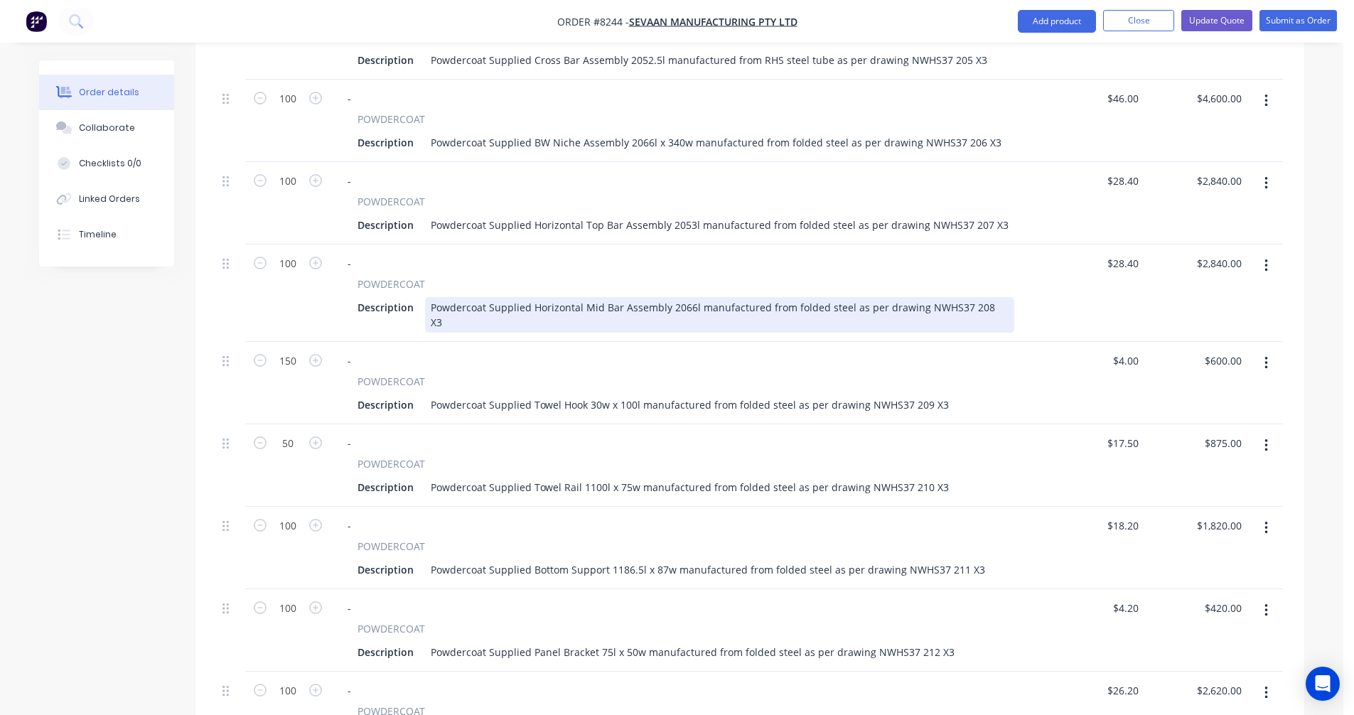
click at [725, 297] on div "Powdercoat Supplied Horizontal Mid Bar Assembly 2066l manufactured from folded …" at bounding box center [719, 315] width 589 height 36
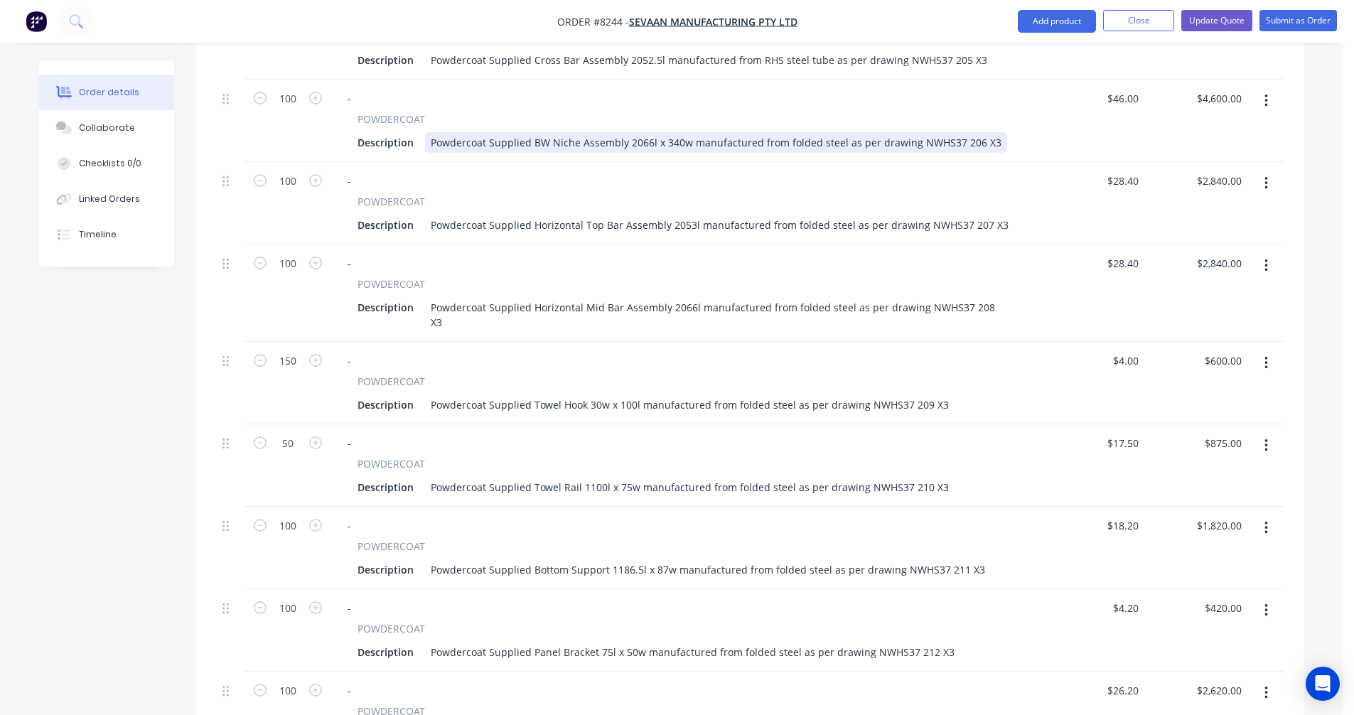
click at [723, 132] on div "Powdercoat Supplied BW Niche Assembly 2066l x 340w manufactured from folded ste…" at bounding box center [716, 142] width 582 height 21
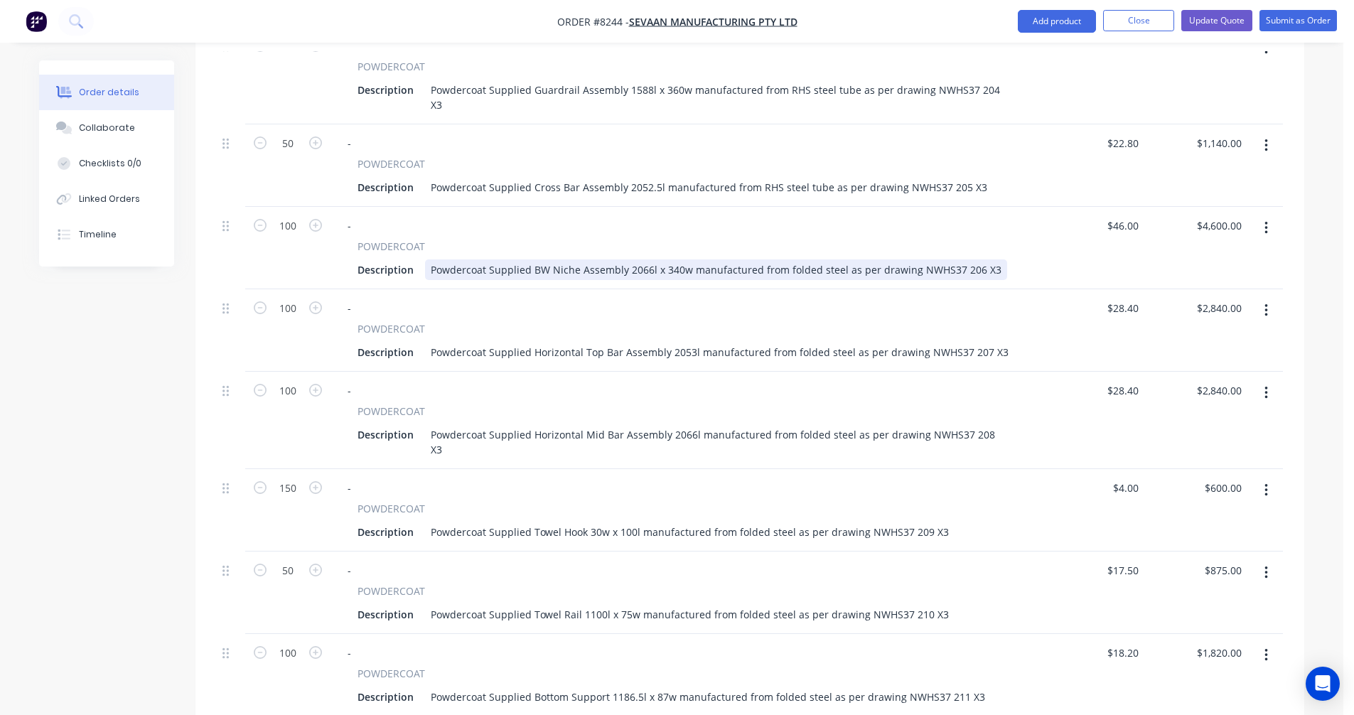
scroll to position [853, 0]
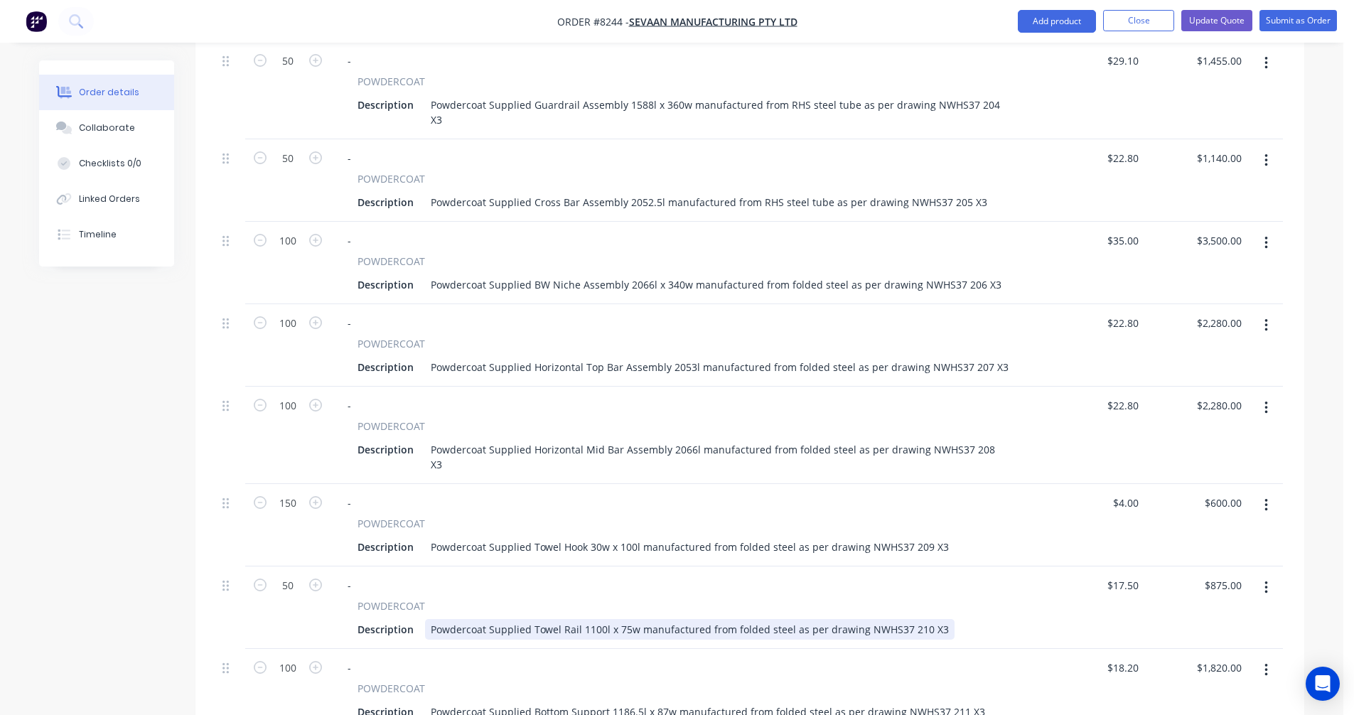
click at [827, 619] on div "Powdercoat Supplied Towel Rail 1100l x 75w manufactured from folded steel as pe…" at bounding box center [689, 629] width 529 height 21
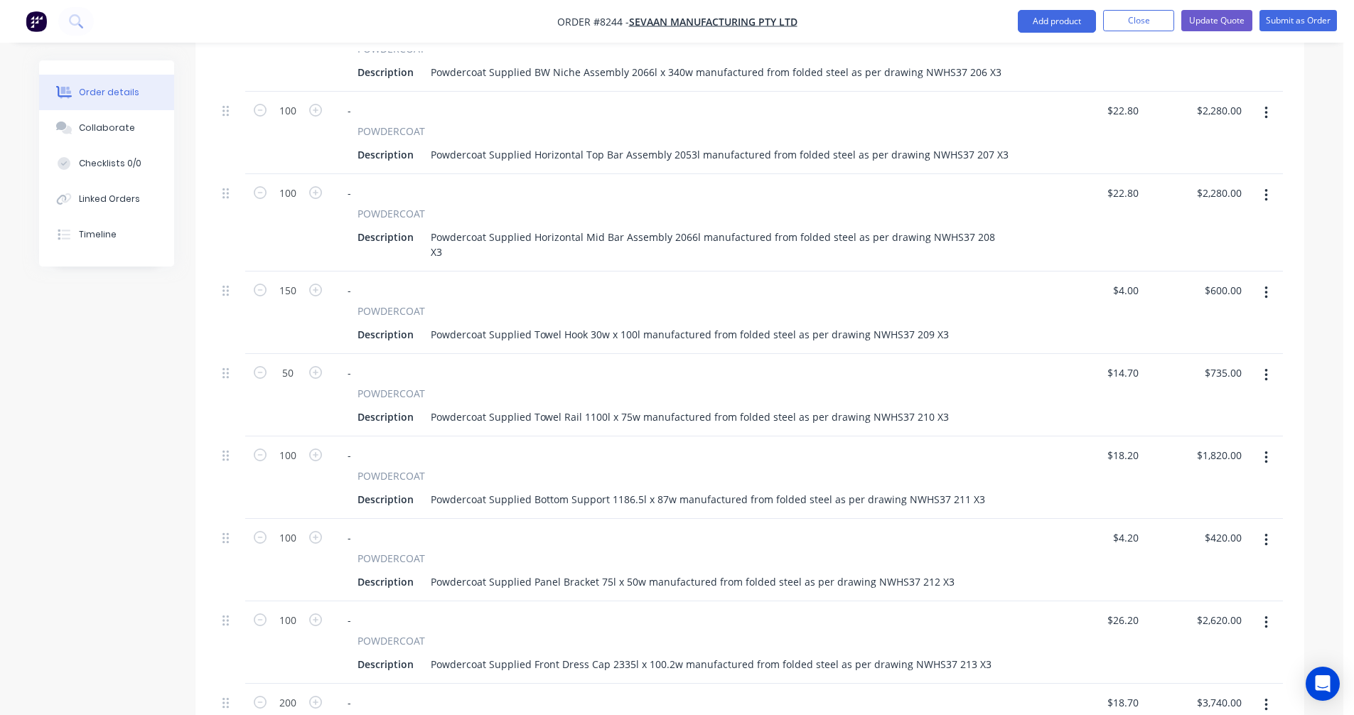
scroll to position [1066, 0]
click at [753, 488] on div "Powdercoat Supplied Bottom Support 1186.5l x 87w manufactured from folded steel…" at bounding box center [708, 498] width 566 height 21
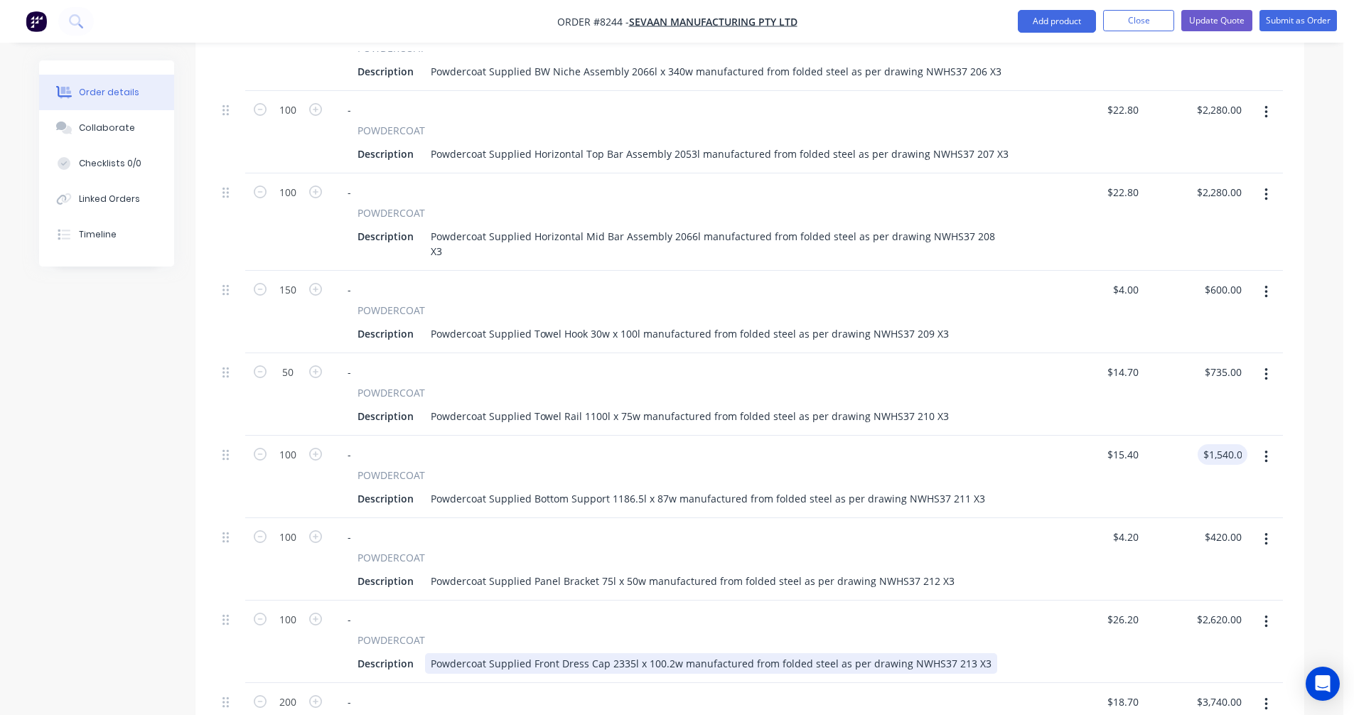
click at [765, 653] on div "Powdercoat Supplied Front Dress Cap 2335l x 100.2w manufactured from folded ste…" at bounding box center [711, 663] width 572 height 21
click at [772, 653] on div "Powdercoat Supplied Front Dress Cap 2335l x 100.2w manufactured from folded ste…" at bounding box center [711, 663] width 572 height 21
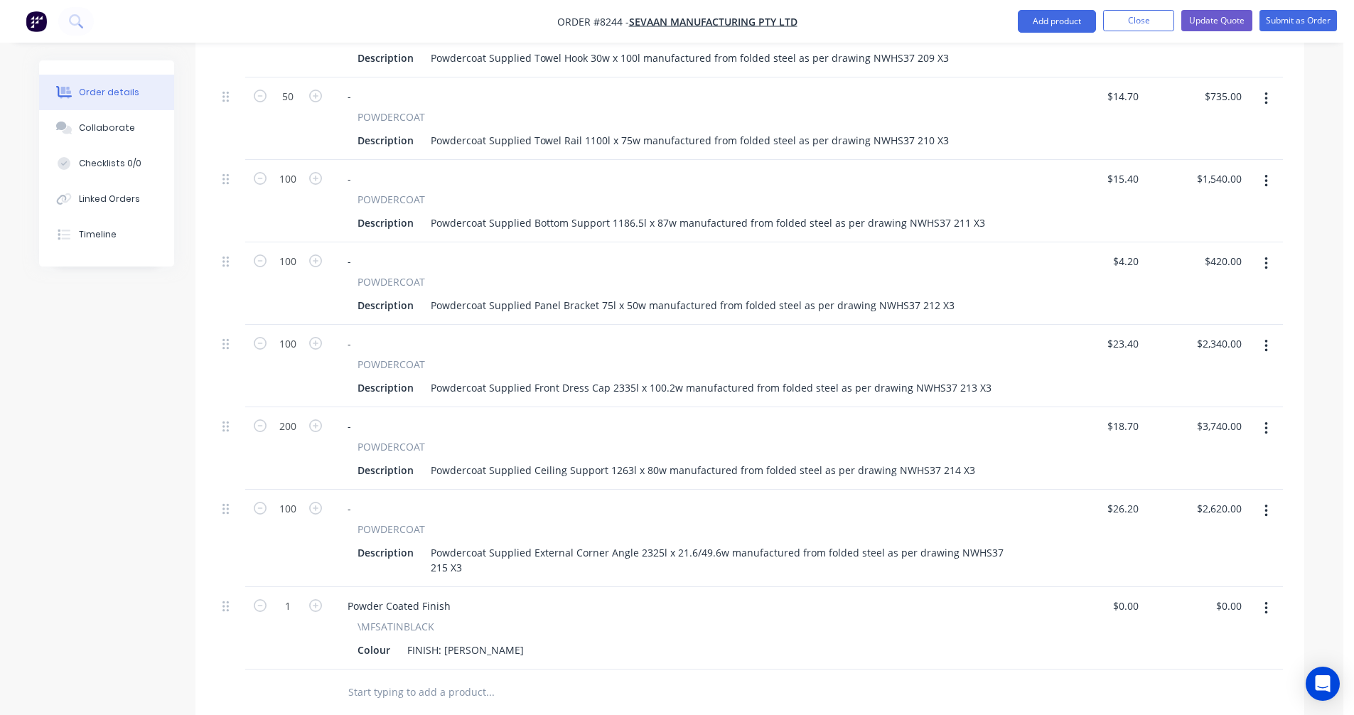
scroll to position [1350, 0]
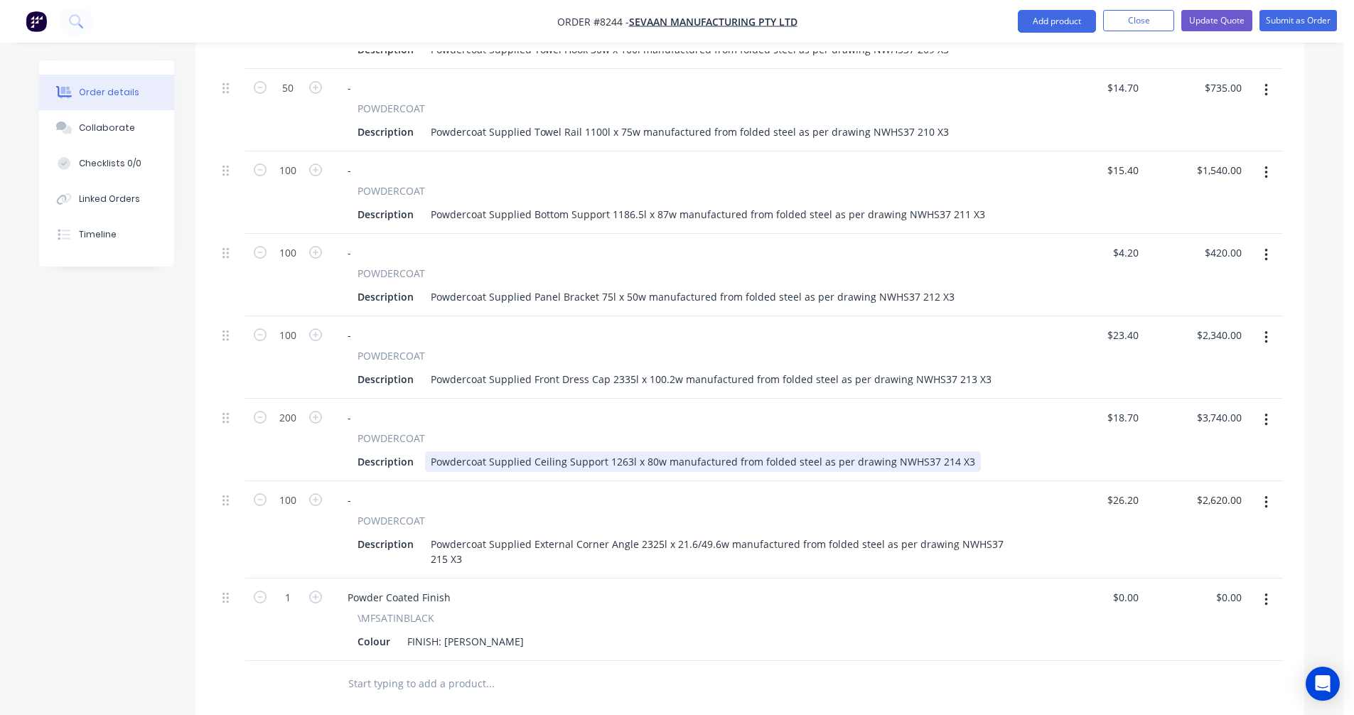
click at [821, 451] on div "Powdercoat Supplied Ceiling Support 1263l x 80w manufactured from folded steel …" at bounding box center [703, 461] width 556 height 21
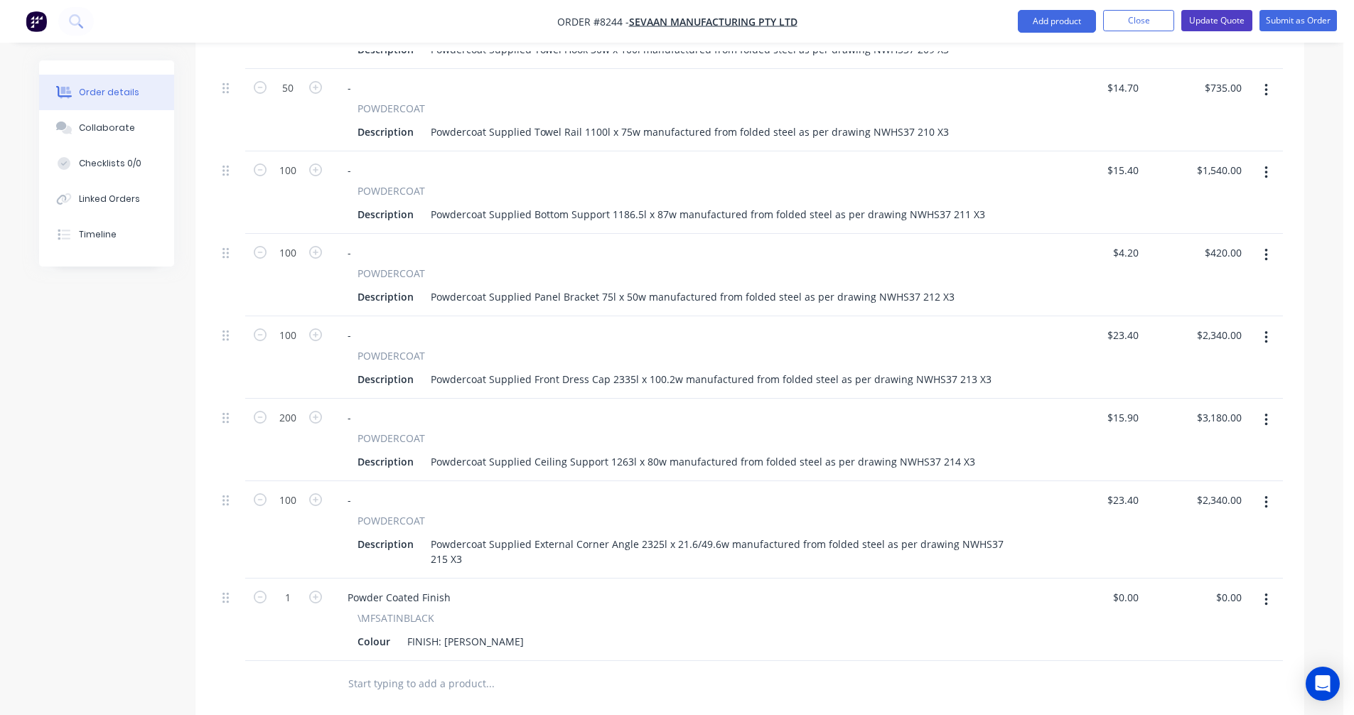
click at [1227, 21] on button "Update Quote" at bounding box center [1216, 20] width 71 height 21
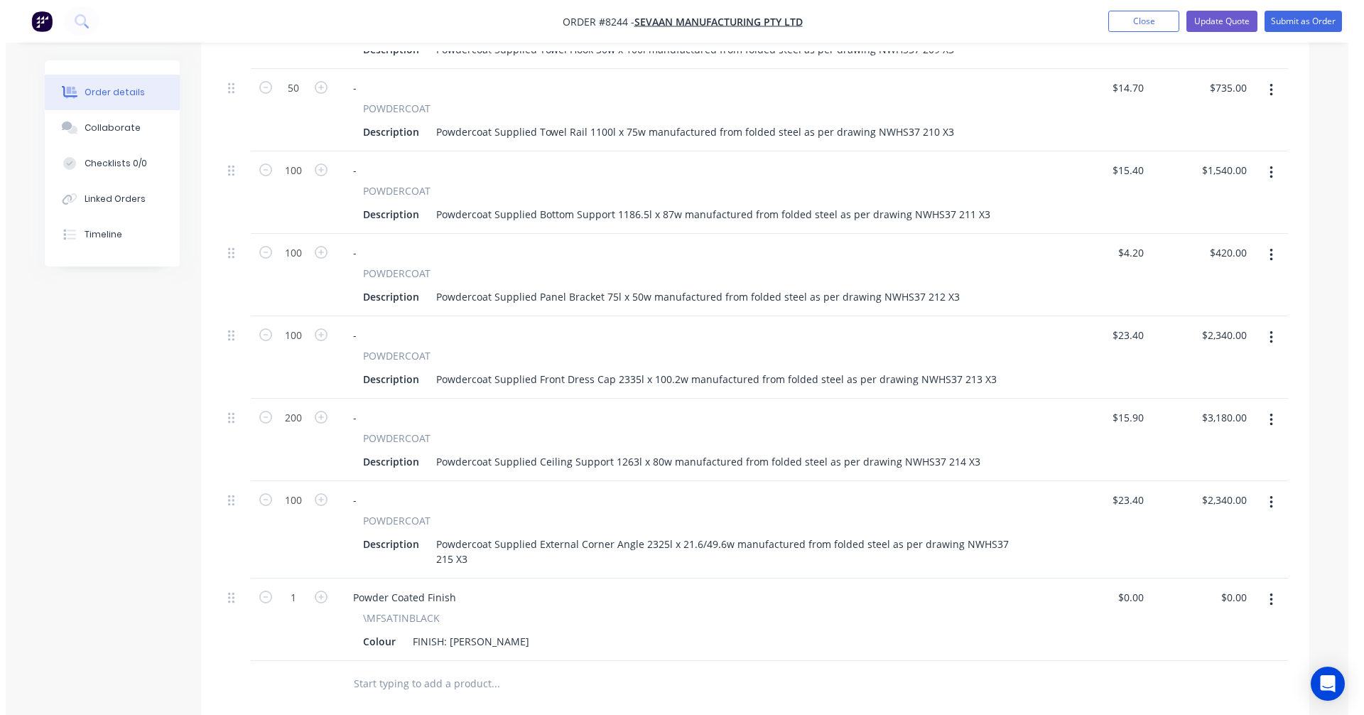
scroll to position [0, 0]
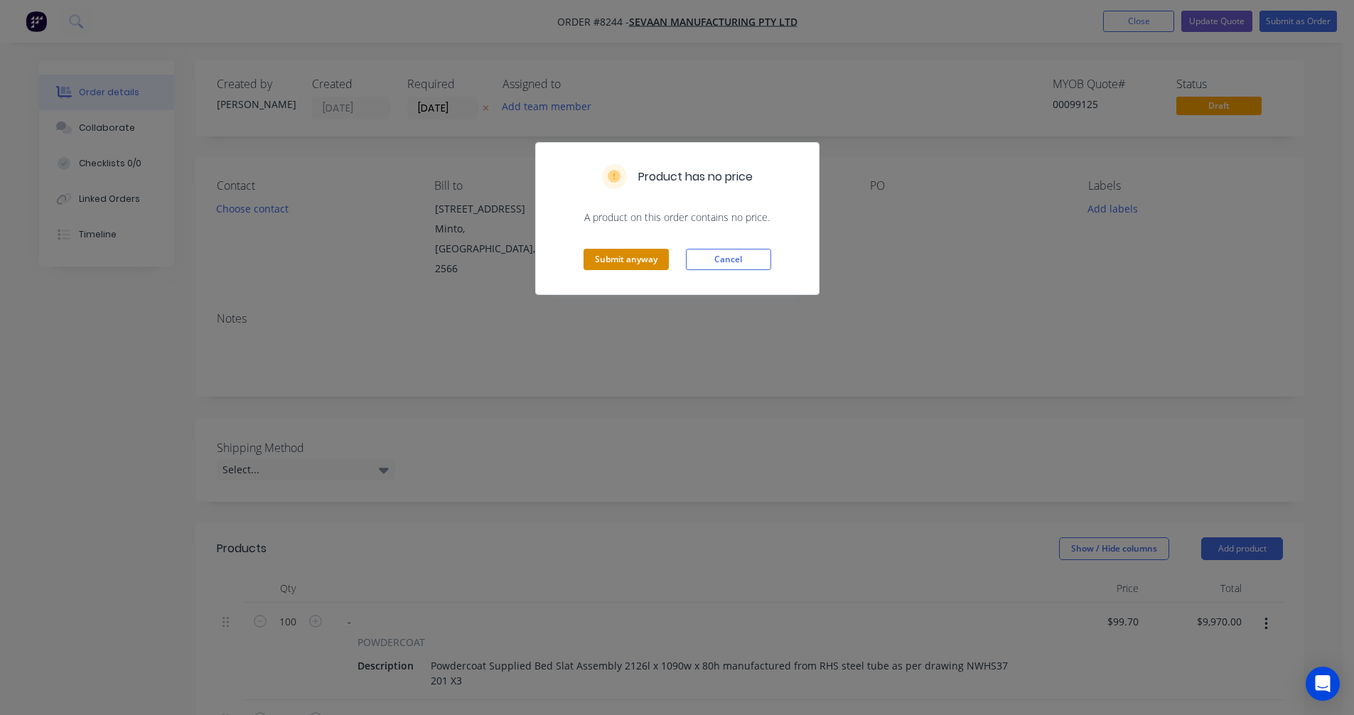
click at [635, 253] on button "Submit anyway" at bounding box center [625, 259] width 85 height 21
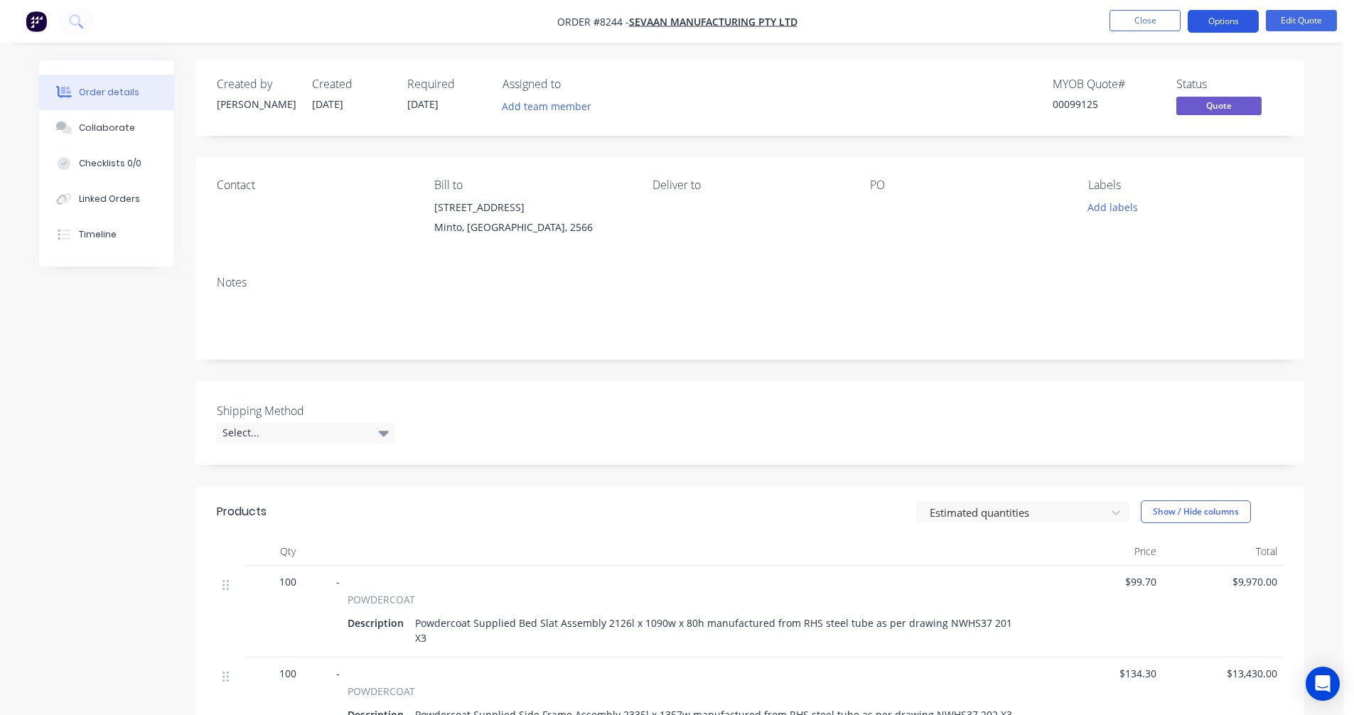
click at [1220, 14] on button "Options" at bounding box center [1222, 21] width 71 height 23
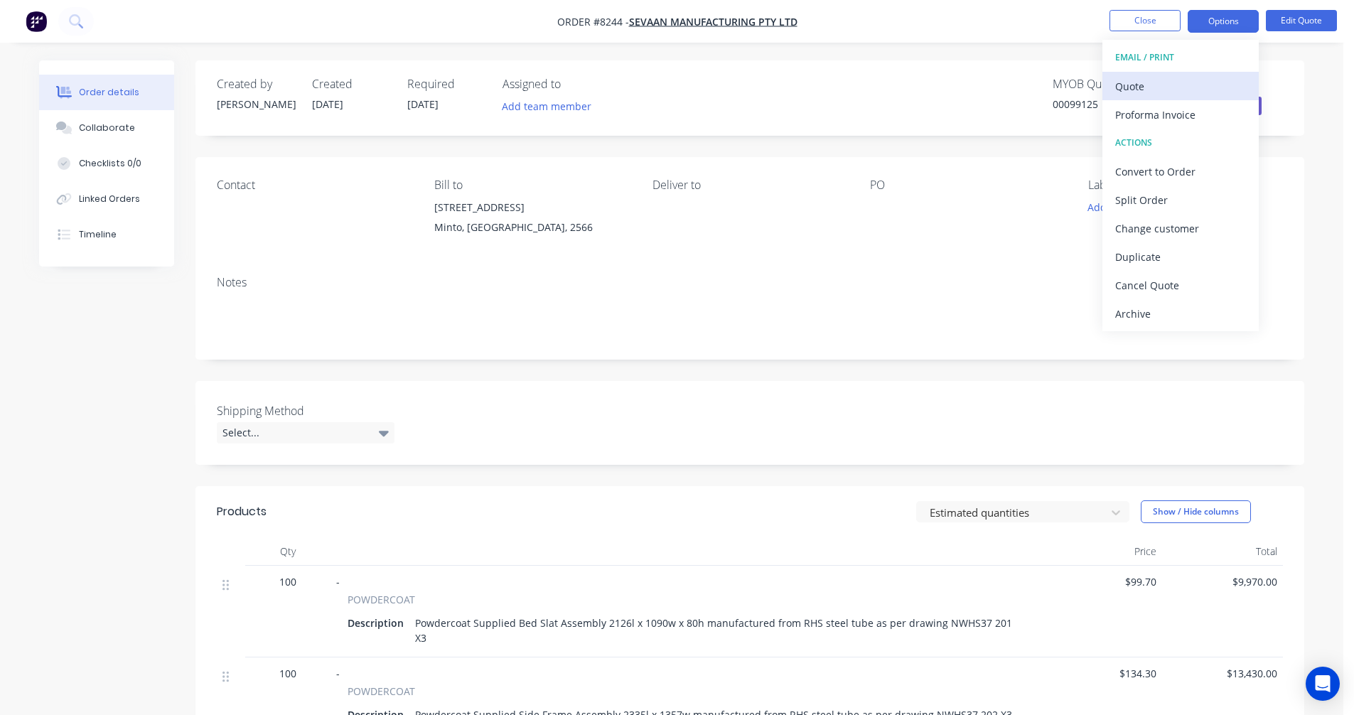
click at [1147, 91] on div "Quote" at bounding box center [1180, 86] width 131 height 21
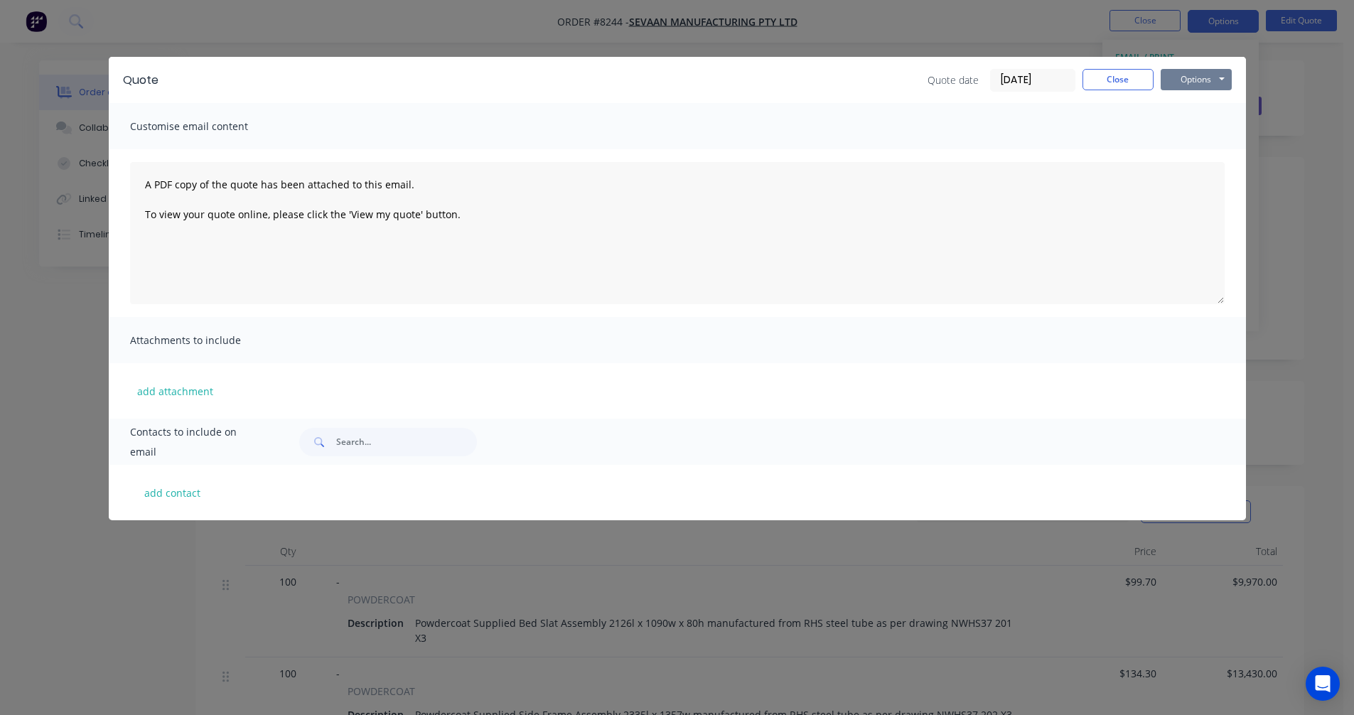
click at [1195, 78] on button "Options" at bounding box center [1195, 79] width 71 height 21
click at [1190, 104] on button "Preview" at bounding box center [1205, 104] width 91 height 23
click at [1121, 80] on button "Close" at bounding box center [1117, 79] width 71 height 21
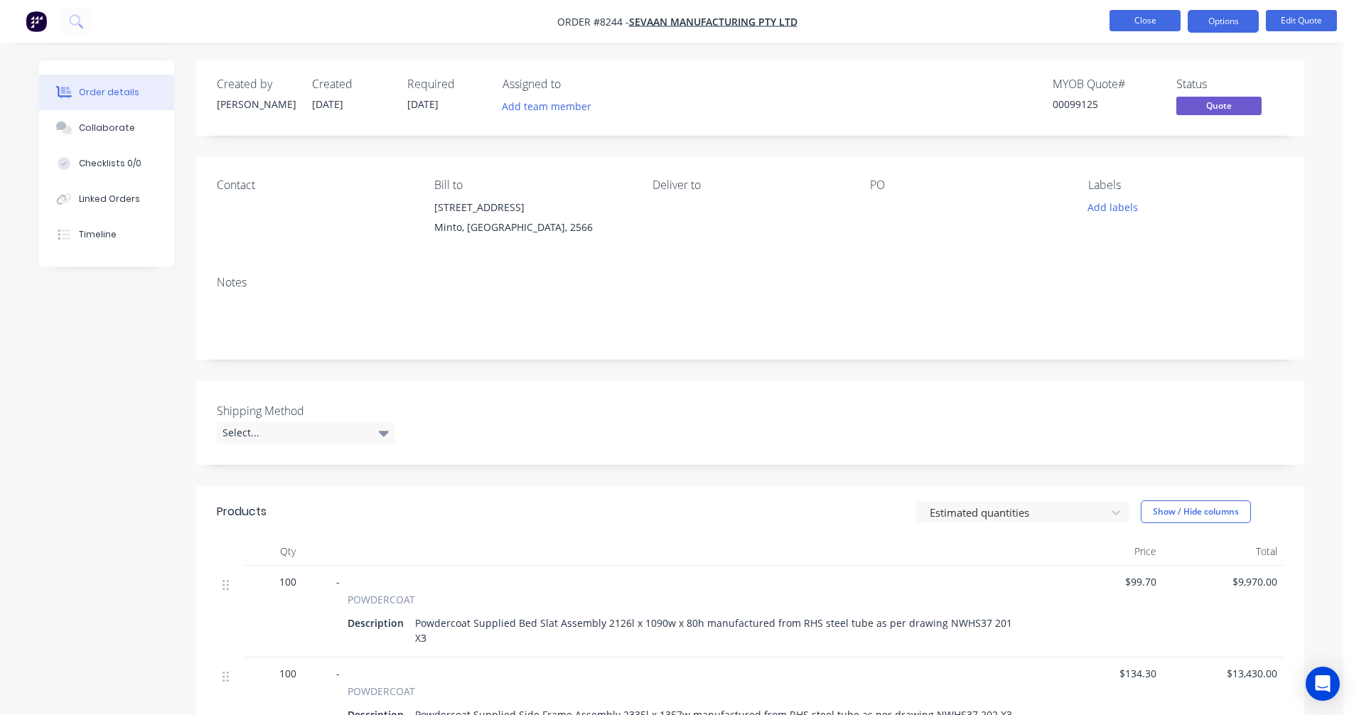
click at [1151, 16] on button "Close" at bounding box center [1144, 20] width 71 height 21
